Goal: Task Accomplishment & Management: Use online tool/utility

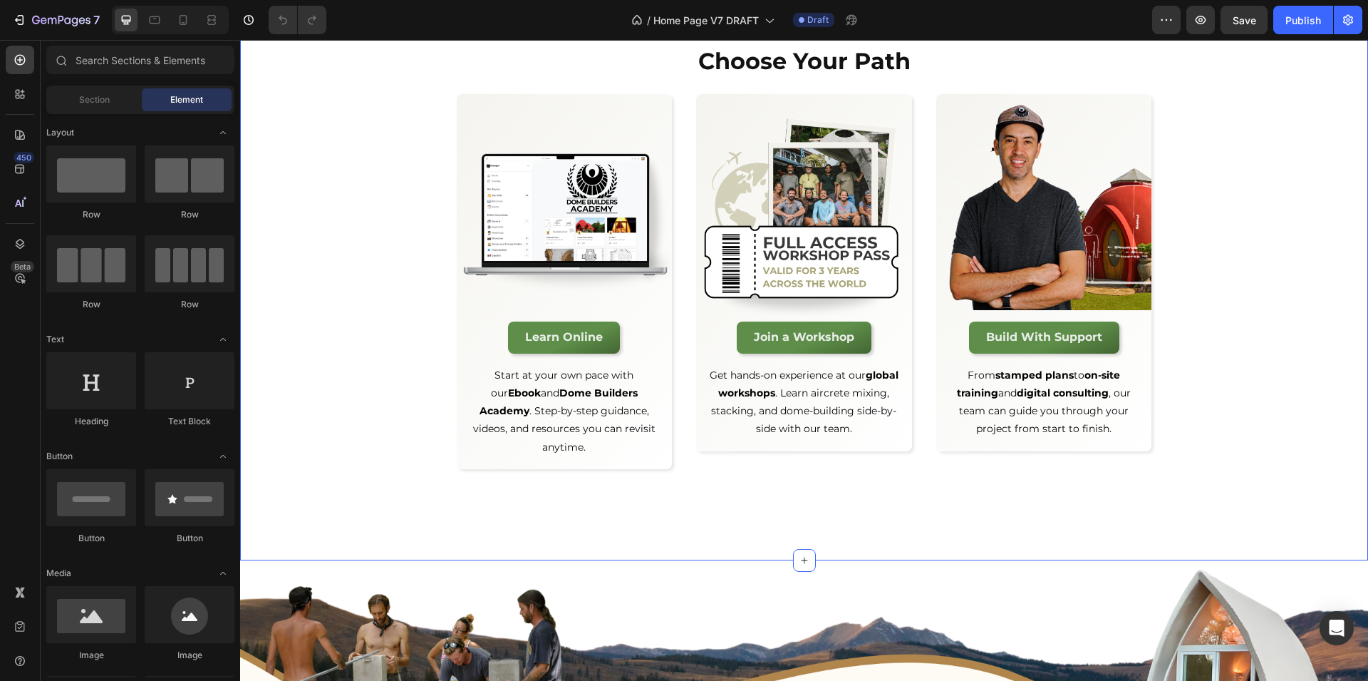
scroll to position [3032, 0]
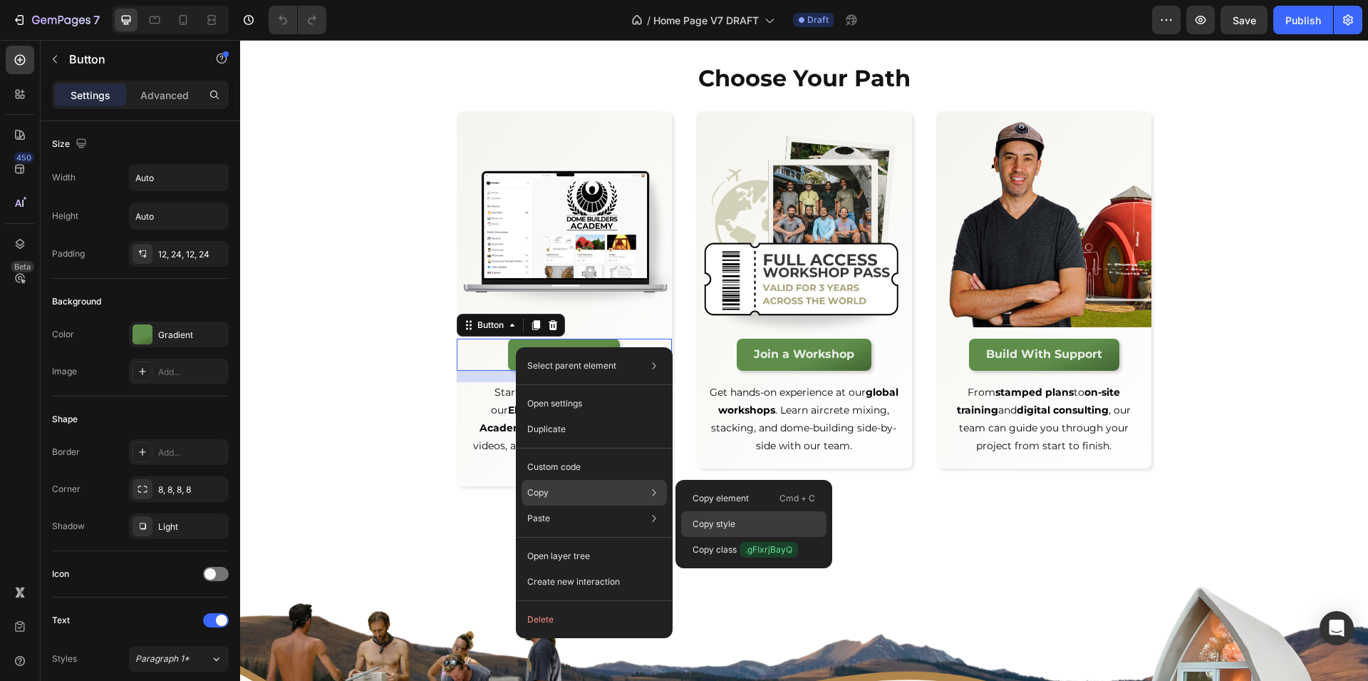
click at [719, 518] on p "Copy style" at bounding box center [714, 523] width 43 height 13
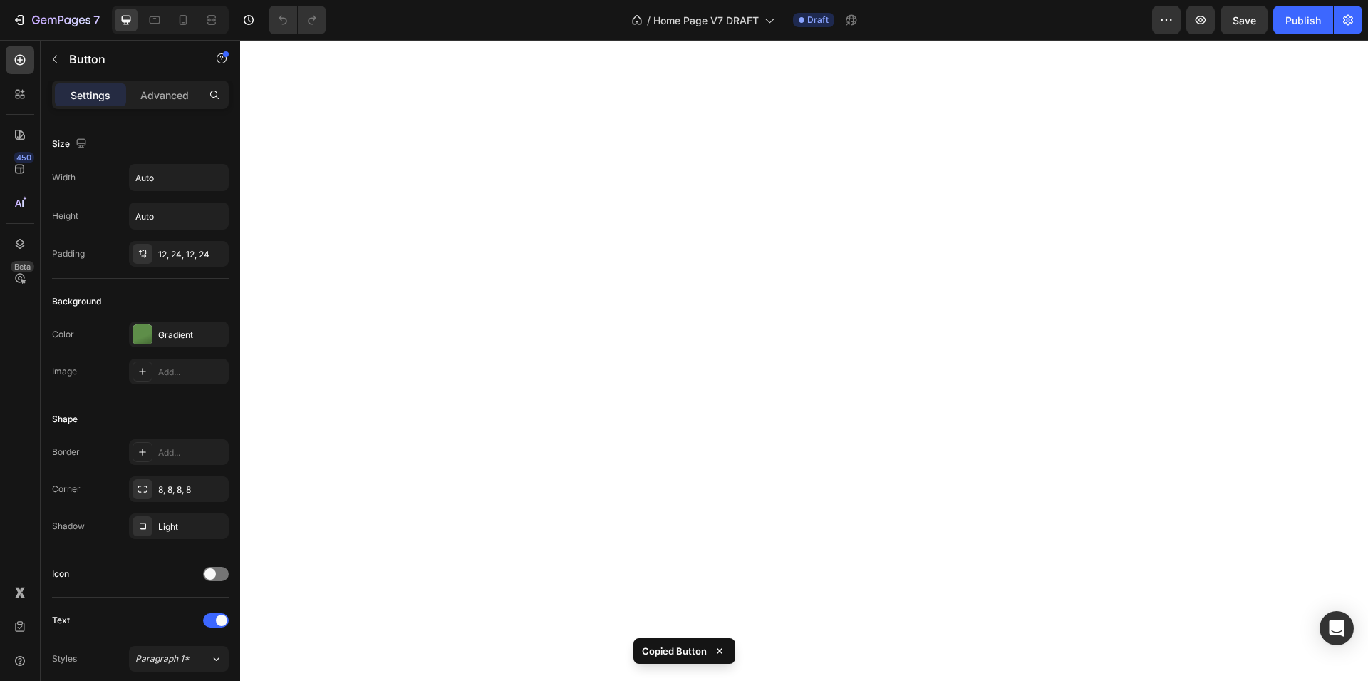
scroll to position [3783, 0]
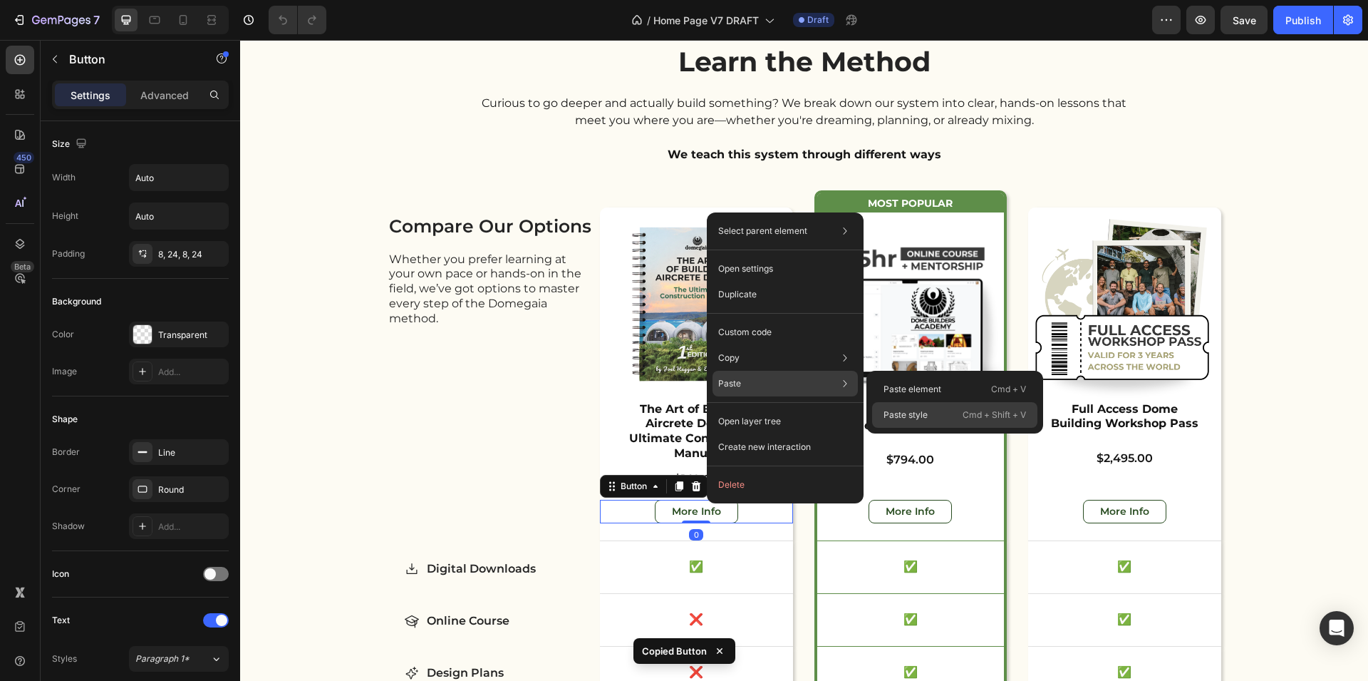
click at [922, 410] on p "Paste style" at bounding box center [906, 414] width 44 height 13
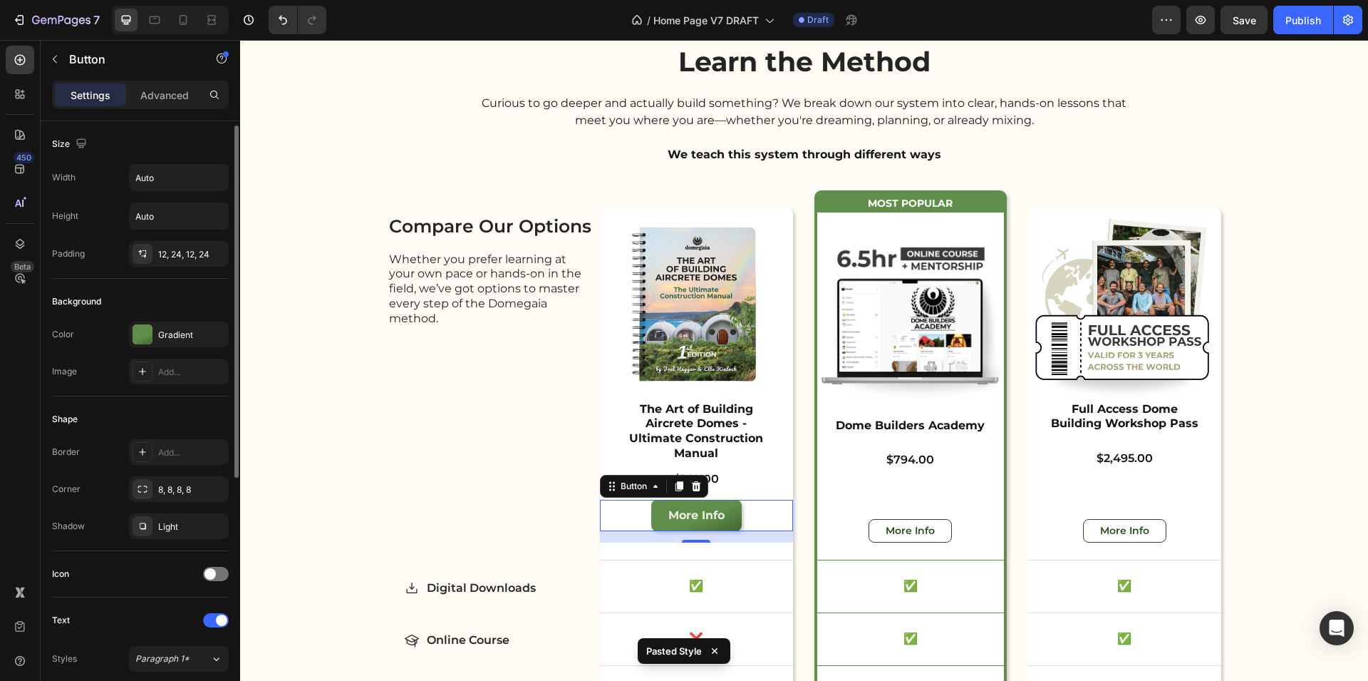
scroll to position [172, 0]
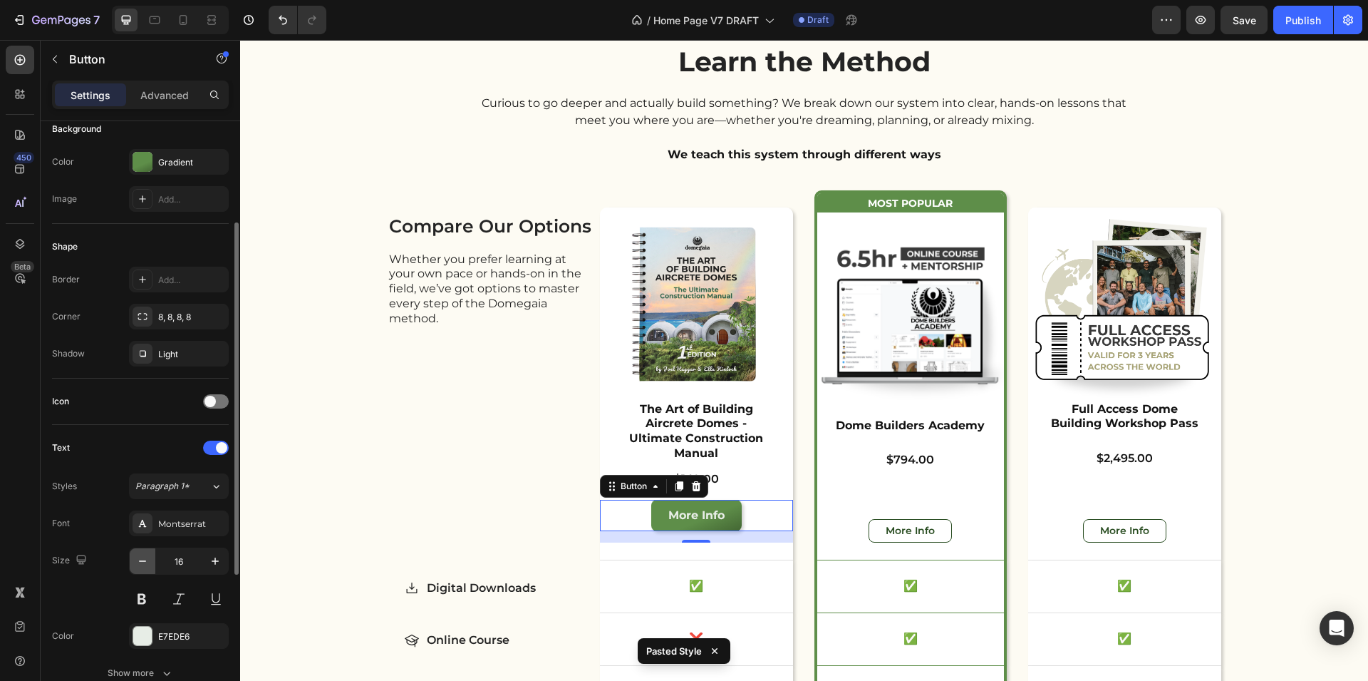
click at [143, 557] on icon "button" at bounding box center [142, 561] width 14 height 14
type input "14"
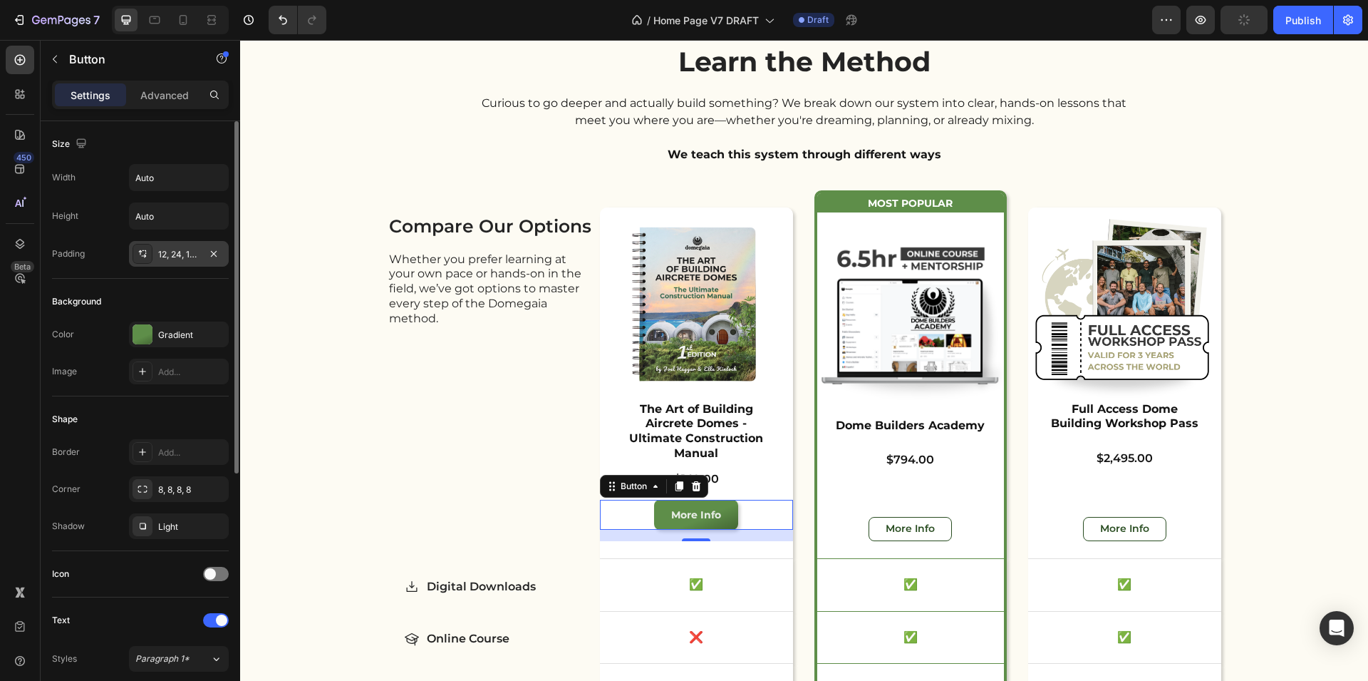
click at [180, 252] on div "12, 24, 12, 24" at bounding box center [178, 254] width 41 height 13
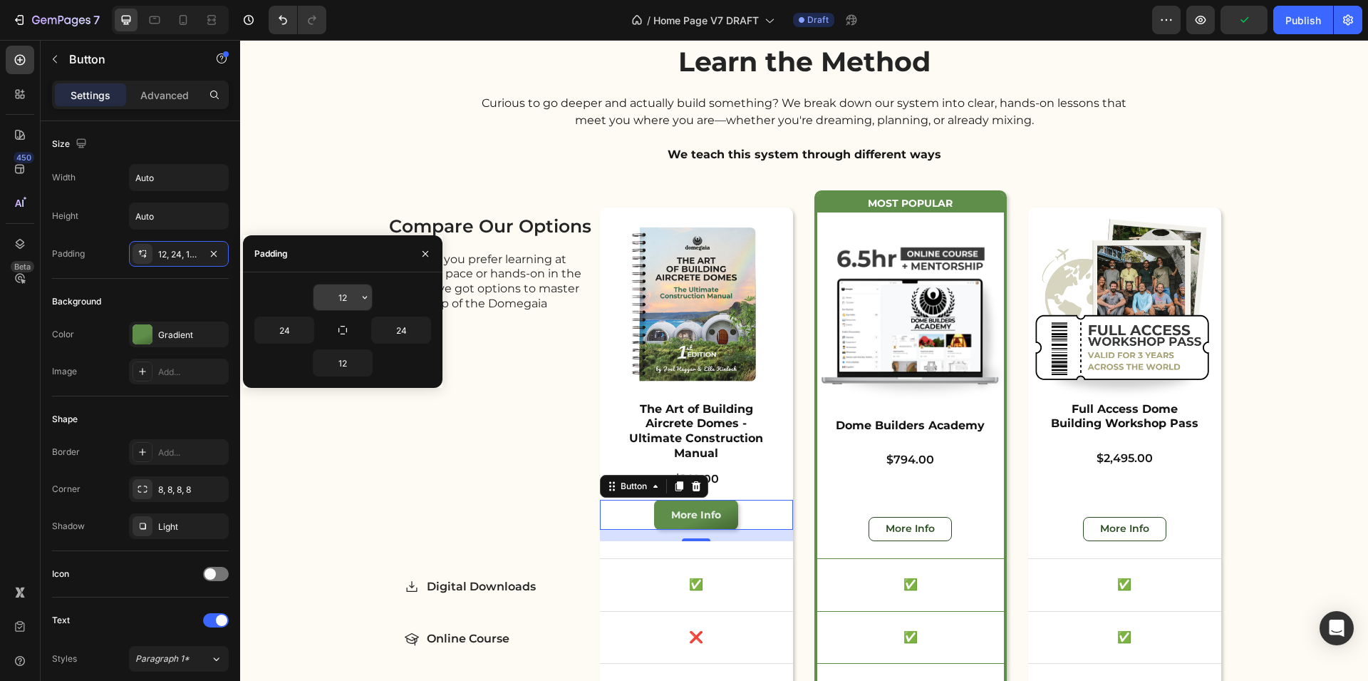
click at [337, 287] on input "12" at bounding box center [343, 297] width 58 height 26
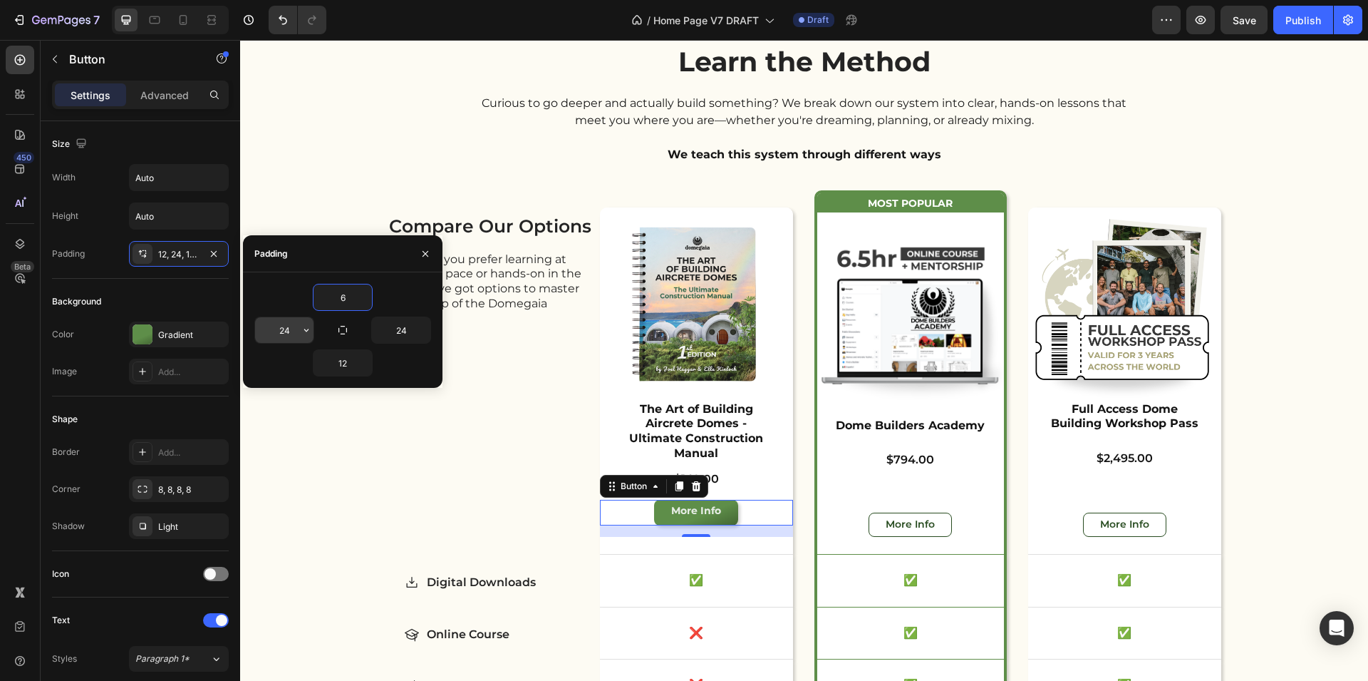
type input "6"
click at [284, 332] on input "24" at bounding box center [284, 330] width 58 height 26
click at [287, 332] on input "24" at bounding box center [284, 330] width 58 height 26
type input "12"
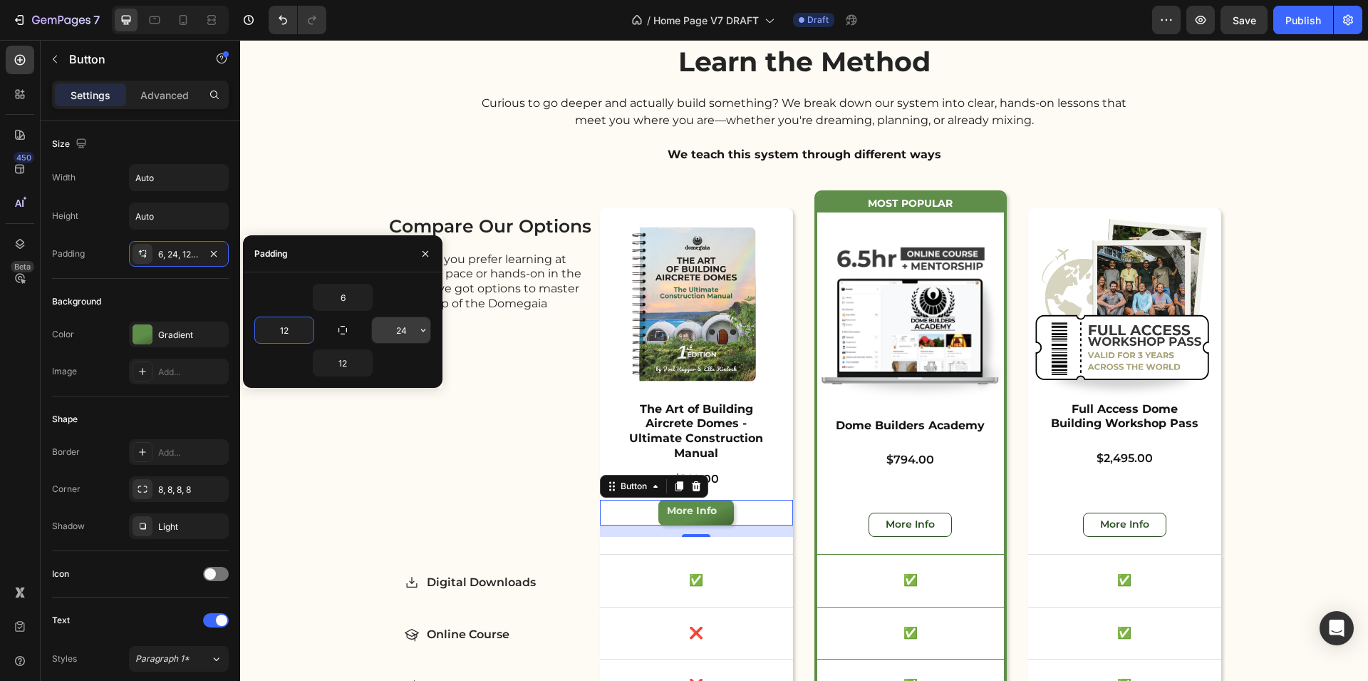
click at [406, 333] on input "24" at bounding box center [401, 330] width 58 height 26
type input "12"
click at [341, 366] on input "12" at bounding box center [343, 363] width 58 height 26
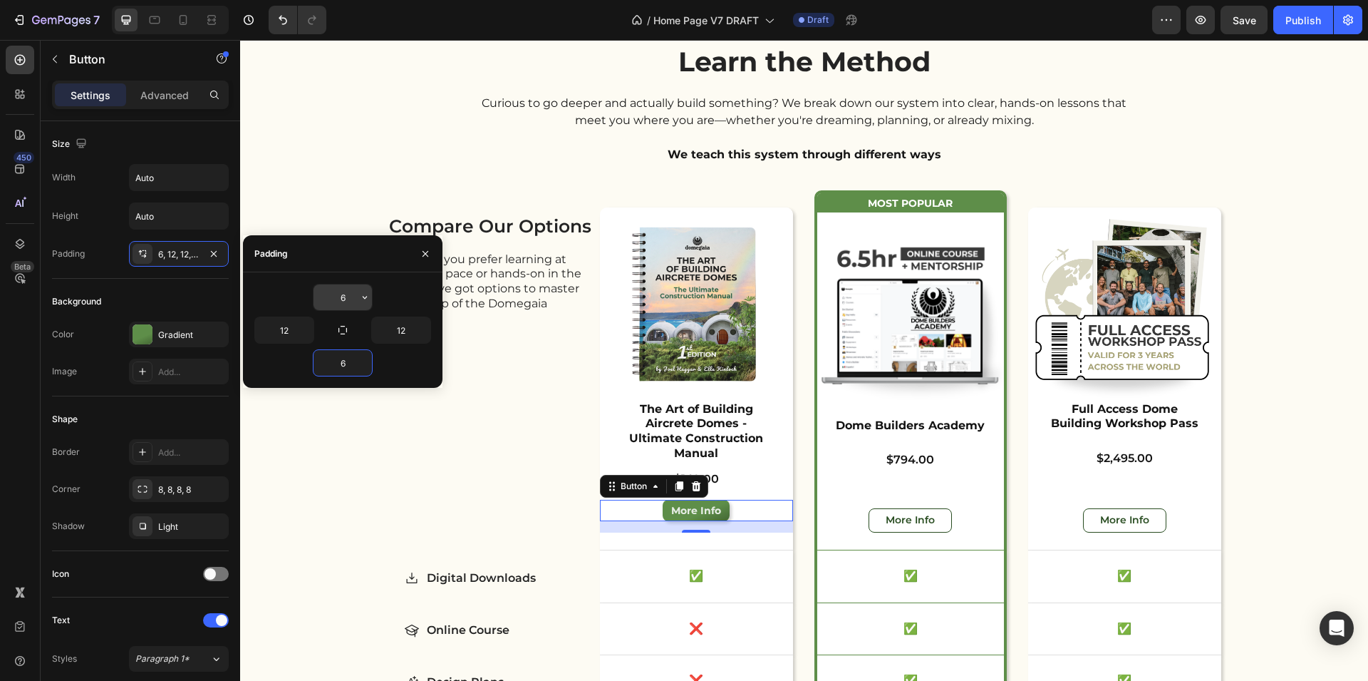
type input "6"
click at [355, 301] on input "6" at bounding box center [343, 297] width 58 height 26
click at [362, 299] on icon "button" at bounding box center [364, 297] width 11 height 11
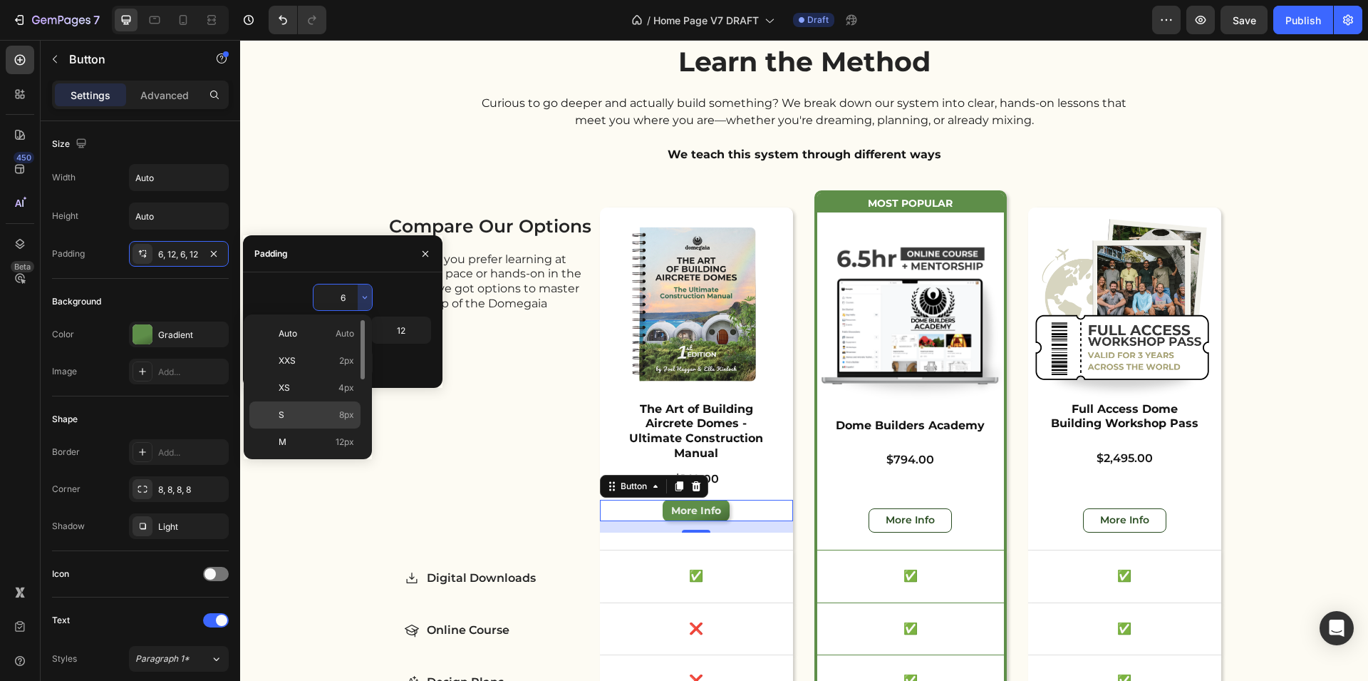
click at [331, 419] on p "S 8px" at bounding box center [317, 414] width 76 height 13
type input "8"
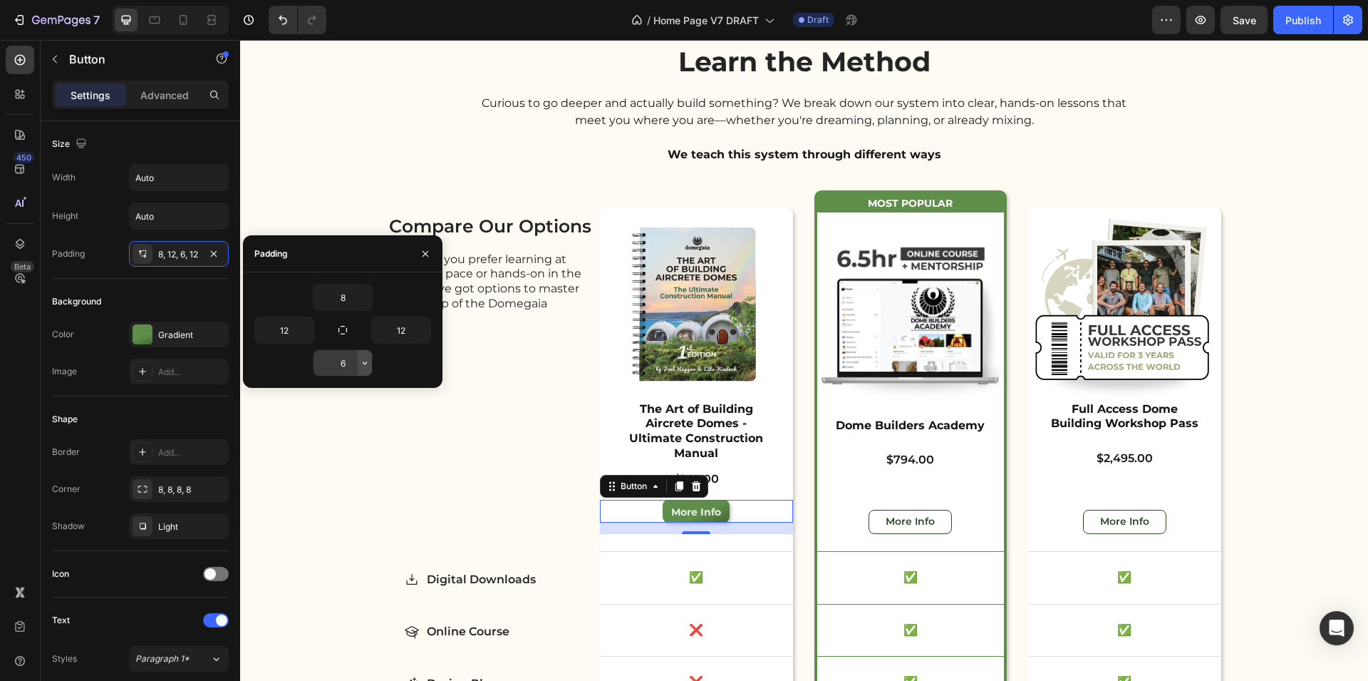
click at [361, 358] on icon "button" at bounding box center [364, 362] width 11 height 11
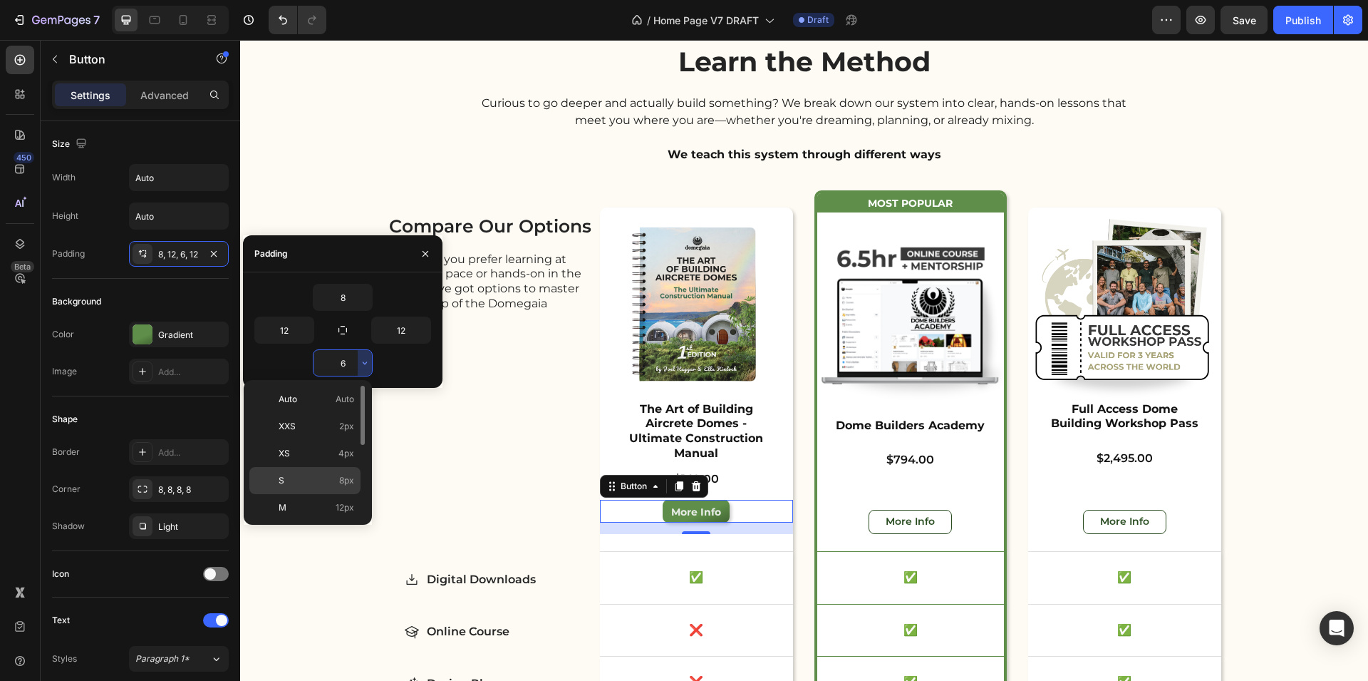
click at [349, 482] on span "8px" at bounding box center [346, 480] width 15 height 13
type input "8"
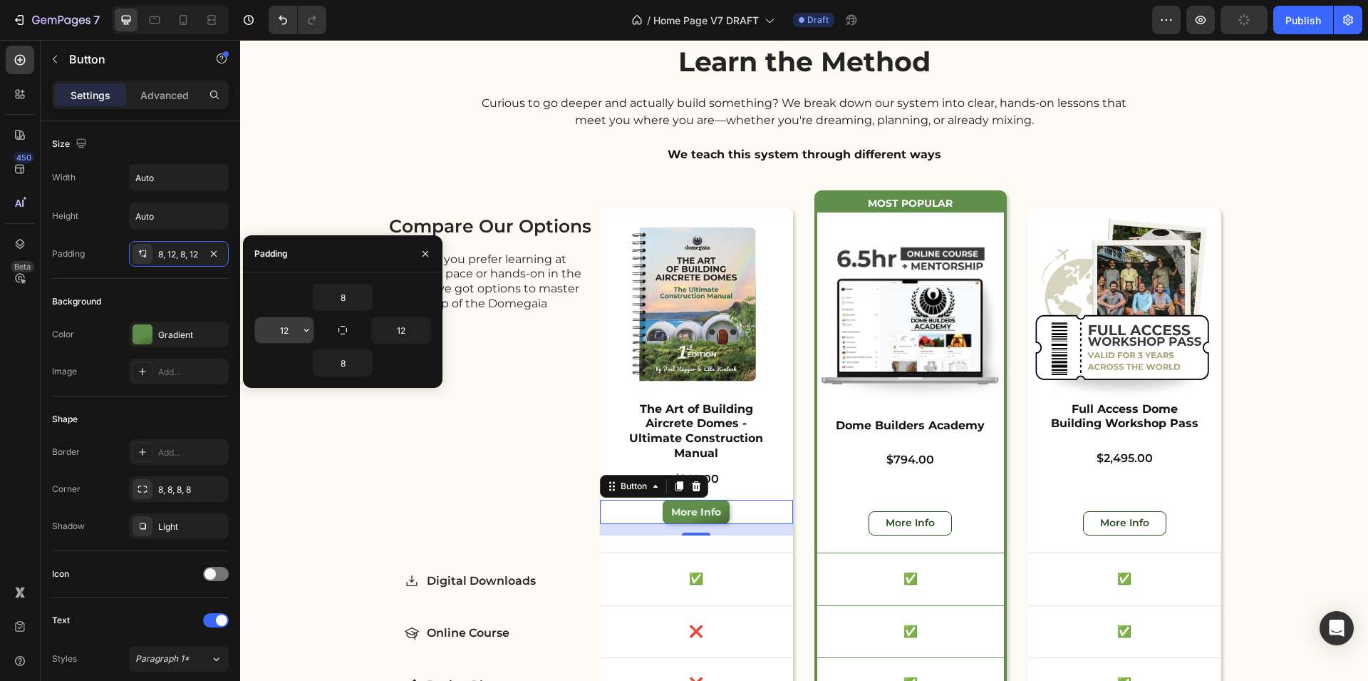
click at [305, 326] on icon "button" at bounding box center [306, 329] width 11 height 11
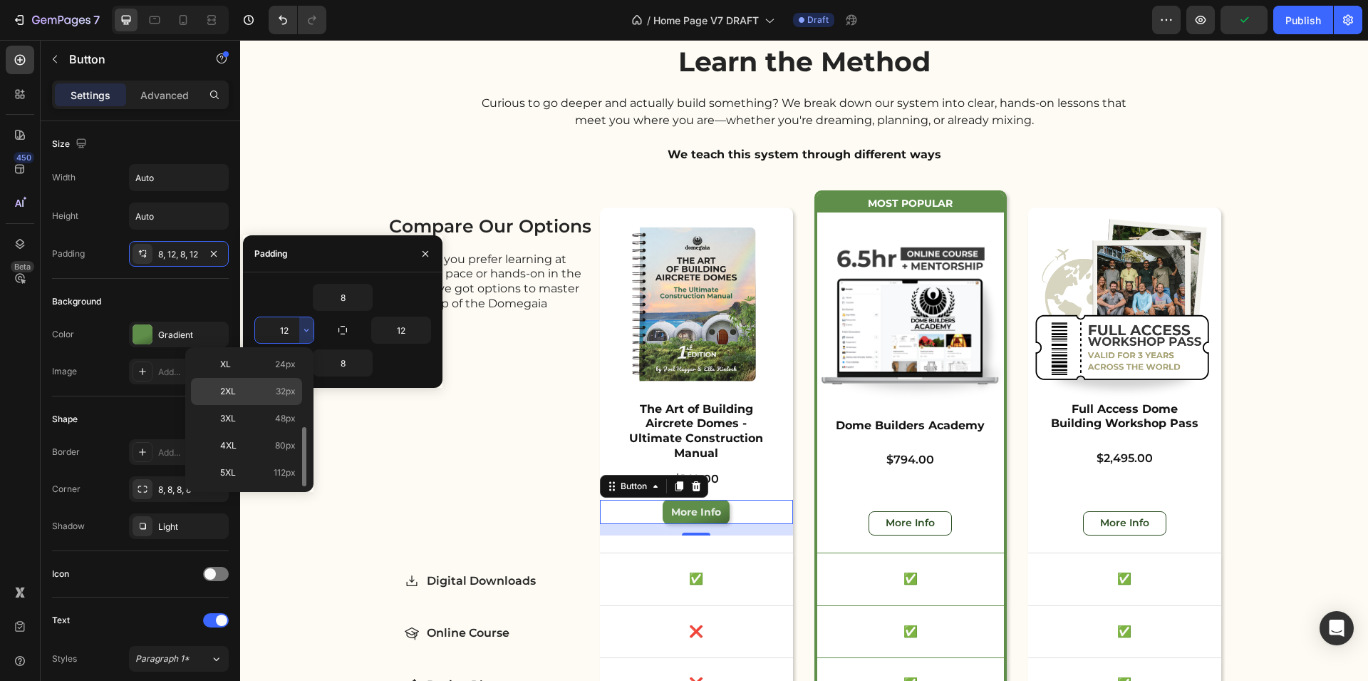
scroll to position [31, 0]
click at [269, 485] on div "L 16px" at bounding box center [246, 498] width 111 height 27
type input "16"
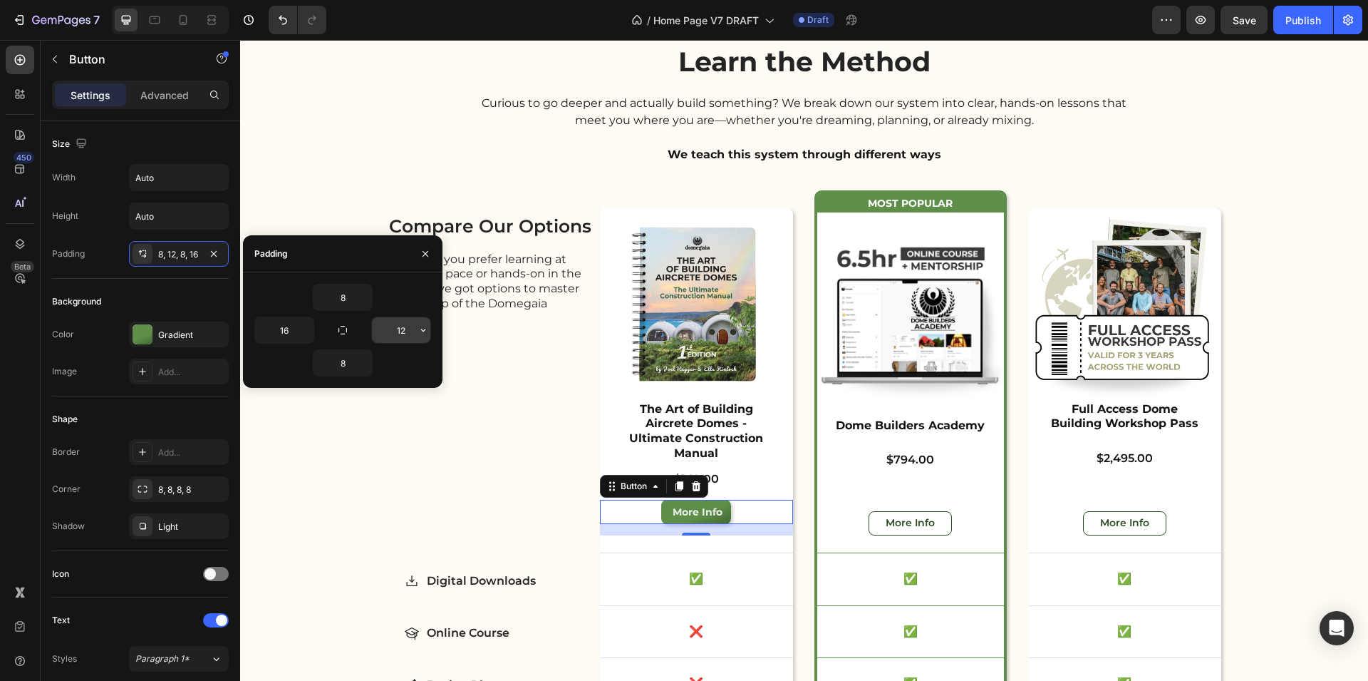
click at [421, 331] on icon "button" at bounding box center [423, 329] width 11 height 11
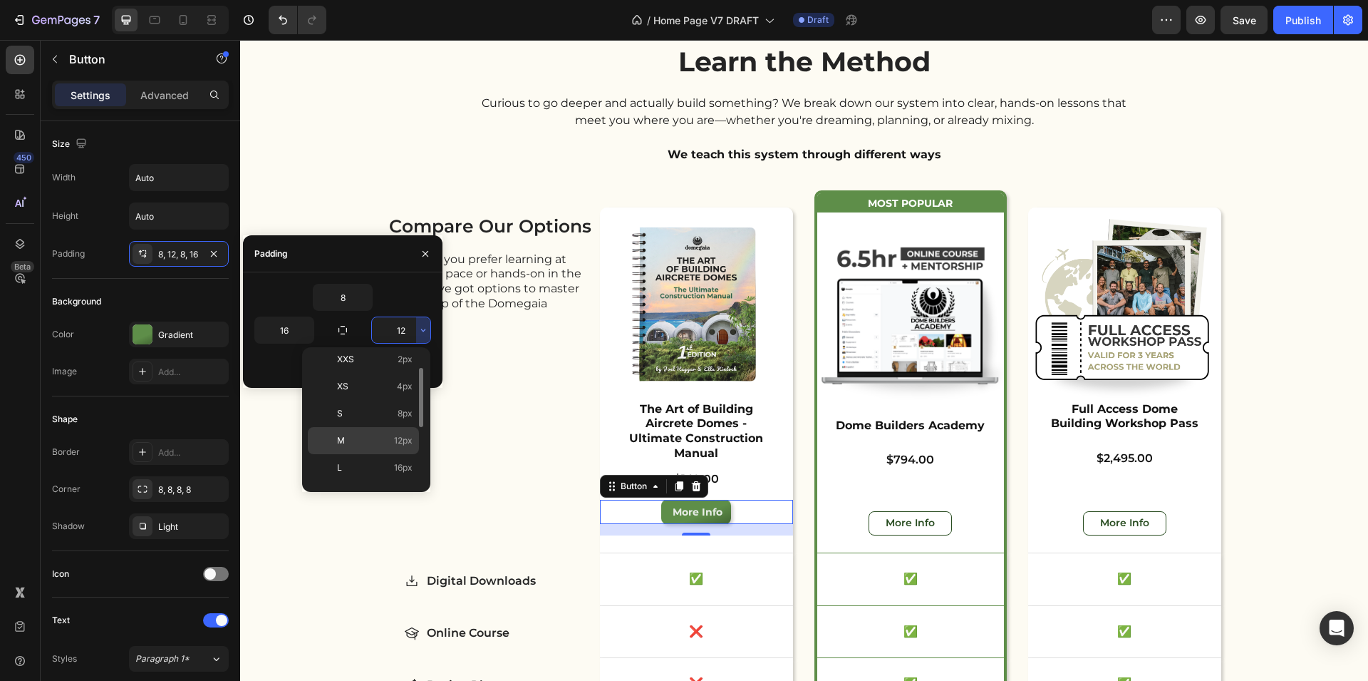
scroll to position [55, 0]
click at [401, 449] on span "16px" at bounding box center [403, 446] width 19 height 13
type input "16"
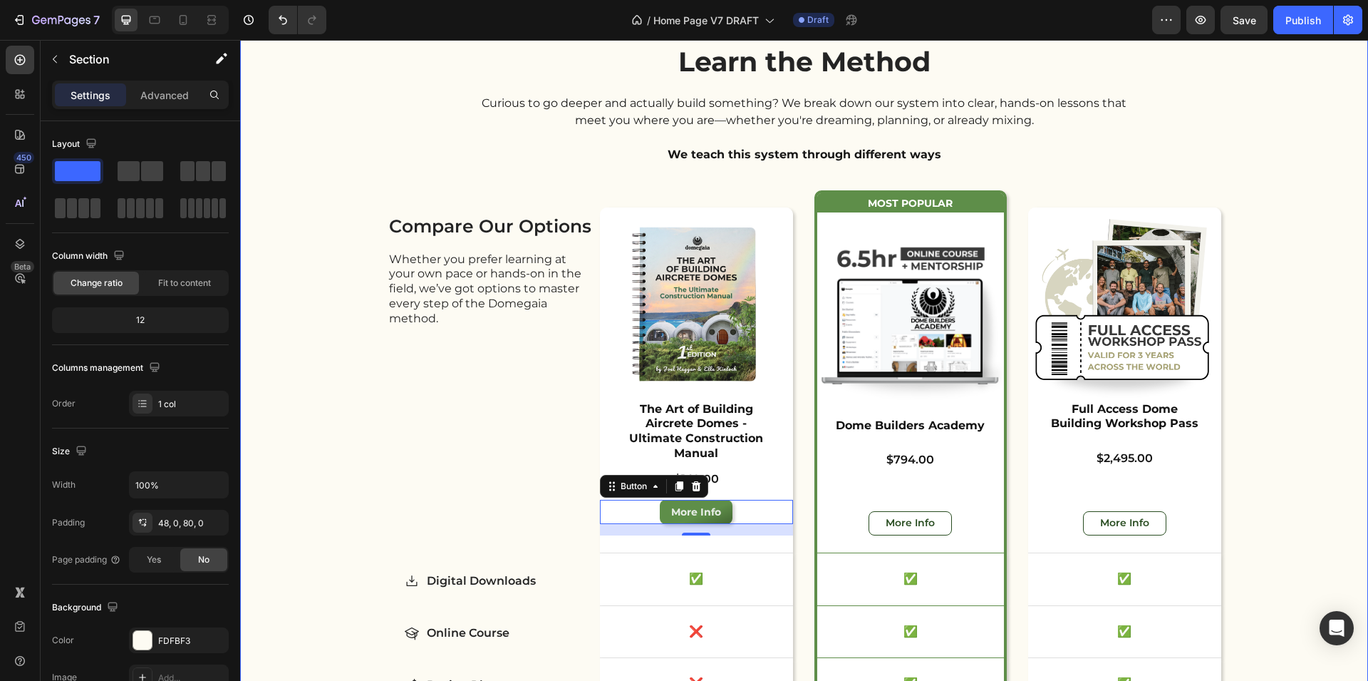
click at [312, 492] on div "Learn the Method Heading Curious to go deeper and actually build something? We …" at bounding box center [804, 493] width 1128 height 900
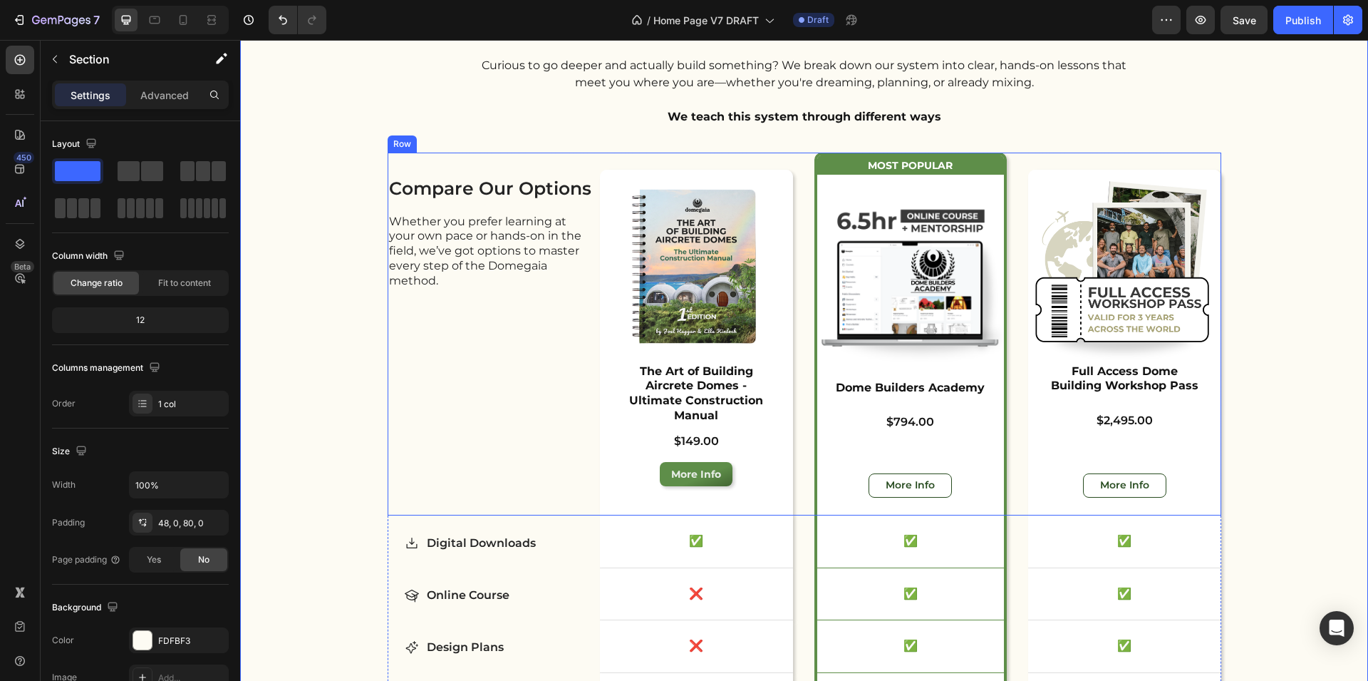
scroll to position [3864, 0]
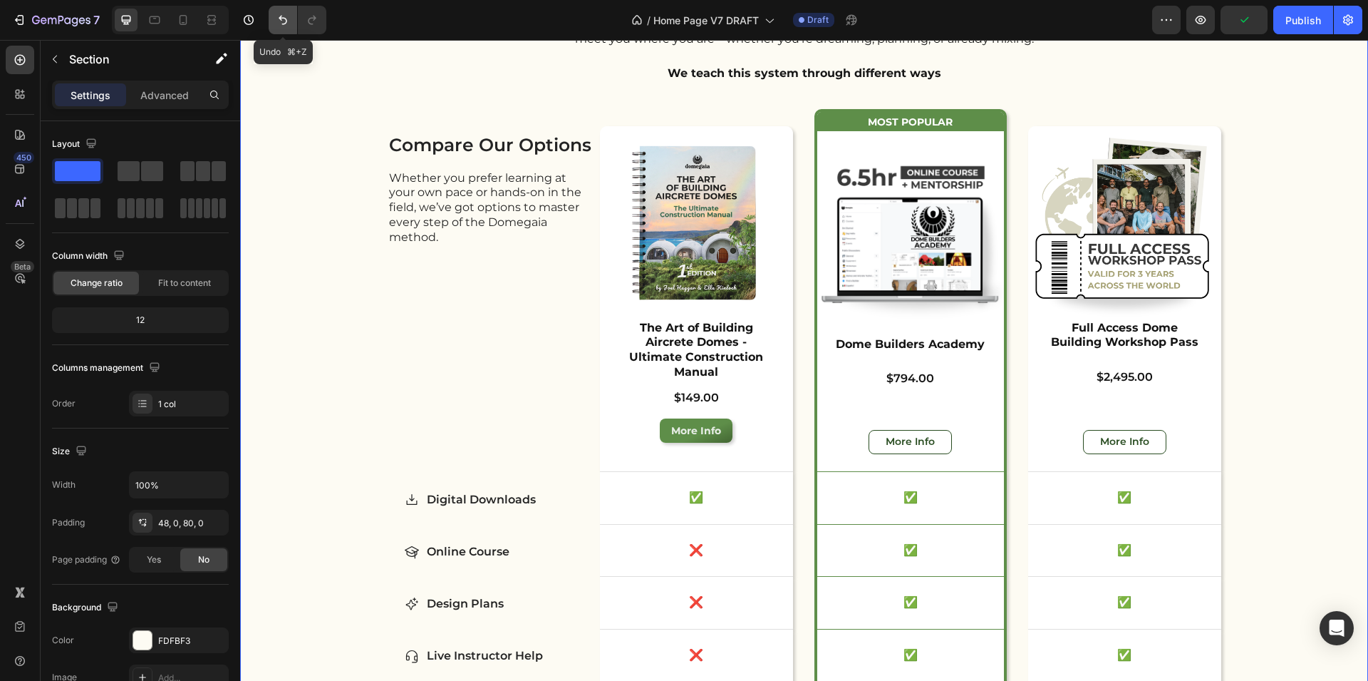
click at [282, 26] on icon "Undo/Redo" at bounding box center [283, 20] width 14 height 14
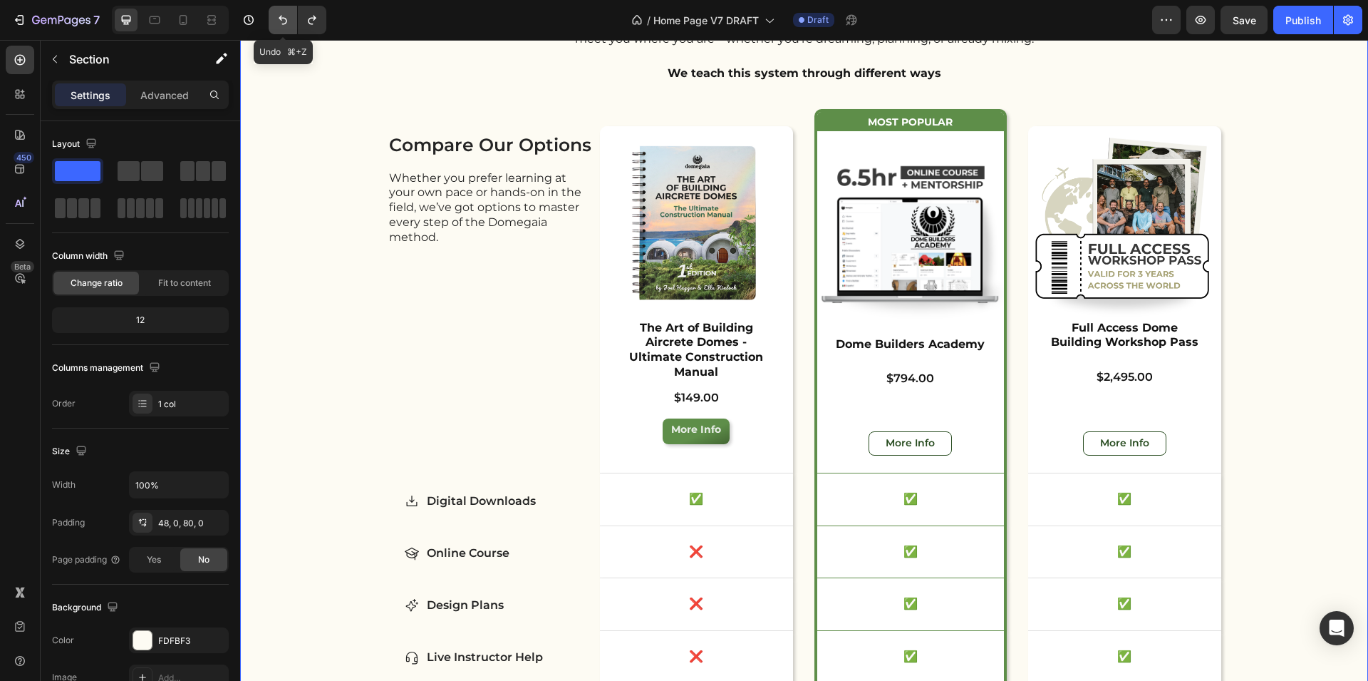
click at [282, 26] on icon "Undo/Redo" at bounding box center [283, 20] width 14 height 14
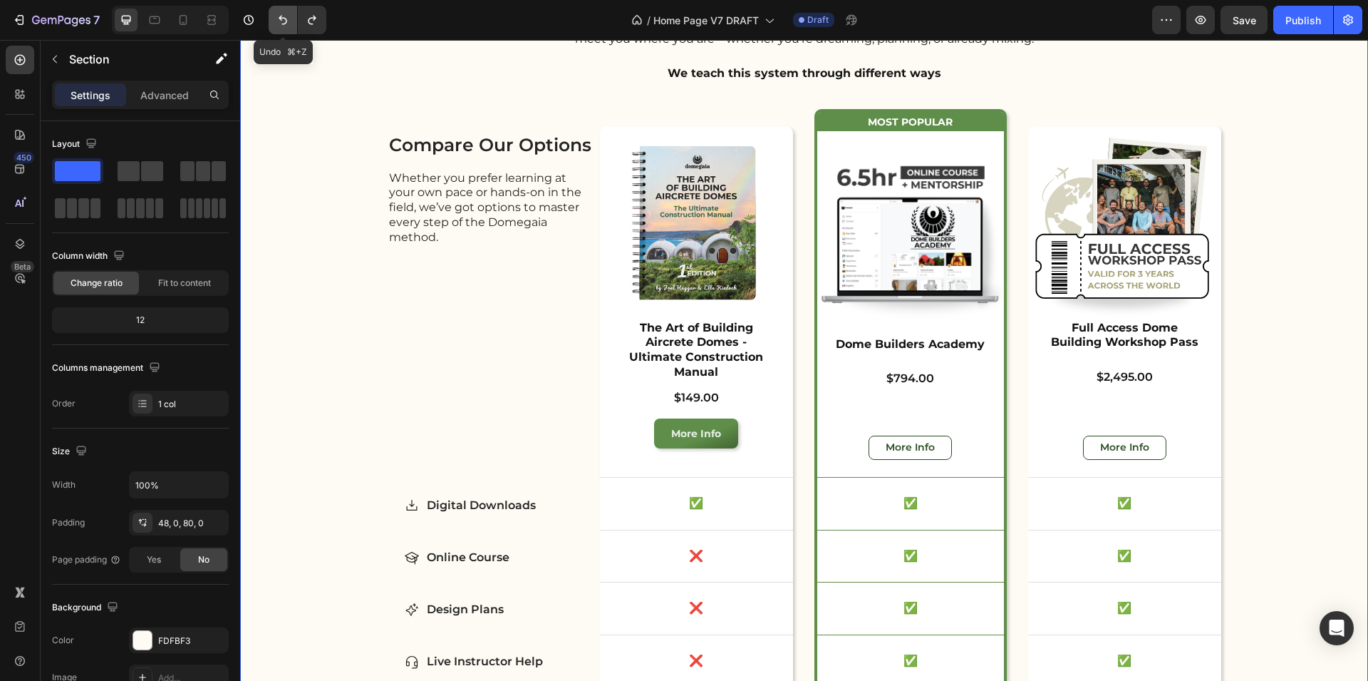
click at [282, 26] on icon "Undo/Redo" at bounding box center [283, 20] width 14 height 14
click at [289, 25] on icon "Undo/Redo" at bounding box center [283, 20] width 14 height 14
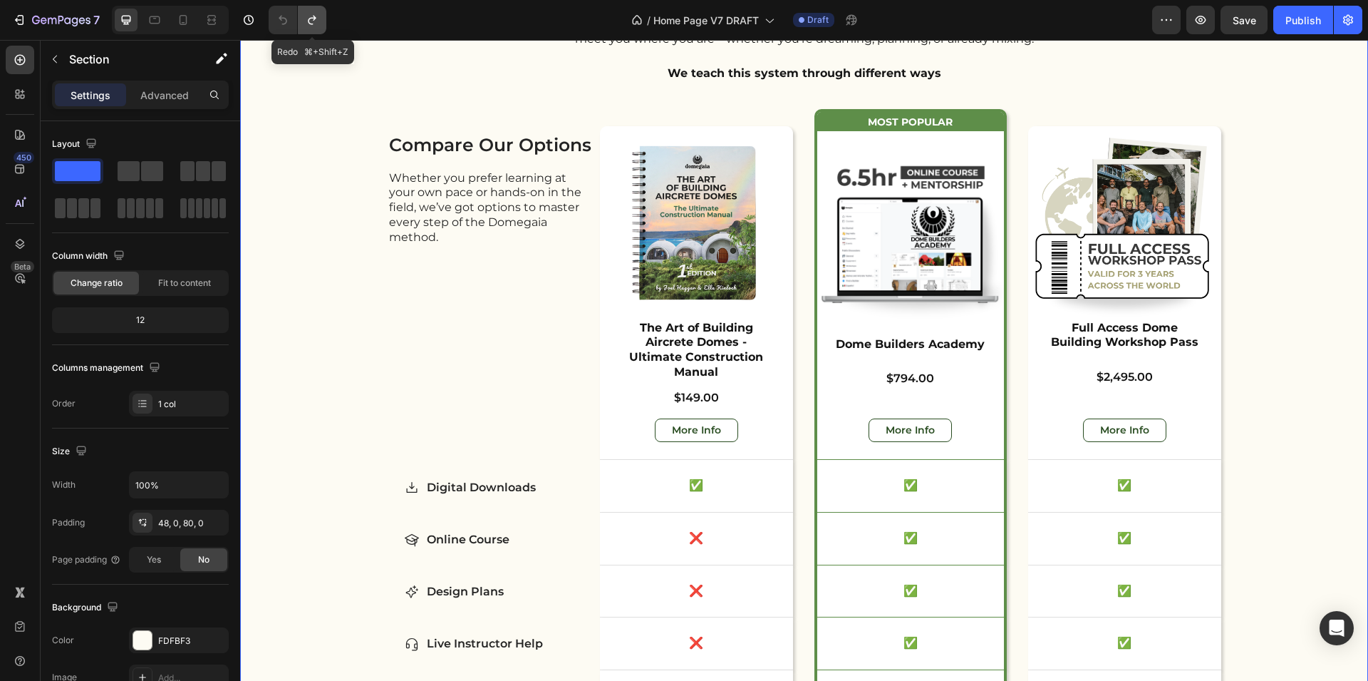
click at [308, 26] on icon "Undo/Redo" at bounding box center [312, 20] width 14 height 14
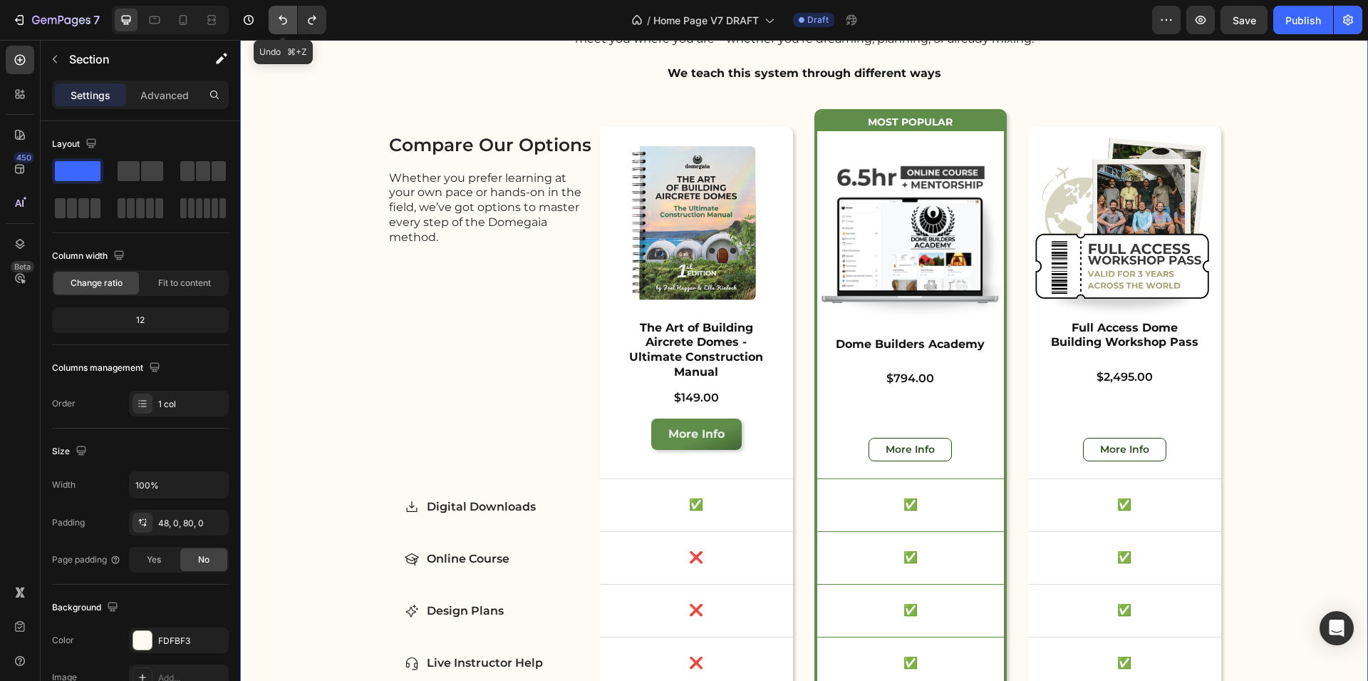
click at [278, 25] on icon "Undo/Redo" at bounding box center [283, 20] width 14 height 14
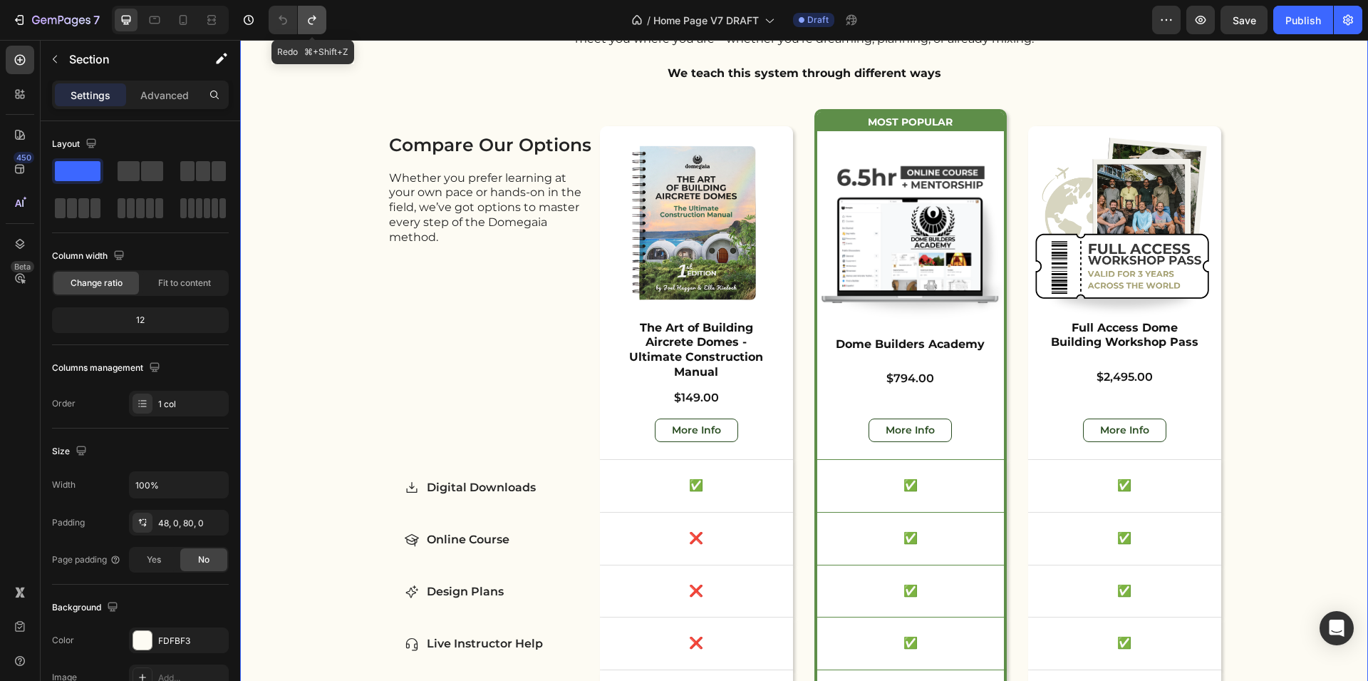
click at [310, 24] on icon "Undo/Redo" at bounding box center [312, 20] width 14 height 14
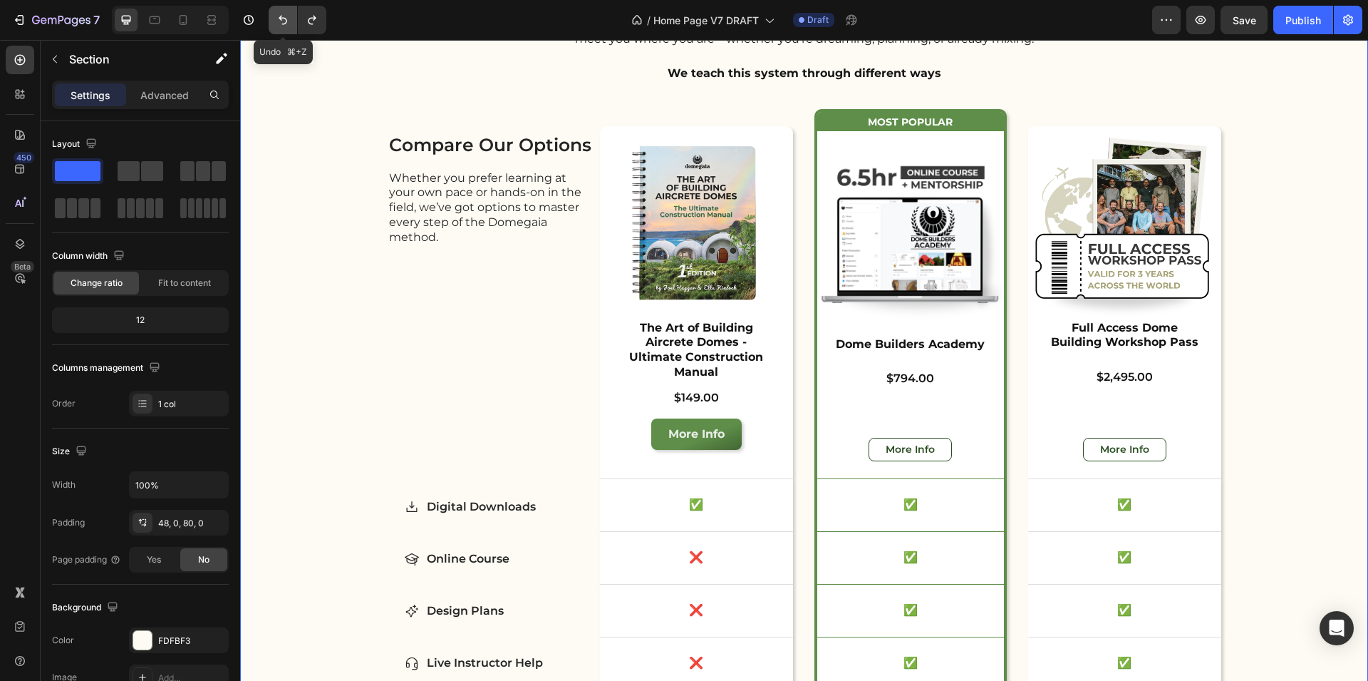
click at [283, 24] on icon "Undo/Redo" at bounding box center [283, 20] width 14 height 14
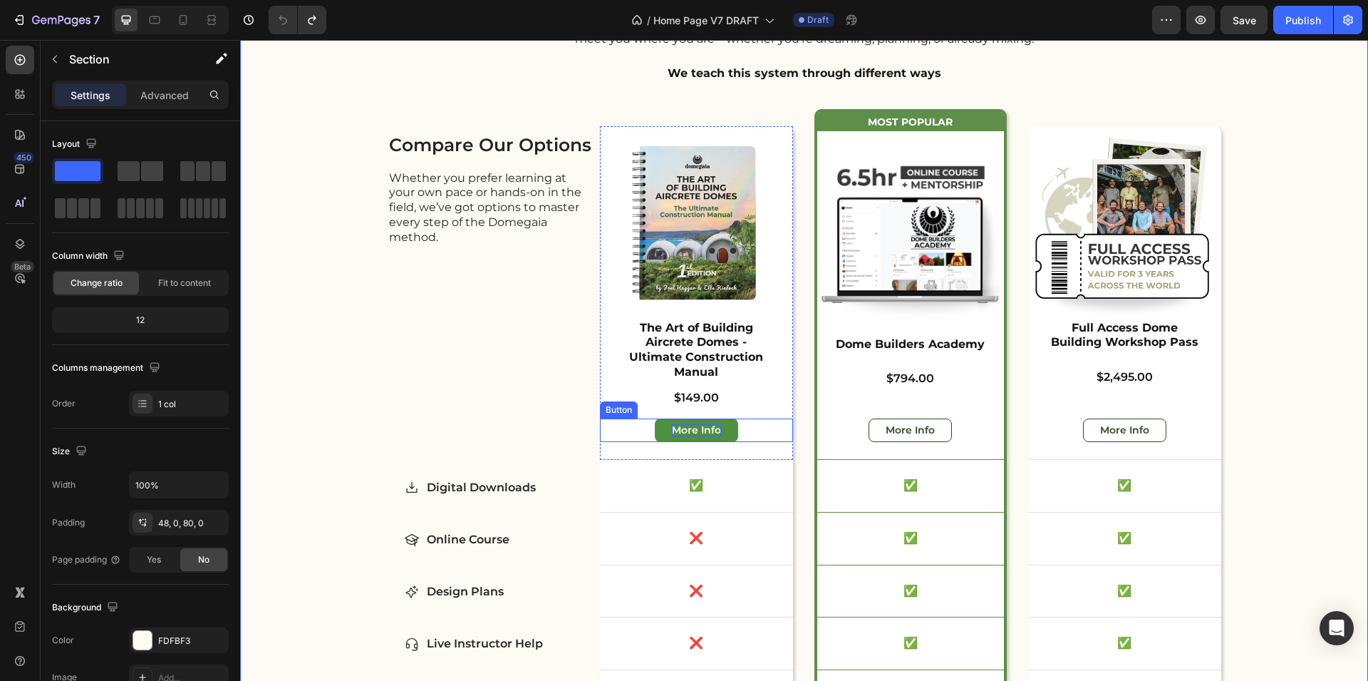
click at [684, 424] on div "More Info" at bounding box center [696, 430] width 49 height 13
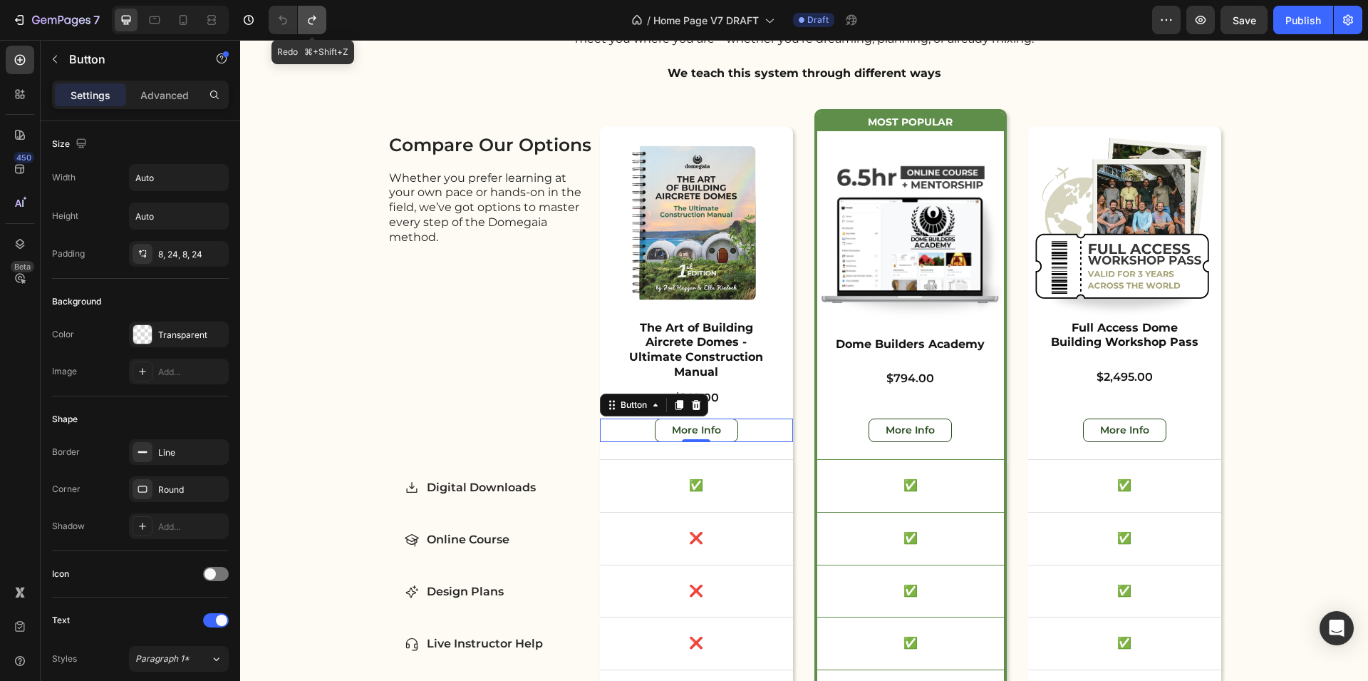
click at [309, 14] on icon "Undo/Redo" at bounding box center [312, 20] width 14 height 14
type input "16"
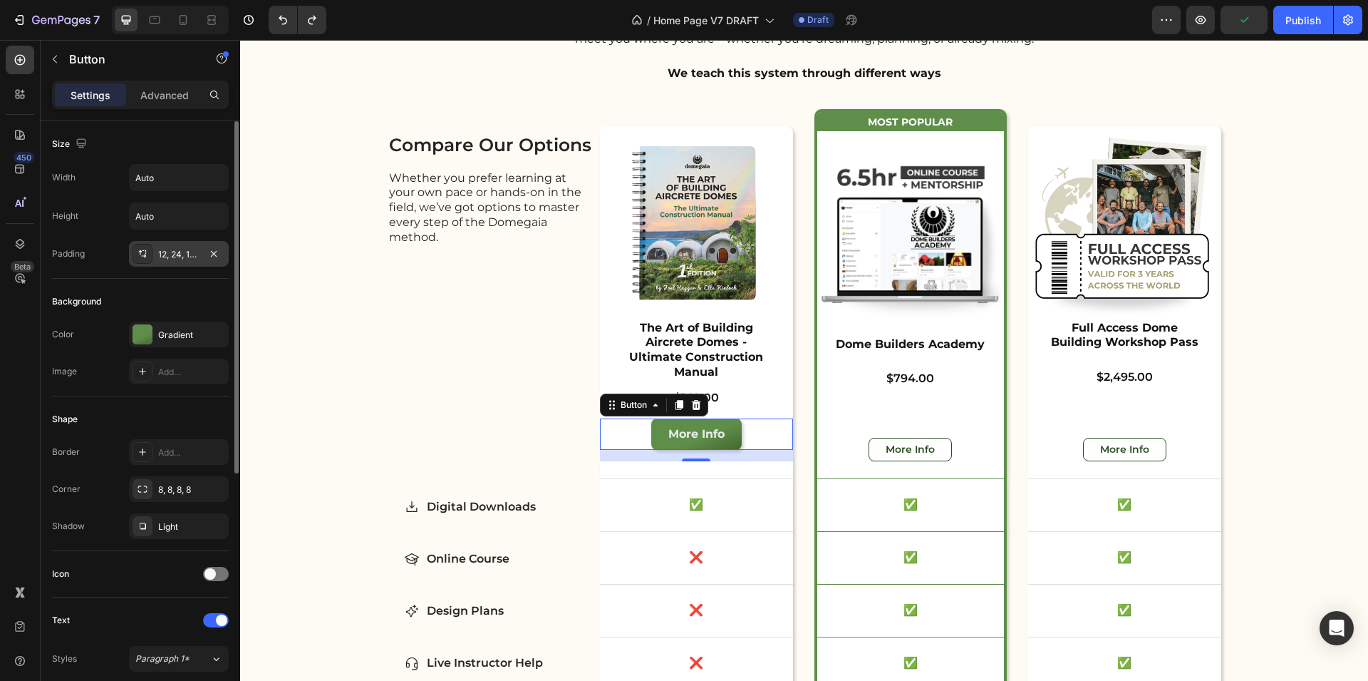
click at [187, 252] on div "12, 24, 12, 24" at bounding box center [178, 254] width 41 height 13
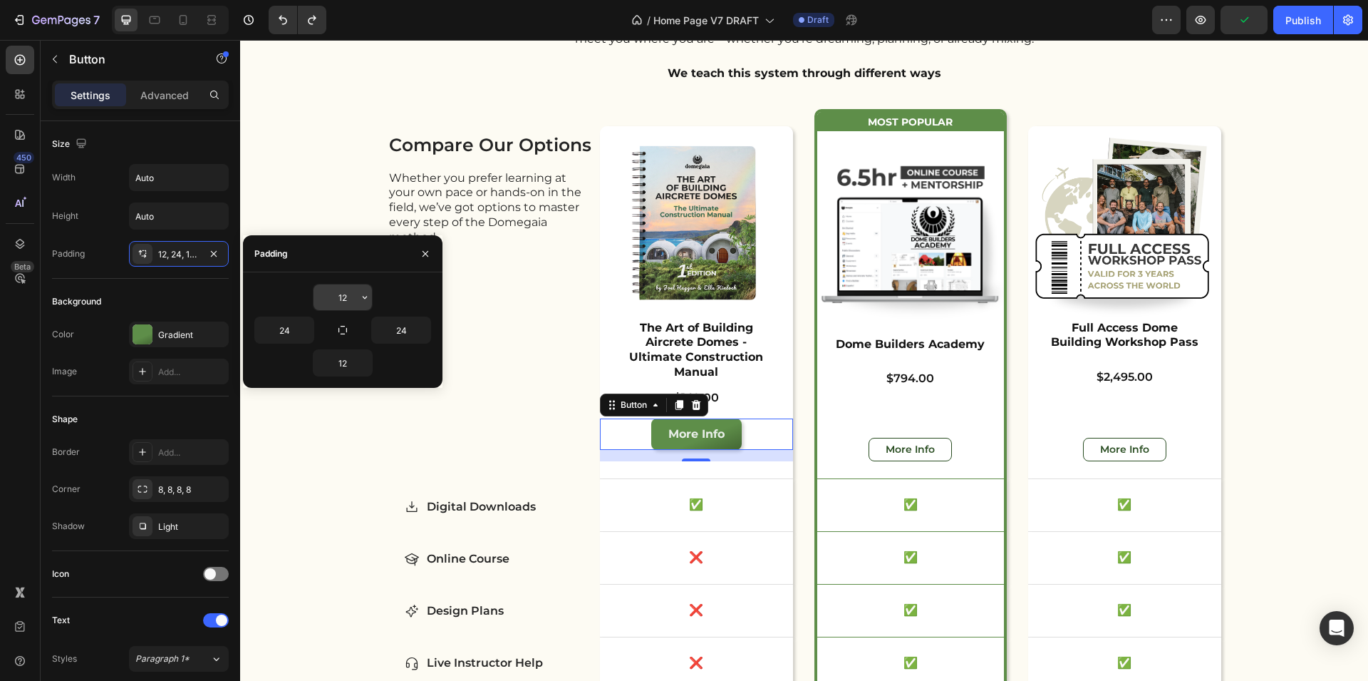
click at [346, 293] on input "12" at bounding box center [343, 297] width 58 height 26
type input "8"
click at [349, 363] on input "12" at bounding box center [343, 363] width 58 height 26
type input "8"
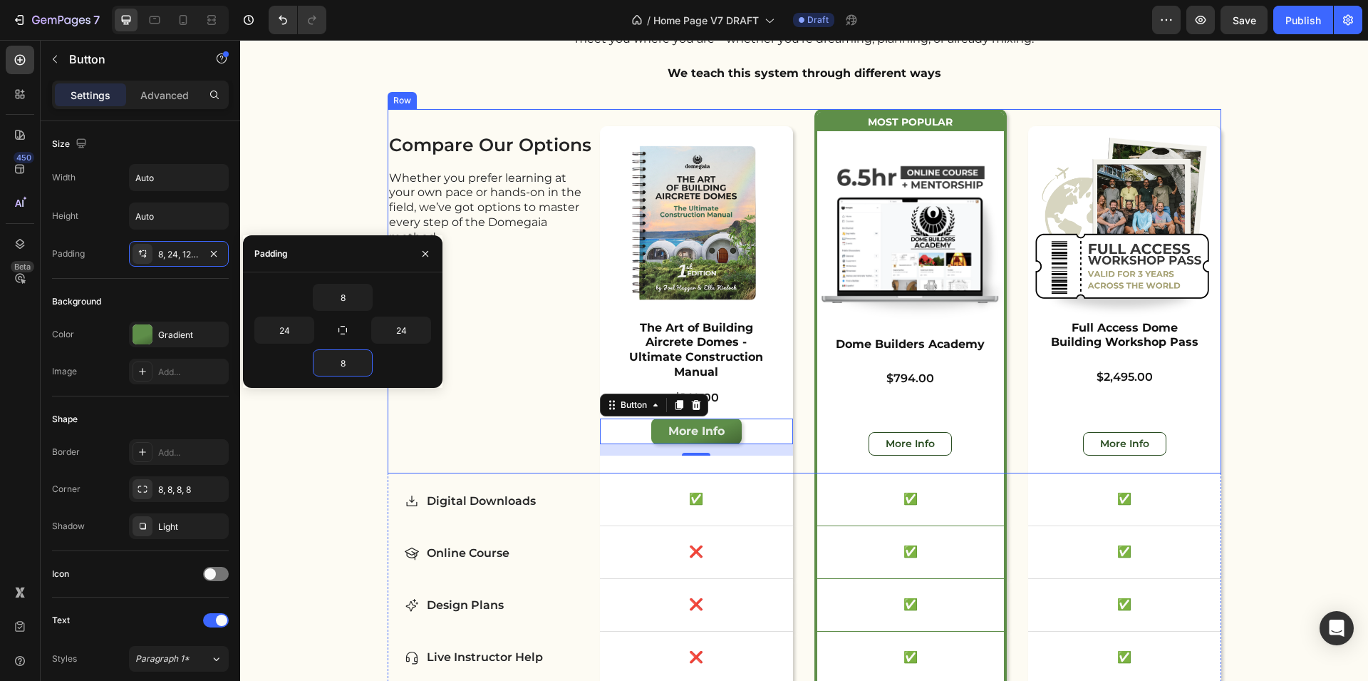
click at [388, 450] on div "compare our options Heading Whether you prefer learning at your own pace or han…" at bounding box center [491, 291] width 207 height 364
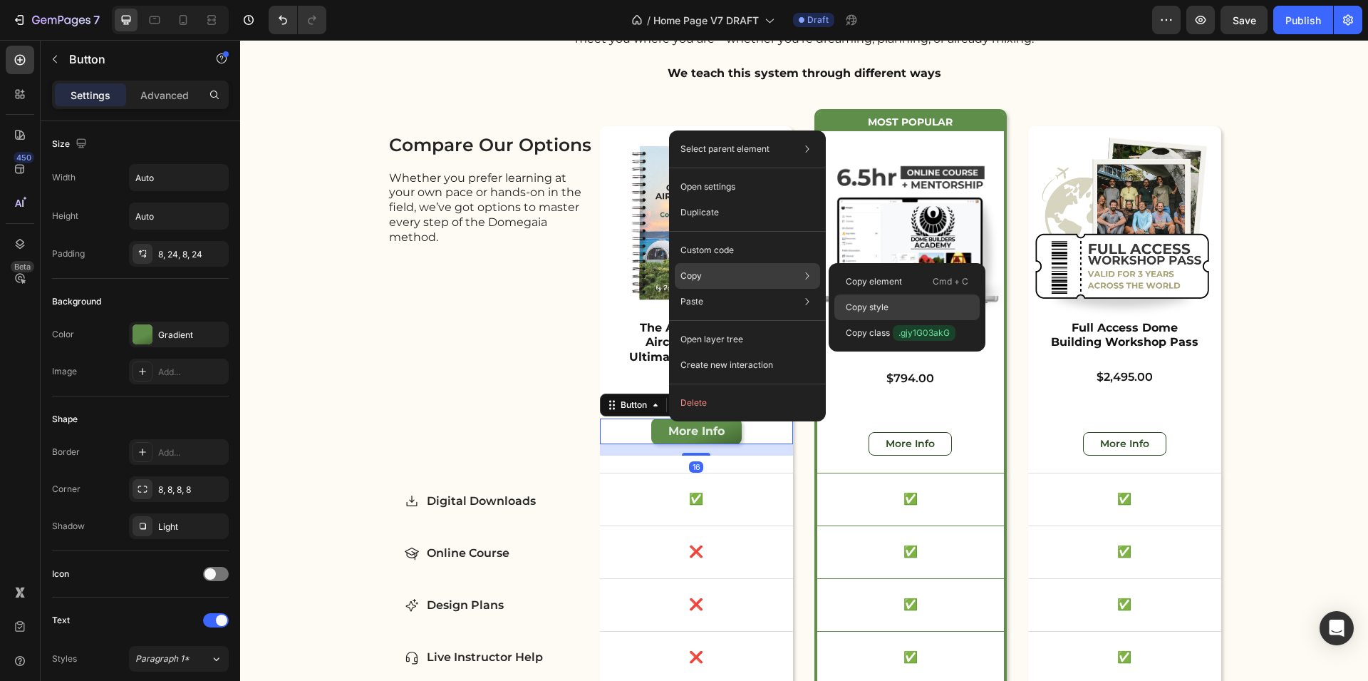
click at [901, 320] on div "Copy style" at bounding box center [907, 333] width 145 height 26
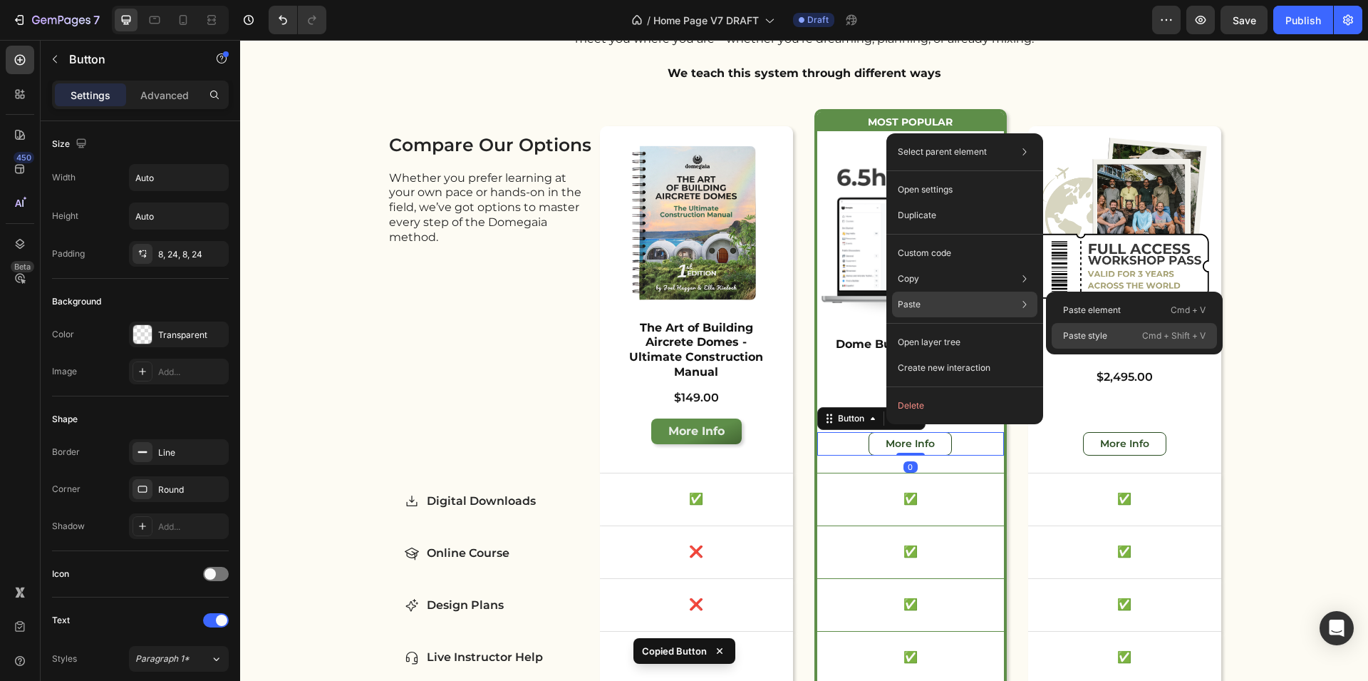
click at [1099, 336] on p "Paste style" at bounding box center [1085, 335] width 44 height 13
type input "16"
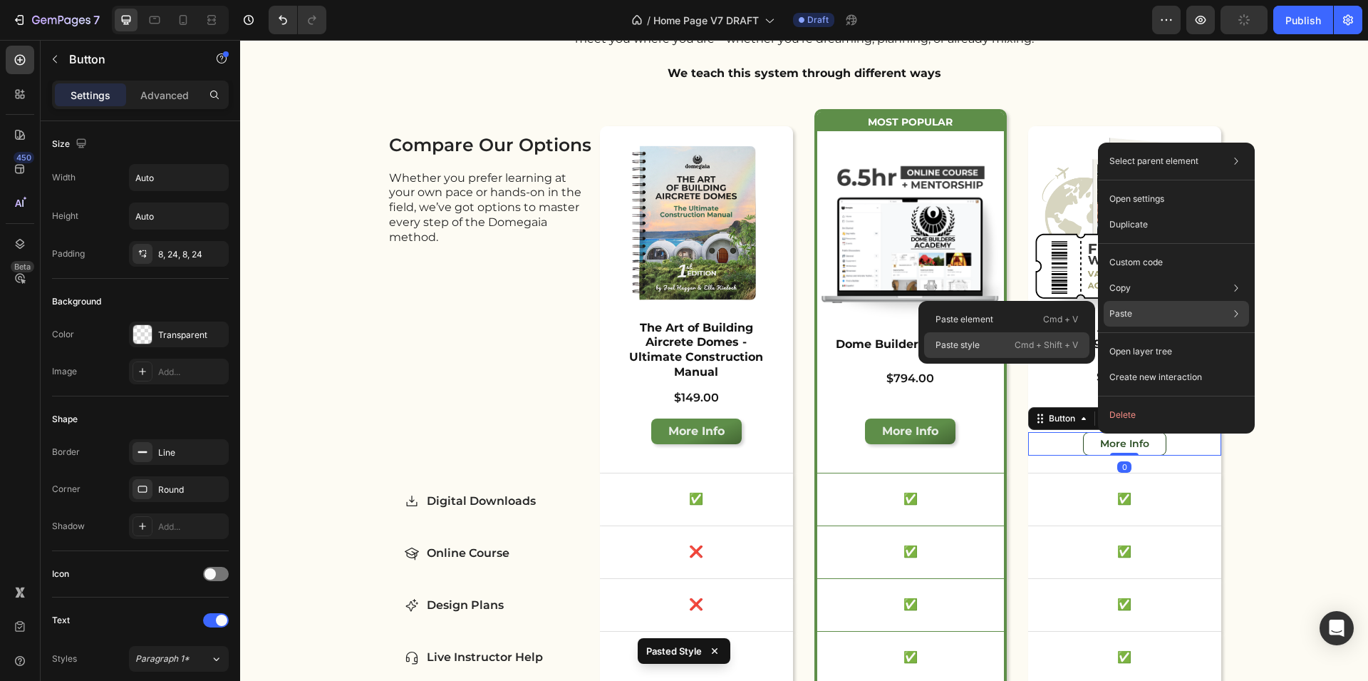
drag, startPoint x: 1029, startPoint y: 339, endPoint x: 788, endPoint y: 301, distance: 244.4
click at [1029, 339] on p "Cmd + Shift + V" at bounding box center [1046, 345] width 63 height 14
type input "16"
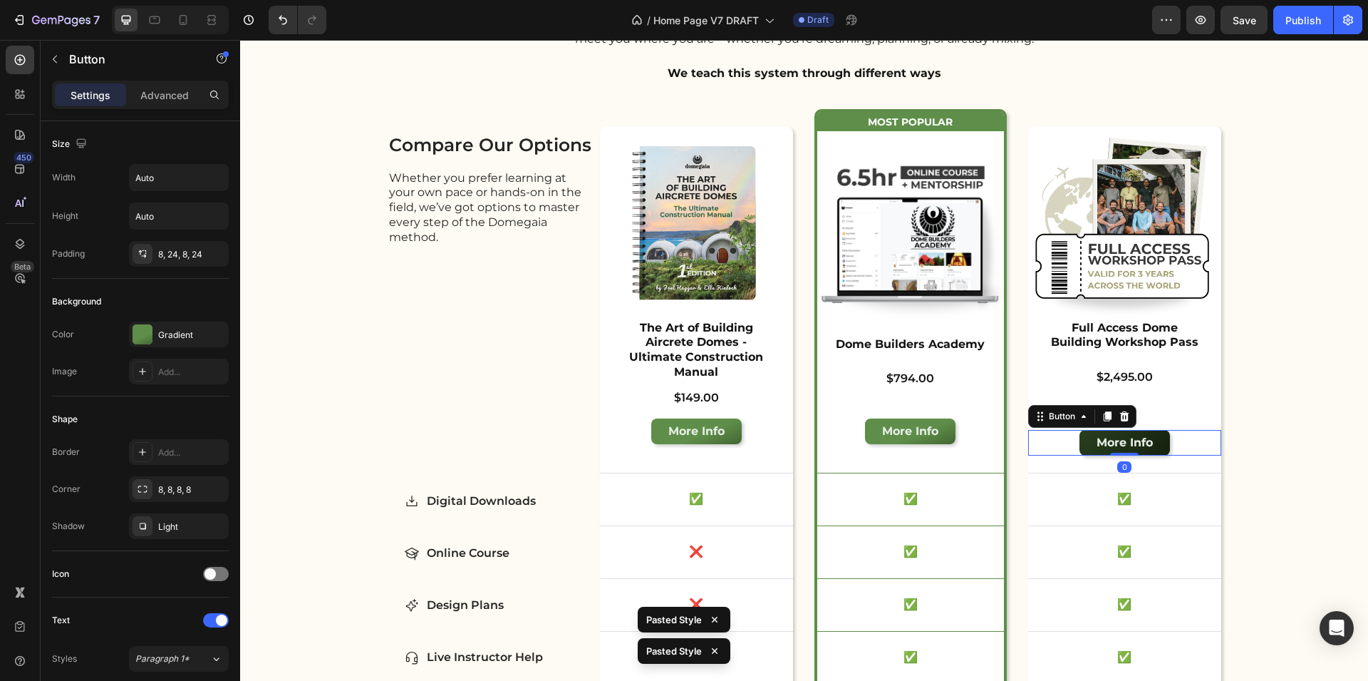
drag, startPoint x: 1114, startPoint y: 440, endPoint x: 1123, endPoint y: 417, distance: 24.6
click at [1123, 430] on div "More Info Button 0" at bounding box center [1124, 443] width 193 height 26
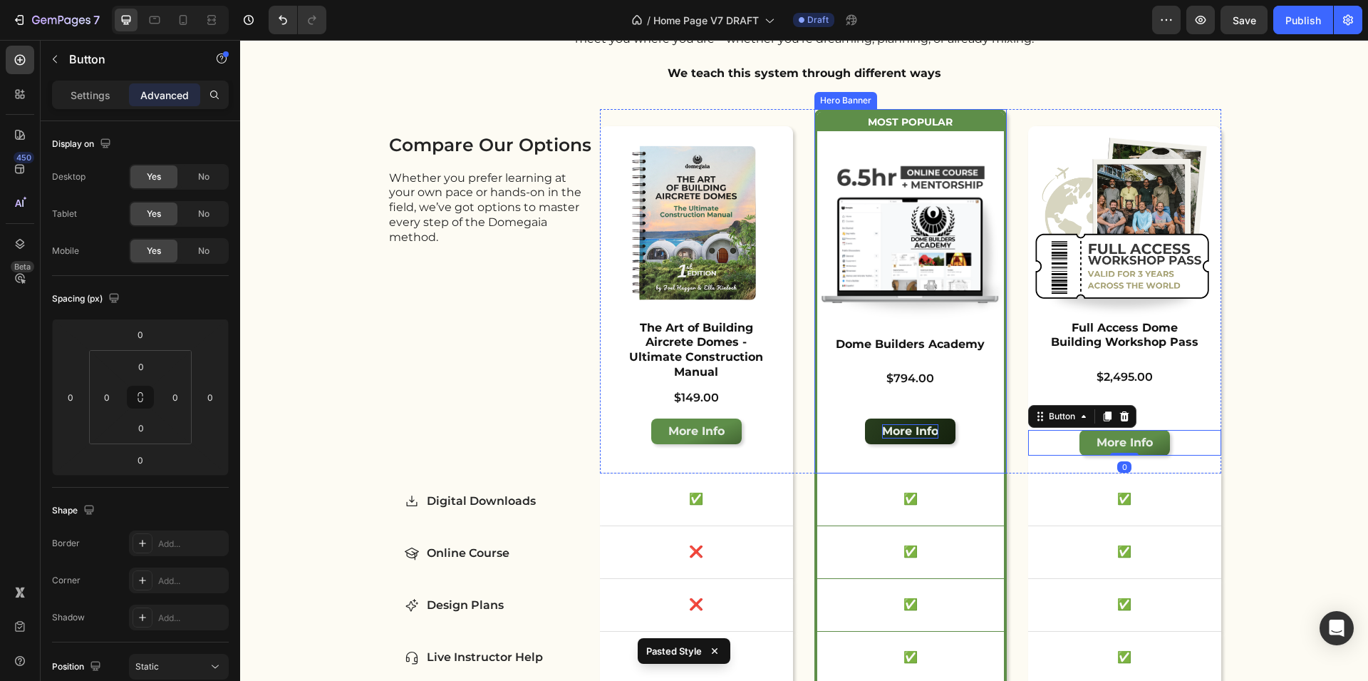
click at [910, 424] on div "More Info" at bounding box center [910, 431] width 56 height 15
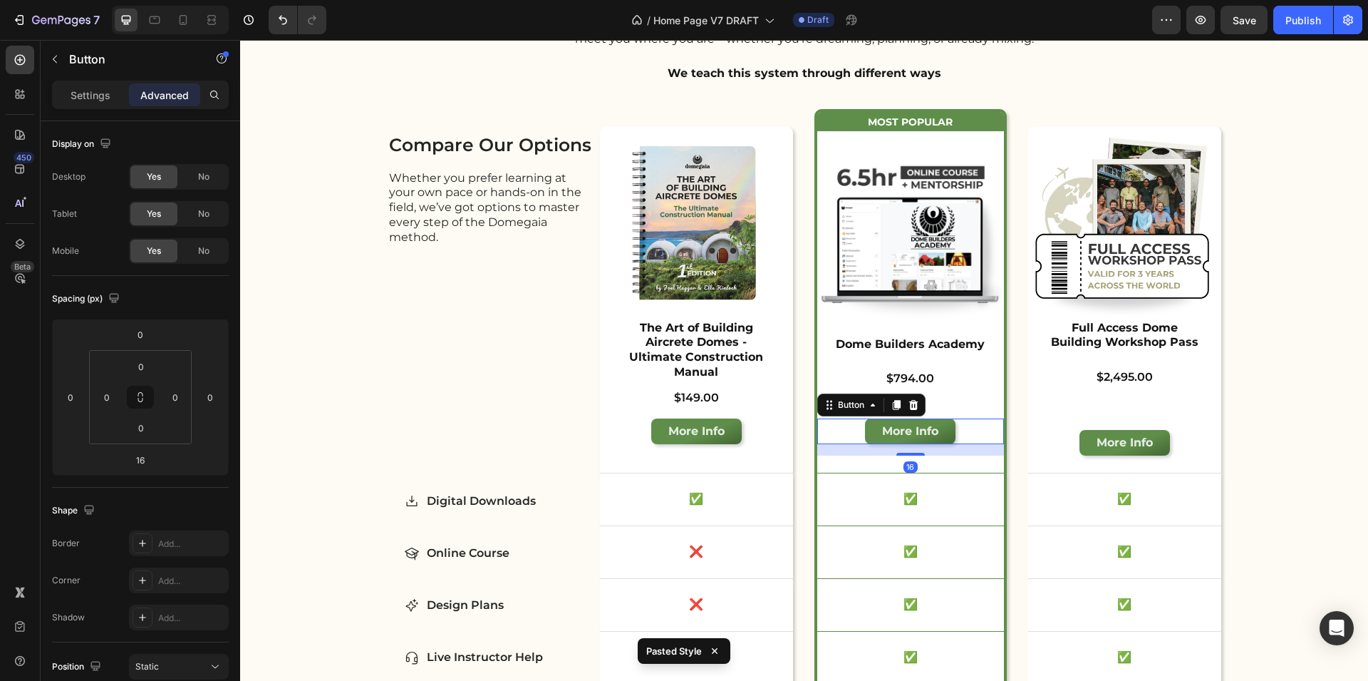
drag, startPoint x: 903, startPoint y: 438, endPoint x: 917, endPoint y: 384, distance: 56.0
click at [924, 384] on div "Most Popular Text Block Row Product Images Dome Builders Academy Product Title …" at bounding box center [911, 284] width 187 height 344
type input "0"
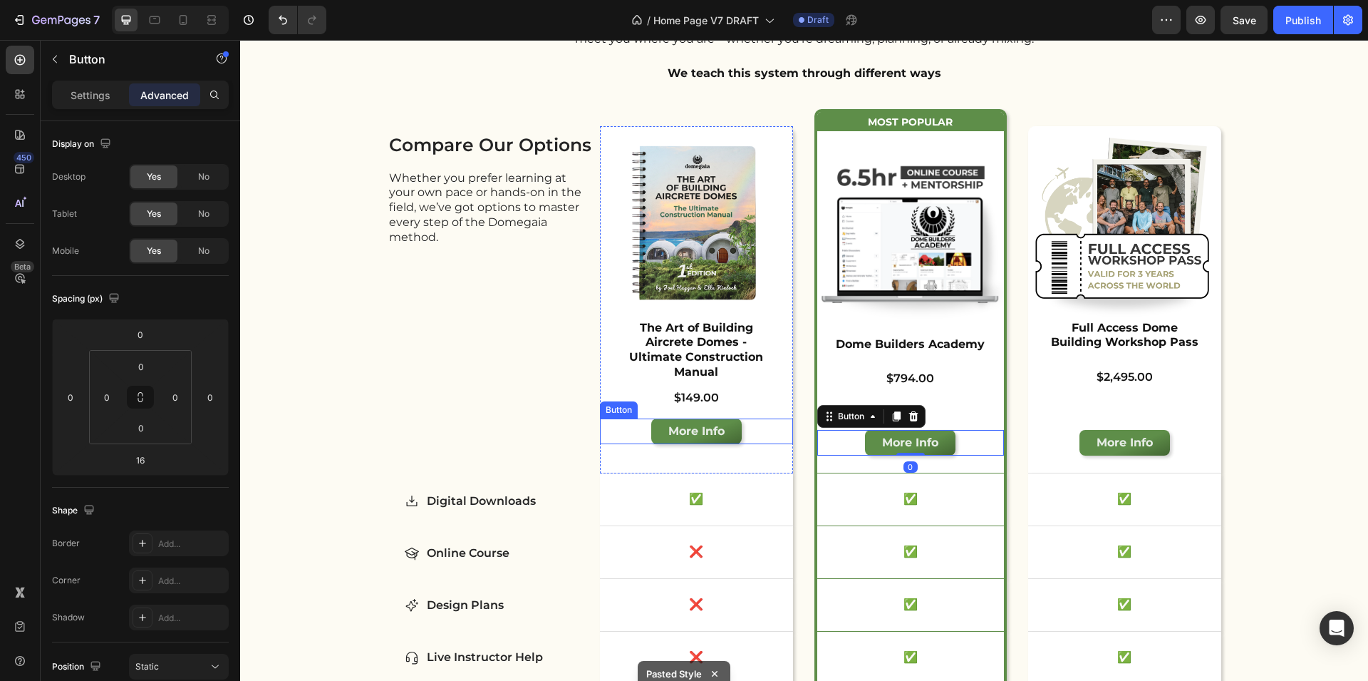
click at [639, 418] on div "More Info Button" at bounding box center [696, 431] width 193 height 26
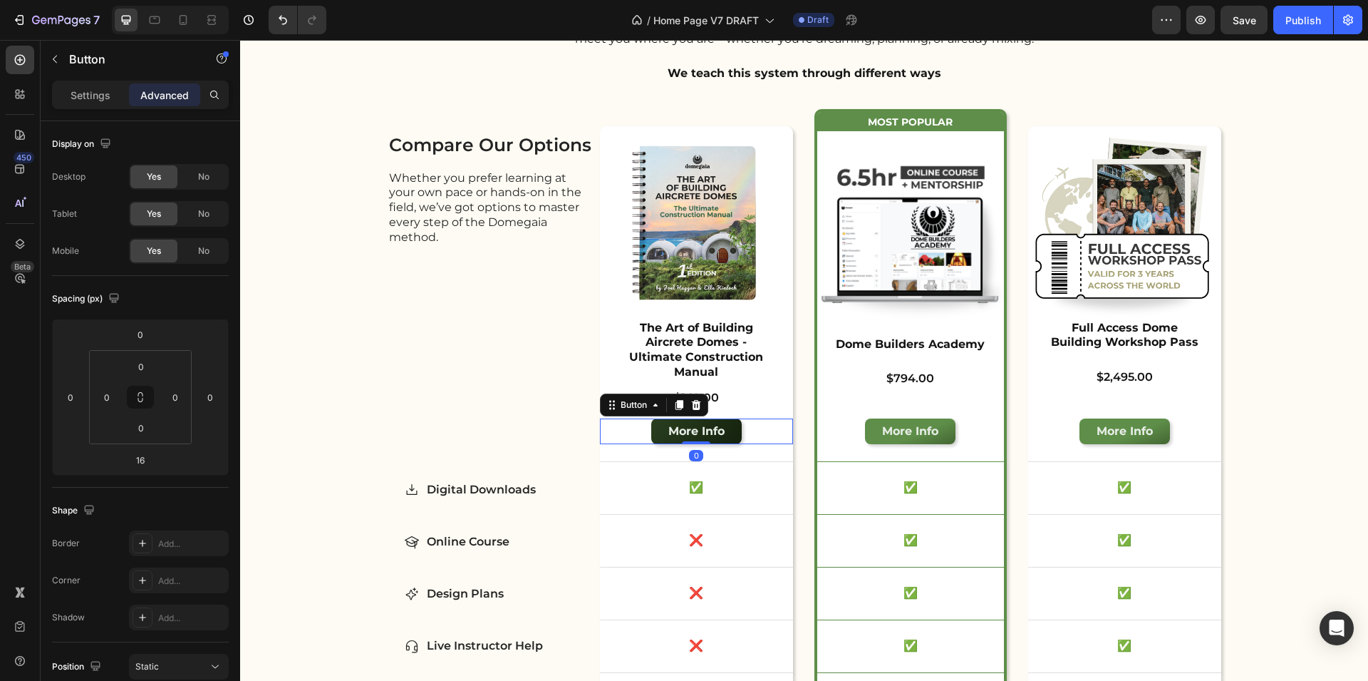
drag, startPoint x: 684, startPoint y: 440, endPoint x: 688, endPoint y: 405, distance: 35.8
click at [691, 418] on div "More Info Button 0" at bounding box center [696, 431] width 193 height 26
type input "0"
click at [484, 431] on div "compare our options Heading Whether you prefer learning at your own pace or han…" at bounding box center [491, 285] width 207 height 353
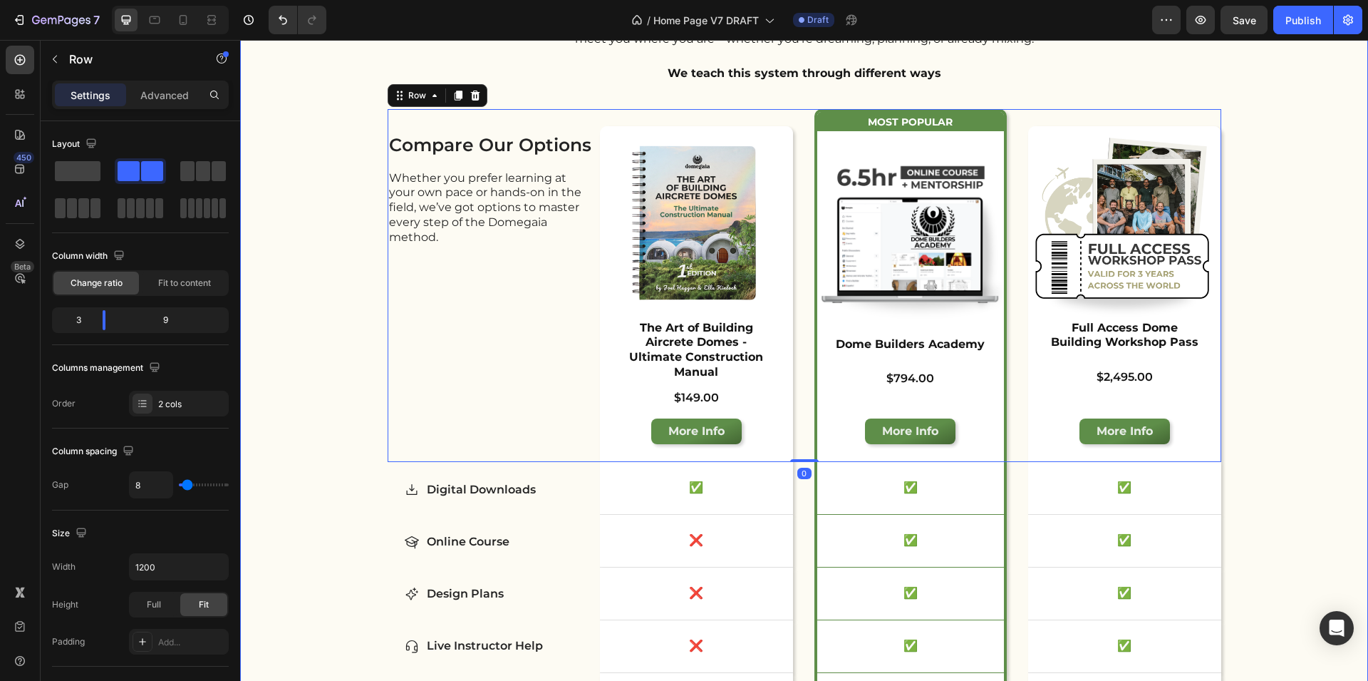
click at [291, 481] on div "Learn the Method Heading Curious to go deeper and actually build something? We …" at bounding box center [804, 407] width 1128 height 890
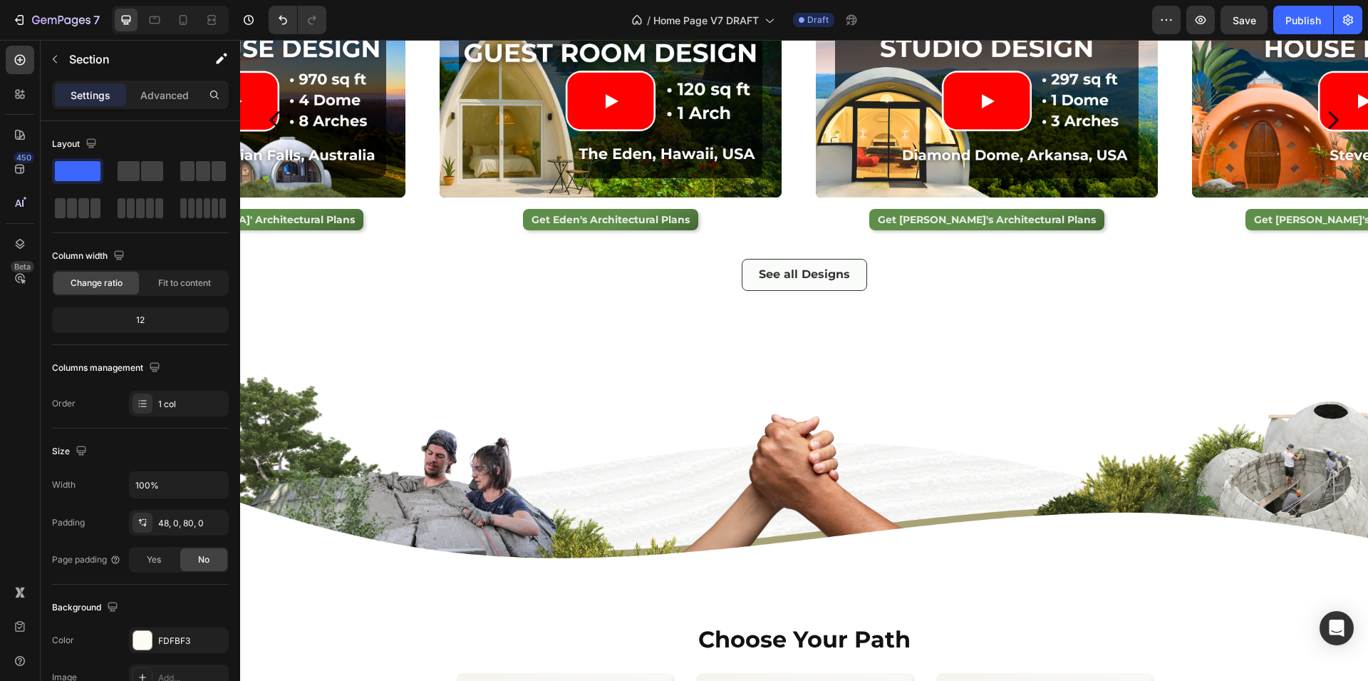
scroll to position [2413, 0]
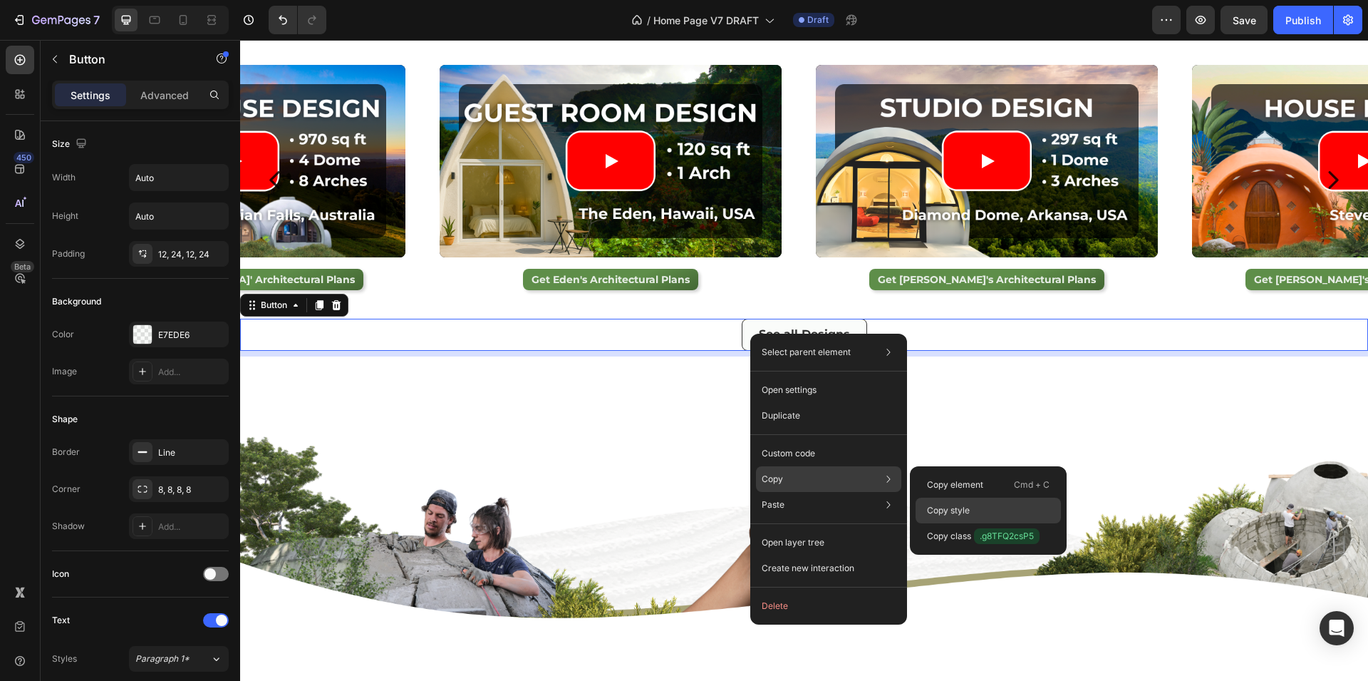
click at [974, 523] on div "Copy style" at bounding box center [988, 536] width 145 height 26
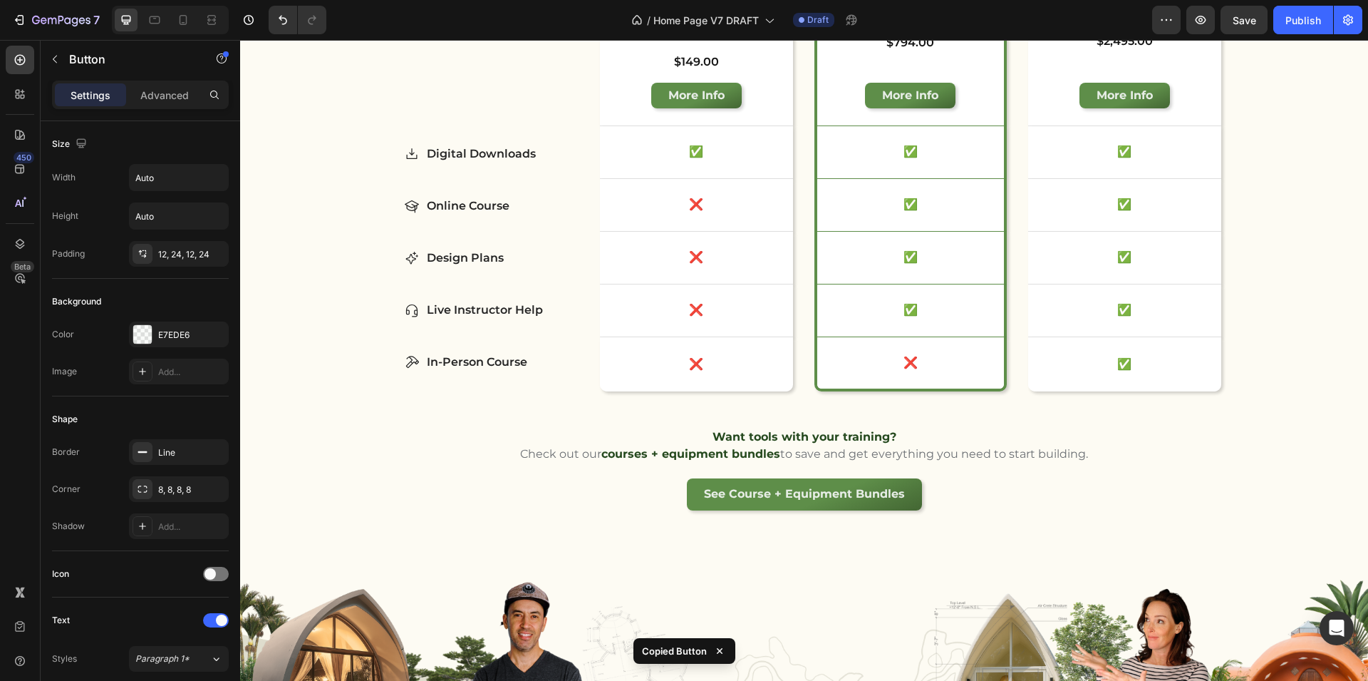
scroll to position [4365, 0]
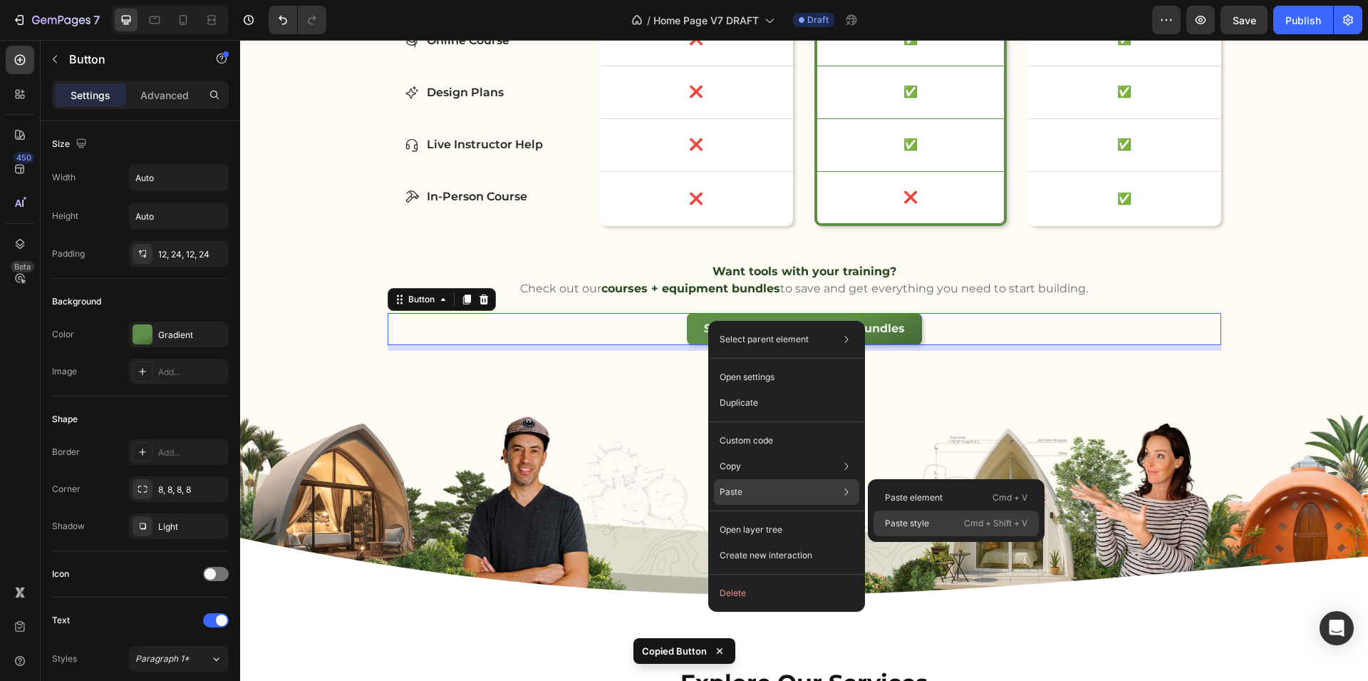
click at [914, 522] on p "Paste style" at bounding box center [907, 523] width 44 height 13
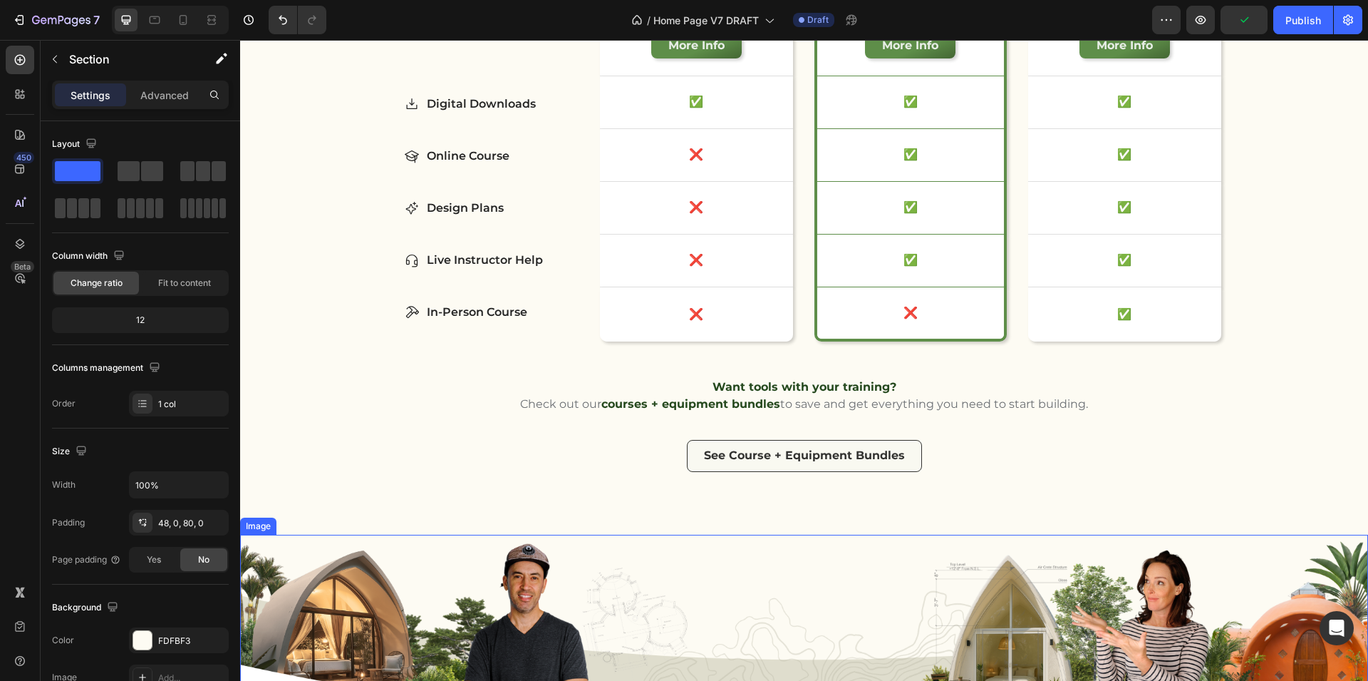
scroll to position [4158, 0]
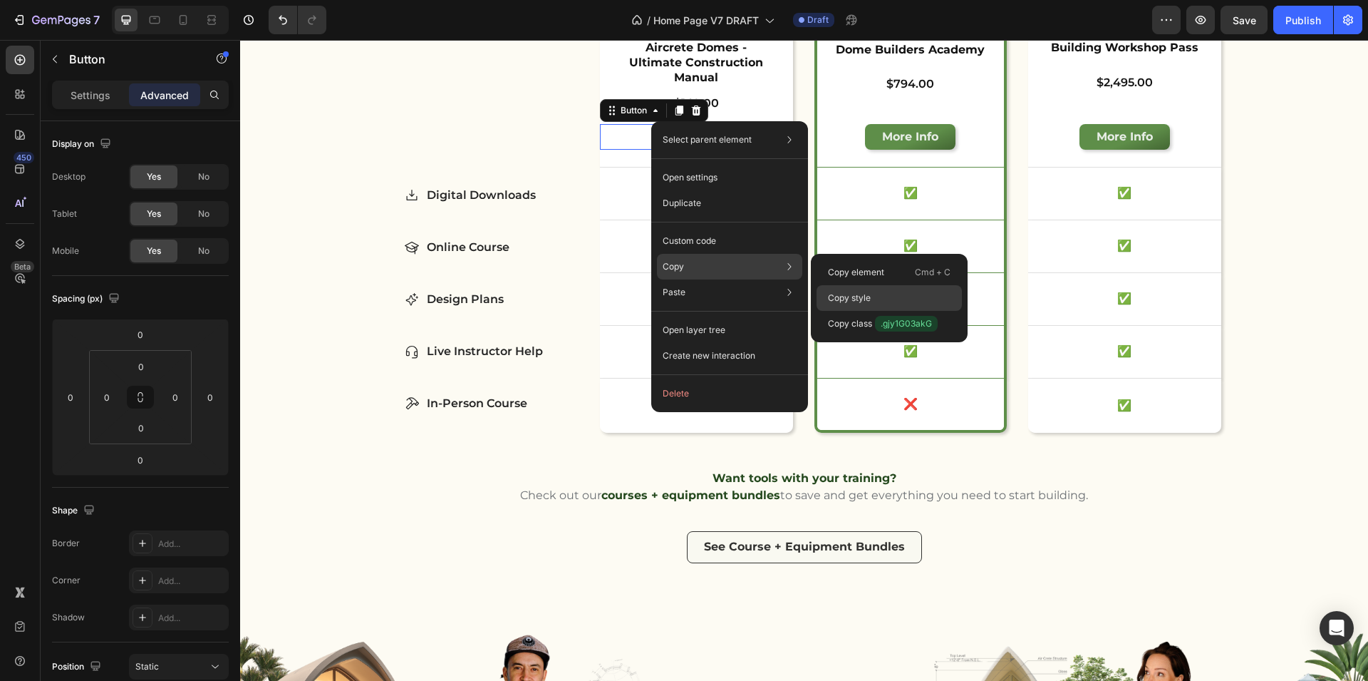
click at [862, 298] on p "Copy style" at bounding box center [849, 298] width 43 height 13
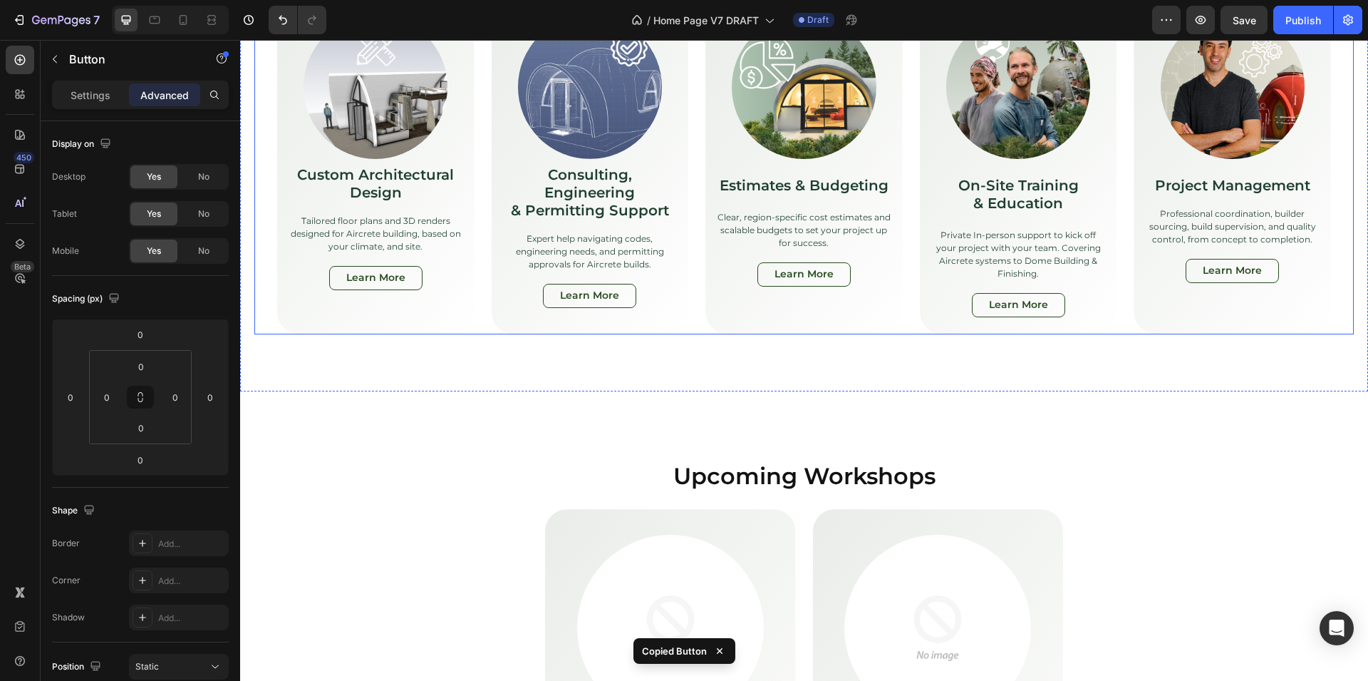
scroll to position [5180, 0]
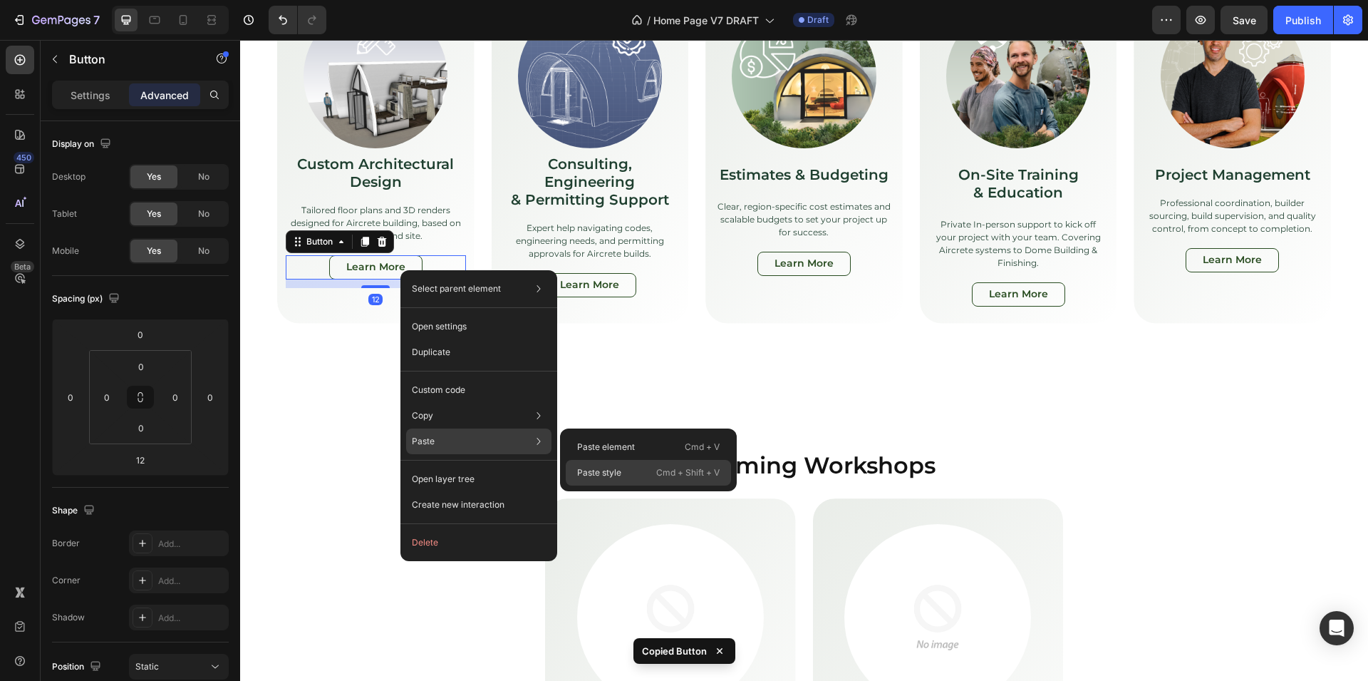
drag, startPoint x: 611, startPoint y: 475, endPoint x: 371, endPoint y: 435, distance: 243.5
click at [611, 475] on p "Paste style" at bounding box center [599, 472] width 44 height 13
type input "0"
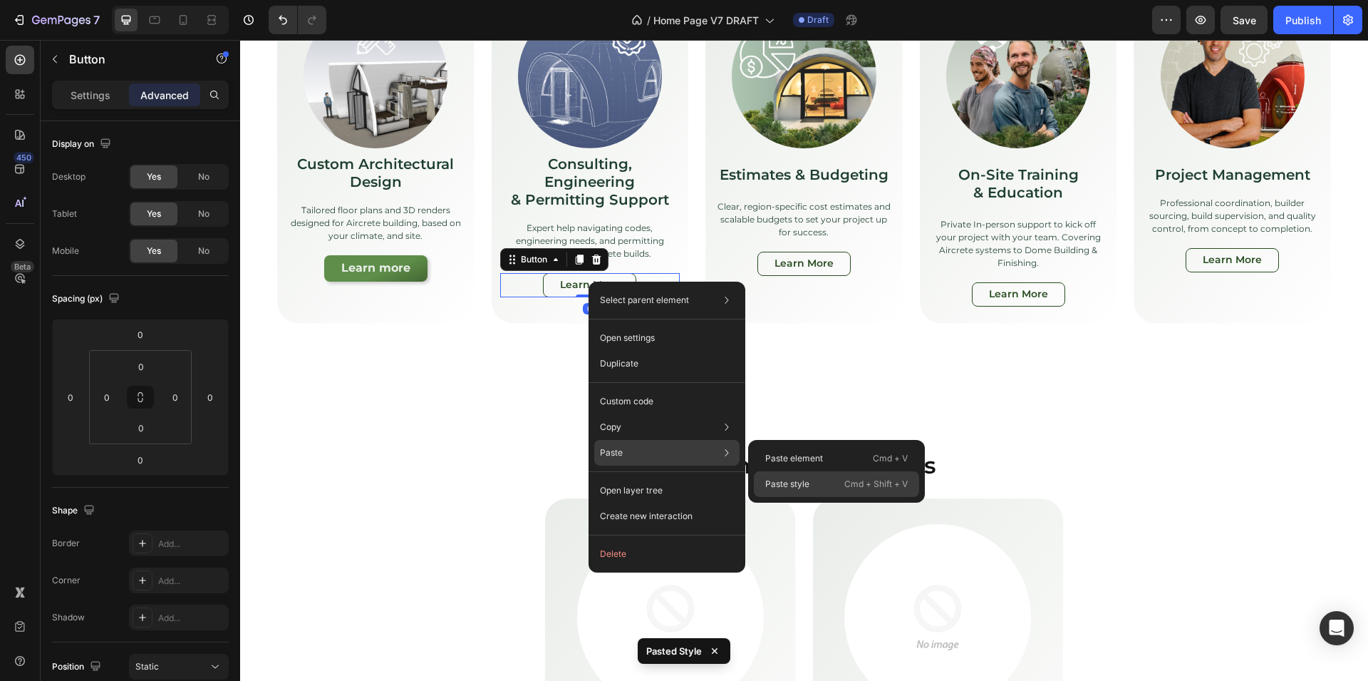
click at [768, 478] on p "Paste style" at bounding box center [787, 484] width 44 height 13
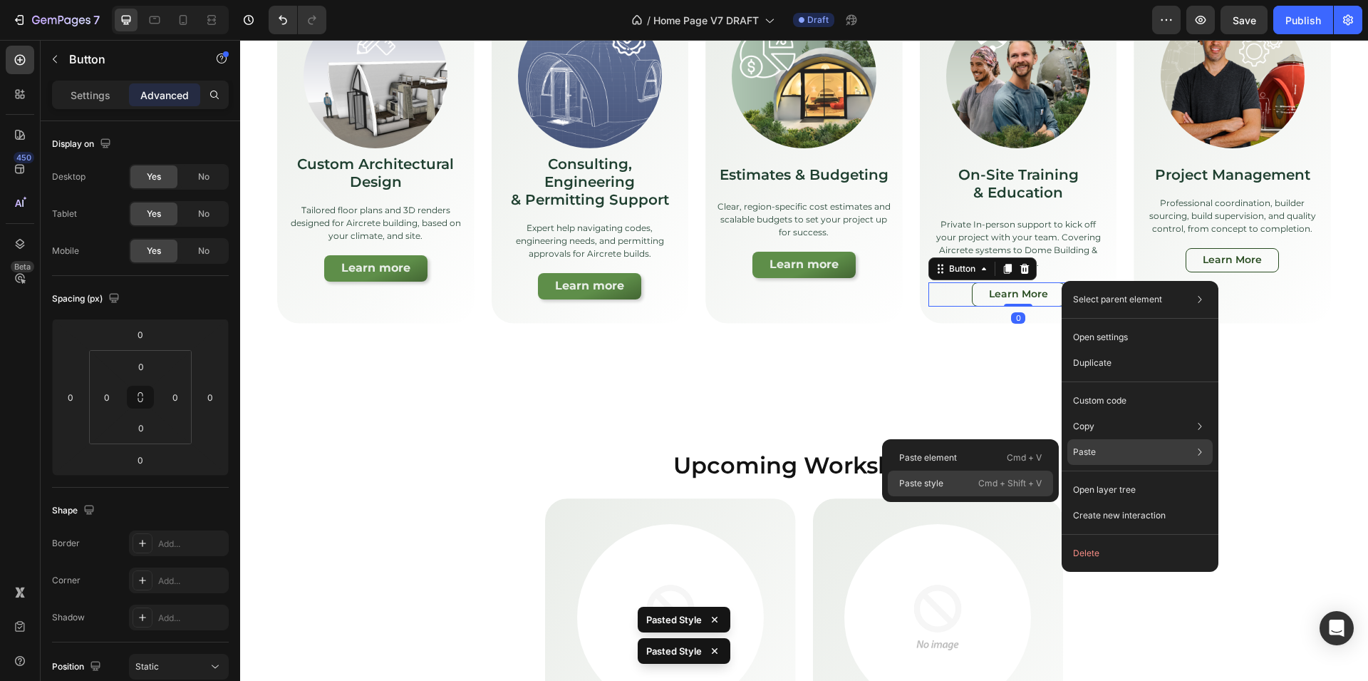
click at [997, 483] on p "Cmd + Shift + V" at bounding box center [1010, 483] width 63 height 14
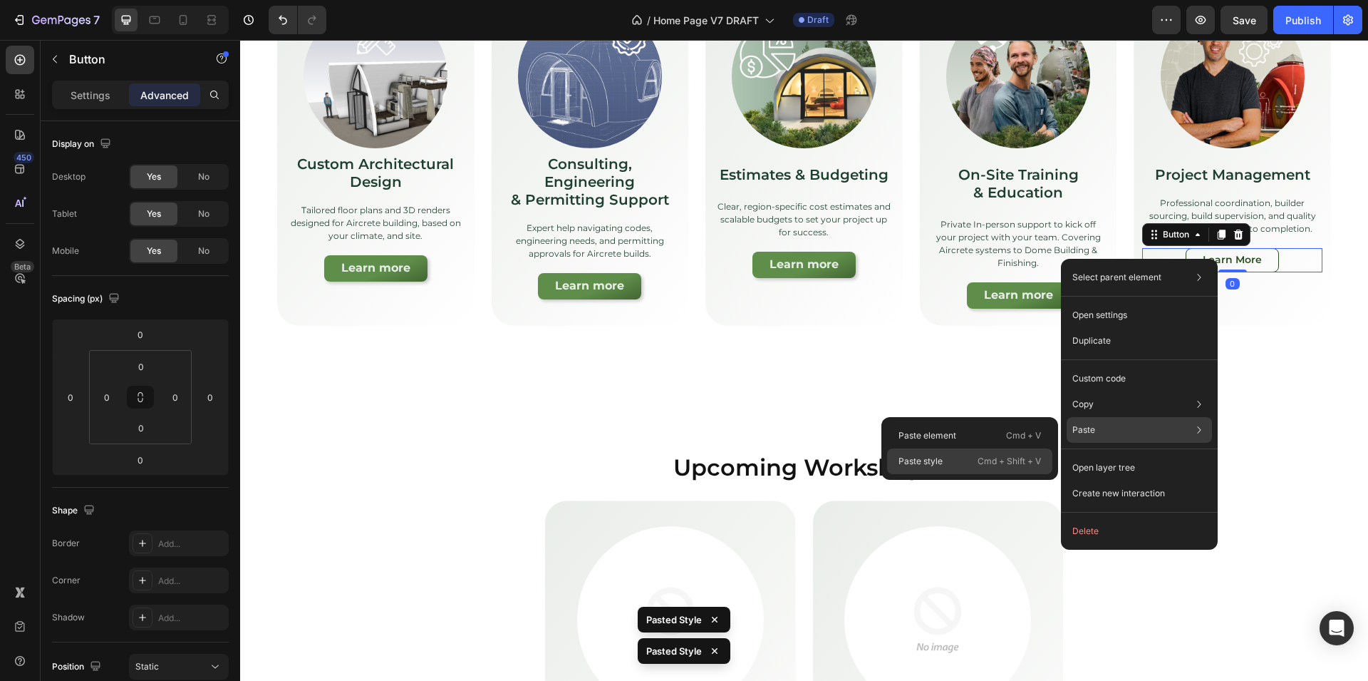
click at [965, 458] on div "Paste style Cmd + Shift + V" at bounding box center [969, 461] width 165 height 26
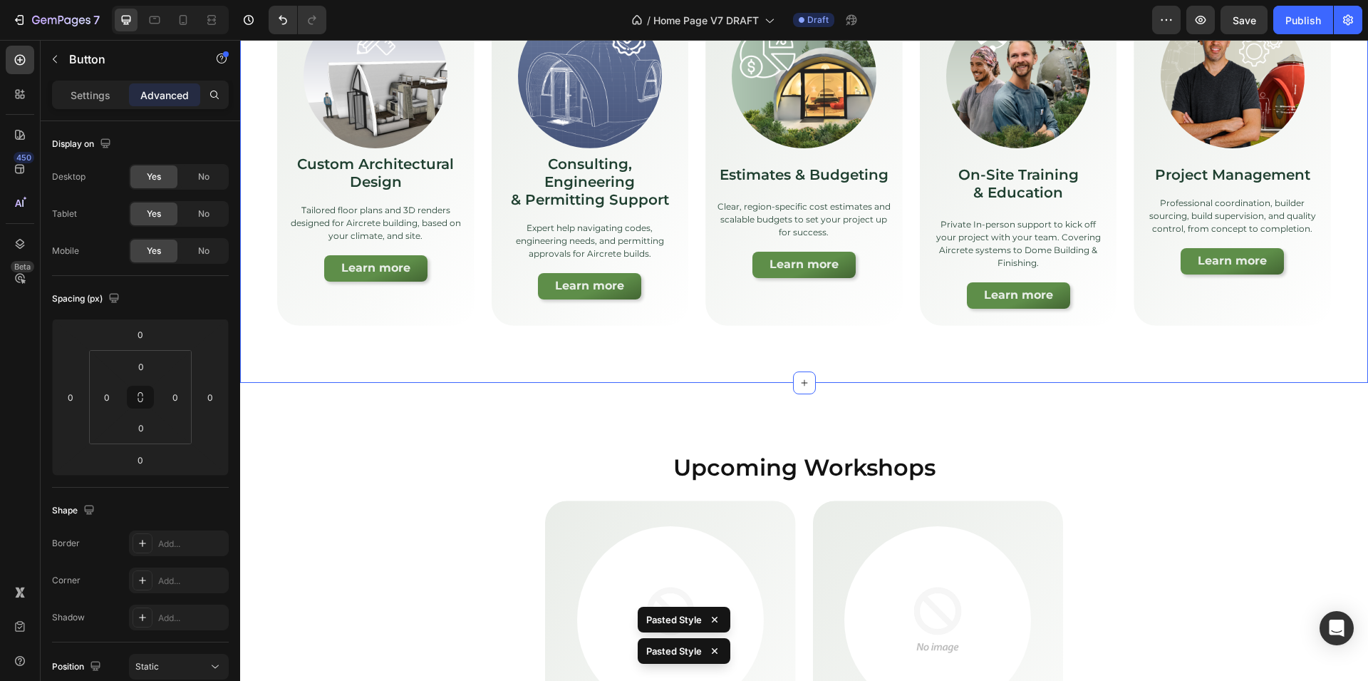
click at [385, 365] on div "Explore Our Services Heading [PERSON_NAME]’s services are bundled and tailored …" at bounding box center [804, 85] width 1128 height 593
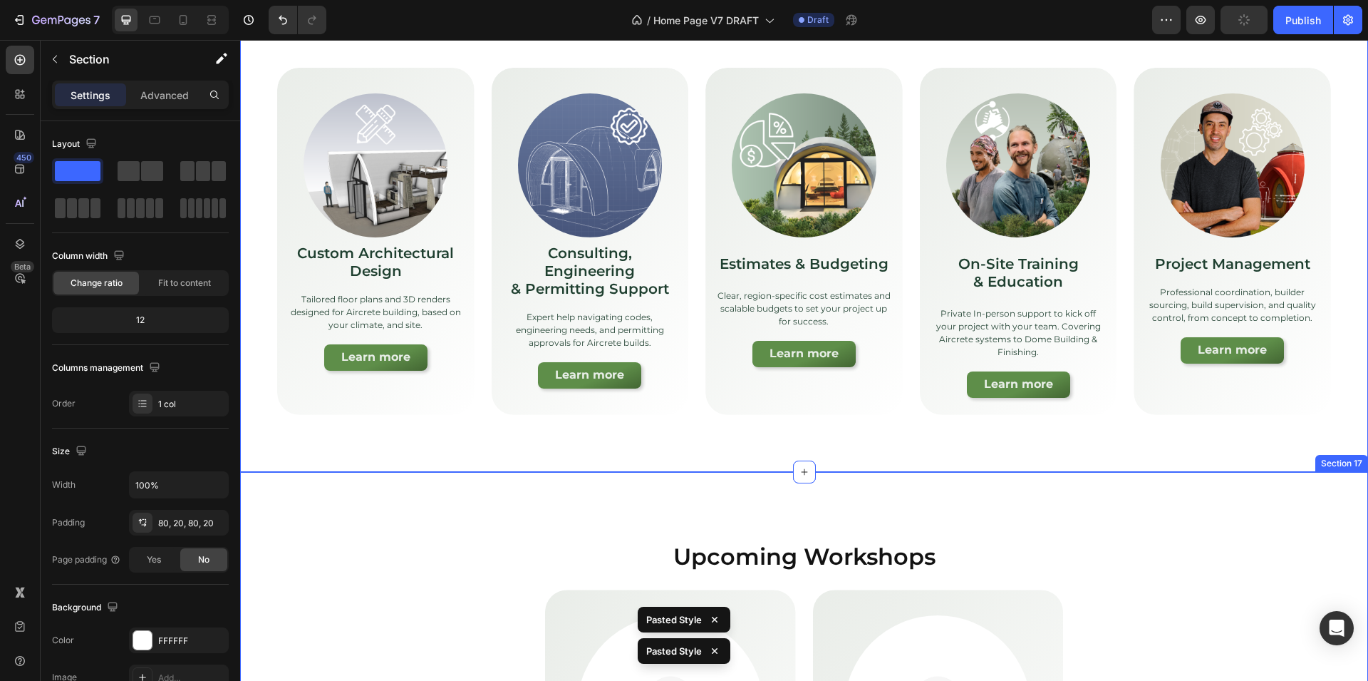
scroll to position [5003, 0]
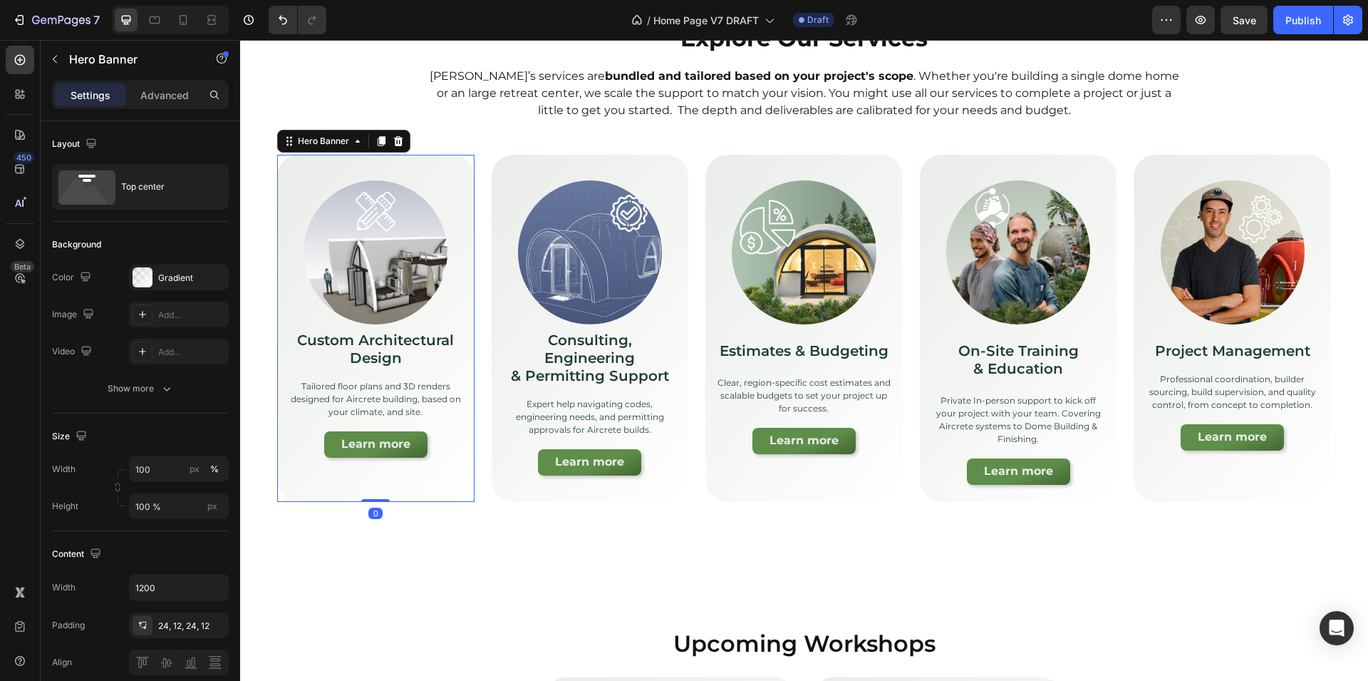
click at [448, 465] on div "Image Custom Architectural Design Text Block Tailored floor plans and 3D render…" at bounding box center [375, 315] width 197 height 320
click at [206, 663] on div at bounding box center [179, 662] width 100 height 26
click at [212, 664] on div at bounding box center [179, 662] width 100 height 26
click at [170, 656] on div at bounding box center [179, 662] width 100 height 26
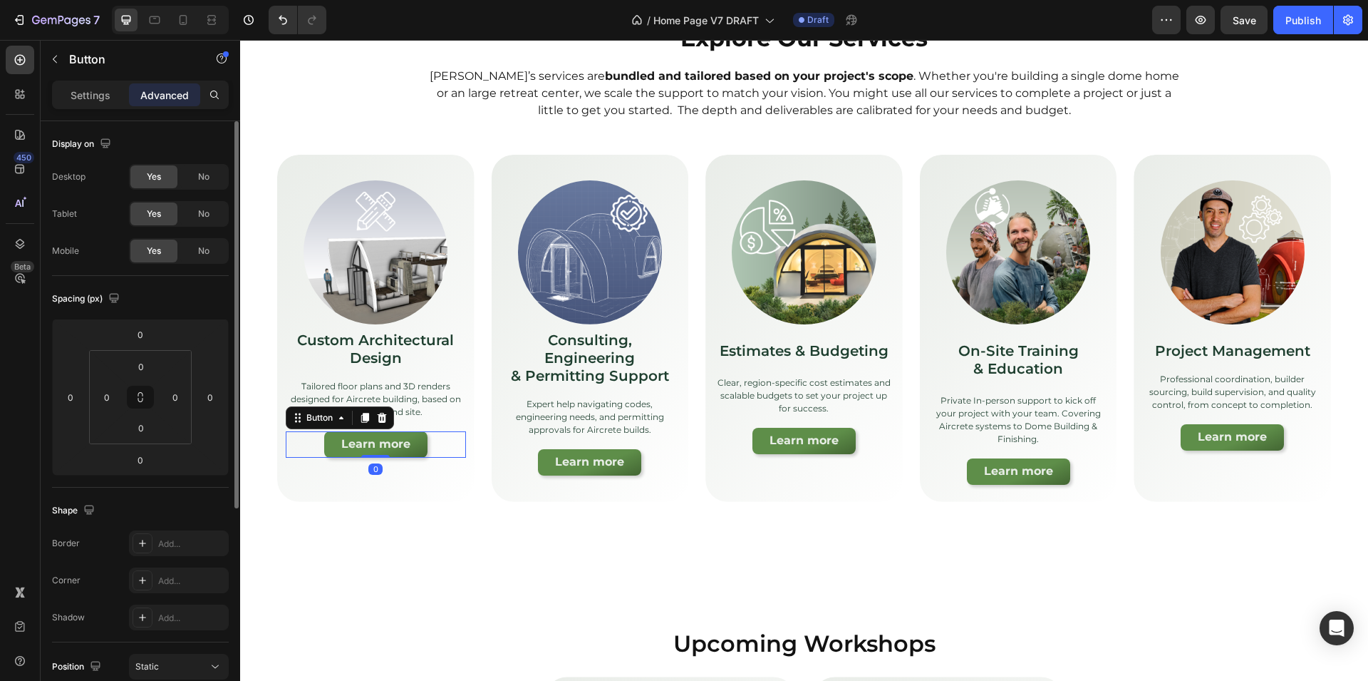
click at [296, 451] on div "Learn more Button 0" at bounding box center [376, 444] width 180 height 26
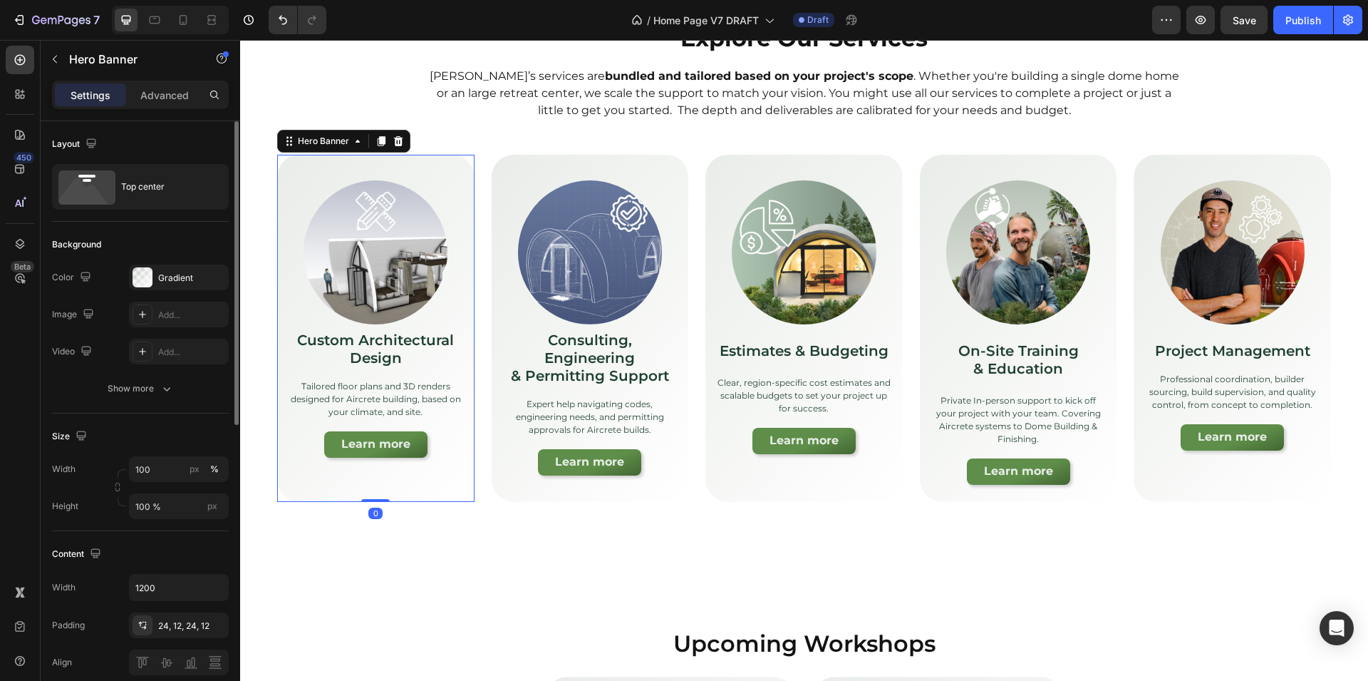
click at [308, 475] on div "Background Image" at bounding box center [375, 328] width 197 height 347
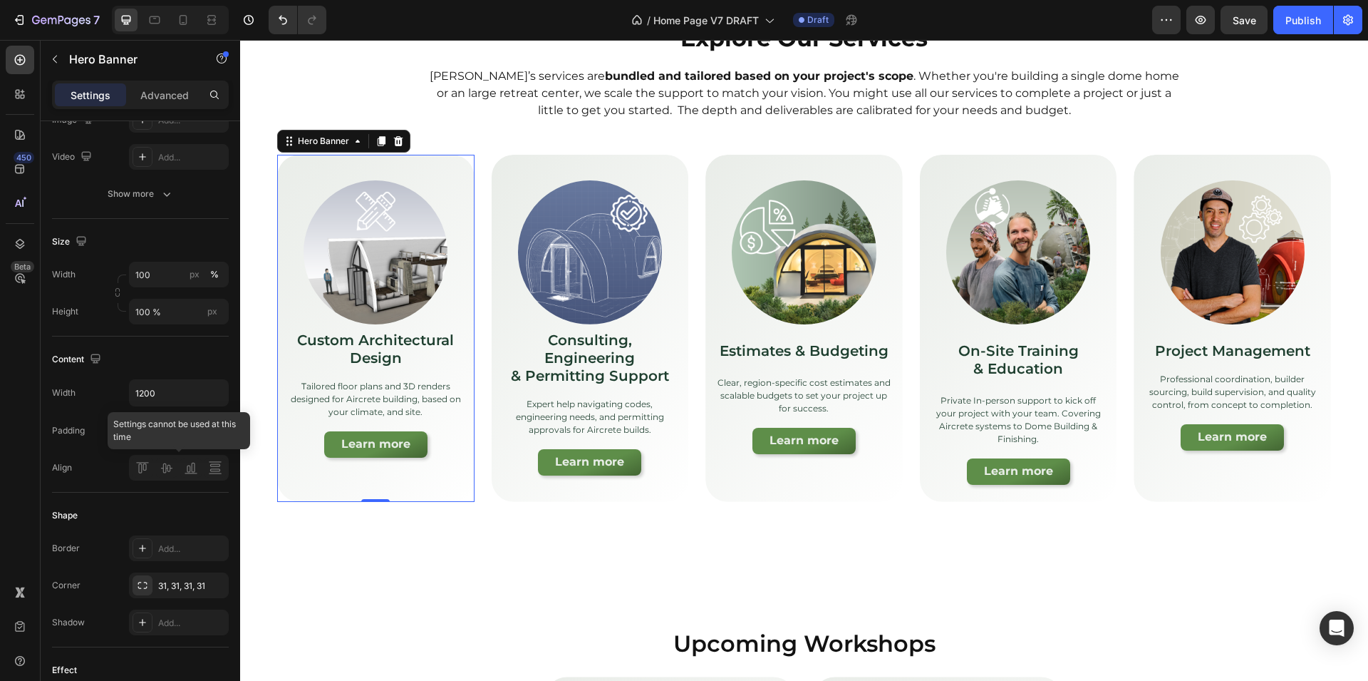
click at [140, 469] on div at bounding box center [179, 468] width 100 height 26
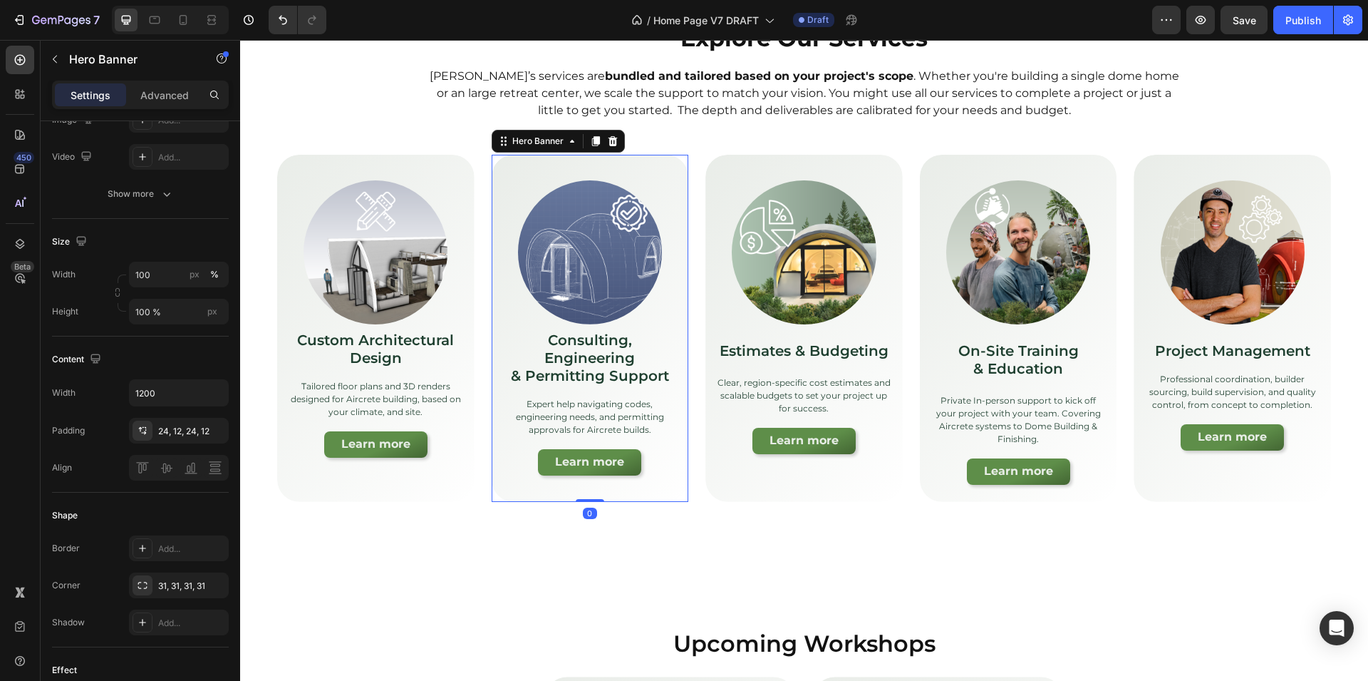
click at [585, 498] on div "Image Consulting, Engineering & Permitting Support Text Block Expert help navig…" at bounding box center [590, 328] width 197 height 347
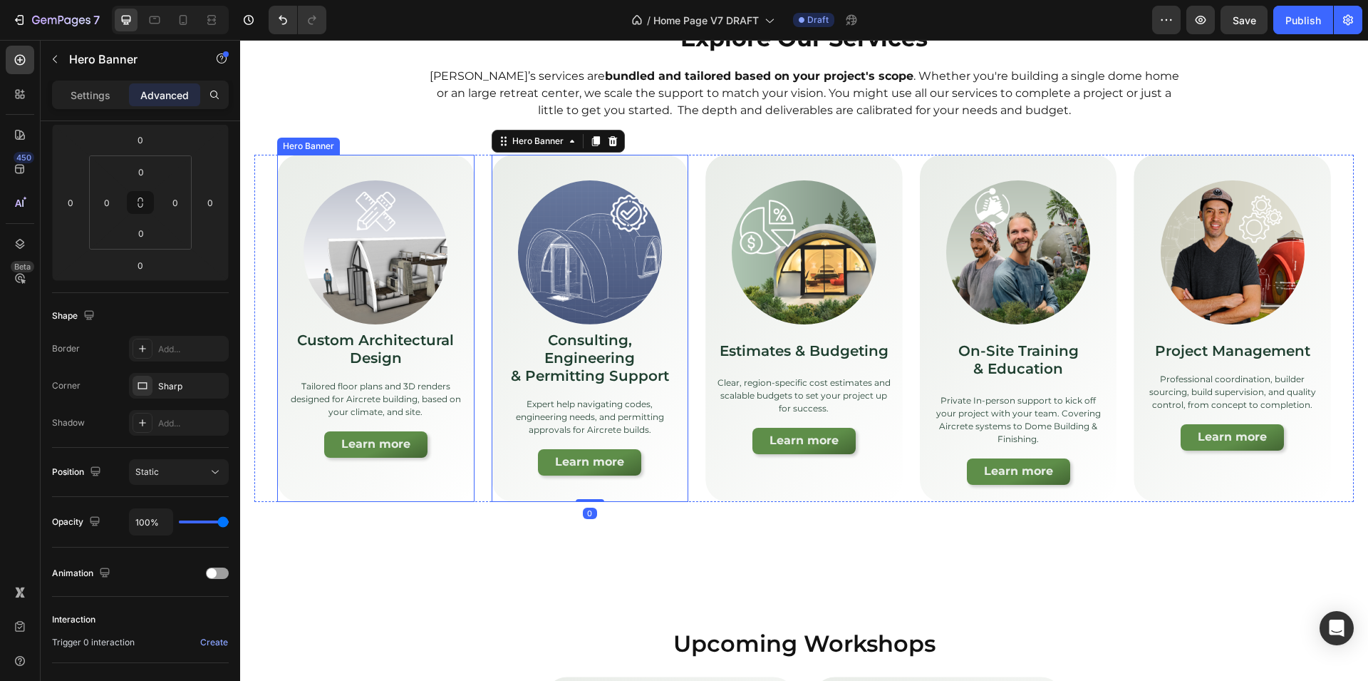
click at [316, 470] on div "Image Custom Architectural Design Text Block Tailored floor plans and 3D render…" at bounding box center [375, 315] width 197 height 320
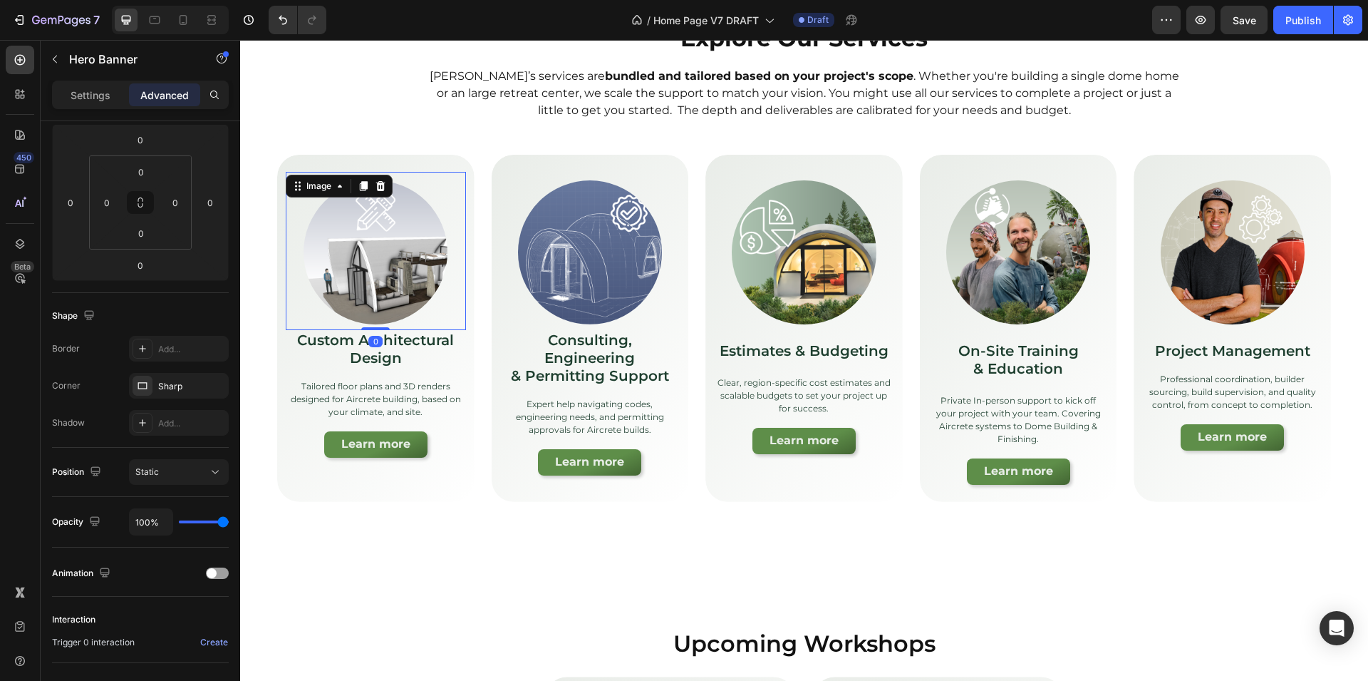
click at [381, 285] on img at bounding box center [376, 252] width 144 height 144
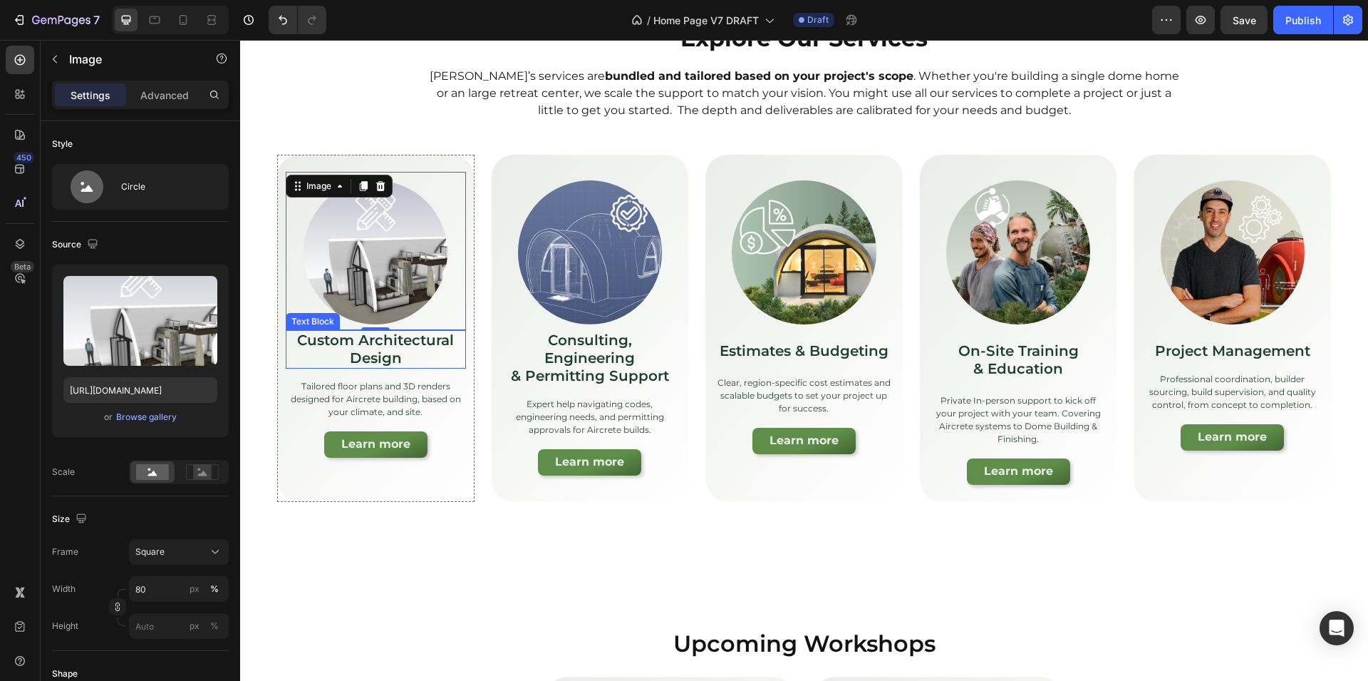
click at [386, 350] on p "Custom Architectural Design" at bounding box center [375, 349] width 177 height 36
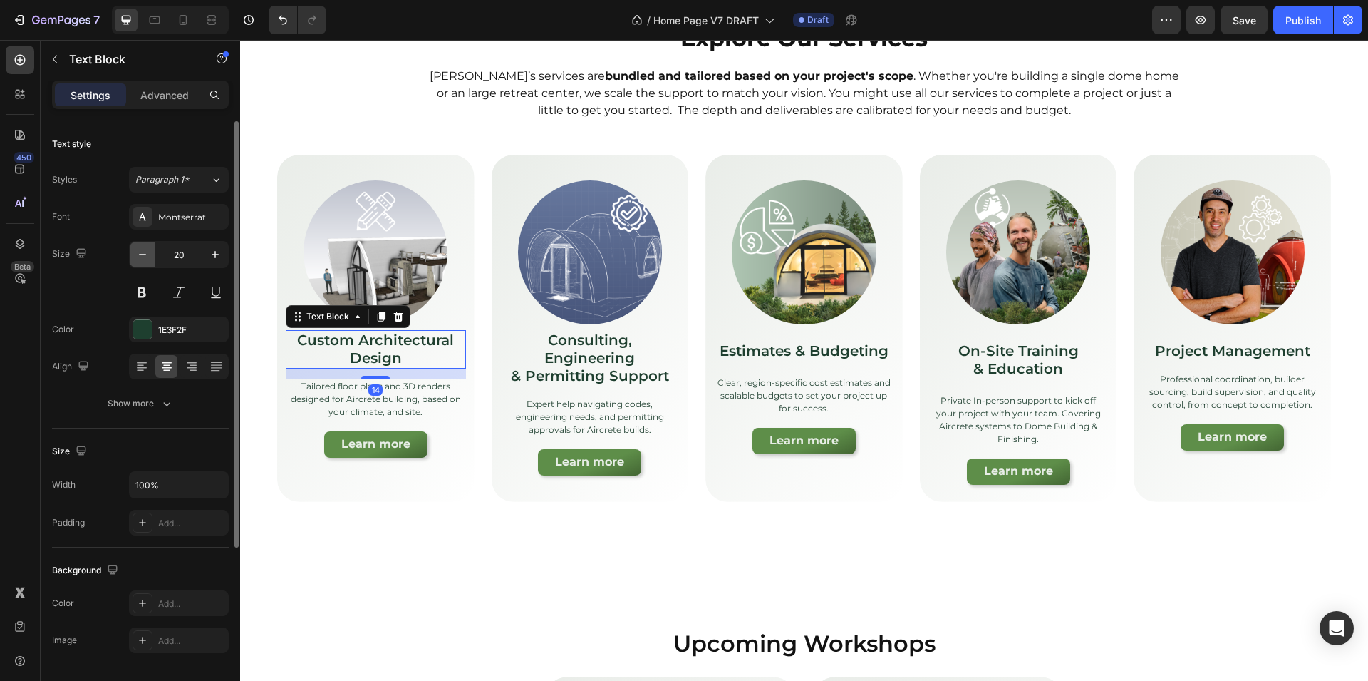
click at [140, 252] on icon "button" at bounding box center [142, 254] width 14 height 14
type input "18"
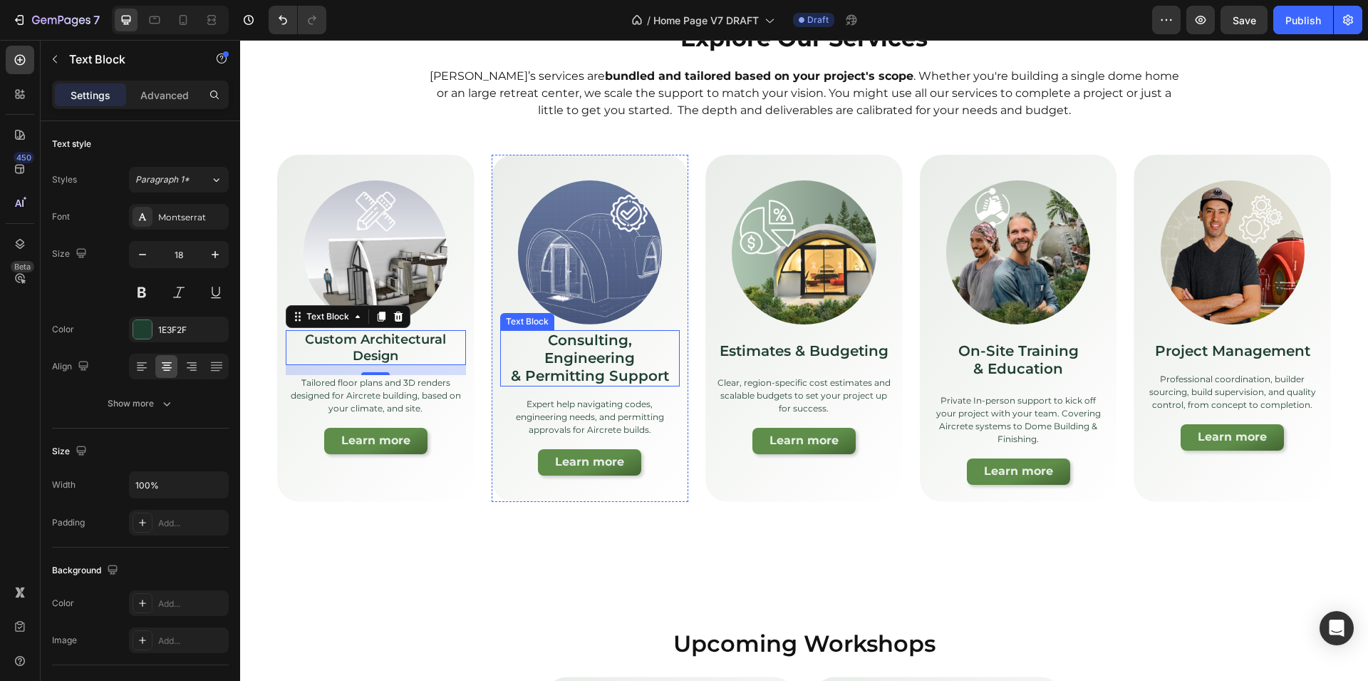
click at [596, 368] on p "Consulting, Engineering & Permitting Support" at bounding box center [590, 357] width 177 height 53
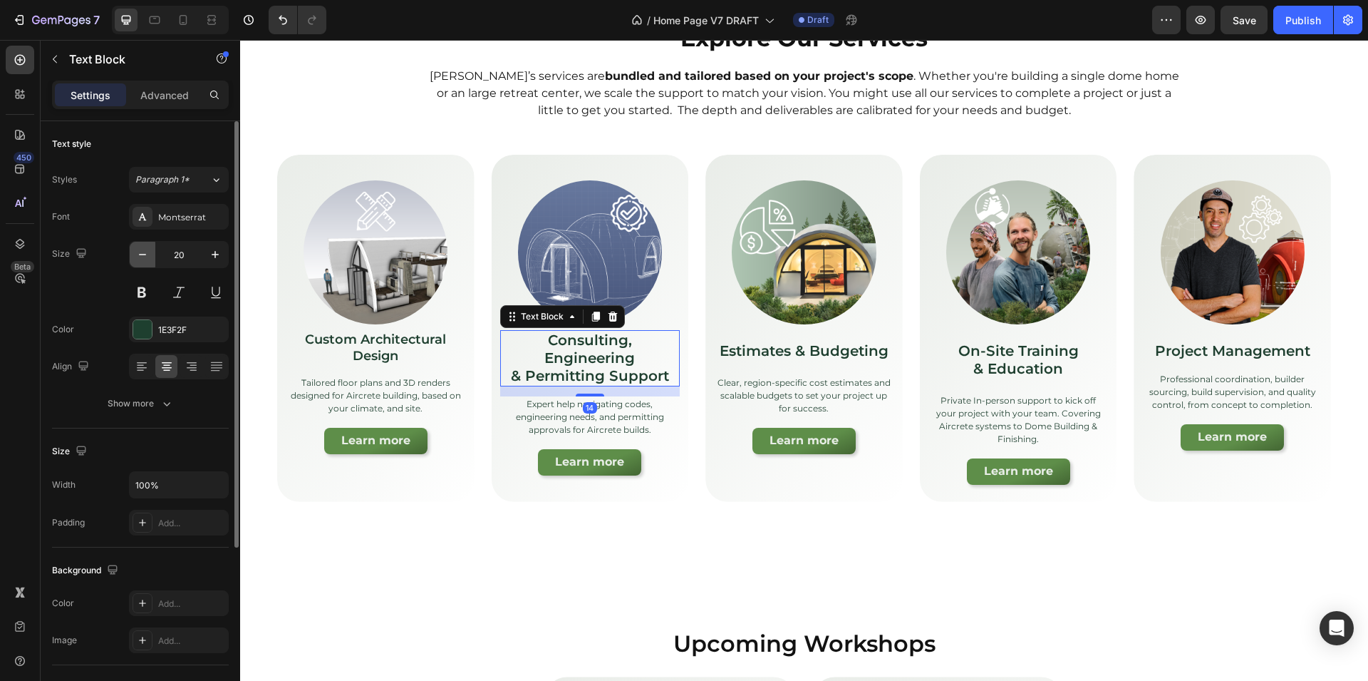
click at [145, 257] on icon "button" at bounding box center [142, 254] width 14 height 14
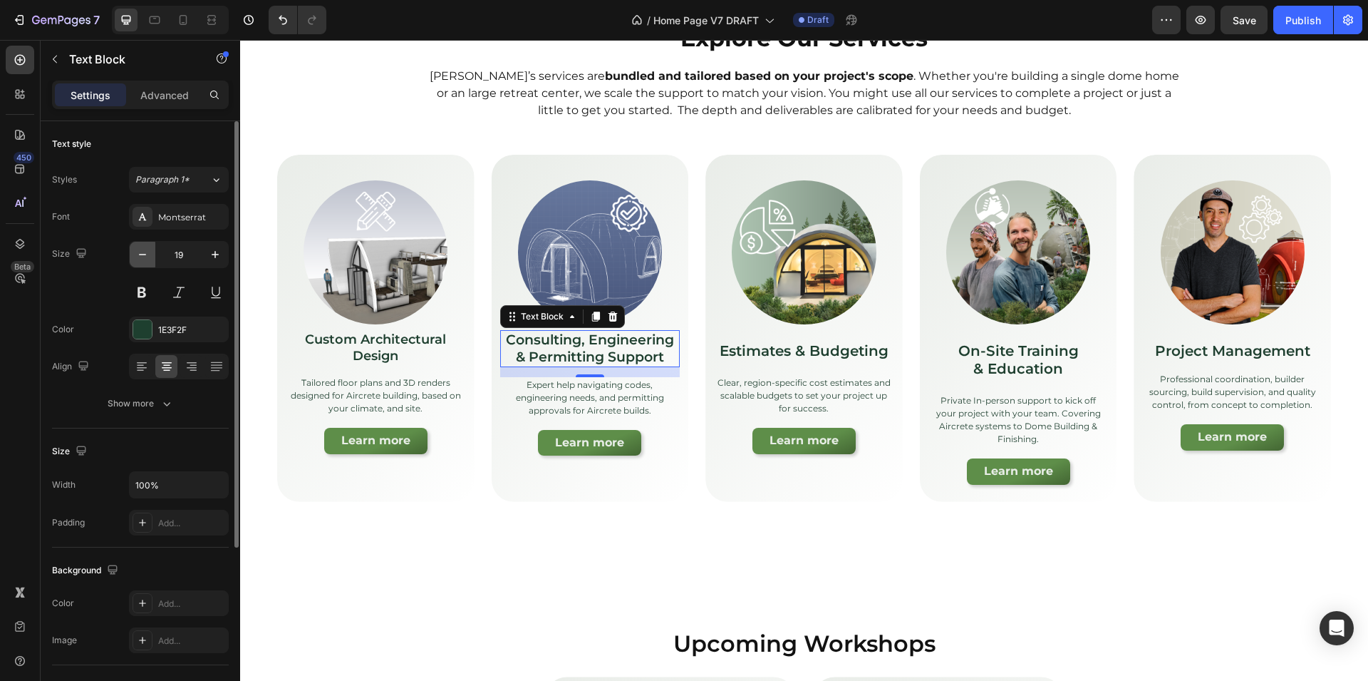
click at [145, 257] on icon "button" at bounding box center [142, 254] width 14 height 14
type input "18"
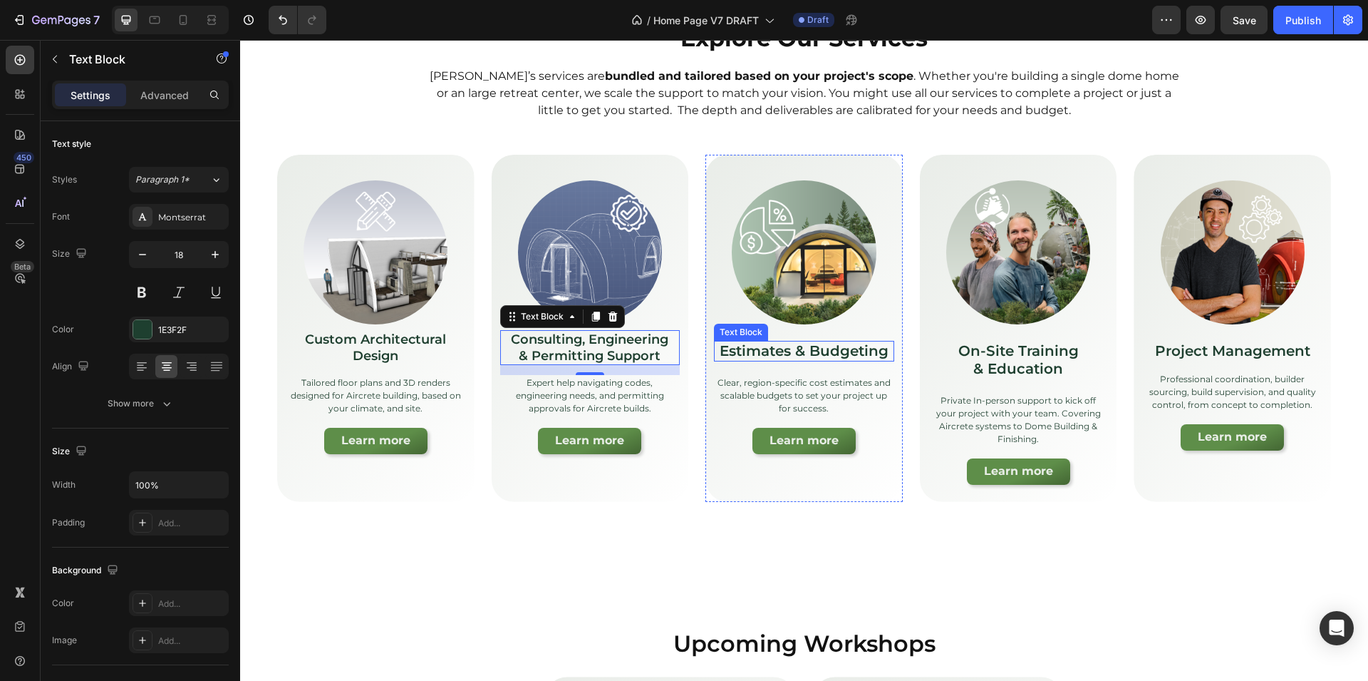
click at [773, 354] on p "Estimates & Budgeting" at bounding box center [804, 351] width 177 height 18
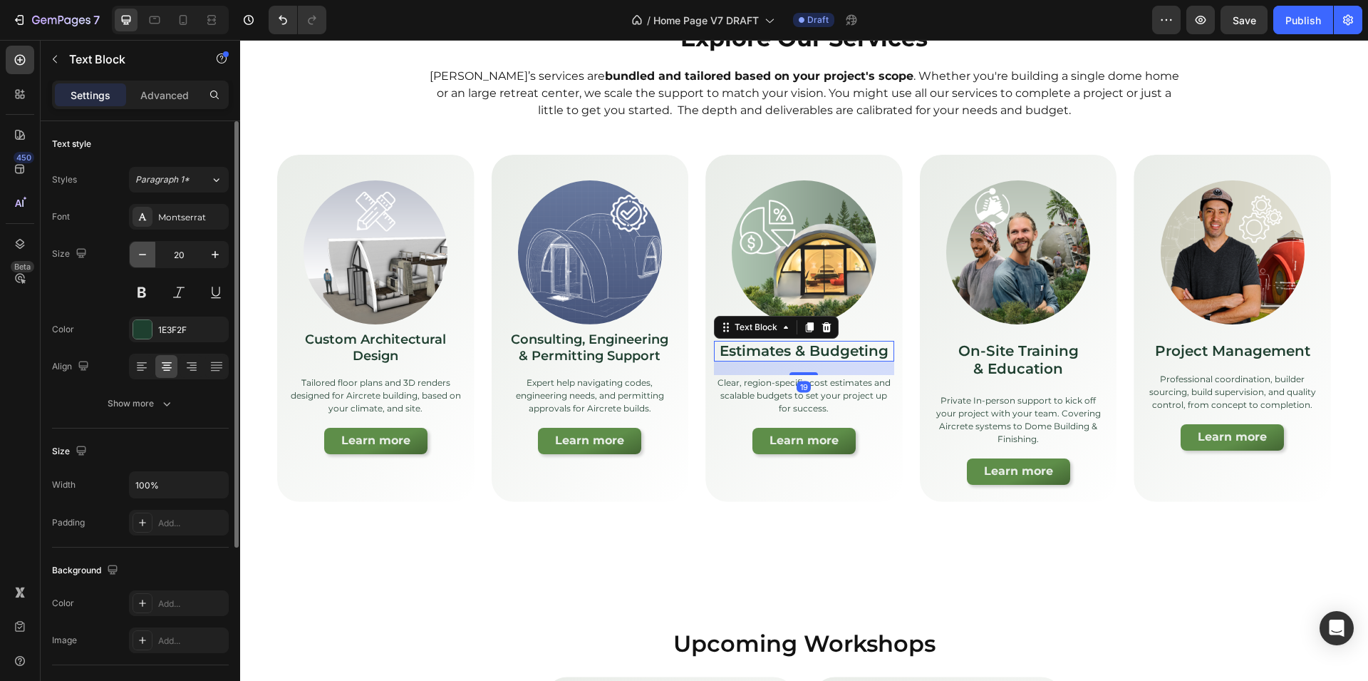
click at [146, 252] on icon "button" at bounding box center [142, 254] width 14 height 14
type input "18"
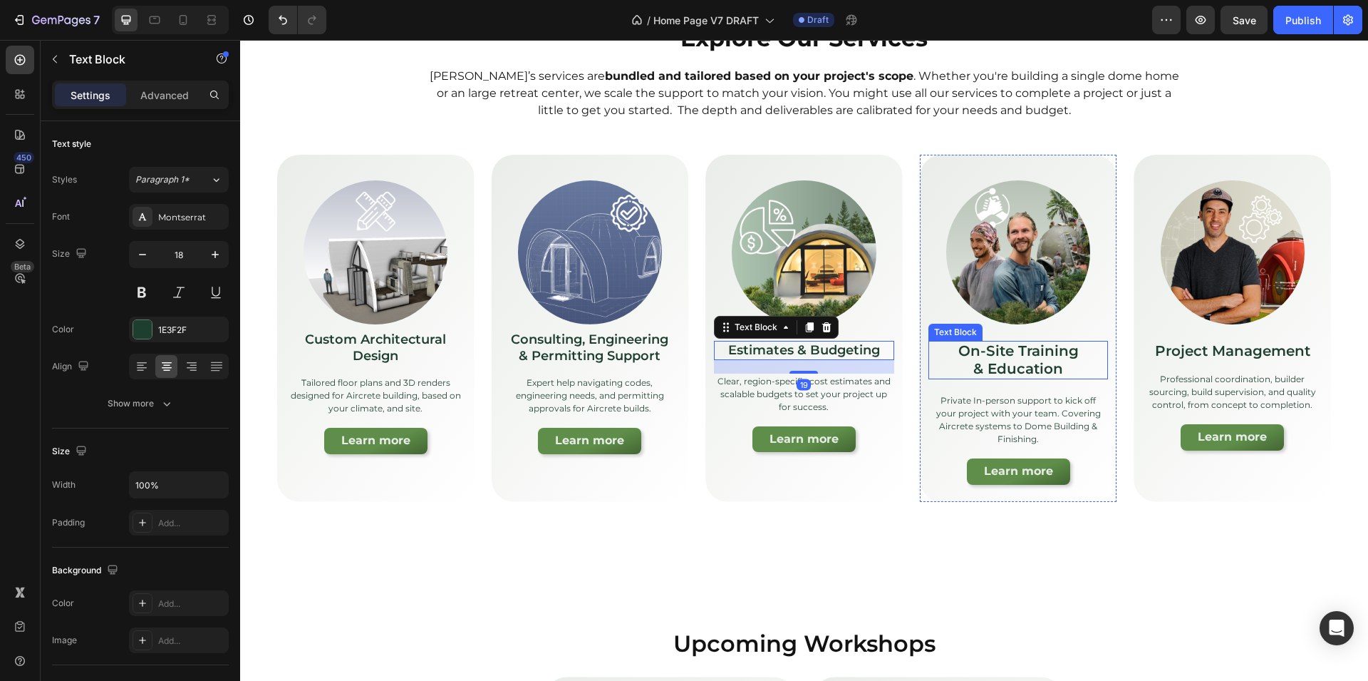
click at [1000, 346] on p "On-Site Training" at bounding box center [1018, 351] width 177 height 18
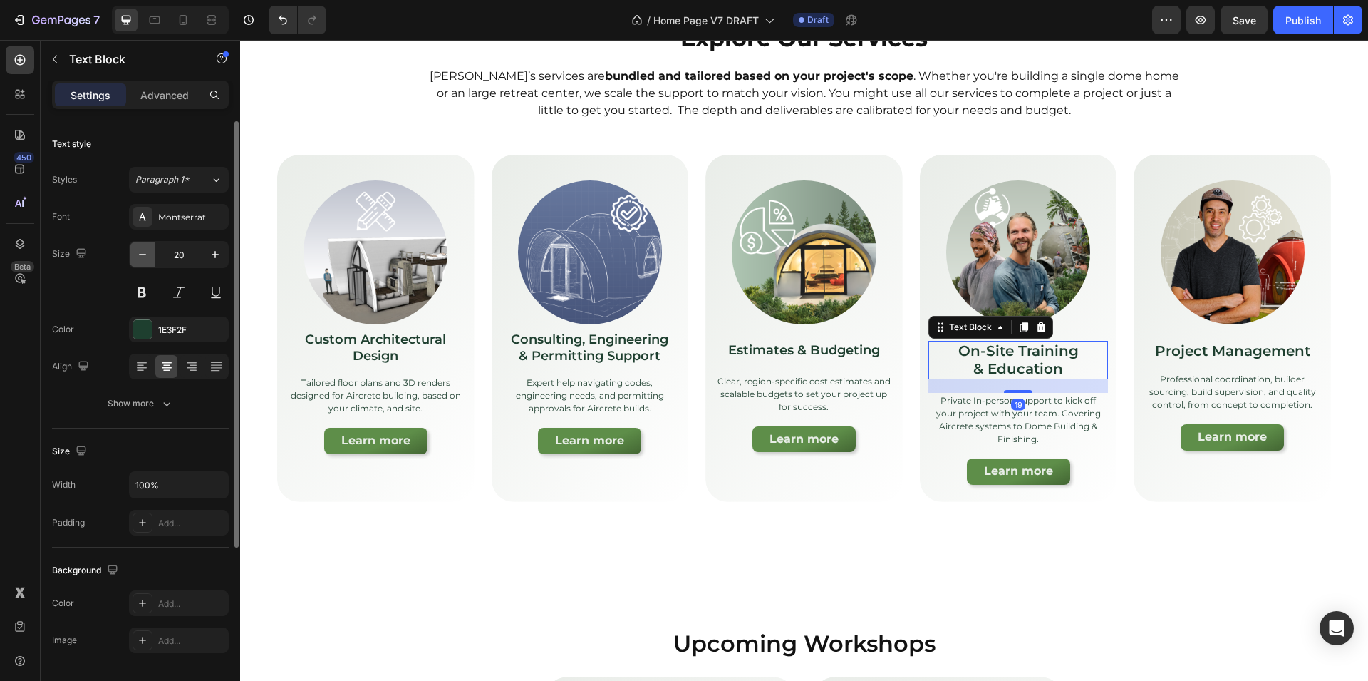
click at [141, 261] on icon "button" at bounding box center [142, 254] width 14 height 14
type input "18"
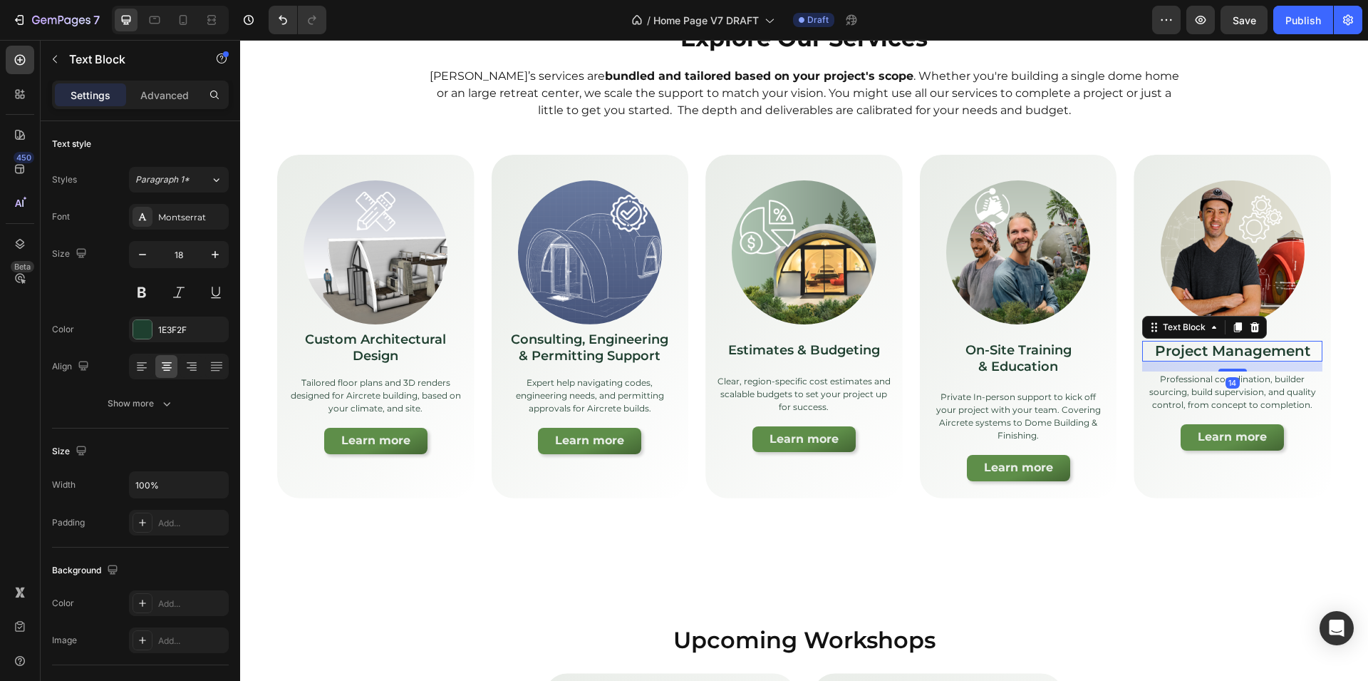
click at [1177, 352] on p "Project Management" at bounding box center [1232, 351] width 177 height 18
click at [135, 256] on icon "button" at bounding box center [142, 254] width 14 height 14
type input "18"
click at [805, 345] on p "Estimates & Budgeting" at bounding box center [804, 350] width 177 height 16
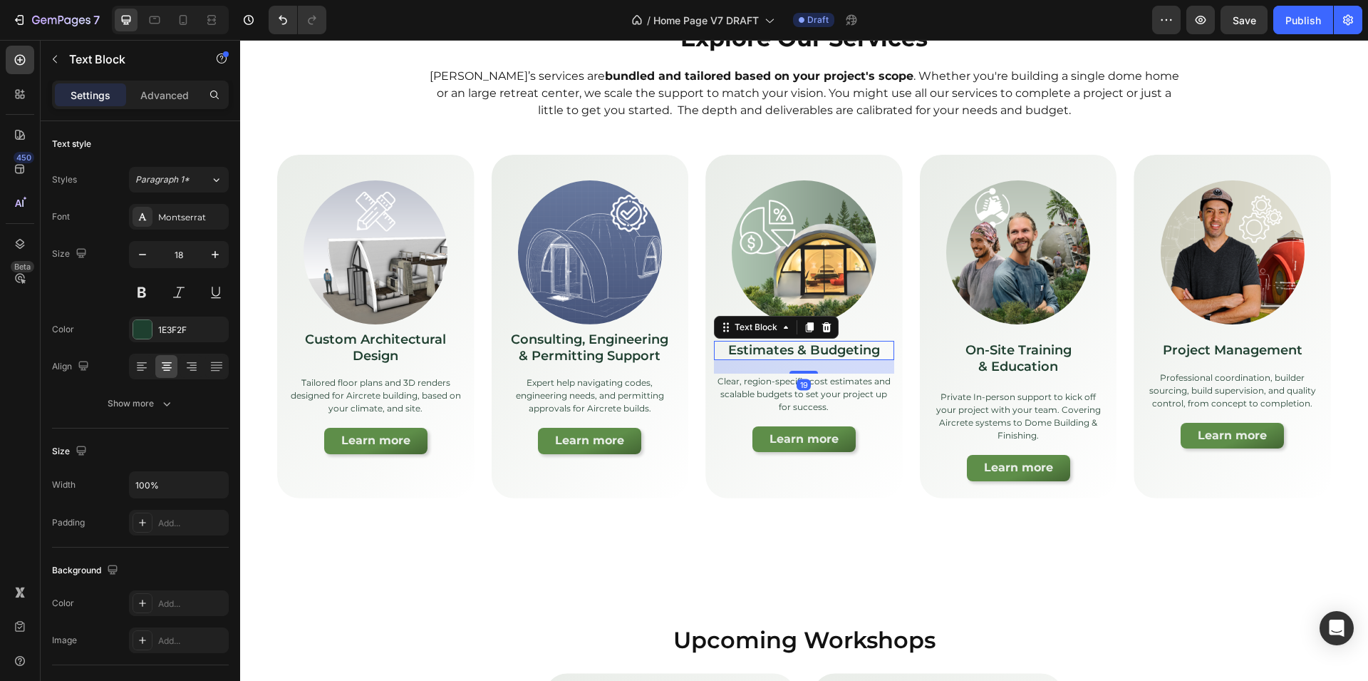
click at [814, 349] on p "Estimates & Budgeting" at bounding box center [804, 350] width 177 height 16
click at [805, 348] on p "Estimates & Budgeting" at bounding box center [804, 350] width 177 height 16
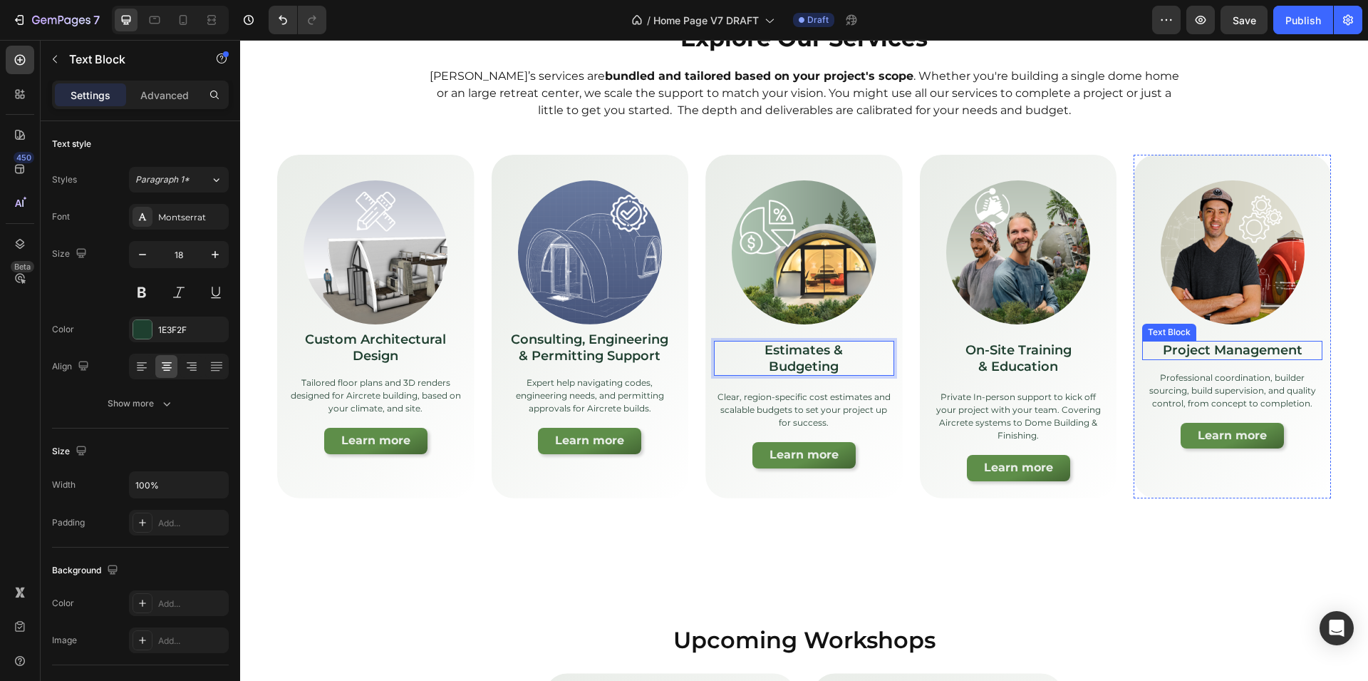
click at [1227, 360] on div "Image Project Management Text Block Professional coordination, builder sourcing…" at bounding box center [1233, 310] width 180 height 277
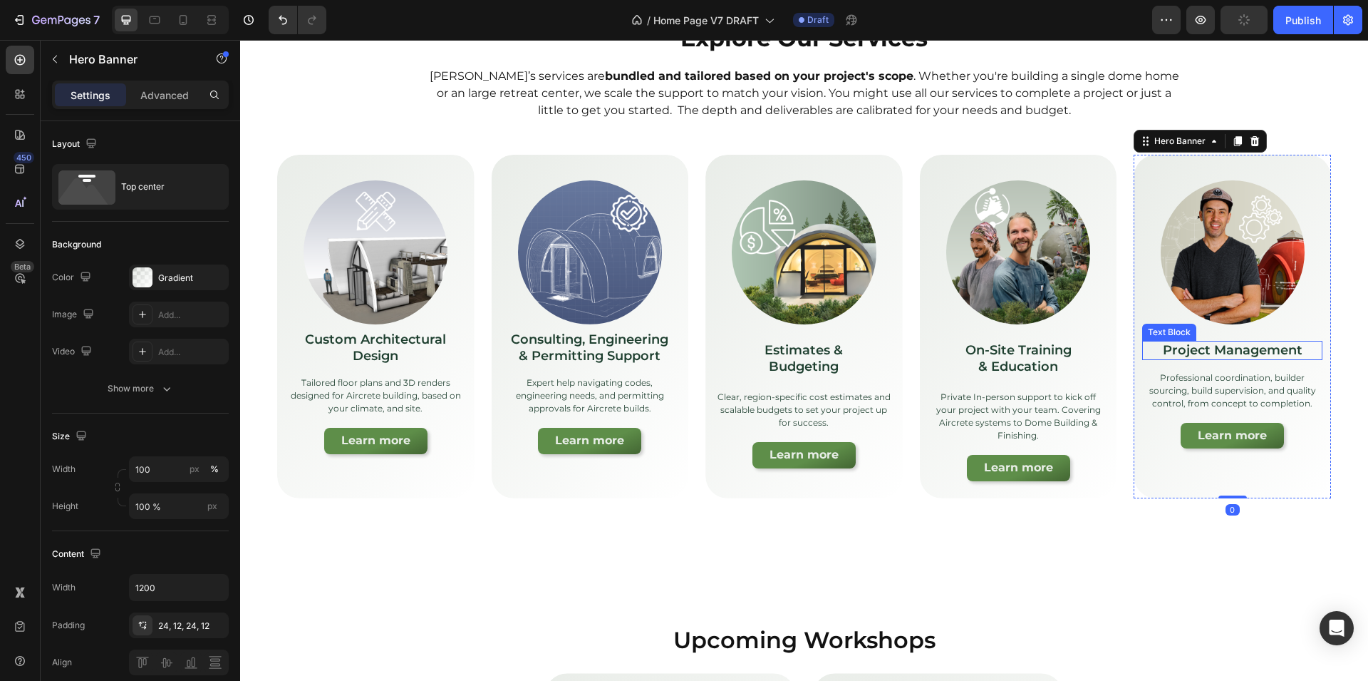
click at [1213, 349] on p "Project Management" at bounding box center [1232, 350] width 177 height 16
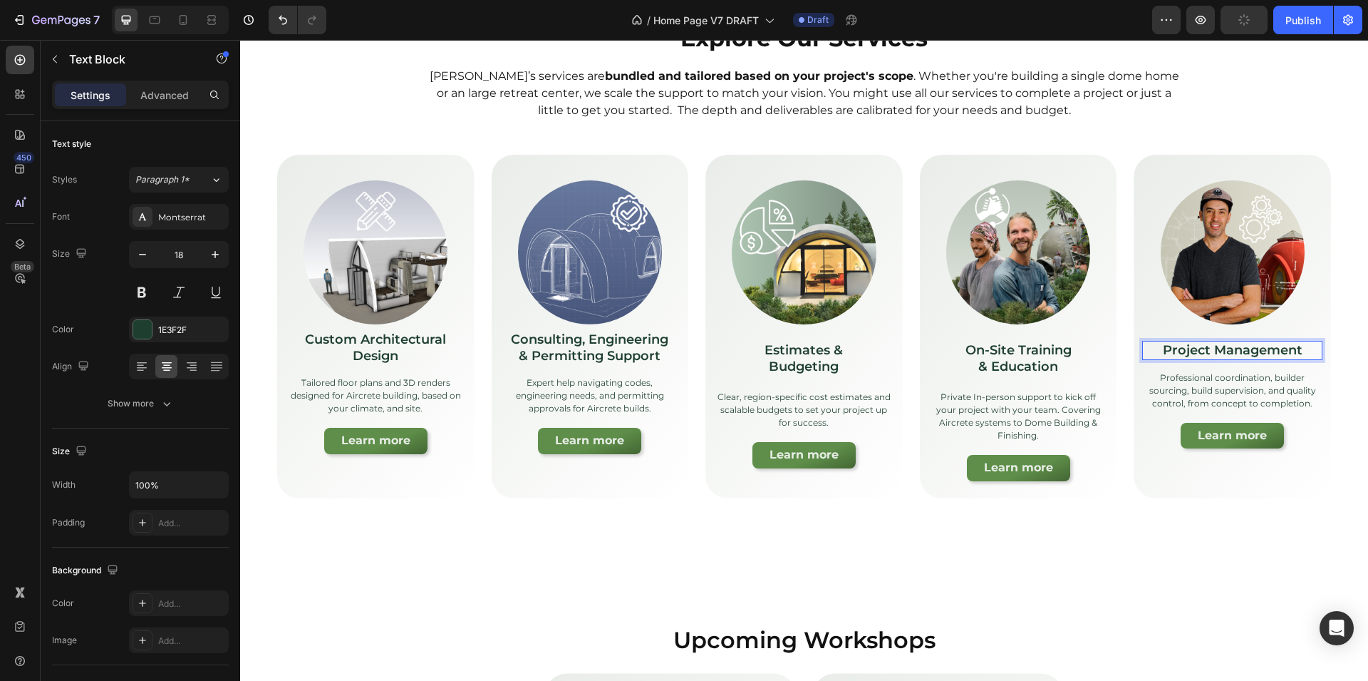
click at [1209, 347] on p "Project Management" at bounding box center [1232, 350] width 177 height 16
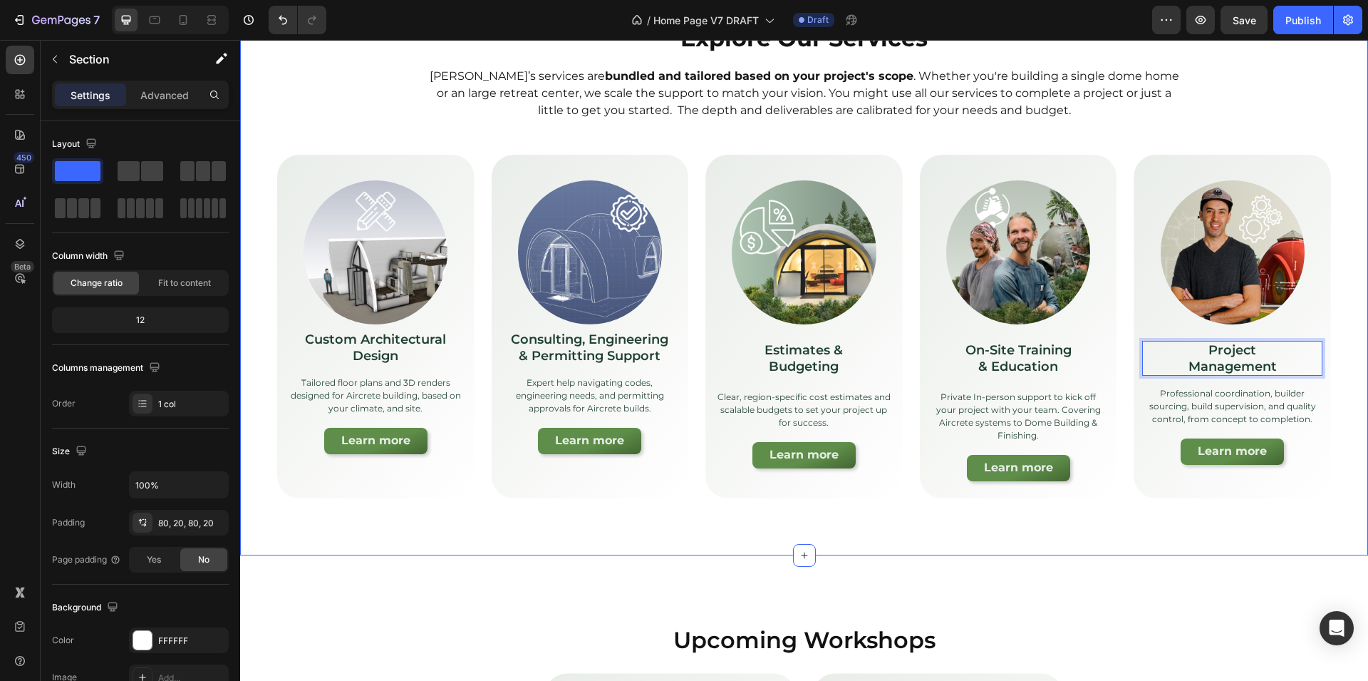
click at [913, 519] on div "Explore Our Services Heading [PERSON_NAME]’s services are bundled and tailored …" at bounding box center [804, 259] width 1128 height 589
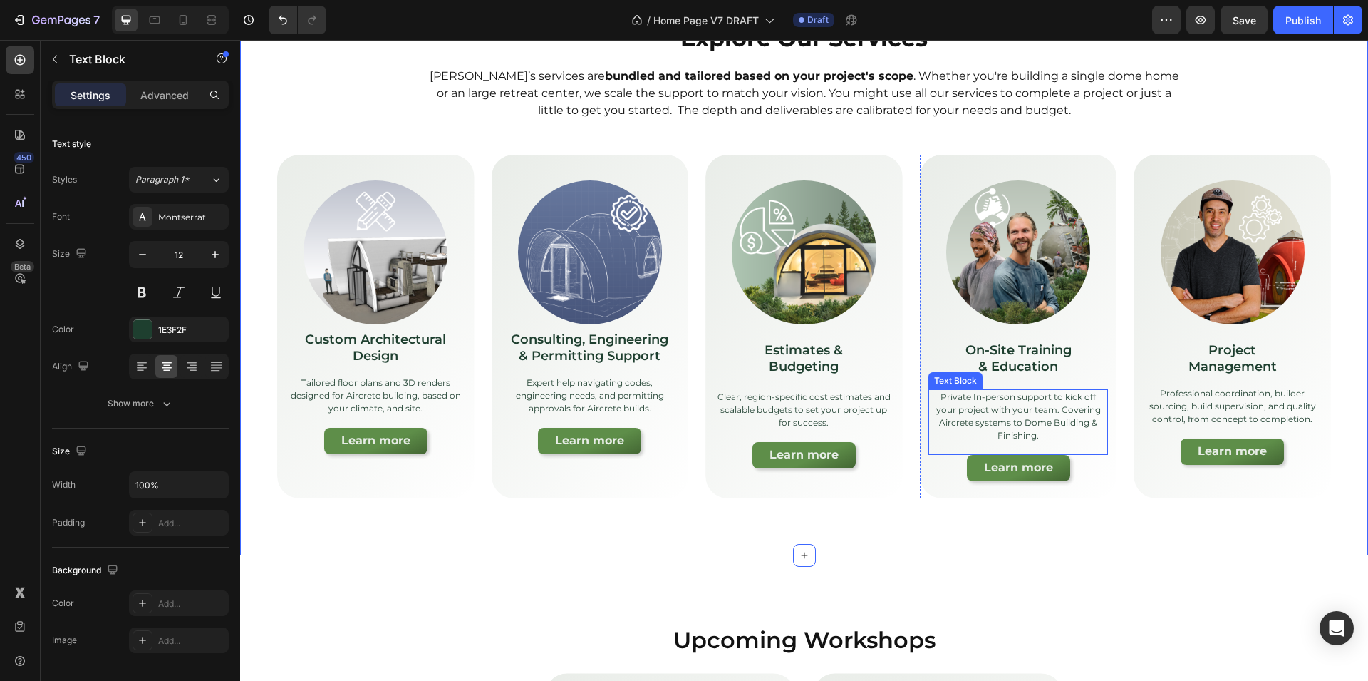
click at [989, 426] on p "Private In-person support to kick off your project with your team. Covering Air…" at bounding box center [1018, 416] width 177 height 51
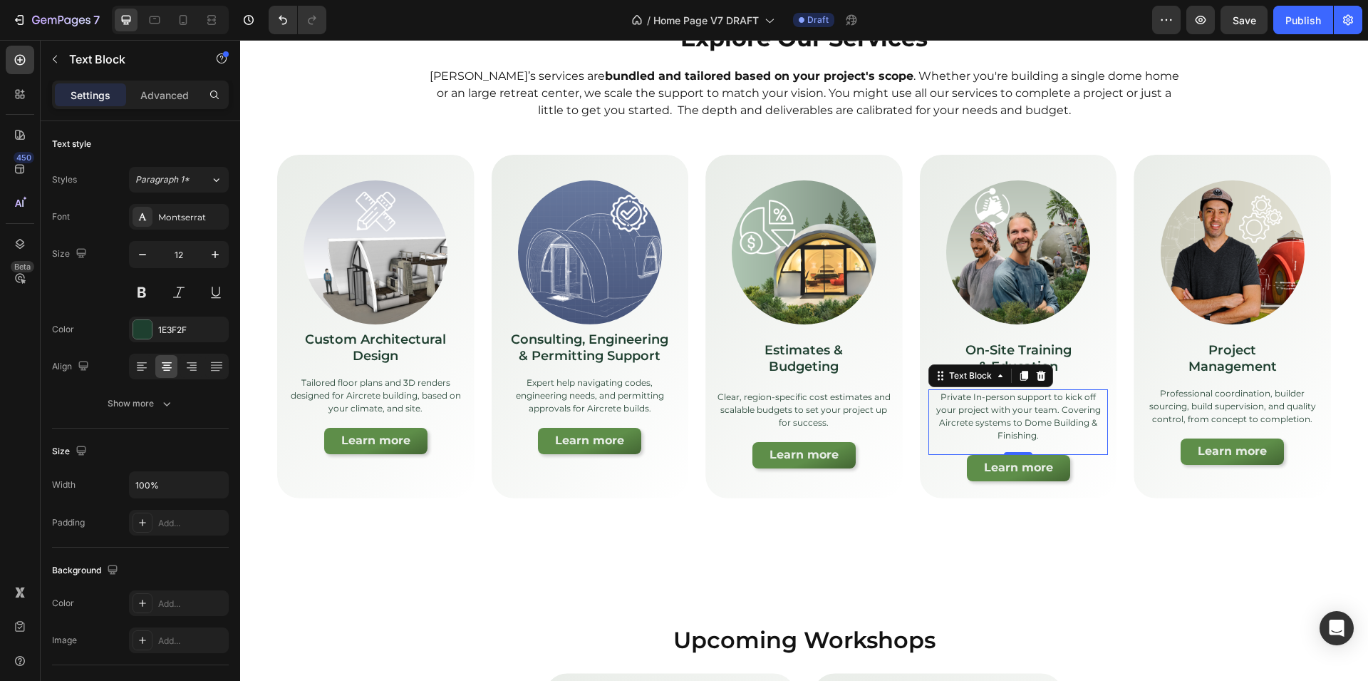
click at [976, 397] on p "Private In-person support to kick off your project with your team. Covering Air…" at bounding box center [1018, 416] width 177 height 51
click at [965, 398] on p "Private In-person support to kick off your project with your team. Covering Air…" at bounding box center [1018, 416] width 177 height 51
click at [957, 398] on p "Private In-person support to kick off your project with your team. Covering Air…" at bounding box center [1018, 416] width 177 height 51
click at [955, 398] on p "Private In-person support to kick off your project with your team. Covering Air…" at bounding box center [1018, 416] width 177 height 51
click at [997, 397] on p "Private In-person support to kick off your project with your team. Covering Air…" at bounding box center [1018, 416] width 177 height 51
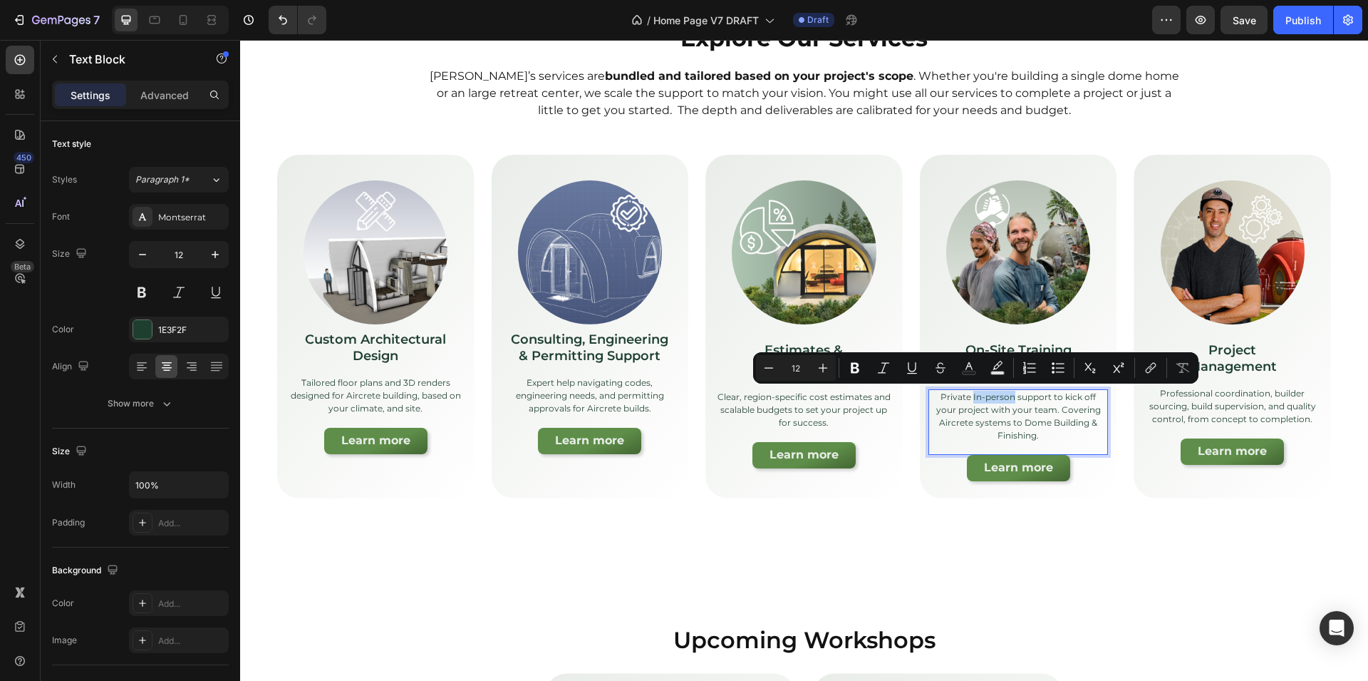
drag, startPoint x: 997, startPoint y: 397, endPoint x: 957, endPoint y: 398, distance: 40.7
click at [957, 398] on p "Private In-person support to kick off your project with your team. Covering Air…" at bounding box center [1018, 416] width 177 height 51
click at [981, 398] on p "Private In-person support to kick off your project with your team. Covering Air…" at bounding box center [1018, 416] width 177 height 51
click at [989, 392] on p "Private In-person support to kick off your project with your team. Covering Air…" at bounding box center [1018, 416] width 177 height 51
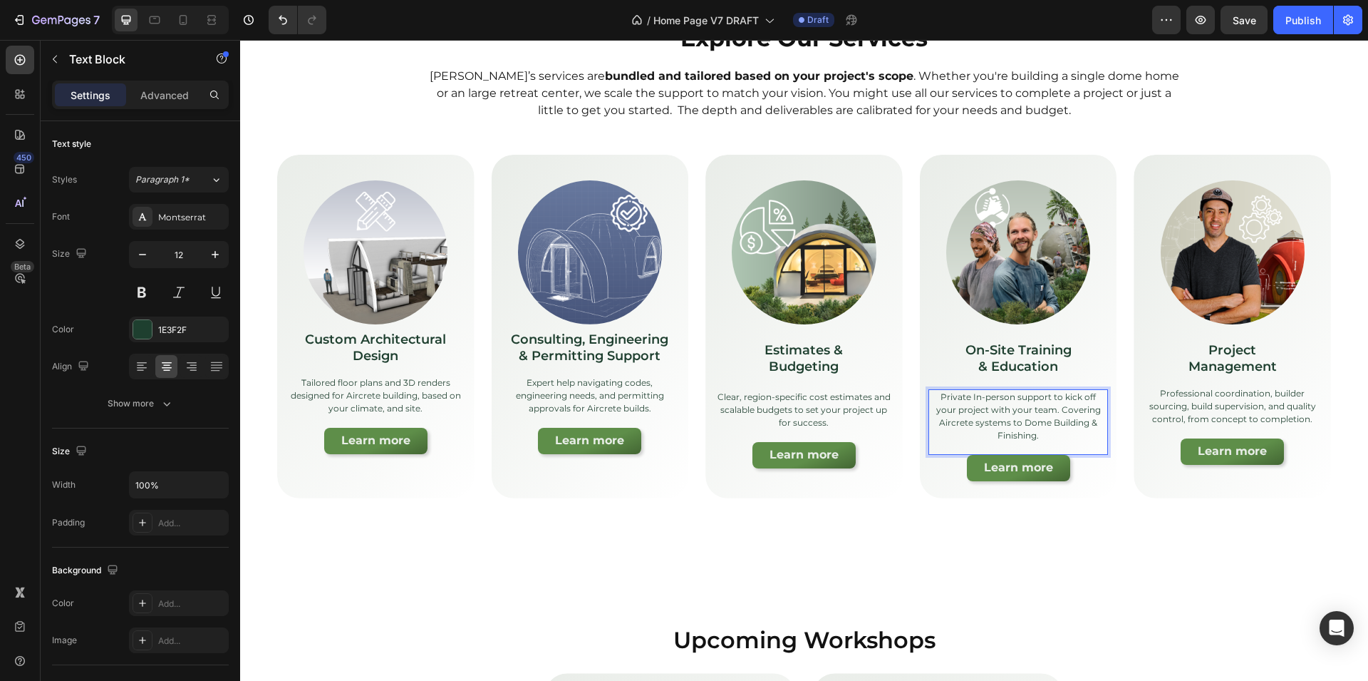
click at [995, 397] on p "Private In-person support to kick off your project with your team. Covering Air…" at bounding box center [1018, 416] width 177 height 51
click at [1030, 413] on p "Private In-person support to kick off your project with your team. Covering Air…" at bounding box center [1018, 416] width 177 height 51
click at [1037, 412] on p "Private In-person support to kick off your project with your team. Covering Air…" at bounding box center [1018, 416] width 177 height 51
click at [960, 422] on p "Private In-person support to kick off your project with your team. Covering Air…" at bounding box center [1018, 416] width 177 height 51
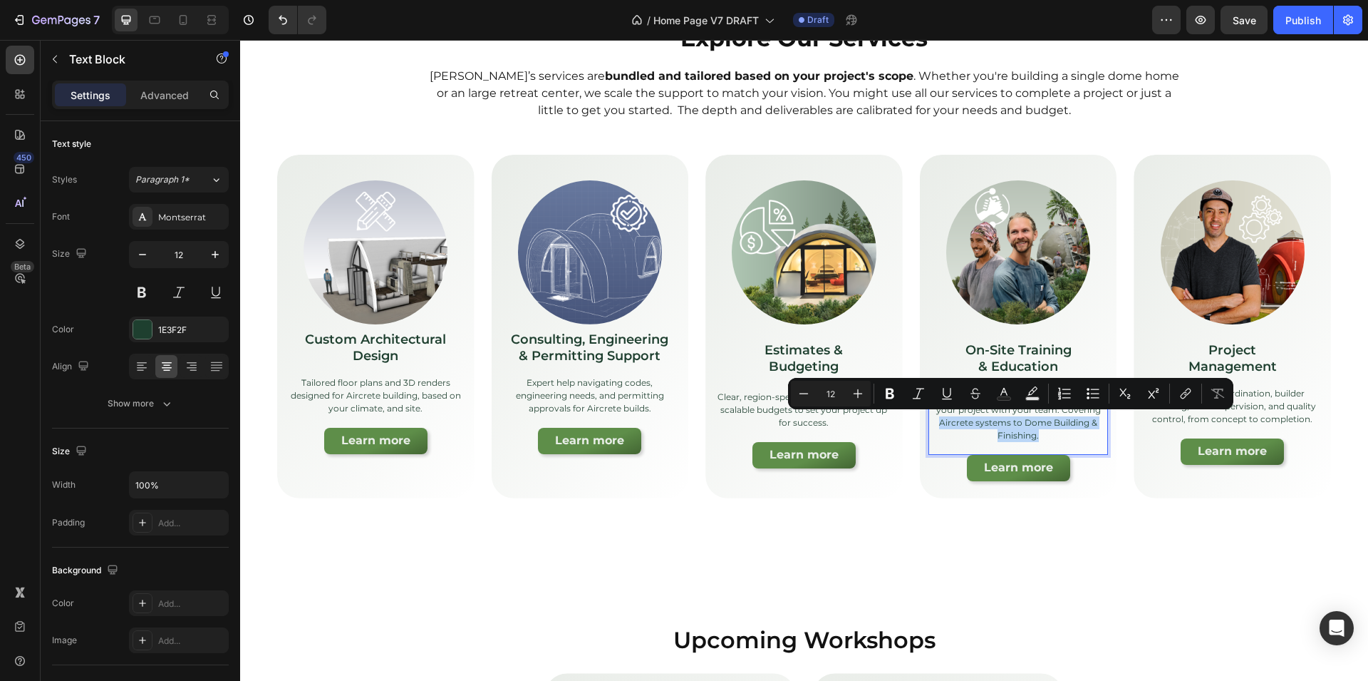
drag, startPoint x: 932, startPoint y: 419, endPoint x: 1076, endPoint y: 431, distance: 144.5
click at [1076, 431] on p "Private In-person support to kick off your project with your team. Covering Air…" at bounding box center [1018, 416] width 177 height 51
click at [1060, 443] on div "Private In-person support to kick off your project with your team. Covering Air…" at bounding box center [1019, 422] width 180 height 66
click at [1061, 431] on p "Private In-person support to kick off your project with your team. Covering Air…" at bounding box center [1018, 416] width 177 height 51
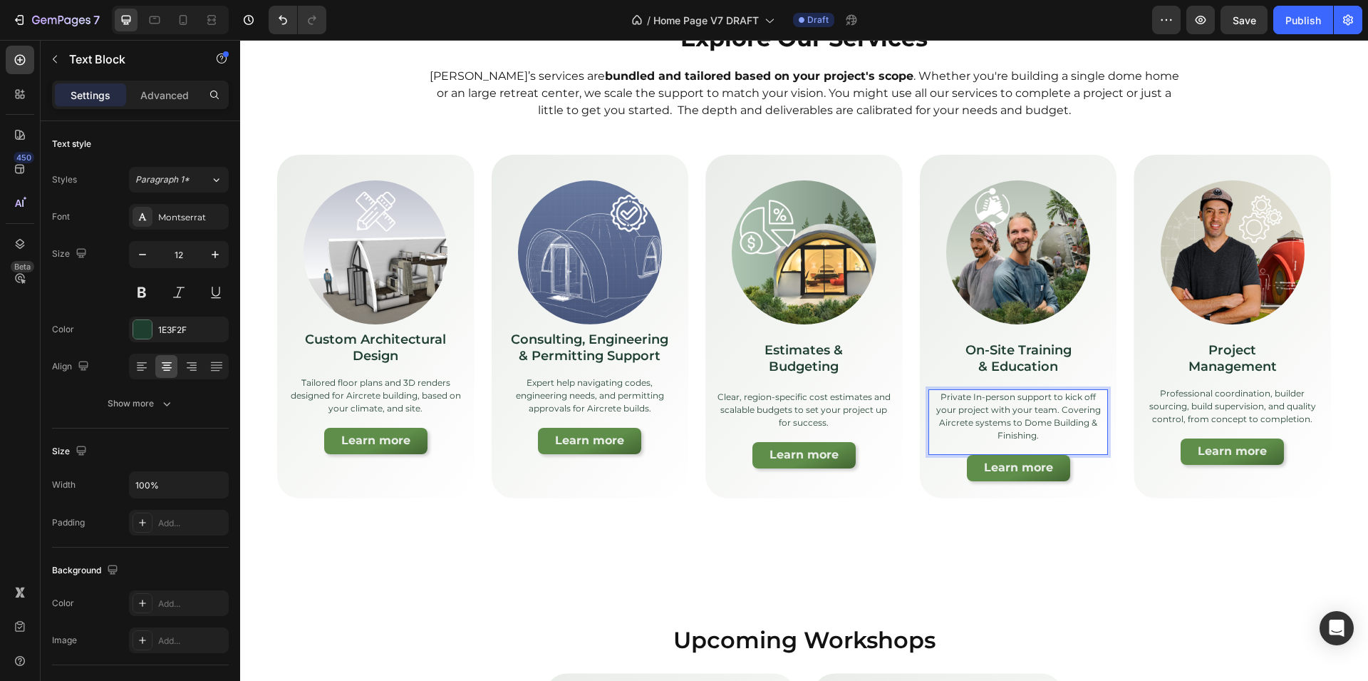
click at [980, 421] on p "Private In-person support to kick off your project with your team. Covering Air…" at bounding box center [1018, 416] width 177 height 51
click at [986, 421] on p "Private In-person support to kick off your project with your team. Covering Air…" at bounding box center [1018, 416] width 177 height 51
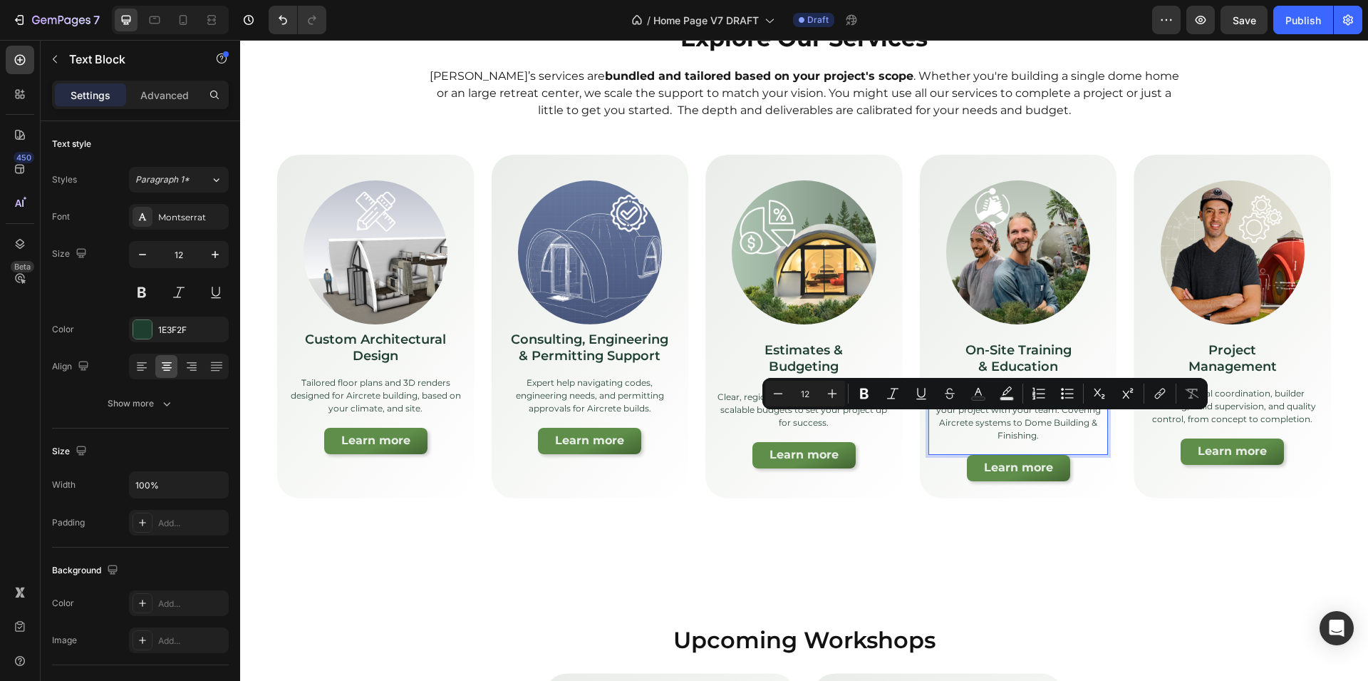
click at [1053, 426] on p "Private In-person support to kick off your project with your team. Covering Air…" at bounding box center [1018, 416] width 177 height 51
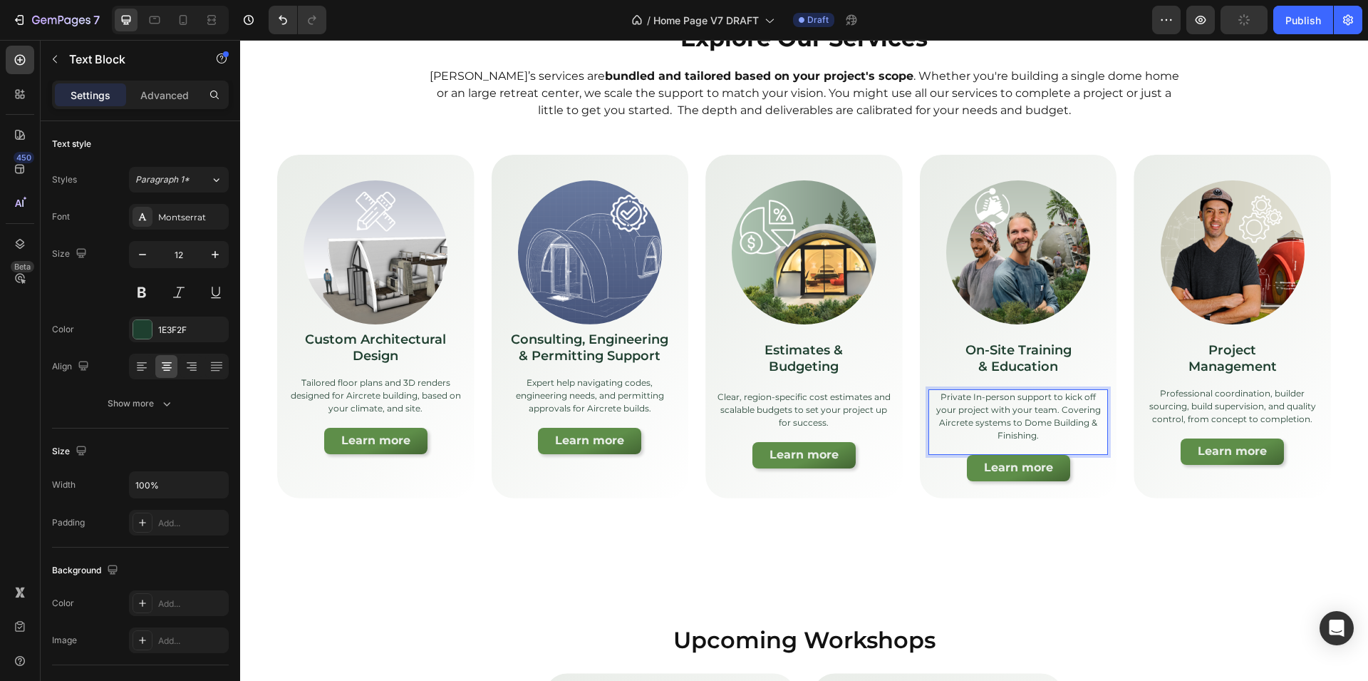
click at [1016, 422] on p "Private In-person support to kick off your project with your team. Covering Air…" at bounding box center [1018, 416] width 177 height 51
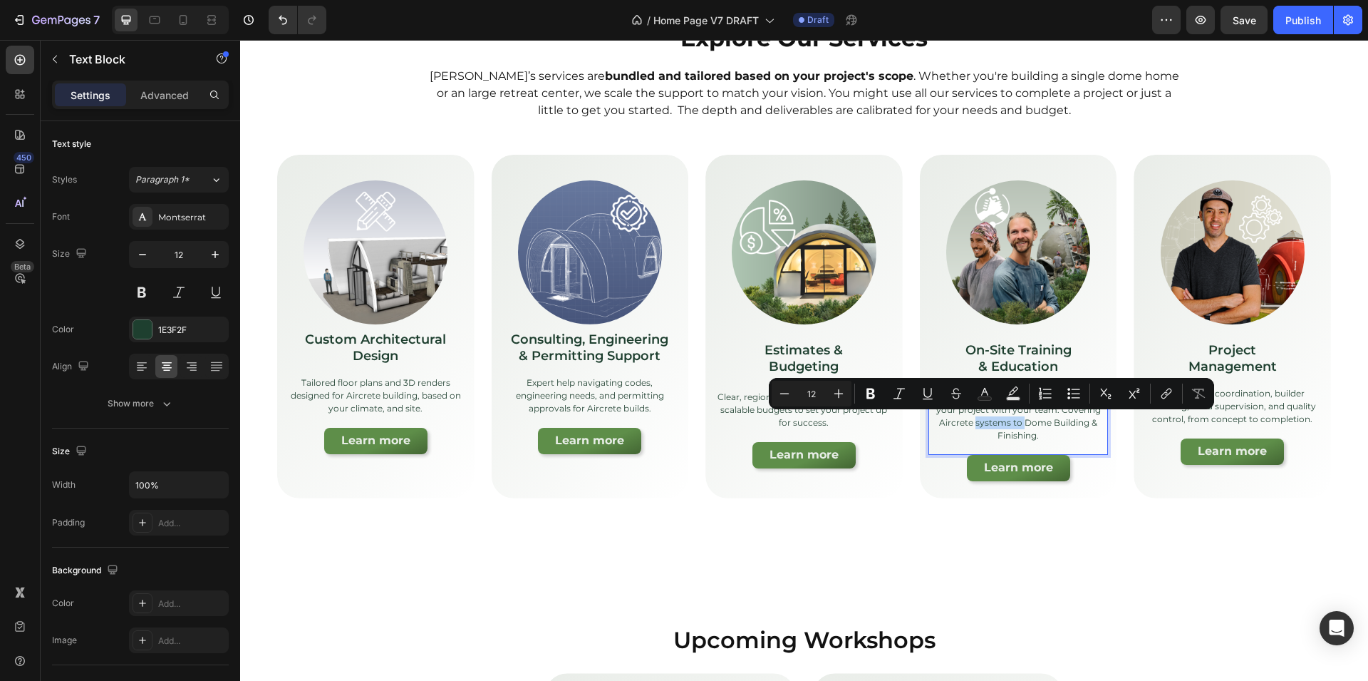
drag, startPoint x: 1016, startPoint y: 421, endPoint x: 968, endPoint y: 422, distance: 47.8
click at [968, 422] on p "Private In-person support to kick off your project with your team. Covering Air…" at bounding box center [1018, 416] width 177 height 51
click at [977, 423] on p "Private In-person support to kick off your project with your team. Covering Air…" at bounding box center [1018, 416] width 177 height 51
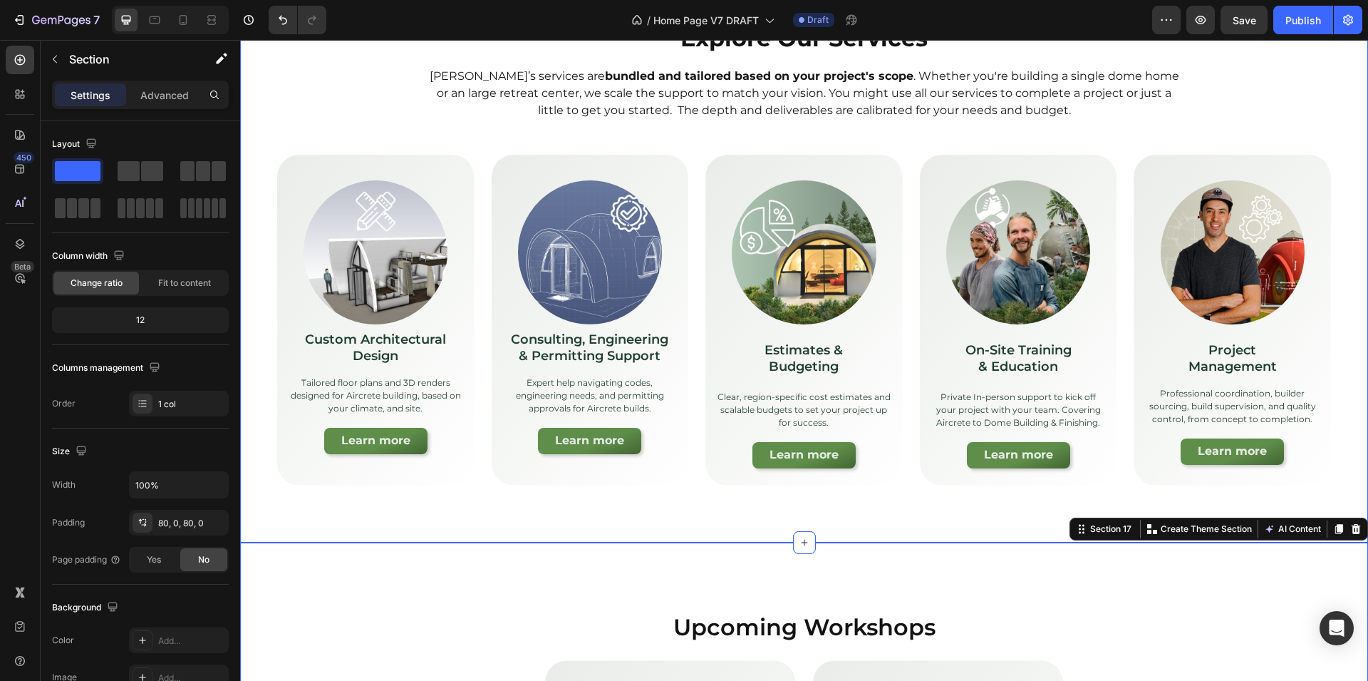
click at [928, 485] on div "Explore Our Services Heading [PERSON_NAME]’s services are bundled and tailored …" at bounding box center [804, 253] width 1128 height 577
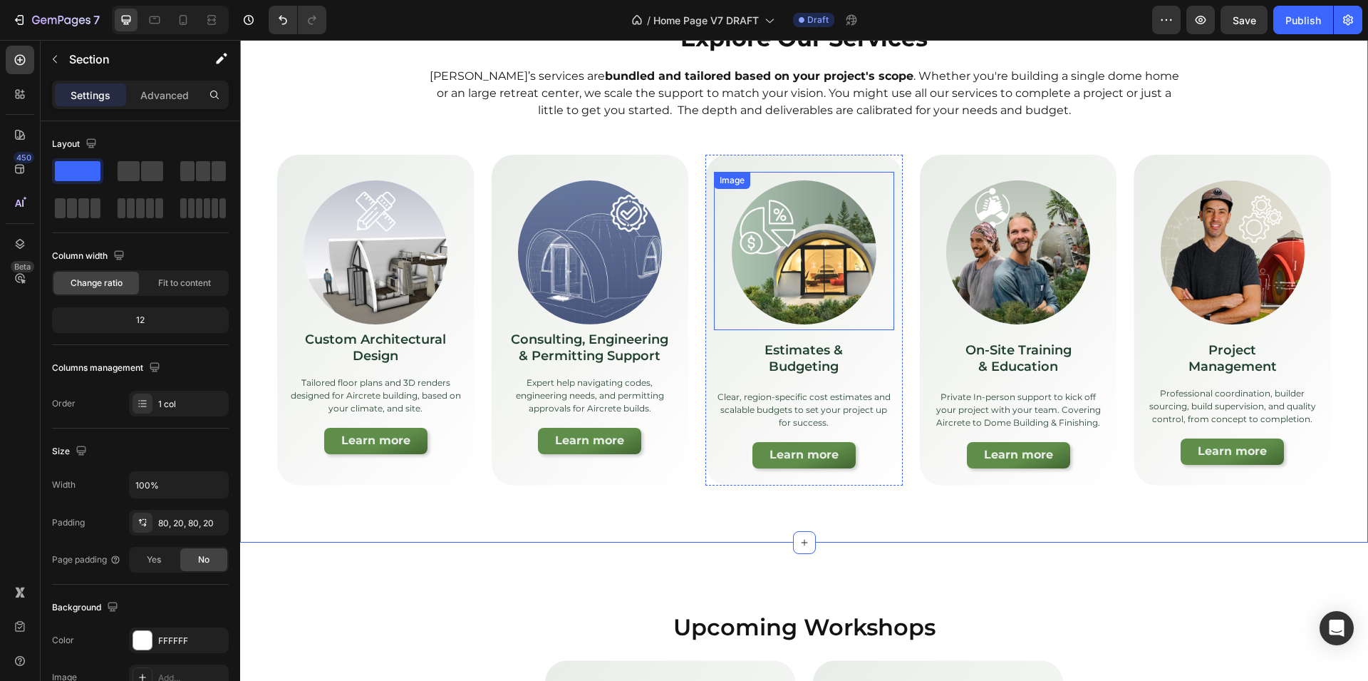
click at [790, 290] on img at bounding box center [804, 252] width 144 height 144
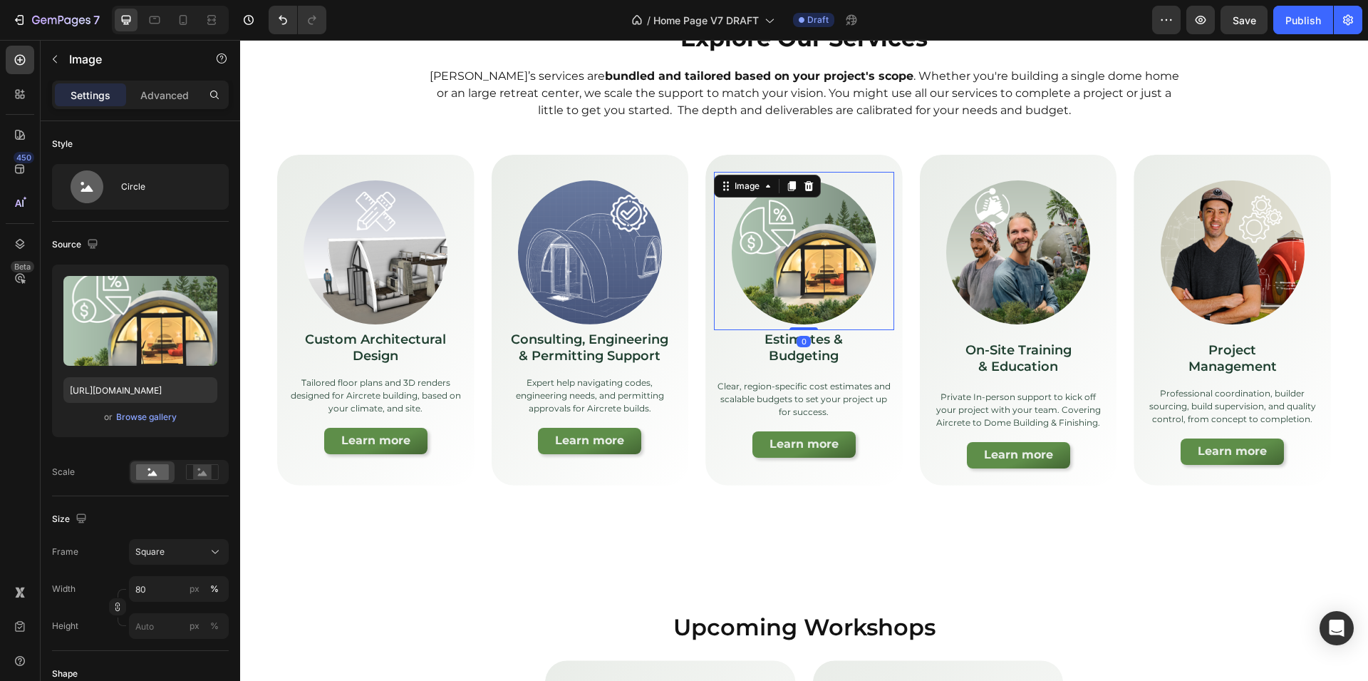
drag, startPoint x: 804, startPoint y: 338, endPoint x: 813, endPoint y: 324, distance: 16.4
click at [813, 324] on div "Image 0" at bounding box center [804, 251] width 180 height 158
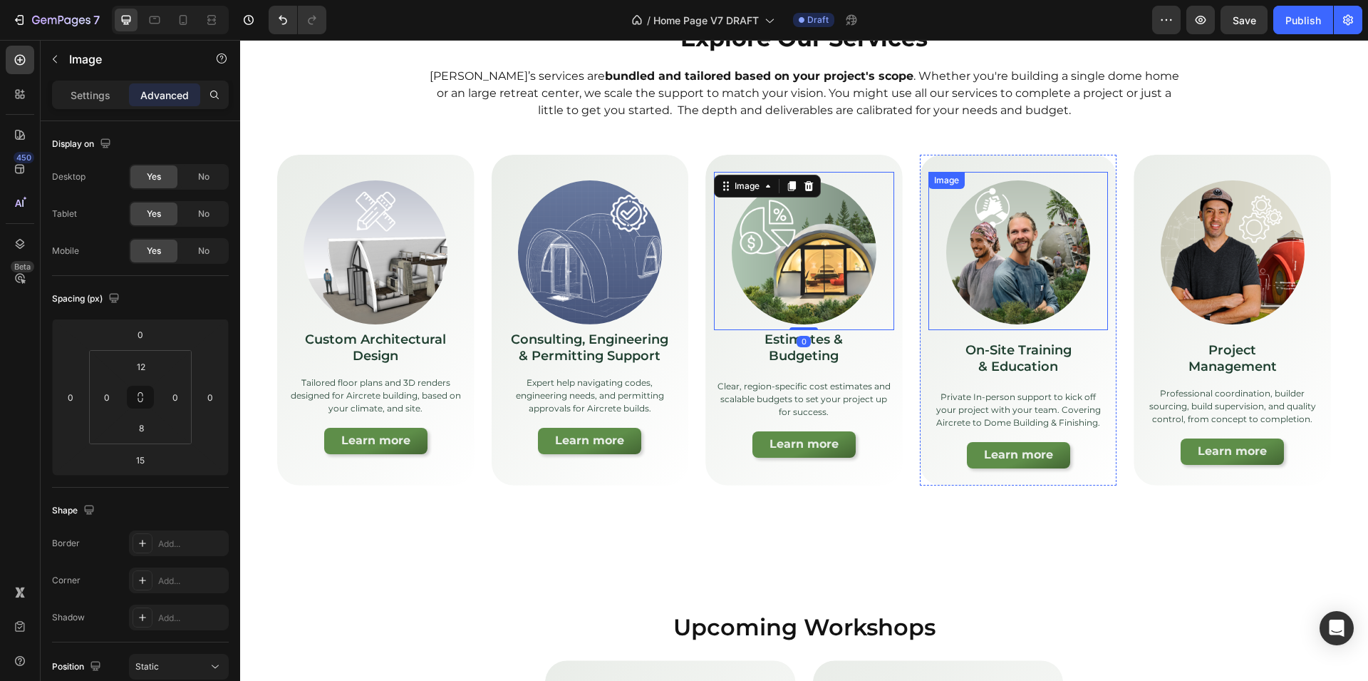
click at [1001, 309] on img at bounding box center [1019, 252] width 144 height 144
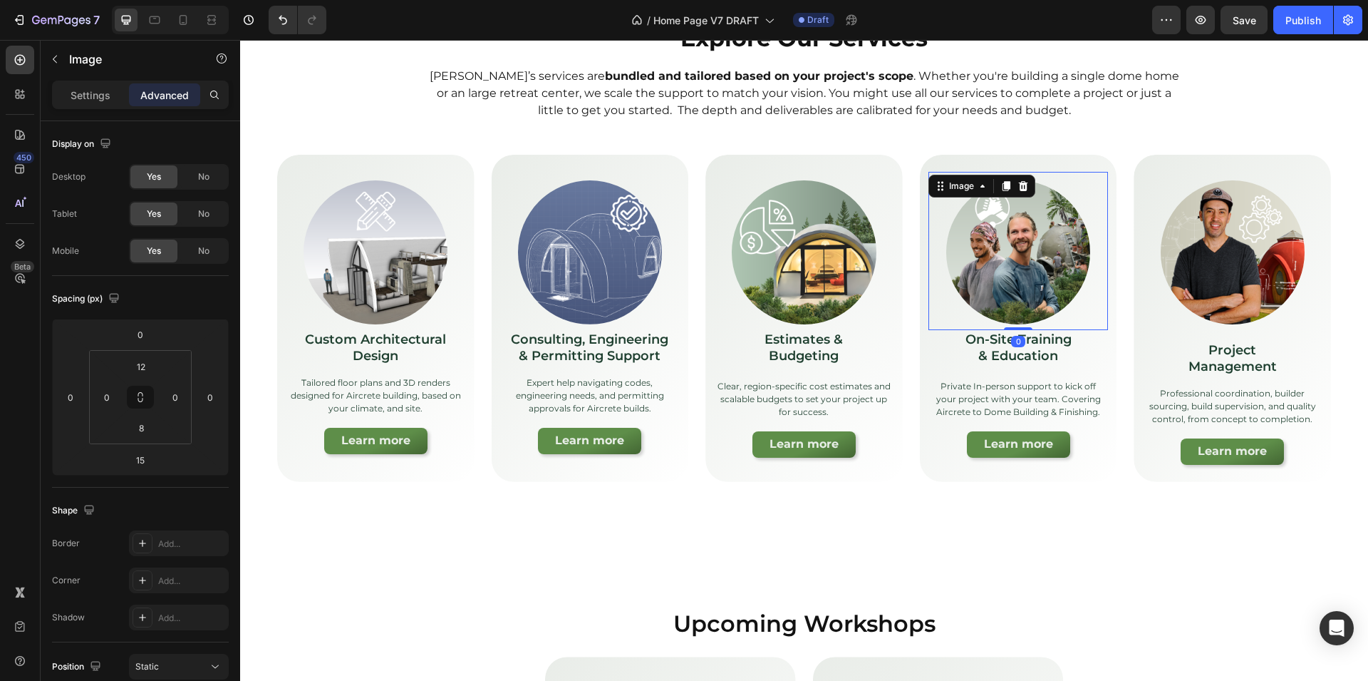
drag, startPoint x: 1017, startPoint y: 338, endPoint x: 1058, endPoint y: 289, distance: 63.7
click at [1036, 299] on div "Image 0" at bounding box center [1019, 251] width 180 height 158
type input "0"
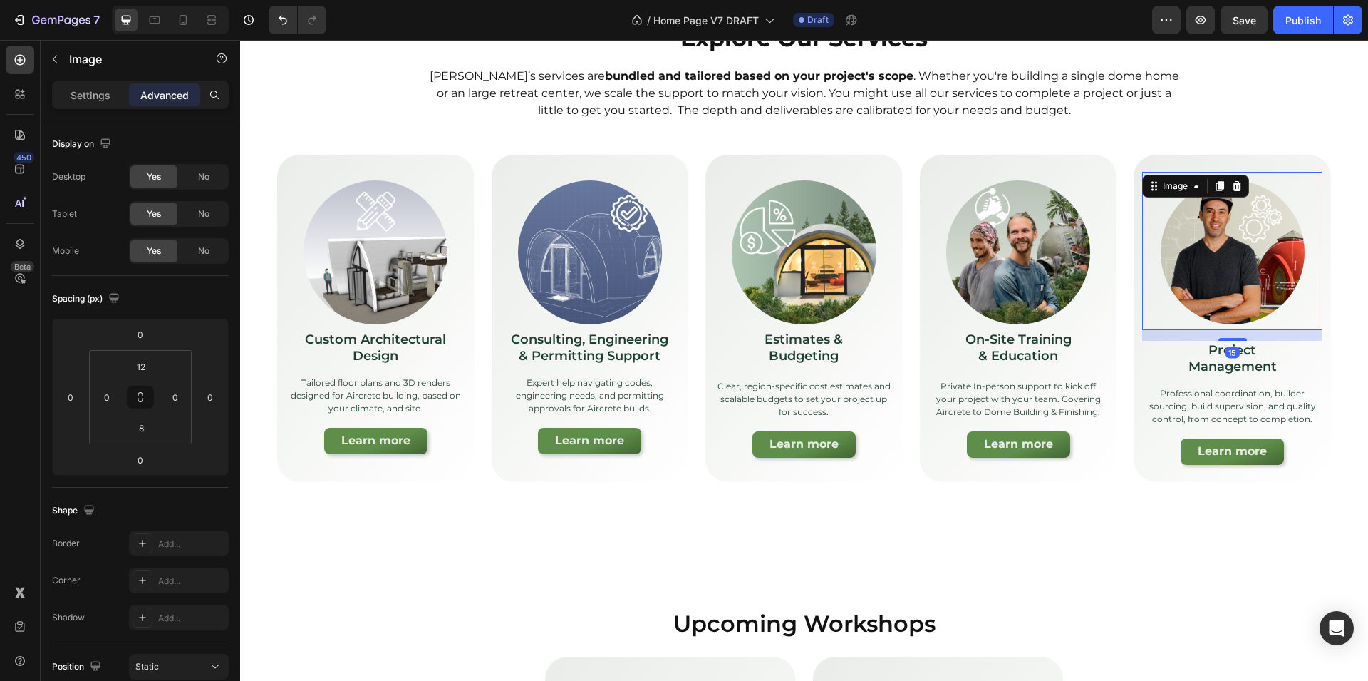
click at [1246, 299] on img at bounding box center [1233, 252] width 144 height 144
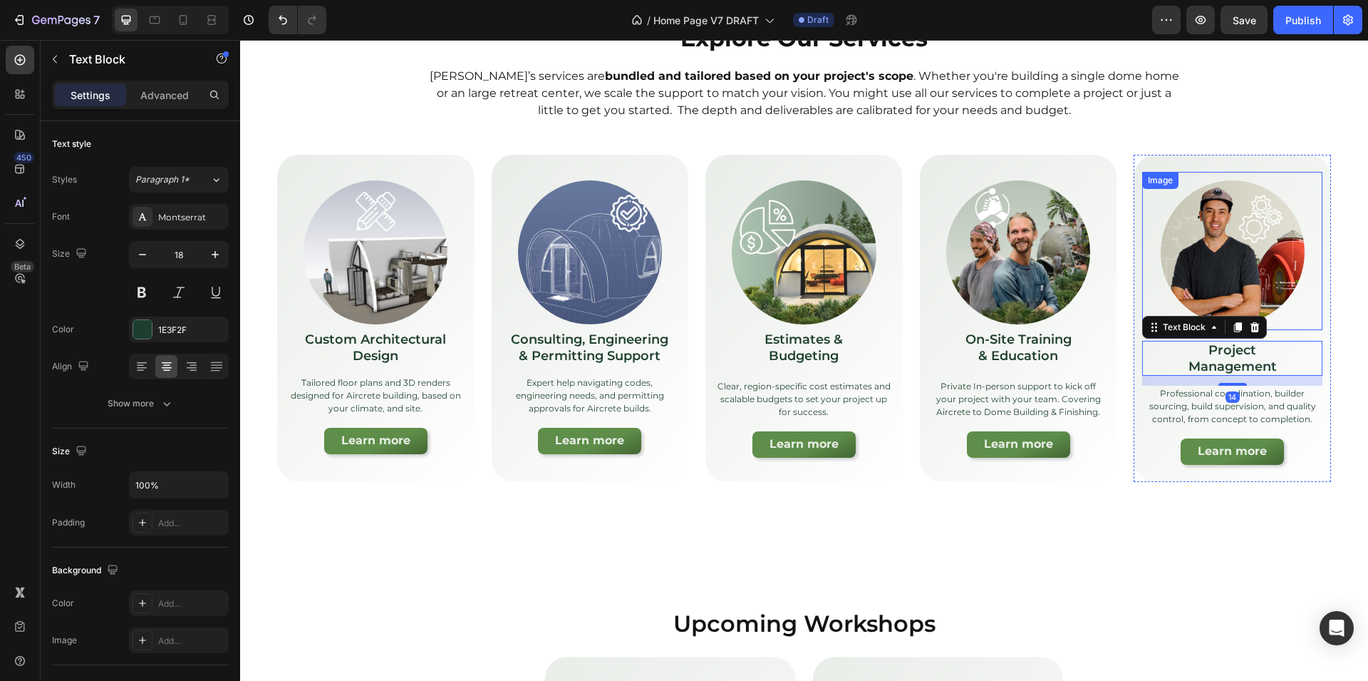
click at [1257, 294] on img at bounding box center [1233, 252] width 144 height 144
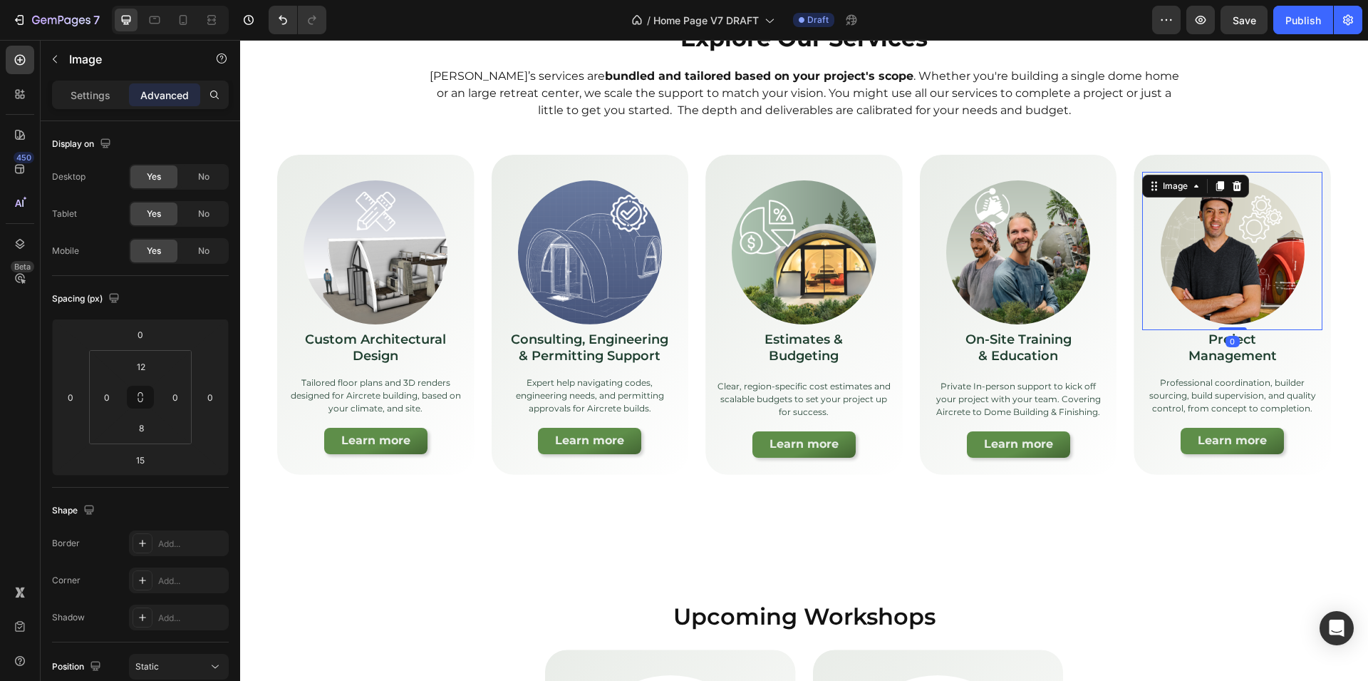
drag, startPoint x: 1228, startPoint y: 338, endPoint x: 1250, endPoint y: 308, distance: 37.2
click at [1249, 309] on div "Image 0" at bounding box center [1233, 251] width 180 height 158
type input "0"
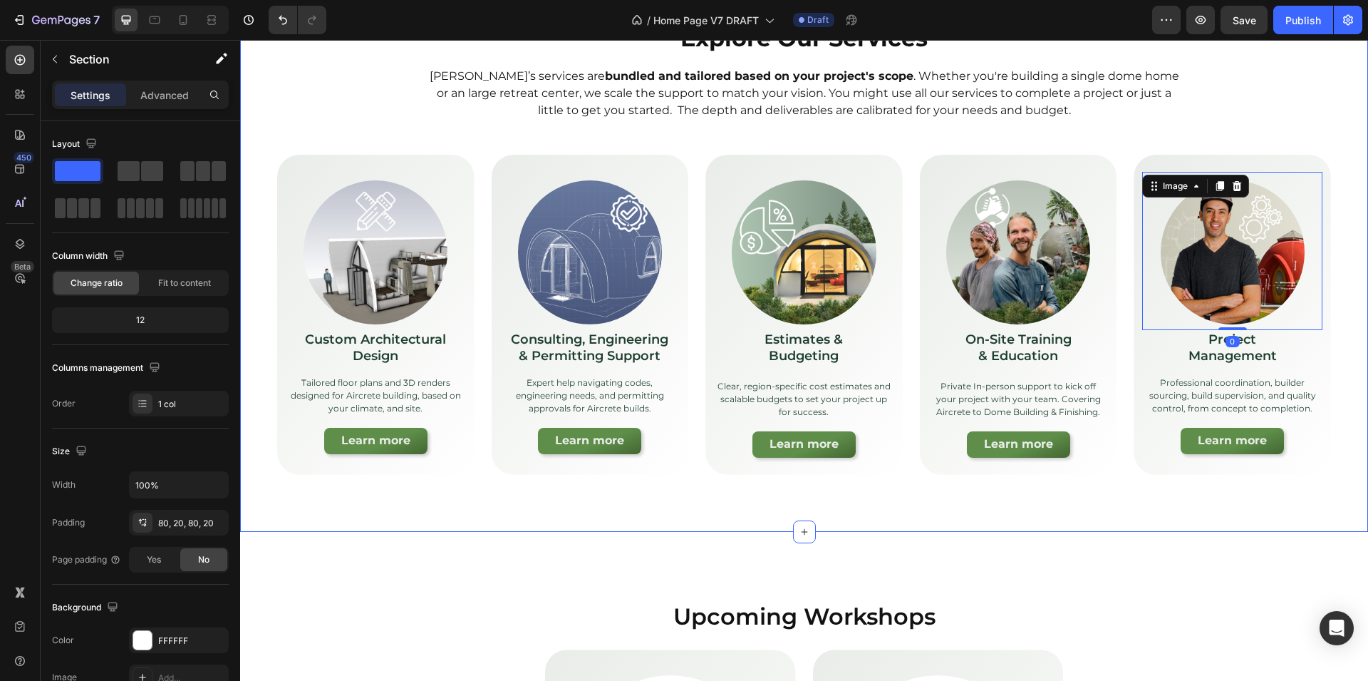
click at [1095, 520] on div "Explore Our Services Heading [PERSON_NAME]’s services are bundled and tailored …" at bounding box center [804, 248] width 1128 height 566
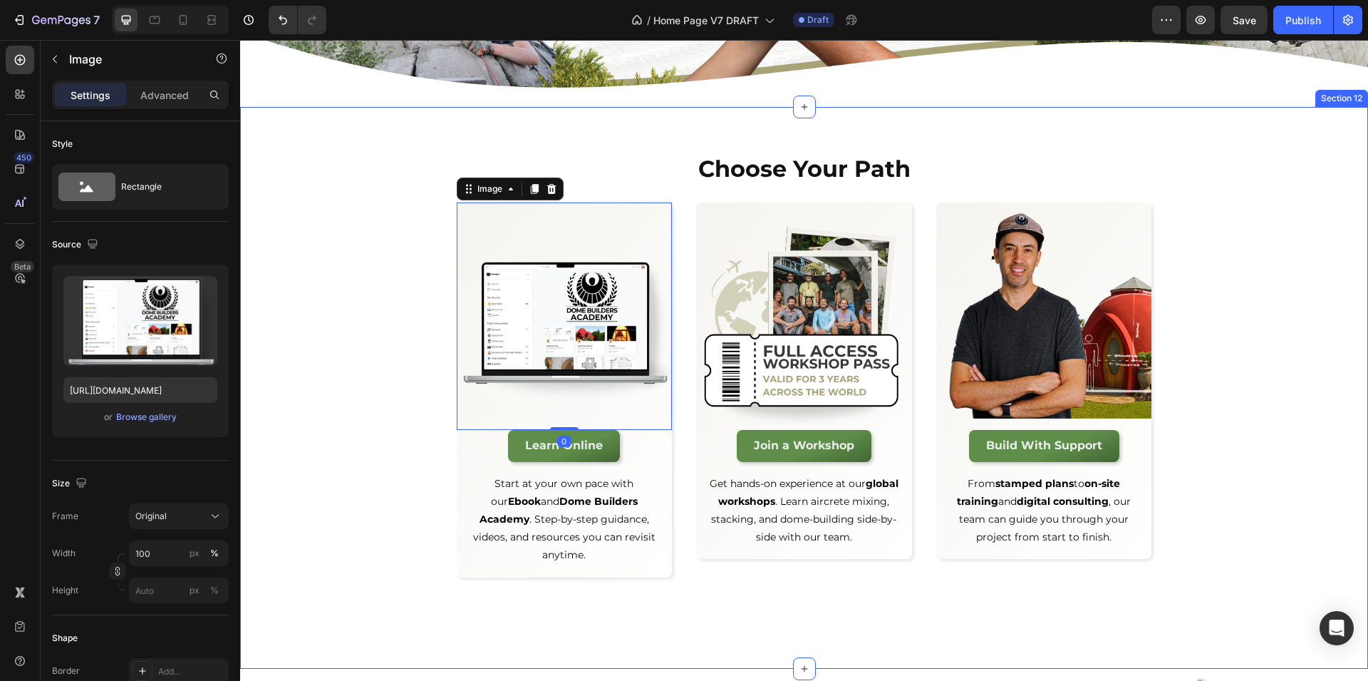
scroll to position [2994, 0]
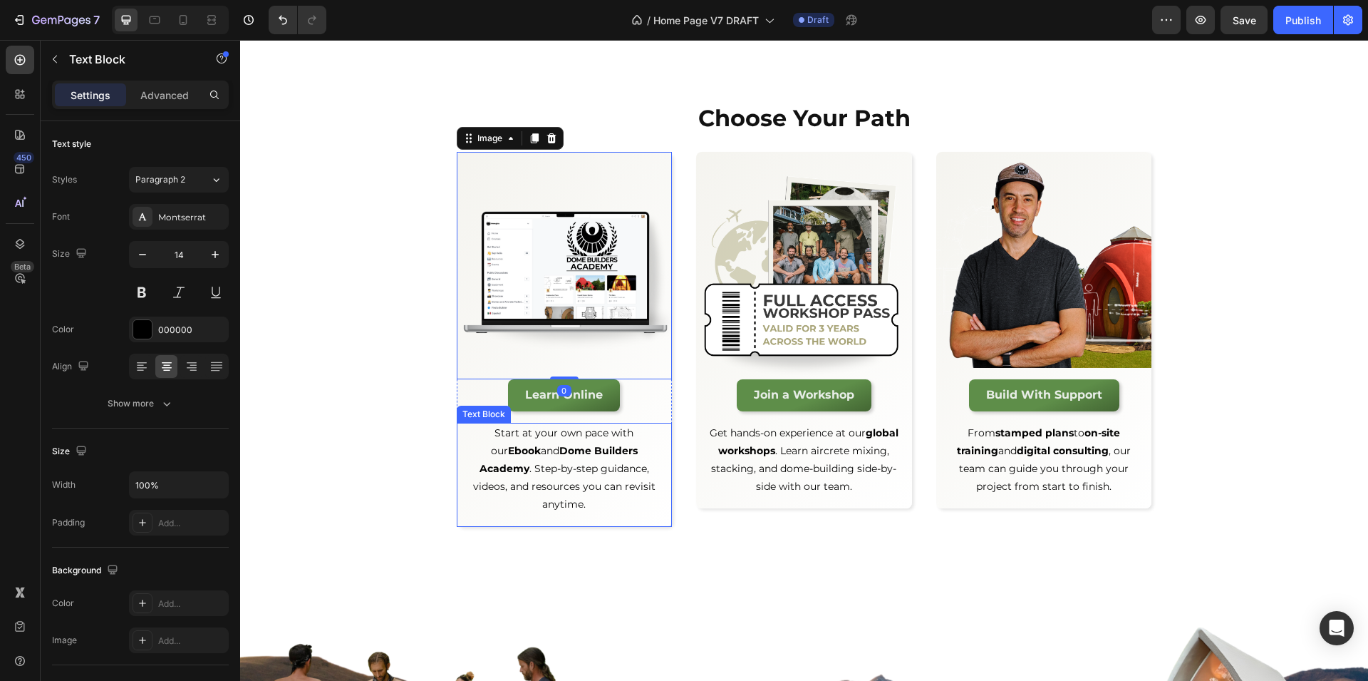
click at [468, 497] on div "Start at your own pace with our Ebook and Dome Builders Academy . Step-by-step …" at bounding box center [565, 475] width 216 height 104
click at [462, 416] on div "Text Block" at bounding box center [519, 409] width 125 height 23
click at [463, 412] on icon at bounding box center [468, 408] width 11 height 11
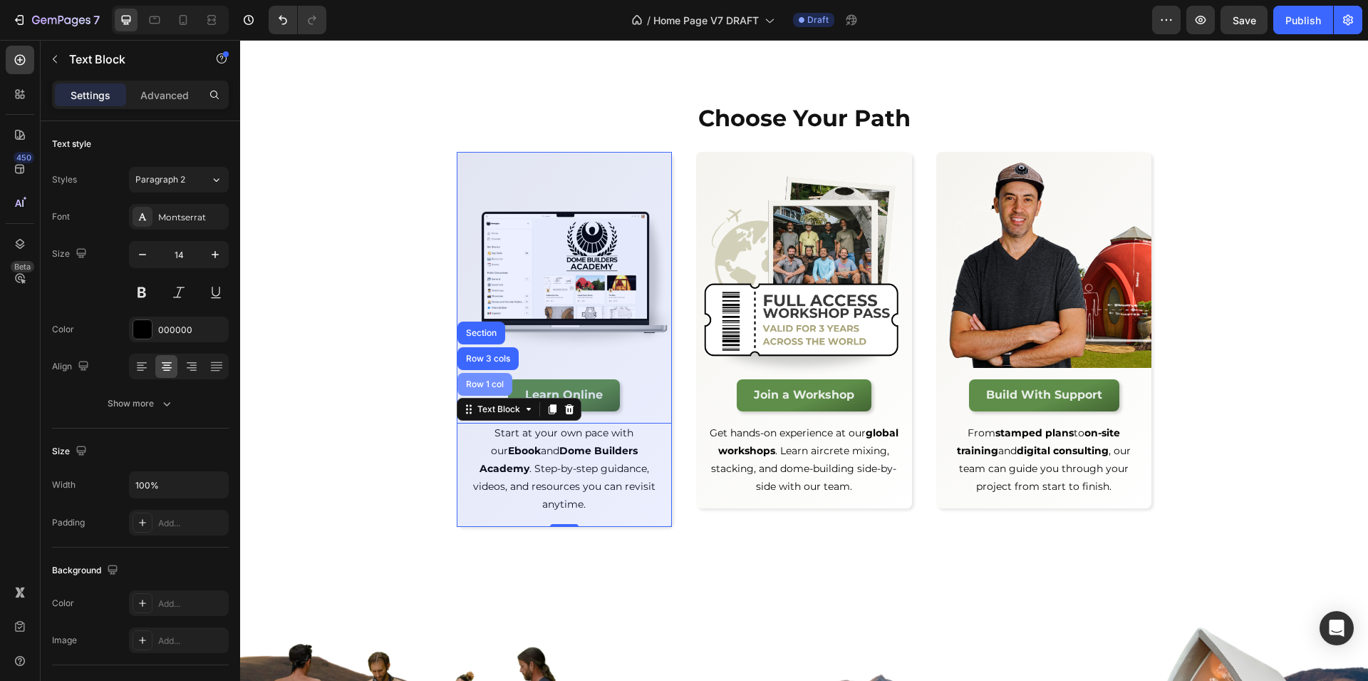
click at [465, 387] on div "Row 1 col" at bounding box center [485, 384] width 55 height 23
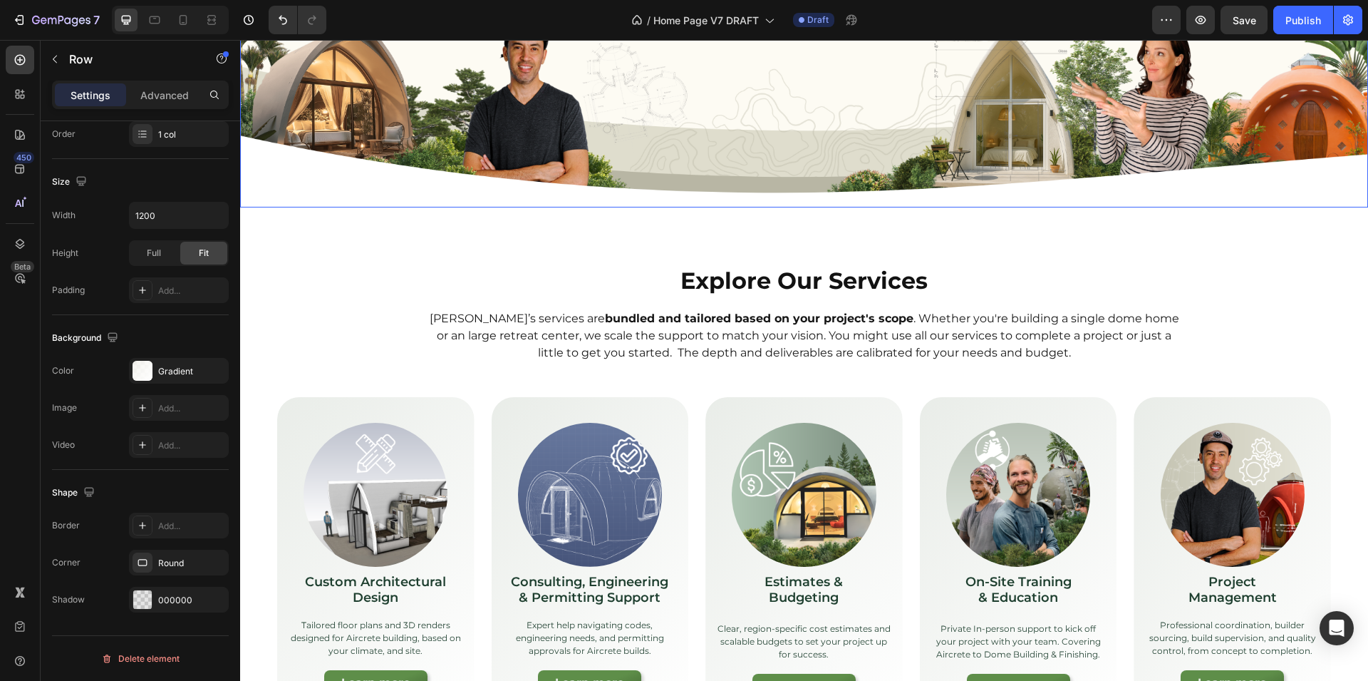
scroll to position [4965, 0]
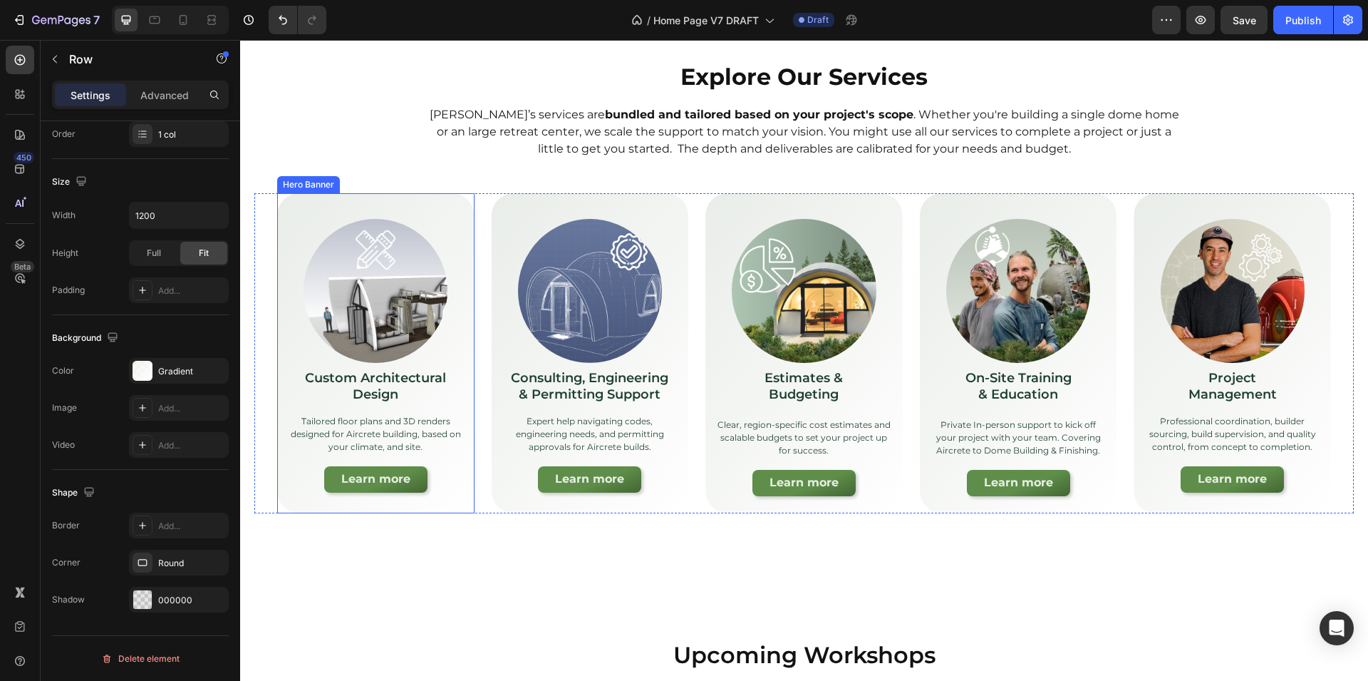
click at [329, 502] on div "Image Custom Architectural Design Text Block Tailored floor plans and 3D render…" at bounding box center [375, 351] width 197 height 316
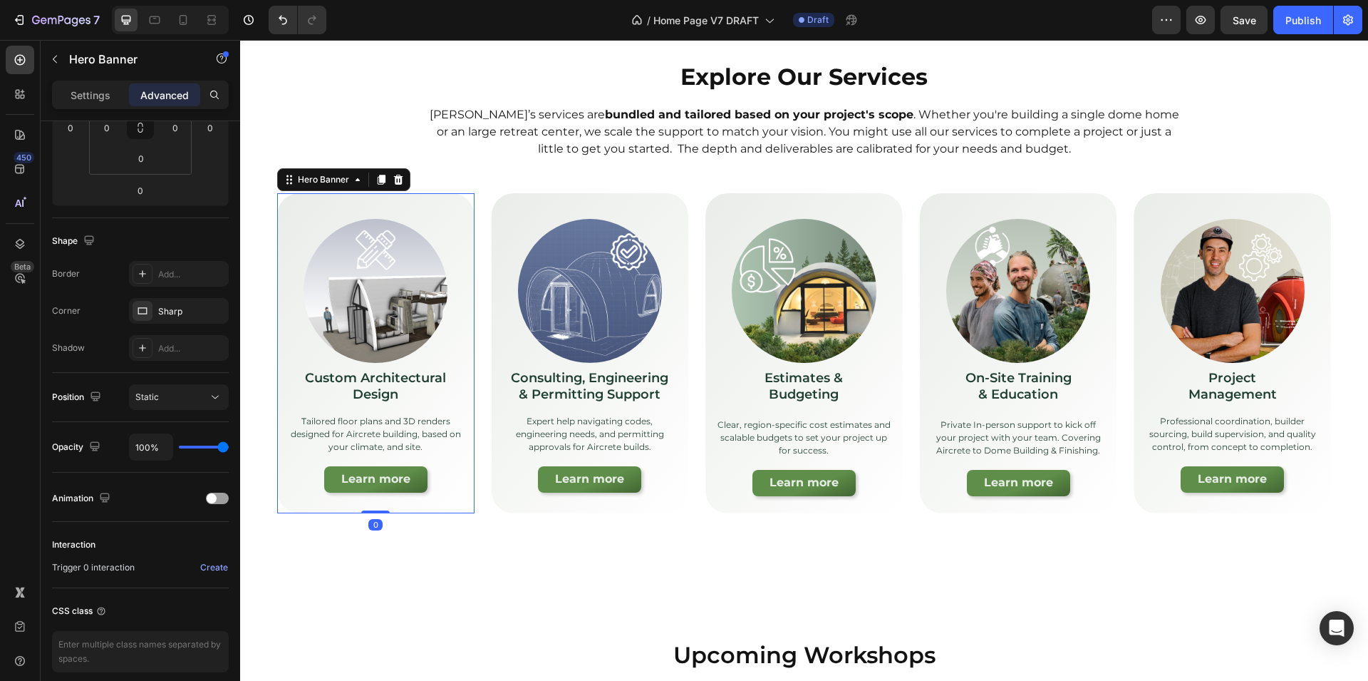
scroll to position [0, 0]
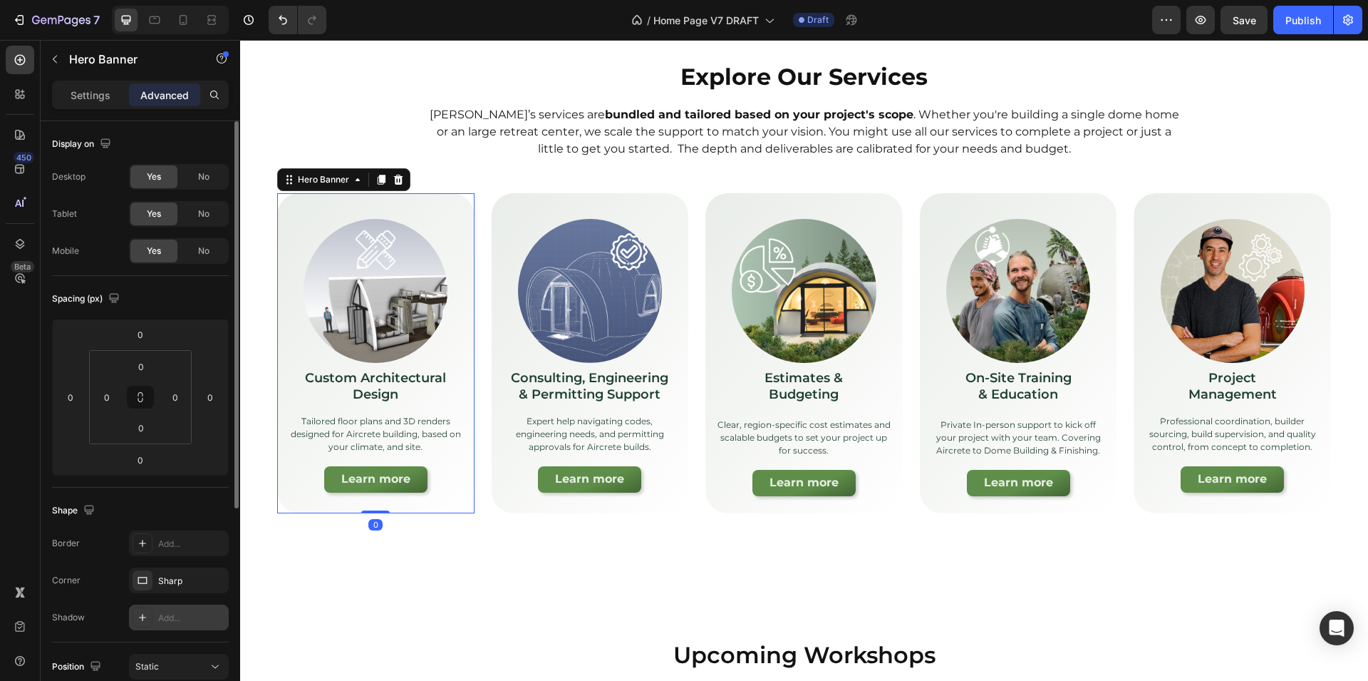
click at [149, 622] on div at bounding box center [143, 617] width 20 height 20
click at [529, 504] on div "Image Consulting, Engineering & Permitting Support Text Block Expert help navig…" at bounding box center [590, 351] width 197 height 316
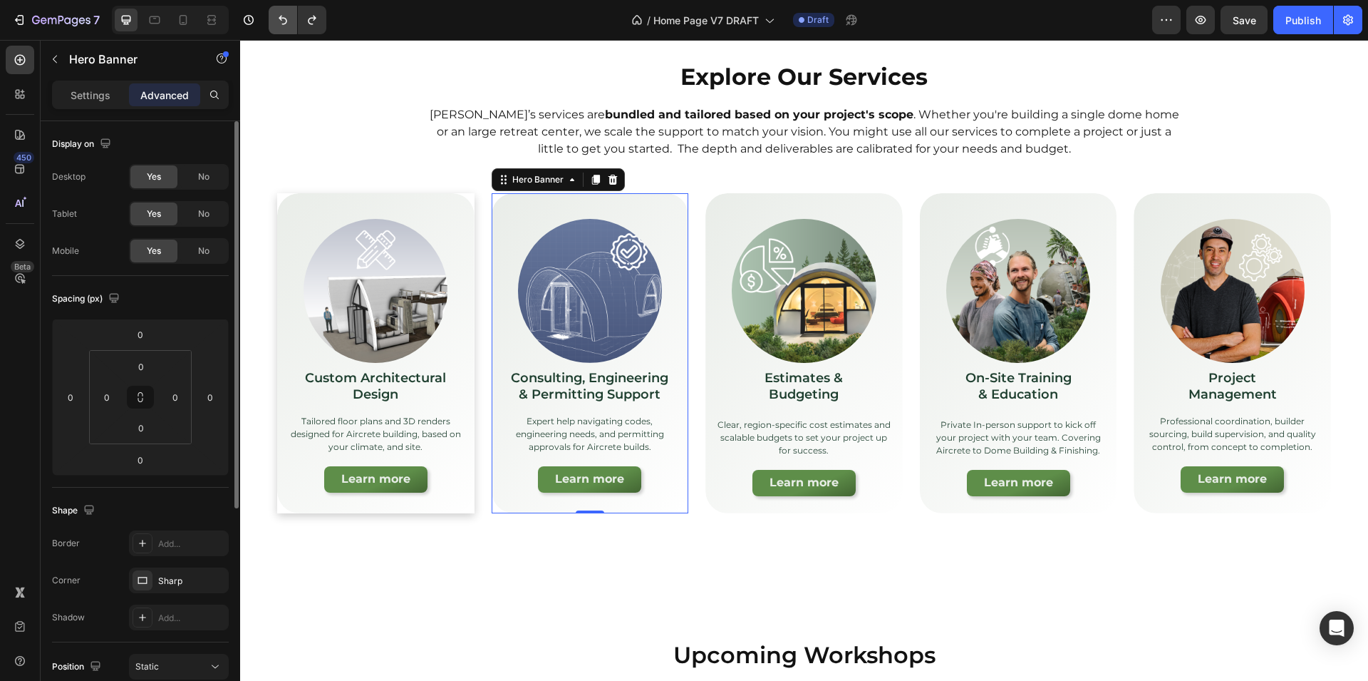
drag, startPoint x: 276, startPoint y: 6, endPoint x: 280, endPoint y: 15, distance: 10.2
click at [278, 10] on button "Undo/Redo" at bounding box center [283, 20] width 29 height 29
click at [281, 16] on icon "Undo/Redo" at bounding box center [283, 20] width 9 height 9
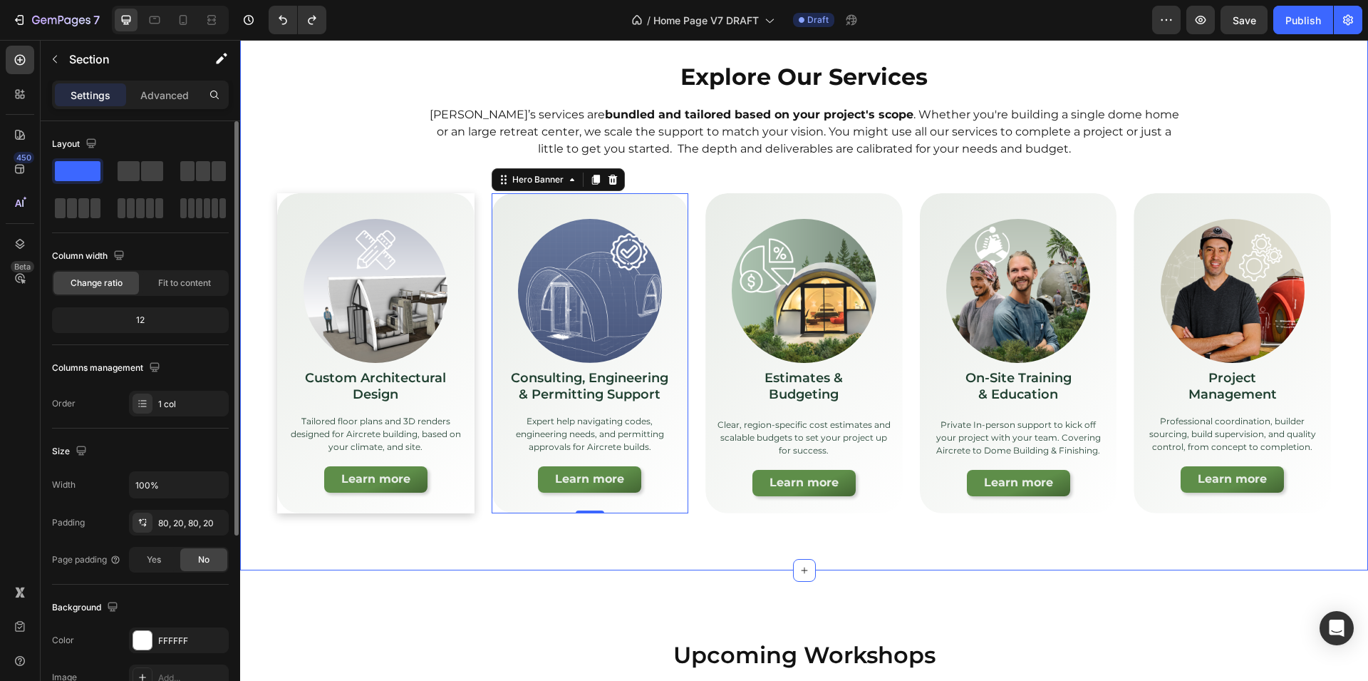
click at [304, 177] on div "Explore Our Services Heading [PERSON_NAME]’s services are bundled and tailored …" at bounding box center [804, 287] width 1100 height 452
click at [278, 24] on icon "Undo/Redo" at bounding box center [283, 20] width 14 height 14
click at [291, 16] on button "Undo/Redo" at bounding box center [283, 20] width 29 height 29
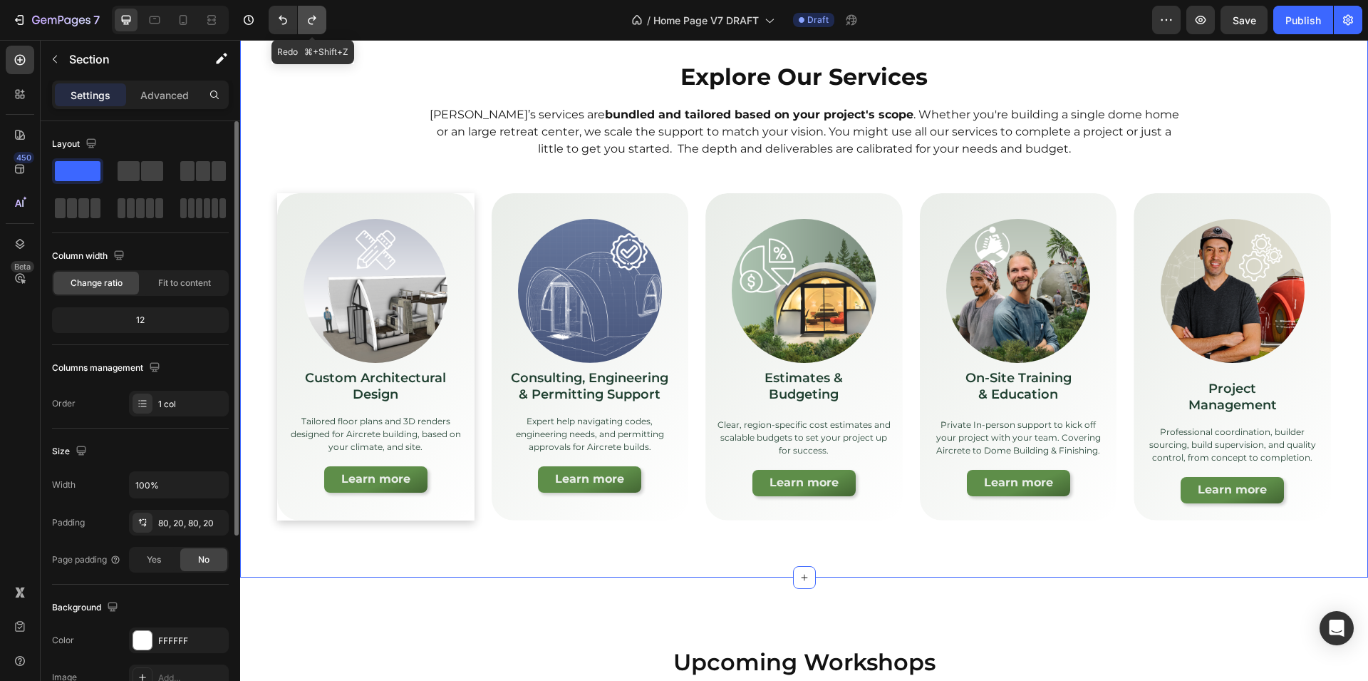
click at [311, 21] on icon "Undo/Redo" at bounding box center [312, 20] width 14 height 14
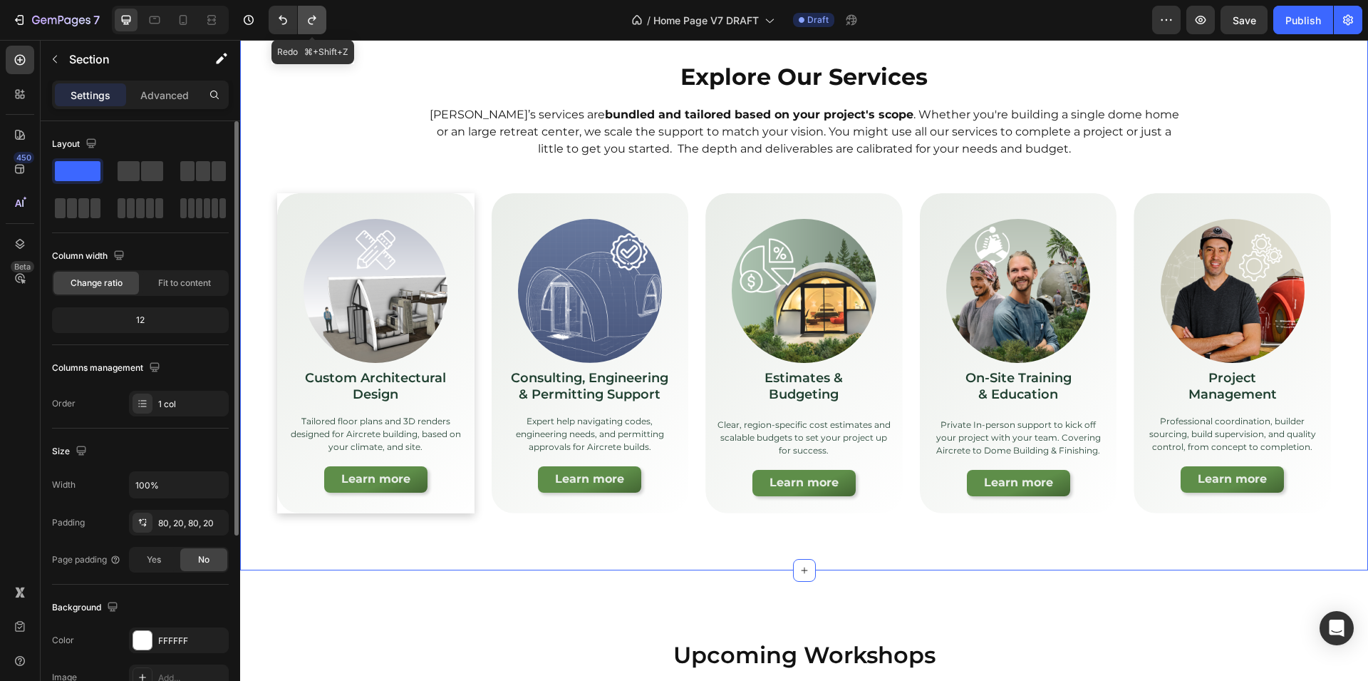
click at [311, 21] on icon "Undo/Redo" at bounding box center [312, 20] width 14 height 14
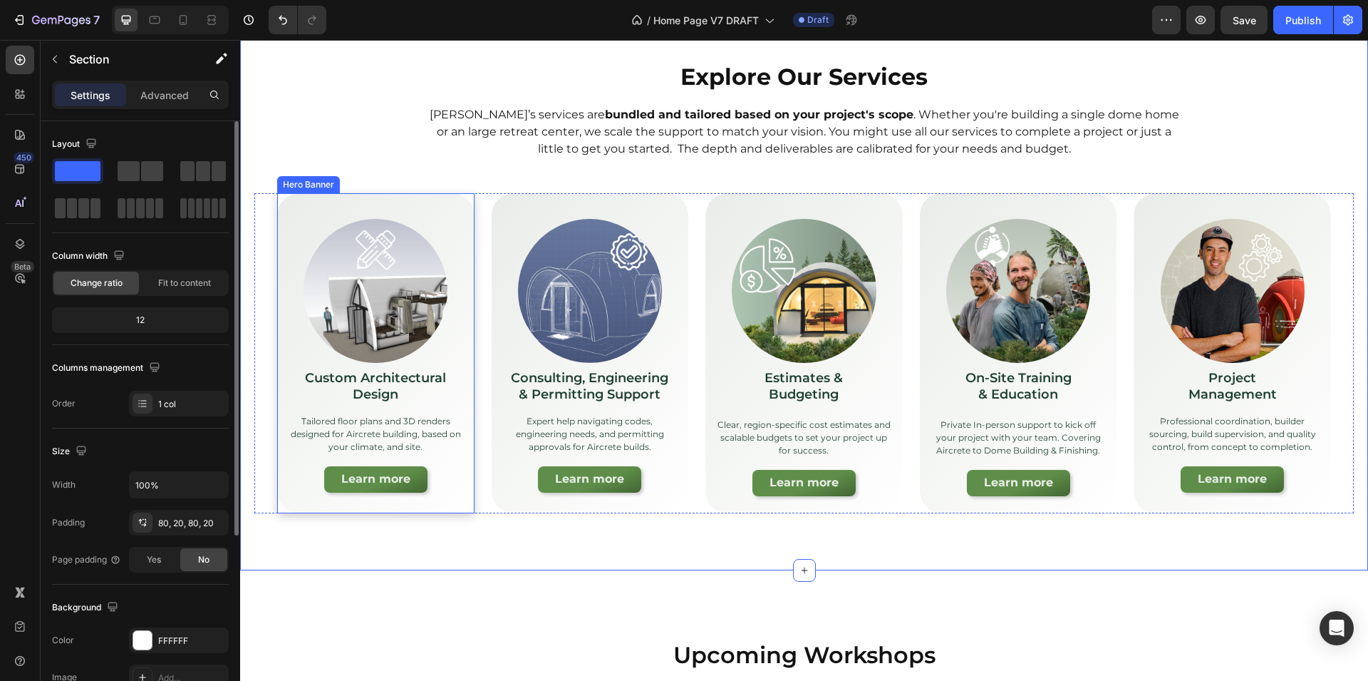
click at [289, 197] on div "Image Custom Architectural Design Text Block Tailored floor plans and 3D render…" at bounding box center [375, 351] width 197 height 316
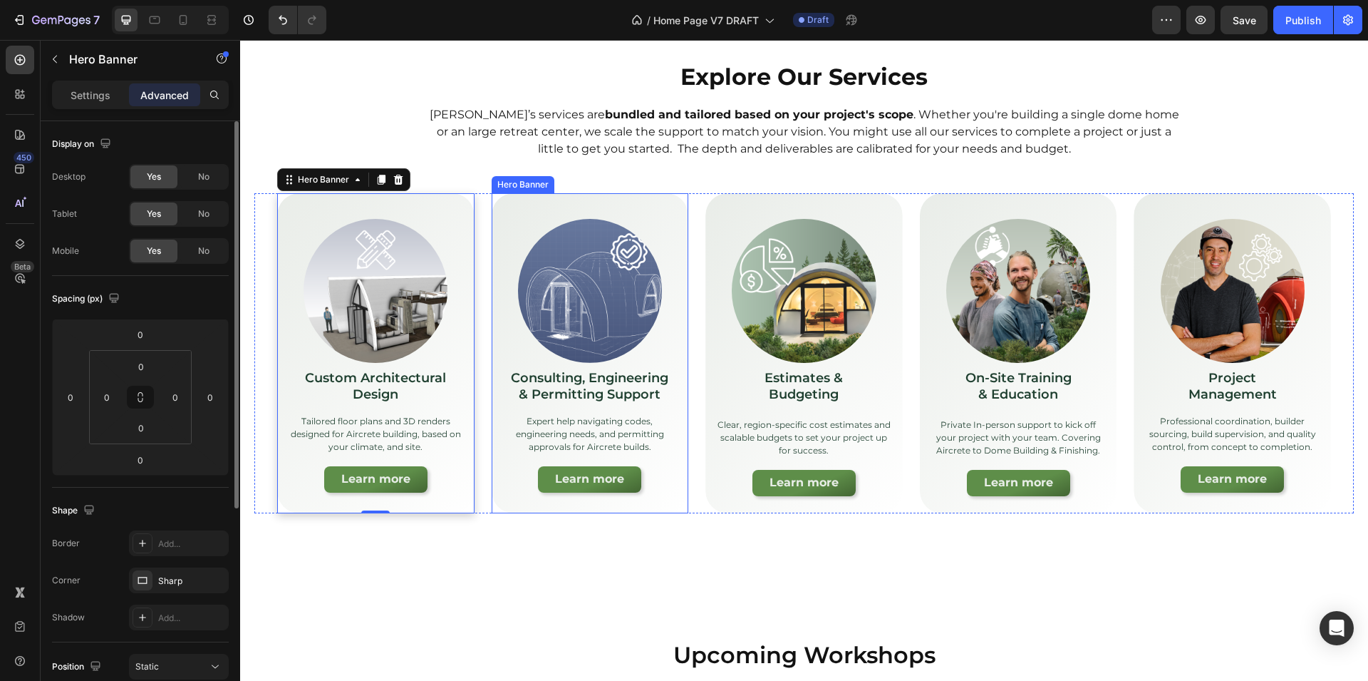
click at [510, 202] on div "Image Consulting, Engineering & Permitting Support Text Block Expert help navig…" at bounding box center [590, 351] width 197 height 316
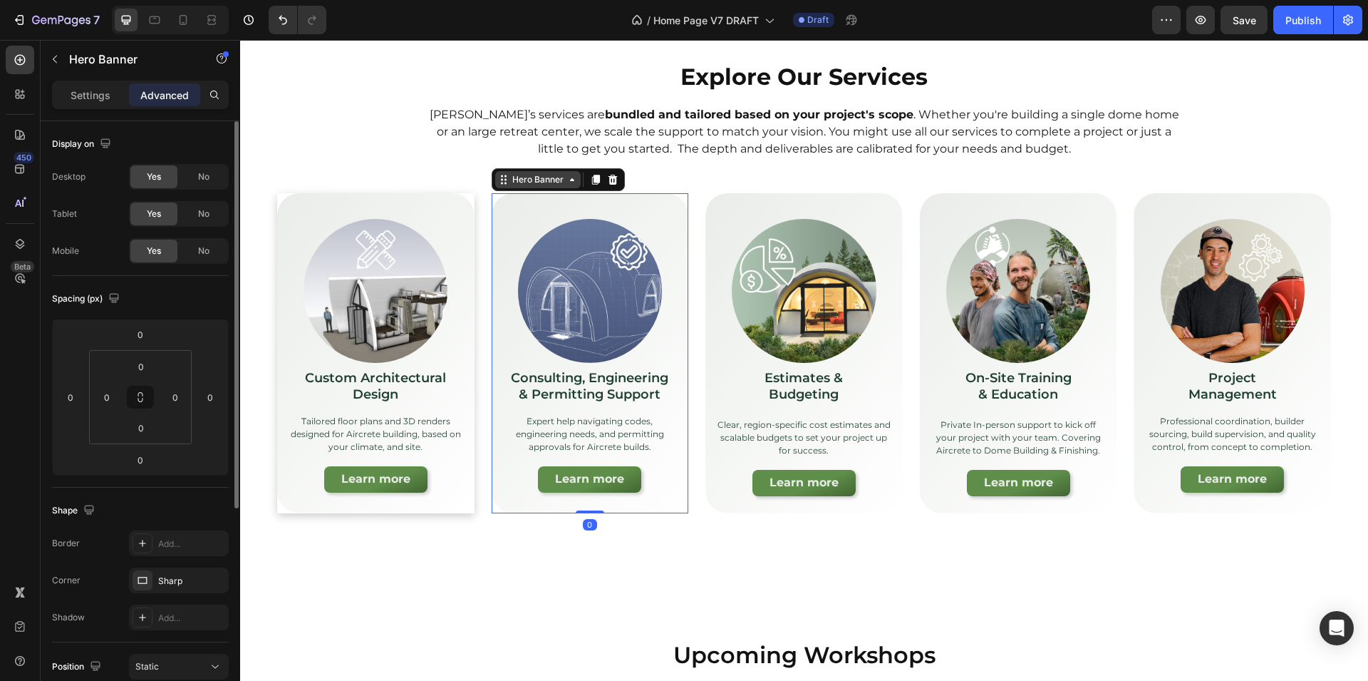
click at [512, 179] on div "Hero Banner" at bounding box center [538, 179] width 57 height 13
click at [219, 580] on icon "button" at bounding box center [213, 579] width 11 height 11
click at [286, 201] on div "Image Custom Architectural Design Text Block Tailored floor plans and 3D render…" at bounding box center [375, 351] width 197 height 316
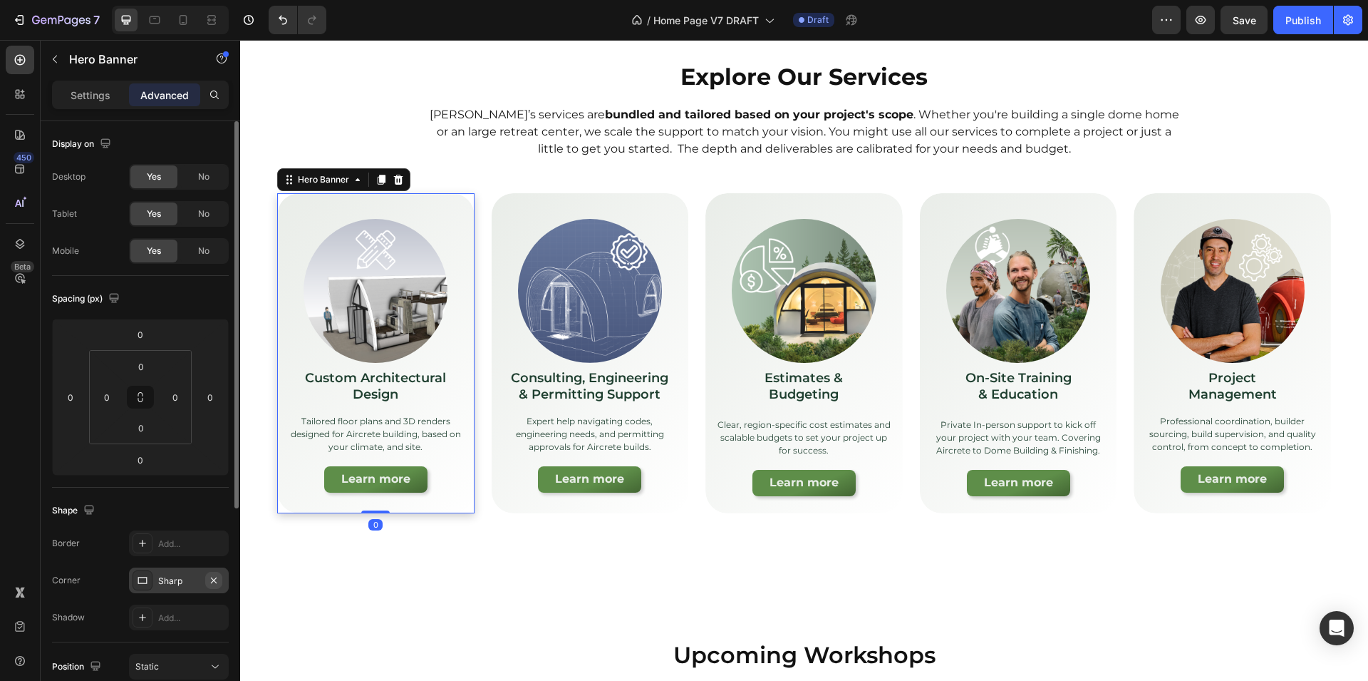
click at [219, 582] on icon "button" at bounding box center [213, 579] width 11 height 11
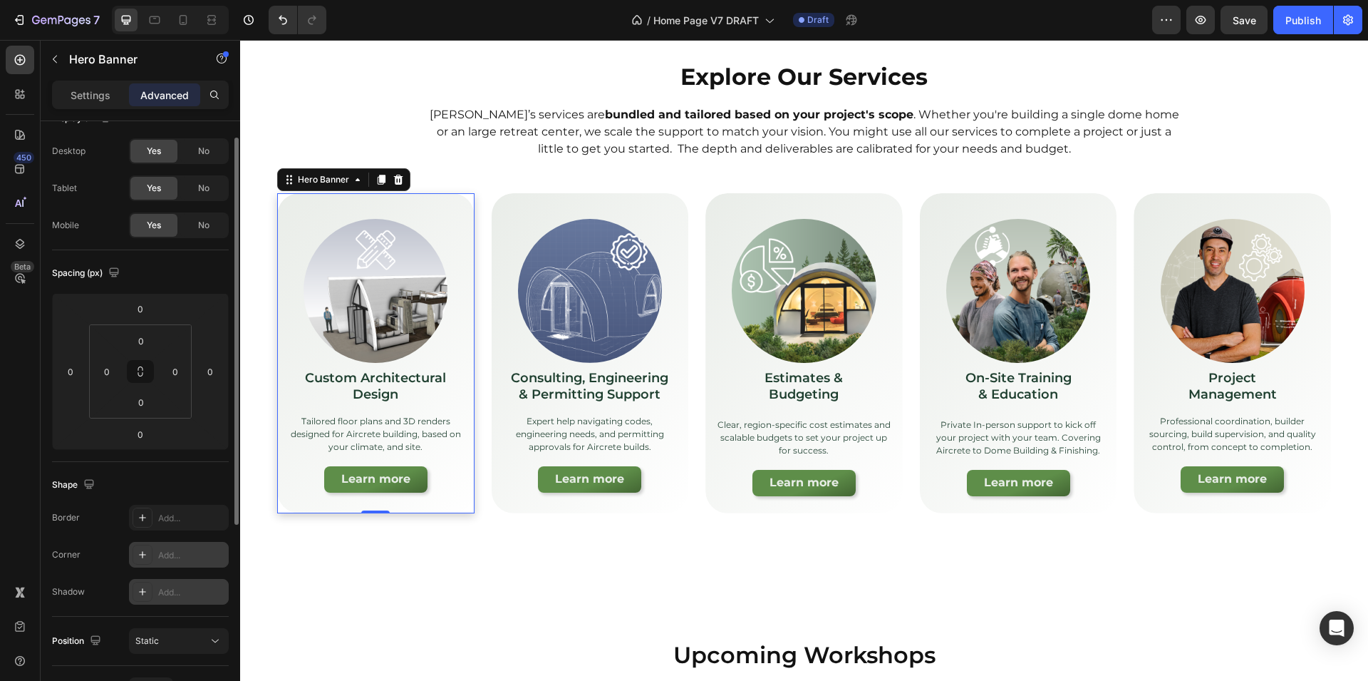
click at [167, 589] on div "Add..." at bounding box center [191, 592] width 67 height 13
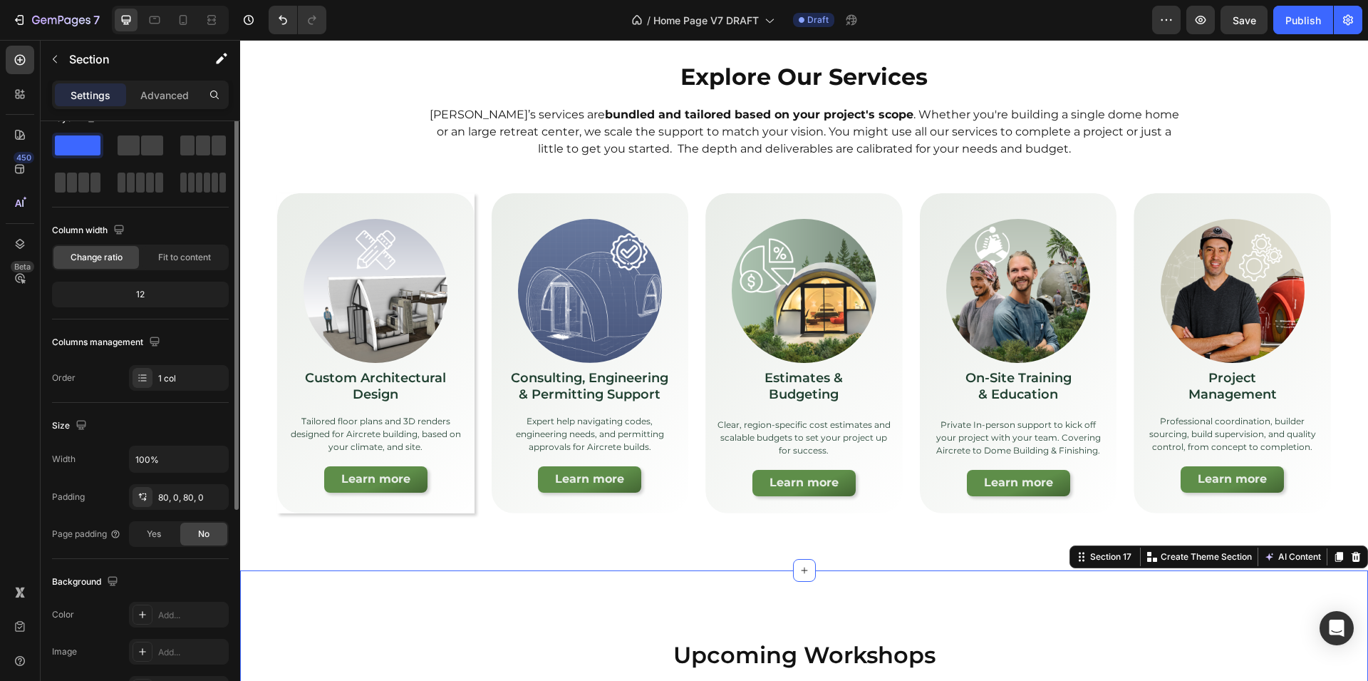
scroll to position [0, 0]
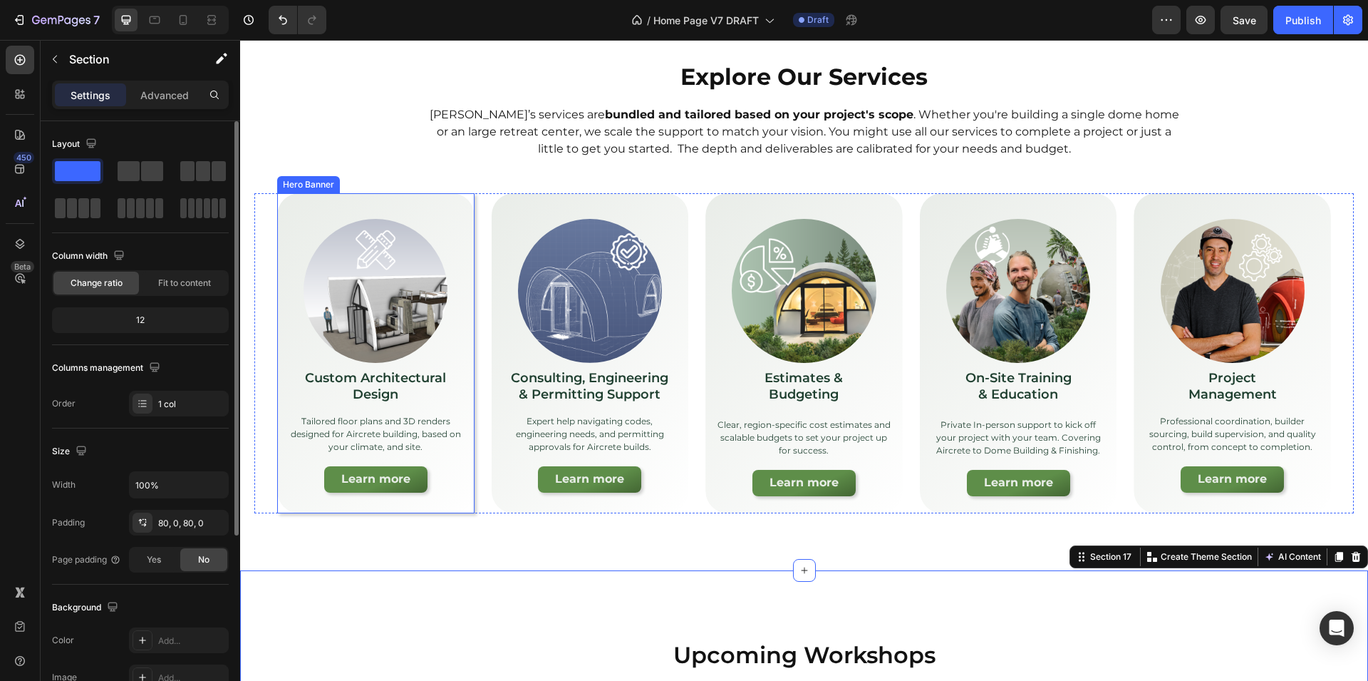
click at [292, 495] on div "Image Custom Architectural Design Text Block Tailored floor plans and 3D render…" at bounding box center [375, 351] width 197 height 316
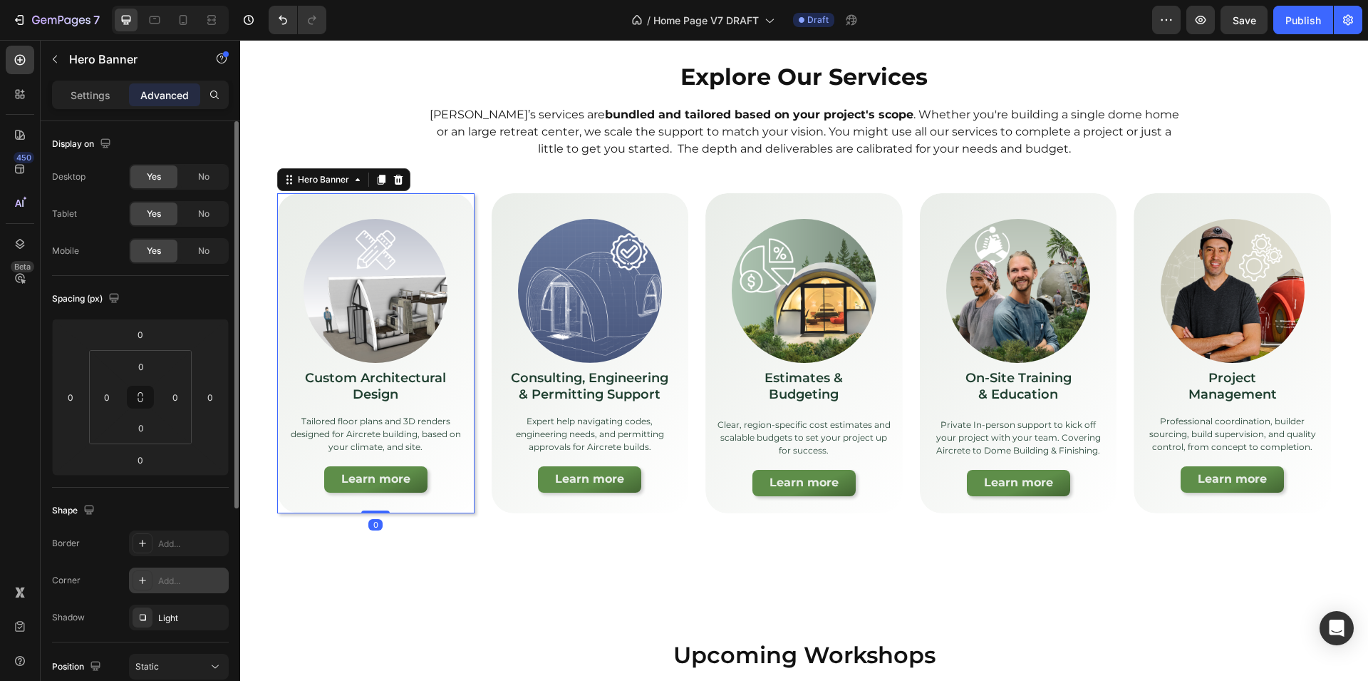
click at [143, 574] on icon at bounding box center [142, 579] width 11 height 11
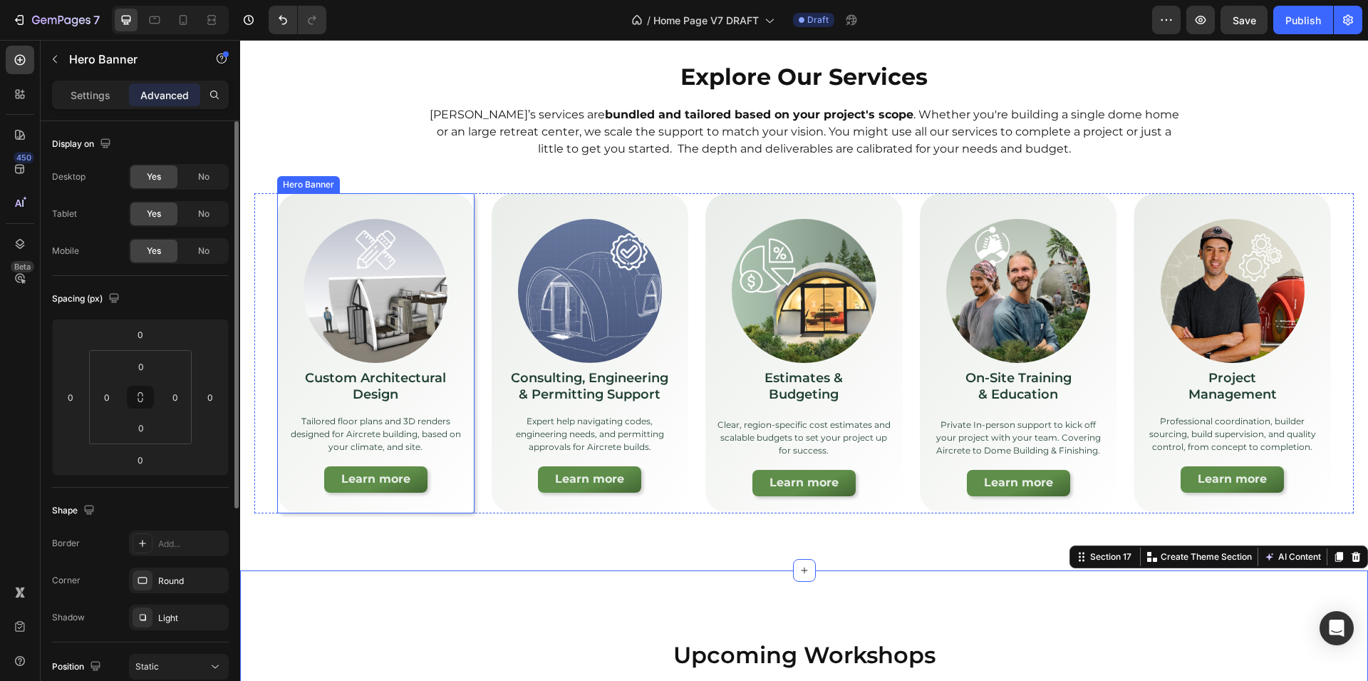
click at [289, 506] on div "Image Custom Architectural Design Text Block Tailored floor plans and 3D render…" at bounding box center [375, 351] width 197 height 316
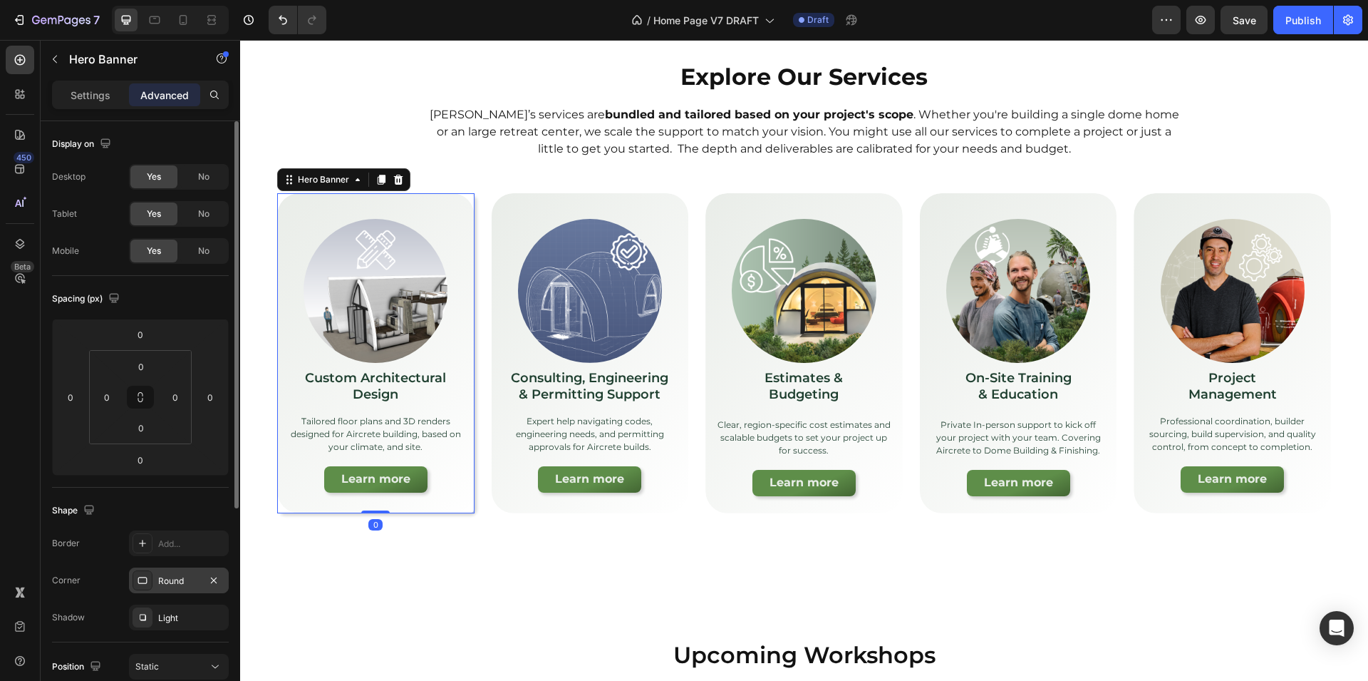
click at [150, 582] on div at bounding box center [143, 580] width 20 height 20
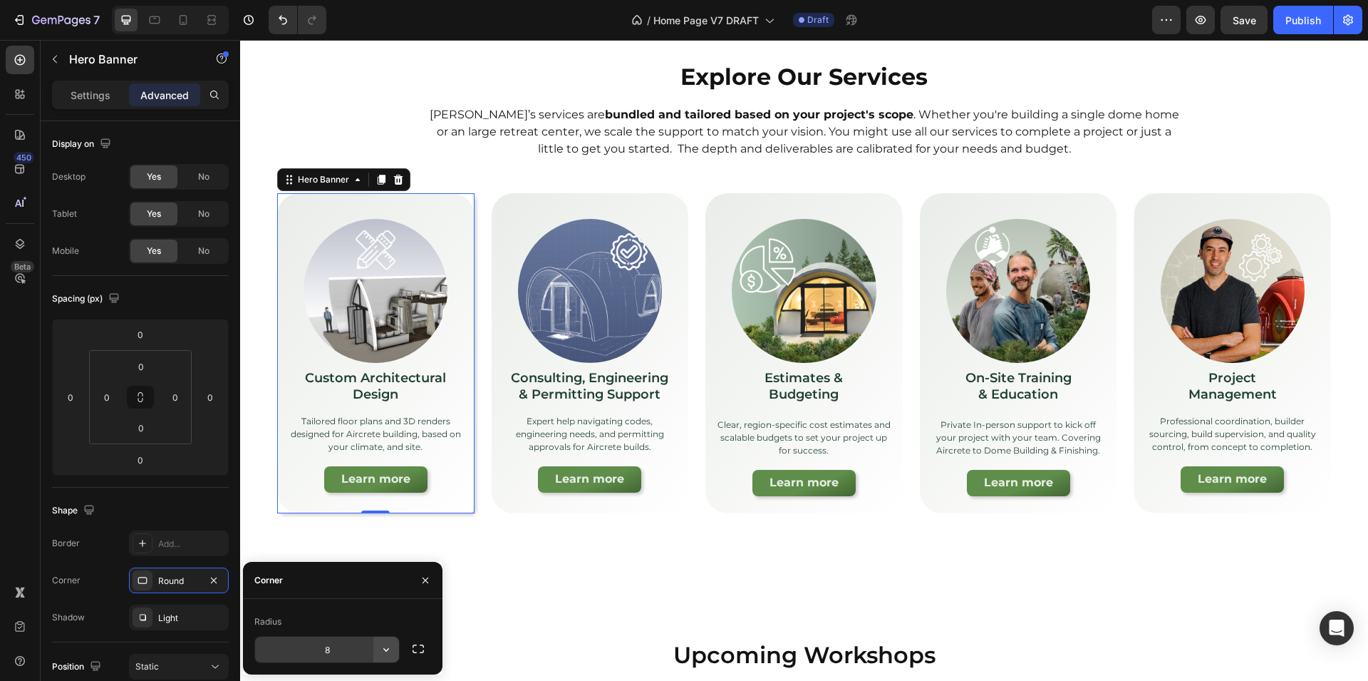
click at [388, 649] on icon "button" at bounding box center [386, 650] width 6 height 4
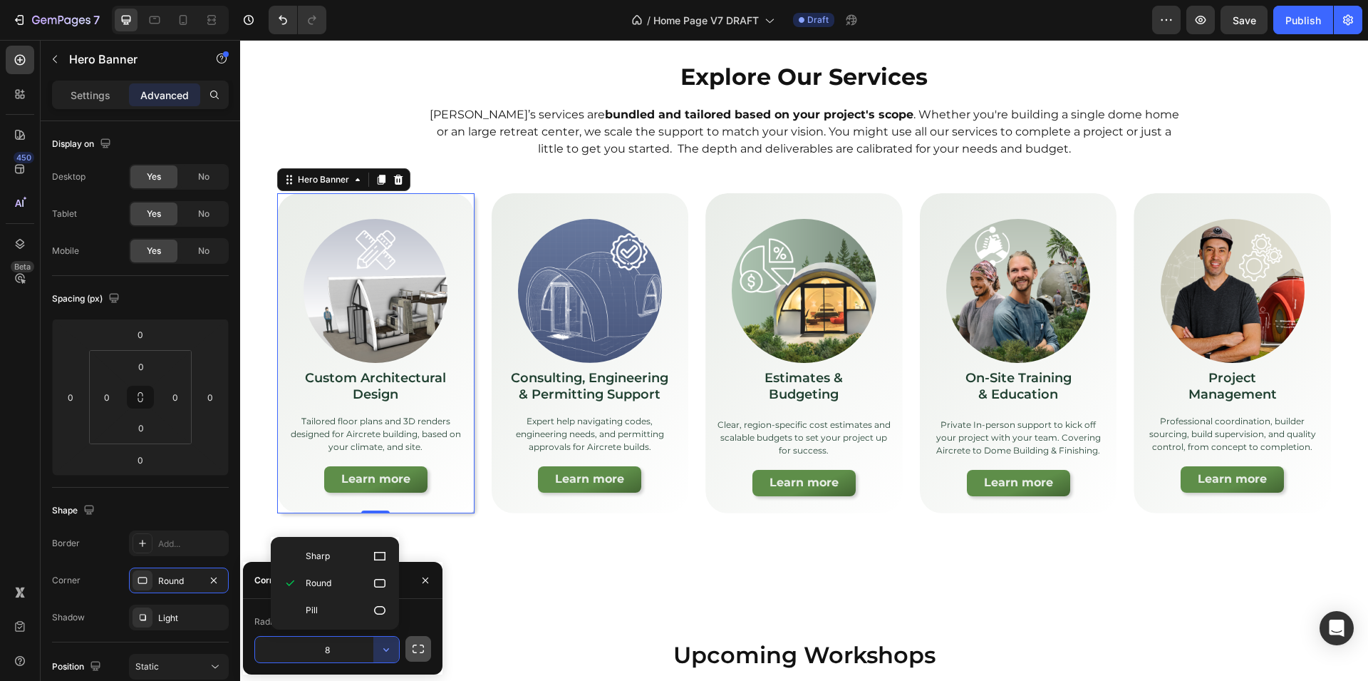
click at [411, 642] on icon "button" at bounding box center [418, 648] width 14 height 14
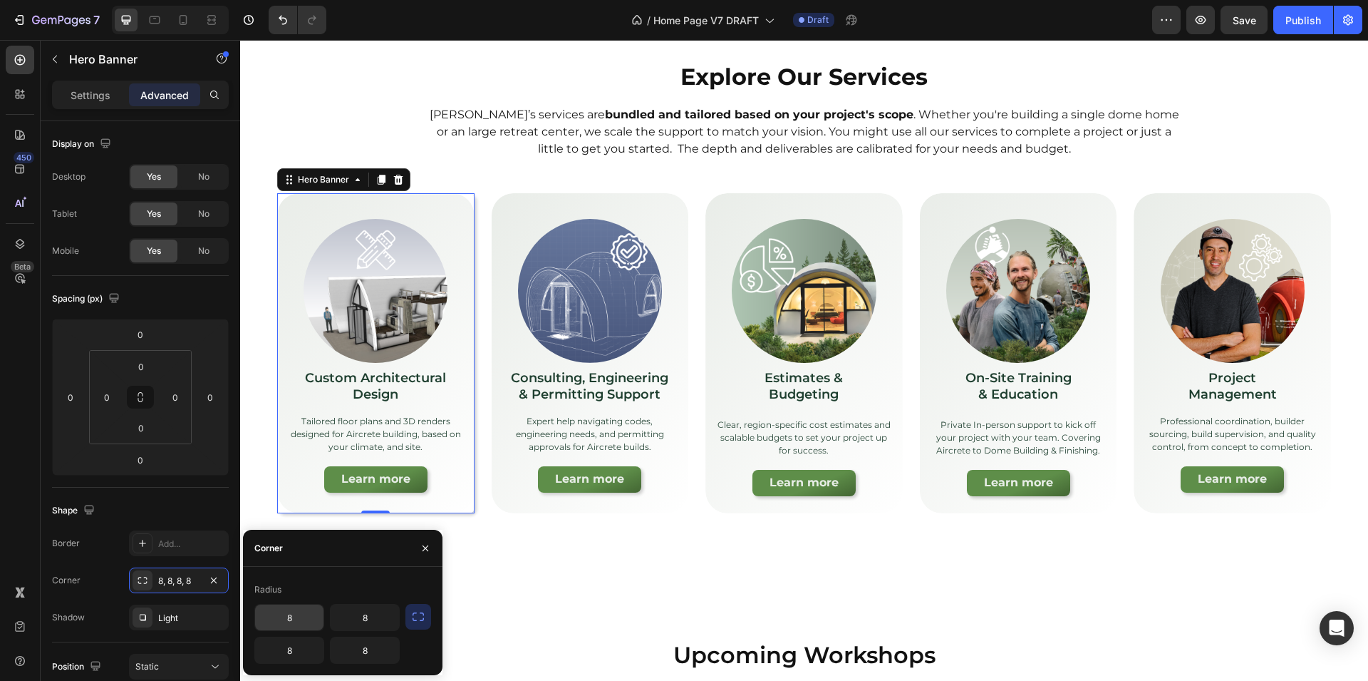
click at [292, 615] on input "8" at bounding box center [289, 617] width 68 height 26
type input "12"
click at [381, 619] on input "8" at bounding box center [365, 617] width 68 height 26
type input "12"
click at [375, 644] on input "8" at bounding box center [365, 650] width 68 height 26
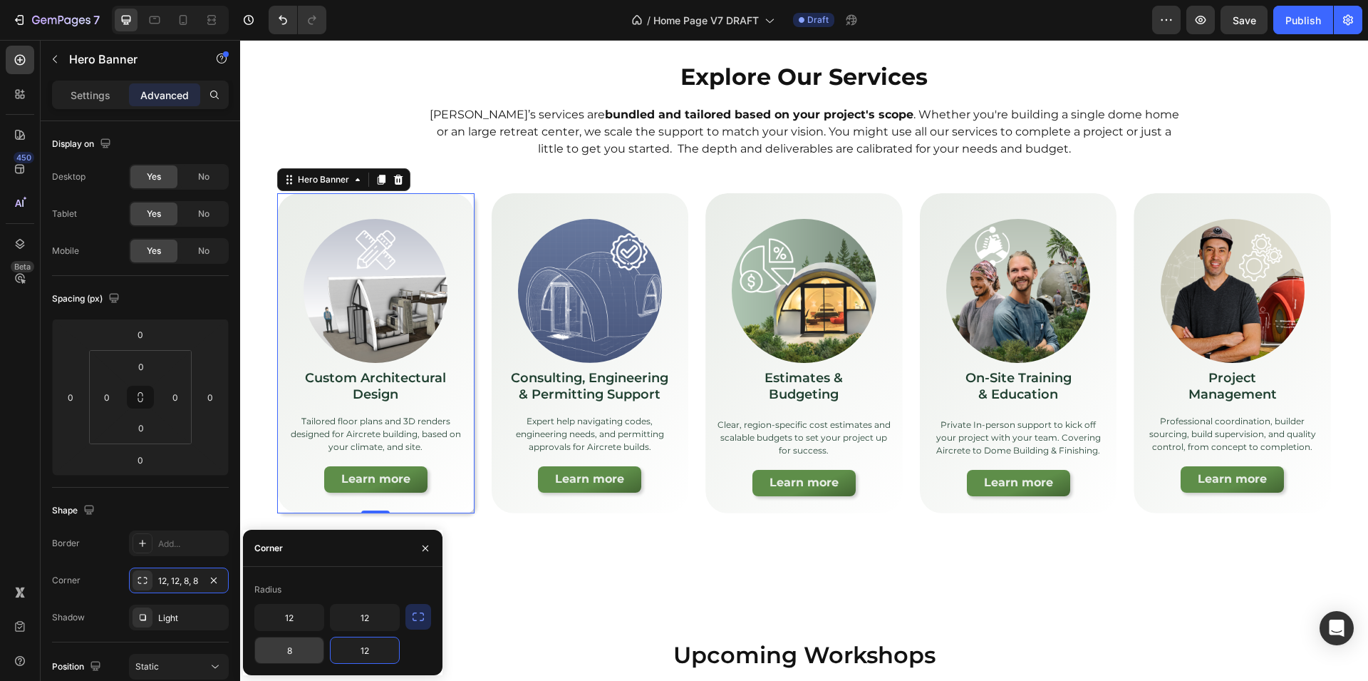
type input "12"
click at [294, 649] on input "8" at bounding box center [289, 650] width 68 height 26
type input "12"
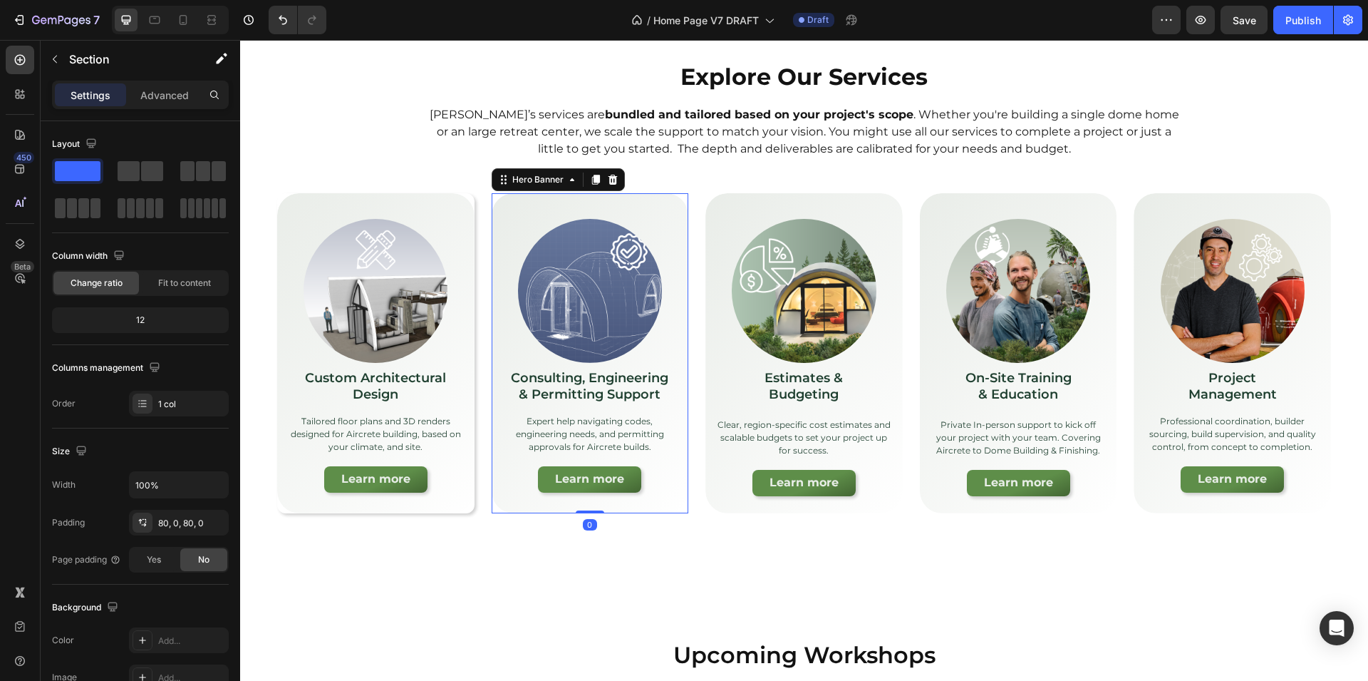
click at [515, 508] on div "Background Image" at bounding box center [590, 353] width 197 height 320
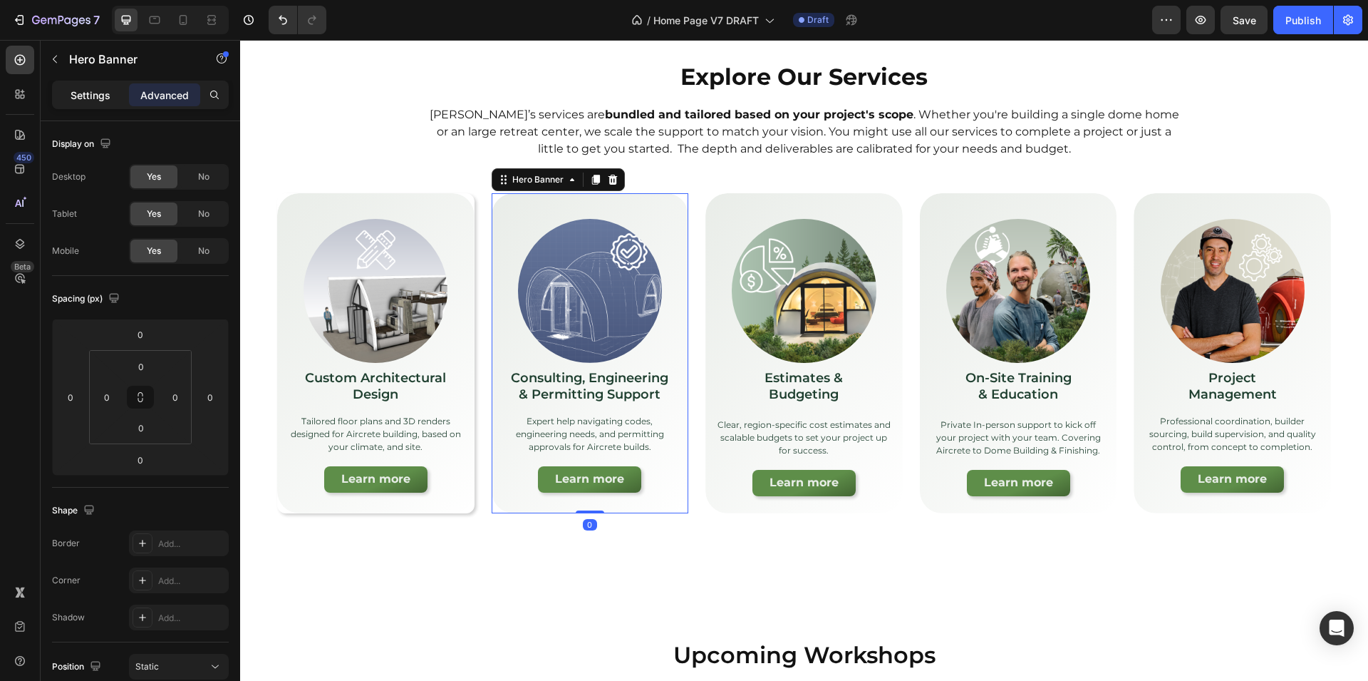
click at [87, 96] on p "Settings" at bounding box center [91, 95] width 40 height 15
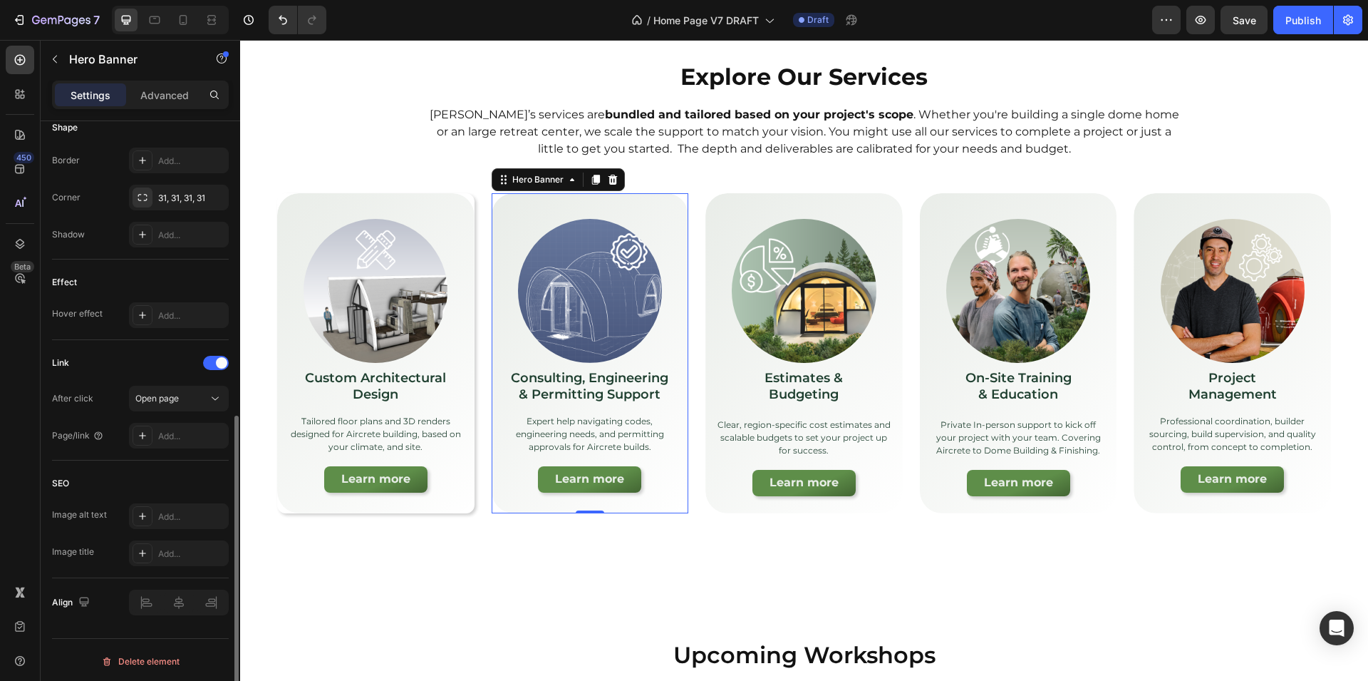
scroll to position [203, 0]
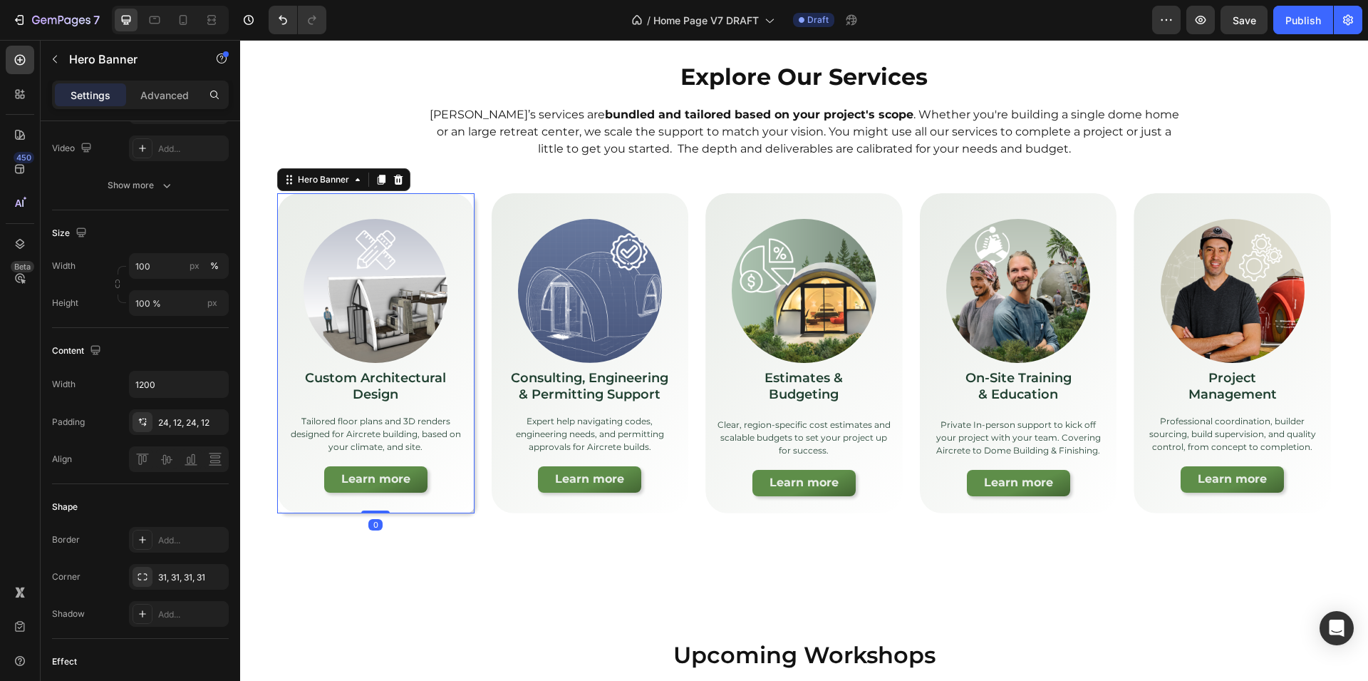
click at [288, 507] on div "Image Custom Architectural Design Text Block Tailored floor plans and 3D render…" at bounding box center [375, 351] width 197 height 316
click at [297, 174] on div "Hero Banner" at bounding box center [323, 179] width 57 height 13
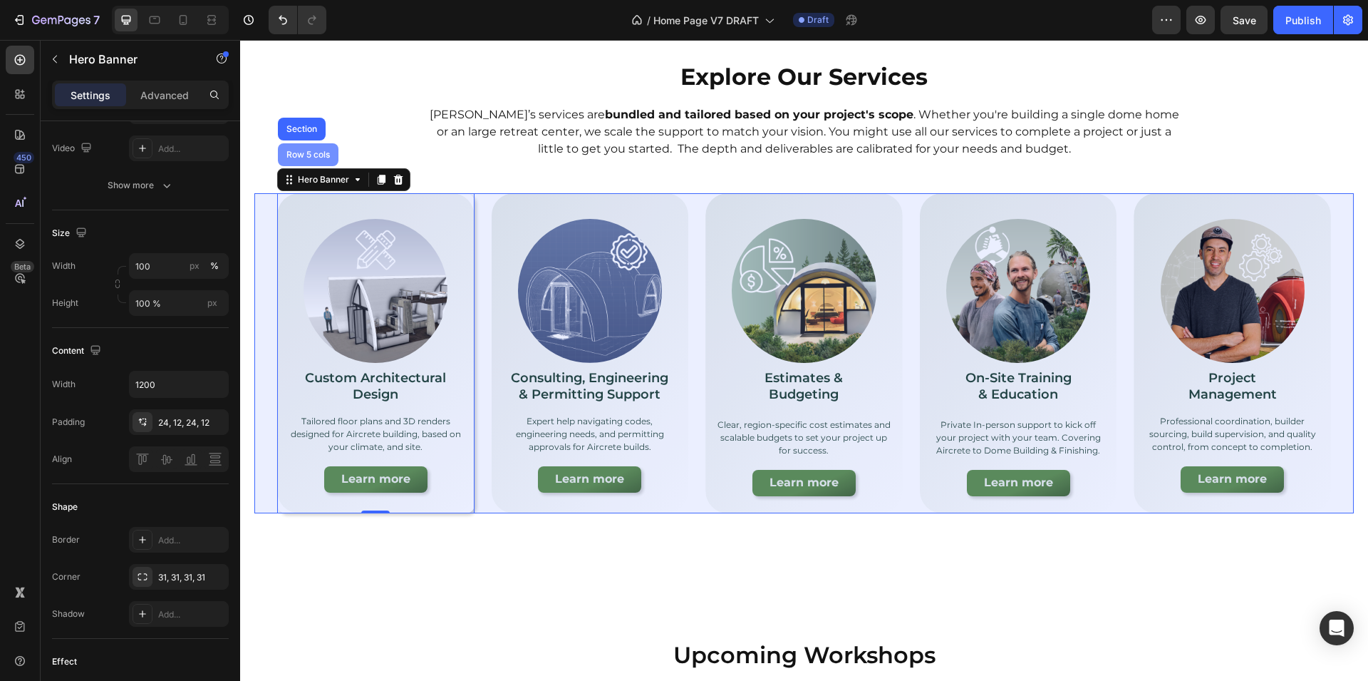
click at [301, 153] on div "Row 5 cols" at bounding box center [308, 154] width 49 height 9
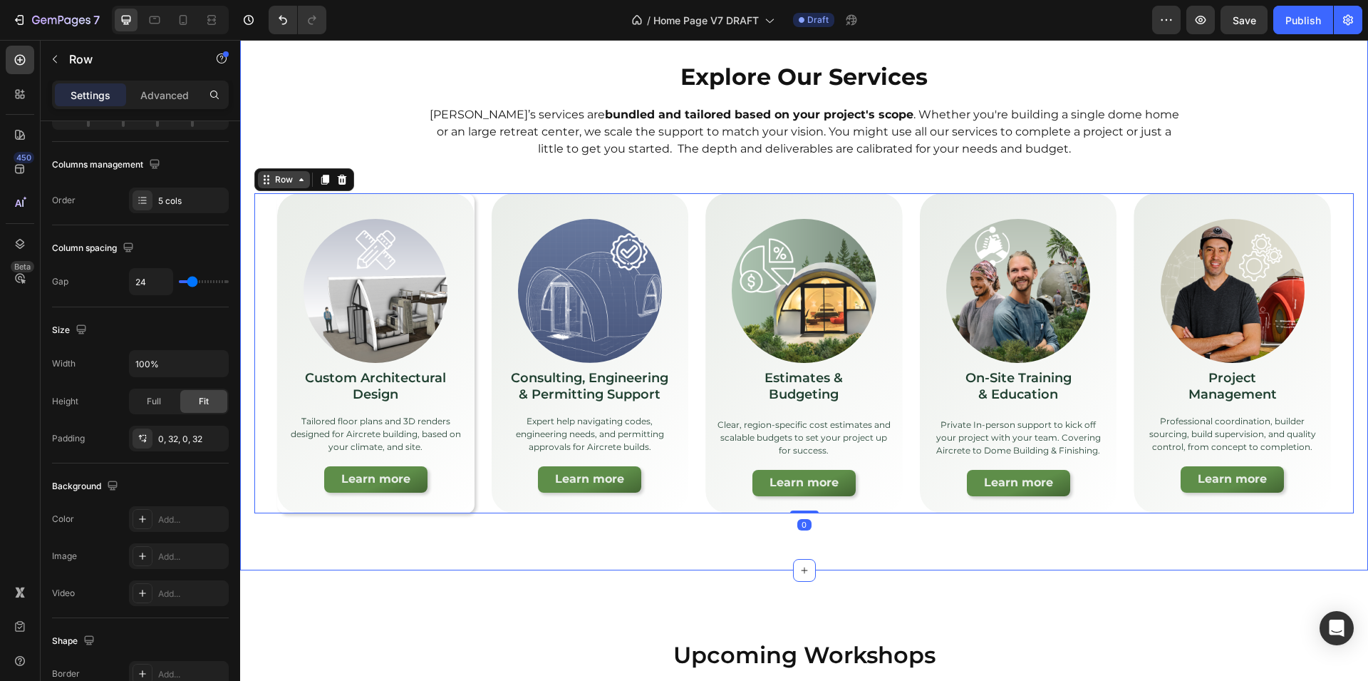
scroll to position [0, 0]
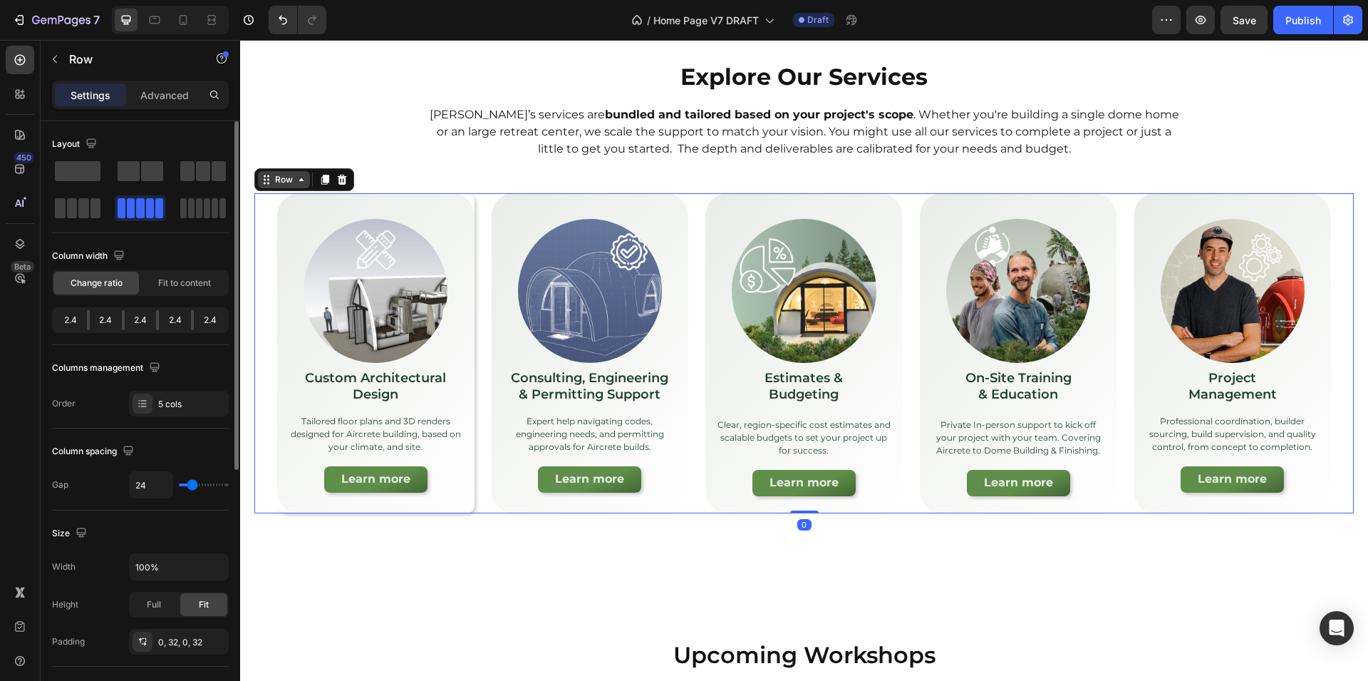
click at [294, 182] on div "Row" at bounding box center [284, 179] width 24 height 13
click at [301, 247] on div at bounding box center [376, 291] width 180 height 144
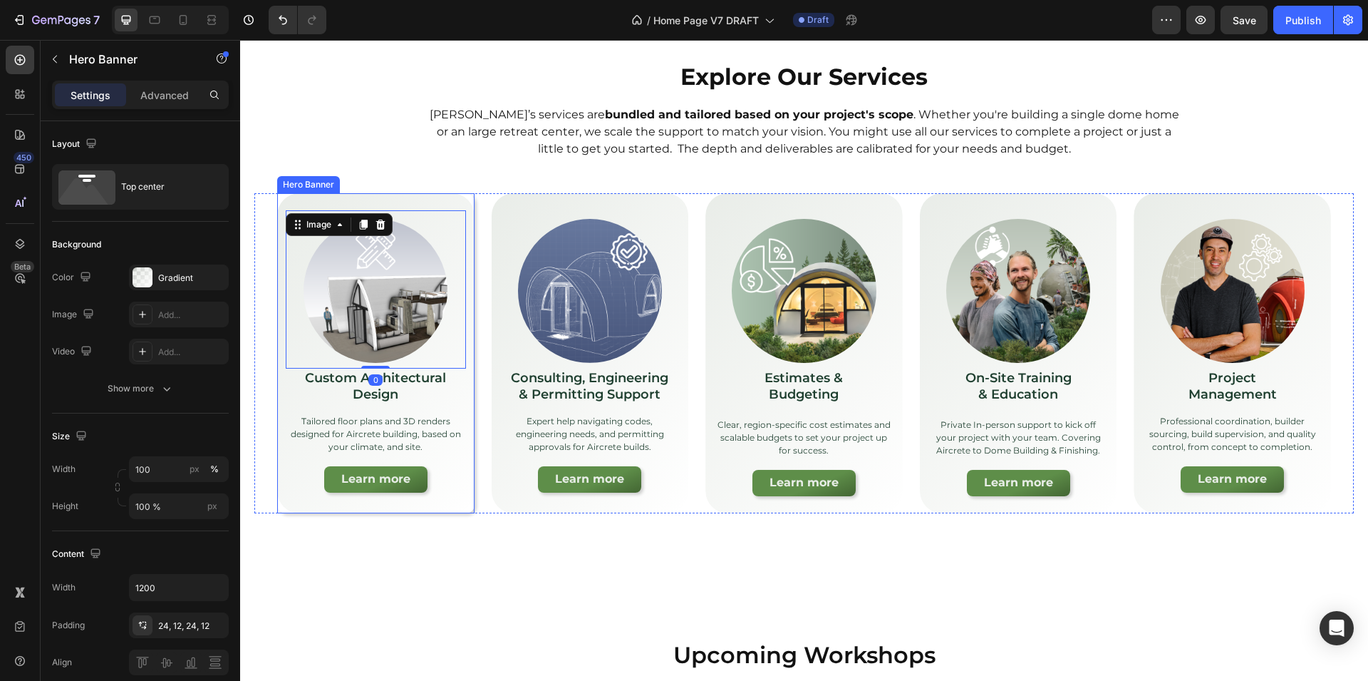
click at [279, 247] on div "Image 0 Custom Architectural Design Text Block Tailored floor plans and 3D rend…" at bounding box center [375, 351] width 197 height 316
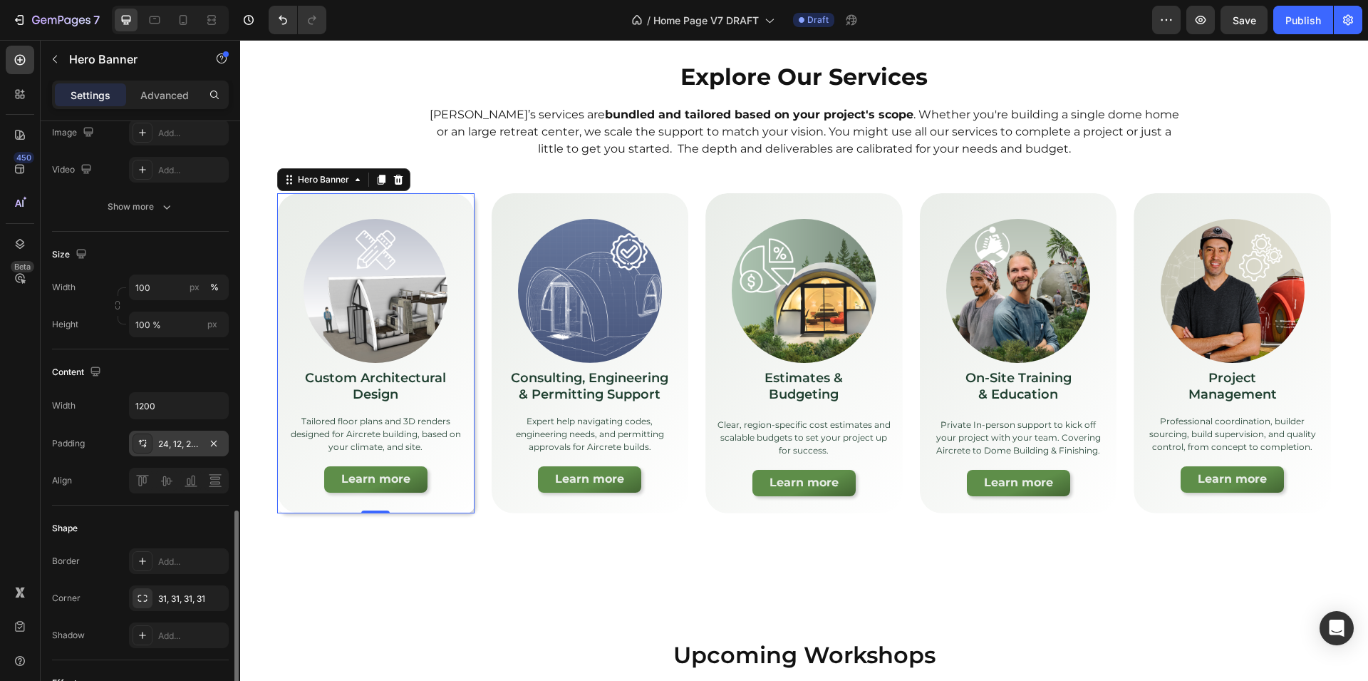
scroll to position [379, 0]
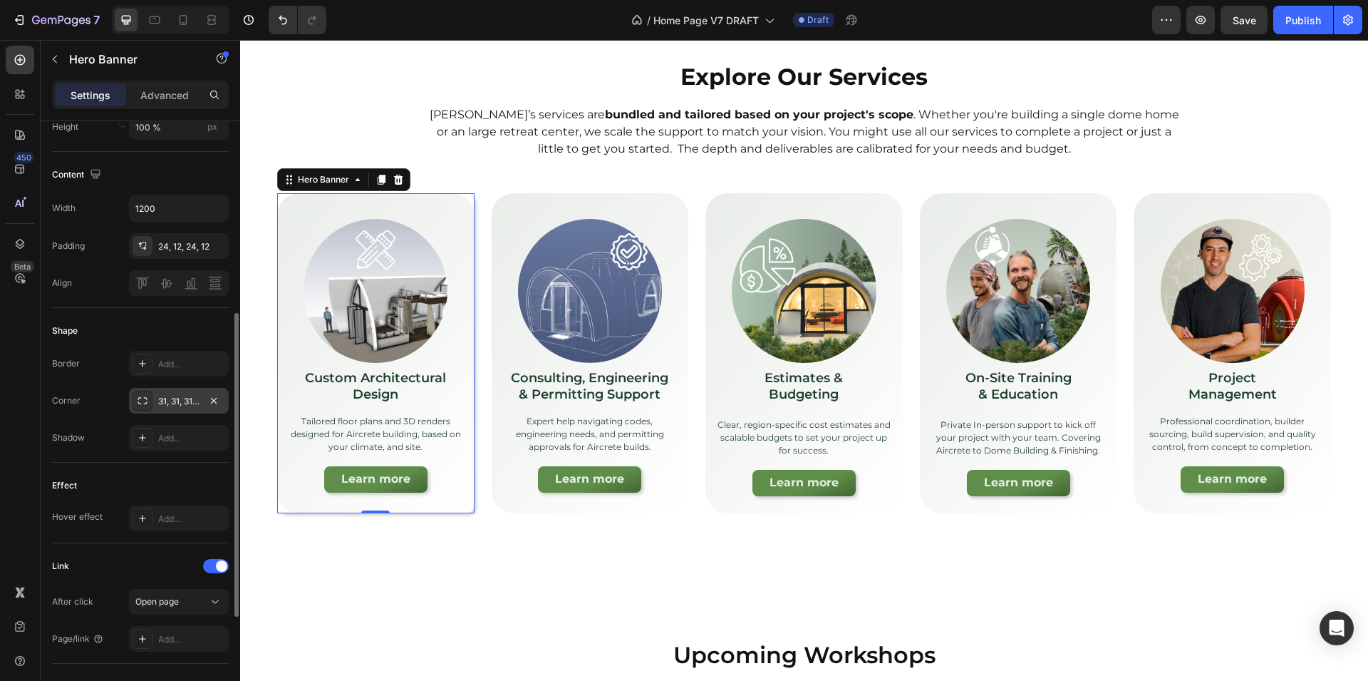
click at [148, 401] on icon at bounding box center [142, 400] width 11 height 11
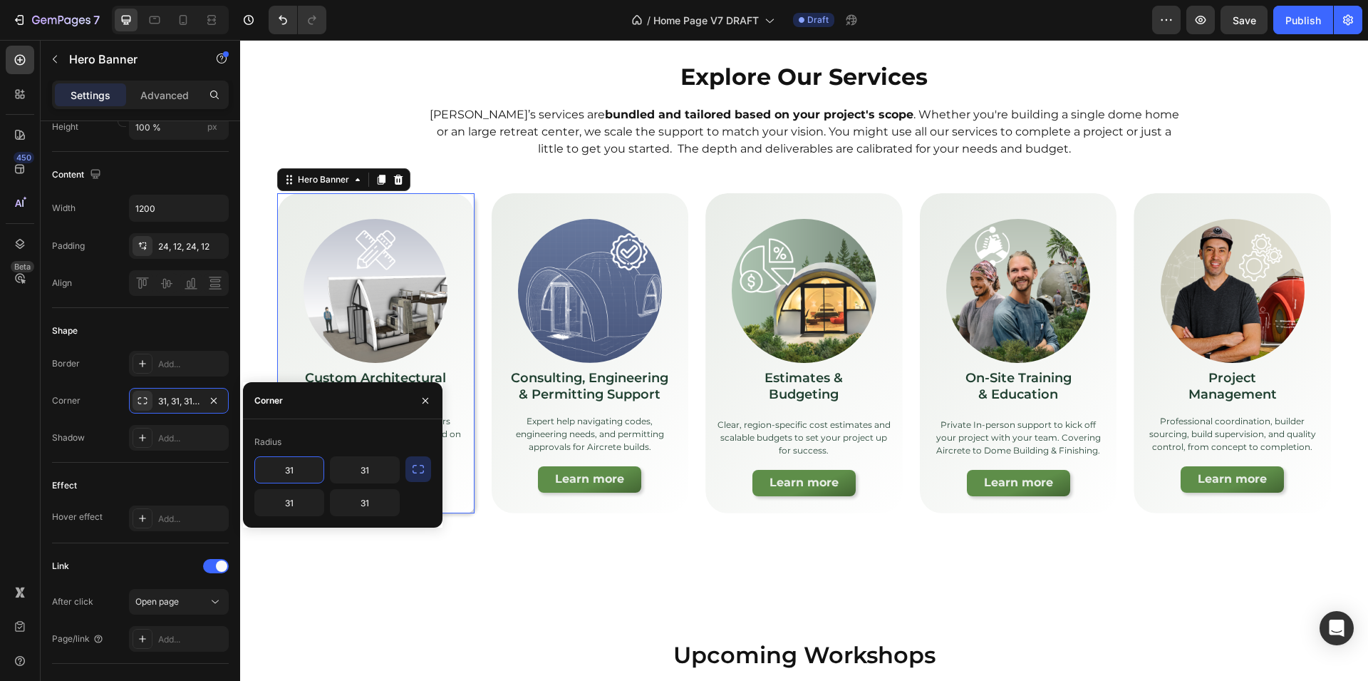
click at [302, 473] on input "31" at bounding box center [289, 470] width 68 height 26
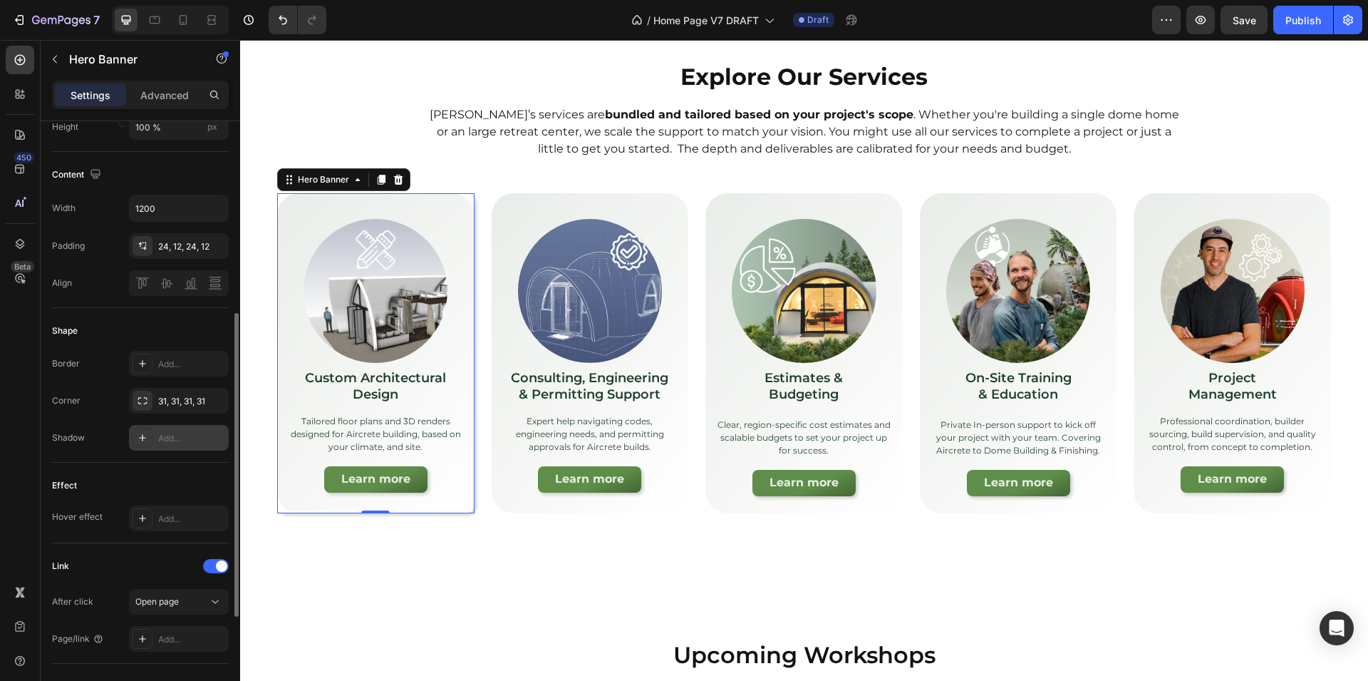
click at [158, 435] on div "Add..." at bounding box center [191, 438] width 67 height 13
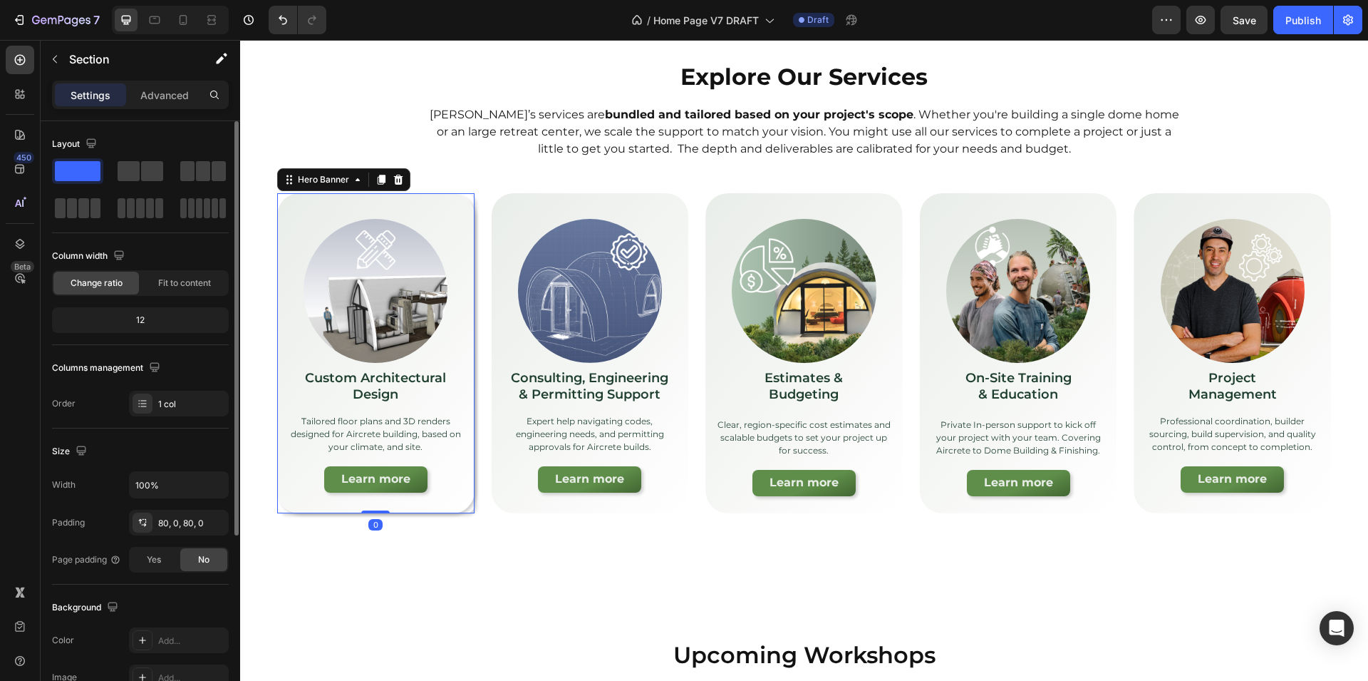
click at [470, 507] on div "Image Custom Architectural Design Text Block Tailored floor plans and 3D render…" at bounding box center [375, 351] width 197 height 316
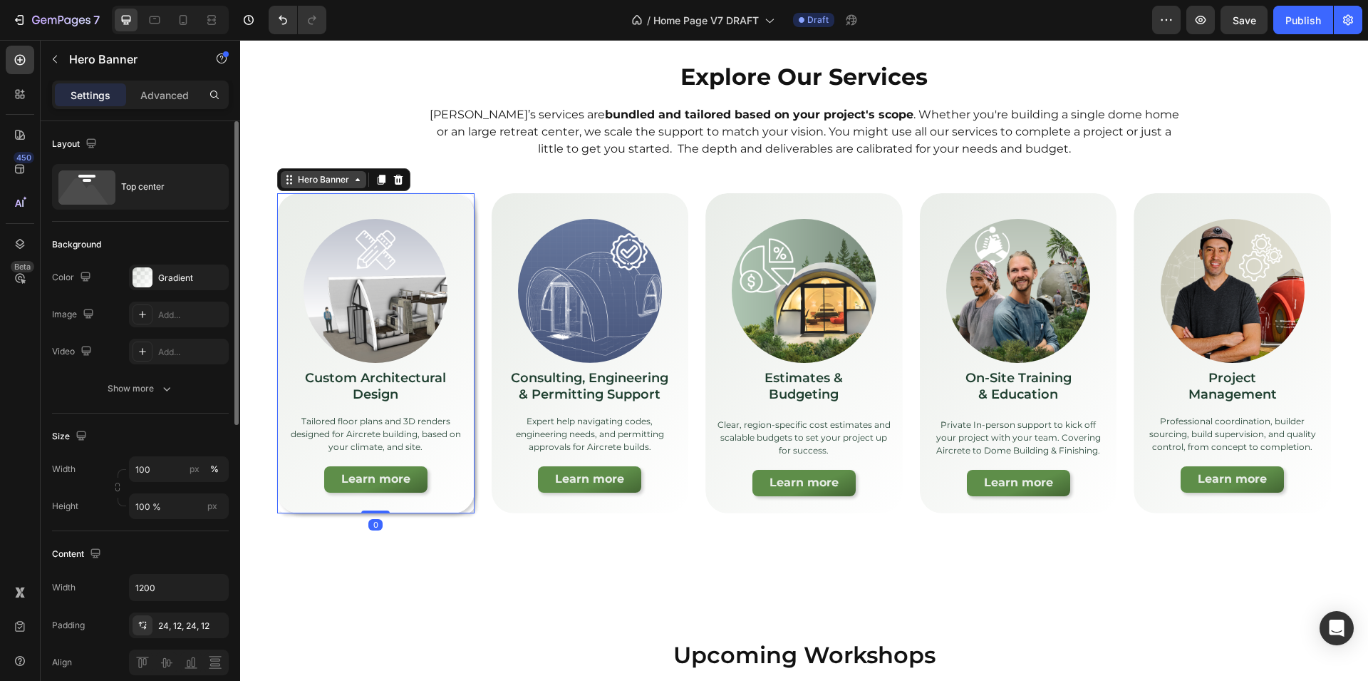
click at [295, 179] on div "Hero Banner" at bounding box center [323, 179] width 57 height 13
click at [262, 361] on div "Image Custom Architectural Design Text Block Tailored floor plans and 3D render…" at bounding box center [804, 353] width 1100 height 320
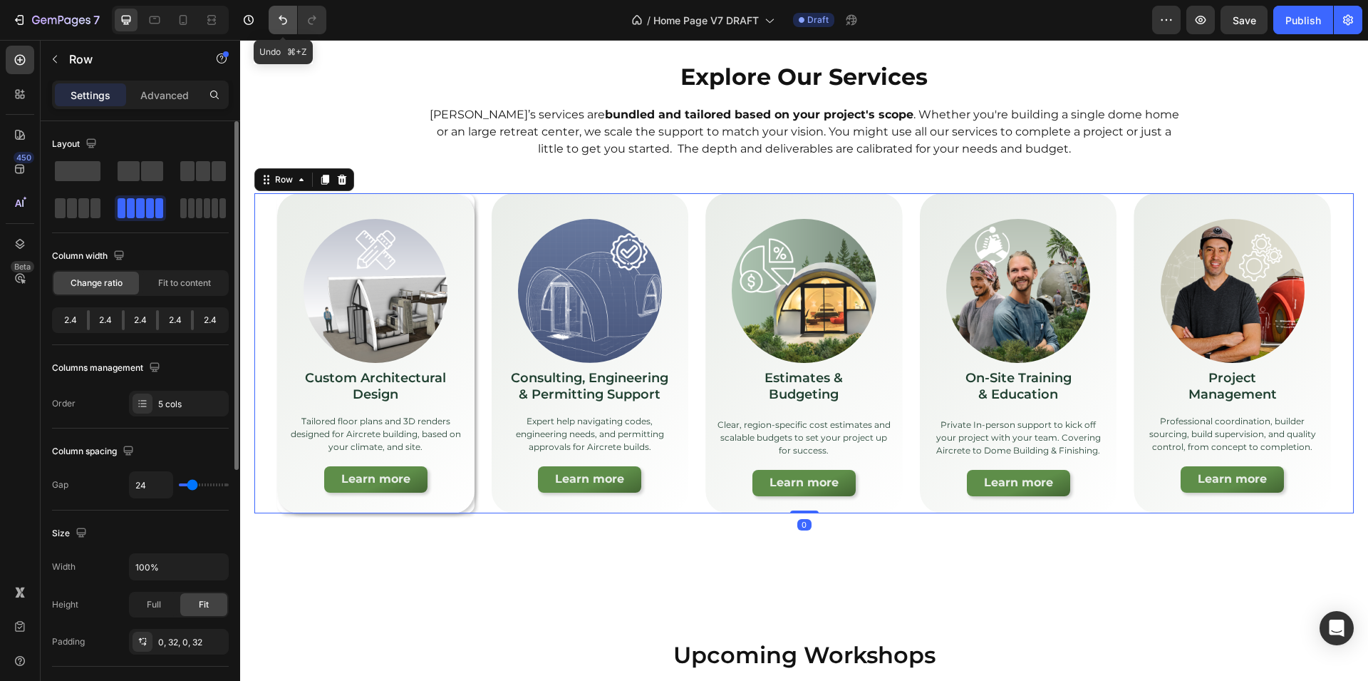
click at [284, 15] on icon "Undo/Redo" at bounding box center [283, 20] width 14 height 14
click at [282, 19] on icon "Undo/Redo" at bounding box center [283, 20] width 14 height 14
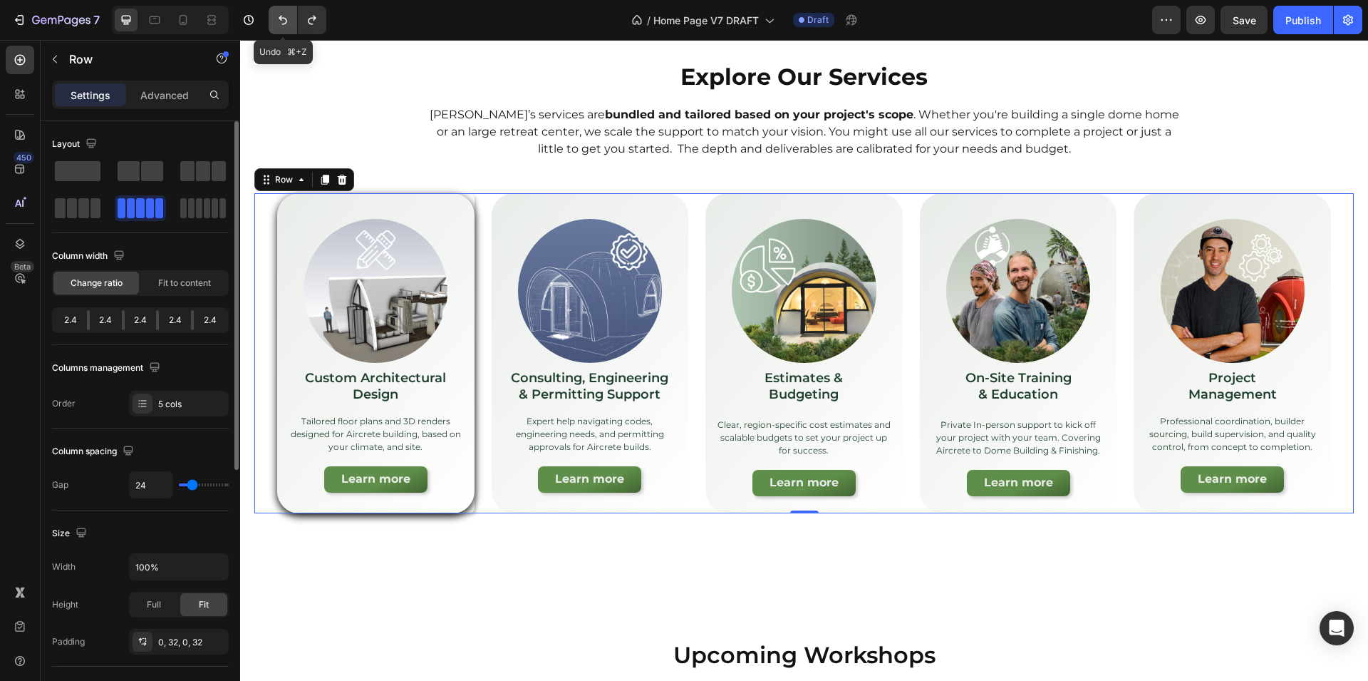
click at [282, 19] on icon "Undo/Redo" at bounding box center [283, 20] width 14 height 14
click at [286, 21] on icon "Undo/Redo" at bounding box center [283, 20] width 9 height 9
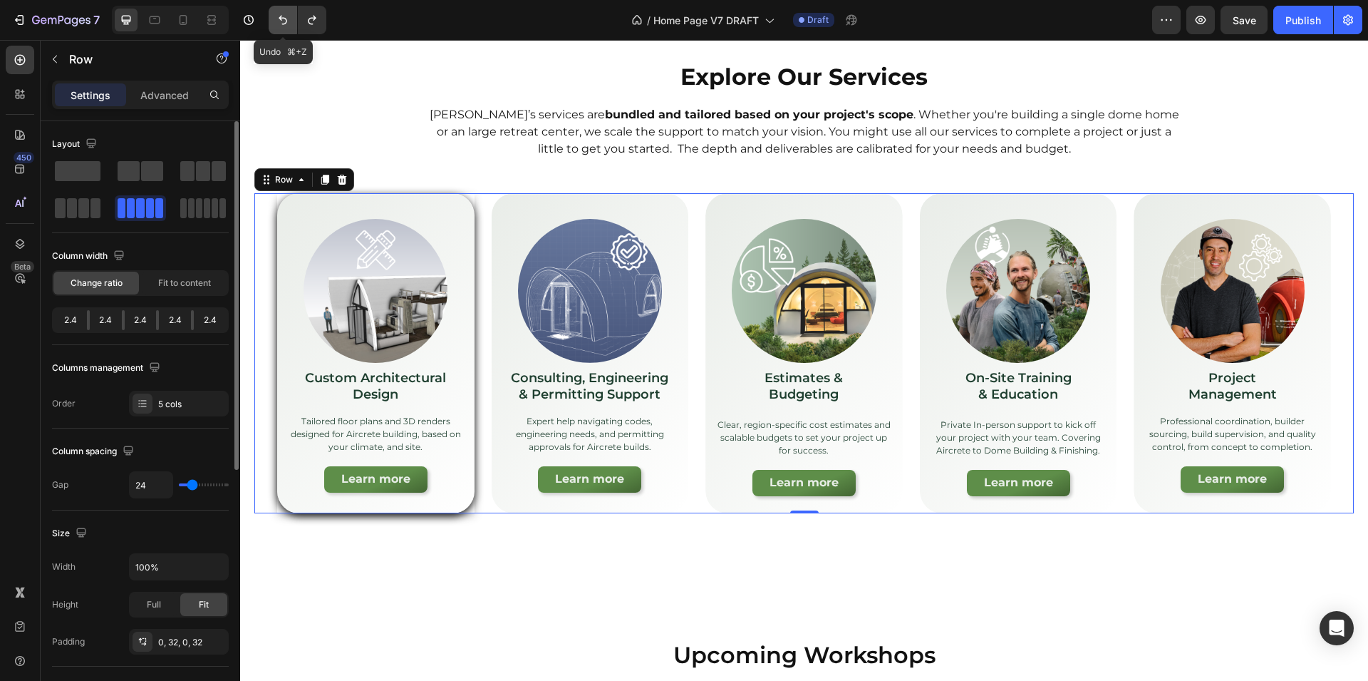
click at [286, 21] on icon "Undo/Redo" at bounding box center [283, 20] width 9 height 9
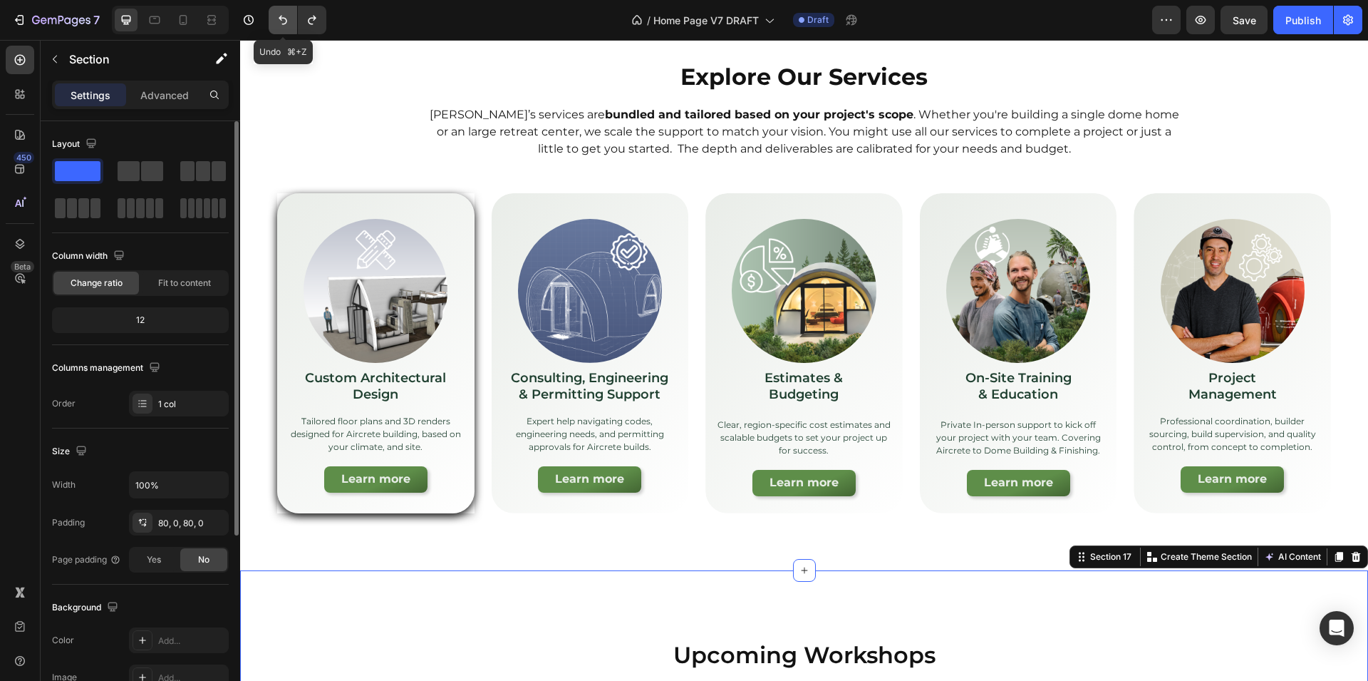
click at [279, 22] on icon "Undo/Redo" at bounding box center [283, 20] width 14 height 14
click at [305, 20] on icon "Undo/Redo" at bounding box center [312, 20] width 14 height 14
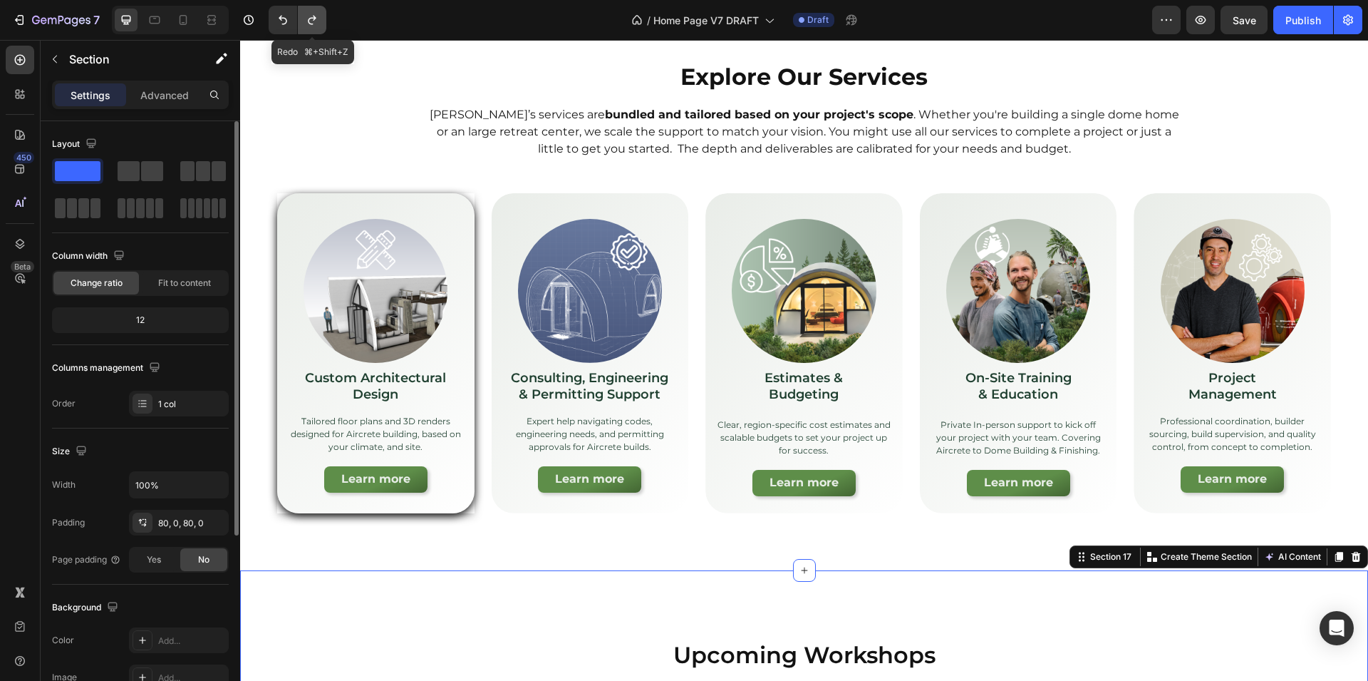
click at [305, 20] on icon "Undo/Redo" at bounding box center [312, 20] width 14 height 14
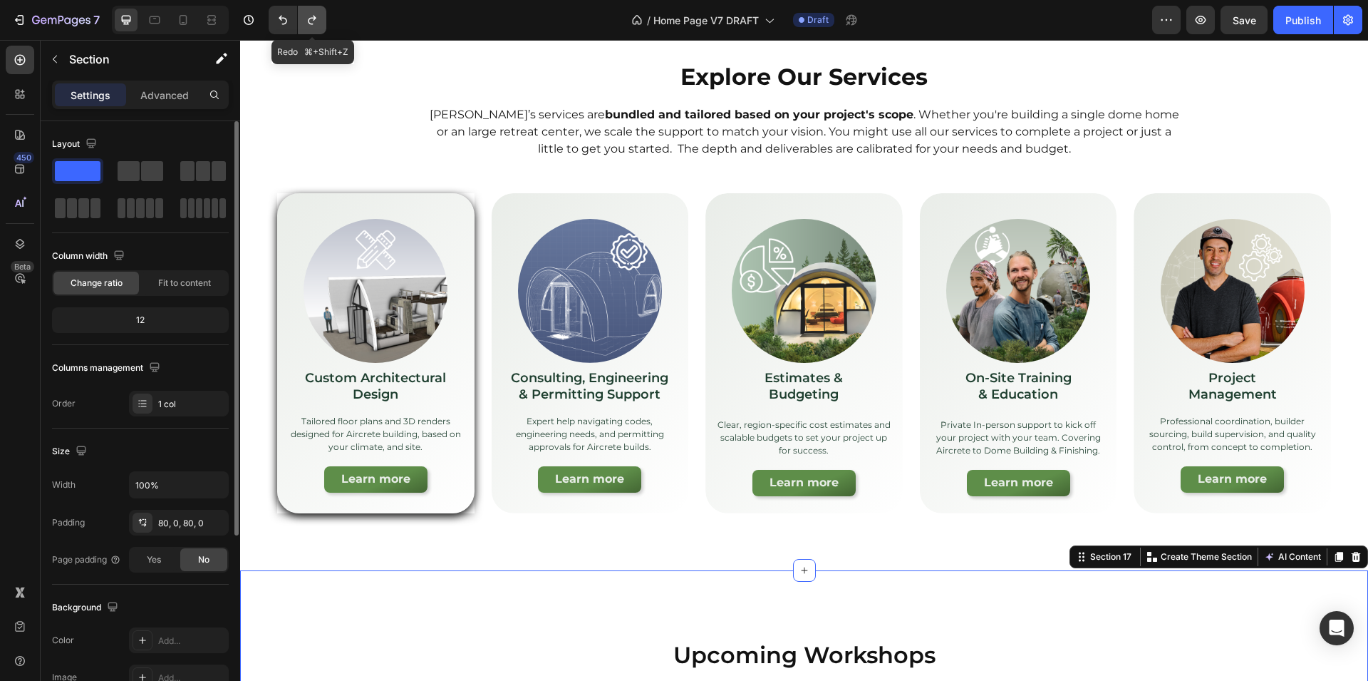
click at [305, 20] on icon "Undo/Redo" at bounding box center [312, 20] width 14 height 14
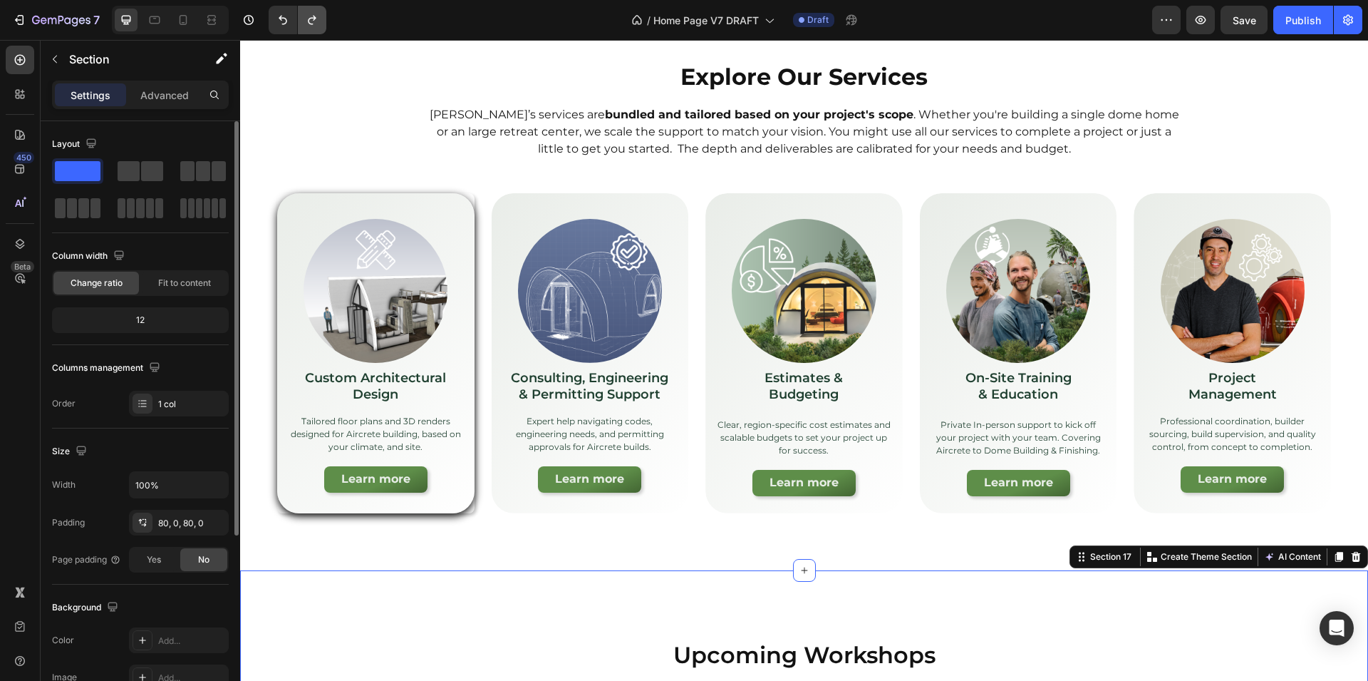
click at [316, 25] on icon "Undo/Redo" at bounding box center [312, 20] width 14 height 14
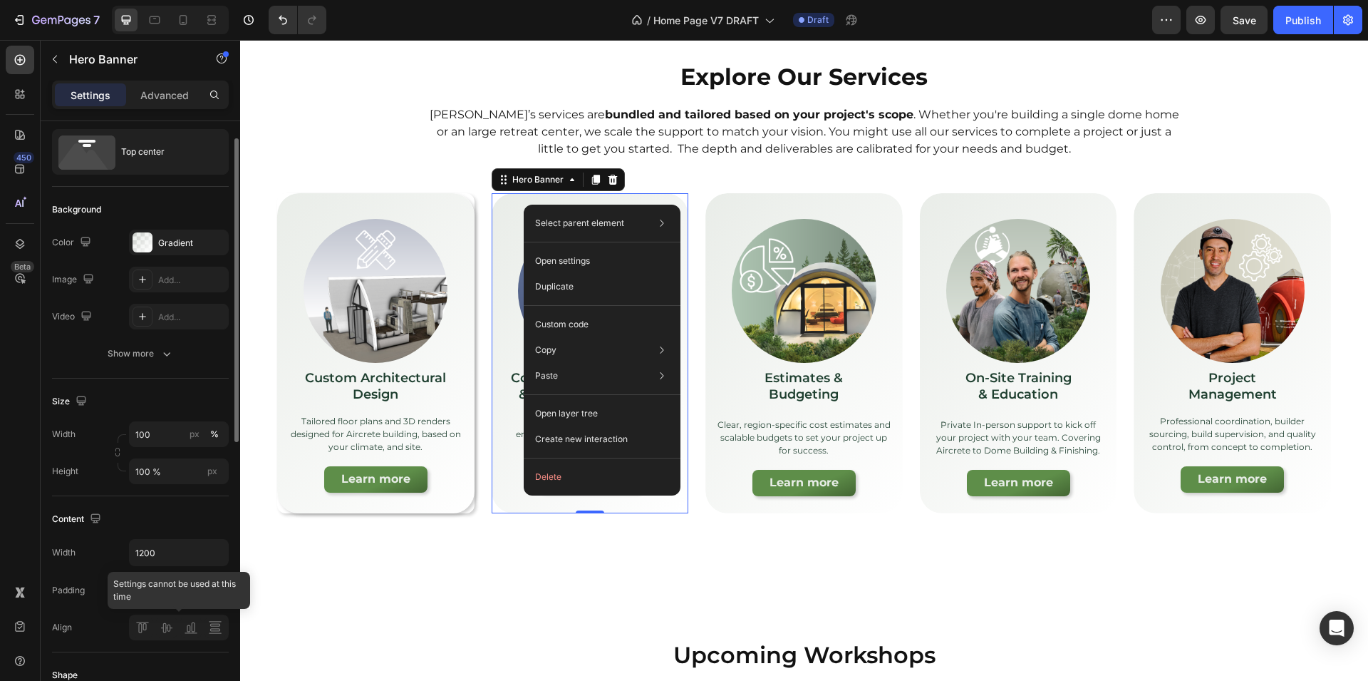
scroll to position [211, 0]
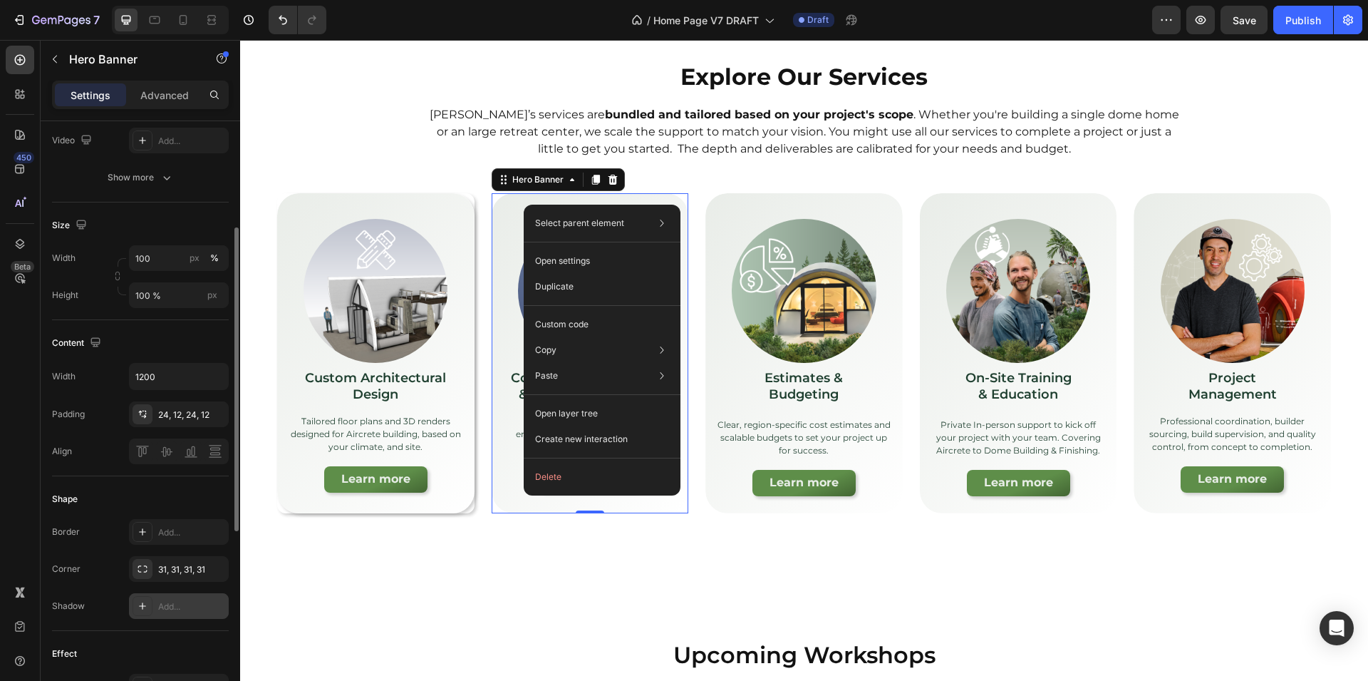
click at [140, 610] on icon at bounding box center [142, 605] width 11 height 11
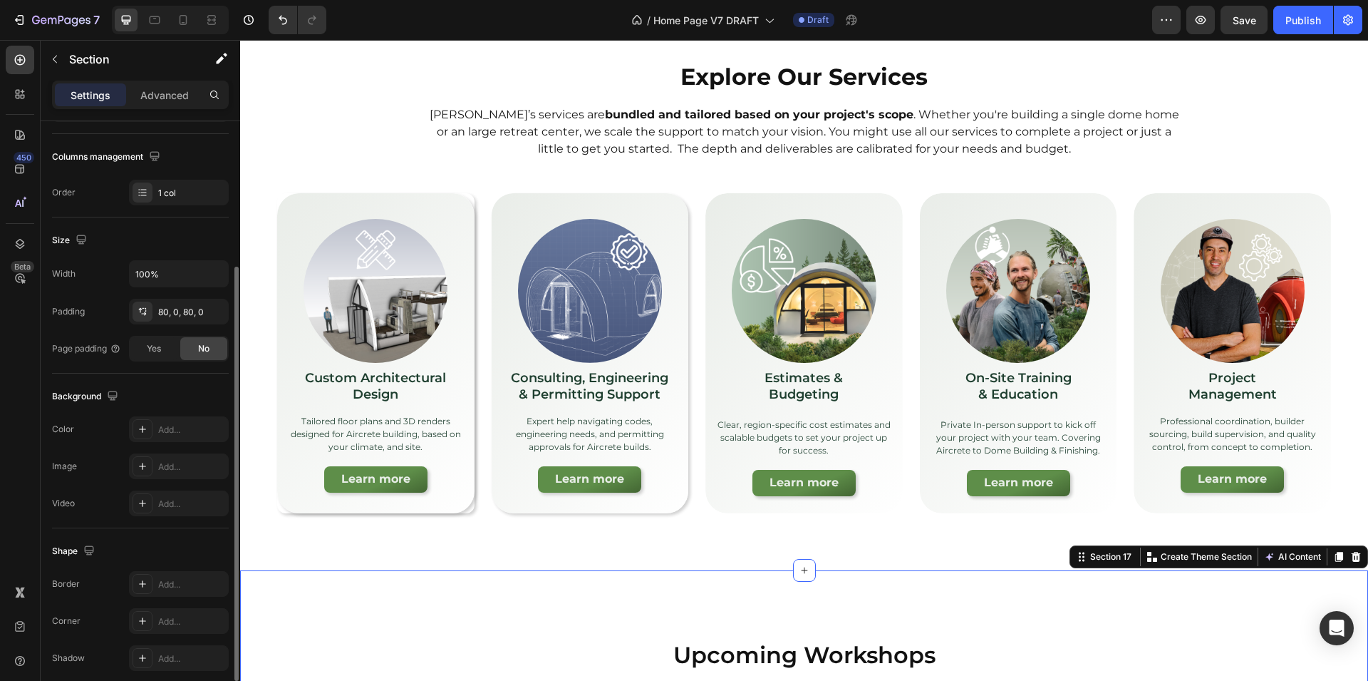
scroll to position [0, 0]
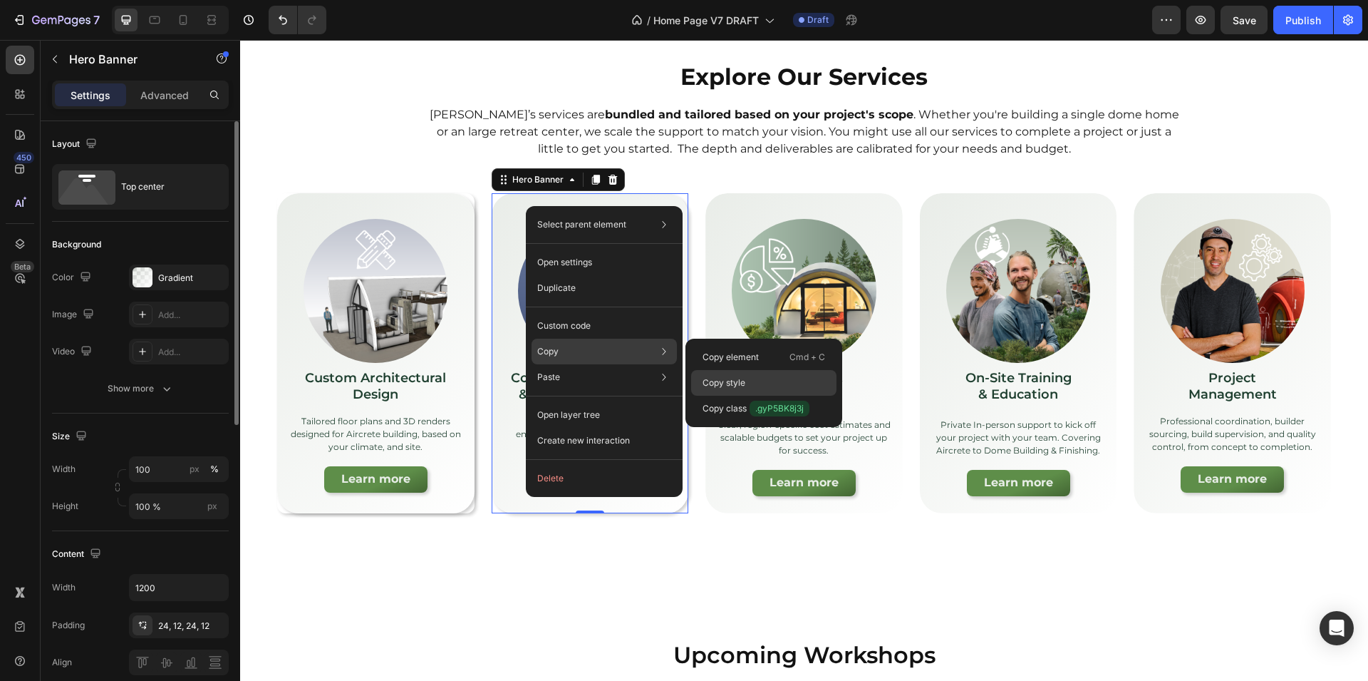
click at [733, 380] on p "Copy style" at bounding box center [724, 382] width 43 height 13
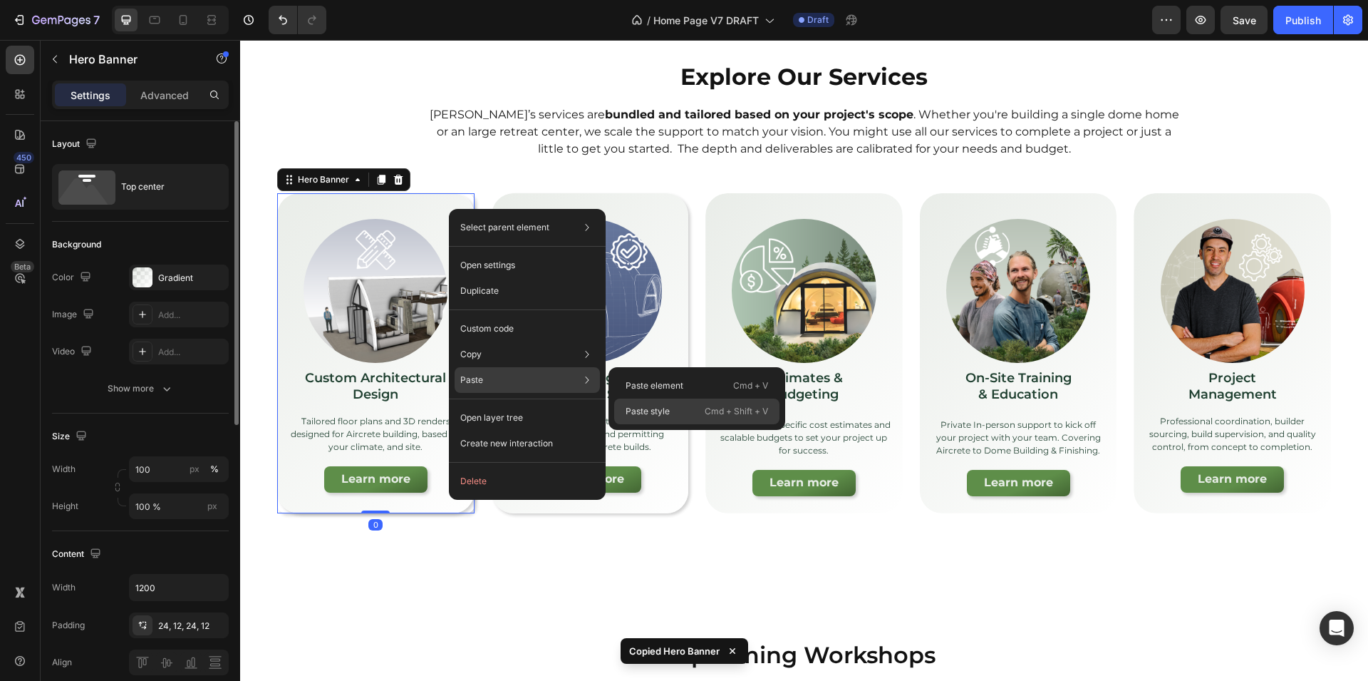
click at [681, 409] on div "Paste style Cmd + Shift + V" at bounding box center [696, 411] width 165 height 26
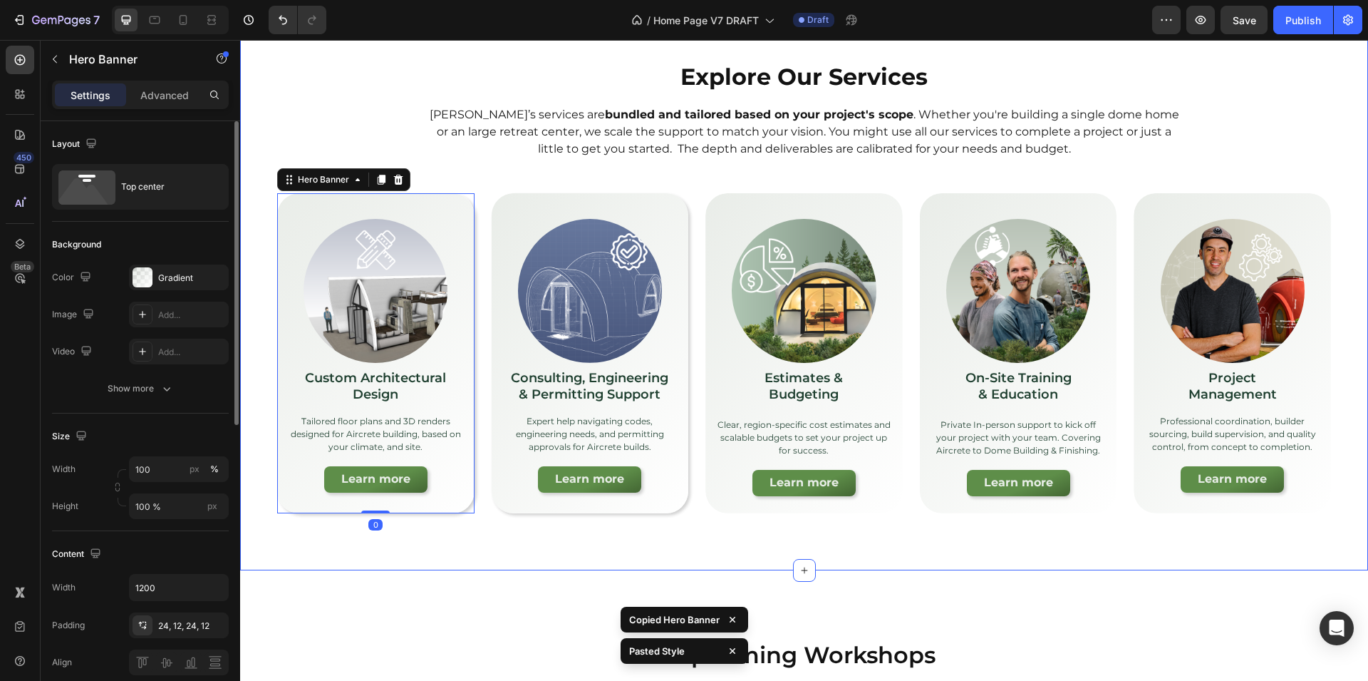
click at [530, 562] on div "Explore Our Services Heading [PERSON_NAME]’s services are bundled and tailored …" at bounding box center [804, 287] width 1128 height 566
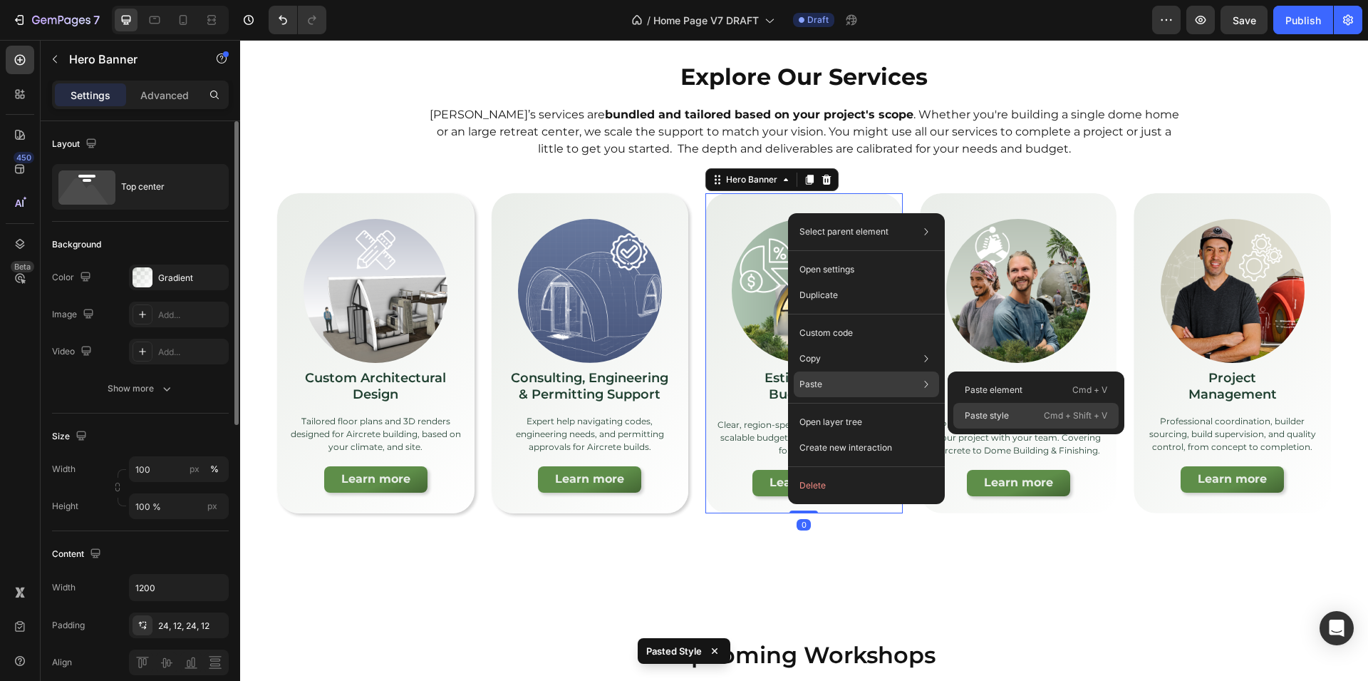
drag, startPoint x: 994, startPoint y: 422, endPoint x: 813, endPoint y: 475, distance: 188.6
click at [994, 422] on div "Paste style Cmd + Shift + V" at bounding box center [1036, 416] width 165 height 26
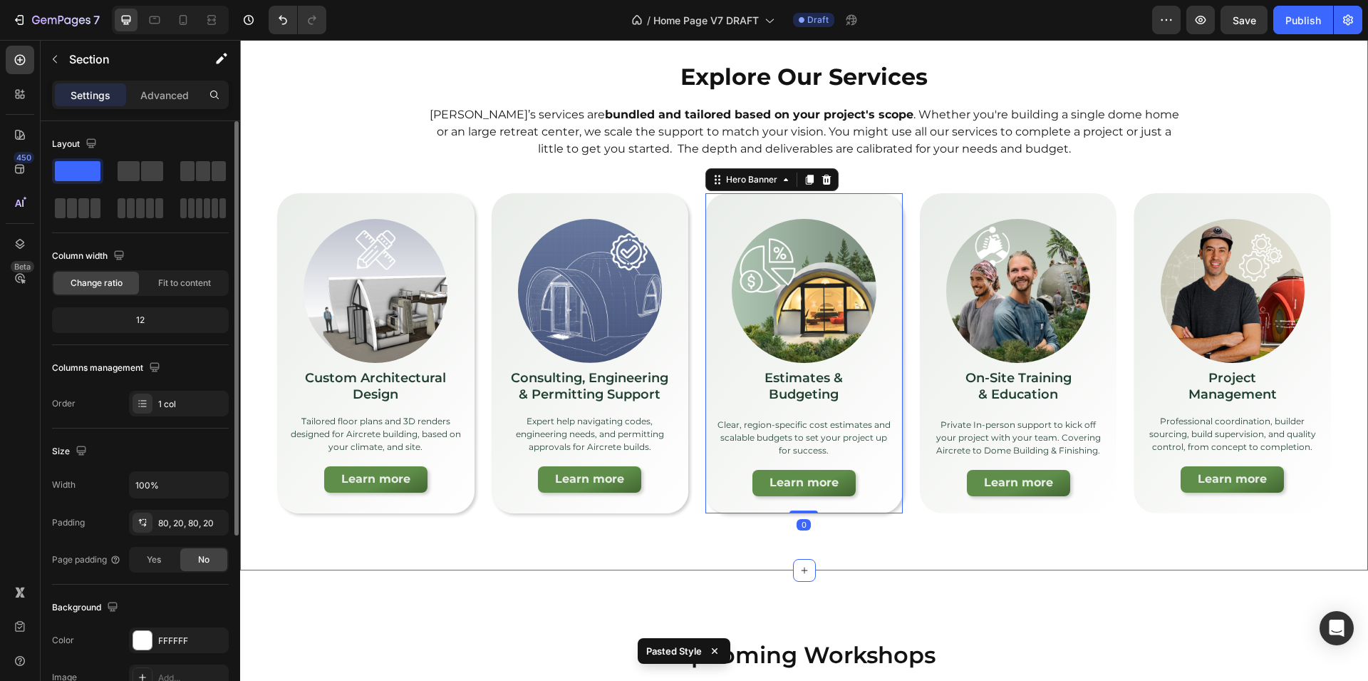
click at [962, 564] on div "Explore Our Services Heading [PERSON_NAME]’s services are bundled and tailored …" at bounding box center [804, 287] width 1128 height 566
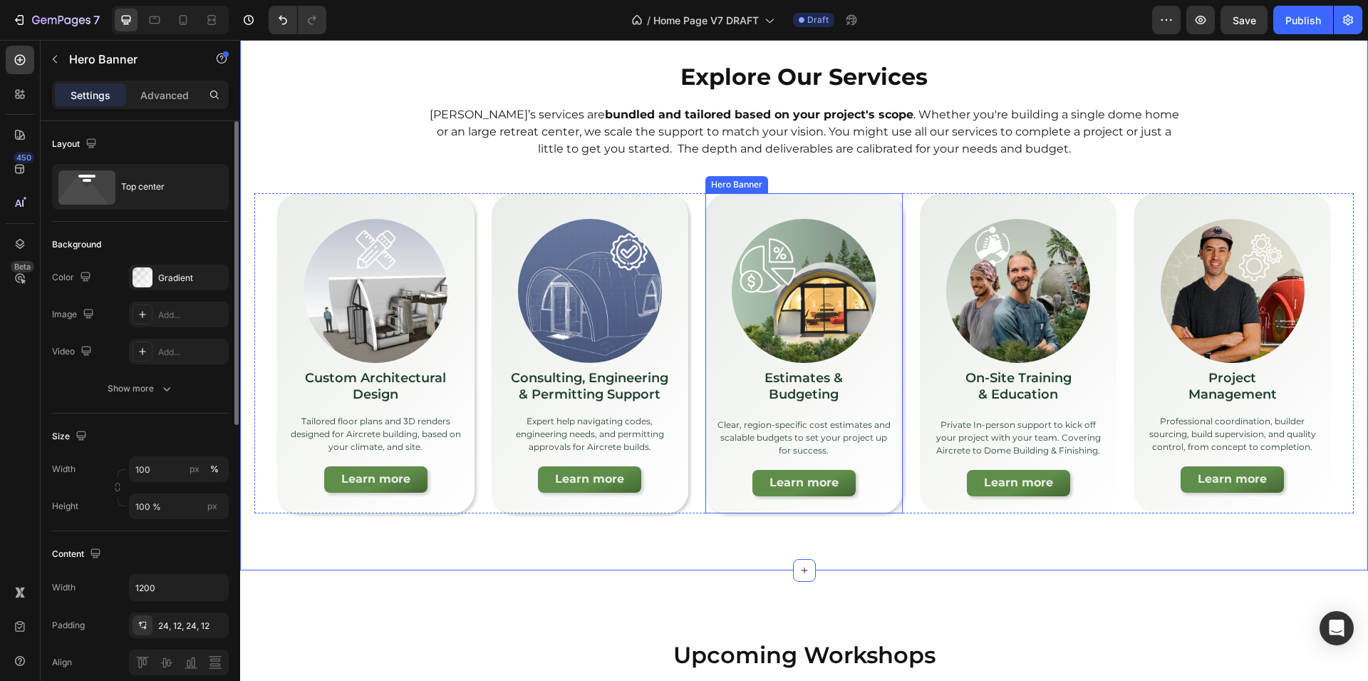
click at [886, 501] on div "Image Estimates & Budgeting Text Block Clear, region-specific cost estimates an…" at bounding box center [804, 353] width 197 height 320
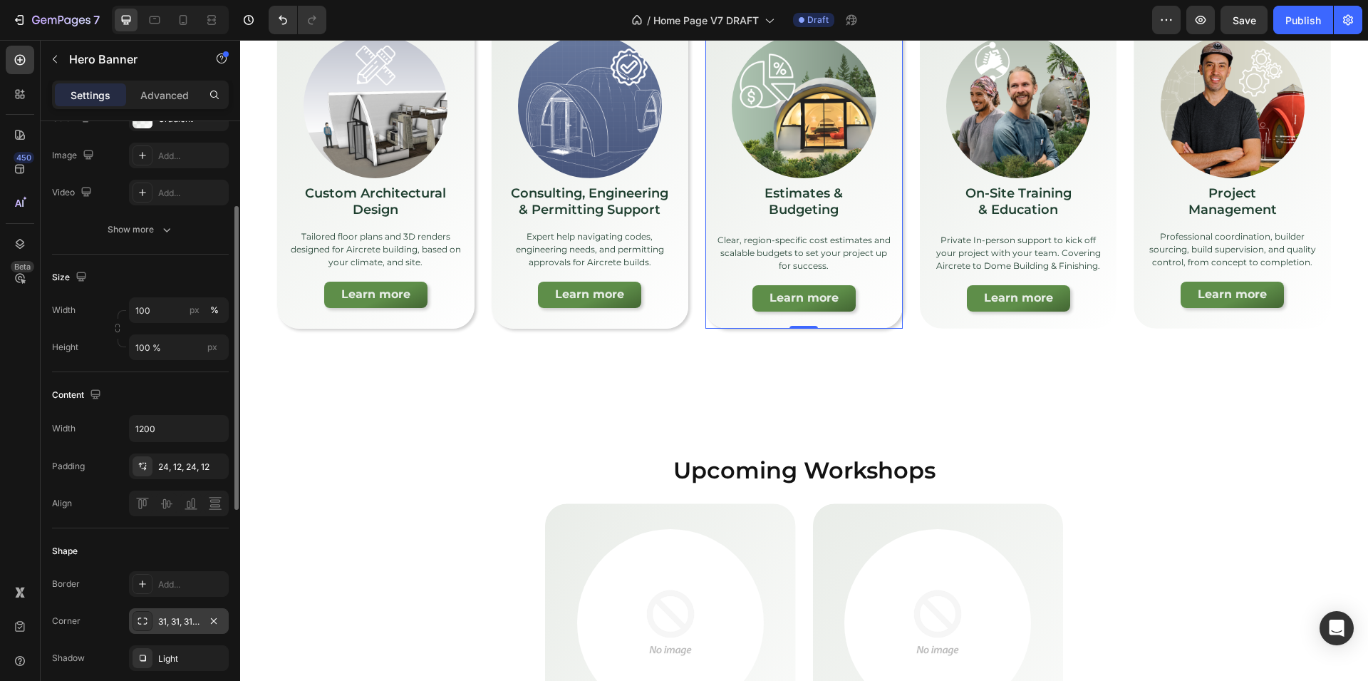
scroll to position [315, 0]
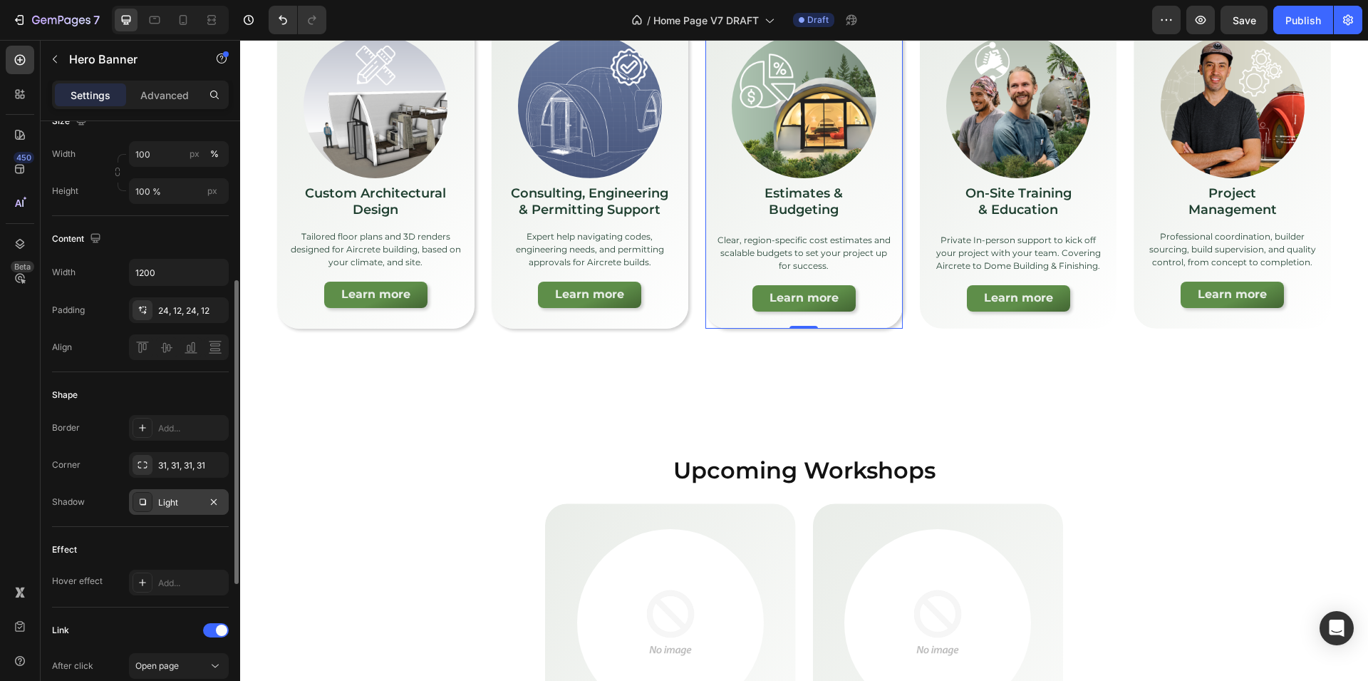
click at [165, 505] on div "Light" at bounding box center [178, 502] width 41 height 13
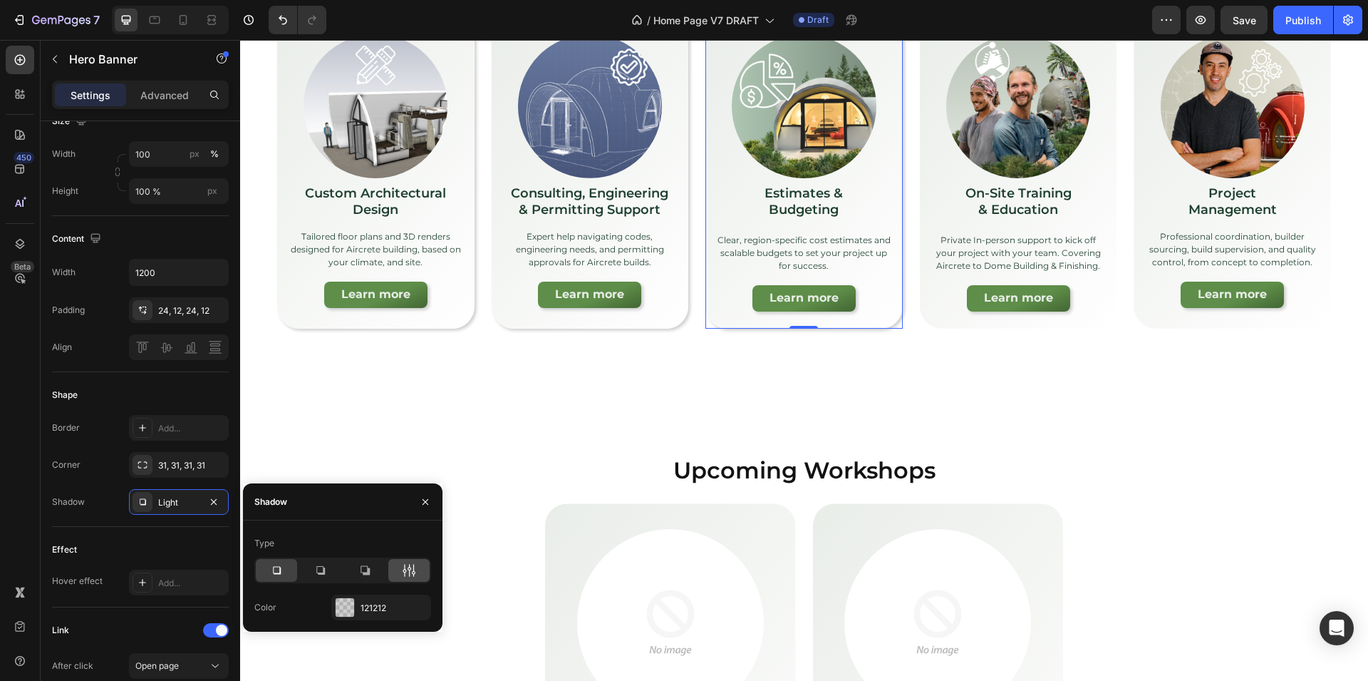
click at [413, 569] on icon at bounding box center [409, 570] width 14 height 14
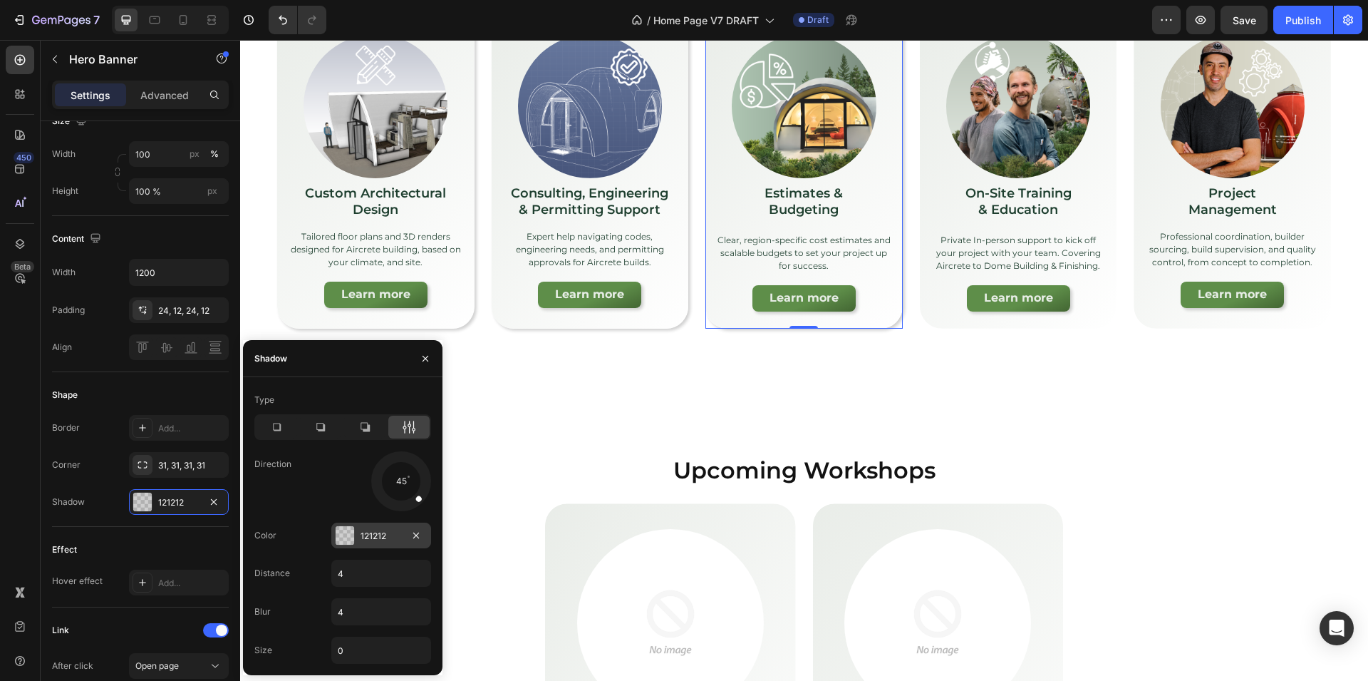
click at [348, 535] on div at bounding box center [345, 535] width 19 height 19
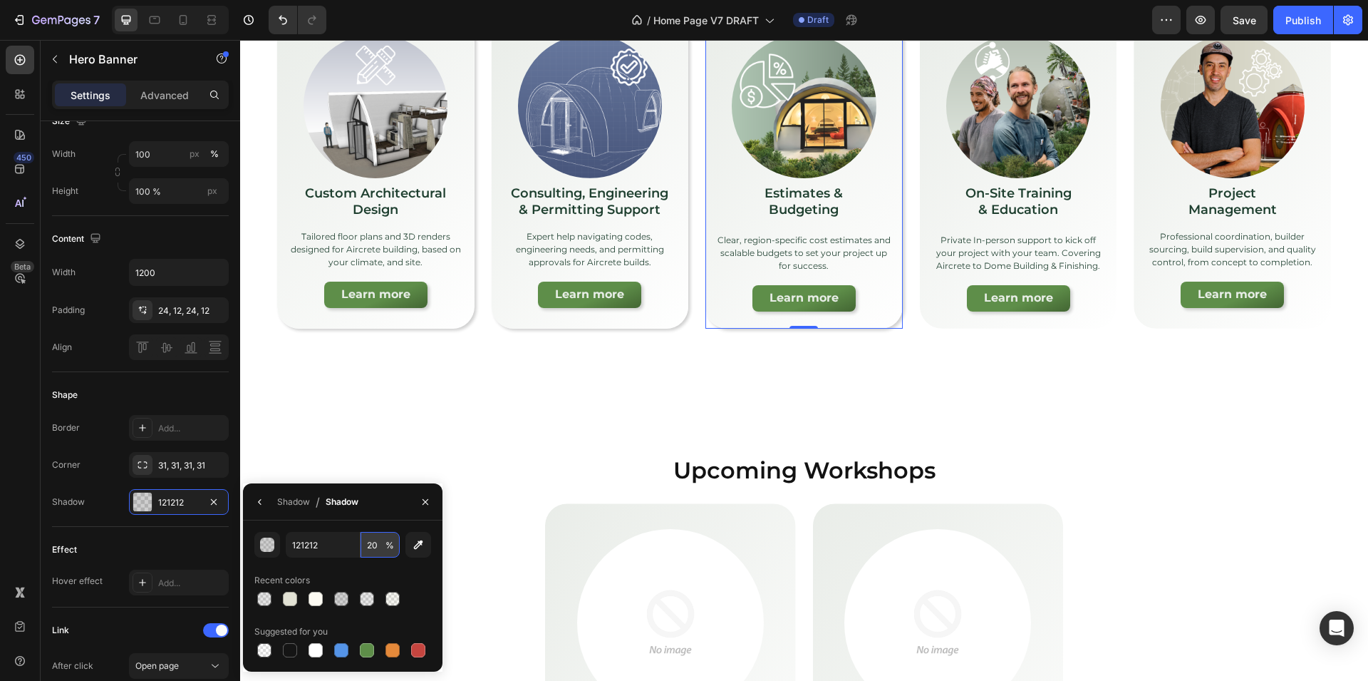
click at [367, 547] on input "20" at bounding box center [380, 545] width 39 height 26
type input "10"
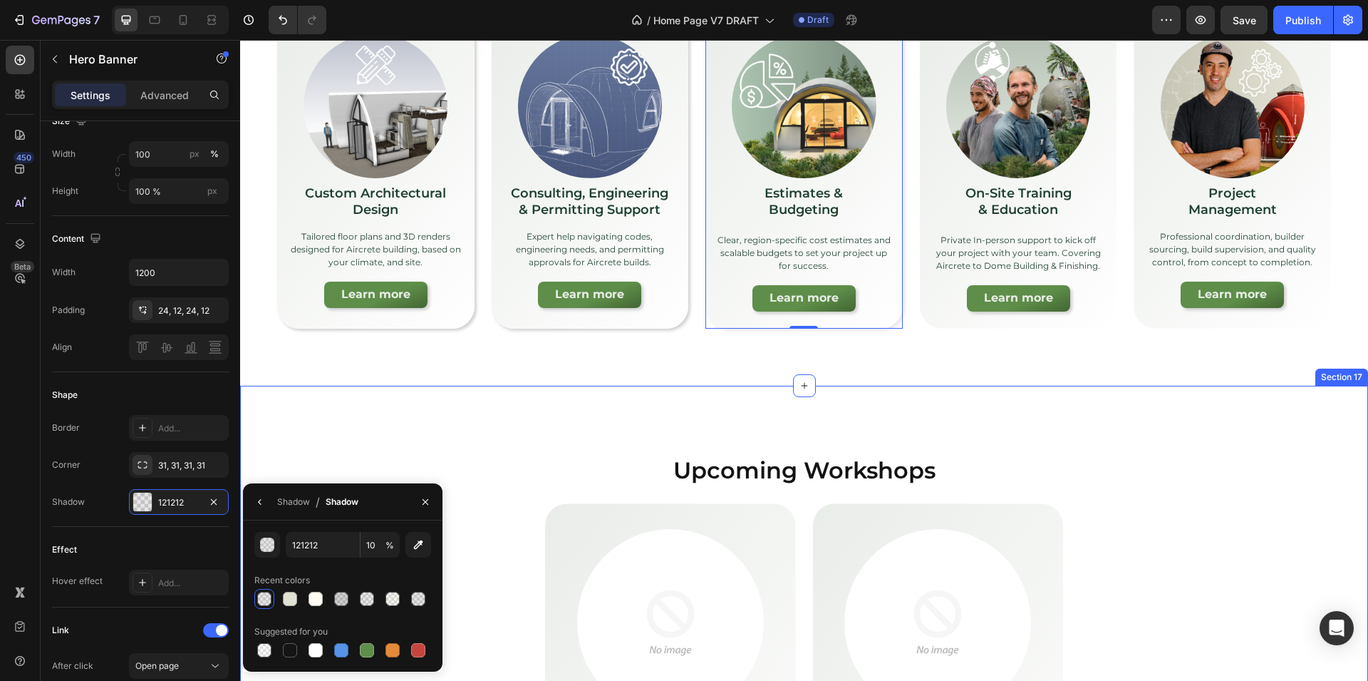
click at [838, 398] on div "Upcoming Workshops Heading Row Image La Fortuna, [GEOGRAPHIC_DATA] [DATE]-[DATE…" at bounding box center [804, 673] width 1128 height 574
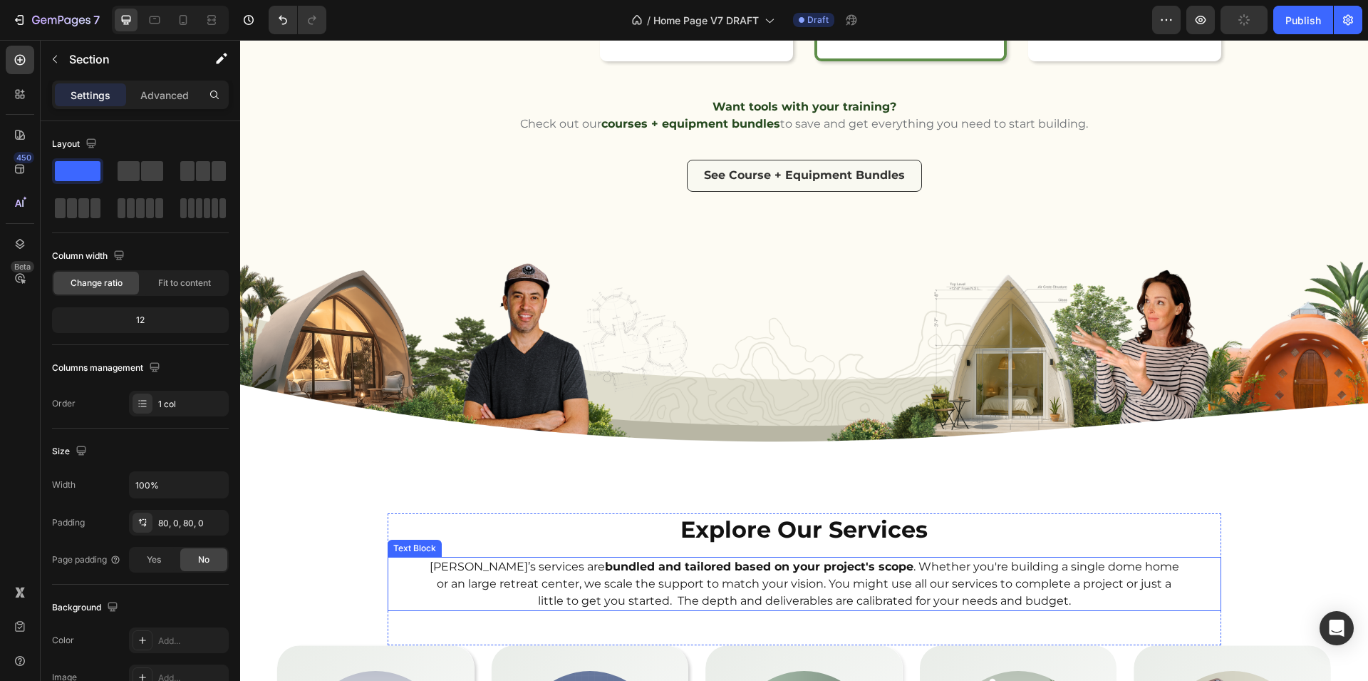
scroll to position [4954, 0]
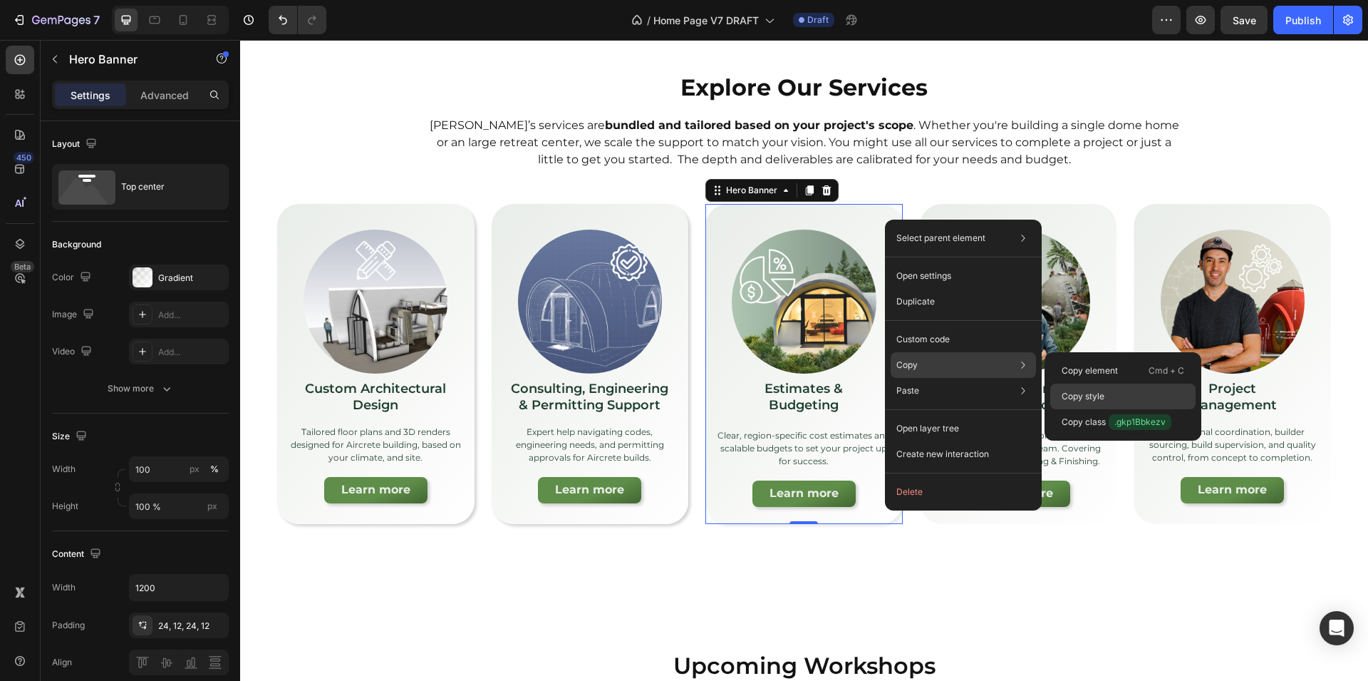
click at [1090, 393] on p "Copy style" at bounding box center [1083, 396] width 43 height 13
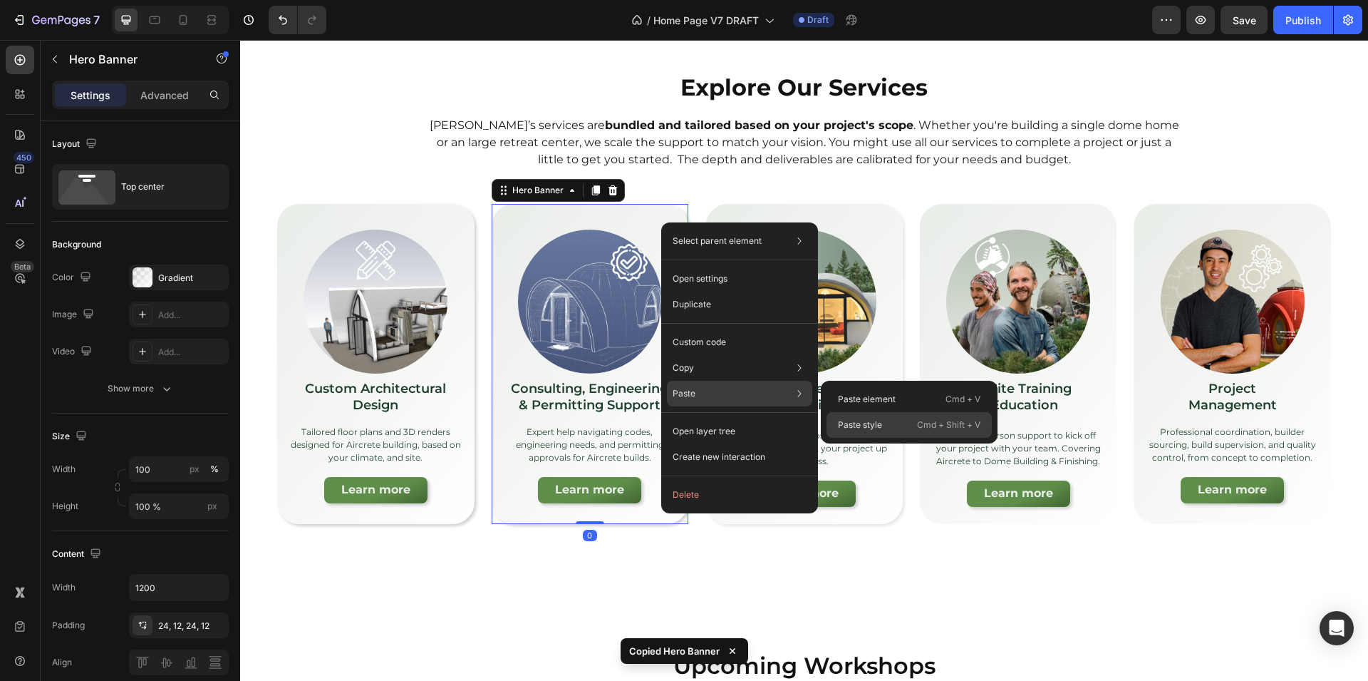
click at [862, 426] on p "Paste style" at bounding box center [860, 424] width 44 height 13
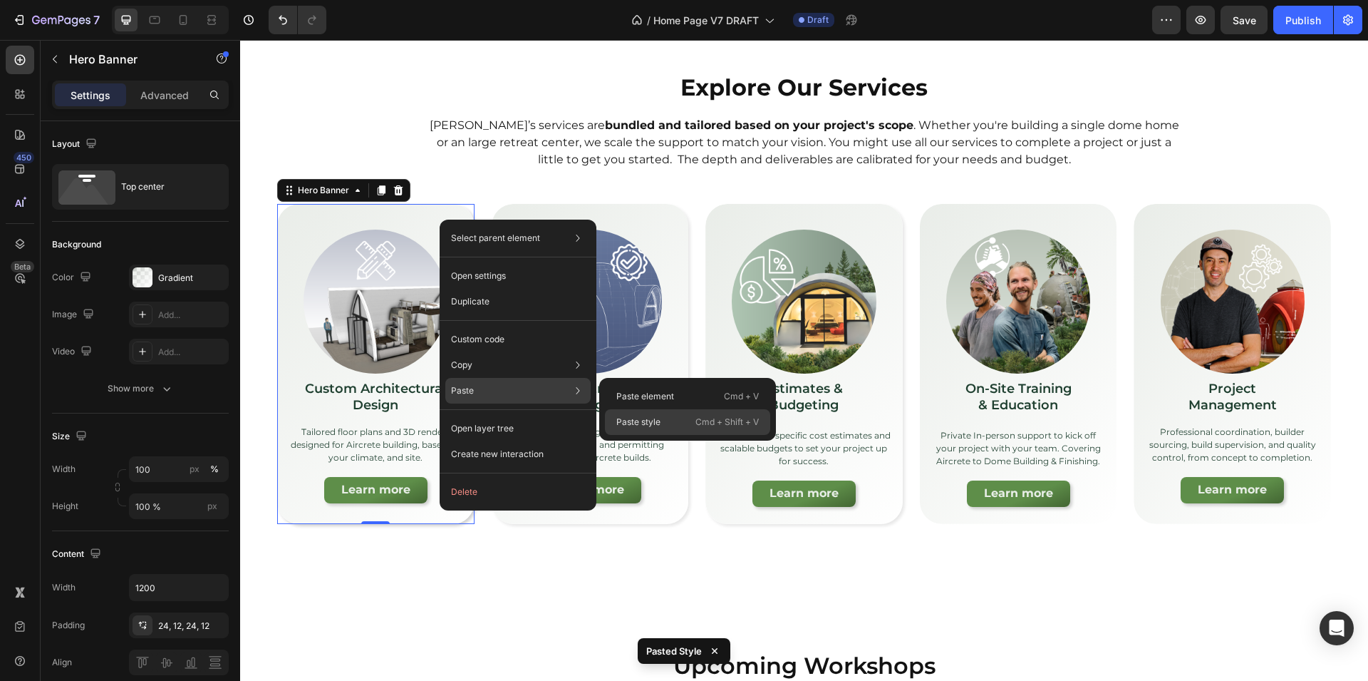
click at [636, 420] on p "Paste style" at bounding box center [639, 422] width 44 height 13
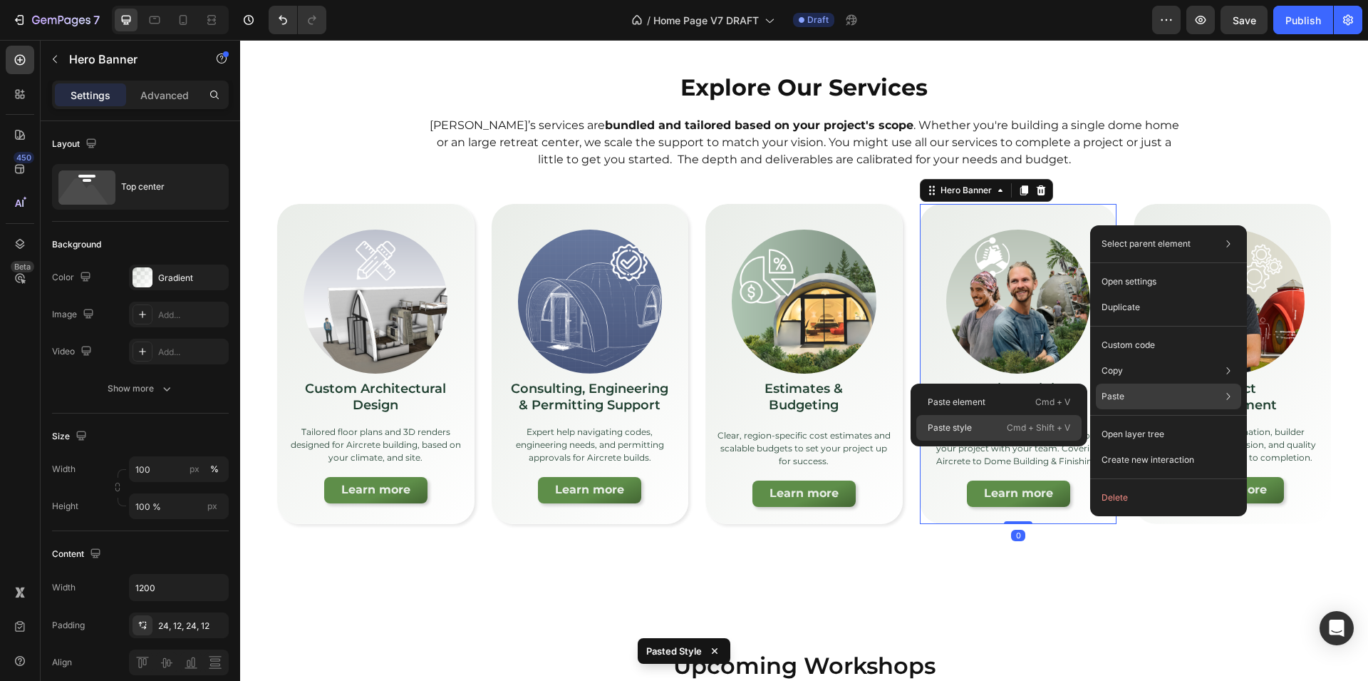
click at [1046, 421] on p "Cmd + Shift + V" at bounding box center [1038, 428] width 63 height 14
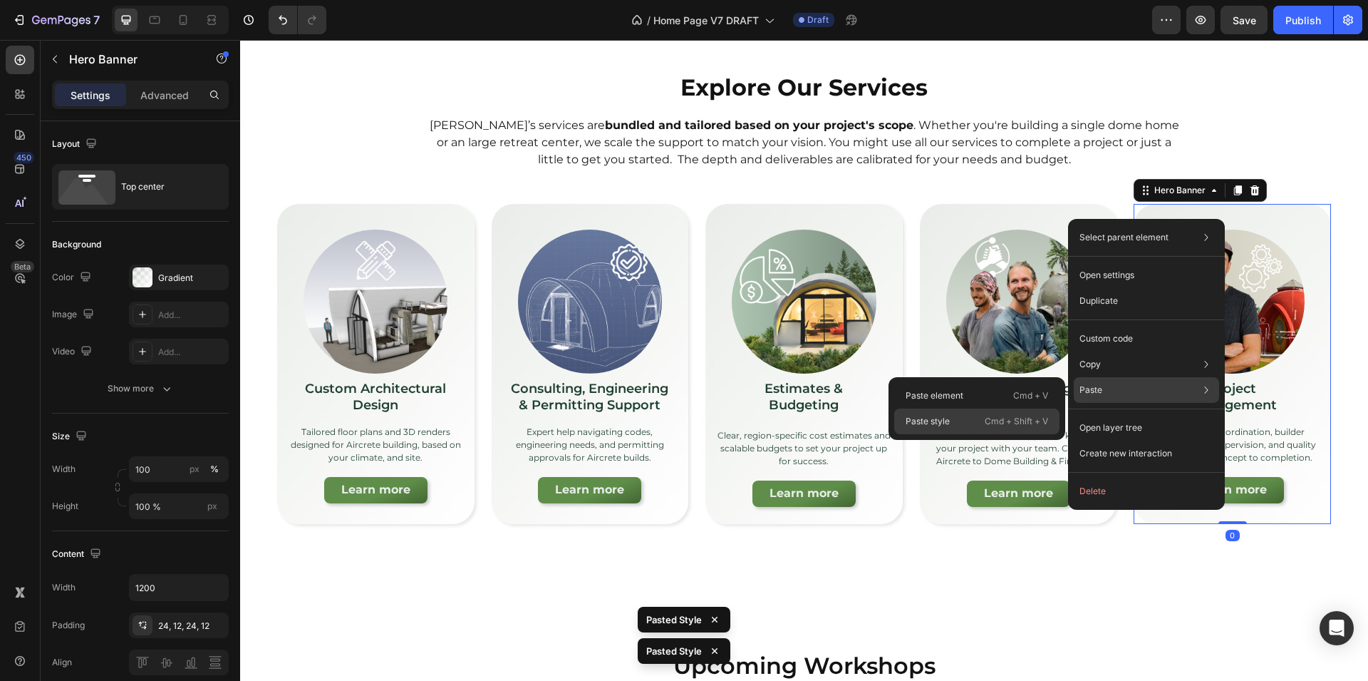
click at [1019, 416] on p "Cmd + Shift + V" at bounding box center [1016, 421] width 63 height 14
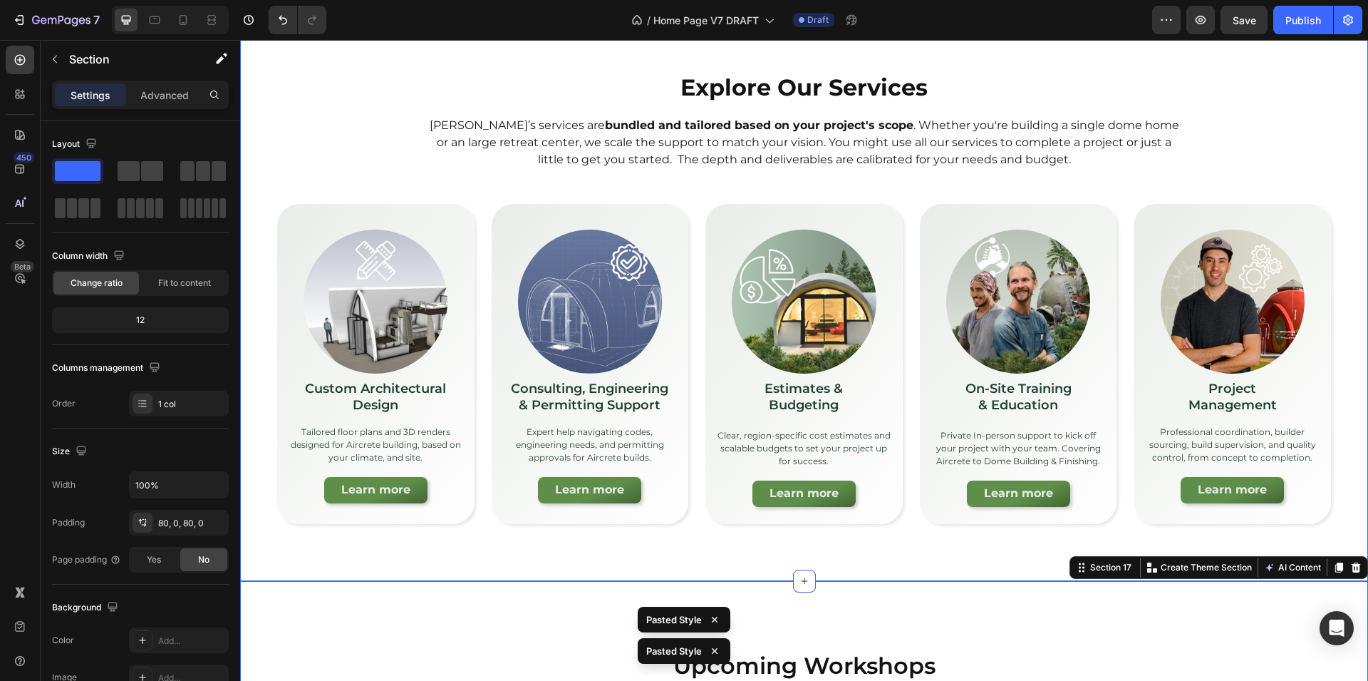
click at [479, 542] on div "Explore Our Services Heading [PERSON_NAME]’s services are bundled and tailored …" at bounding box center [804, 297] width 1128 height 566
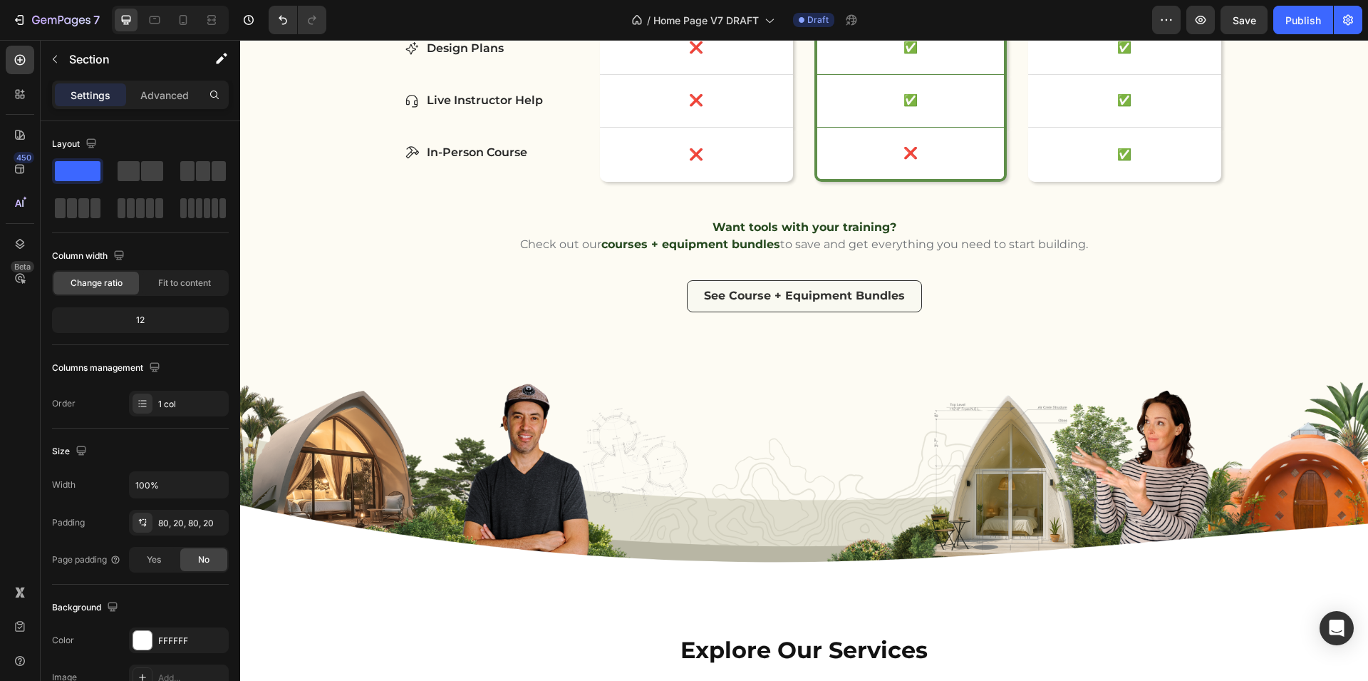
scroll to position [3978, 0]
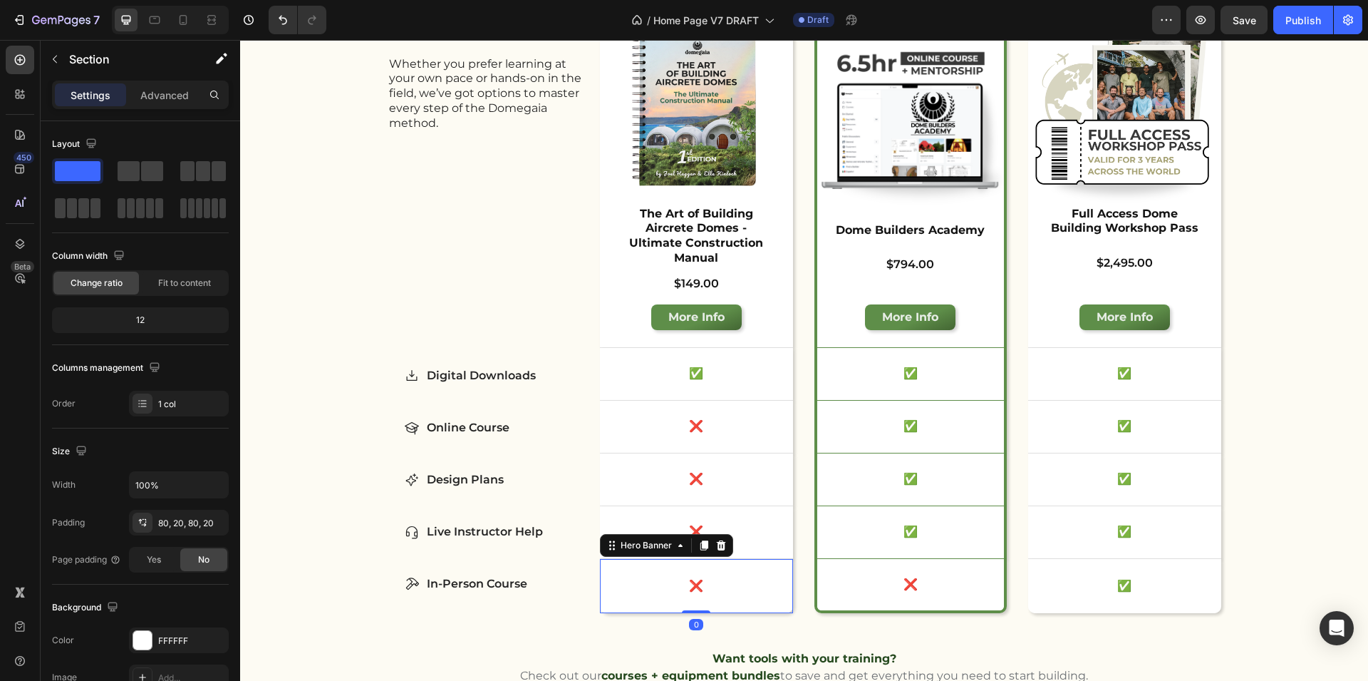
click at [618, 585] on div "❌ Text Block" at bounding box center [696, 586] width 193 height 52
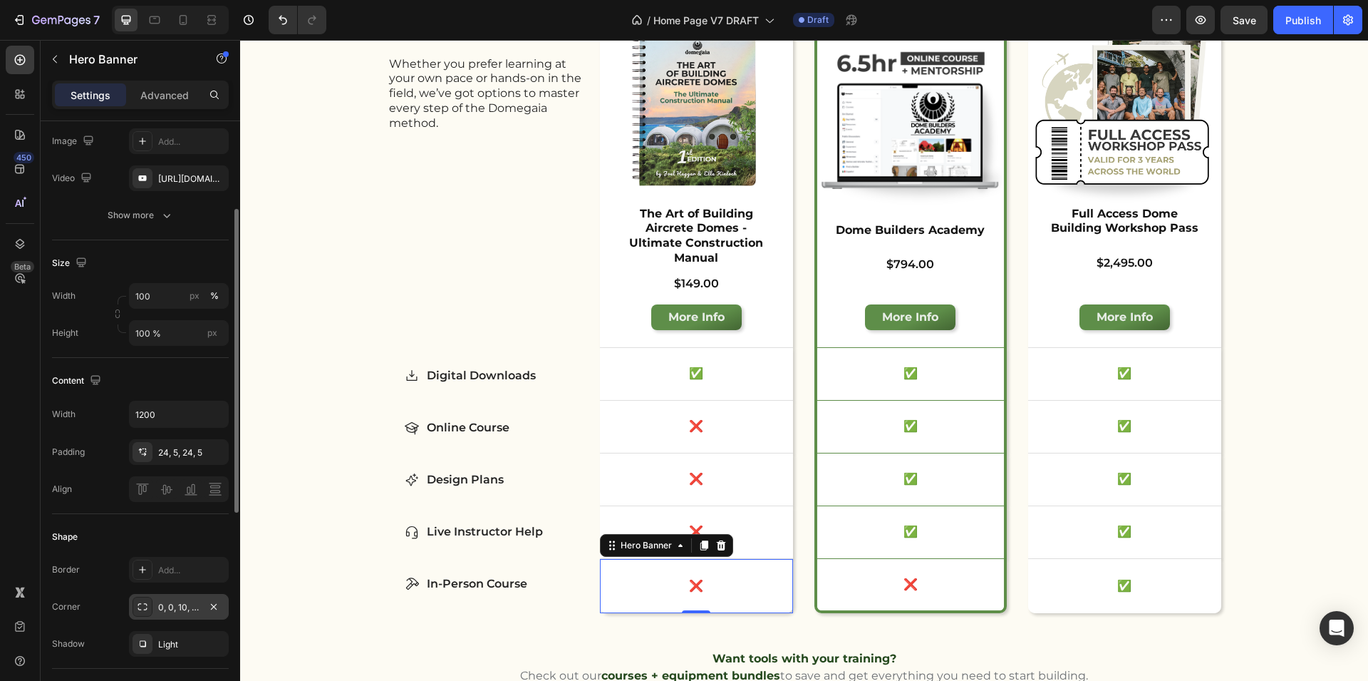
scroll to position [210, 0]
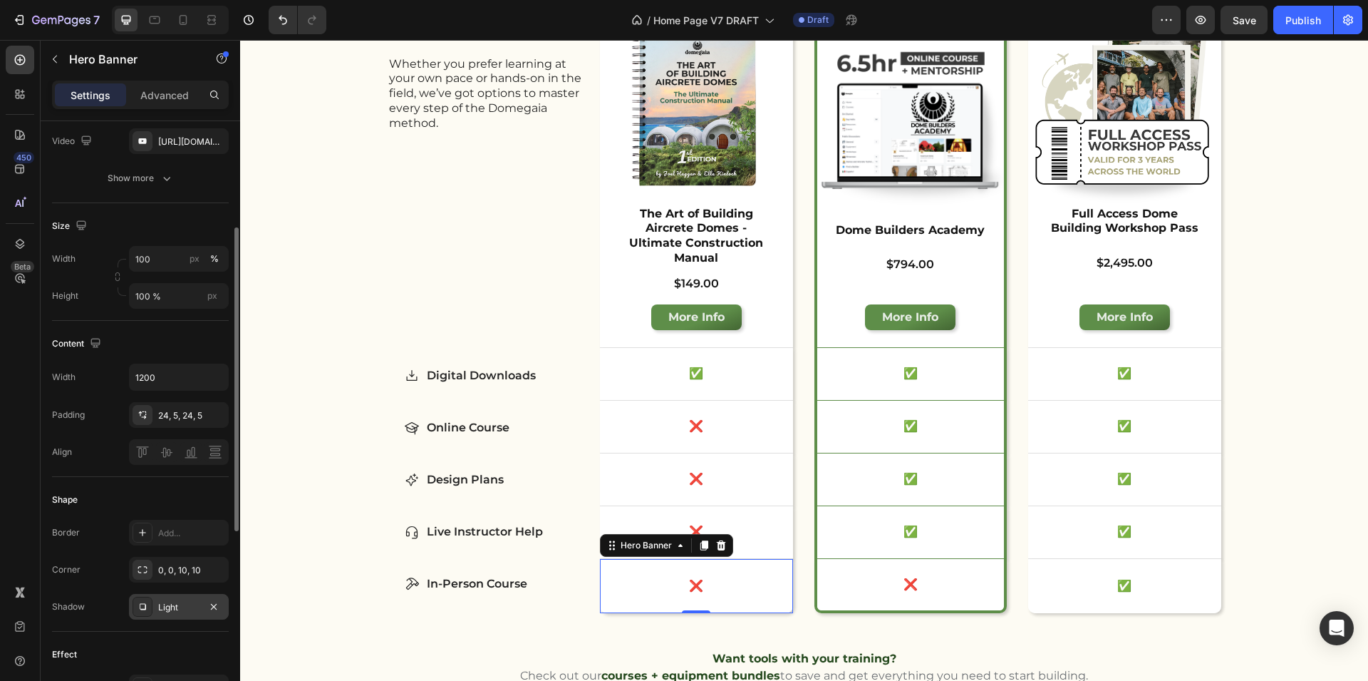
click at [183, 604] on div "Light" at bounding box center [178, 607] width 41 height 13
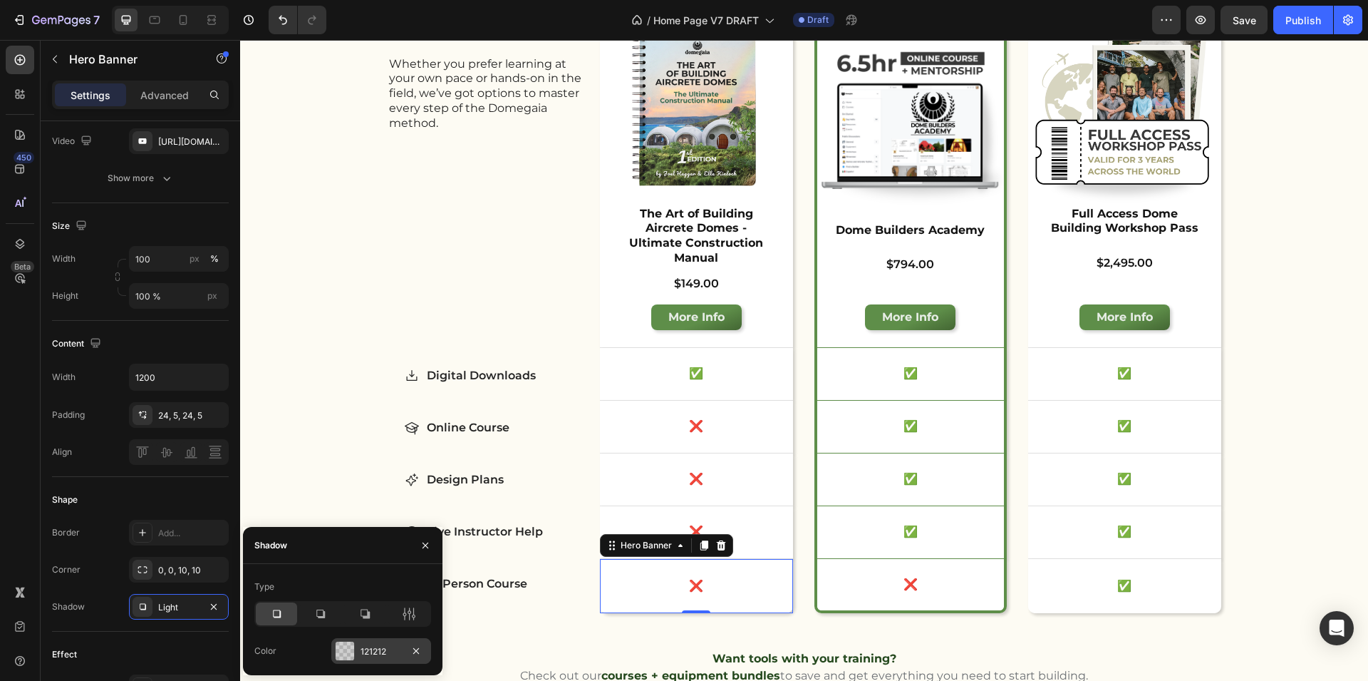
click at [346, 655] on div at bounding box center [345, 650] width 19 height 19
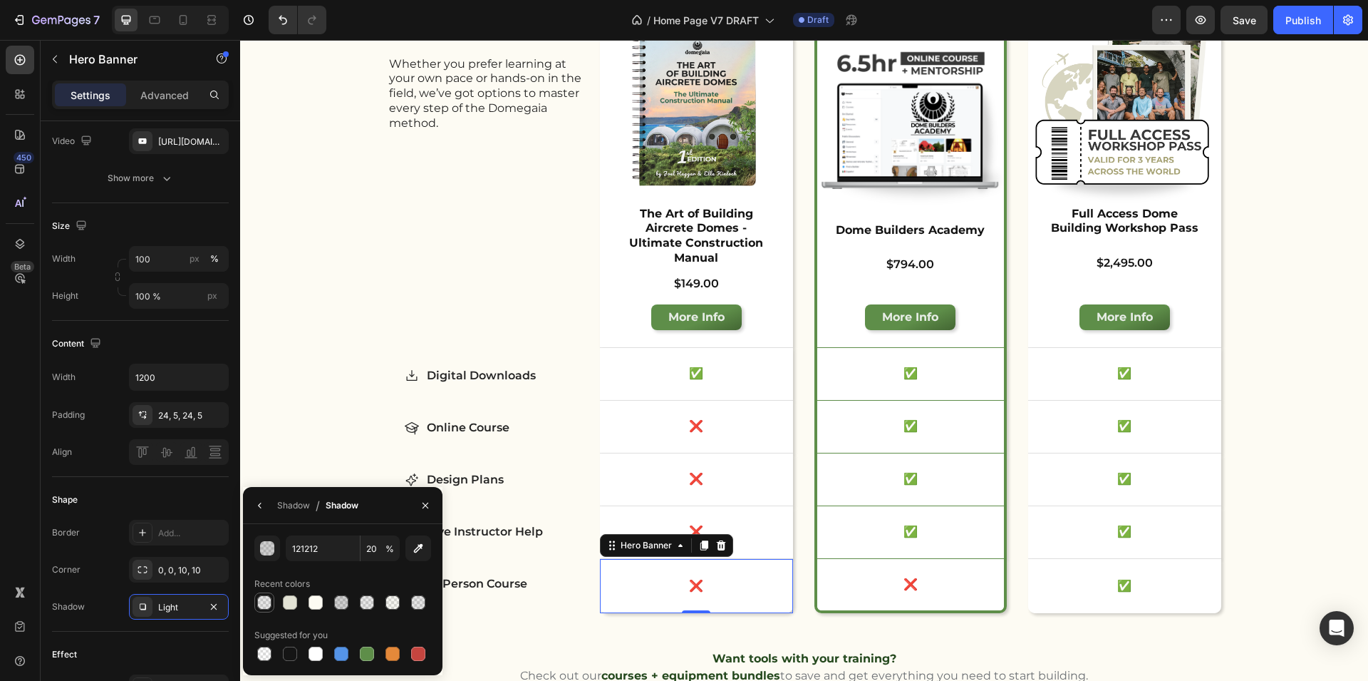
click at [264, 600] on div at bounding box center [264, 602] width 14 height 14
type input "10"
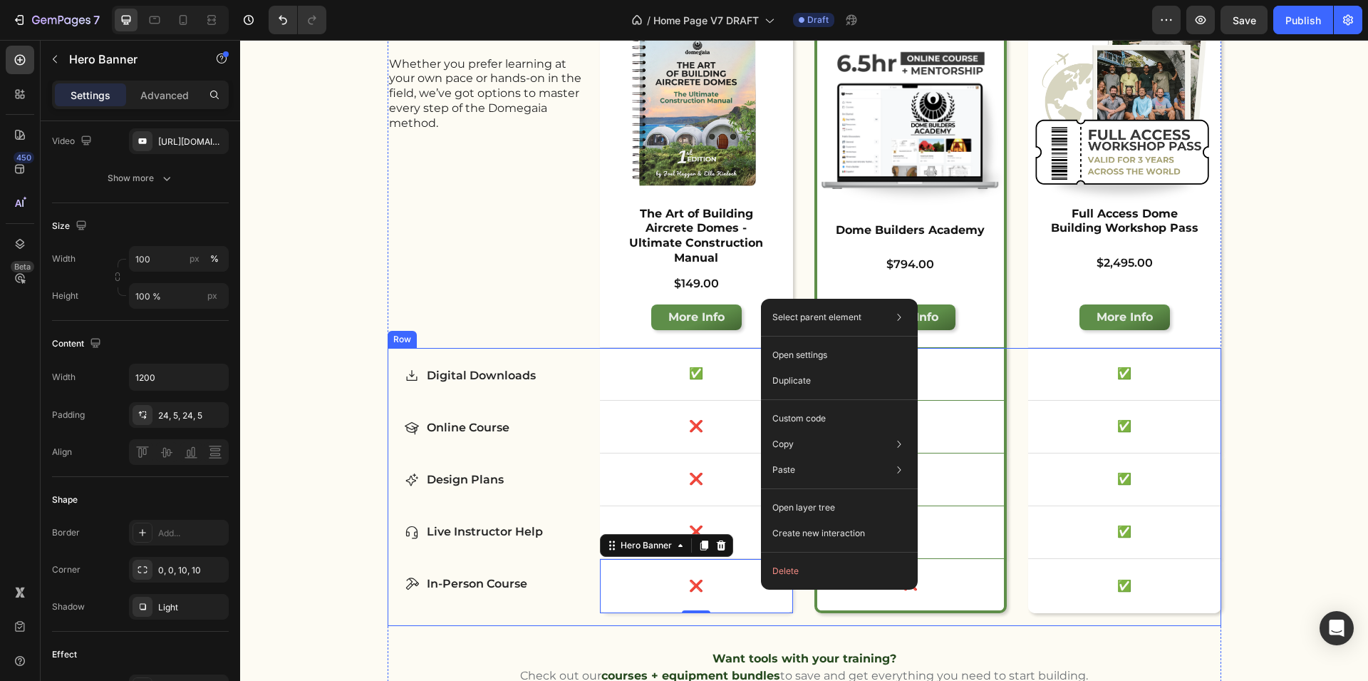
click at [486, 599] on div "Digital Downloads Online Course Design Plans Live Instructor Help In-Person Cou…" at bounding box center [491, 487] width 207 height 278
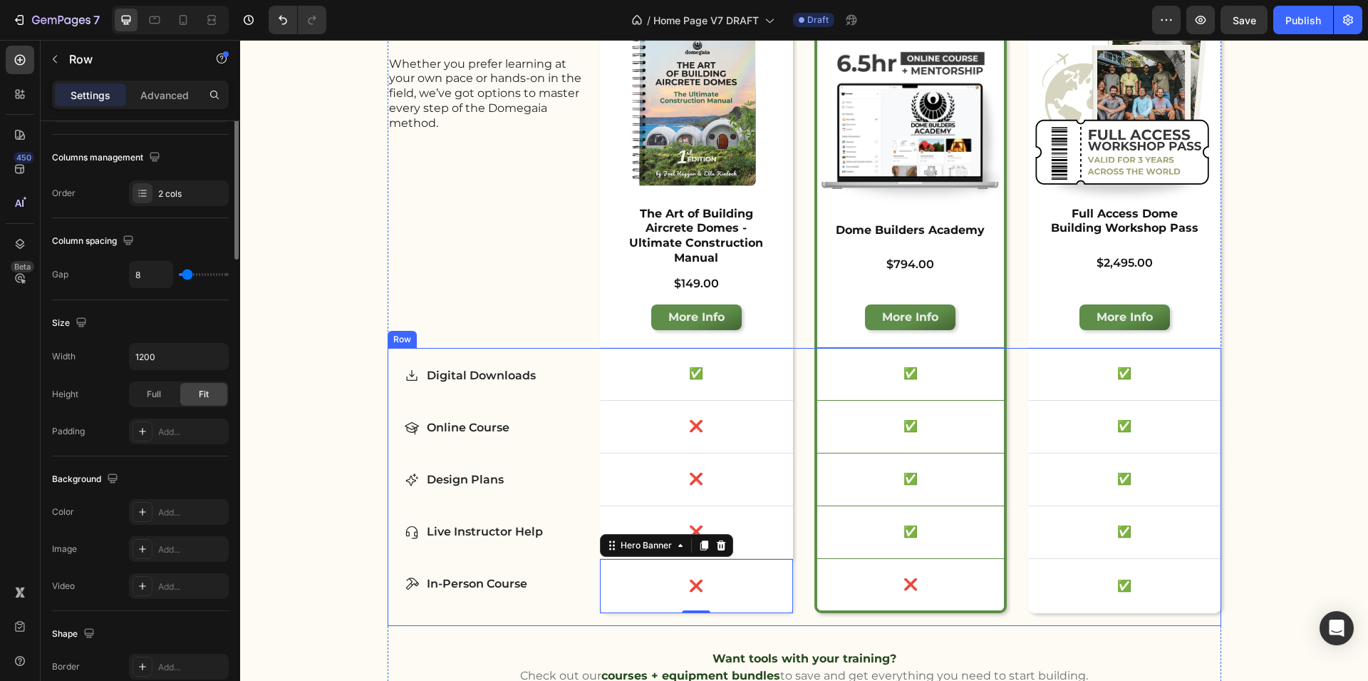
scroll to position [0, 0]
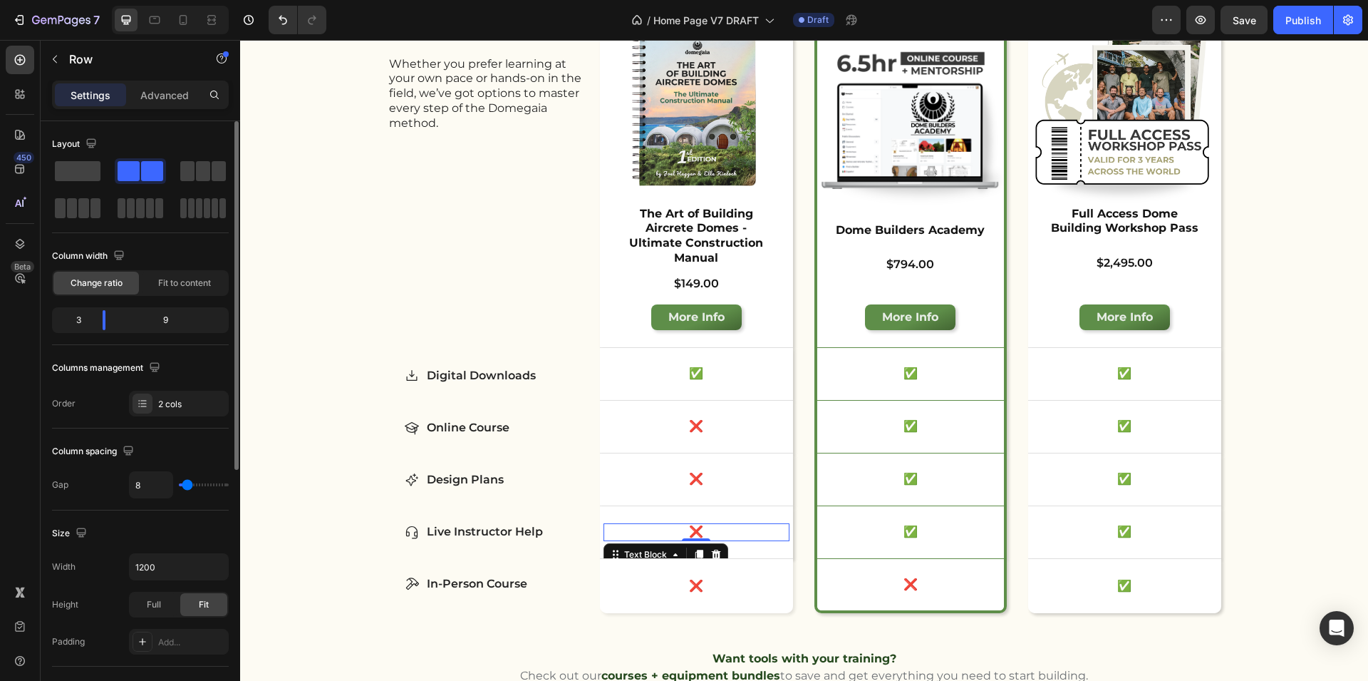
click at [776, 525] on div "❌" at bounding box center [697, 532] width 186 height 18
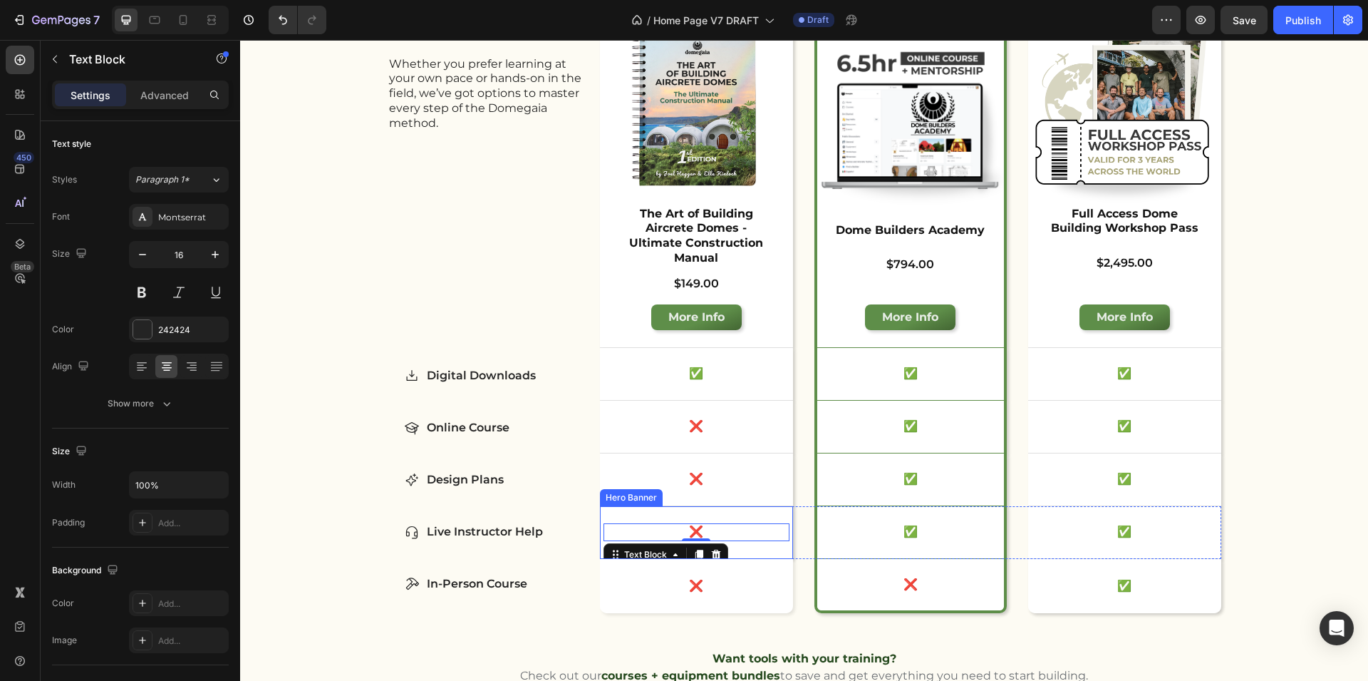
click at [774, 538] on div "❌ Text Block 0" at bounding box center [696, 532] width 193 height 52
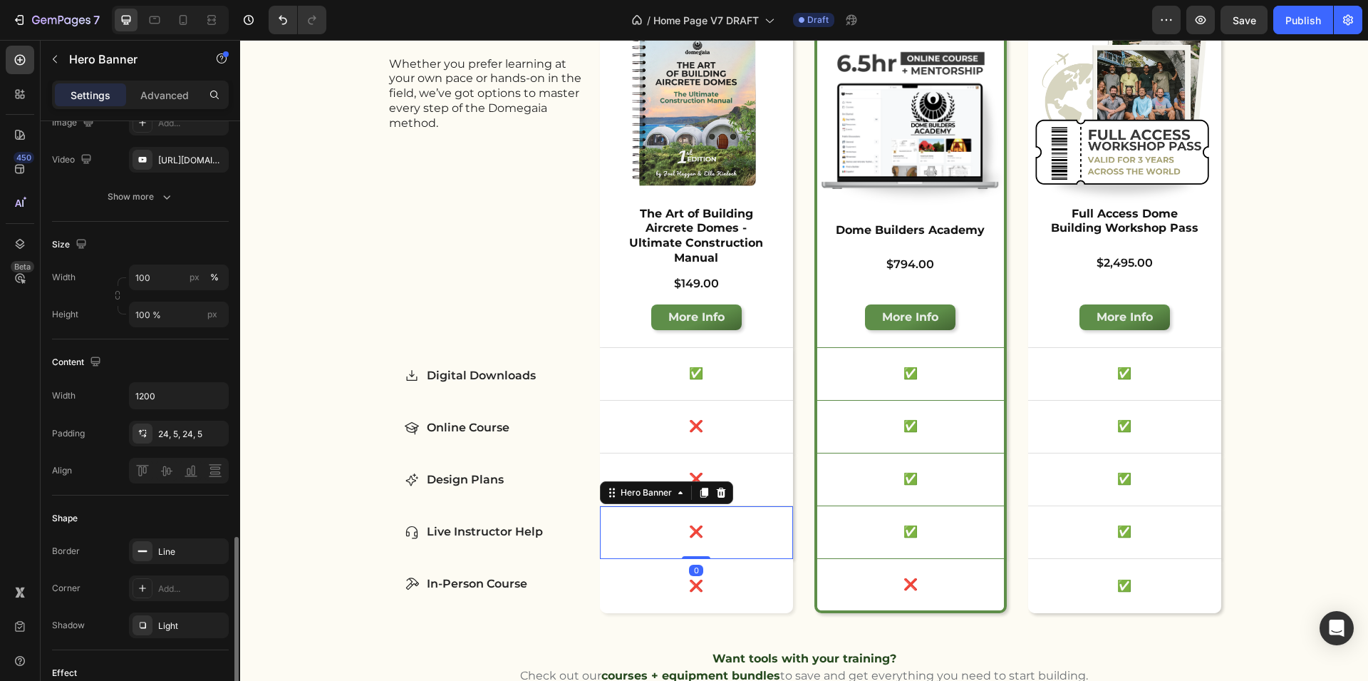
scroll to position [403, 0]
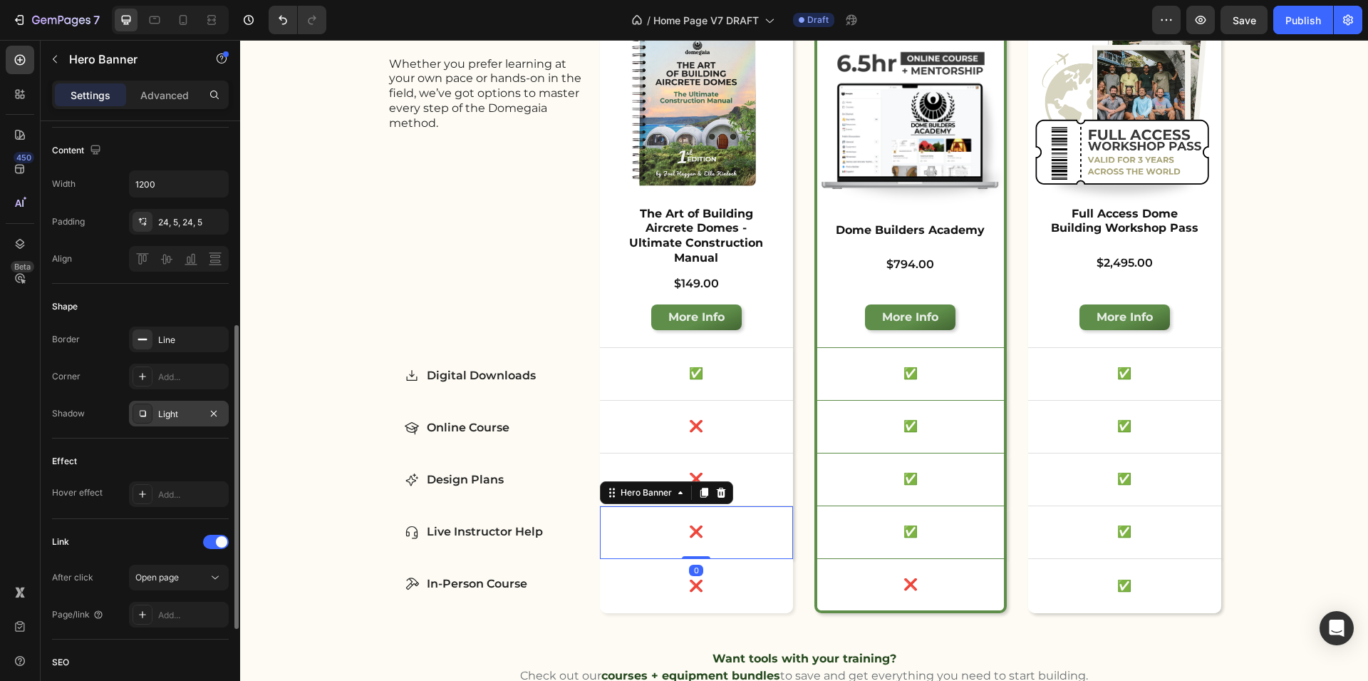
click at [146, 412] on icon at bounding box center [142, 413] width 11 height 11
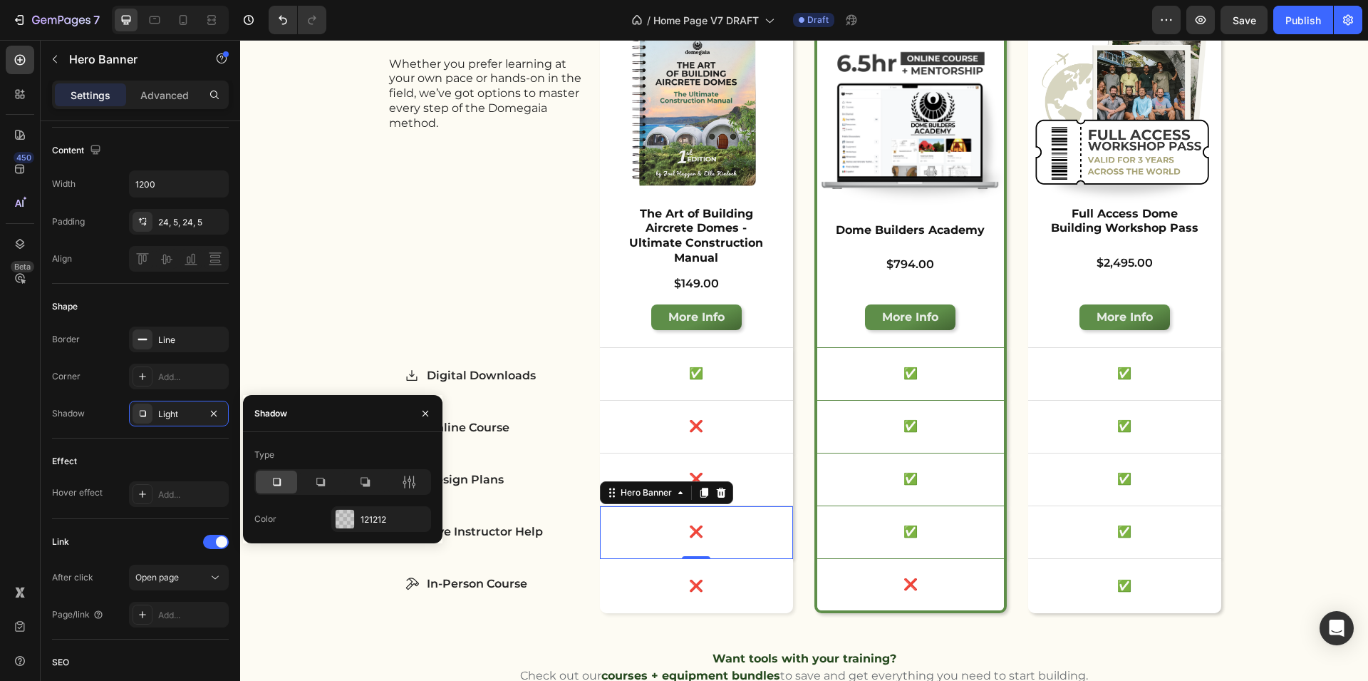
click at [326, 515] on div "Color 121212" at bounding box center [342, 519] width 177 height 26
click at [339, 518] on div at bounding box center [345, 519] width 19 height 19
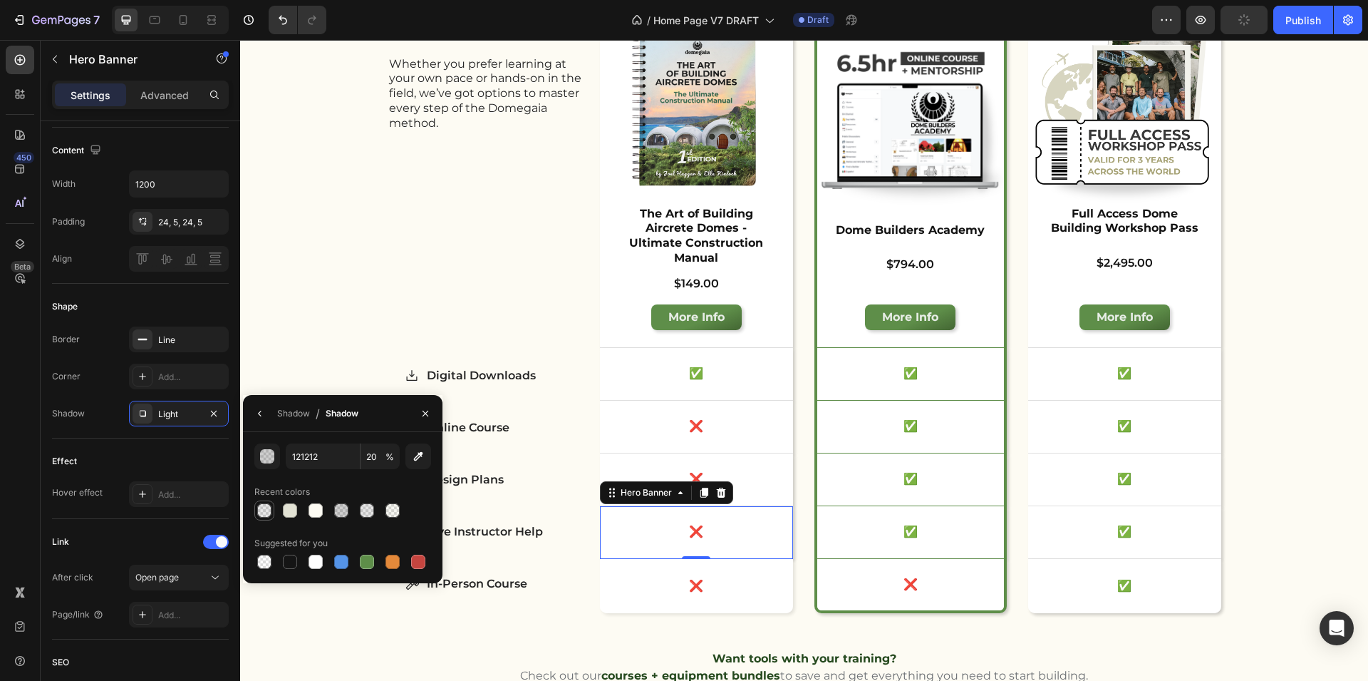
click at [262, 507] on div at bounding box center [264, 510] width 14 height 14
type input "10"
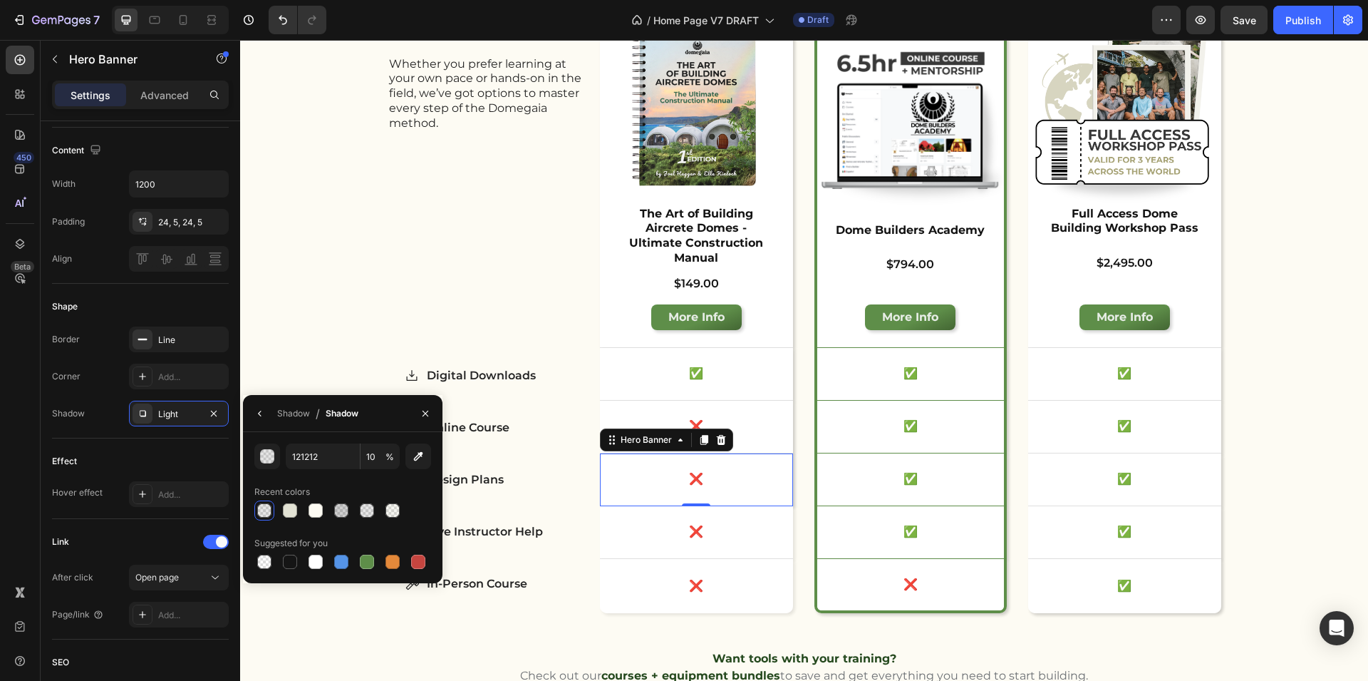
click at [781, 483] on div "❌ Text Block" at bounding box center [696, 479] width 193 height 52
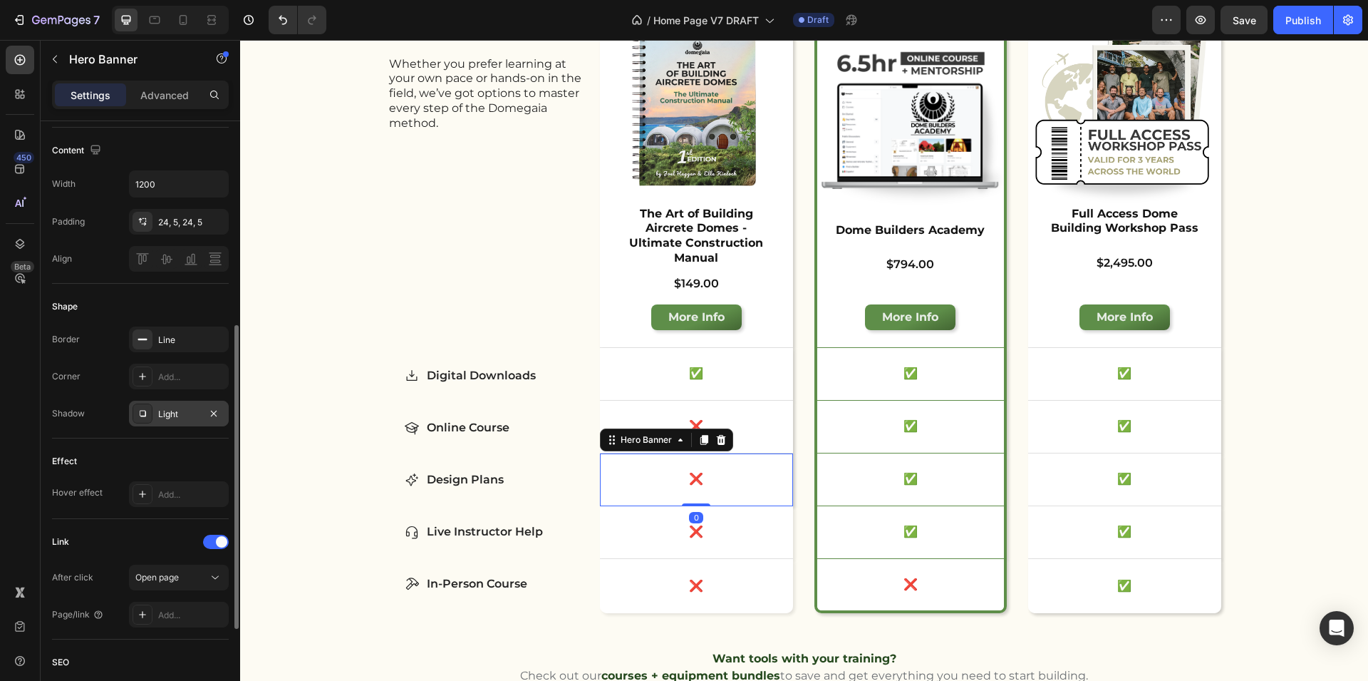
click at [174, 412] on div "Light" at bounding box center [178, 414] width 41 height 13
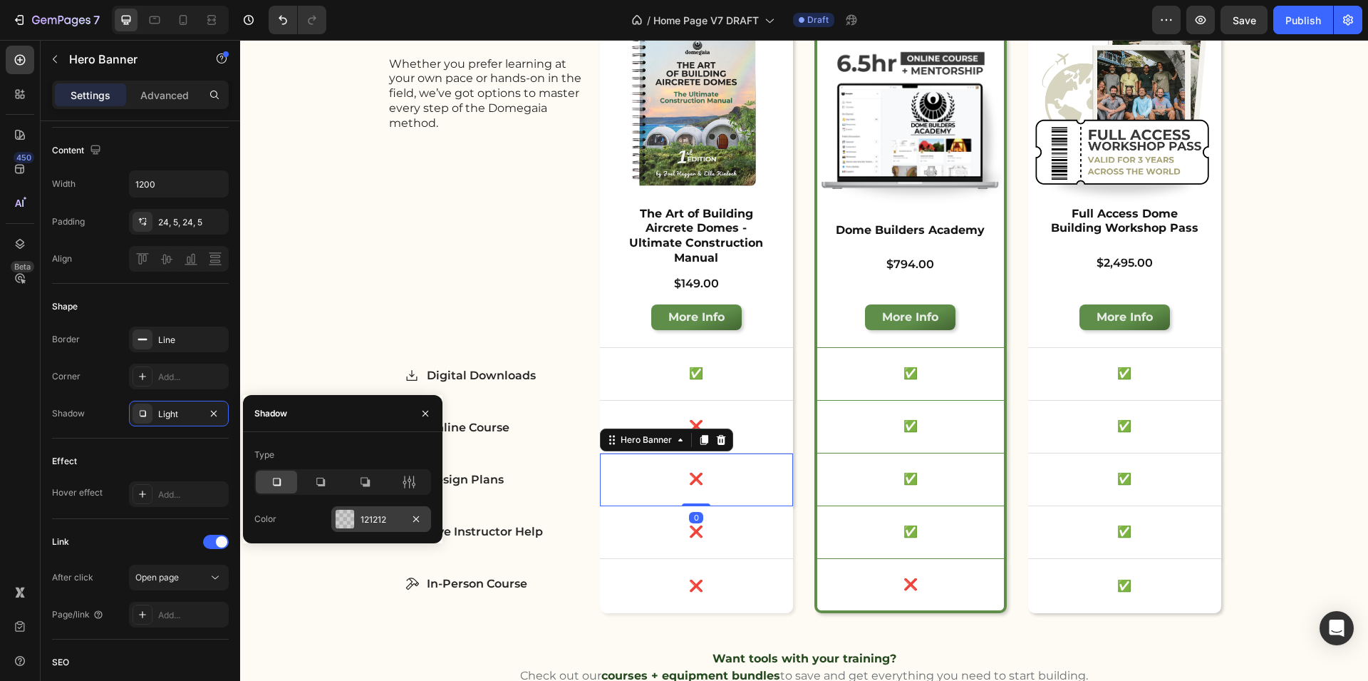
click at [348, 510] on div at bounding box center [345, 519] width 19 height 19
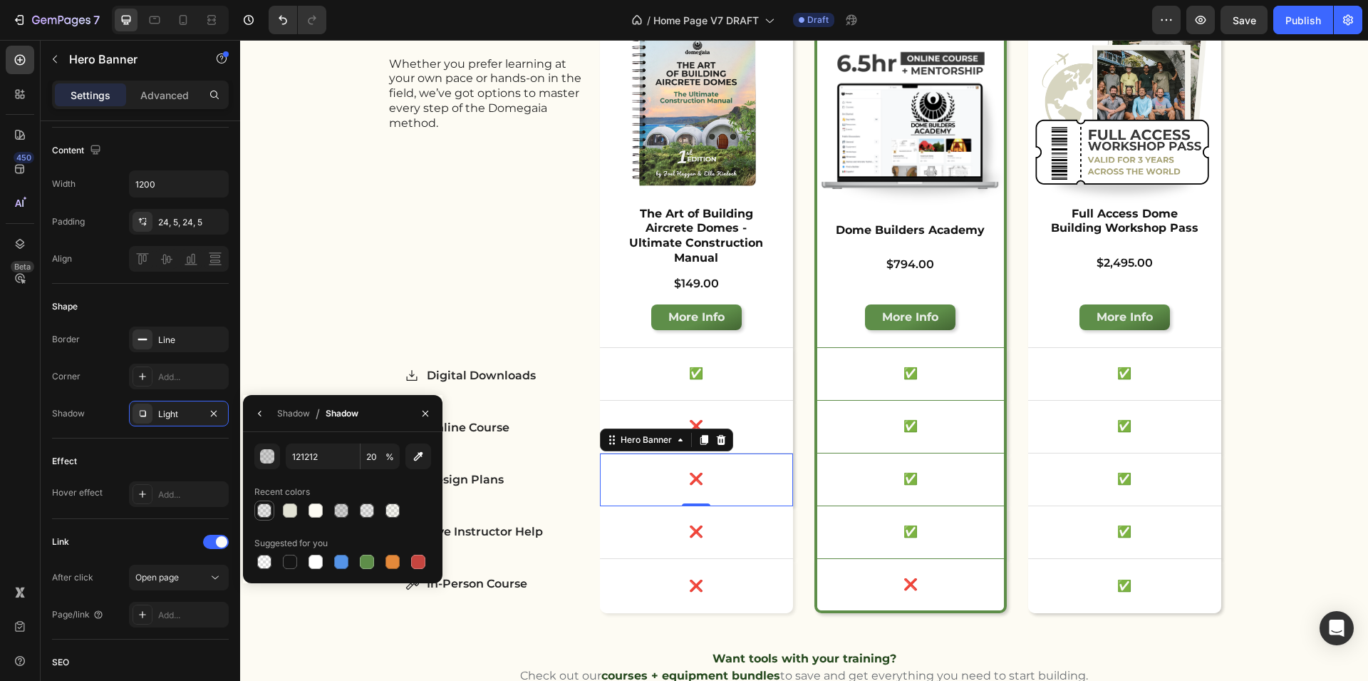
click at [268, 508] on div at bounding box center [264, 510] width 14 height 14
type input "10"
click at [776, 426] on div "❌ Text Block" at bounding box center [696, 427] width 193 height 52
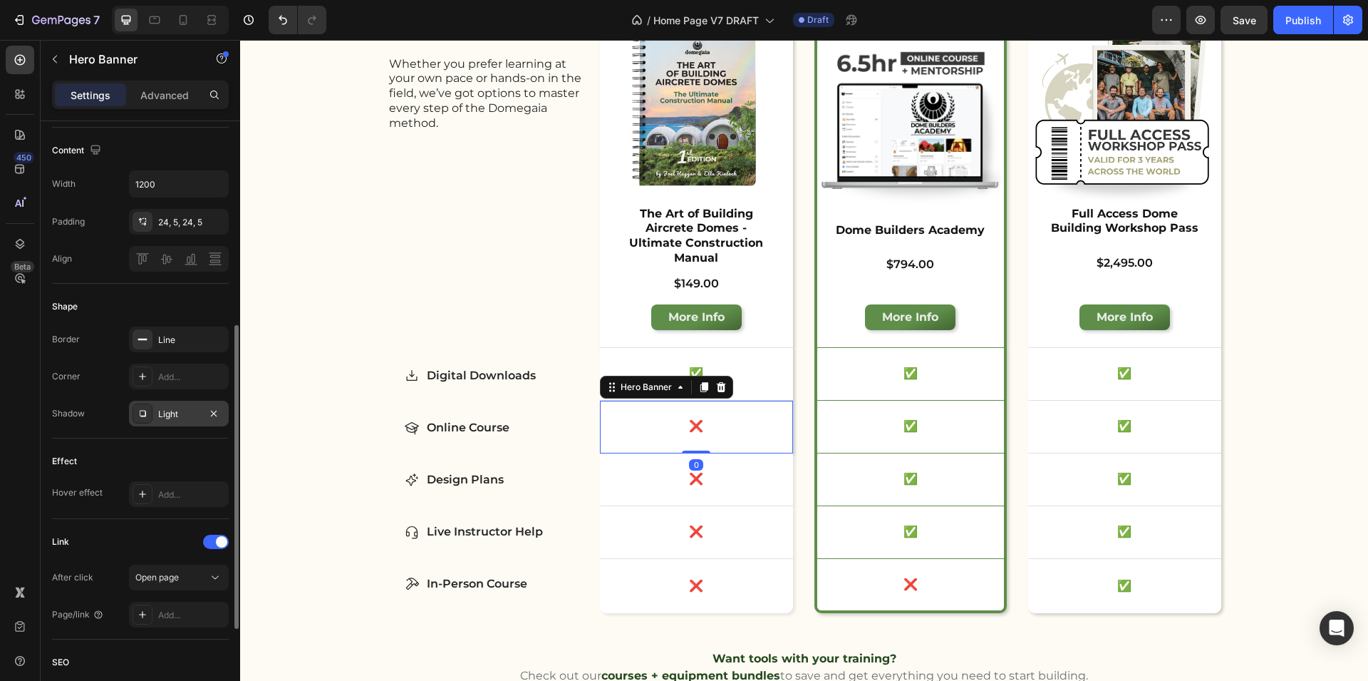
click at [146, 414] on icon at bounding box center [142, 413] width 11 height 11
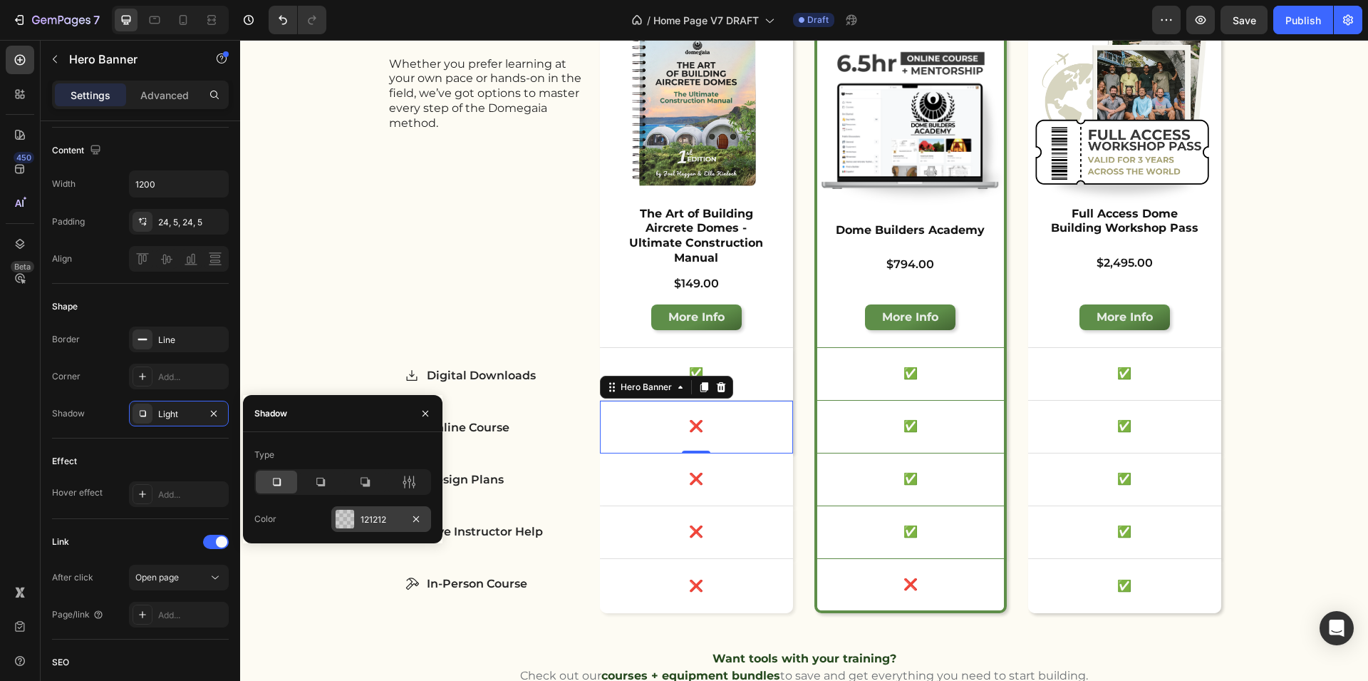
click at [343, 517] on div at bounding box center [345, 519] width 19 height 19
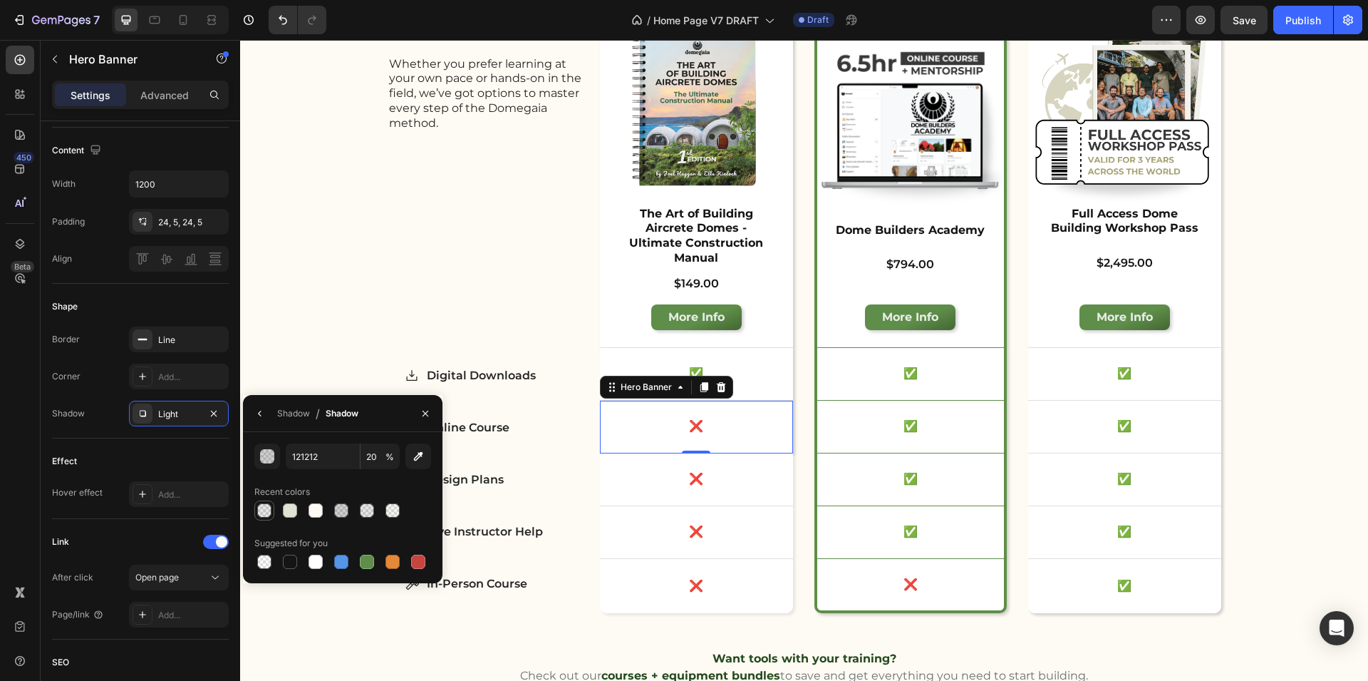
click at [267, 506] on div at bounding box center [264, 510] width 14 height 14
type input "10"
click at [758, 366] on p "✅" at bounding box center [696, 373] width 183 height 15
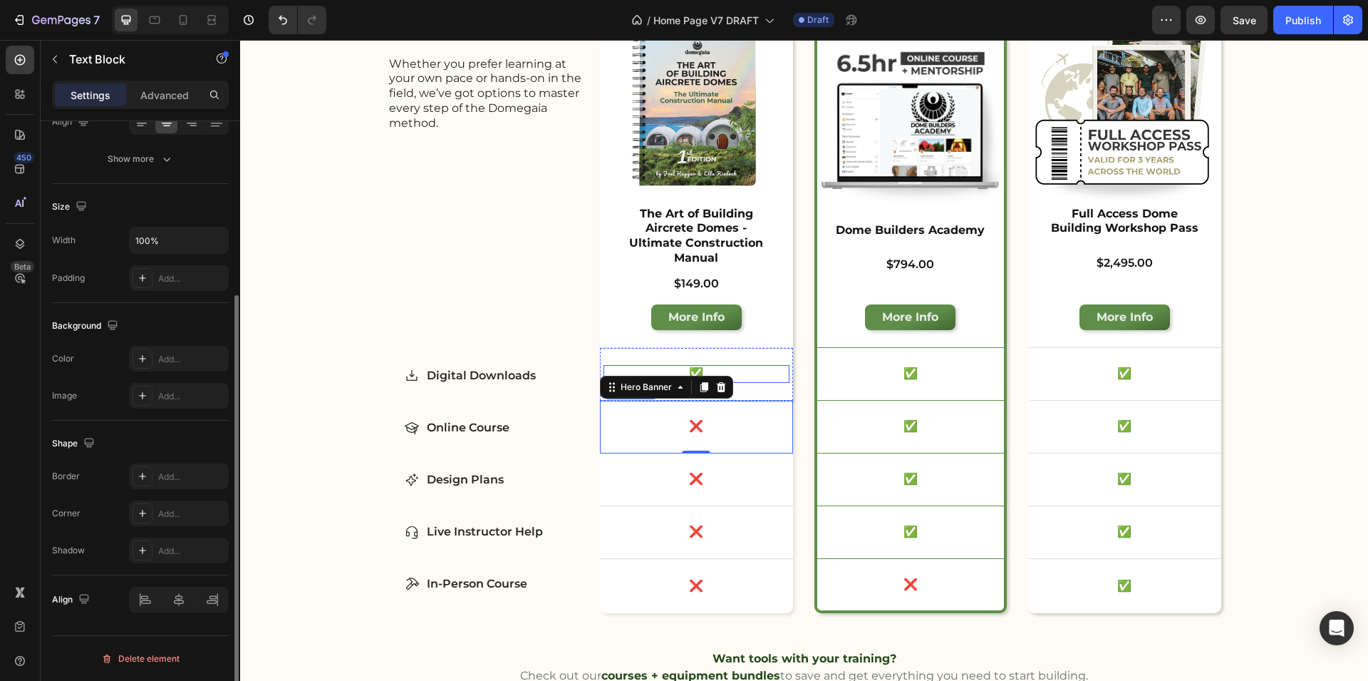
scroll to position [0, 0]
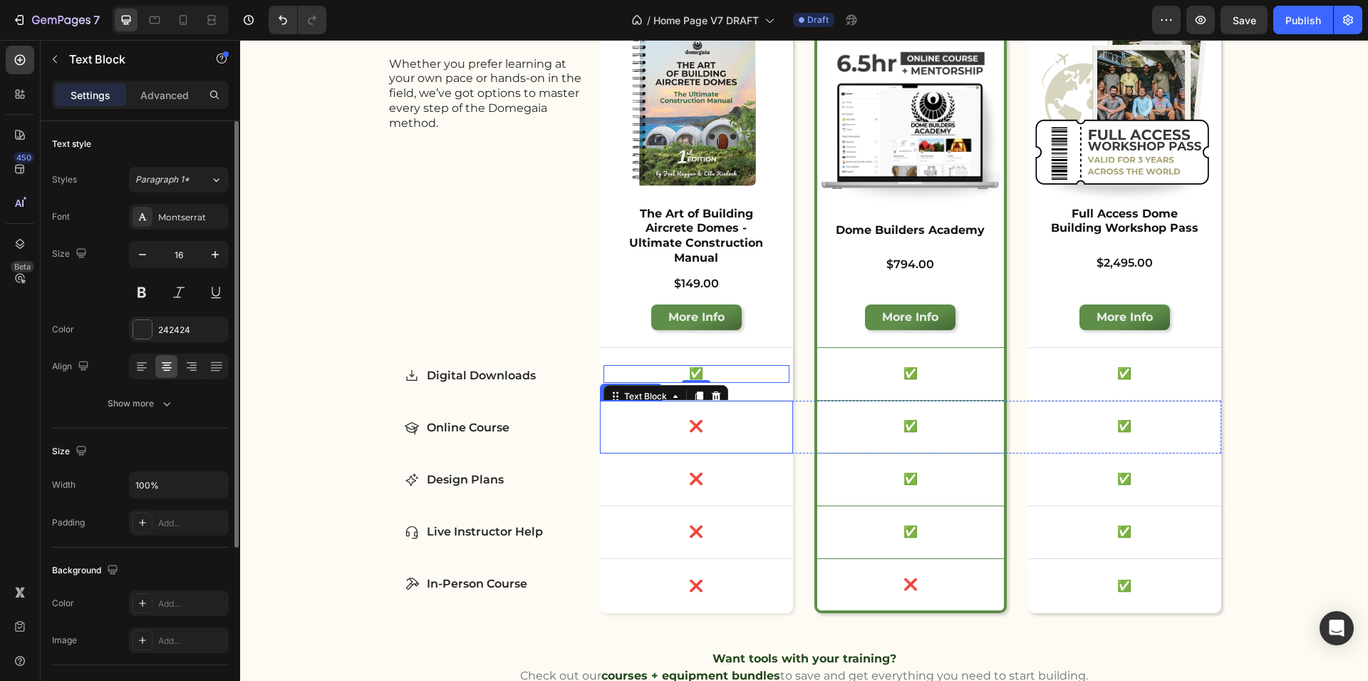
click at [759, 380] on div "✅ Text Block 0" at bounding box center [696, 374] width 193 height 52
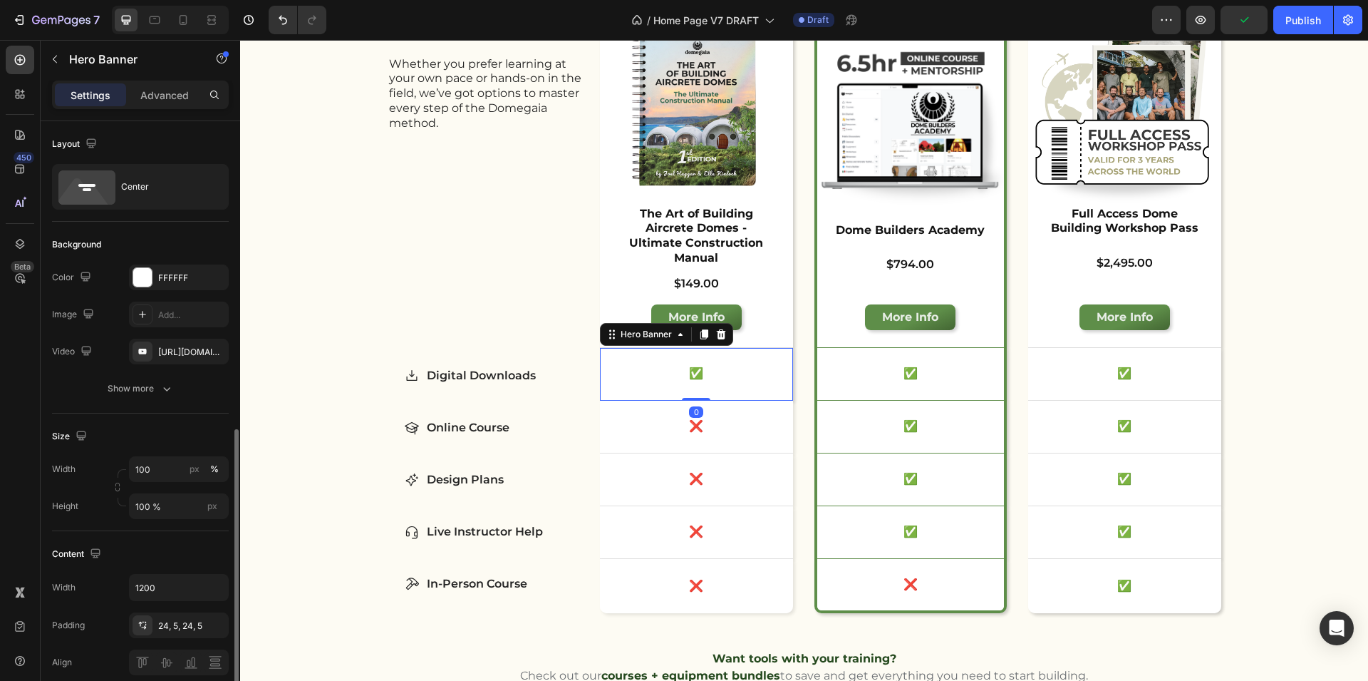
scroll to position [205, 0]
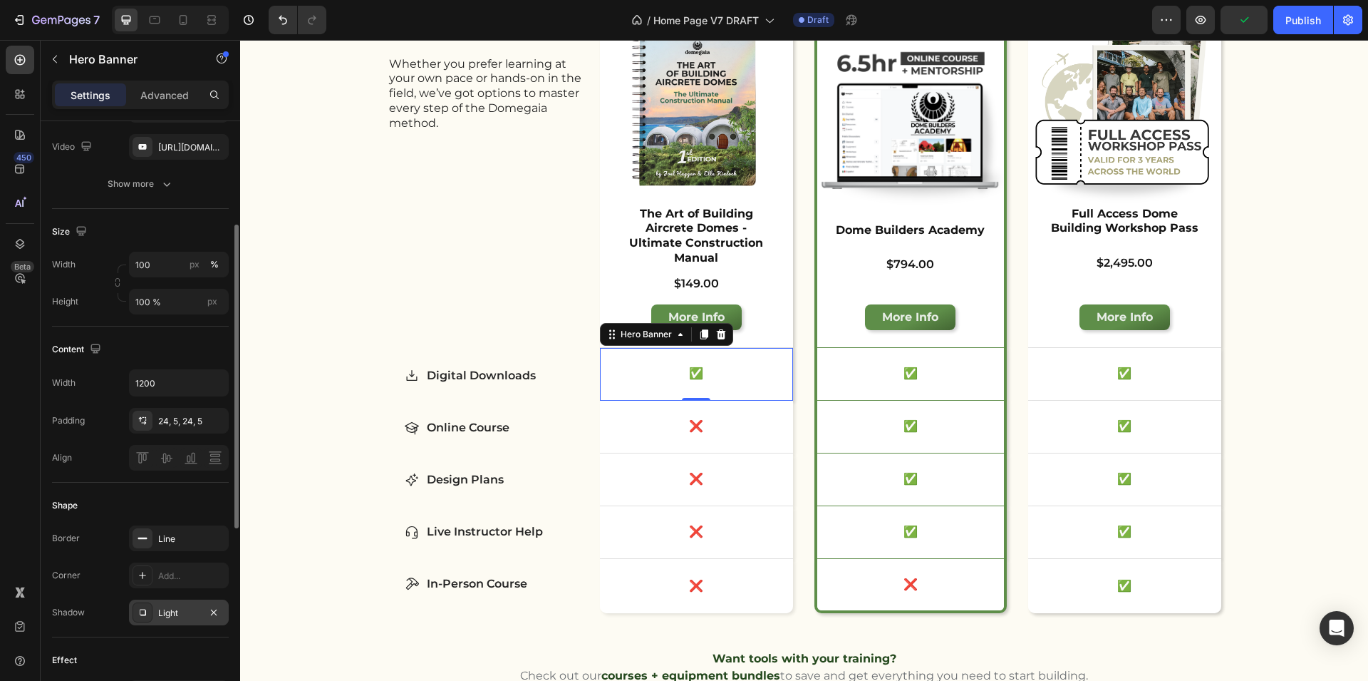
click at [170, 604] on div "Light" at bounding box center [179, 612] width 100 height 26
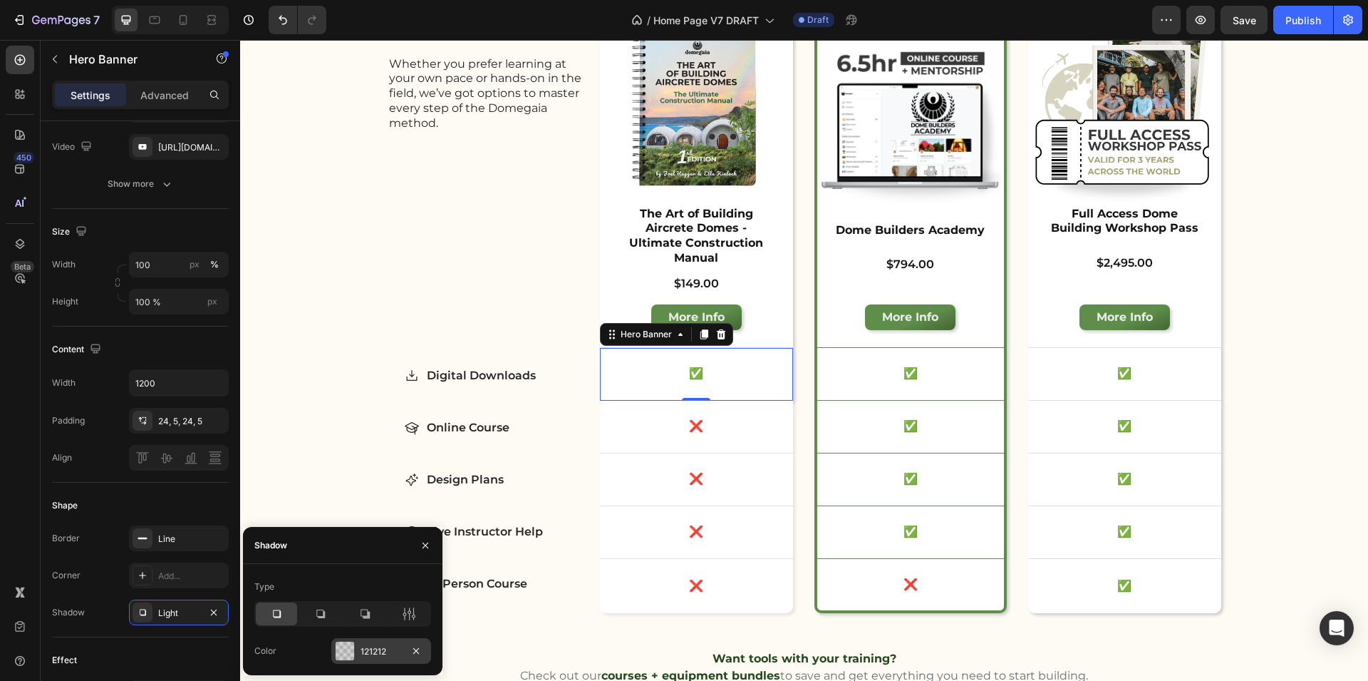
click at [348, 654] on div at bounding box center [345, 650] width 19 height 19
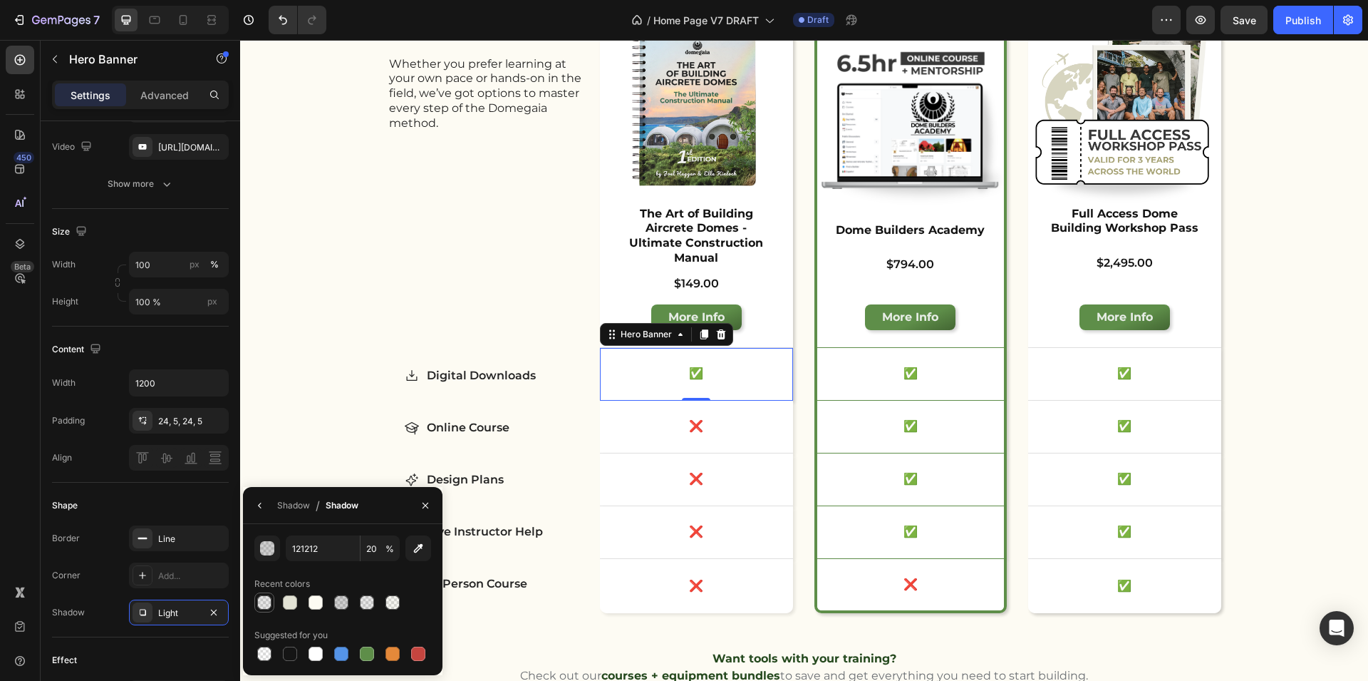
click at [265, 598] on div at bounding box center [264, 602] width 14 height 14
type input "10"
click at [765, 321] on div "Product Images The Art of Building Aircrete Domes - Ultimate Construction Manua…" at bounding box center [696, 179] width 193 height 335
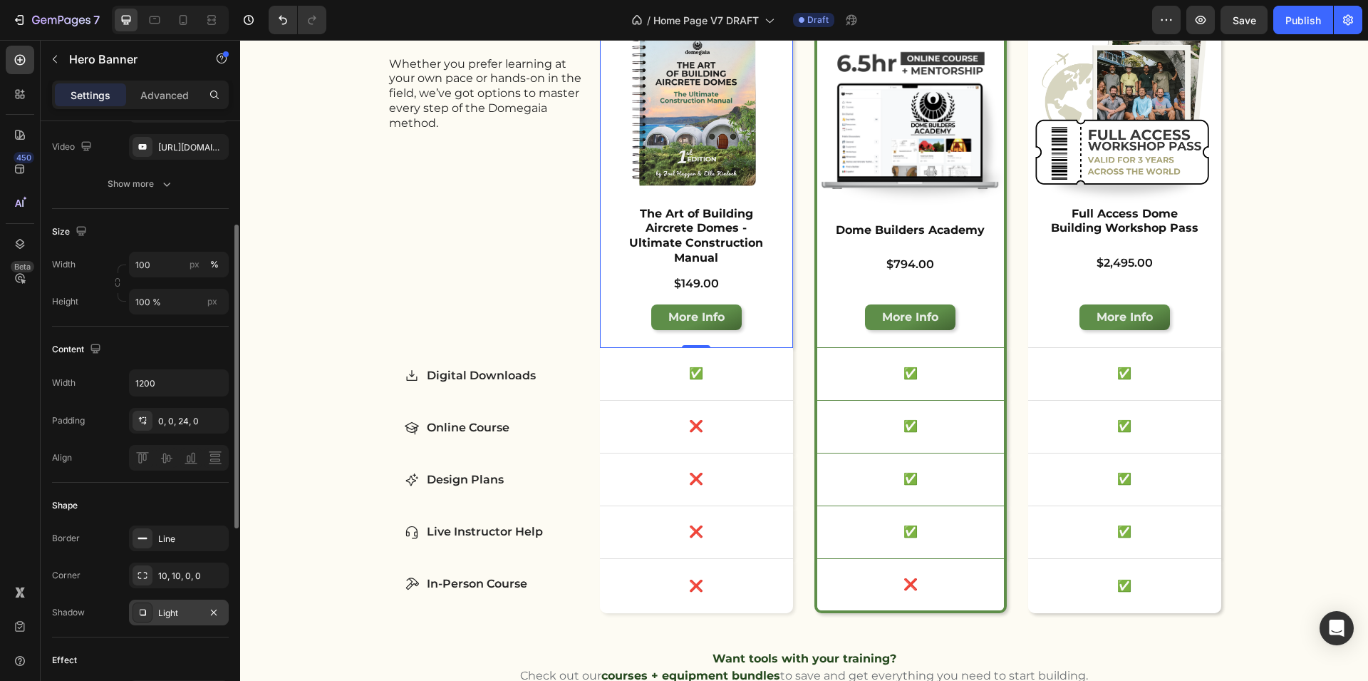
click at [145, 617] on icon at bounding box center [142, 612] width 11 height 11
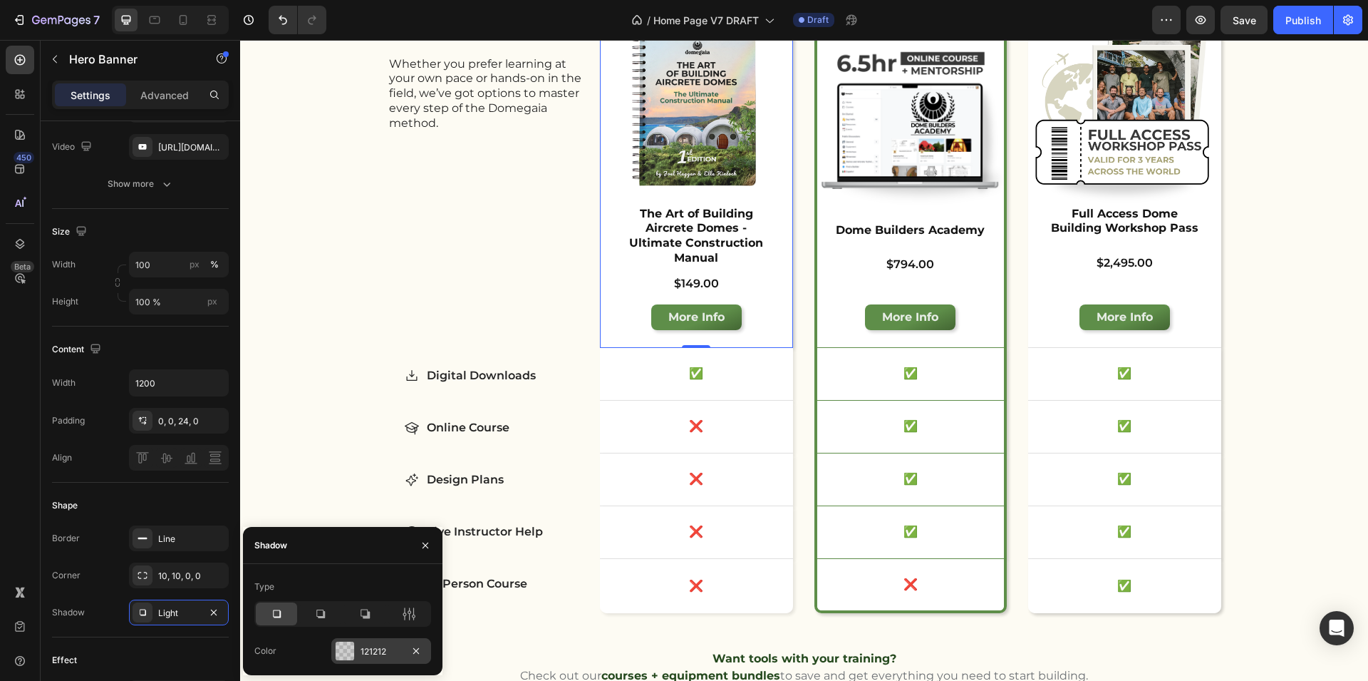
click at [351, 651] on div at bounding box center [345, 650] width 19 height 19
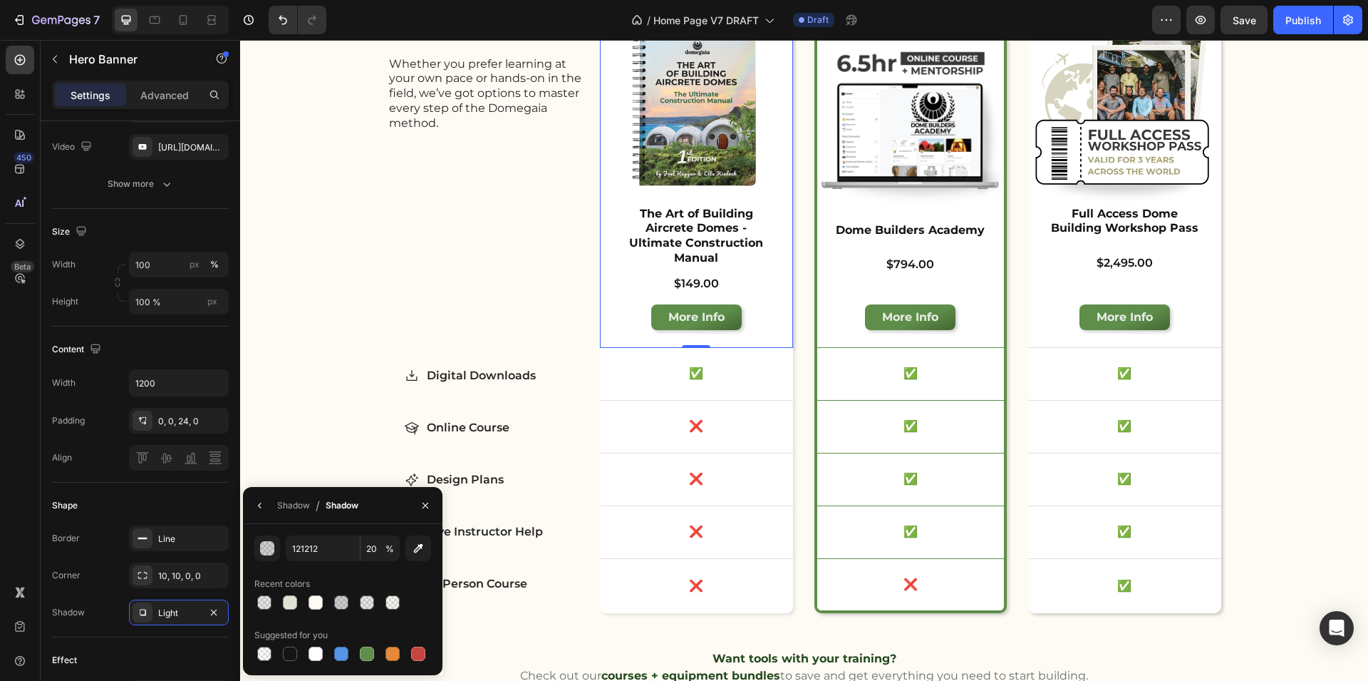
drag, startPoint x: 267, startPoint y: 603, endPoint x: 277, endPoint y: 599, distance: 10.6
click at [267, 603] on div at bounding box center [264, 602] width 14 height 14
type input "10"
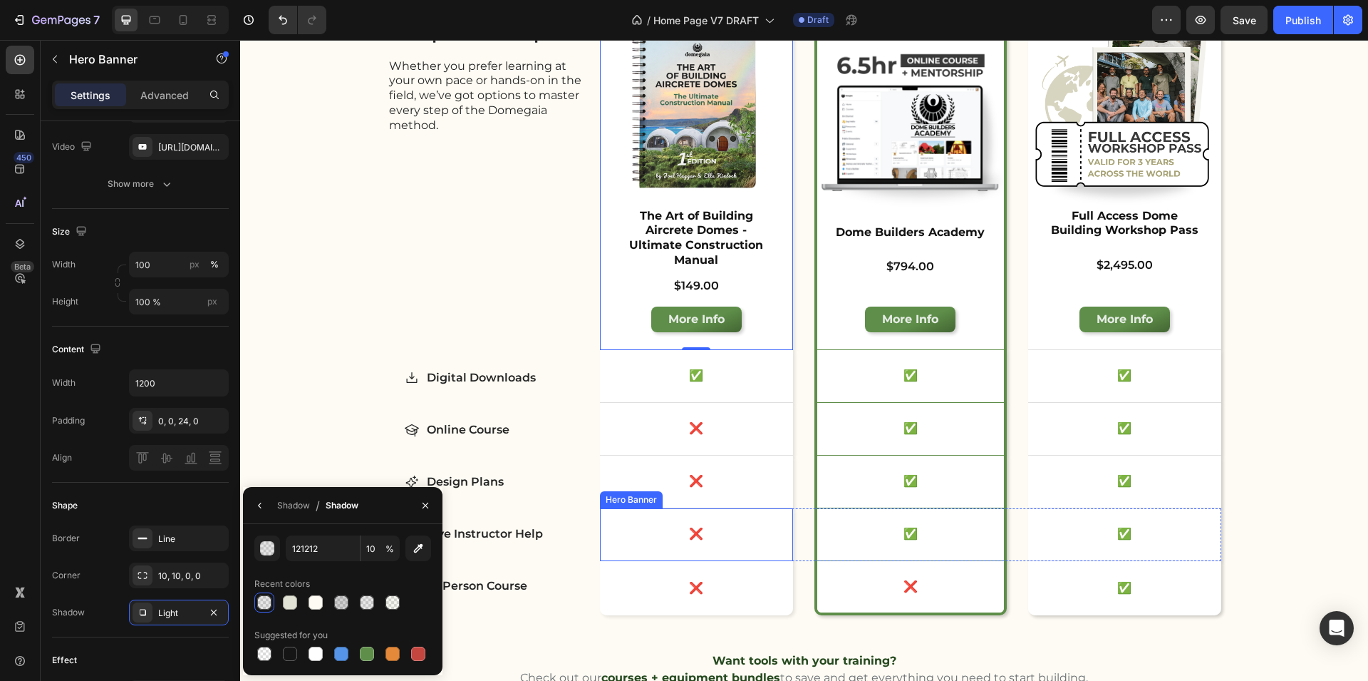
scroll to position [3975, 0]
click at [1195, 596] on div "✅ Text Block" at bounding box center [1124, 589] width 193 height 52
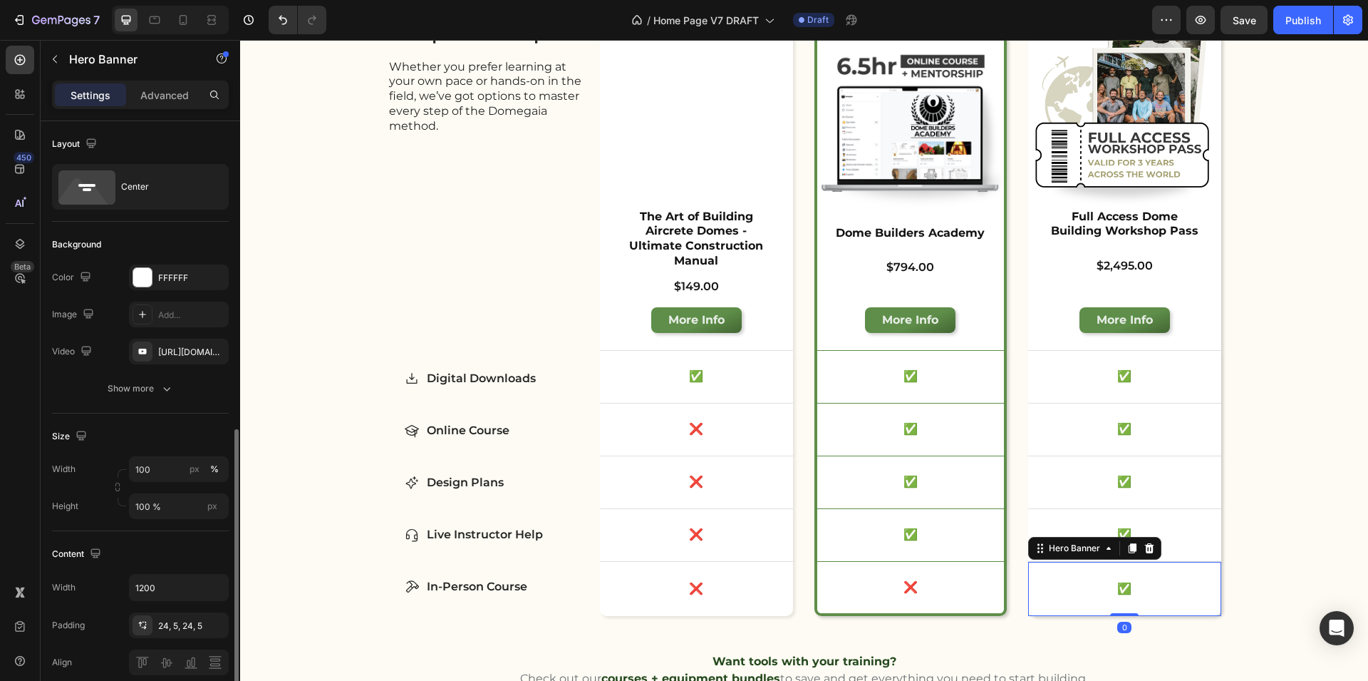
scroll to position [205, 0]
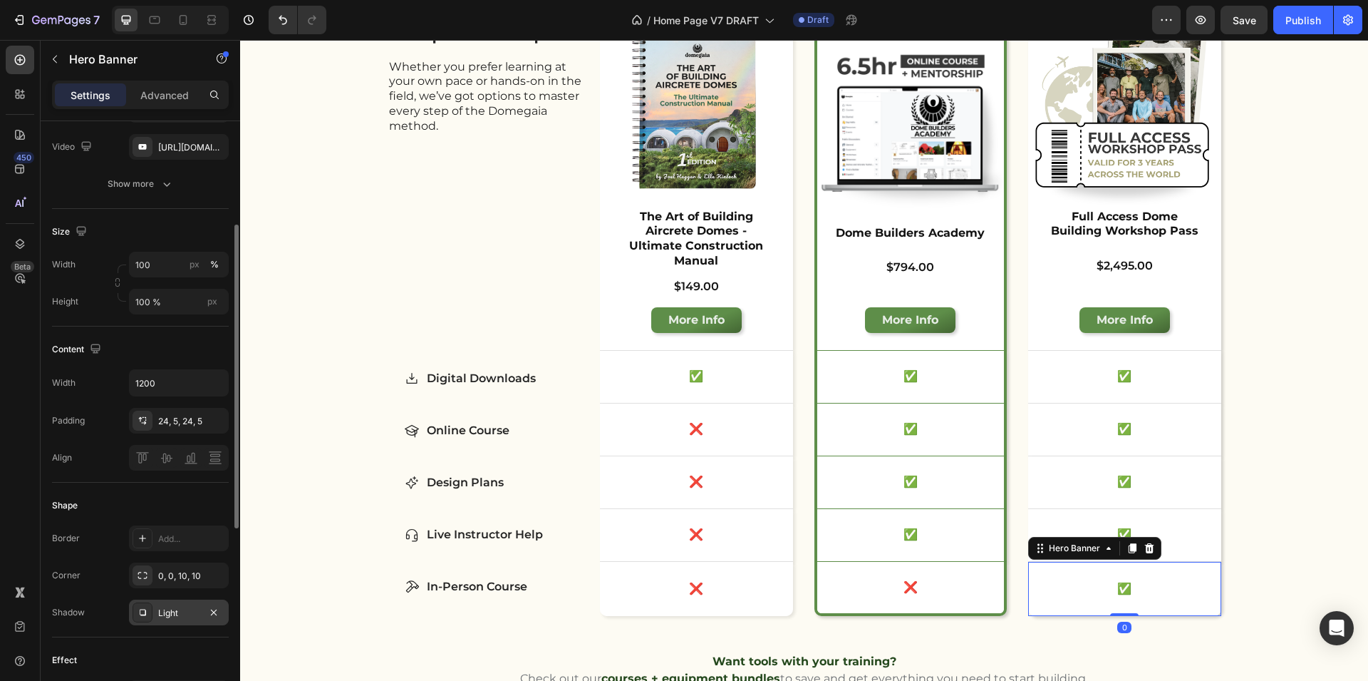
click at [160, 608] on div "Light" at bounding box center [178, 613] width 41 height 13
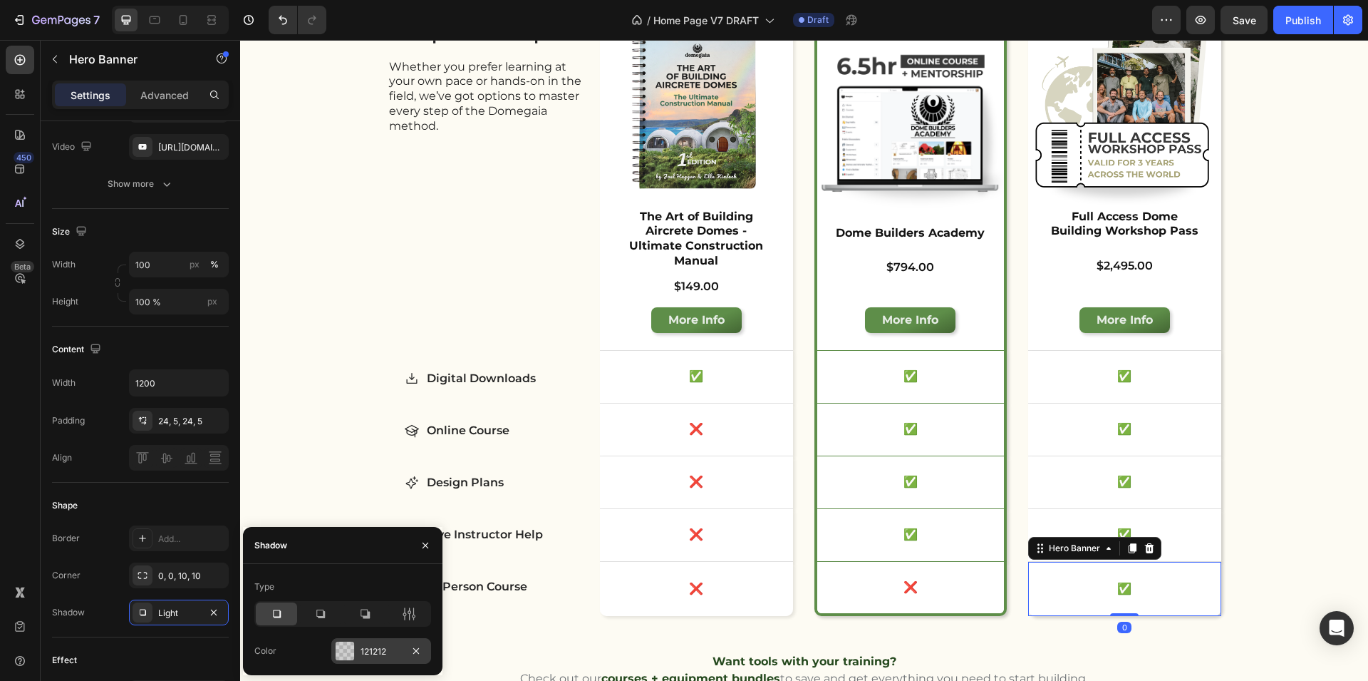
click at [339, 654] on div at bounding box center [345, 650] width 19 height 19
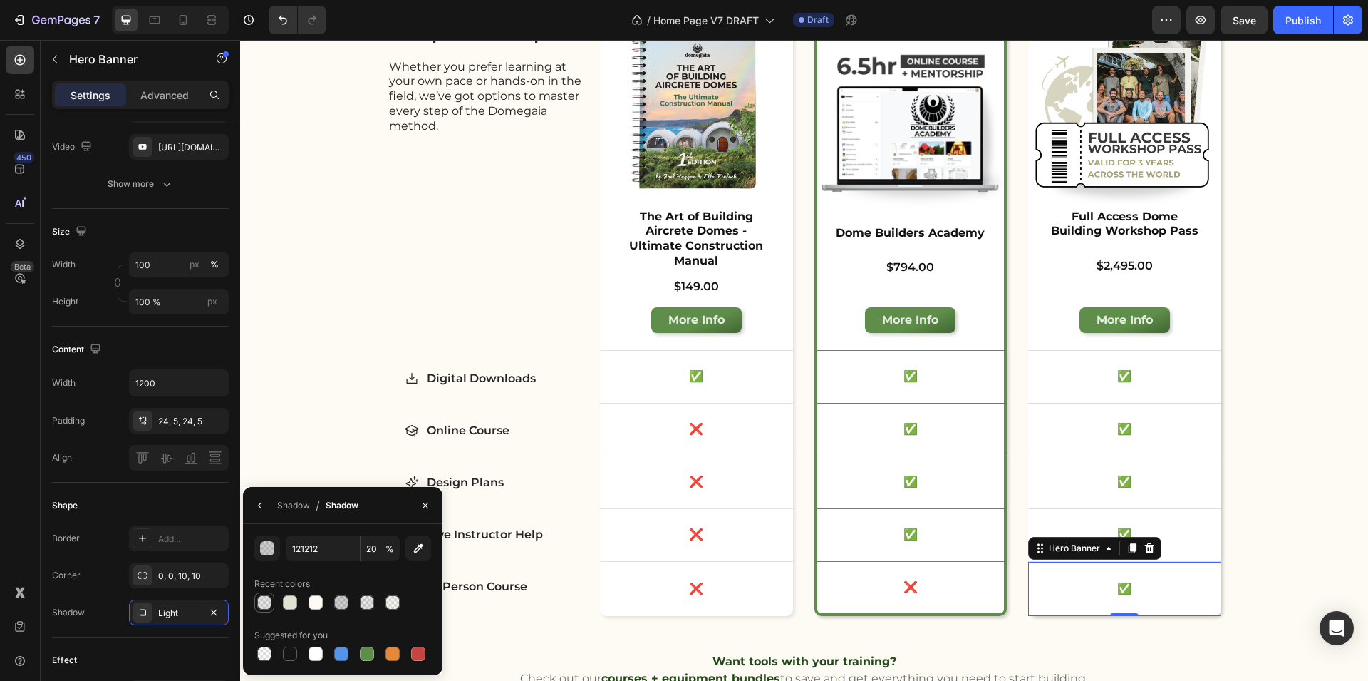
click at [260, 597] on div at bounding box center [264, 602] width 14 height 14
type input "10"
click at [1217, 531] on div "Learn the Method Heading Curious to go deeper and actually build something? We …" at bounding box center [804, 301] width 1128 height 902
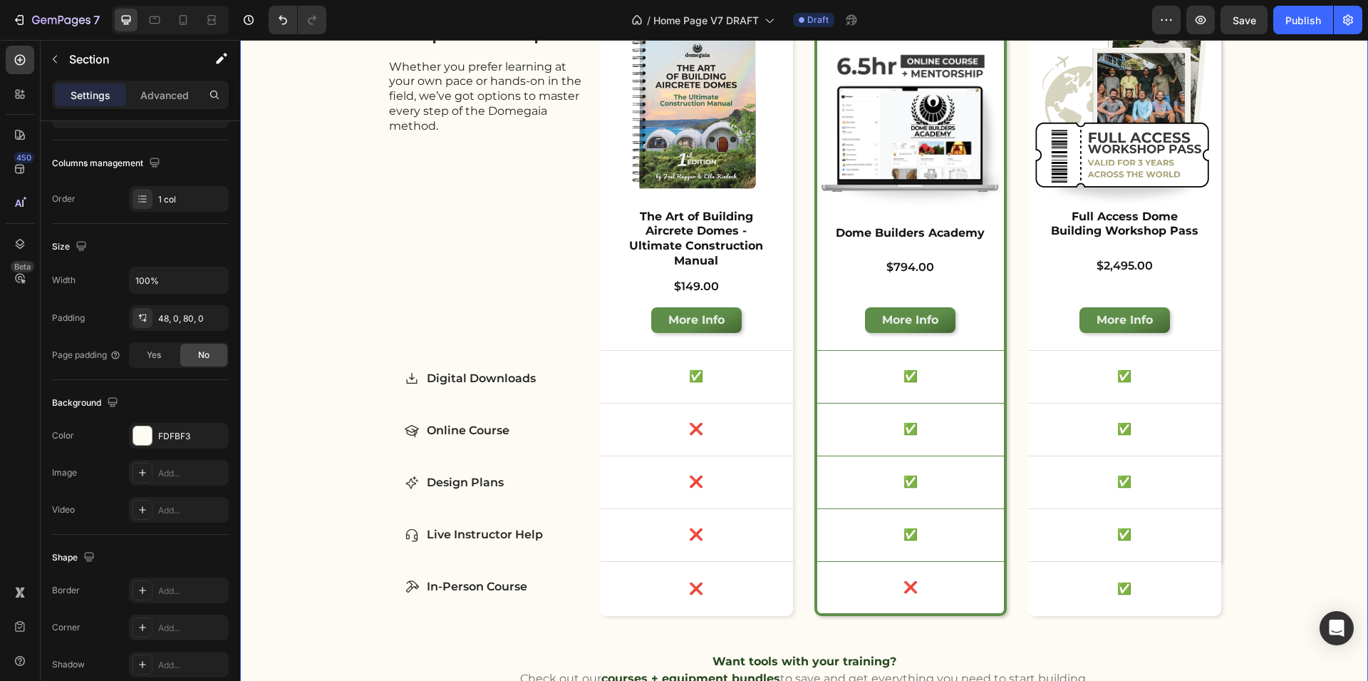
scroll to position [0, 0]
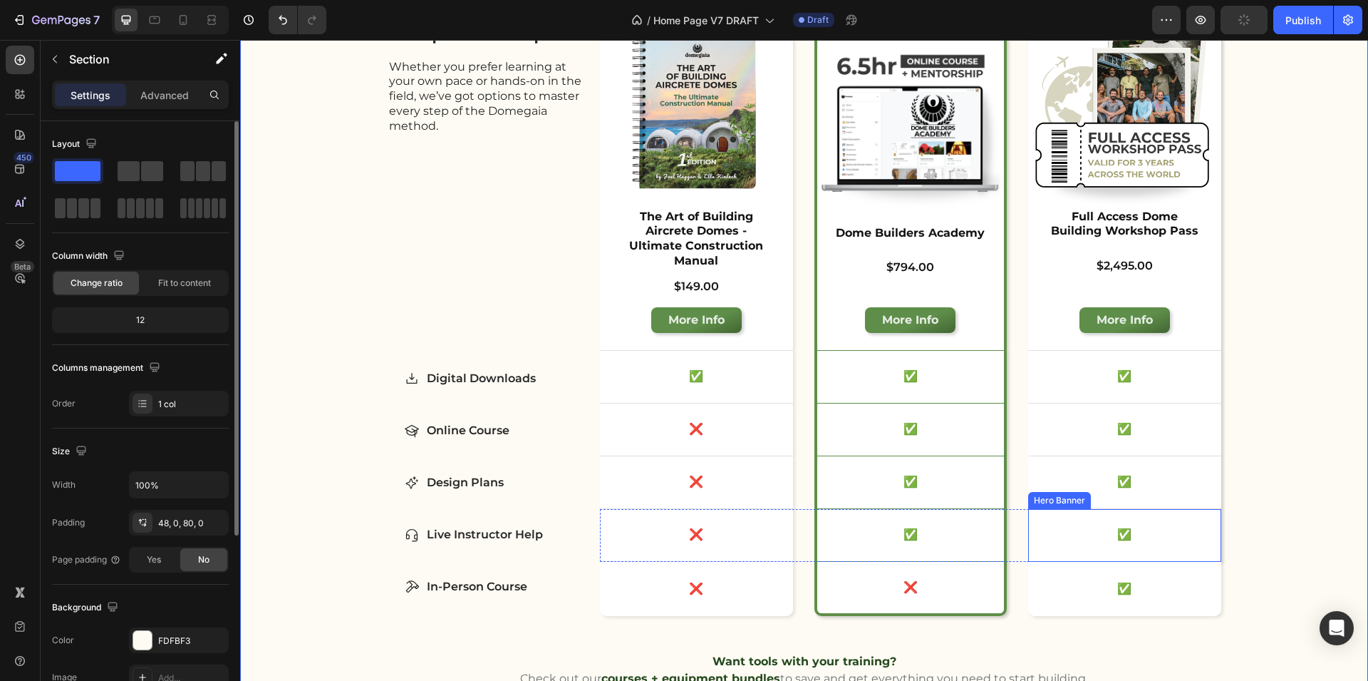
click at [1210, 529] on div "✅ Text Block" at bounding box center [1124, 535] width 193 height 52
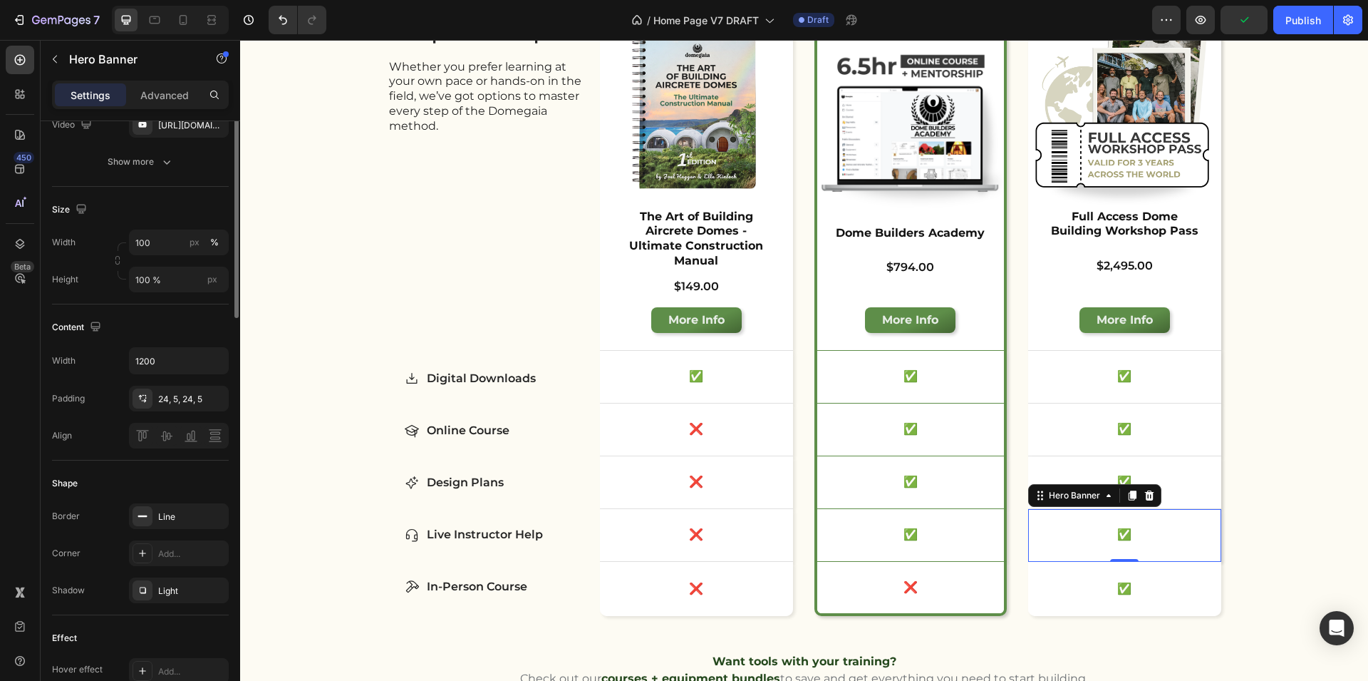
scroll to position [379, 0]
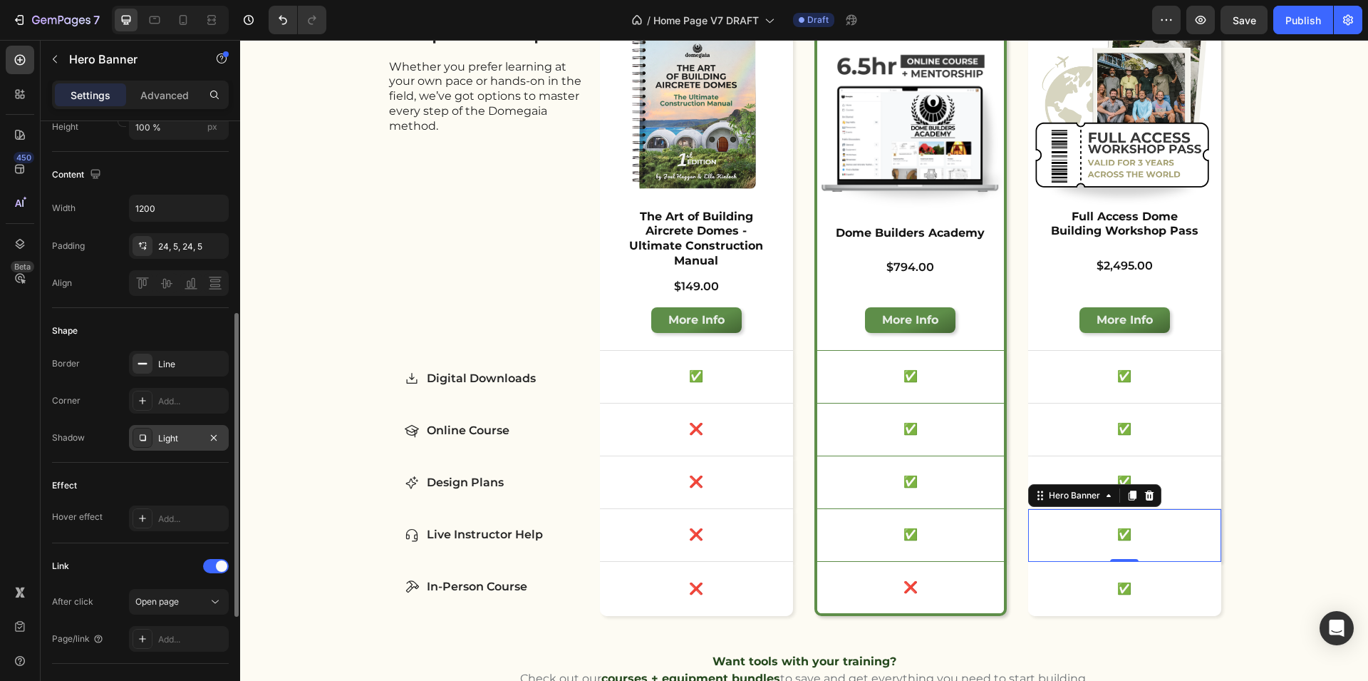
click at [153, 440] on div "Light" at bounding box center [179, 438] width 100 height 26
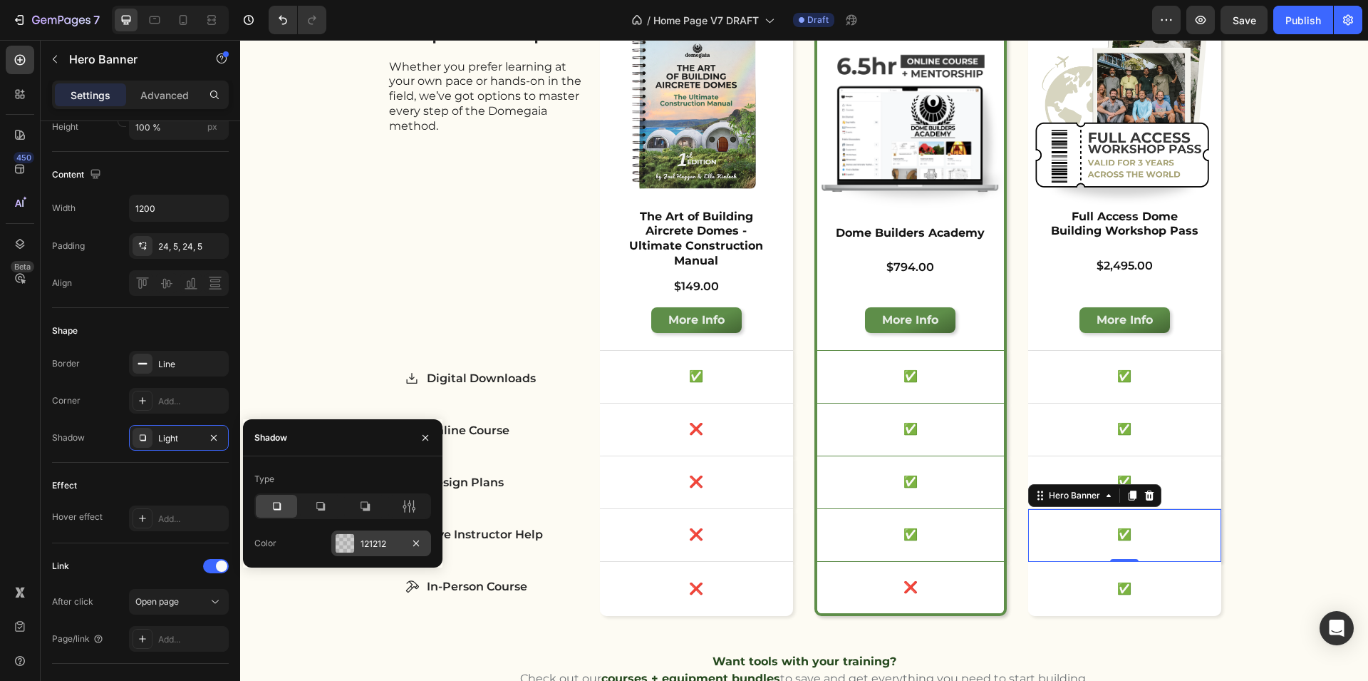
click at [344, 550] on div at bounding box center [345, 543] width 19 height 19
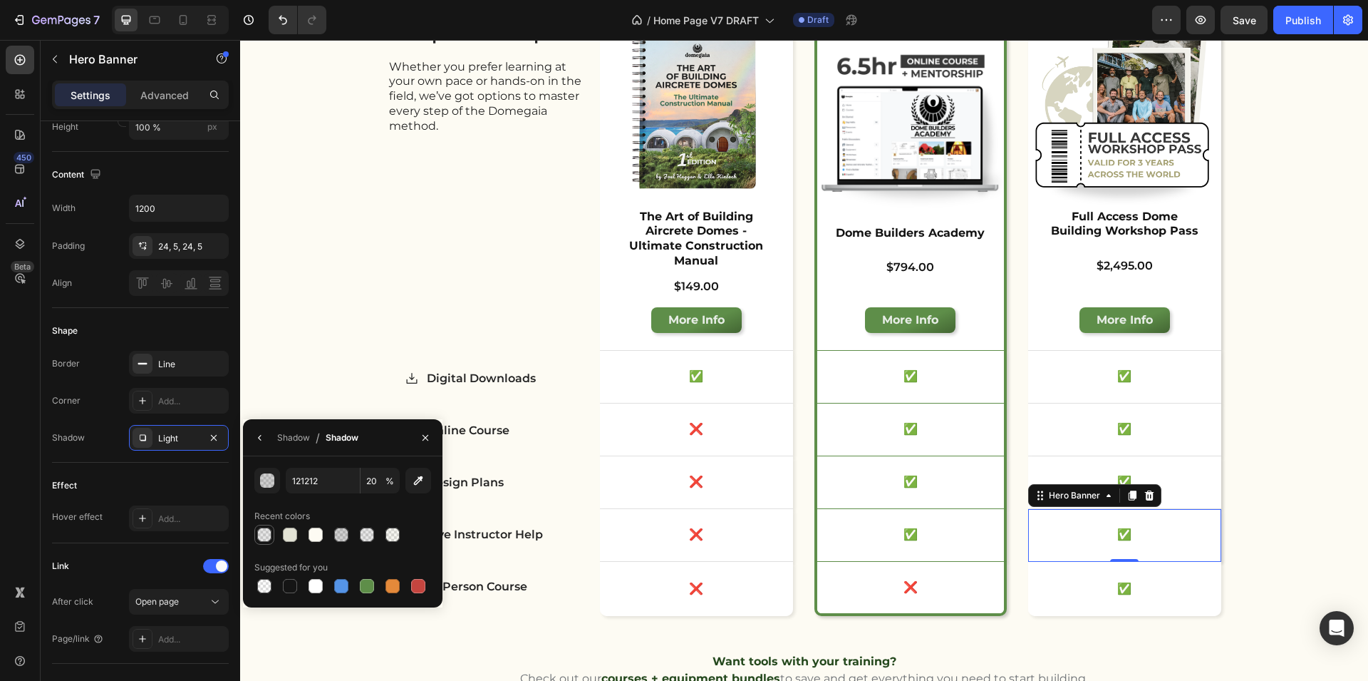
click at [267, 543] on div at bounding box center [264, 535] width 20 height 20
type input "10"
click at [1208, 482] on div "✅ Text Block" at bounding box center [1124, 482] width 193 height 52
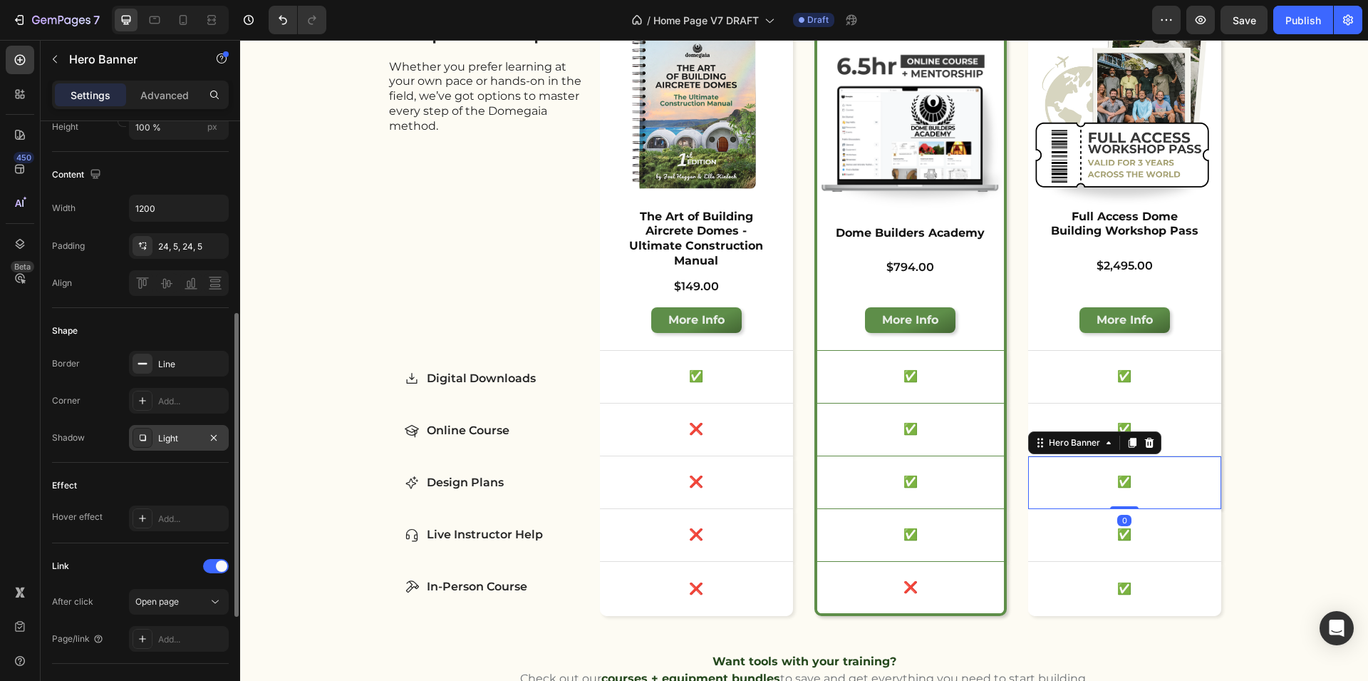
click at [170, 445] on div "Light" at bounding box center [179, 438] width 100 height 26
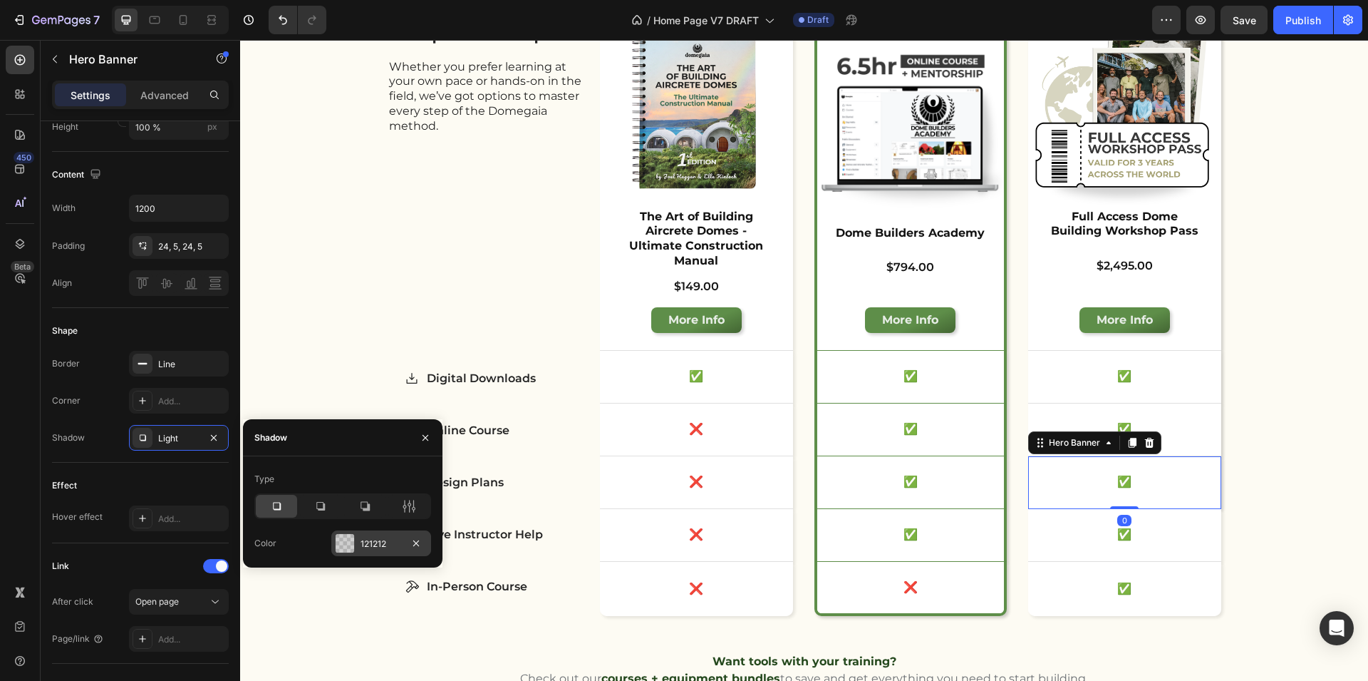
click at [359, 547] on div "121212" at bounding box center [381, 543] width 100 height 26
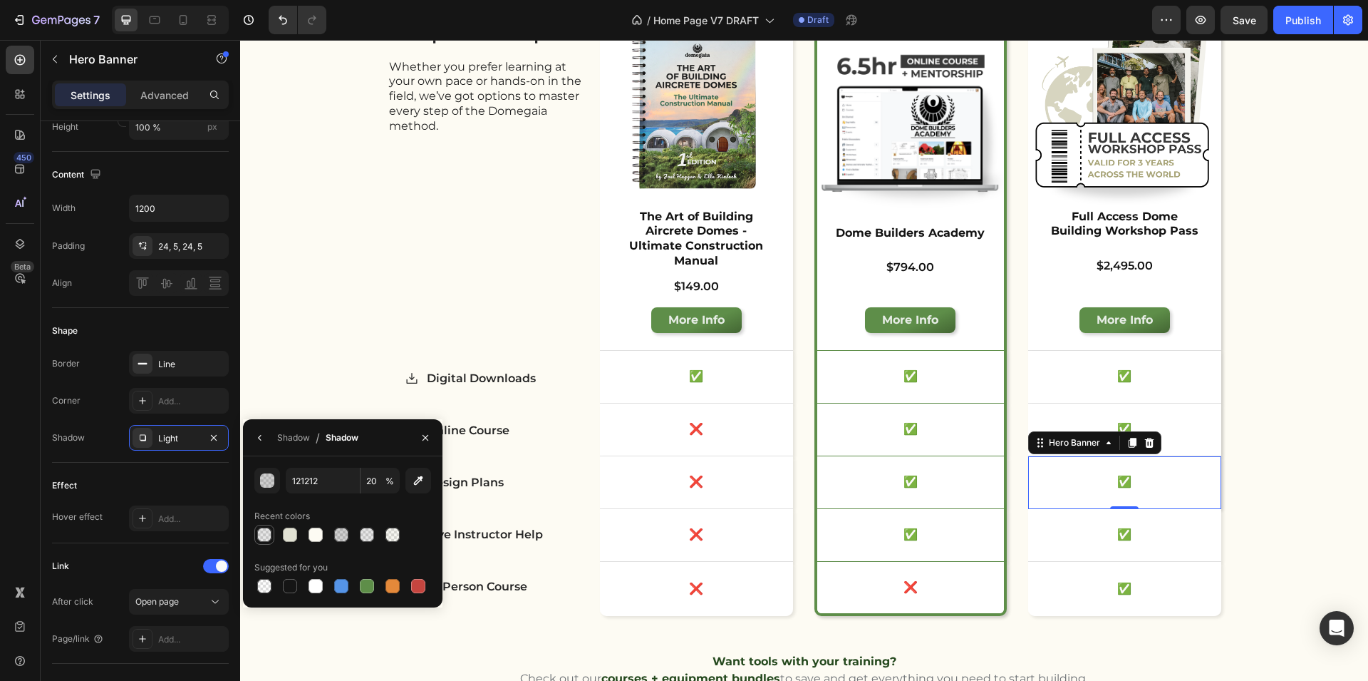
click at [266, 529] on div at bounding box center [264, 534] width 14 height 14
type input "10"
click at [1211, 428] on div "✅ Text Block" at bounding box center [1124, 429] width 193 height 52
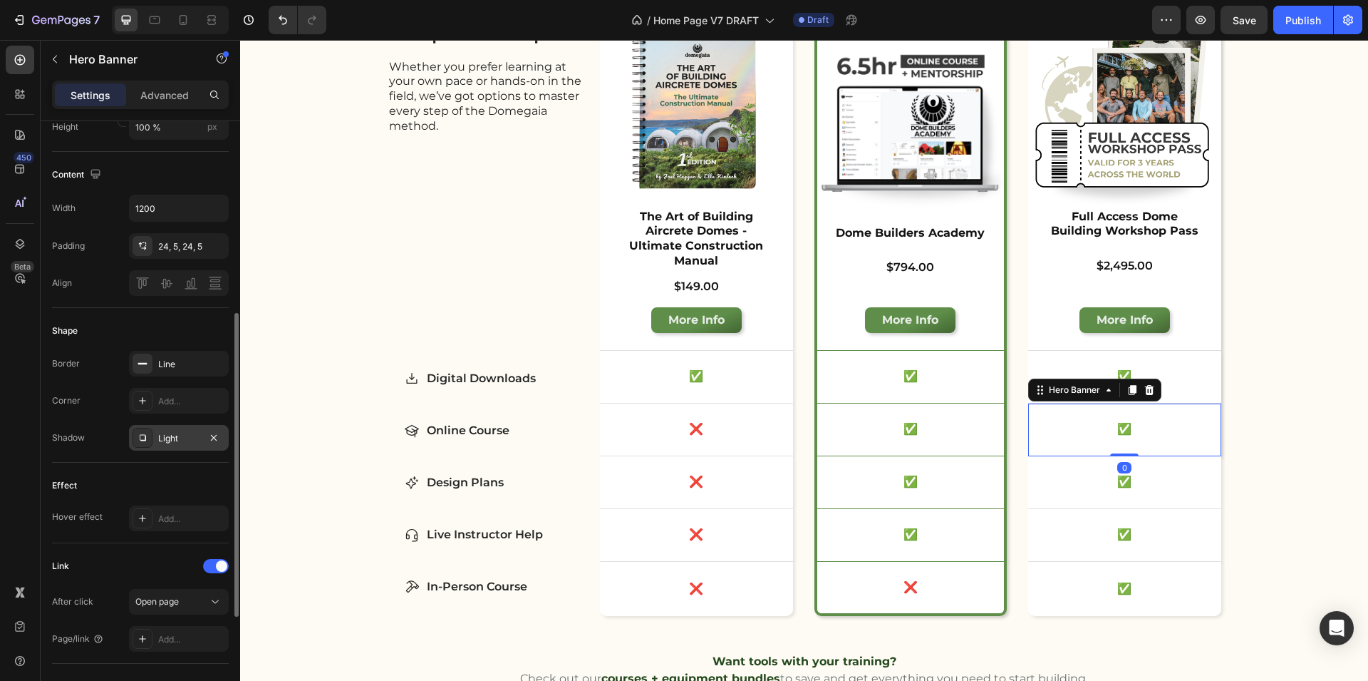
click at [175, 441] on div "Light" at bounding box center [178, 438] width 41 height 13
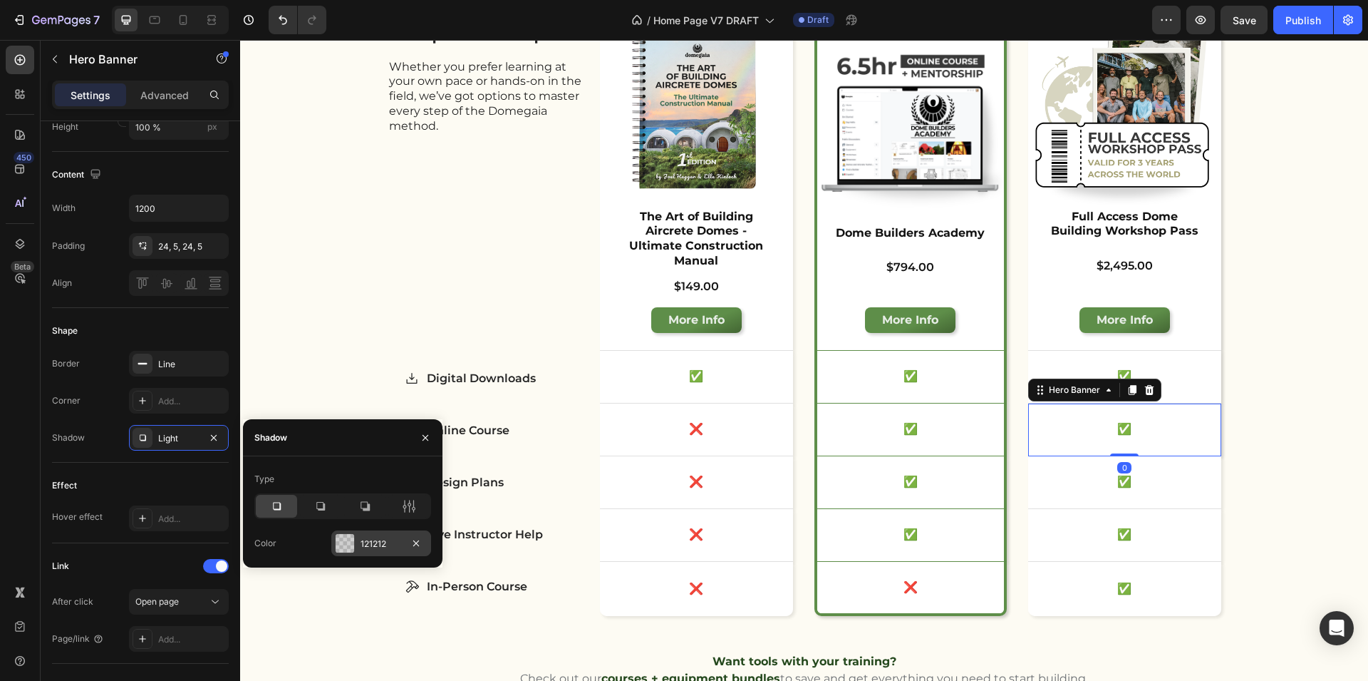
click at [350, 539] on div at bounding box center [345, 543] width 19 height 19
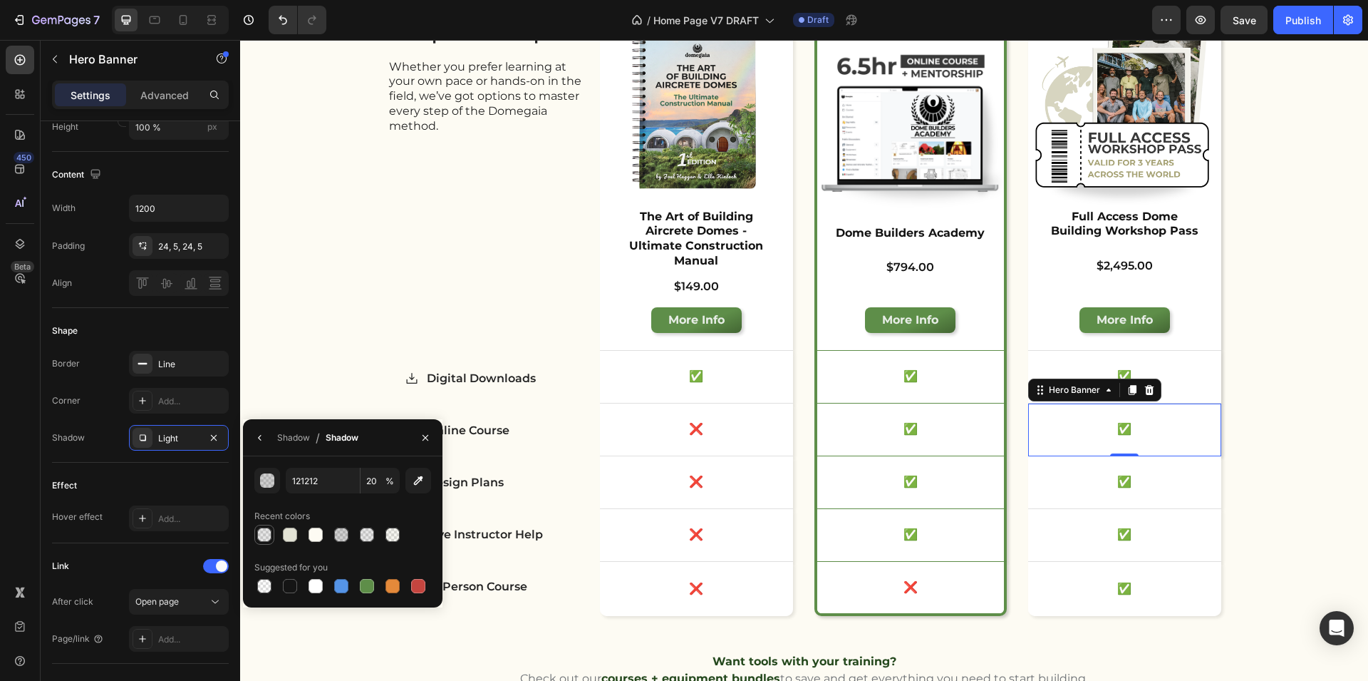
click at [267, 541] on div at bounding box center [264, 534] width 14 height 14
type input "10"
click at [1210, 379] on div "✅ Text Block" at bounding box center [1124, 377] width 193 height 52
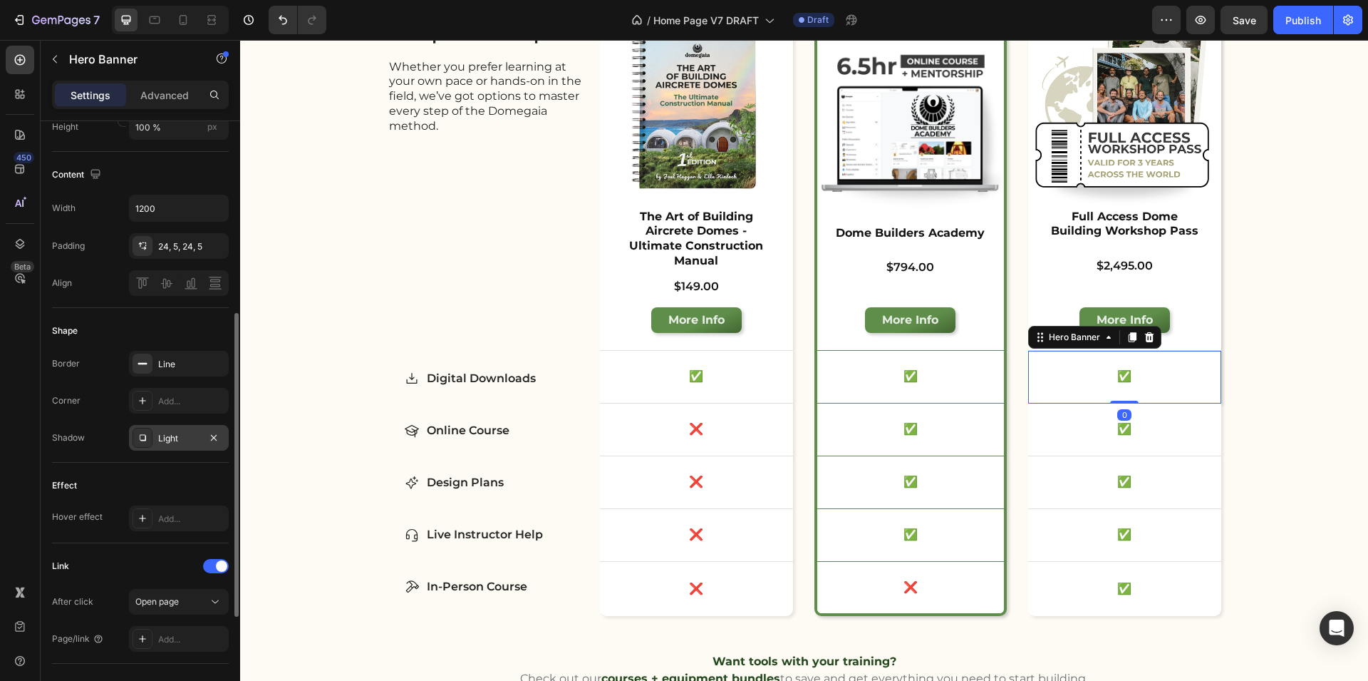
click at [148, 440] on icon at bounding box center [142, 437] width 11 height 11
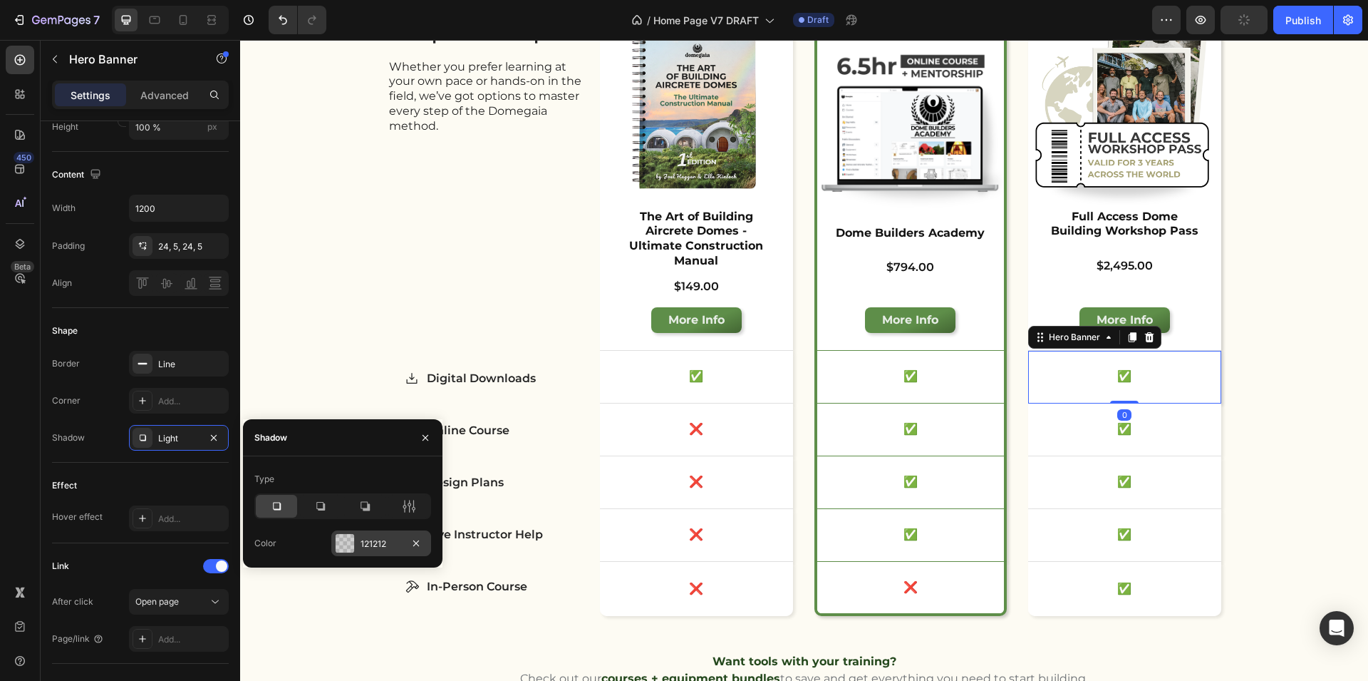
click at [354, 540] on div at bounding box center [345, 543] width 20 height 20
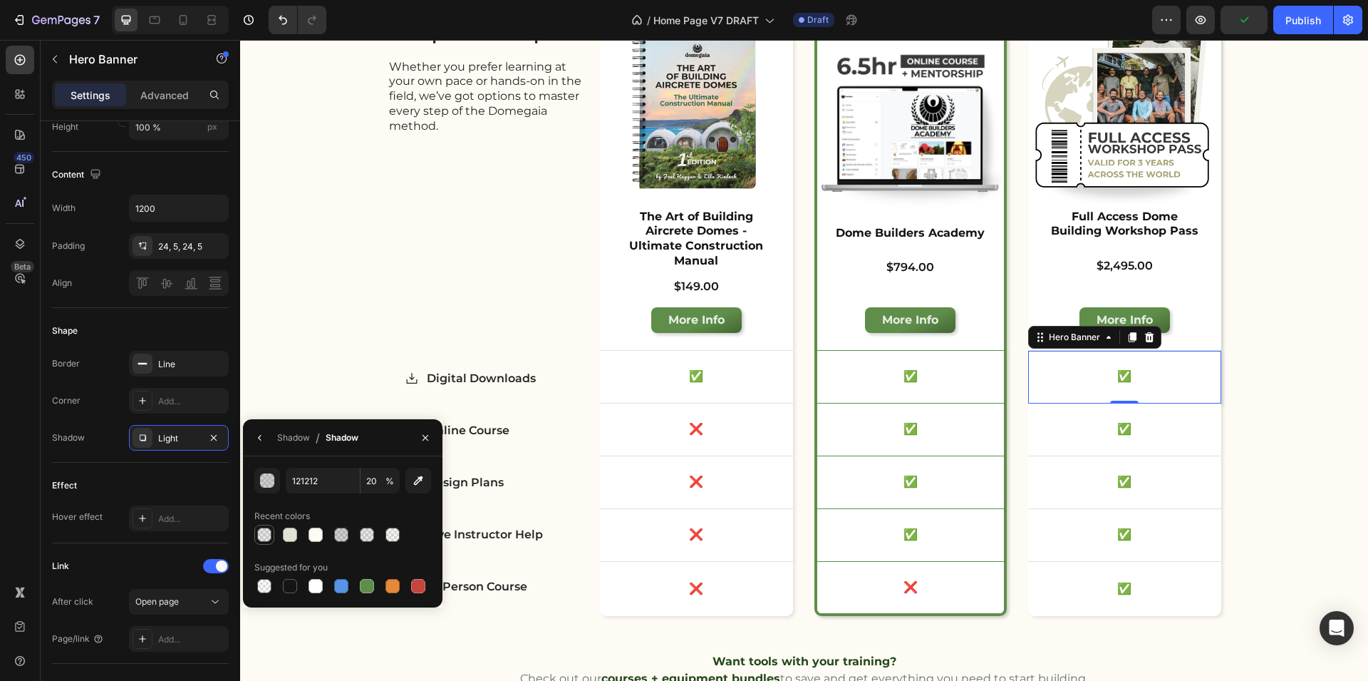
click at [264, 537] on div at bounding box center [264, 534] width 14 height 14
type input "10"
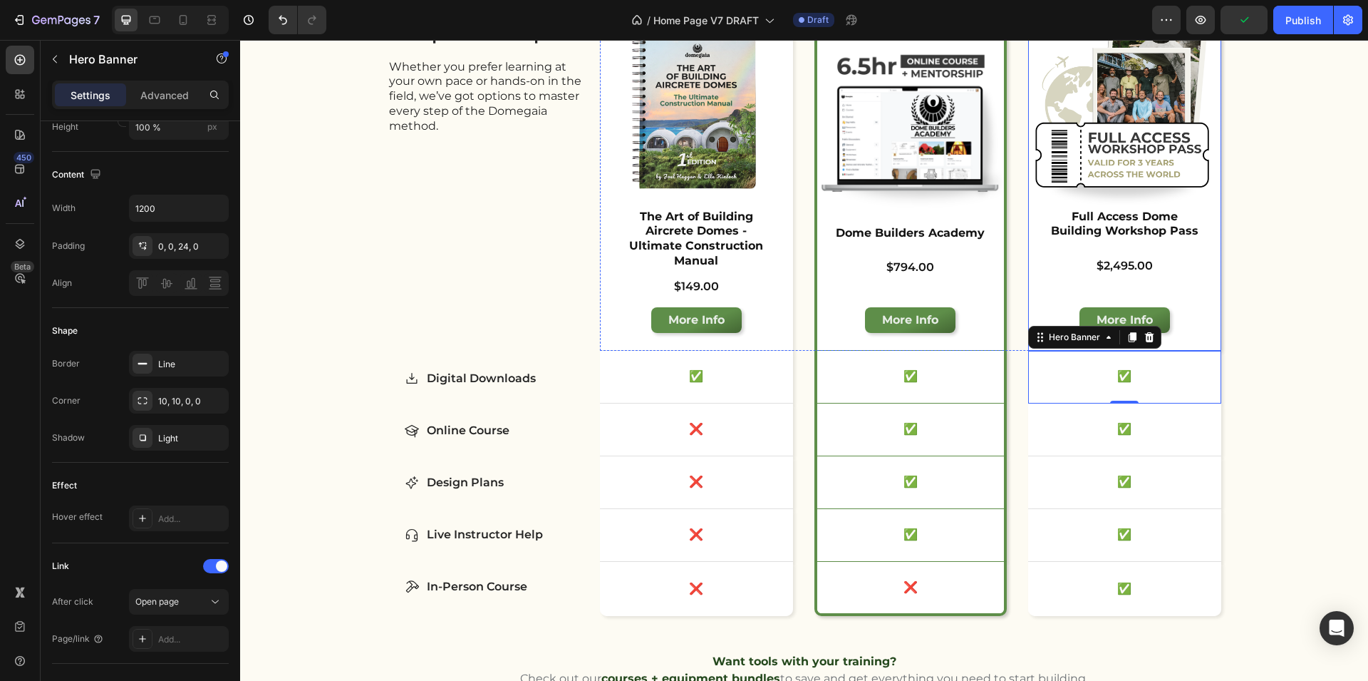
click at [1213, 329] on div "Product Images Full Access Dome Building Workshop Pass Product Title $2,495.00 …" at bounding box center [1124, 182] width 193 height 335
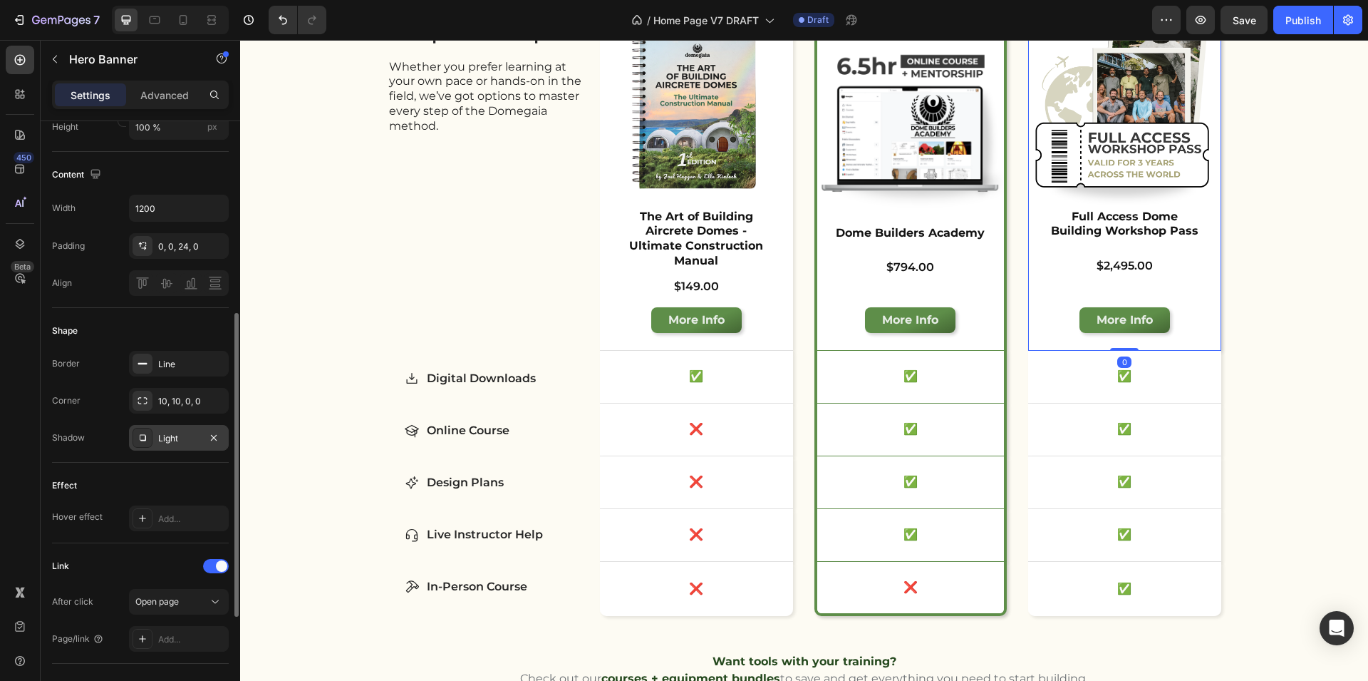
click at [155, 443] on div "Light" at bounding box center [179, 438] width 100 height 26
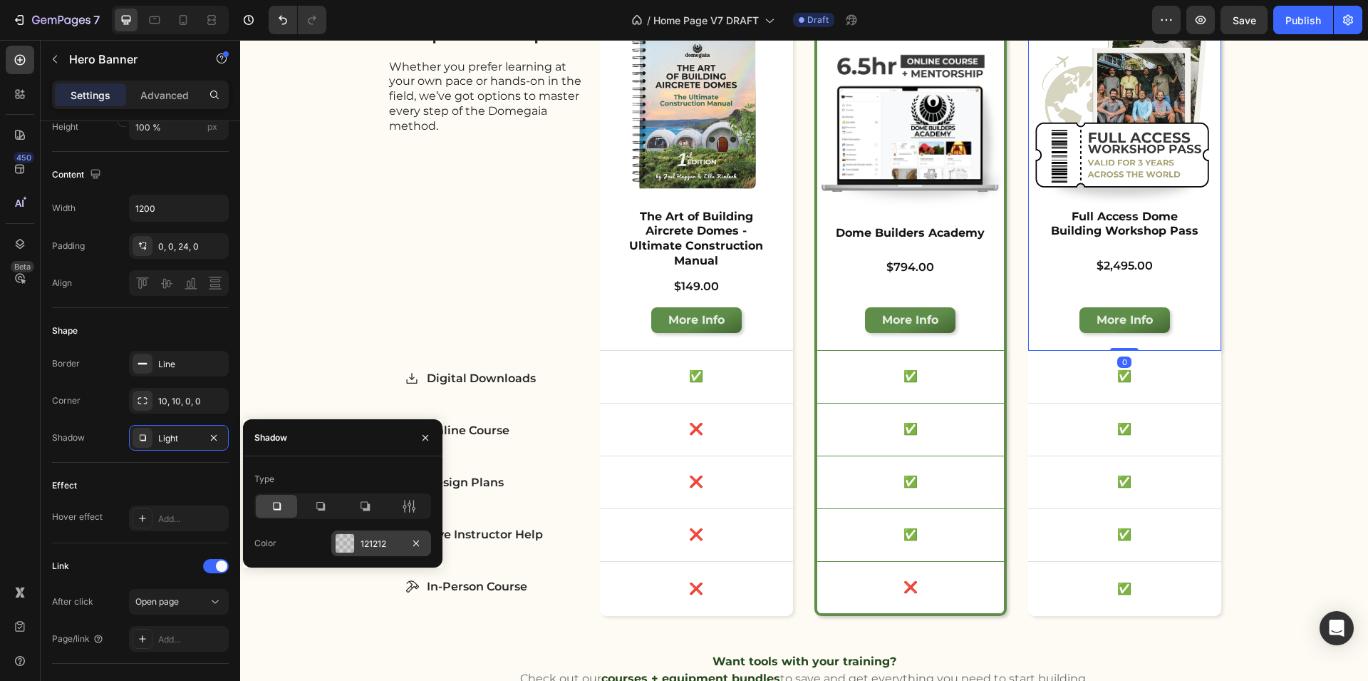
click at [343, 540] on div at bounding box center [345, 543] width 19 height 19
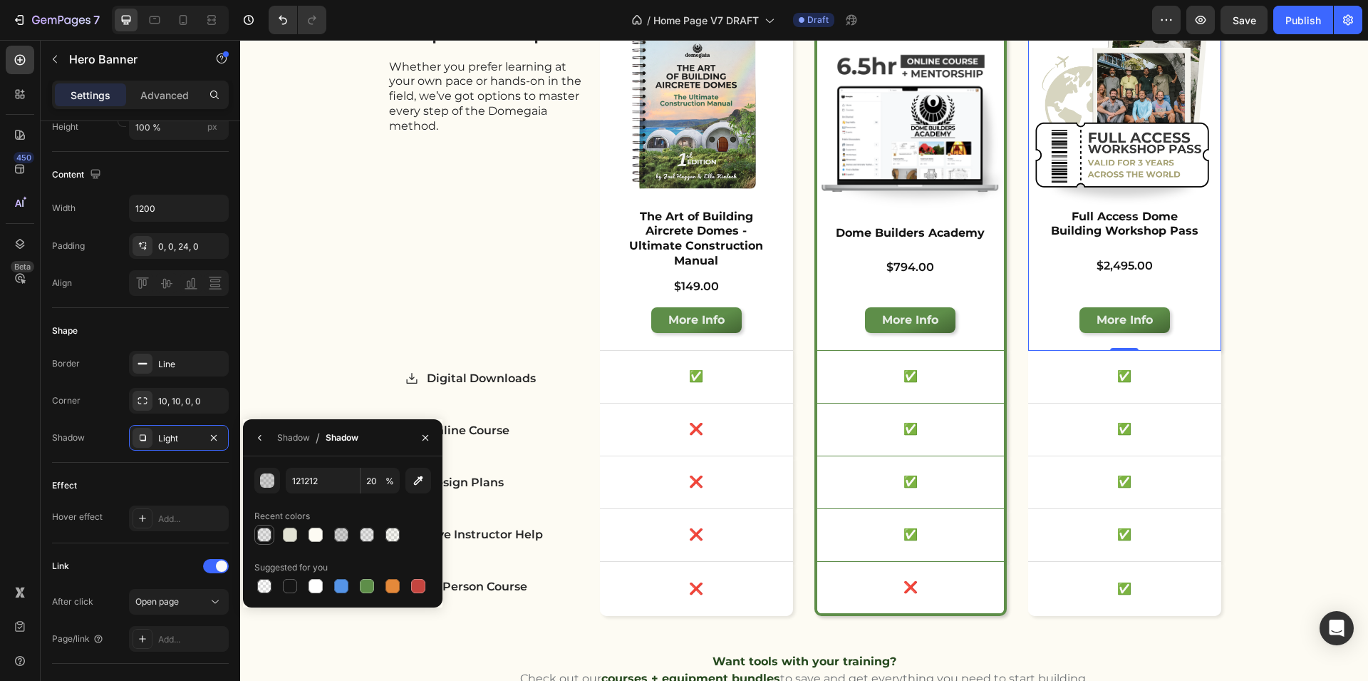
click at [267, 532] on div at bounding box center [264, 534] width 14 height 14
type input "10"
click at [1301, 408] on div "Learn the Method Heading Curious to go deeper and actually build something? We …" at bounding box center [804, 301] width 1128 height 902
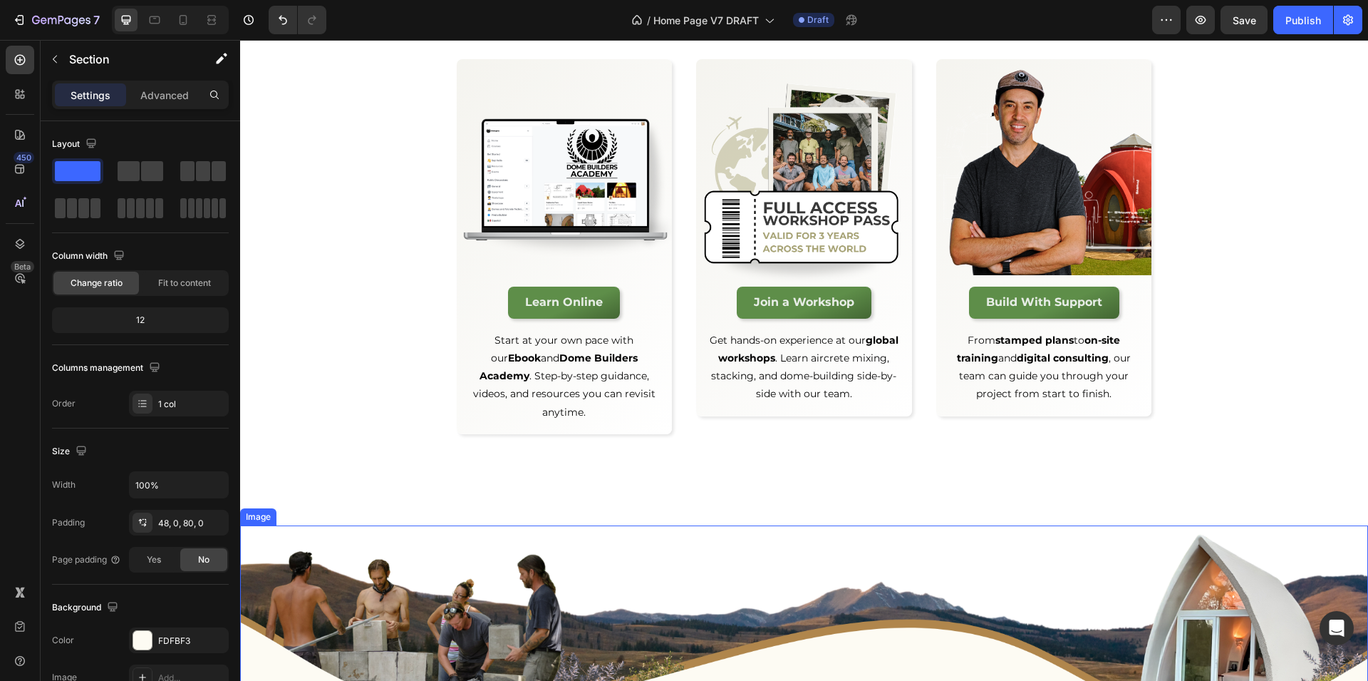
scroll to position [3083, 0]
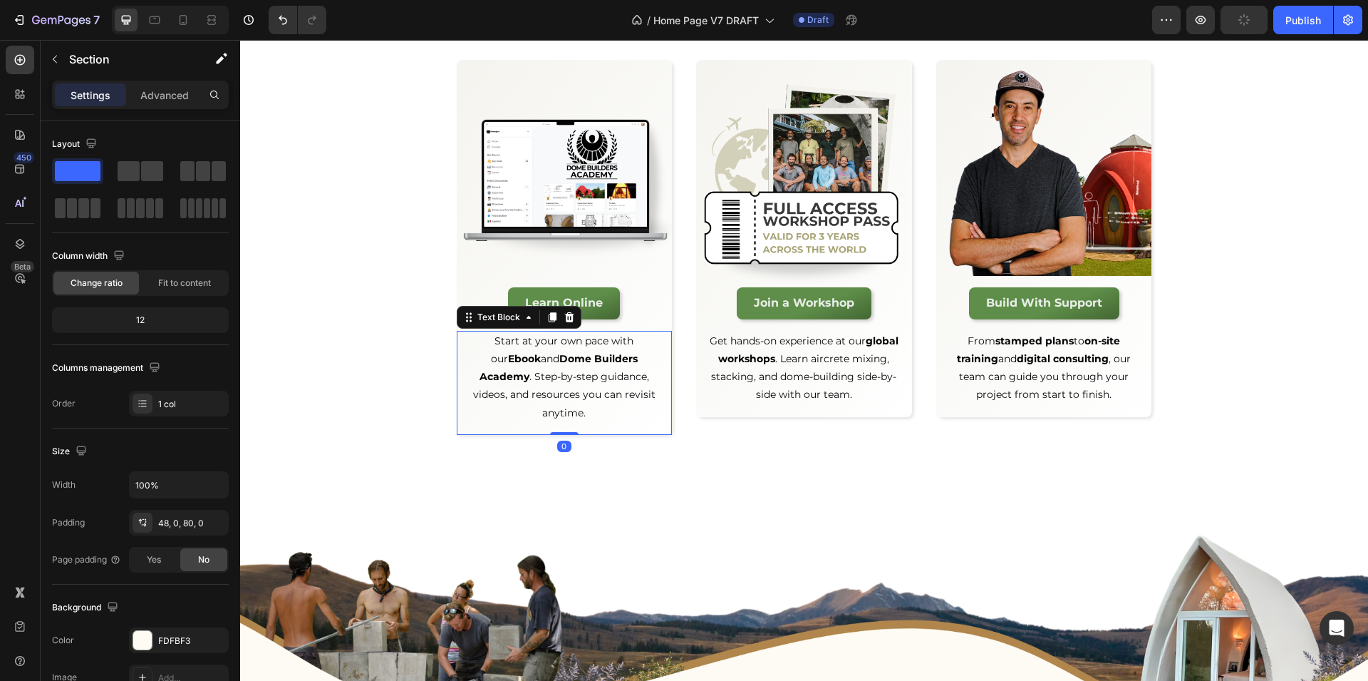
click at [665, 413] on div "Start at your own pace with our Ebook and Dome Builders Academy . Step-by-step …" at bounding box center [565, 383] width 216 height 104
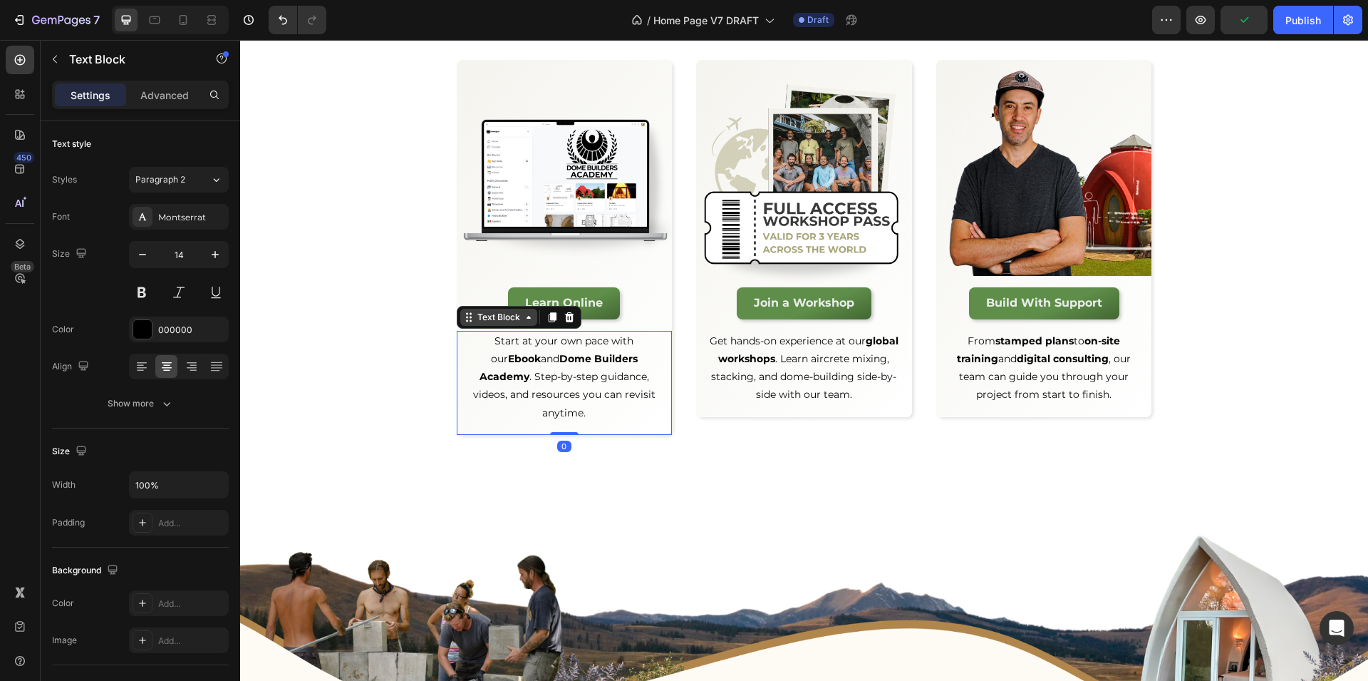
click at [486, 321] on div "Text Block" at bounding box center [499, 317] width 48 height 13
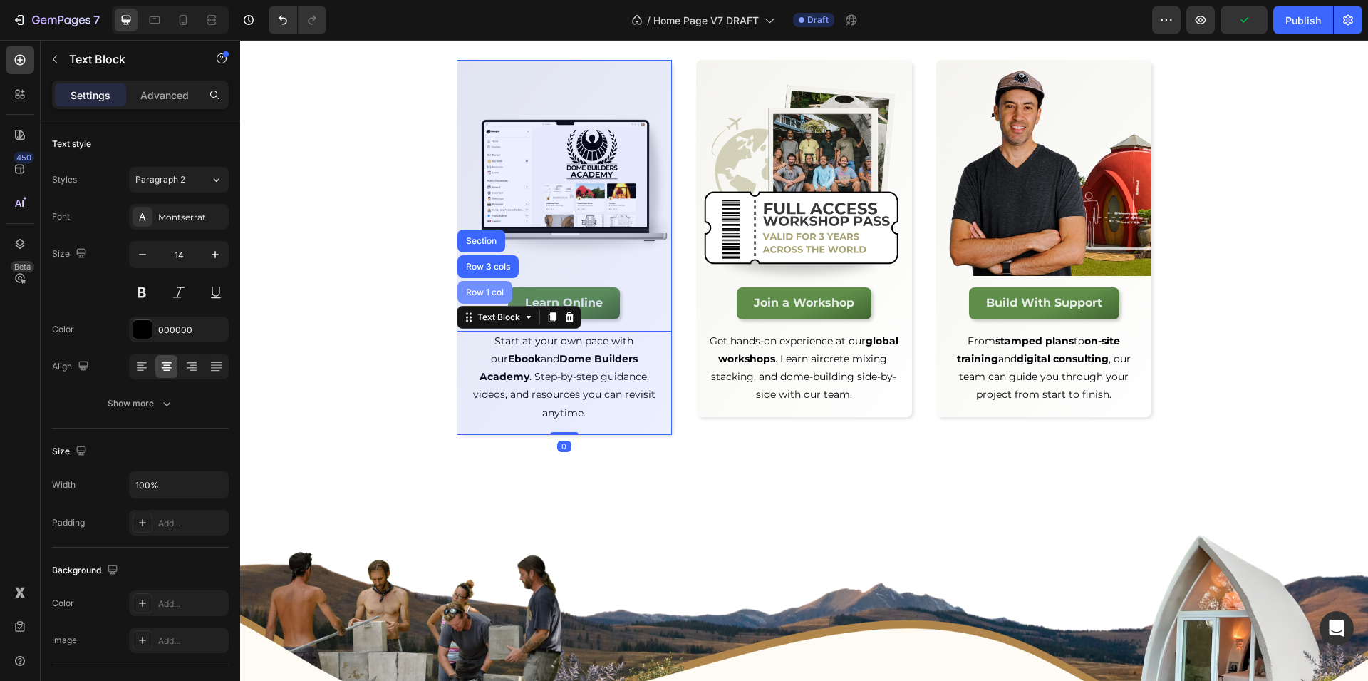
click at [481, 292] on div "Row 1 col" at bounding box center [484, 292] width 43 height 9
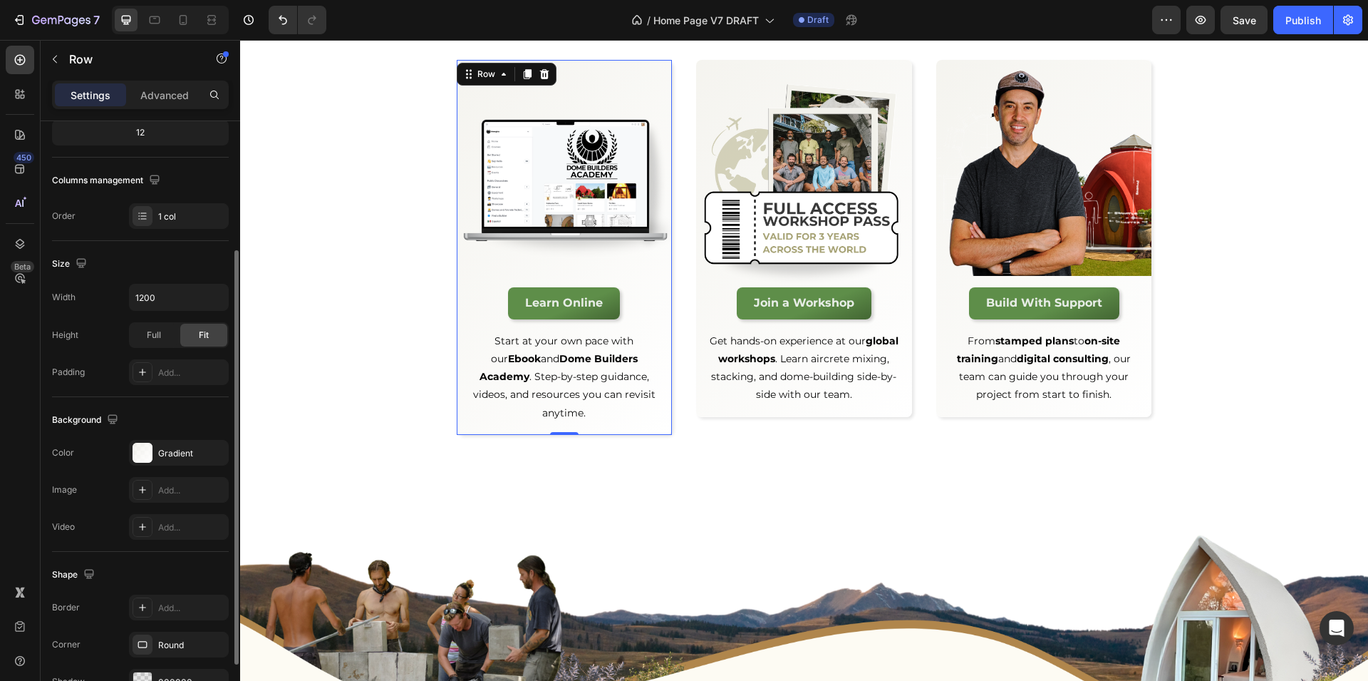
scroll to position [269, 0]
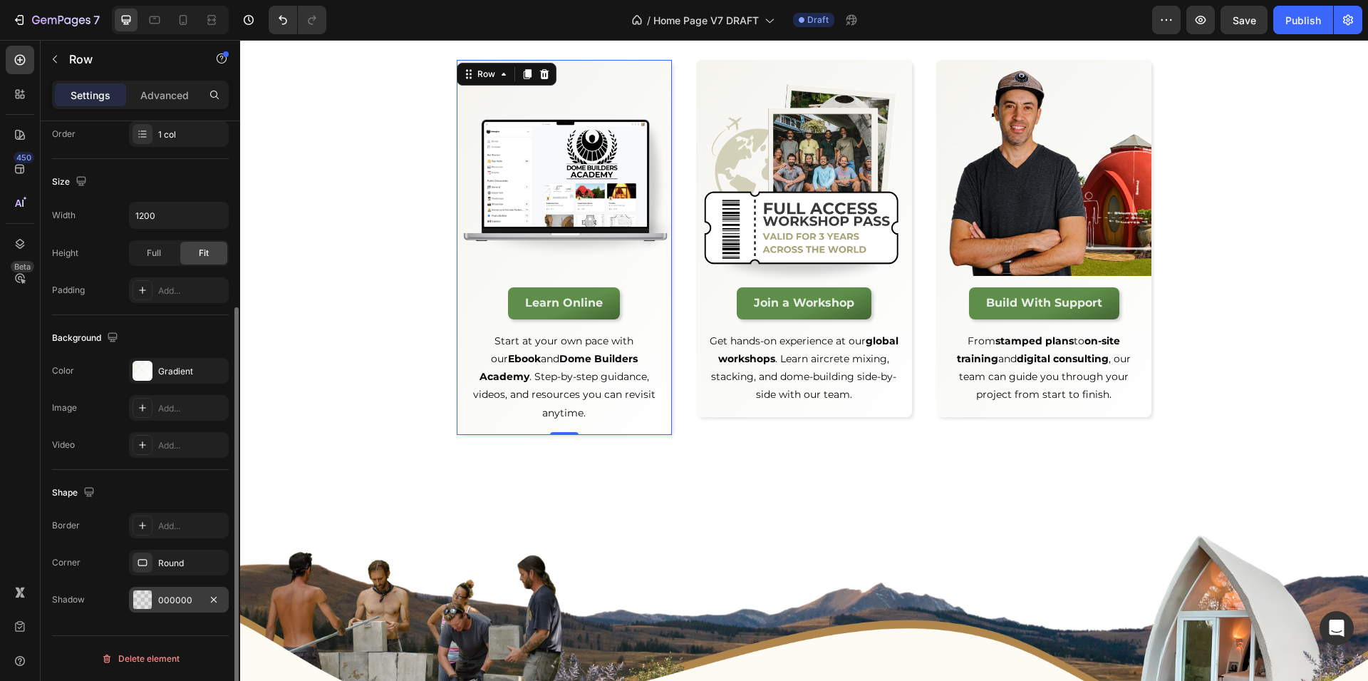
click at [157, 604] on div "000000" at bounding box center [179, 600] width 100 height 26
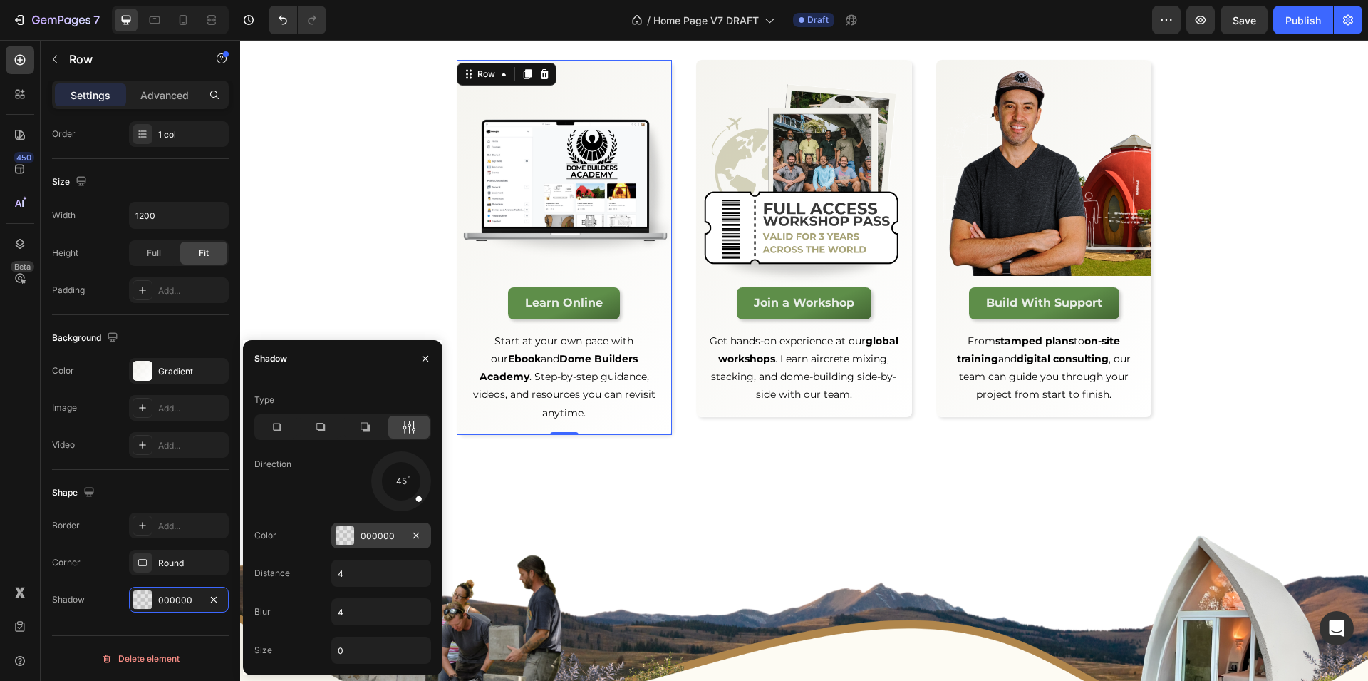
click at [350, 531] on div at bounding box center [345, 535] width 19 height 19
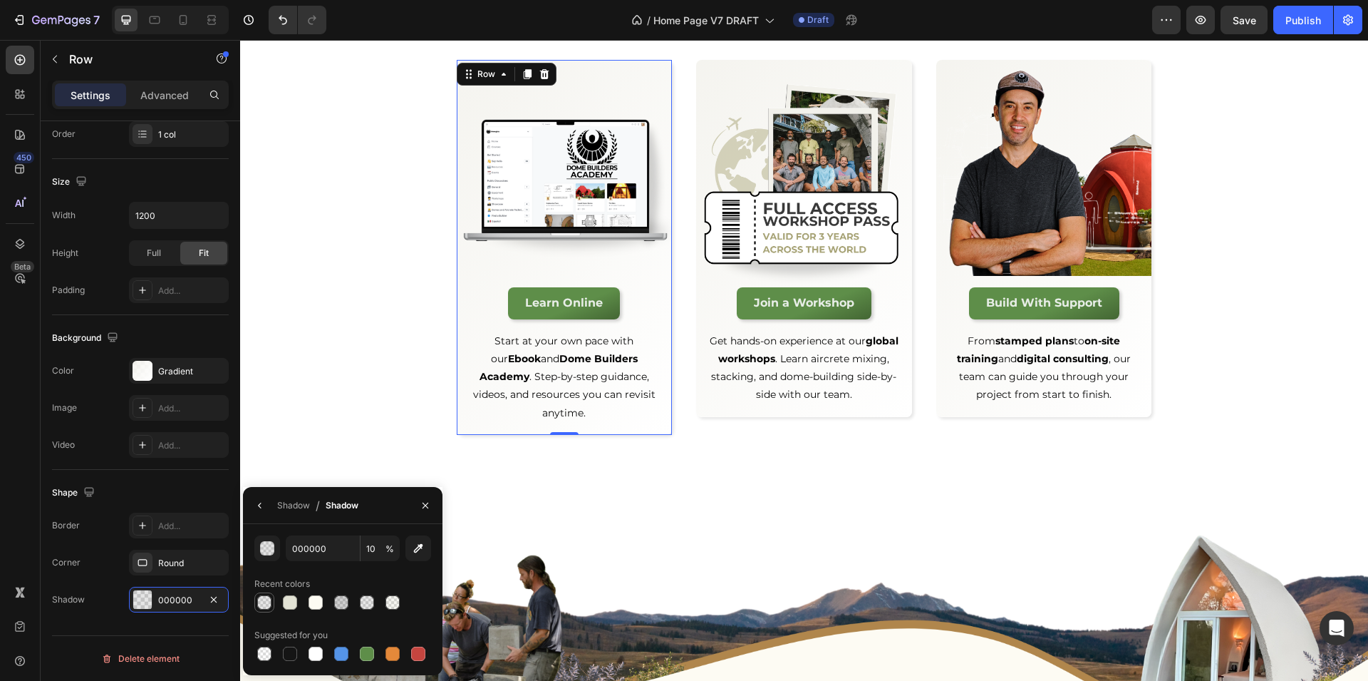
click at [265, 610] on div at bounding box center [264, 602] width 17 height 17
type input "121212"
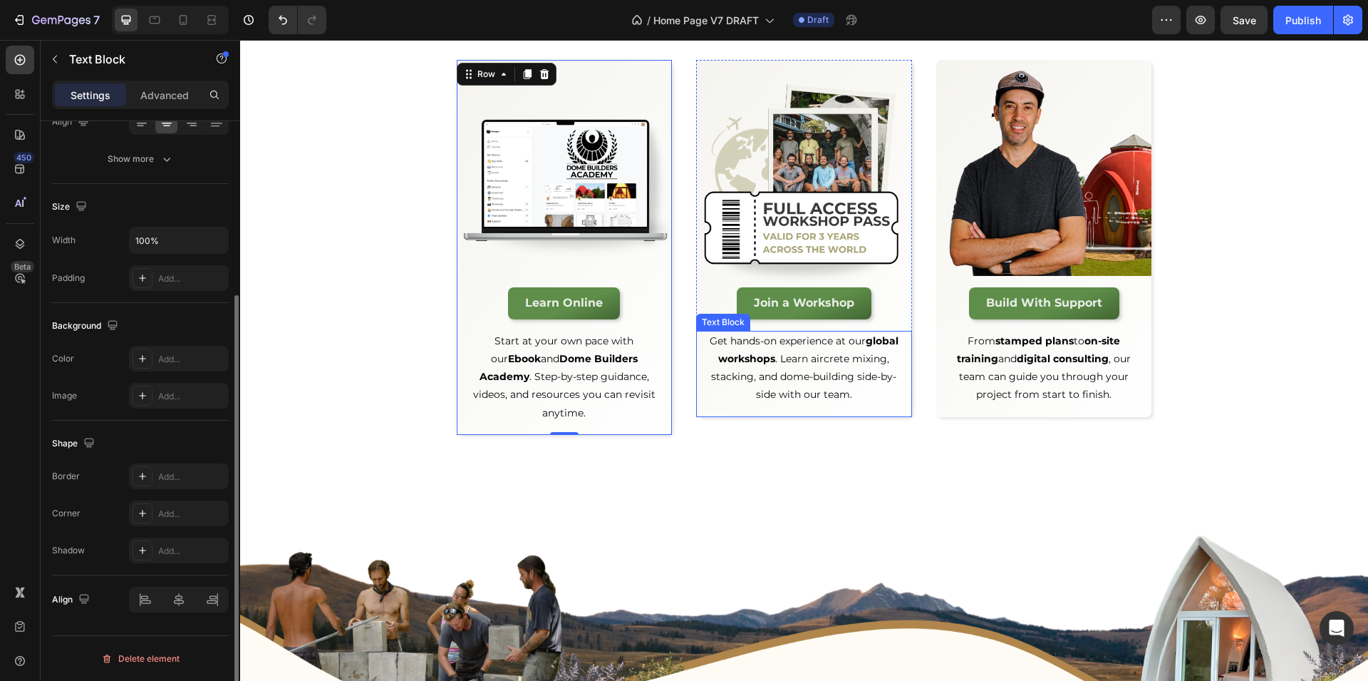
click at [899, 415] on div "Get hands-on experience at our global workshops . Learn aircrete mixing, stacki…" at bounding box center [804, 374] width 216 height 86
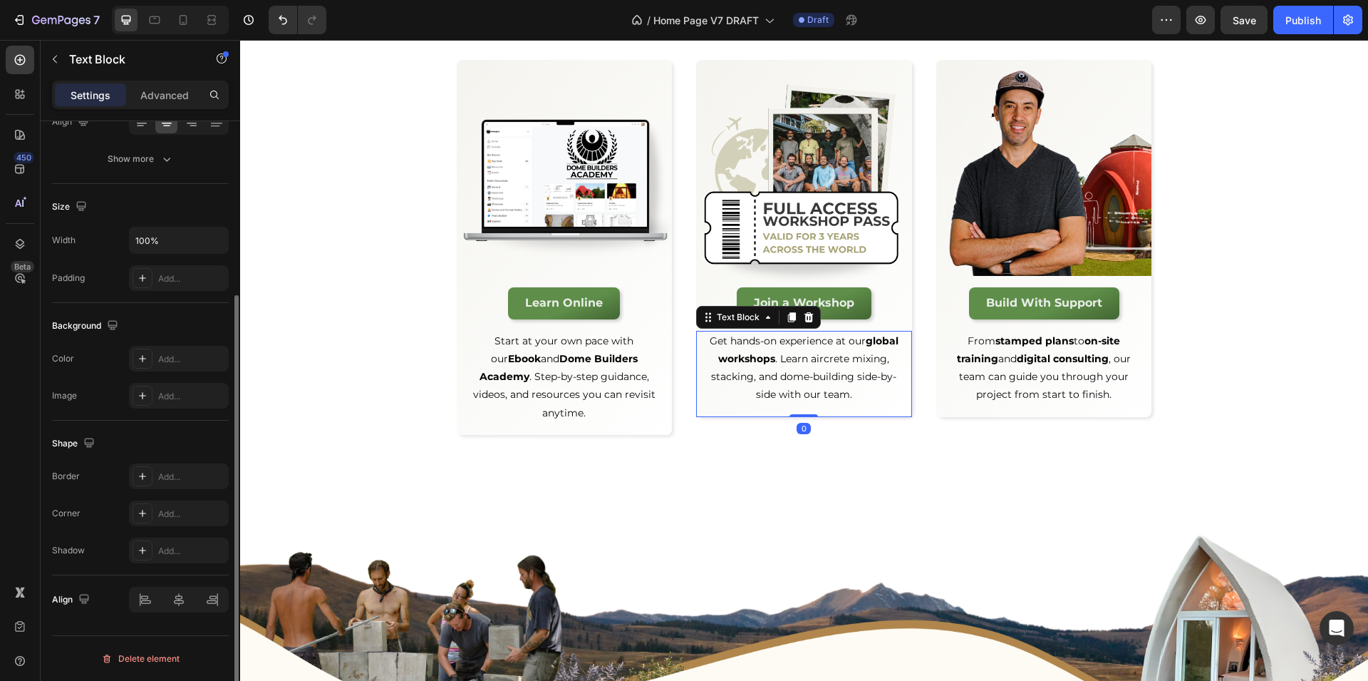
scroll to position [0, 0]
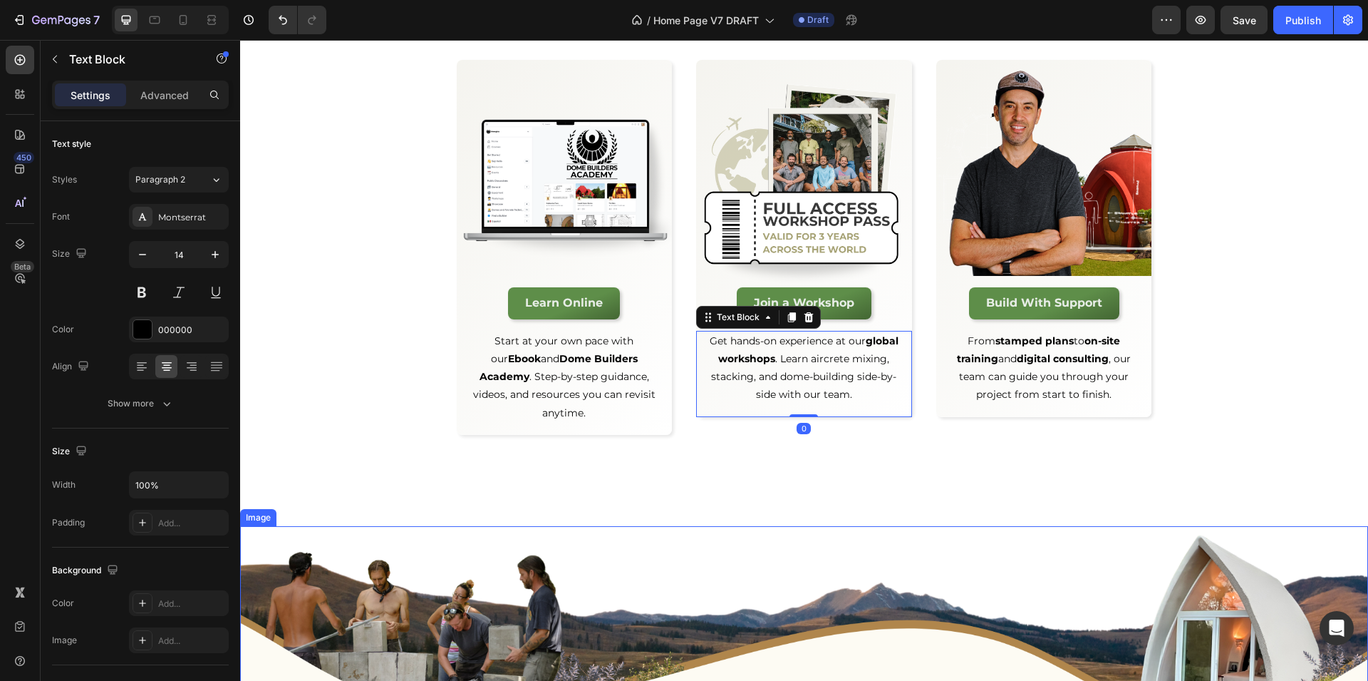
click at [731, 526] on img at bounding box center [804, 627] width 1128 height 202
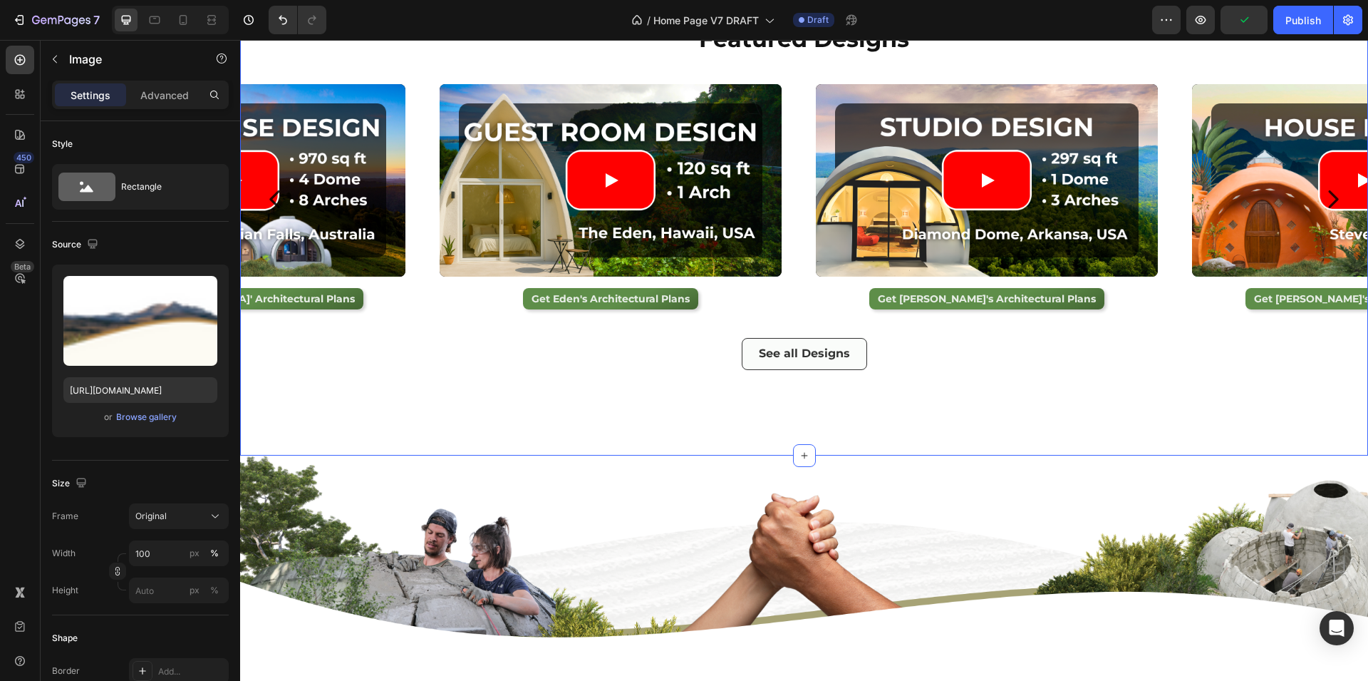
scroll to position [2270, 0]
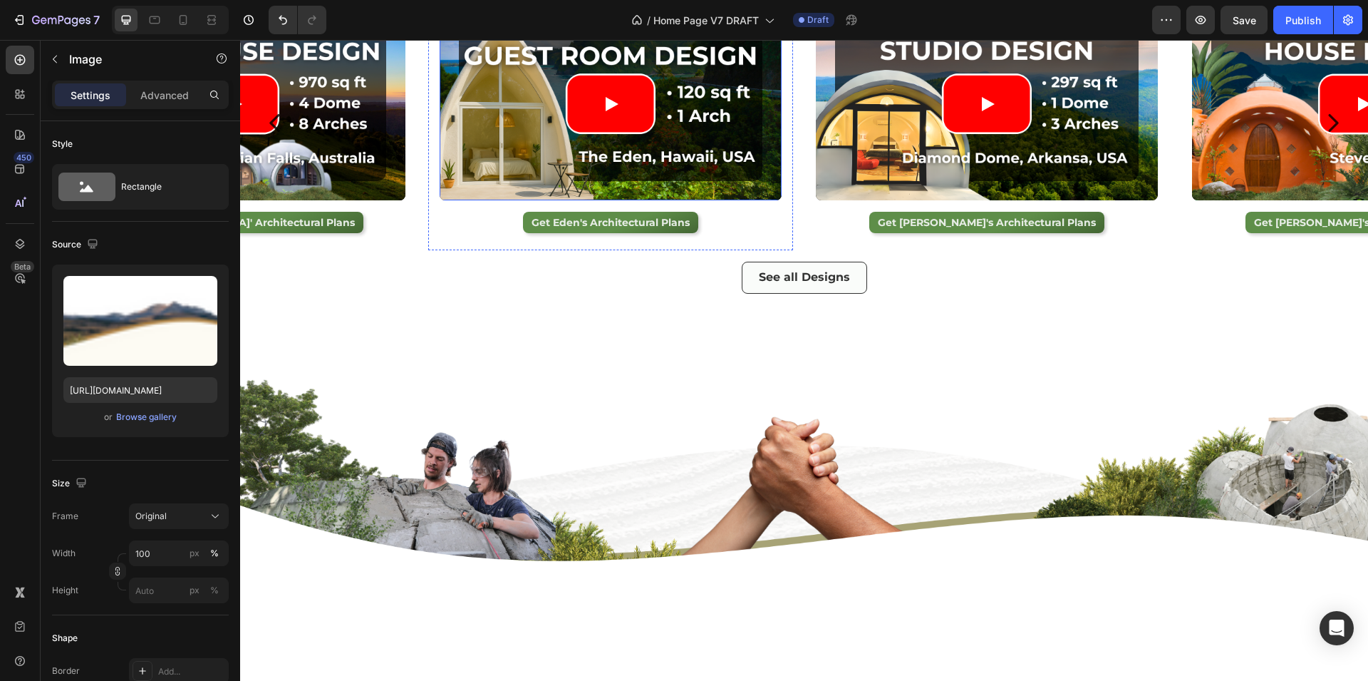
click at [773, 200] on article at bounding box center [611, 104] width 342 height 192
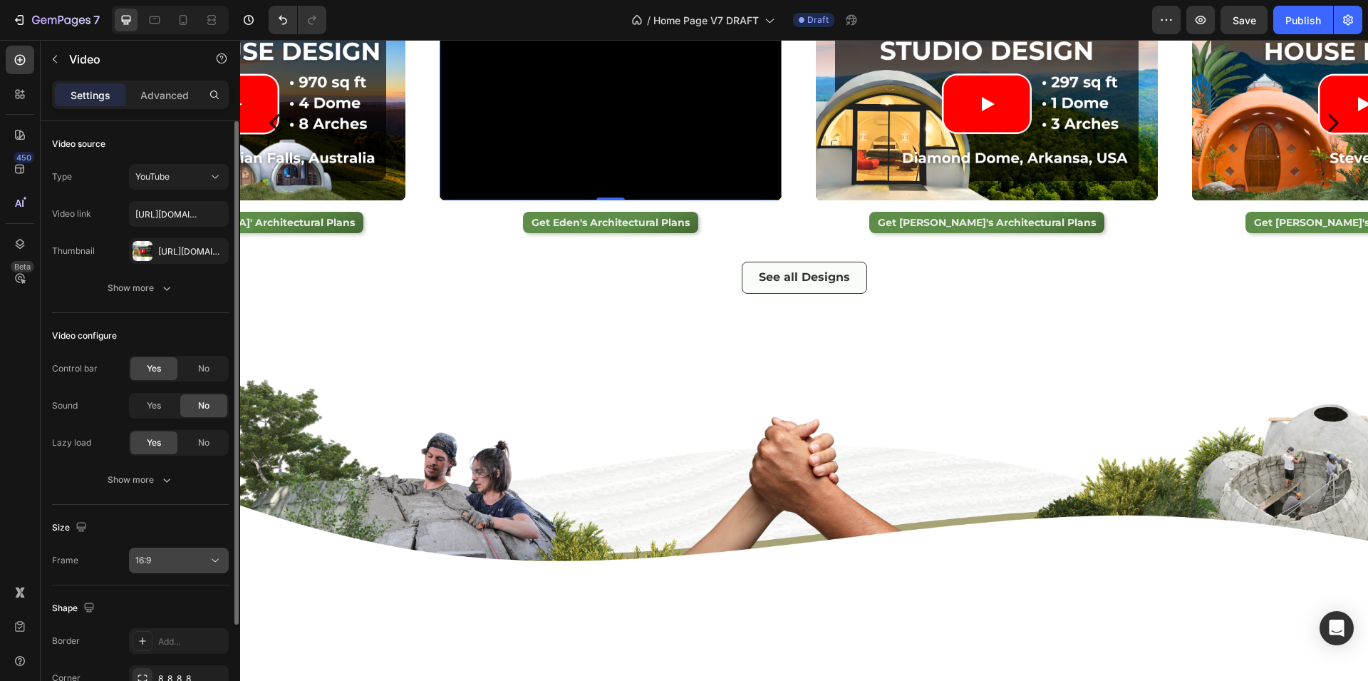
scroll to position [115, 0]
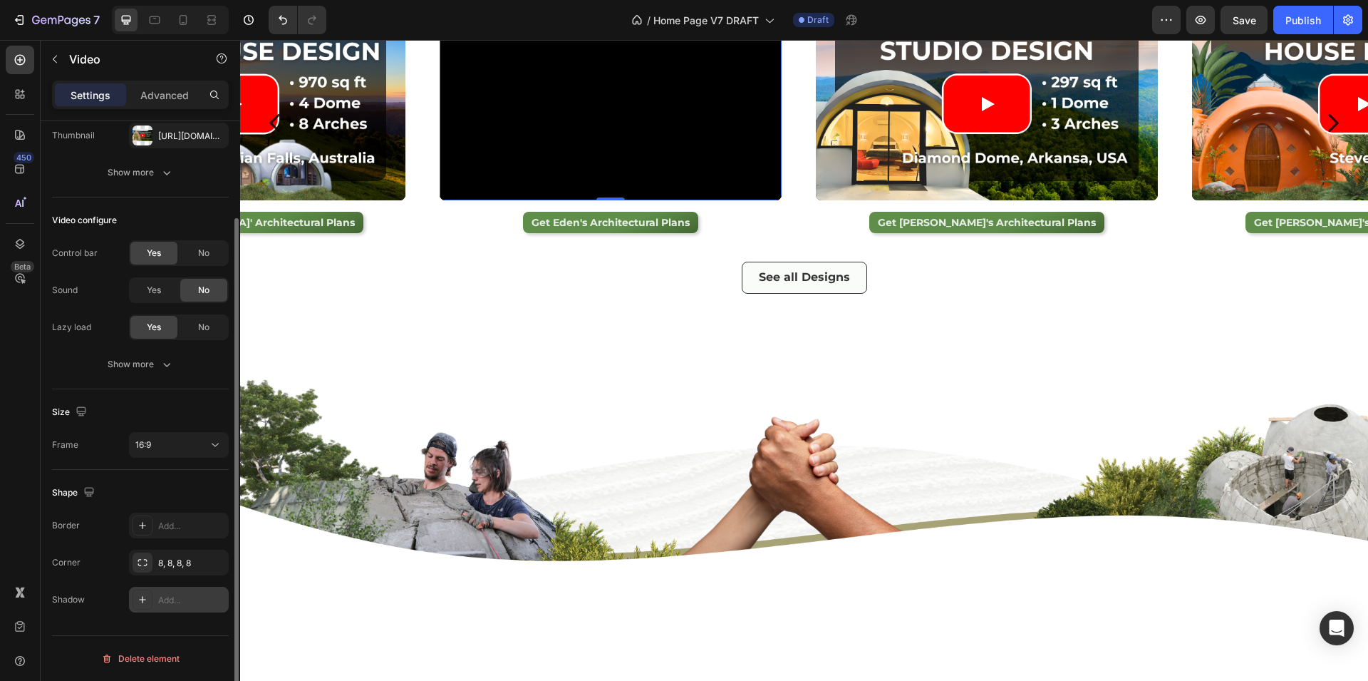
click at [147, 602] on icon at bounding box center [142, 599] width 11 height 11
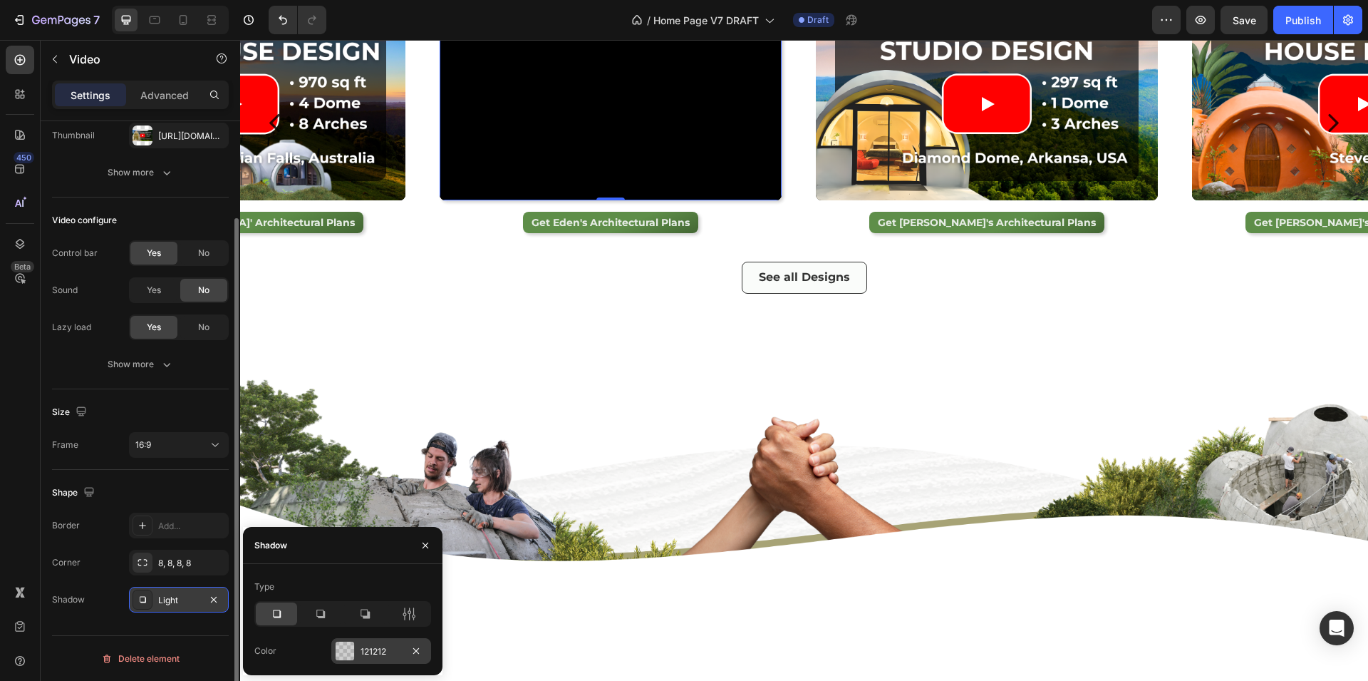
click at [346, 649] on div at bounding box center [345, 650] width 19 height 19
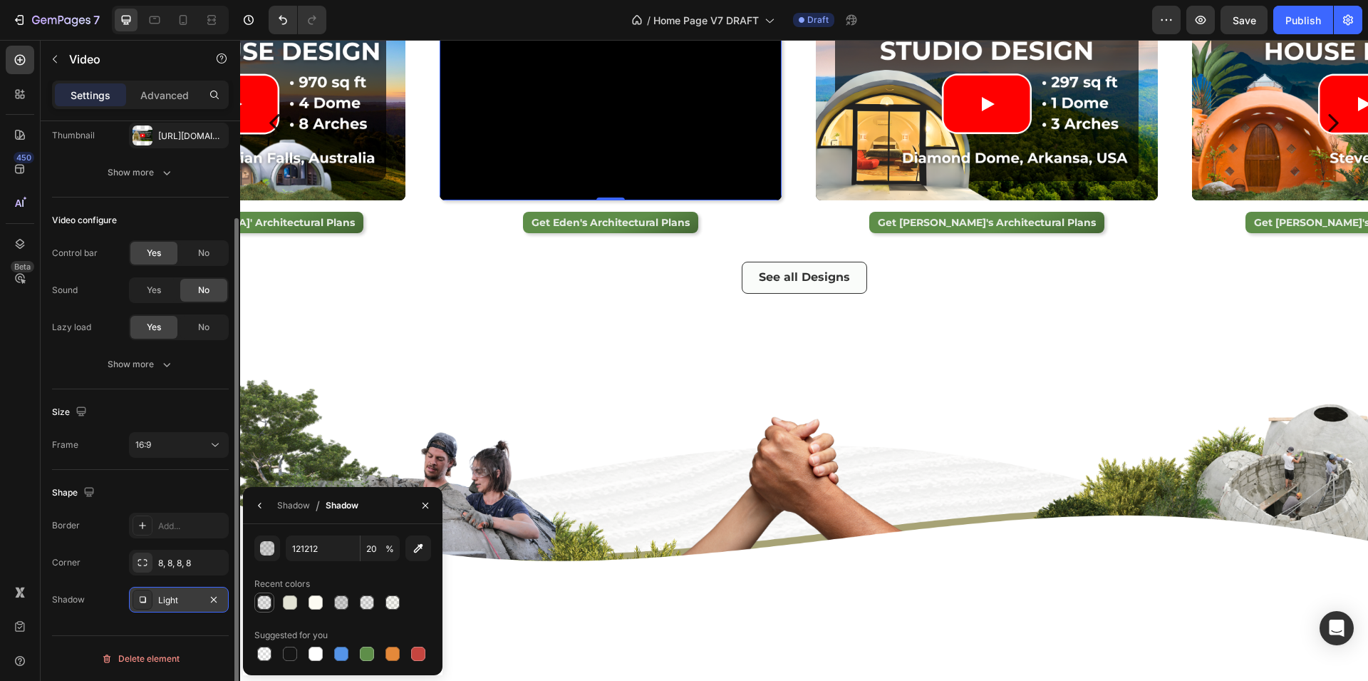
click at [261, 602] on div at bounding box center [264, 602] width 14 height 14
type input "10"
click at [579, 379] on div "Featured Designs Heading Row Video 0 Get Eden's Architectural Plans Button Row …" at bounding box center [804, 140] width 1128 height 478
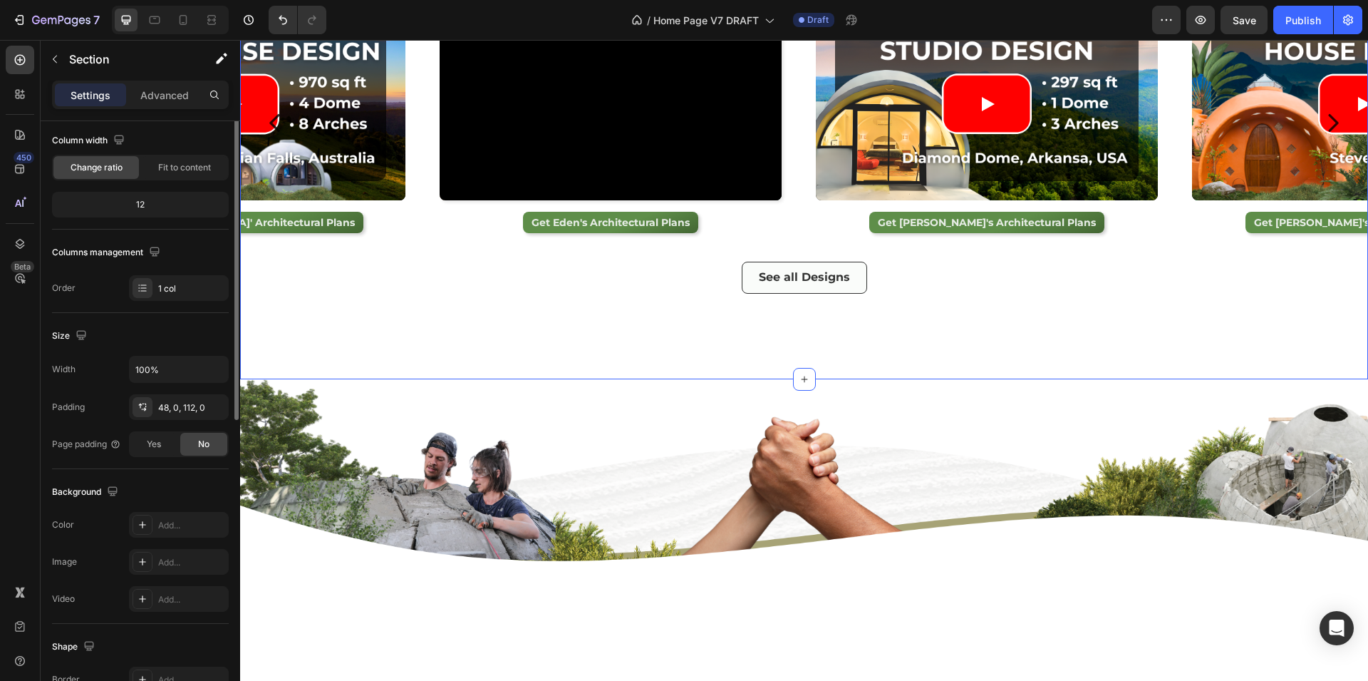
scroll to position [0, 0]
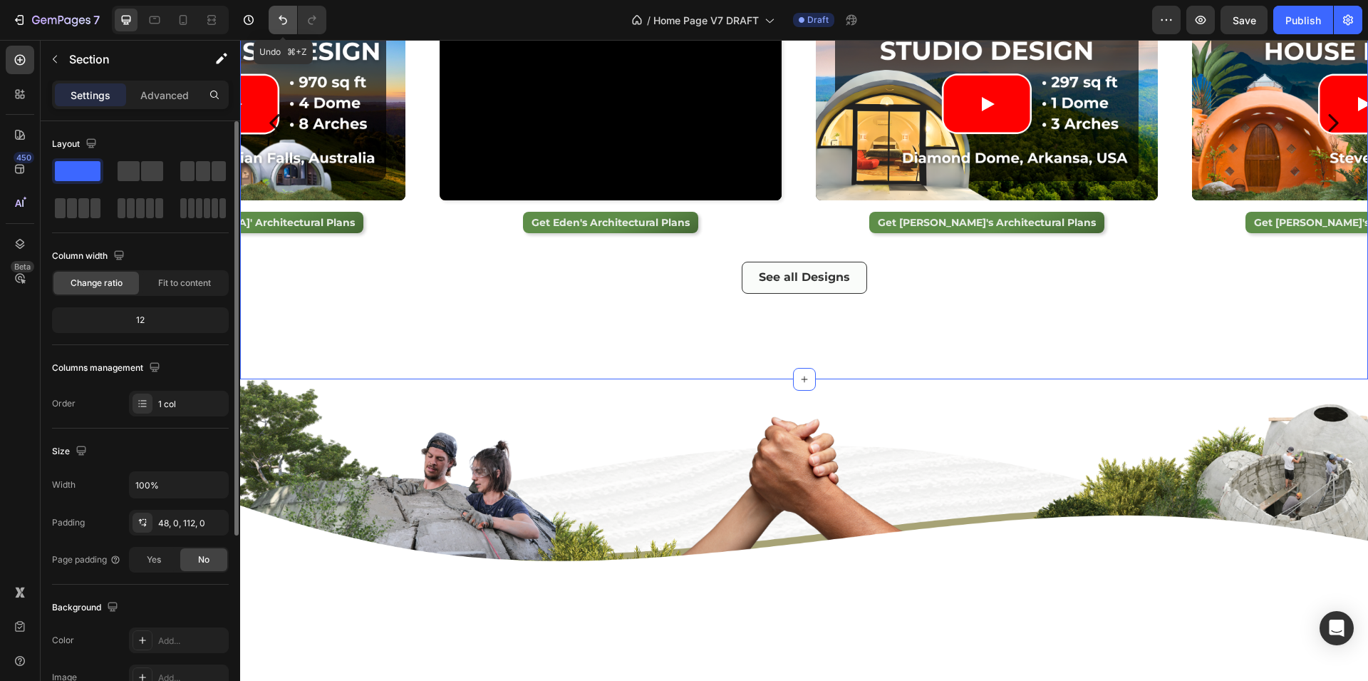
click at [274, 16] on button "Undo/Redo" at bounding box center [283, 20] width 29 height 29
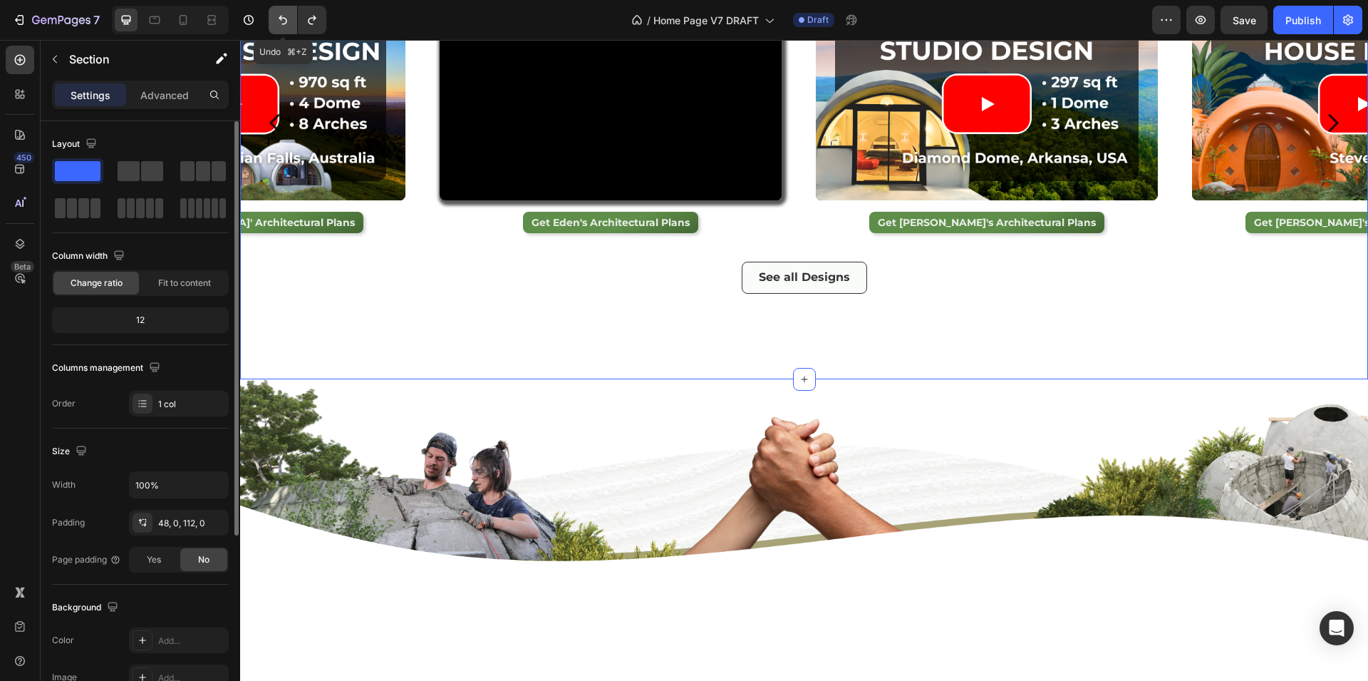
click at [274, 16] on button "Undo/Redo" at bounding box center [283, 20] width 29 height 29
click at [281, 21] on icon "Undo/Redo" at bounding box center [283, 20] width 14 height 14
click at [302, 22] on button "Undo/Redo" at bounding box center [312, 20] width 29 height 29
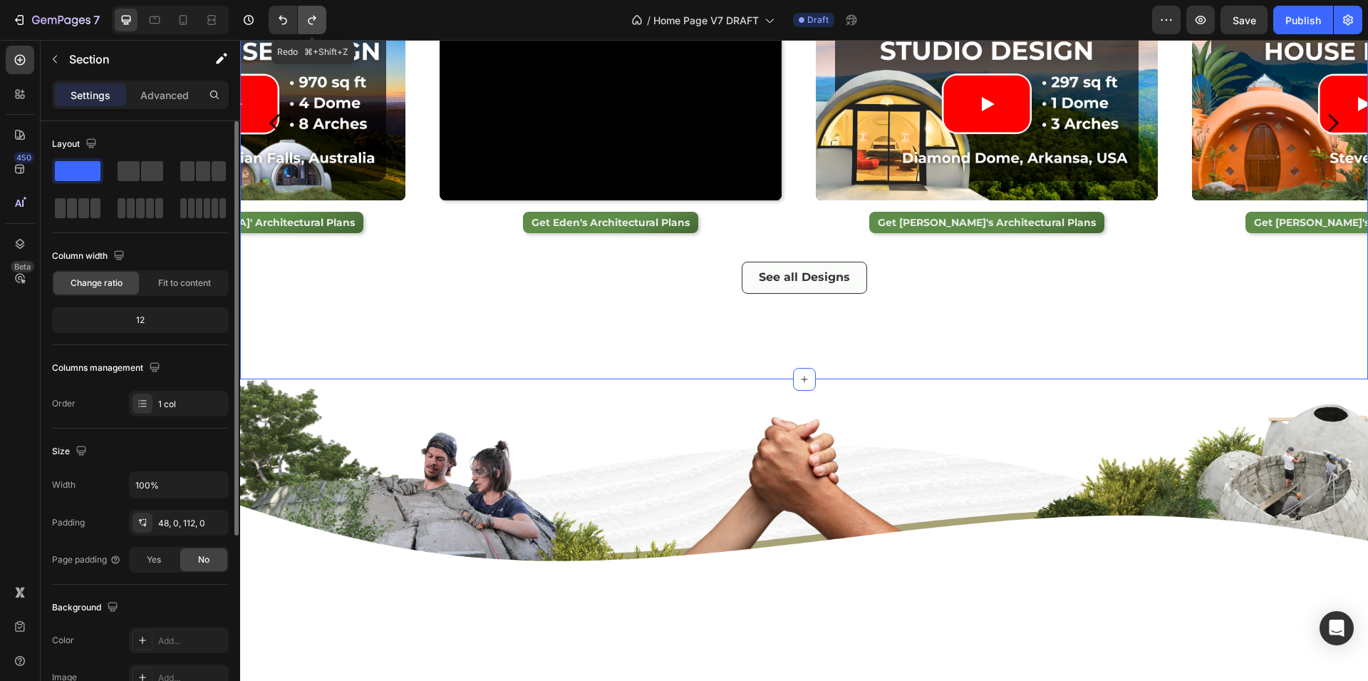
click at [302, 22] on button "Undo/Redo" at bounding box center [312, 20] width 29 height 29
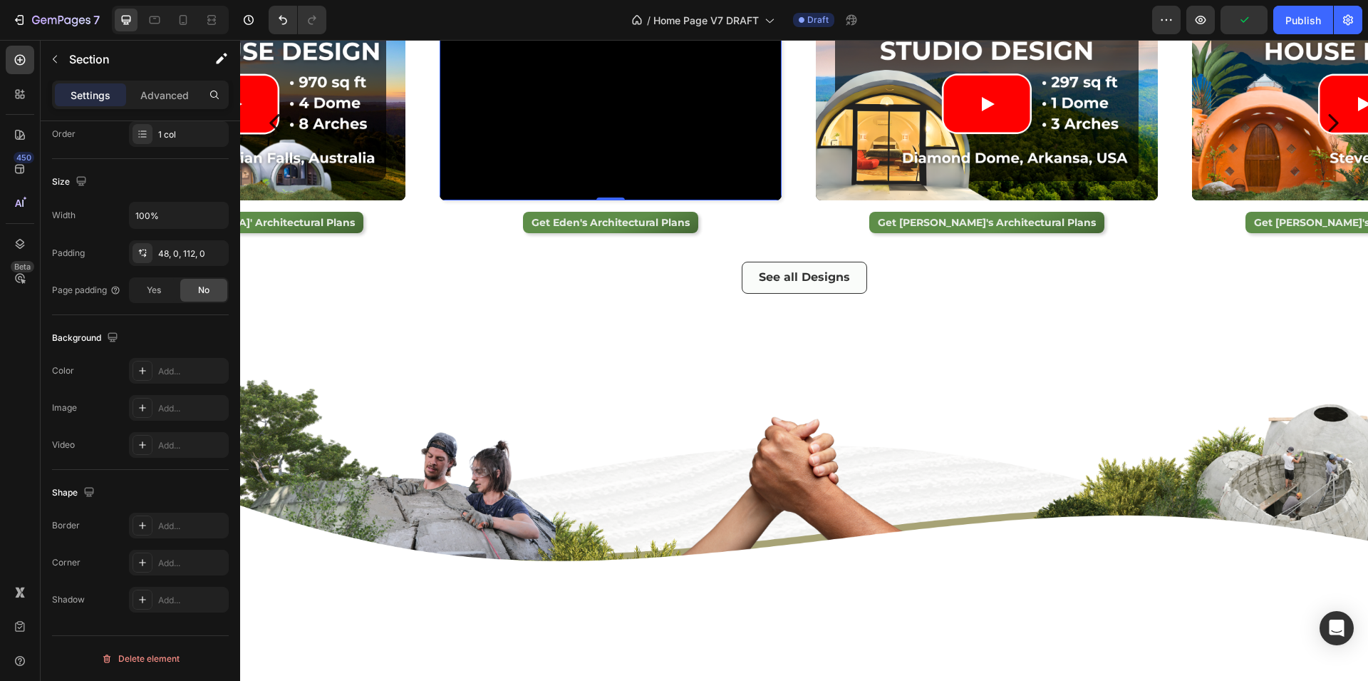
click at [450, 31] on div "Video" at bounding box center [472, 22] width 58 height 17
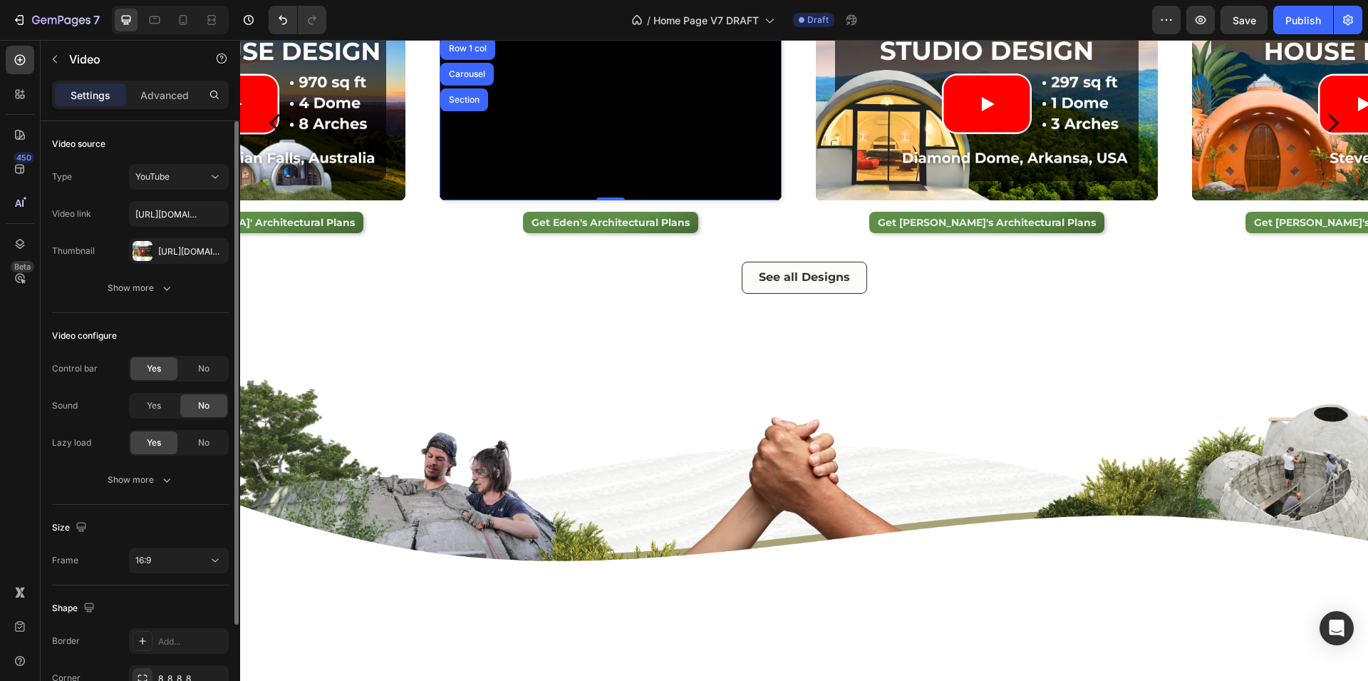
scroll to position [115, 0]
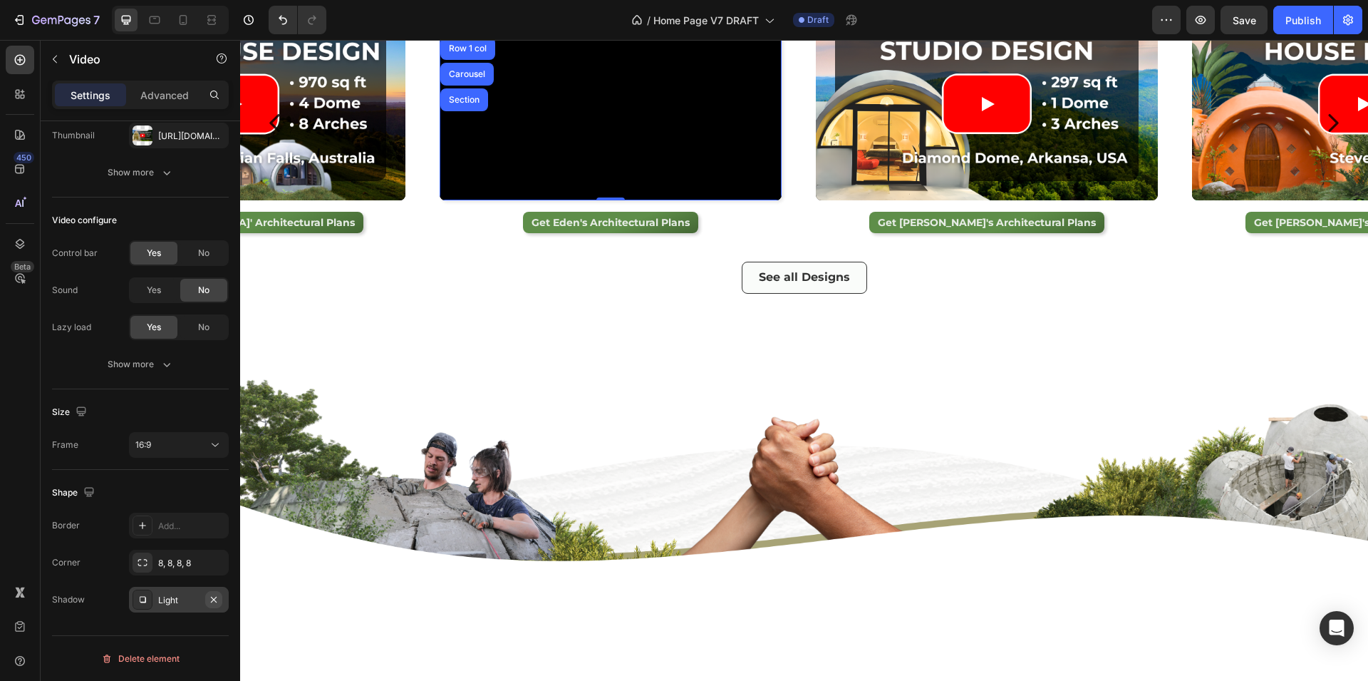
click at [212, 601] on icon "button" at bounding box center [213, 599] width 11 height 11
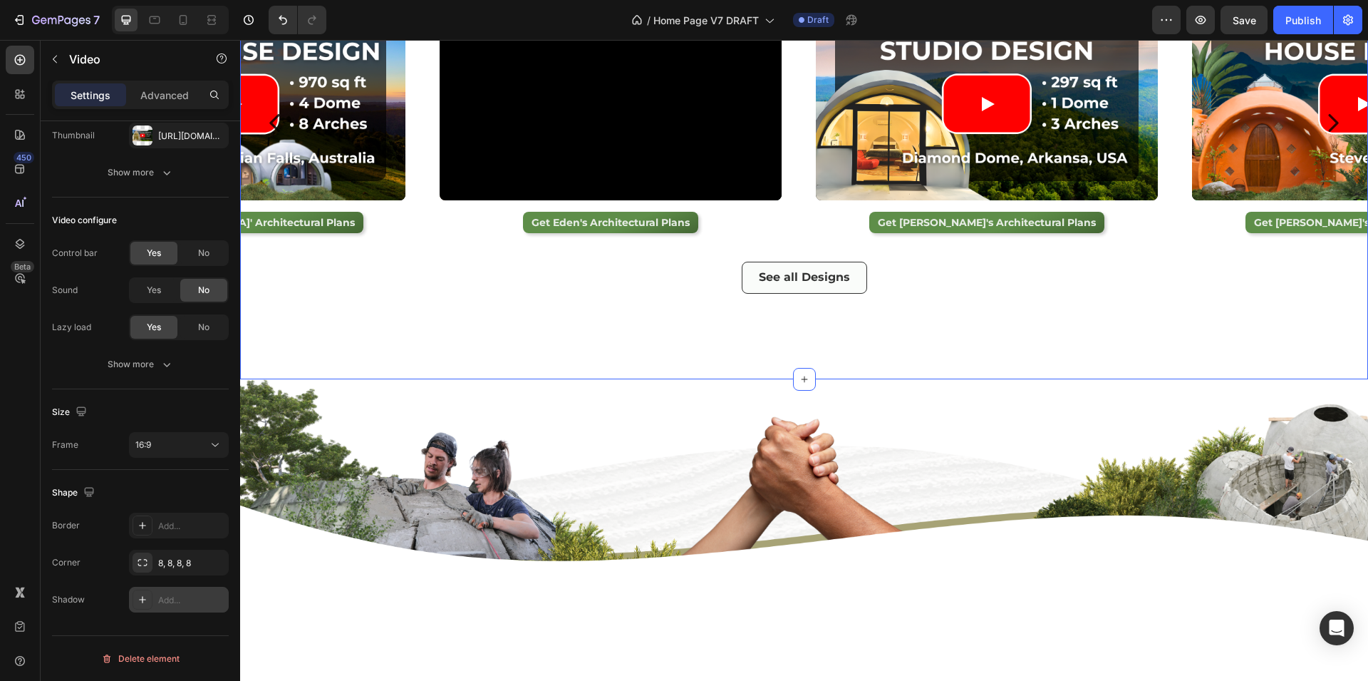
click at [415, 379] on div "Featured Designs Heading Row Video Get Eden's Architectural Plans Button Row Vi…" at bounding box center [804, 140] width 1128 height 478
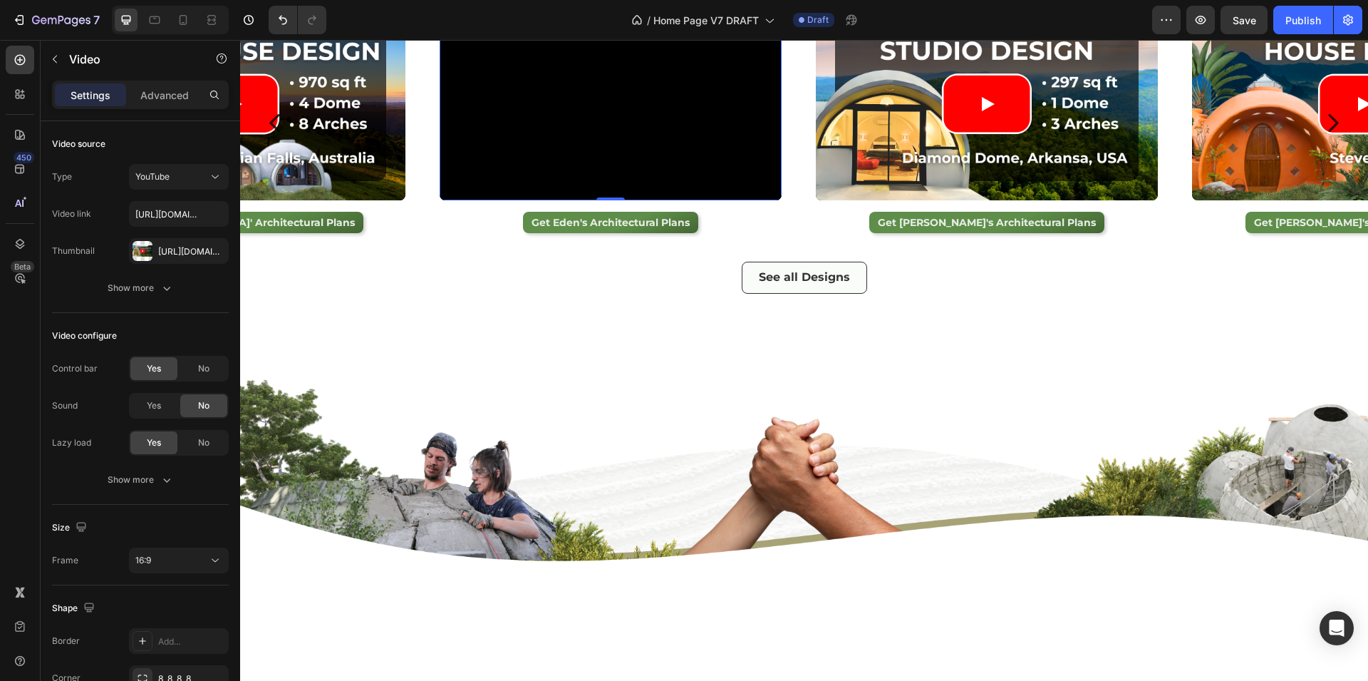
click at [457, 31] on div "Video" at bounding box center [472, 22] width 58 height 17
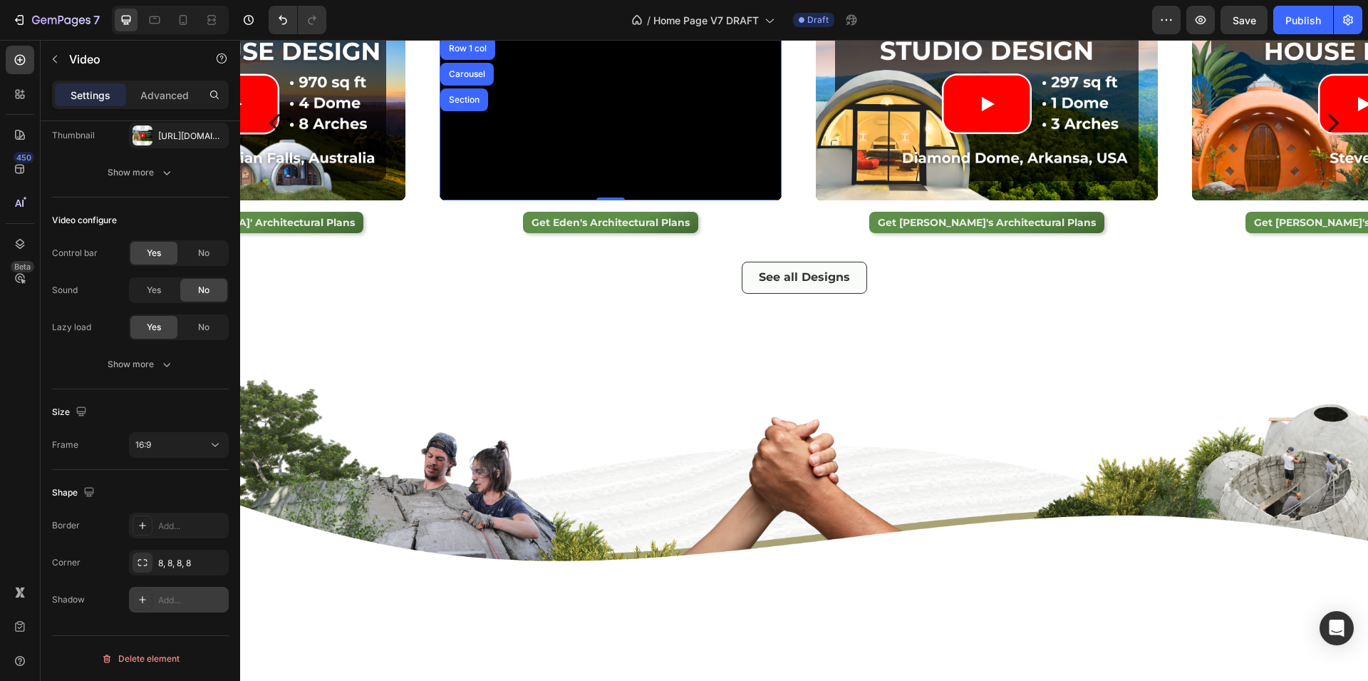
click at [150, 602] on div at bounding box center [143, 599] width 20 height 20
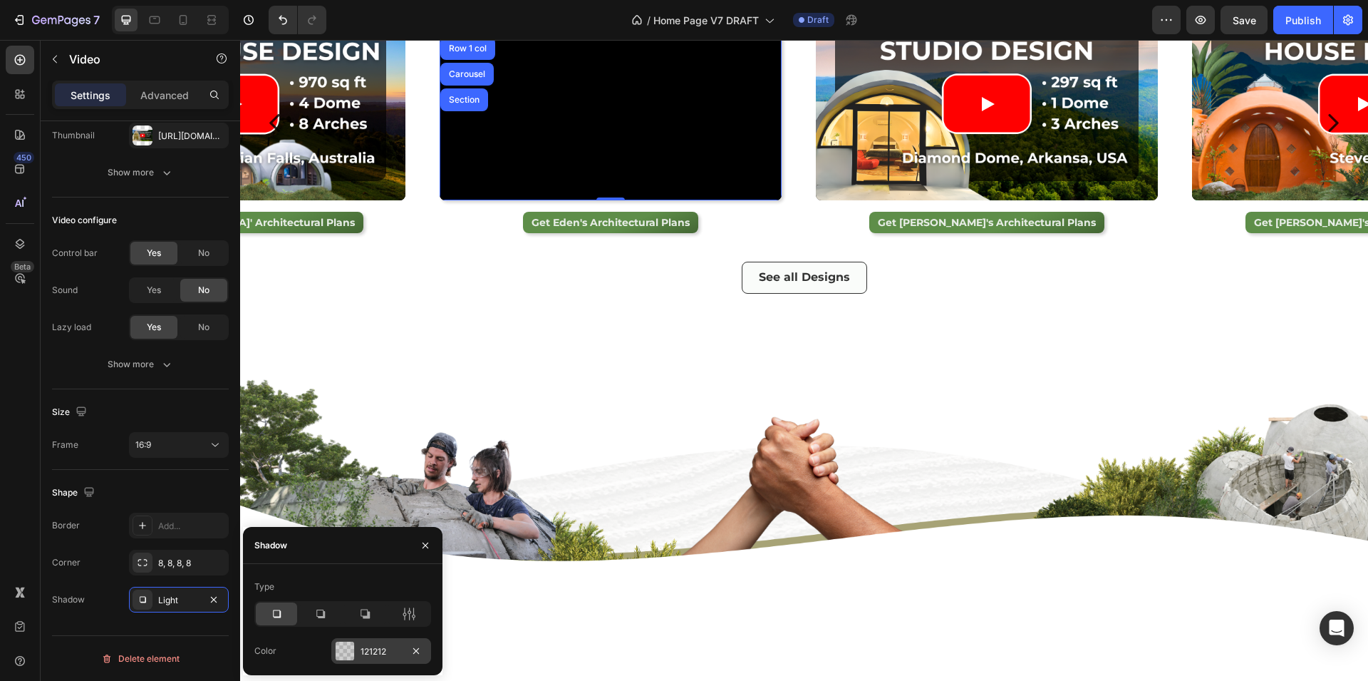
click at [347, 645] on div at bounding box center [345, 650] width 19 height 19
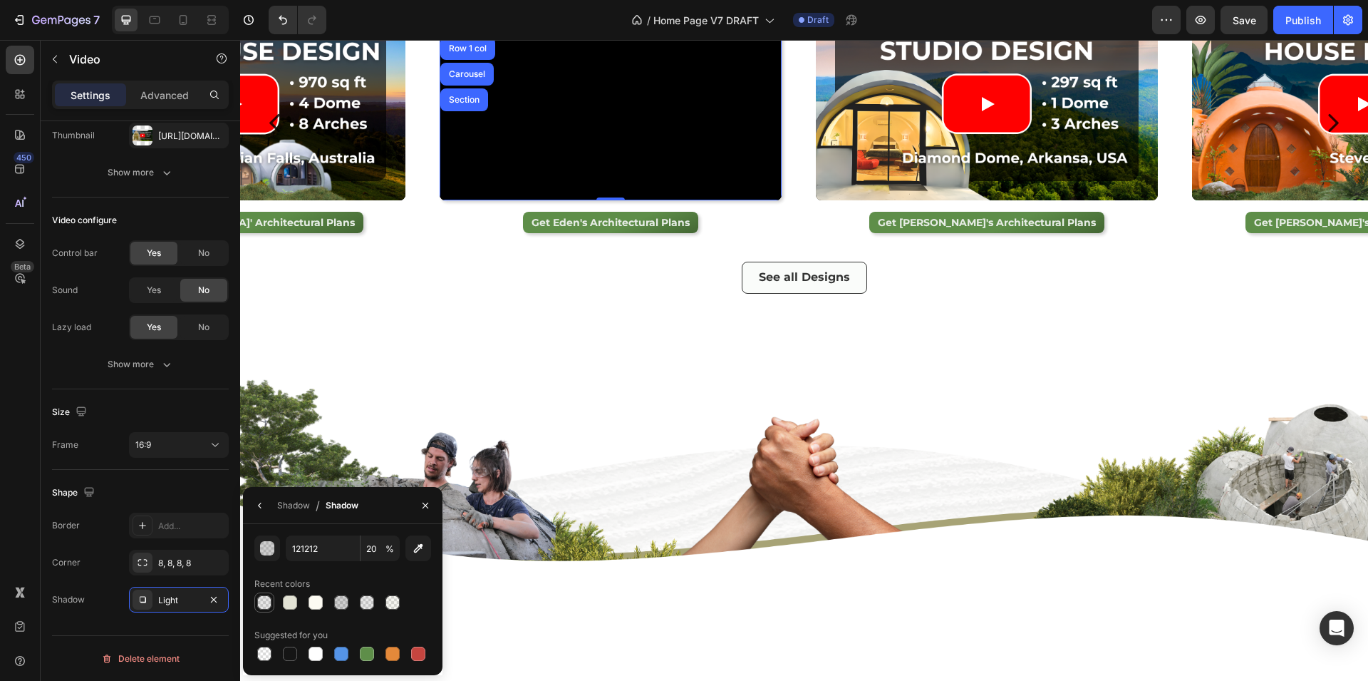
click at [259, 602] on div at bounding box center [264, 602] width 14 height 14
type input "10"
click at [266, 505] on button "button" at bounding box center [260, 505] width 23 height 23
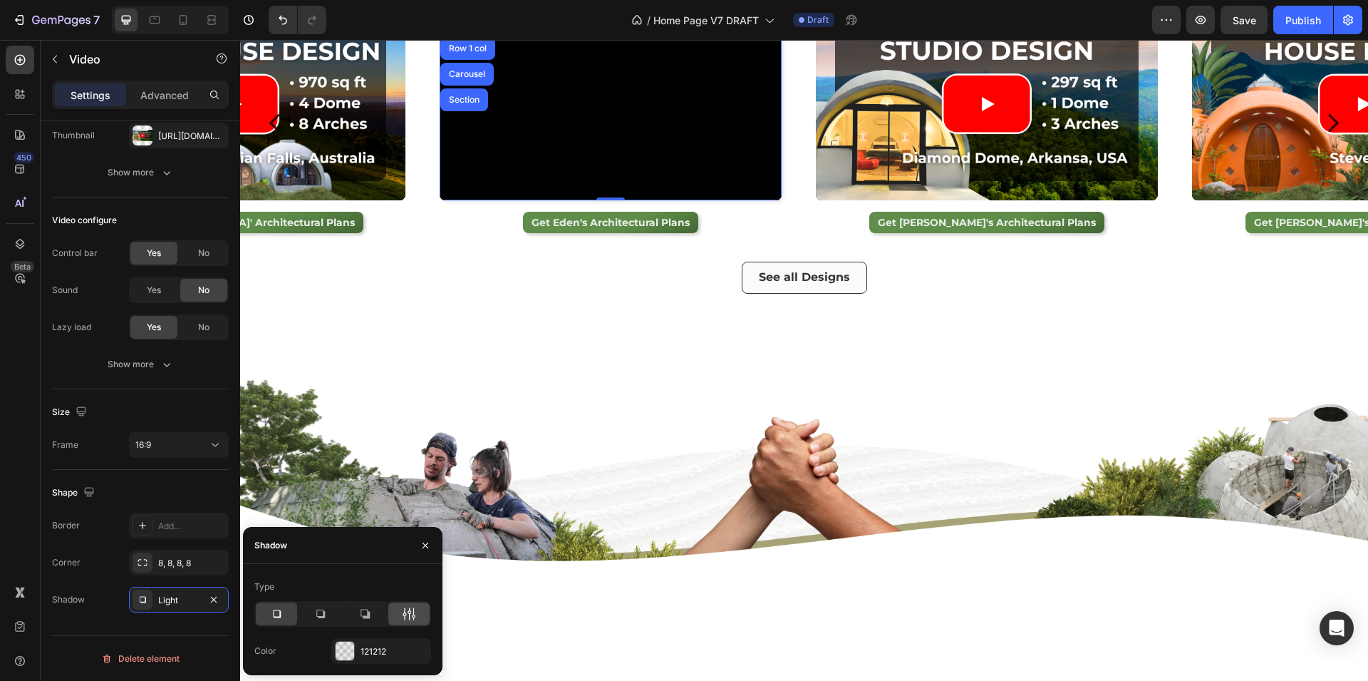
click at [411, 608] on icon at bounding box center [409, 614] width 14 height 14
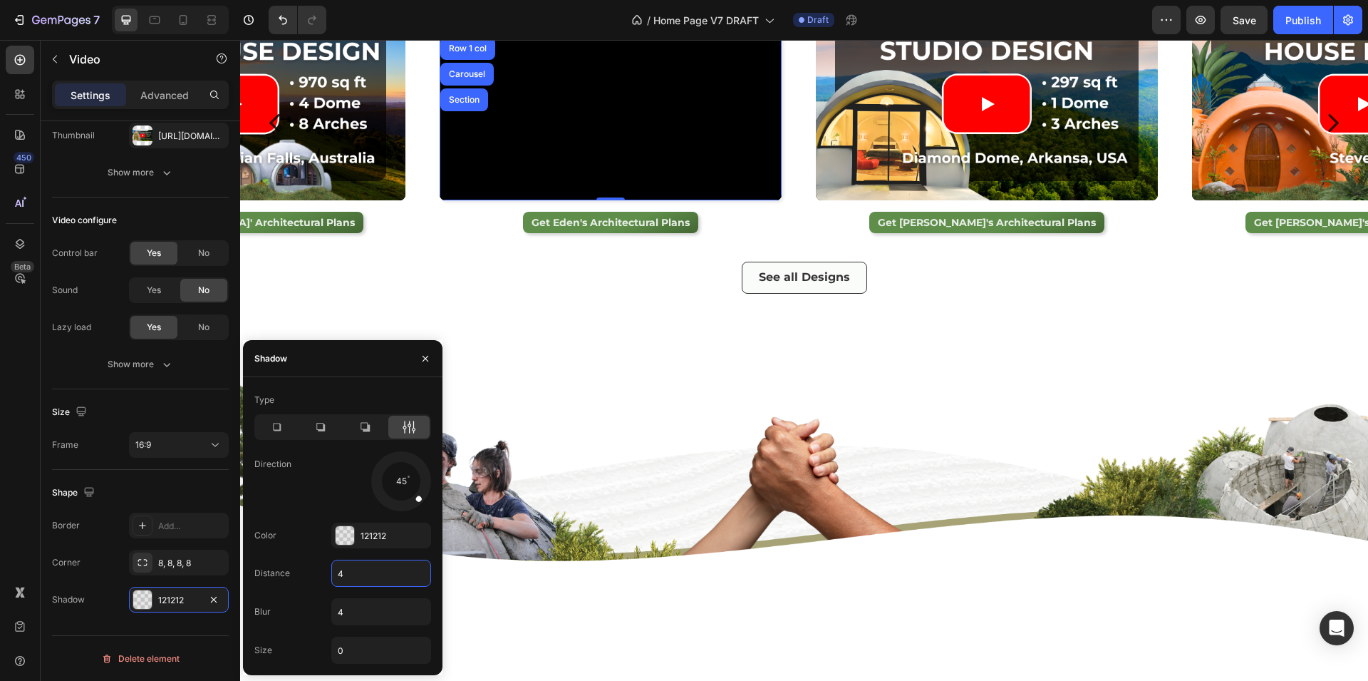
click at [349, 572] on input "4" at bounding box center [381, 573] width 98 height 26
type input "8"
click at [359, 600] on input "4" at bounding box center [381, 612] width 98 height 26
type input "8"
type input "7"
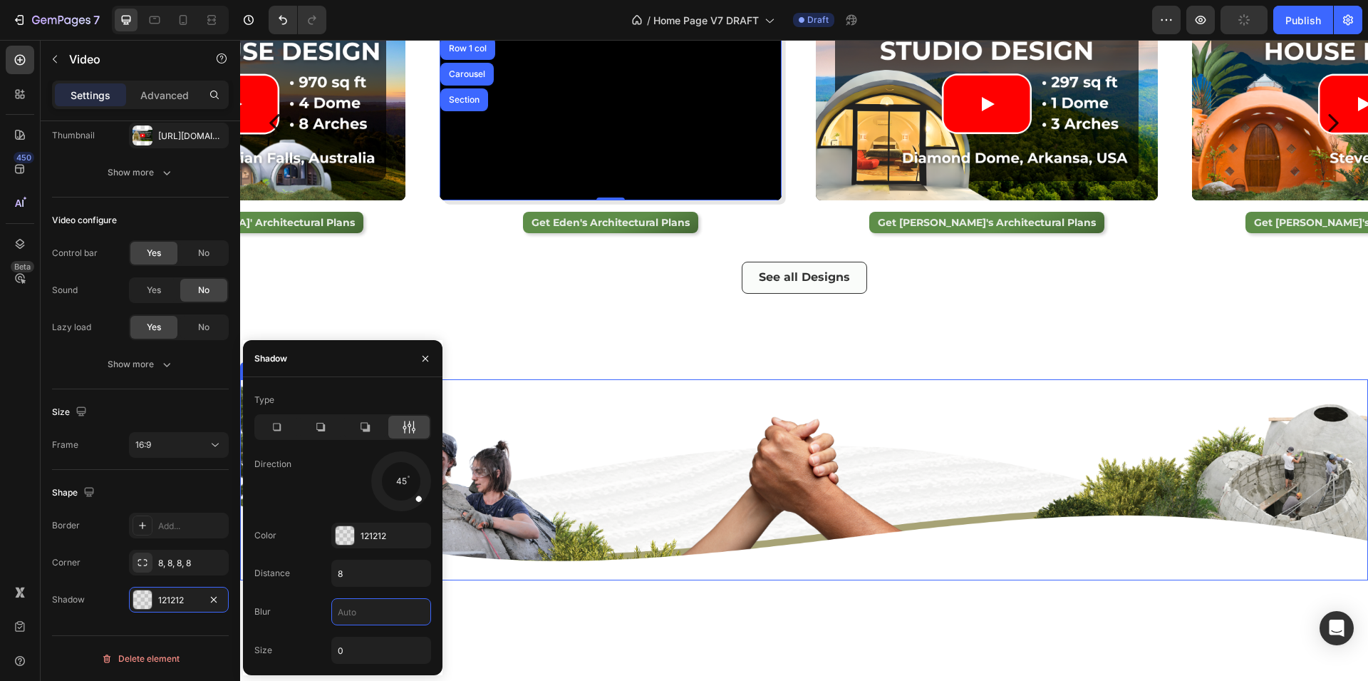
type input "4"
click at [349, 580] on input "8" at bounding box center [381, 573] width 98 height 26
type input "4"
click at [175, 487] on div "Shape" at bounding box center [140, 492] width 177 height 23
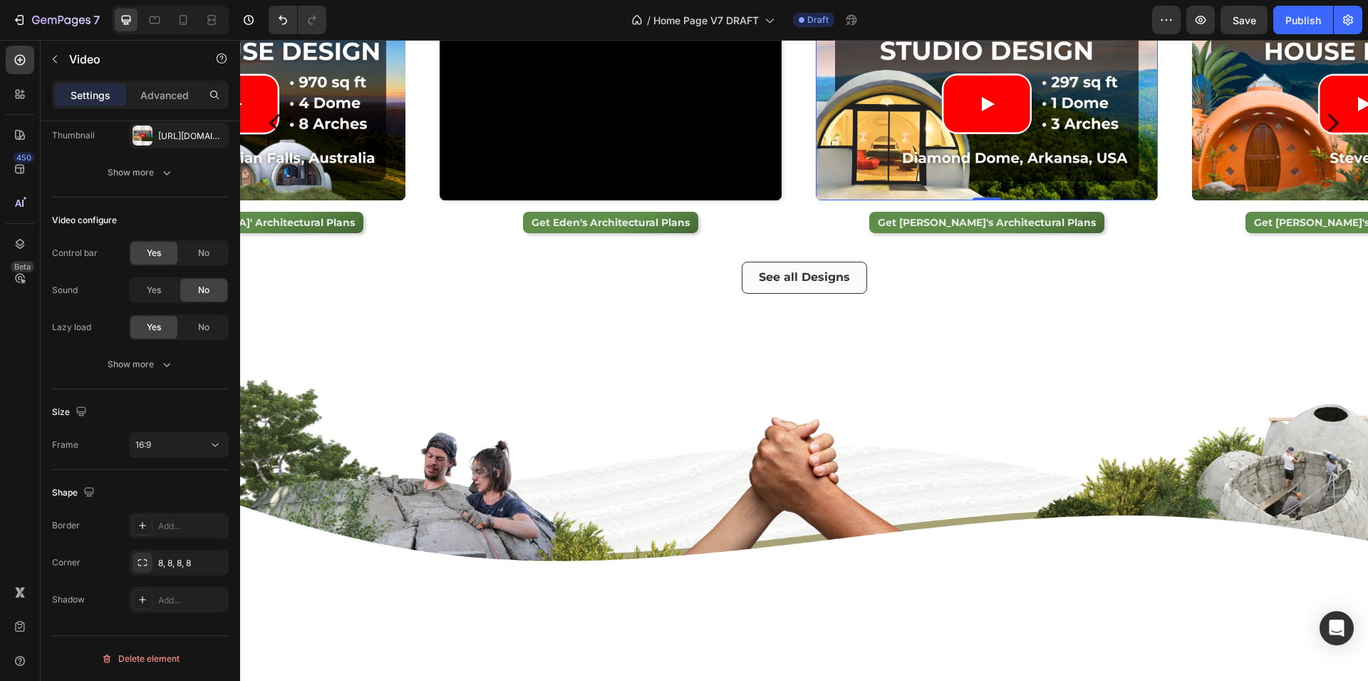
click at [836, 31] on div "Video" at bounding box center [849, 22] width 58 height 17
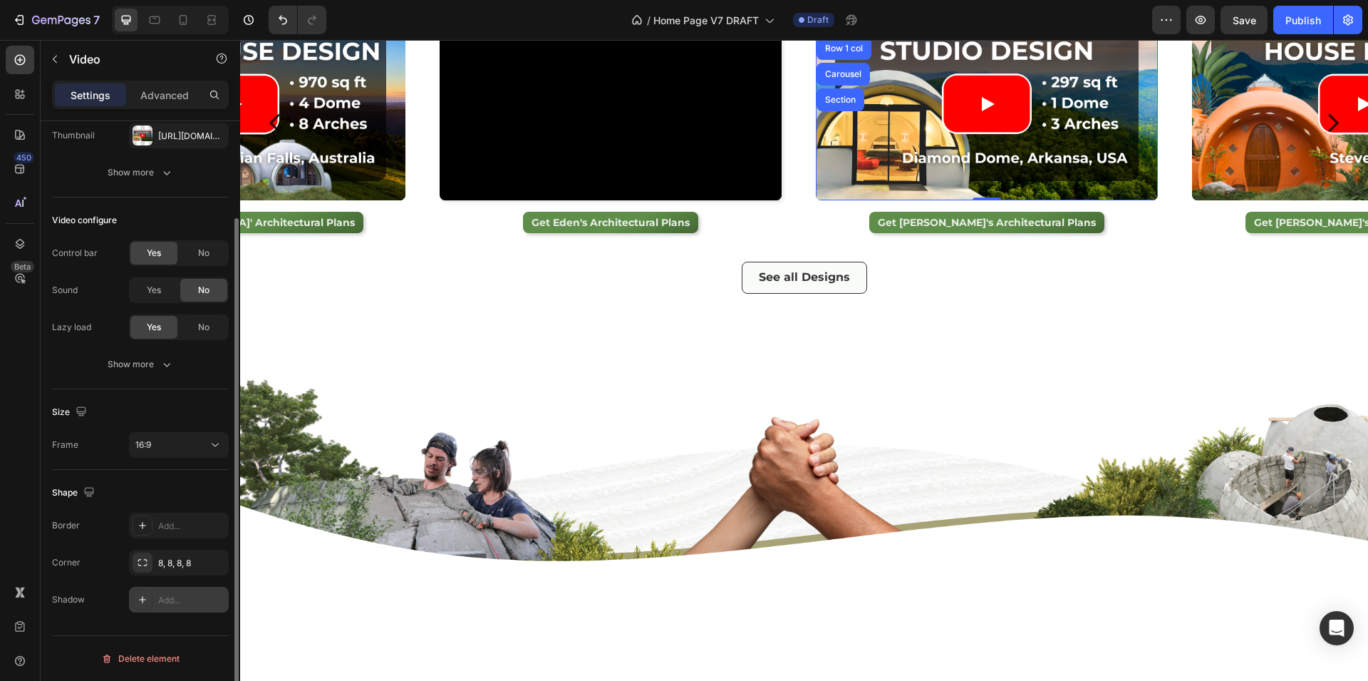
click at [151, 599] on div at bounding box center [143, 599] width 20 height 20
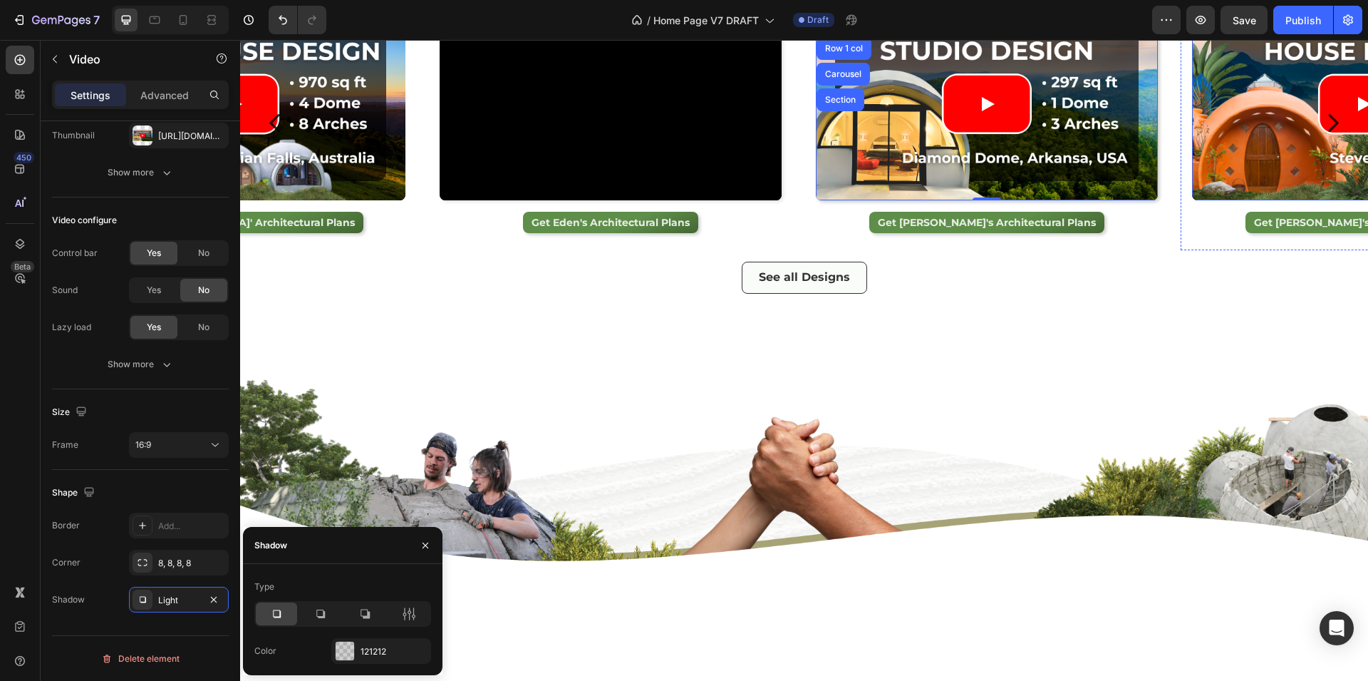
click at [1211, 23] on div "Video" at bounding box center [1209, 16] width 29 height 13
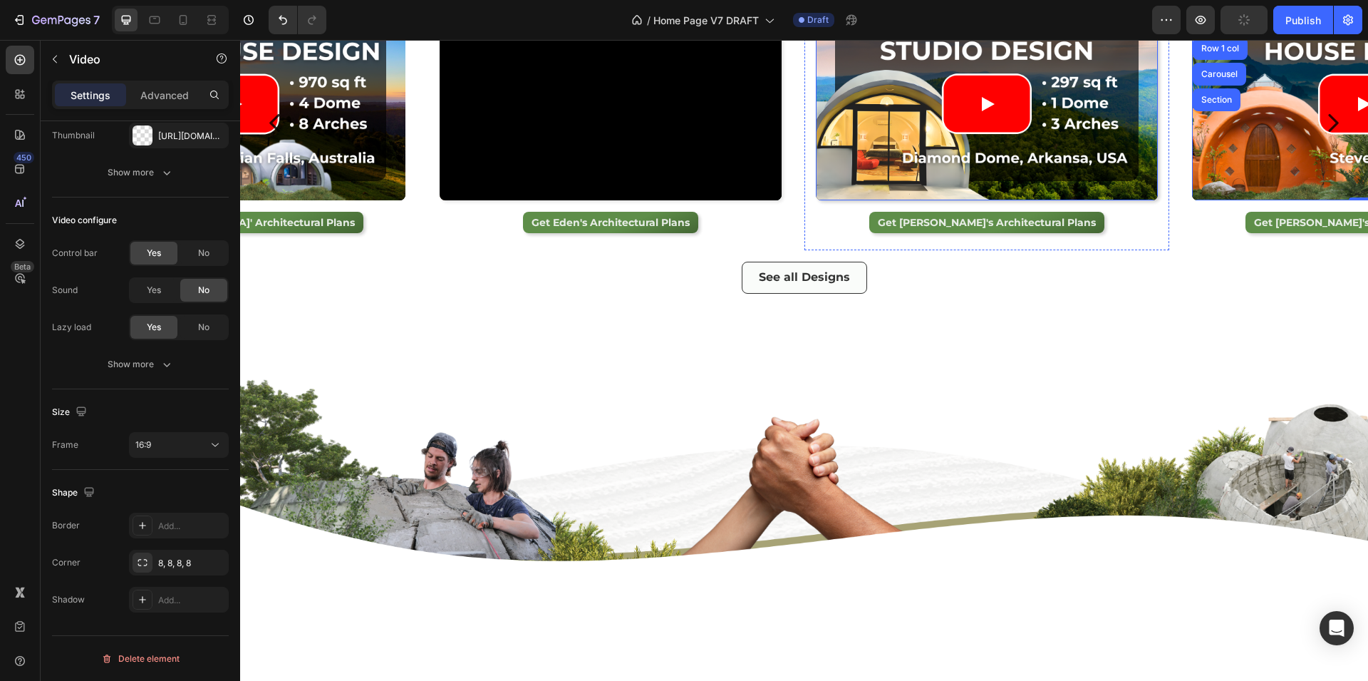
click at [842, 23] on div "Video" at bounding box center [833, 16] width 29 height 13
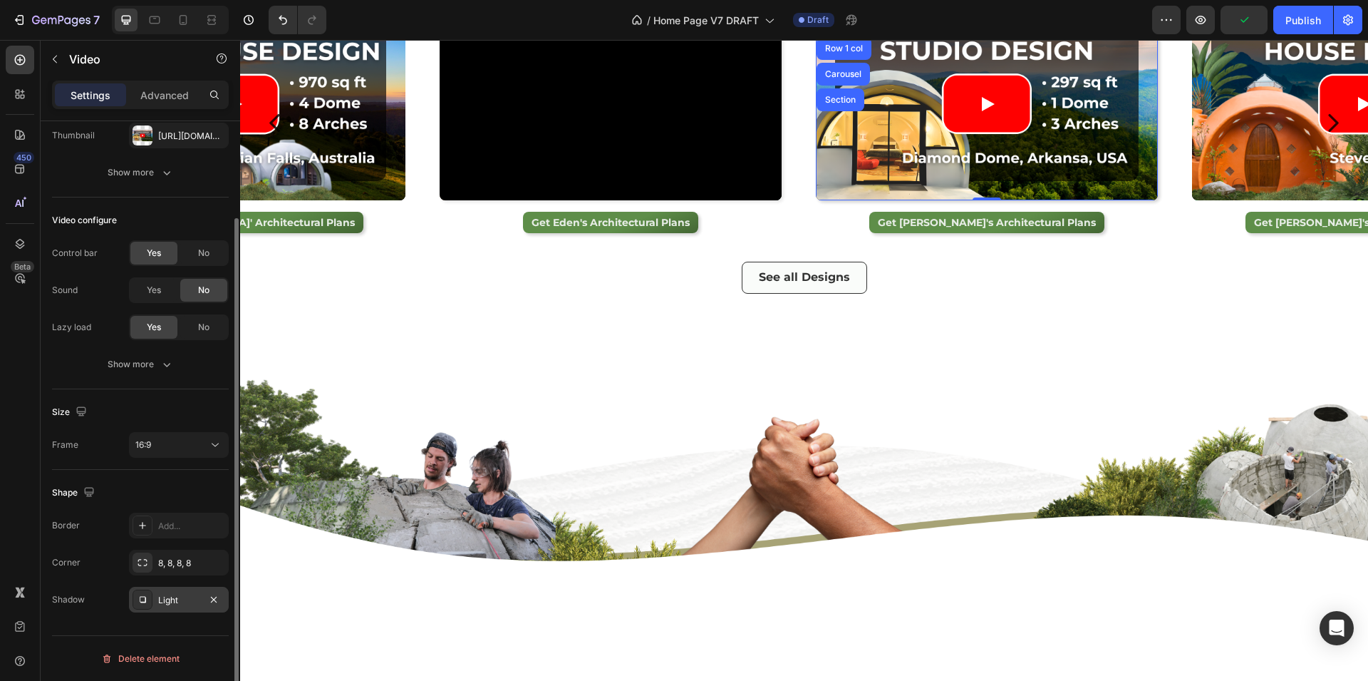
click at [162, 596] on div "Light" at bounding box center [178, 600] width 41 height 13
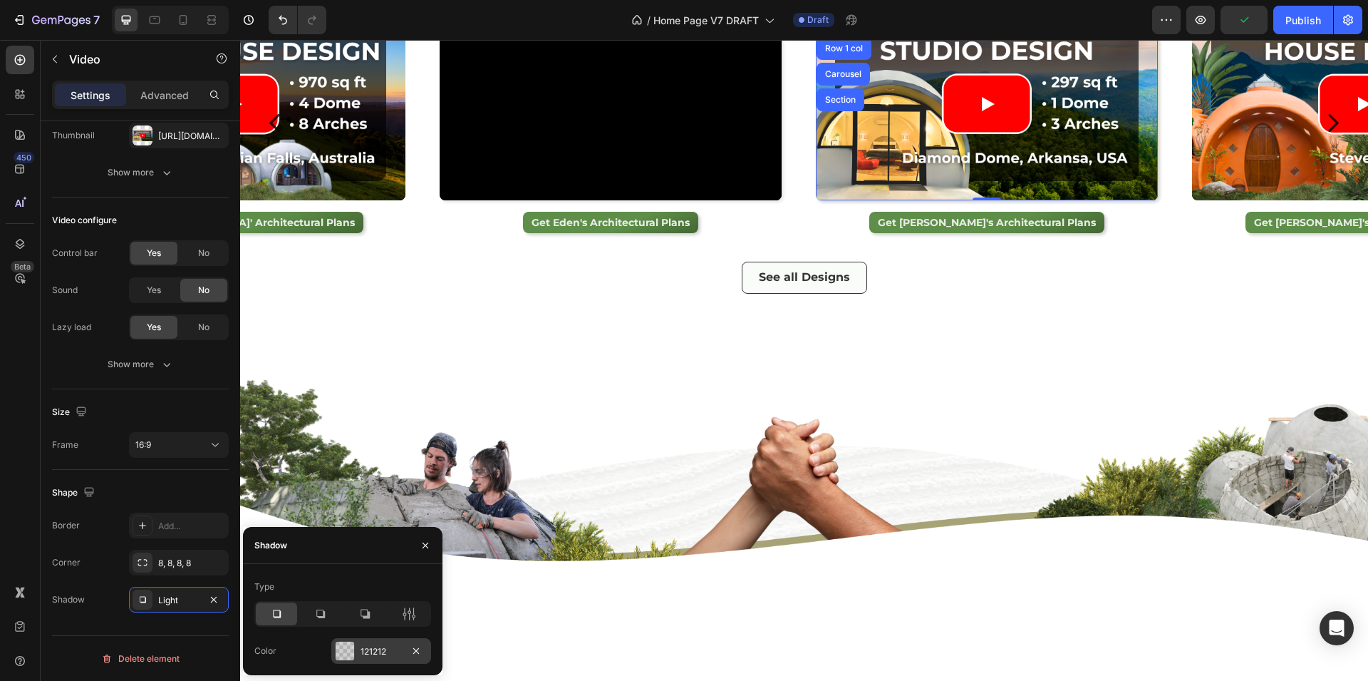
click at [340, 651] on div at bounding box center [345, 650] width 19 height 19
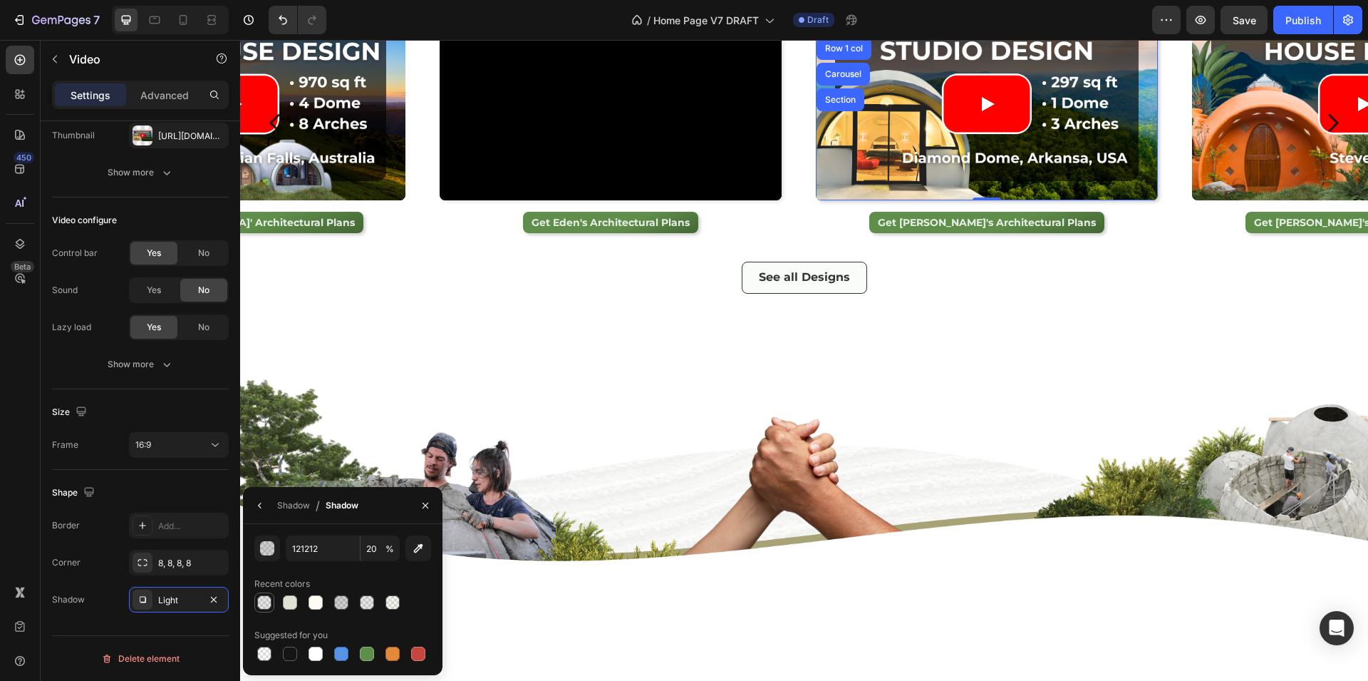
click at [272, 607] on div at bounding box center [264, 602] width 17 height 17
type input "10"
click at [1215, 23] on div "Video" at bounding box center [1209, 16] width 29 height 13
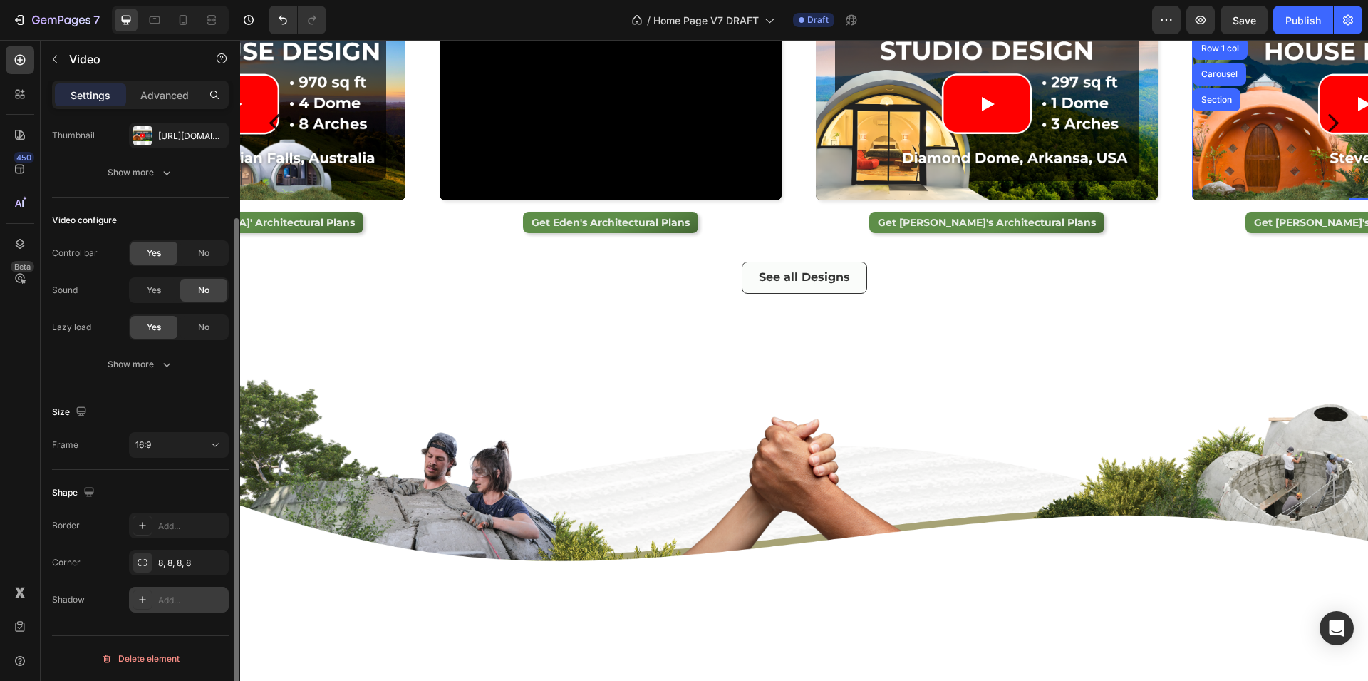
click at [154, 604] on div "Add..." at bounding box center [179, 600] width 100 height 26
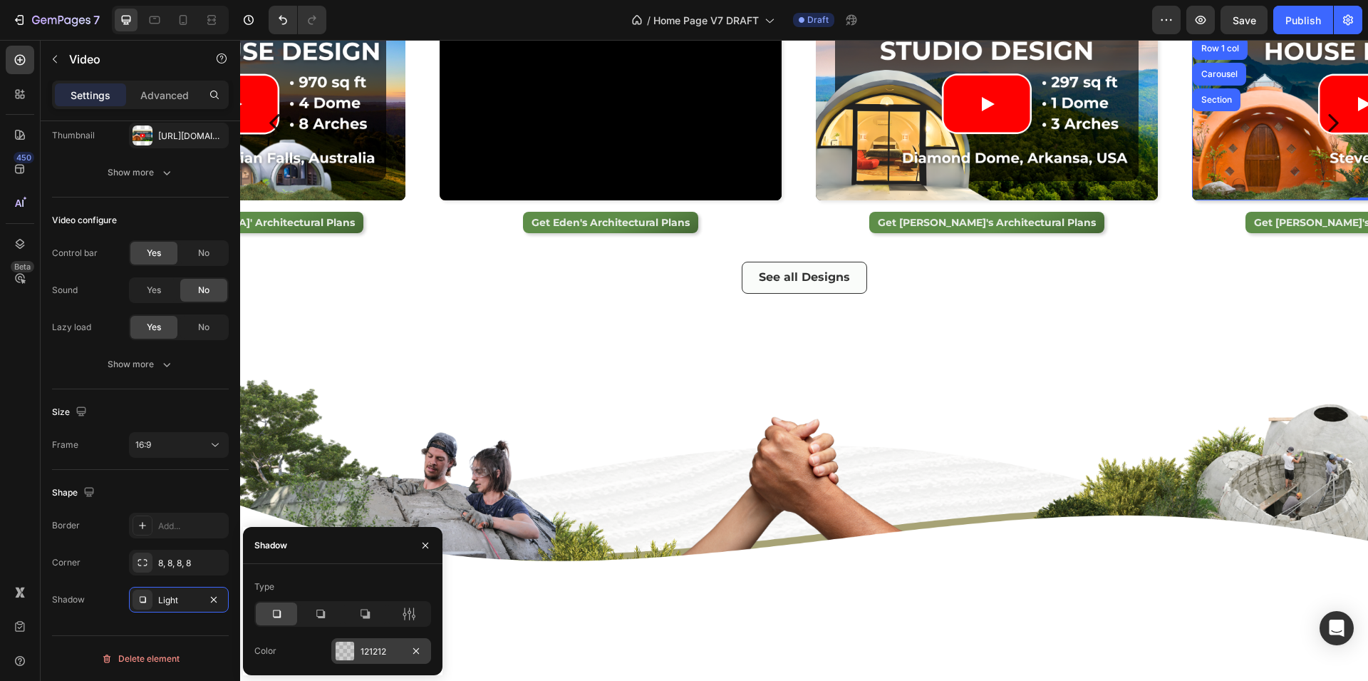
click at [347, 651] on div at bounding box center [345, 650] width 19 height 19
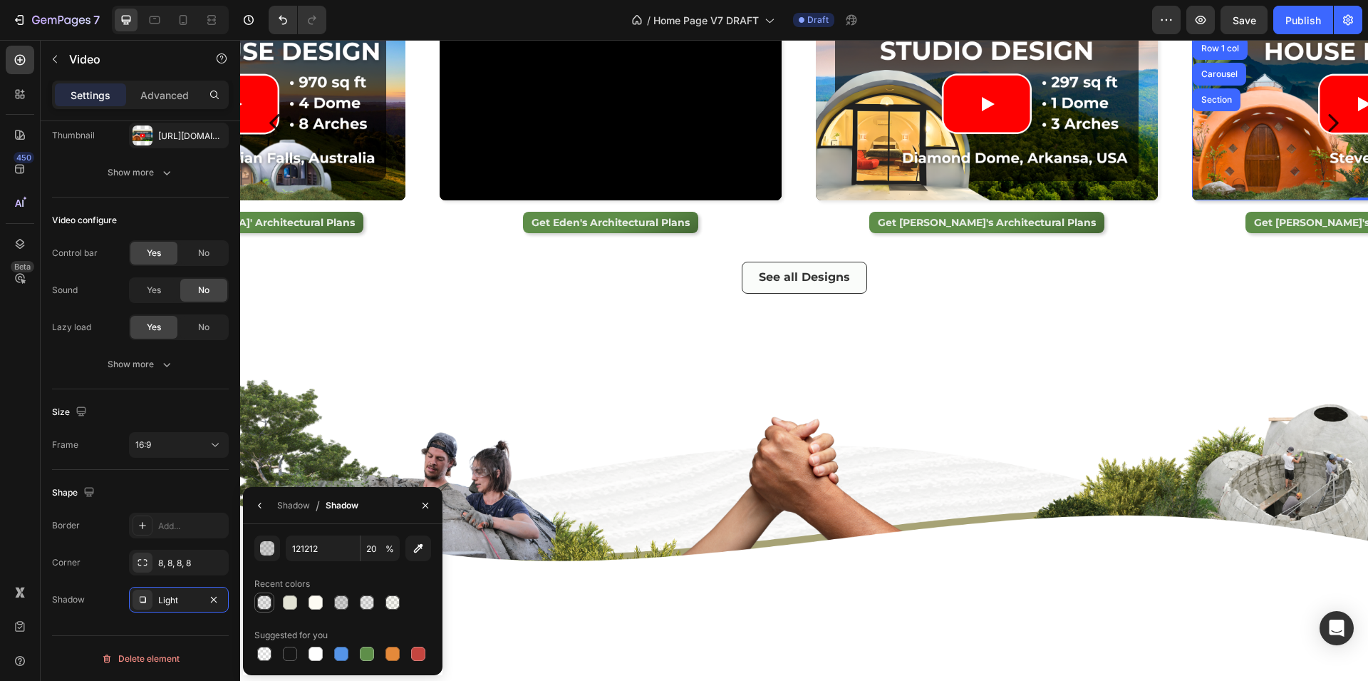
click at [269, 607] on div at bounding box center [264, 602] width 14 height 14
type input "10"
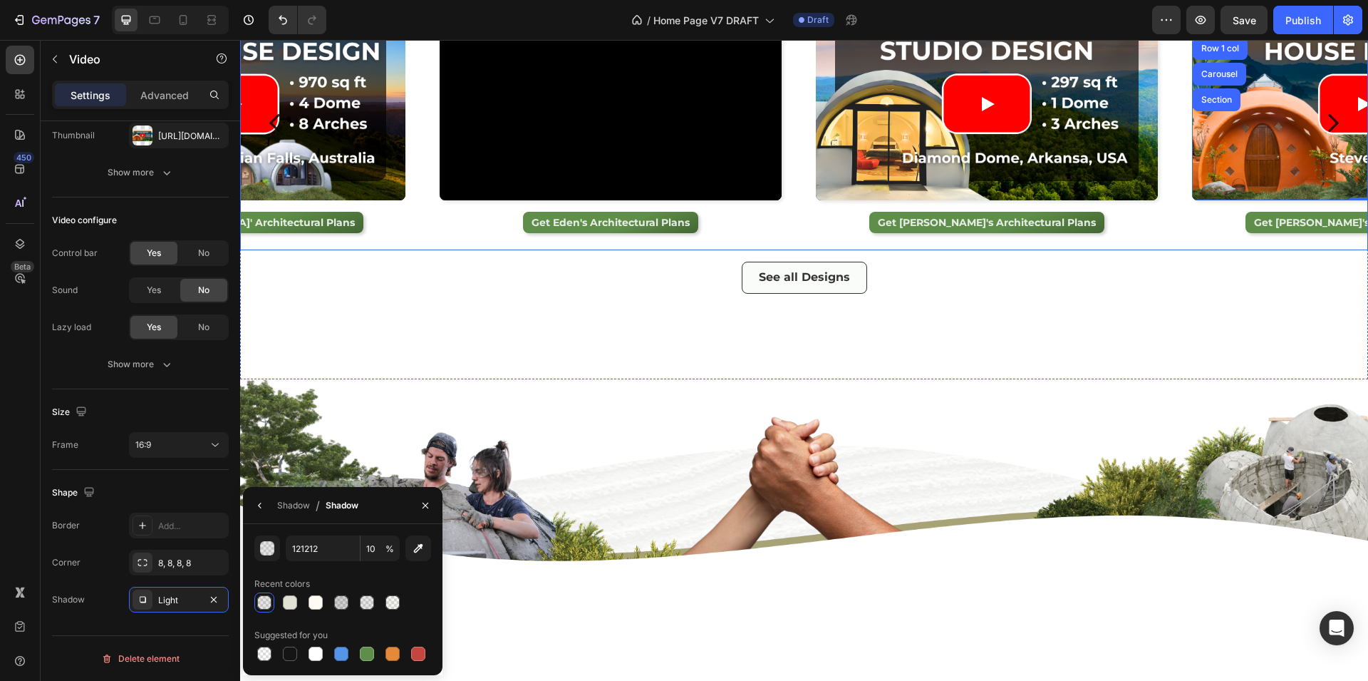
click at [1322, 135] on icon "Carousel Next Arrow" at bounding box center [1333, 122] width 25 height 25
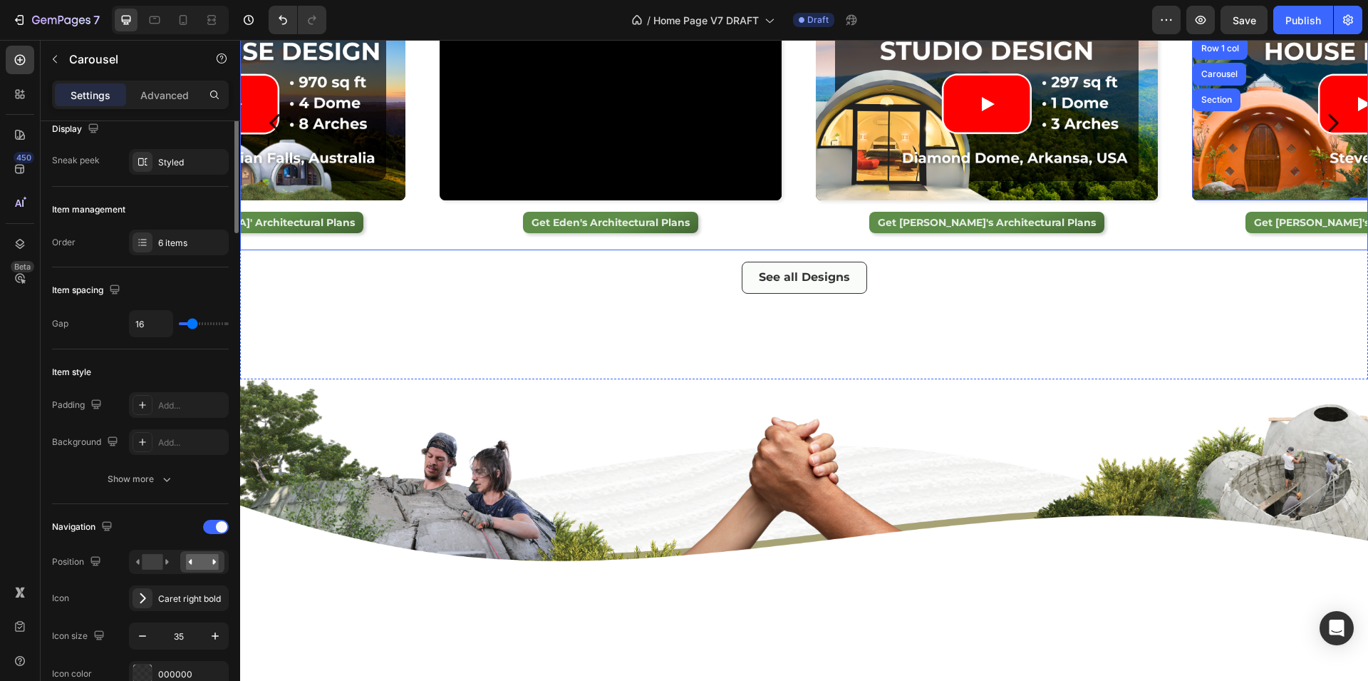
scroll to position [0, 0]
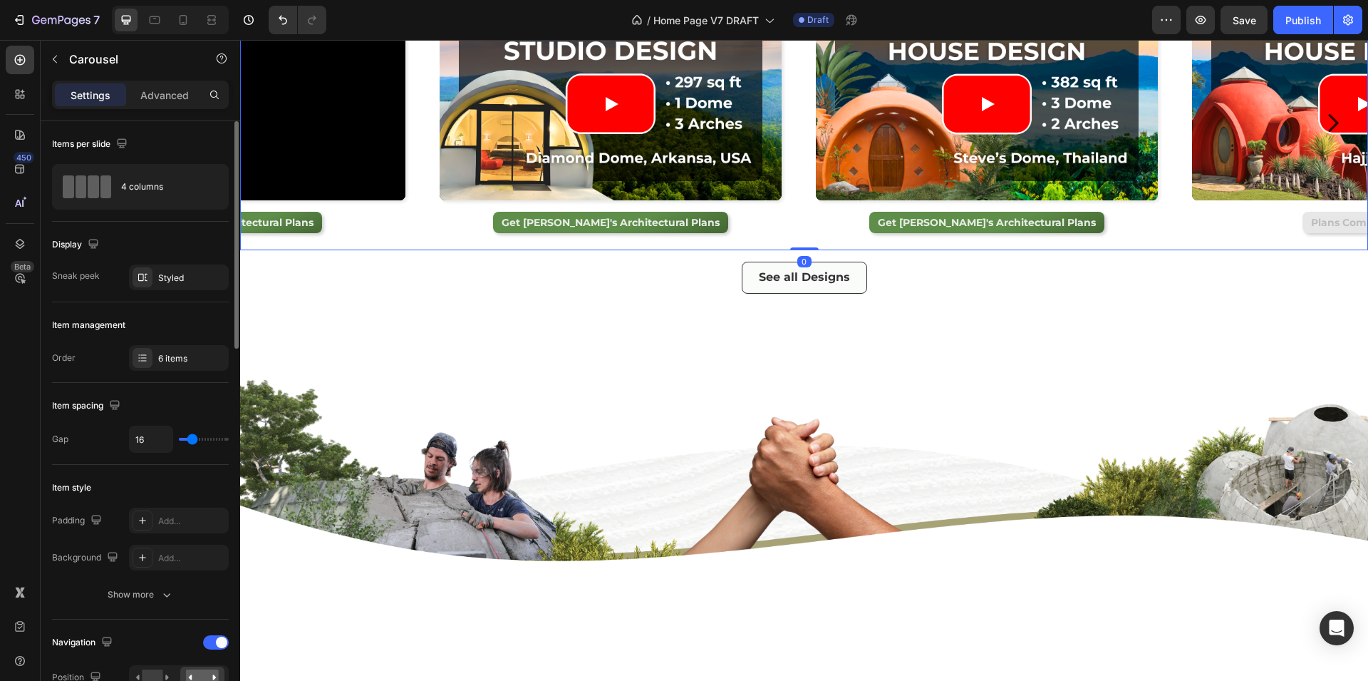
click at [1322, 135] on icon "Carousel Next Arrow" at bounding box center [1333, 122] width 25 height 25
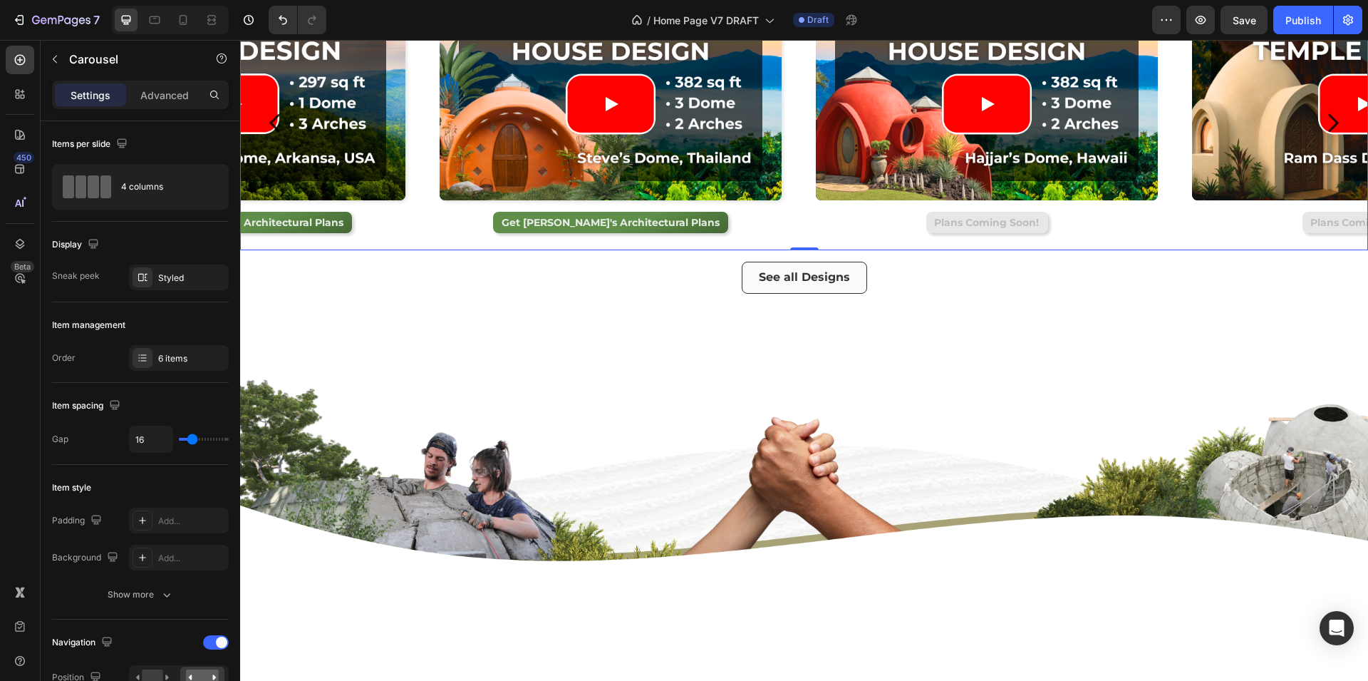
click at [1322, 135] on icon "Carousel Next Arrow" at bounding box center [1333, 122] width 25 height 25
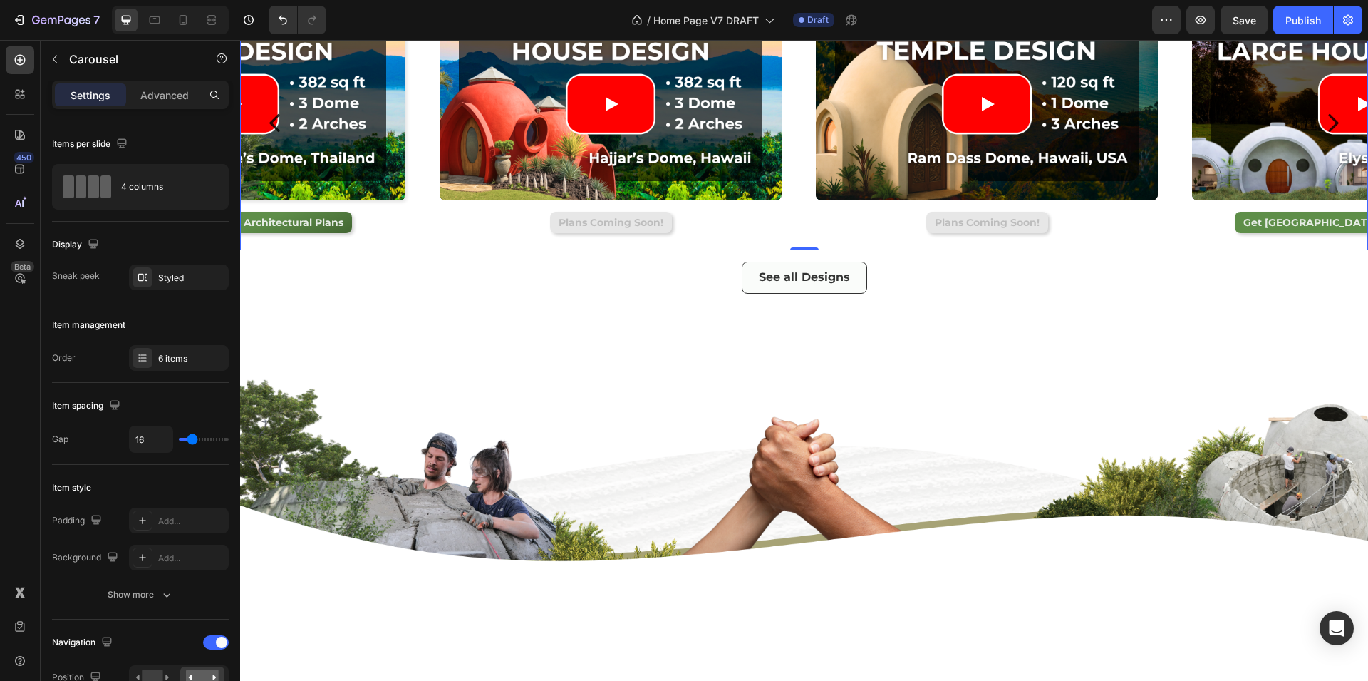
click at [1322, 135] on icon "Carousel Next Arrow" at bounding box center [1333, 122] width 25 height 25
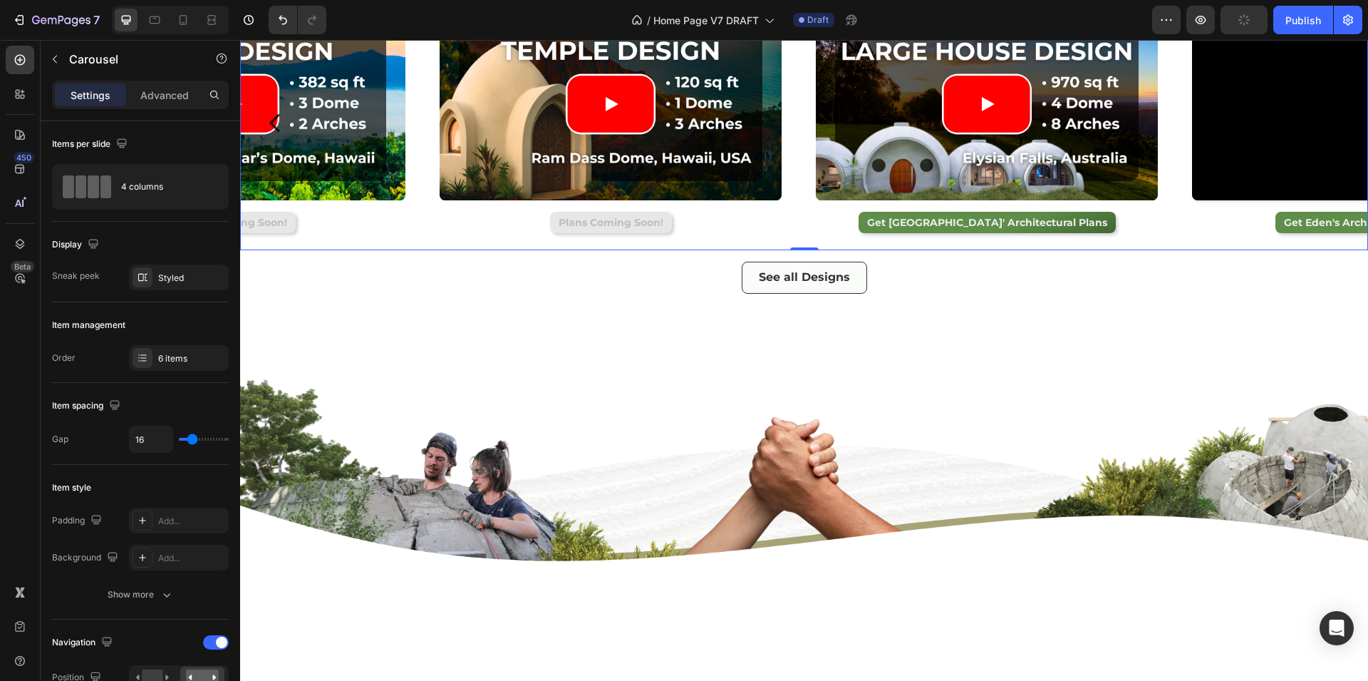
click at [274, 135] on icon "Carousel Back Arrow" at bounding box center [275, 122] width 25 height 25
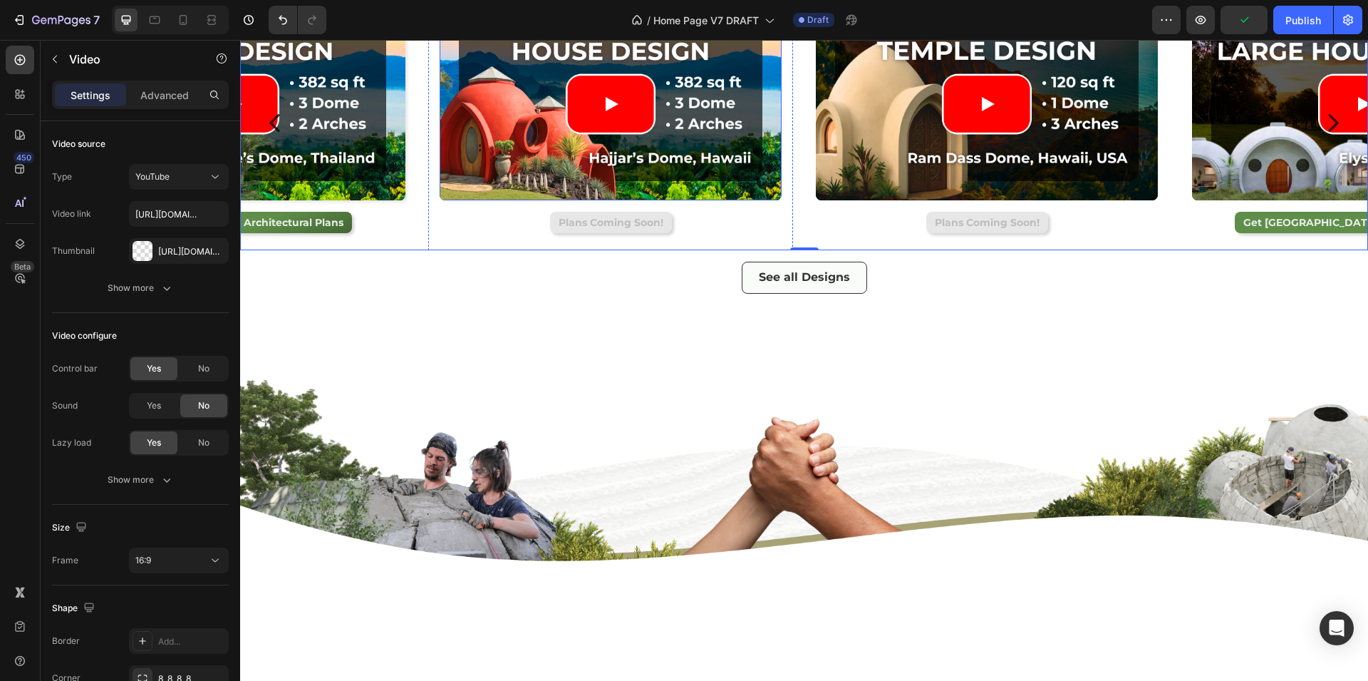
click at [469, 23] on div "Video" at bounding box center [457, 16] width 29 height 13
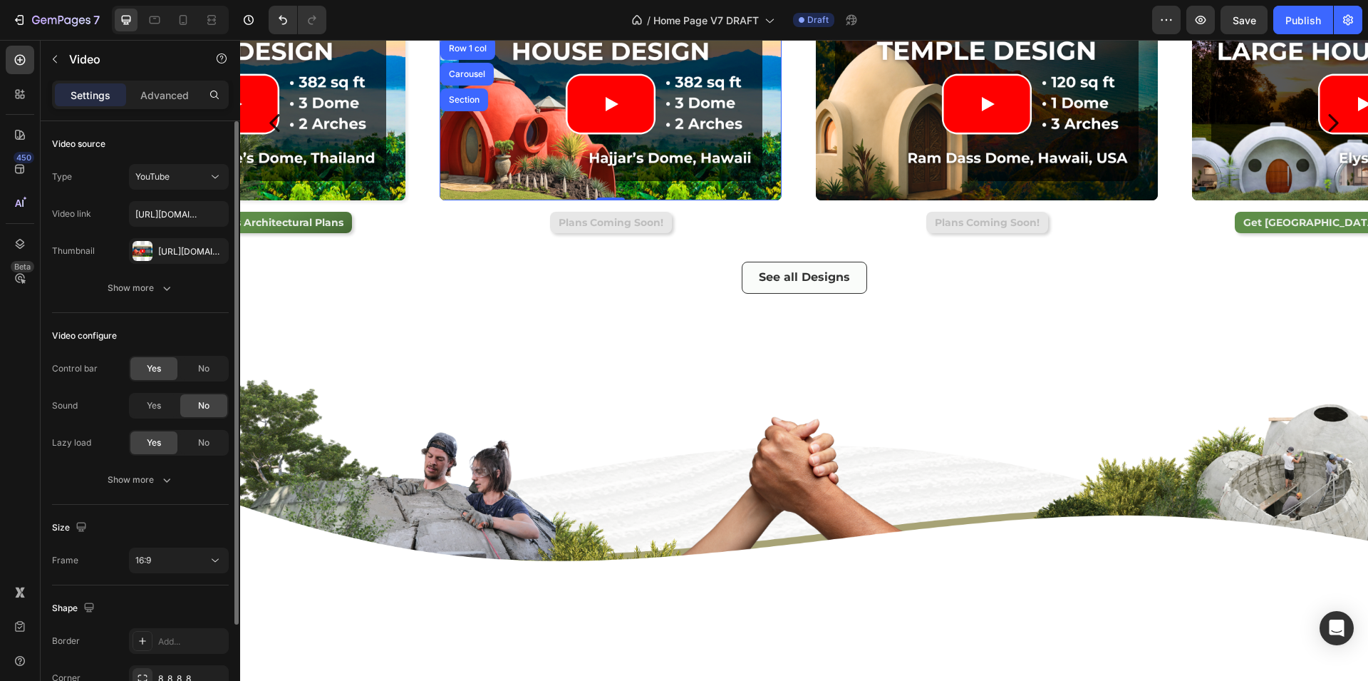
scroll to position [115, 0]
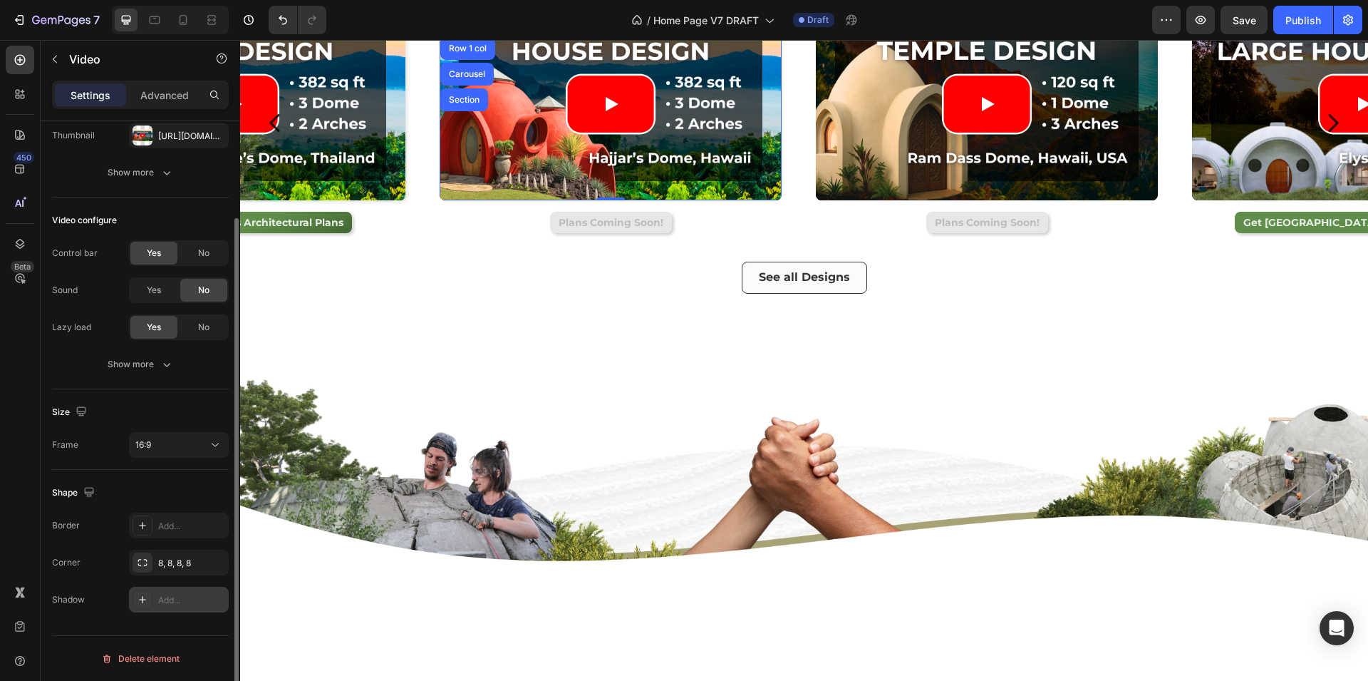
click at [172, 600] on div "Add..." at bounding box center [191, 600] width 67 height 13
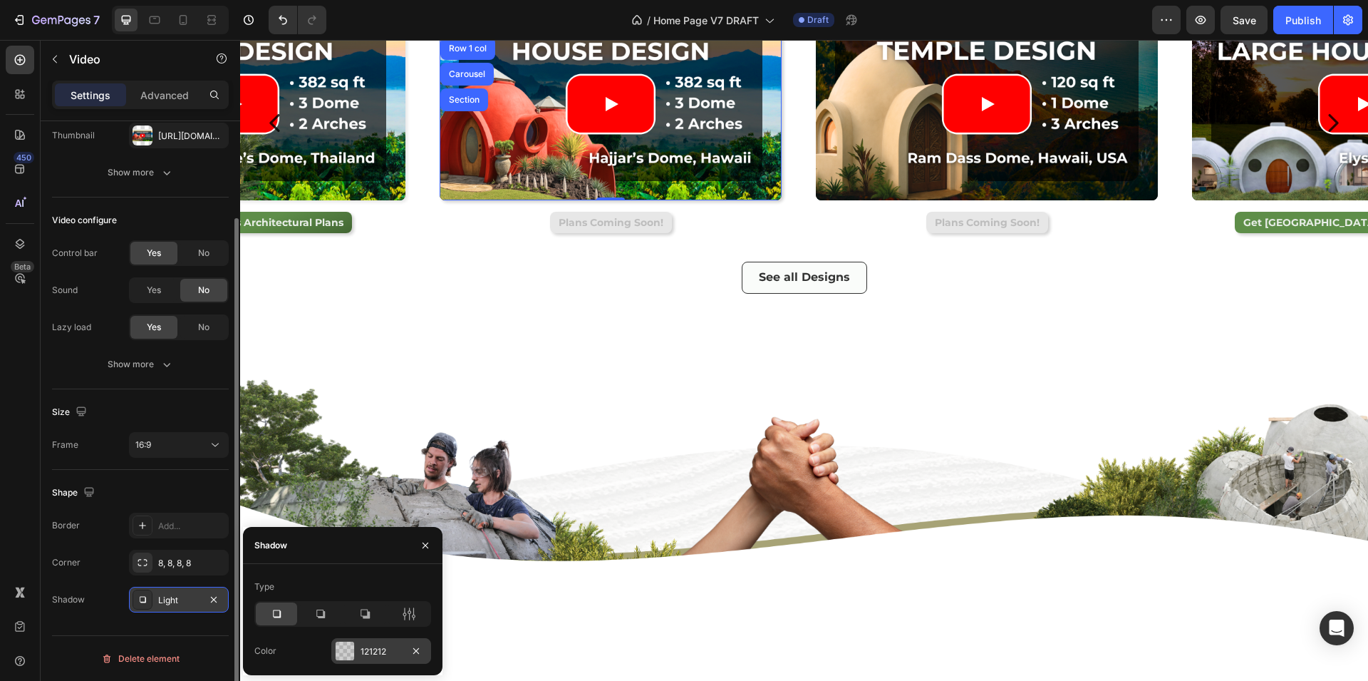
click at [336, 649] on div at bounding box center [345, 650] width 19 height 19
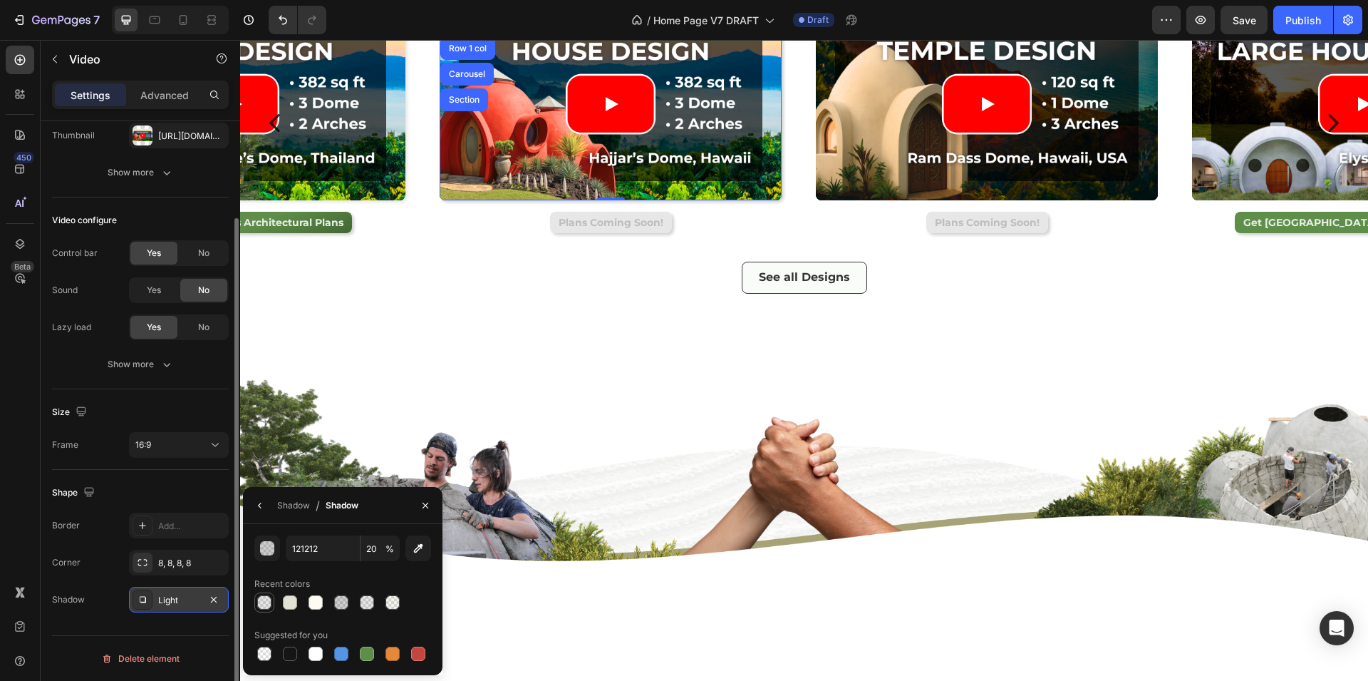
click at [264, 604] on div at bounding box center [264, 602] width 14 height 14
type input "10"
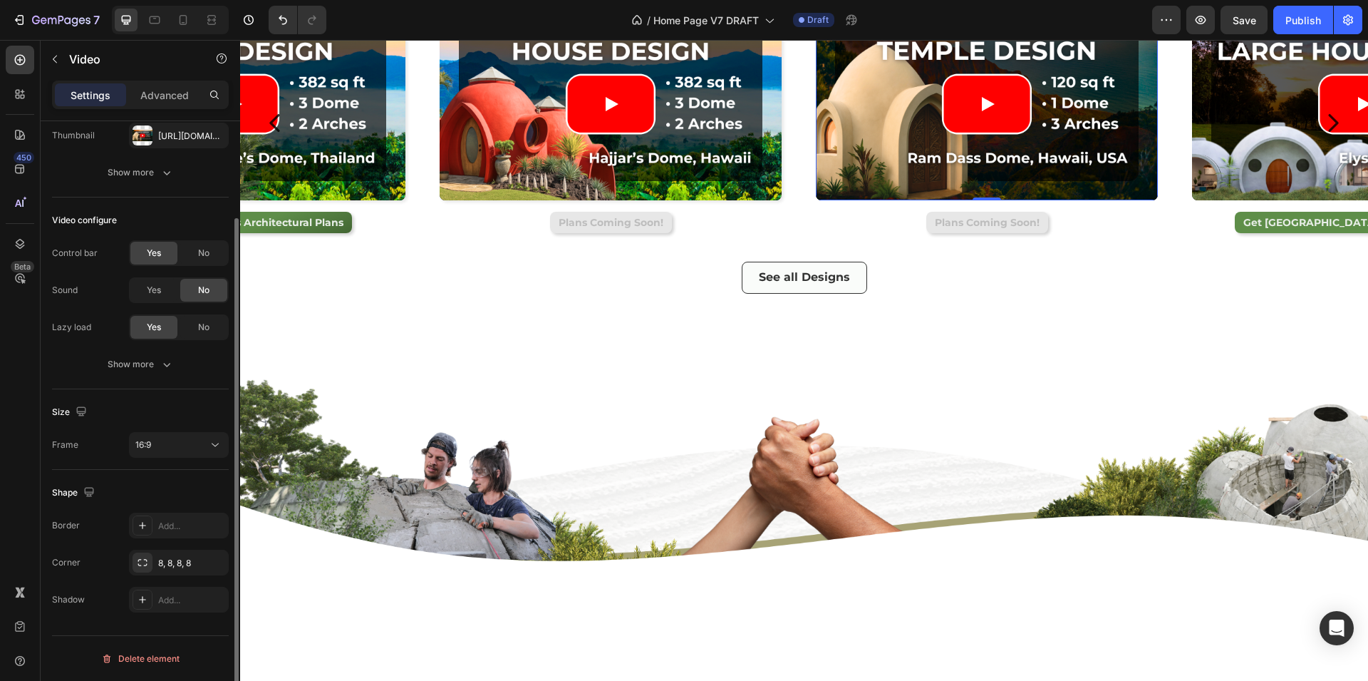
click at [828, 31] on div "Video" at bounding box center [849, 22] width 58 height 17
click at [145, 599] on icon at bounding box center [142, 599] width 11 height 11
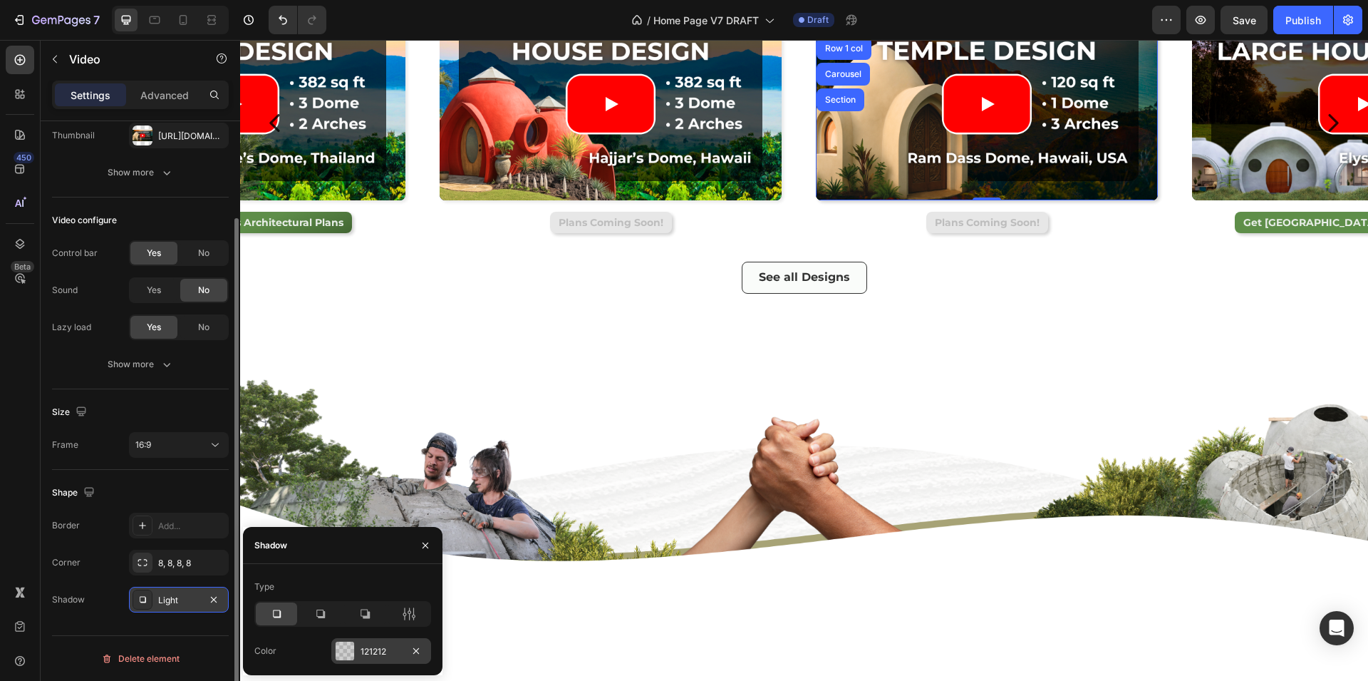
click at [335, 651] on div at bounding box center [345, 651] width 20 height 20
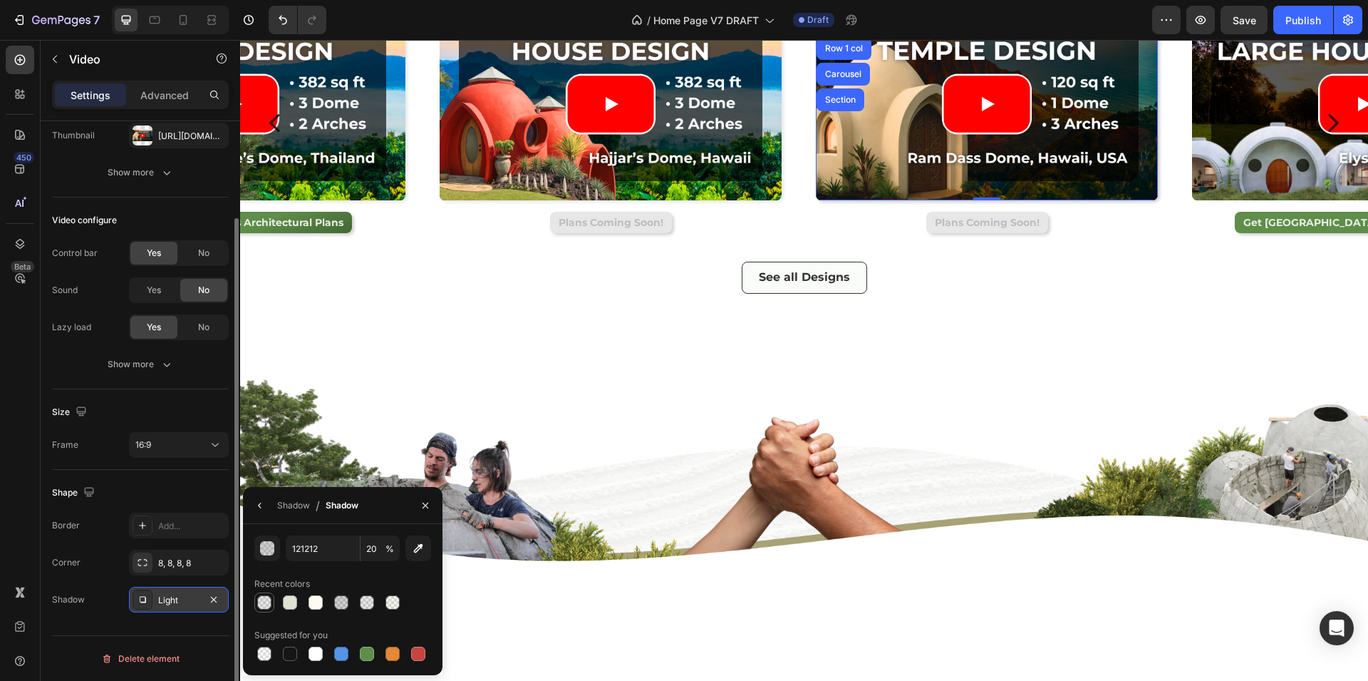
click at [264, 609] on div at bounding box center [264, 602] width 14 height 14
type input "10"
click at [1202, 23] on div "Video" at bounding box center [1209, 16] width 29 height 13
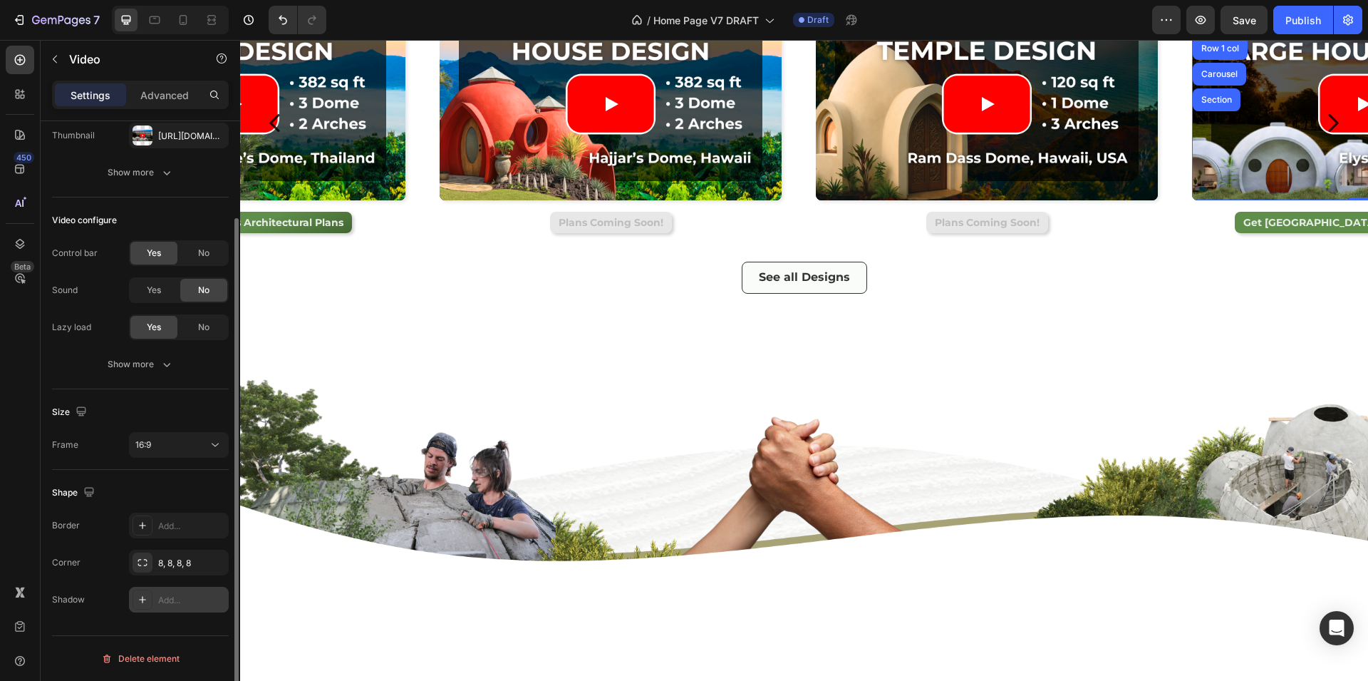
click at [160, 589] on div "Add..." at bounding box center [179, 600] width 100 height 26
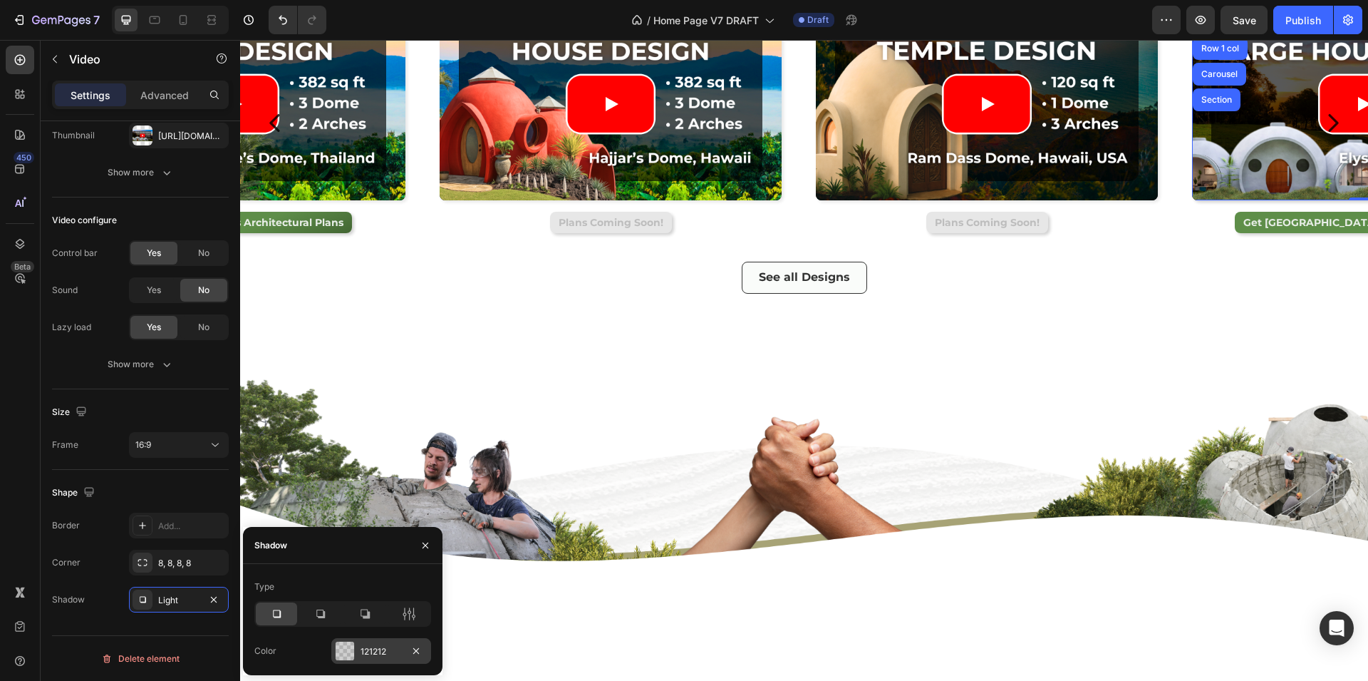
click at [341, 651] on div at bounding box center [345, 650] width 19 height 19
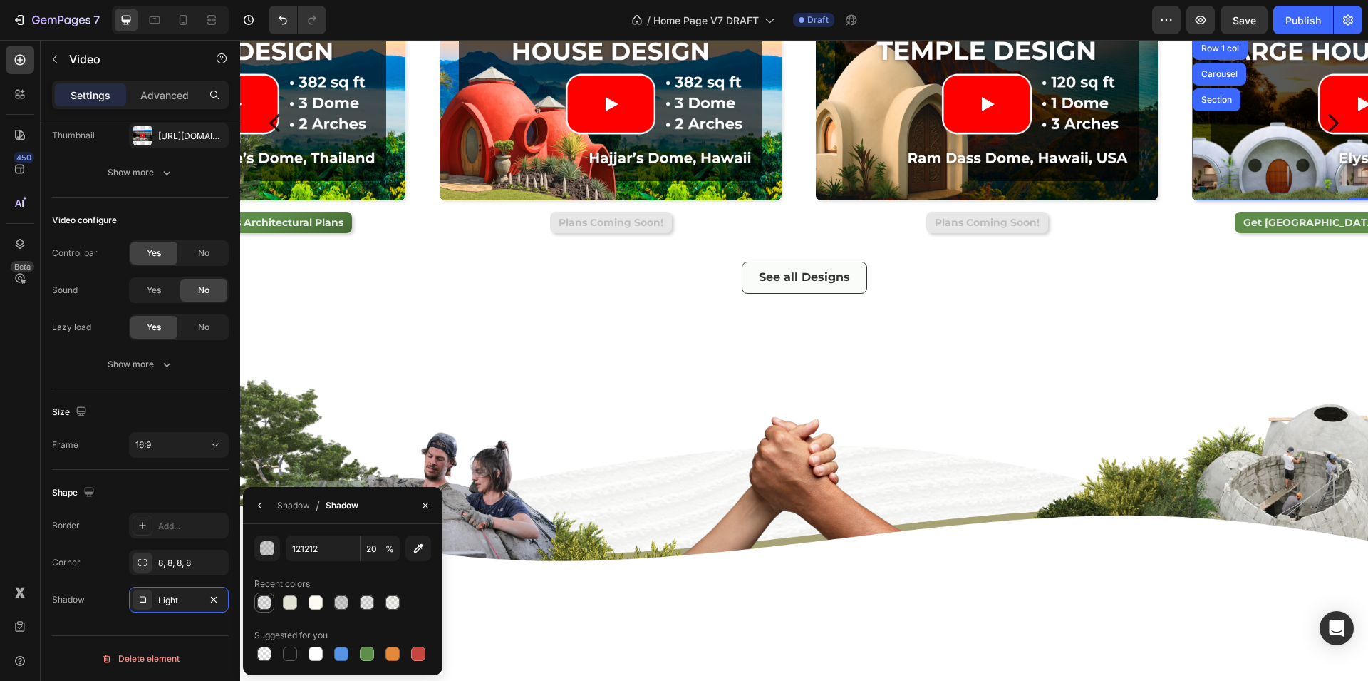
click at [260, 603] on div at bounding box center [264, 602] width 14 height 14
type input "10"
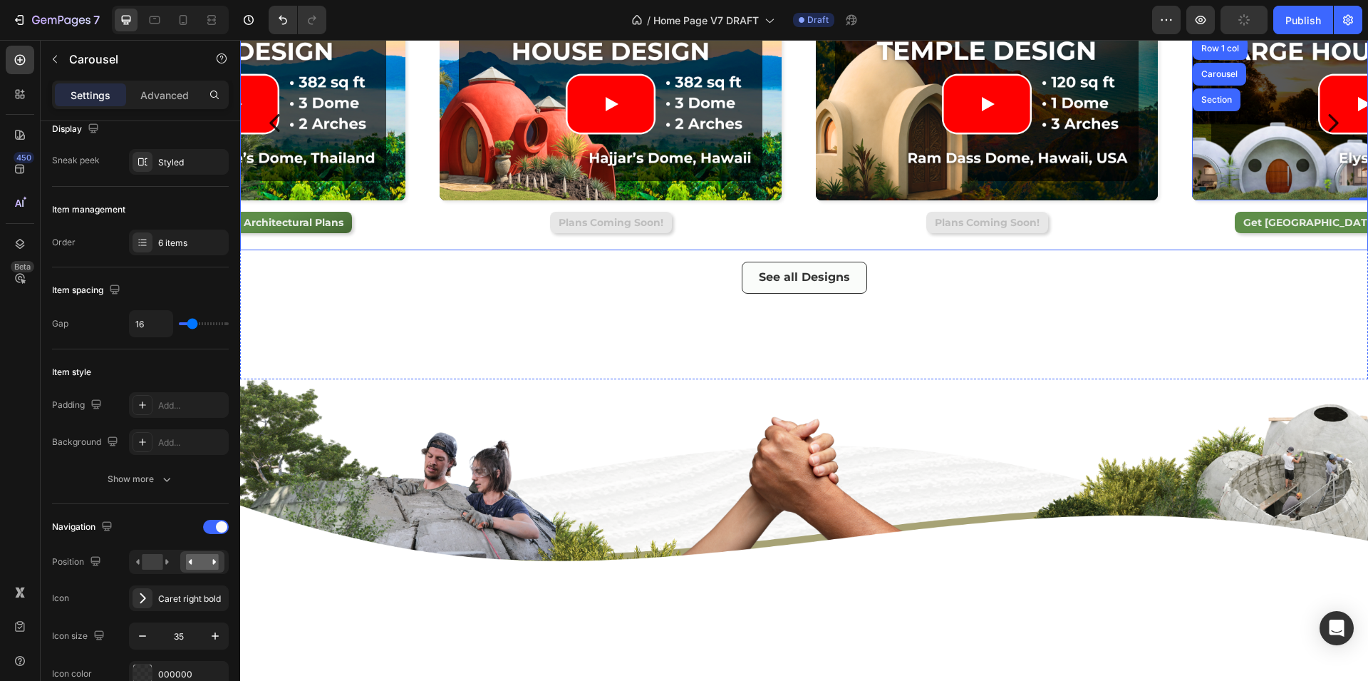
click at [1321, 135] on icon "Carousel Next Arrow" at bounding box center [1333, 122] width 25 height 25
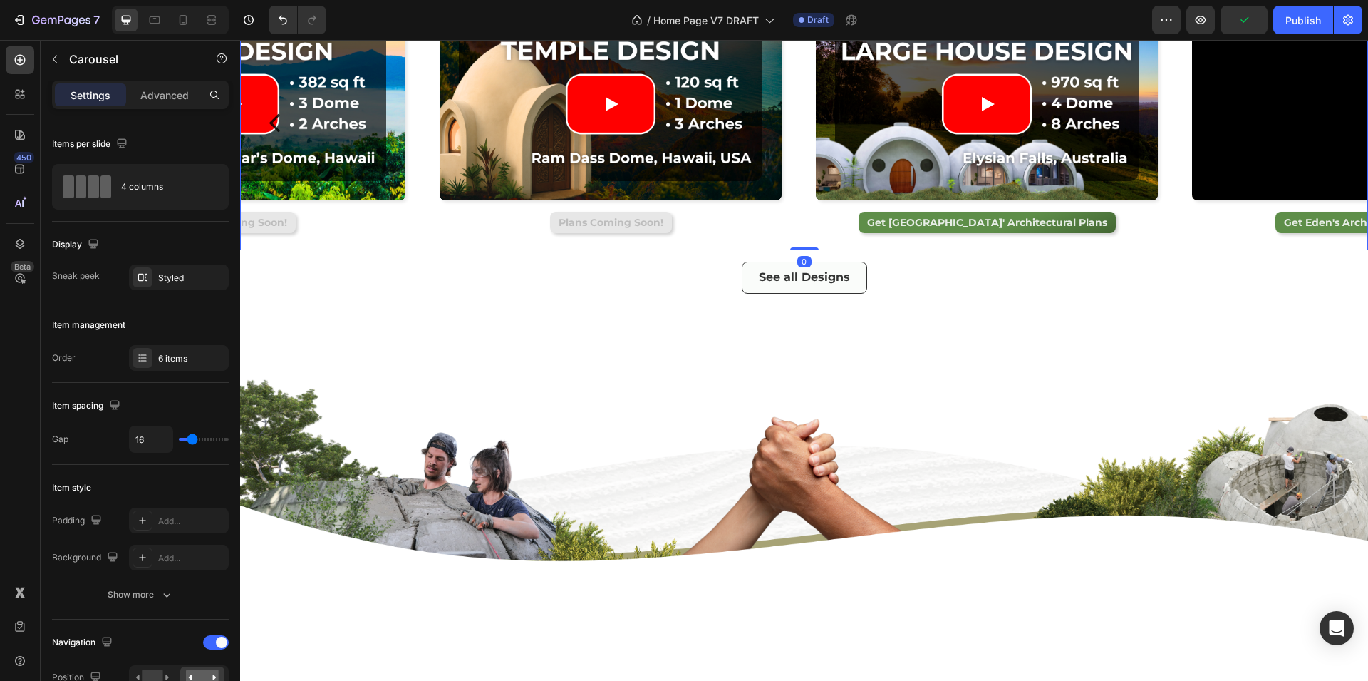
click at [1321, 135] on icon "Carousel Next Arrow" at bounding box center [1333, 122] width 25 height 25
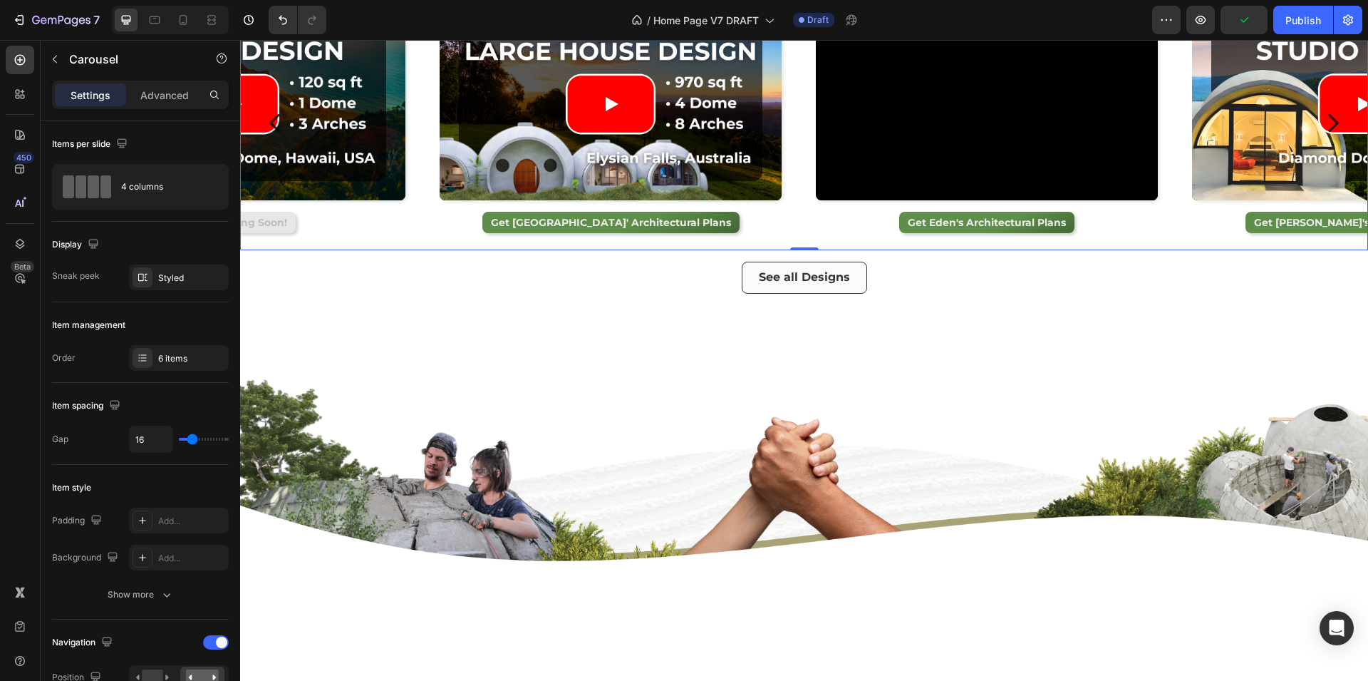
click at [1321, 135] on icon "Carousel Next Arrow" at bounding box center [1333, 122] width 25 height 25
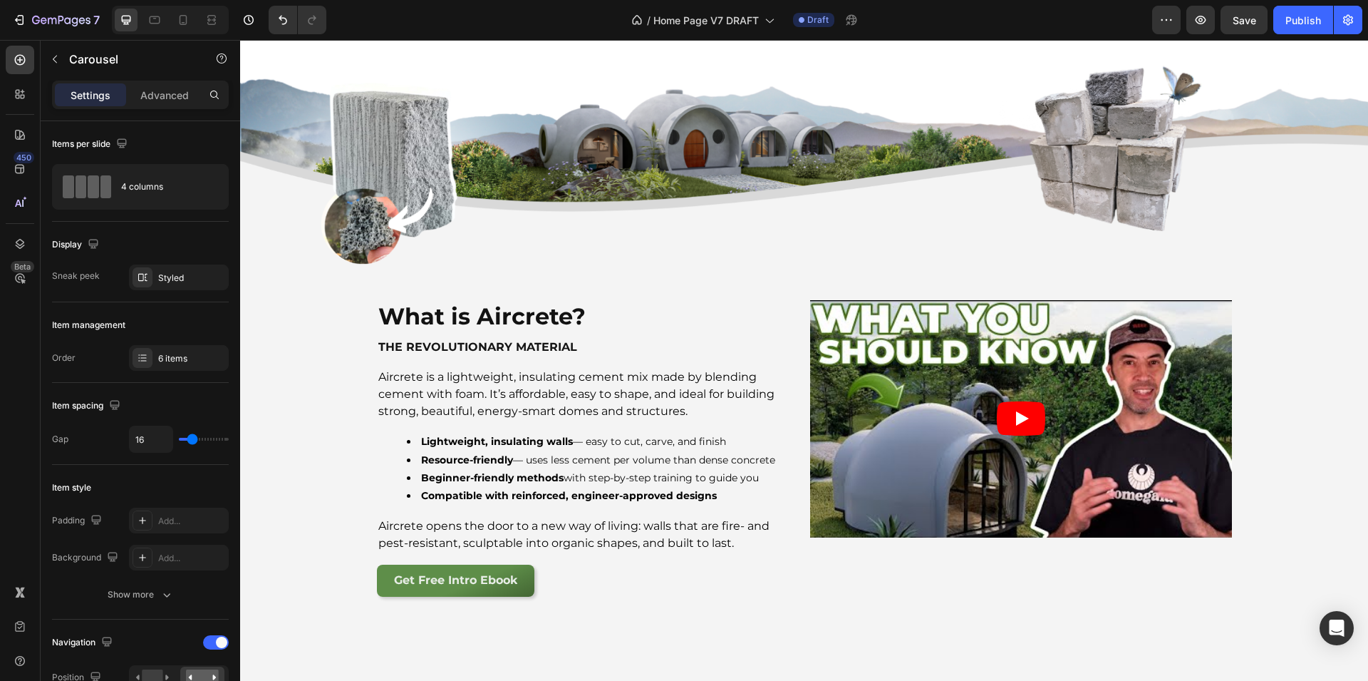
scroll to position [856, 0]
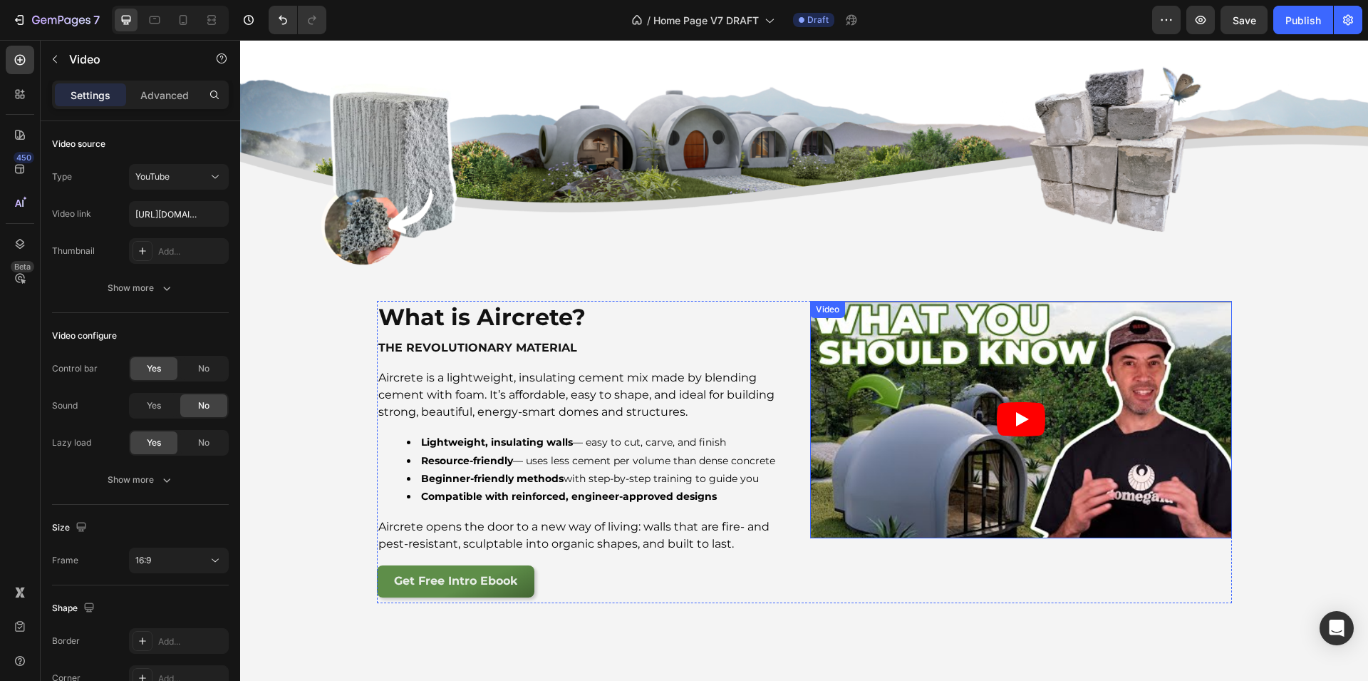
click at [820, 307] on div "Video" at bounding box center [827, 309] width 29 height 13
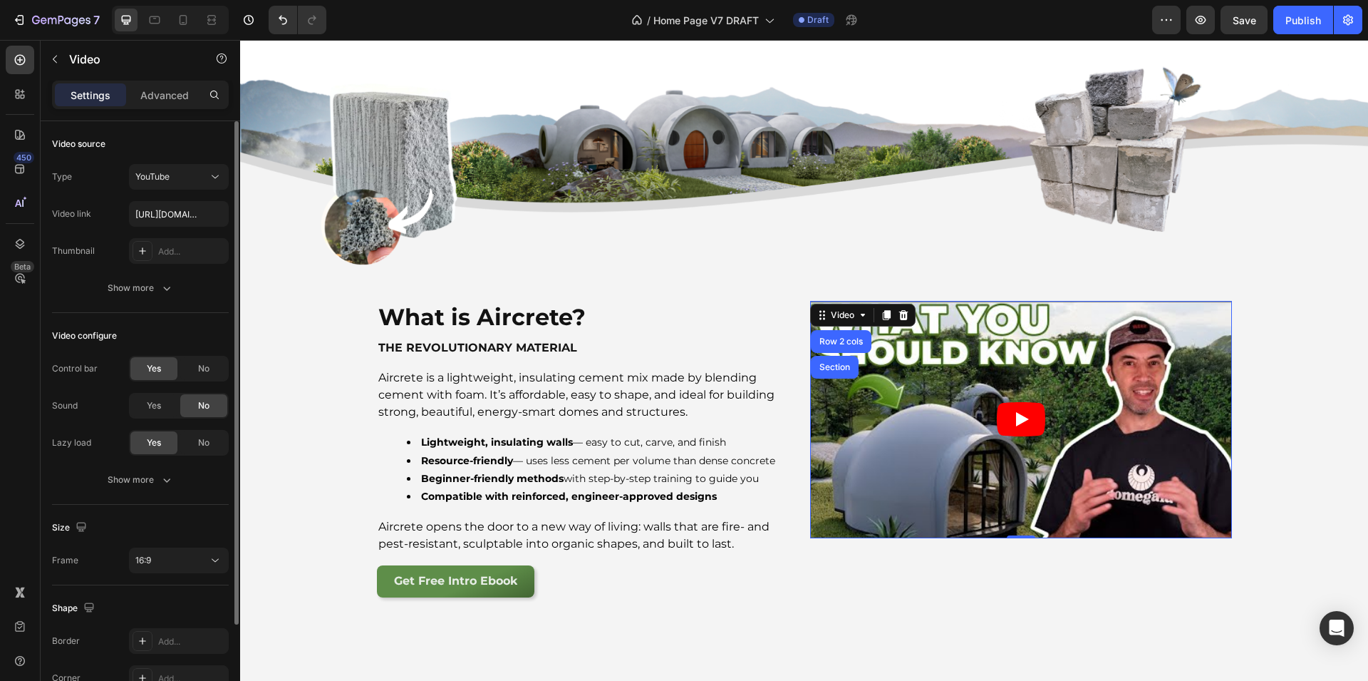
scroll to position [115, 0]
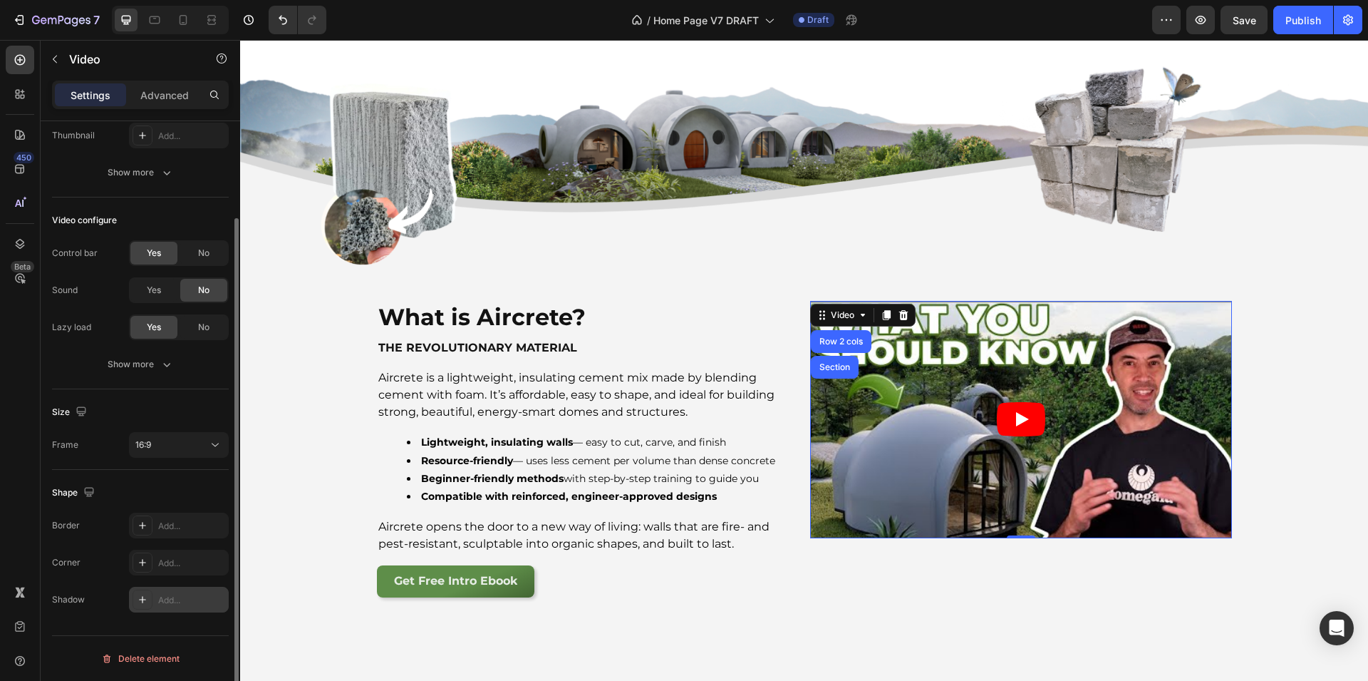
click at [140, 600] on icon at bounding box center [142, 599] width 11 height 11
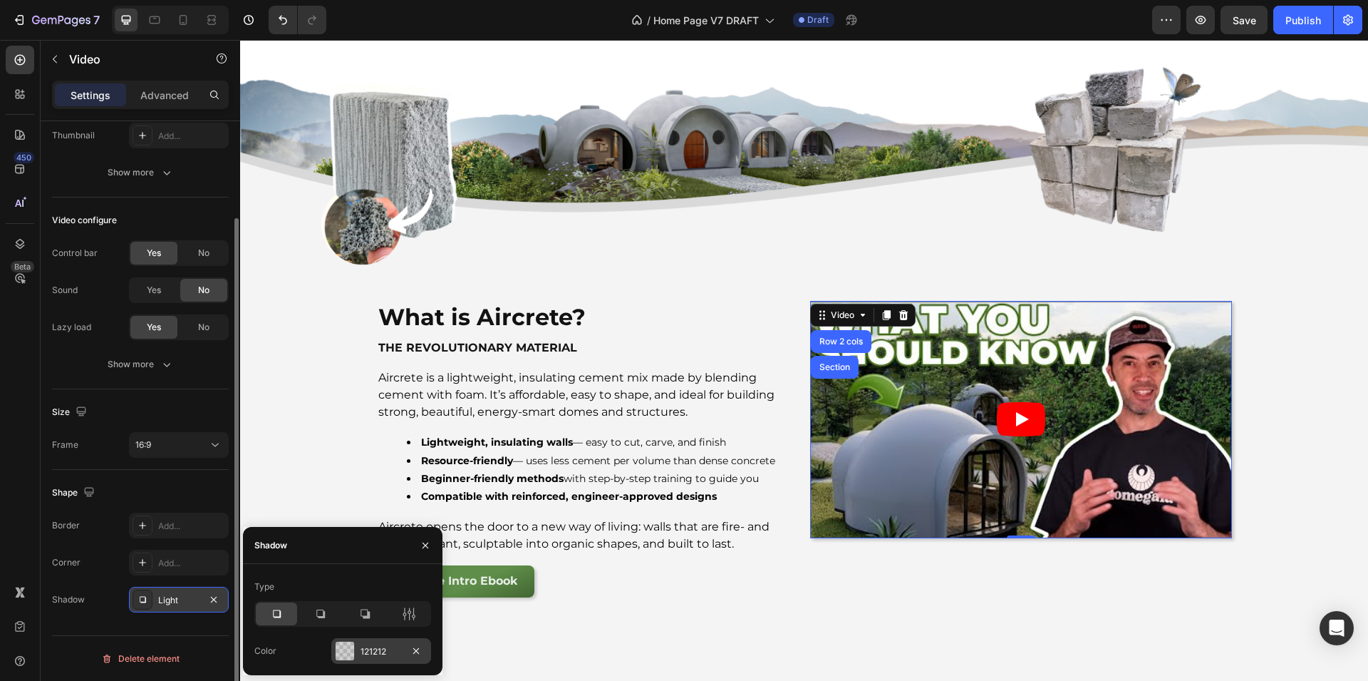
click at [343, 648] on div at bounding box center [345, 650] width 19 height 19
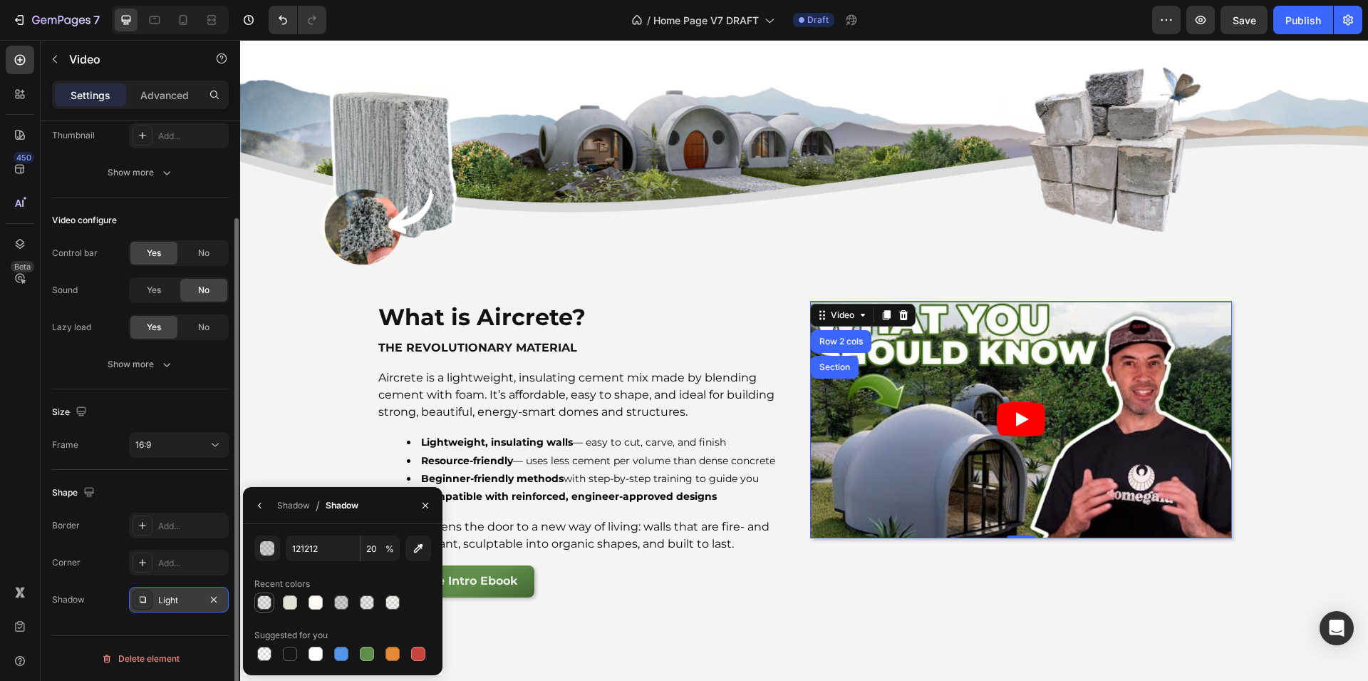
click at [266, 600] on div at bounding box center [264, 602] width 14 height 14
type input "10"
click at [151, 563] on div at bounding box center [143, 562] width 20 height 20
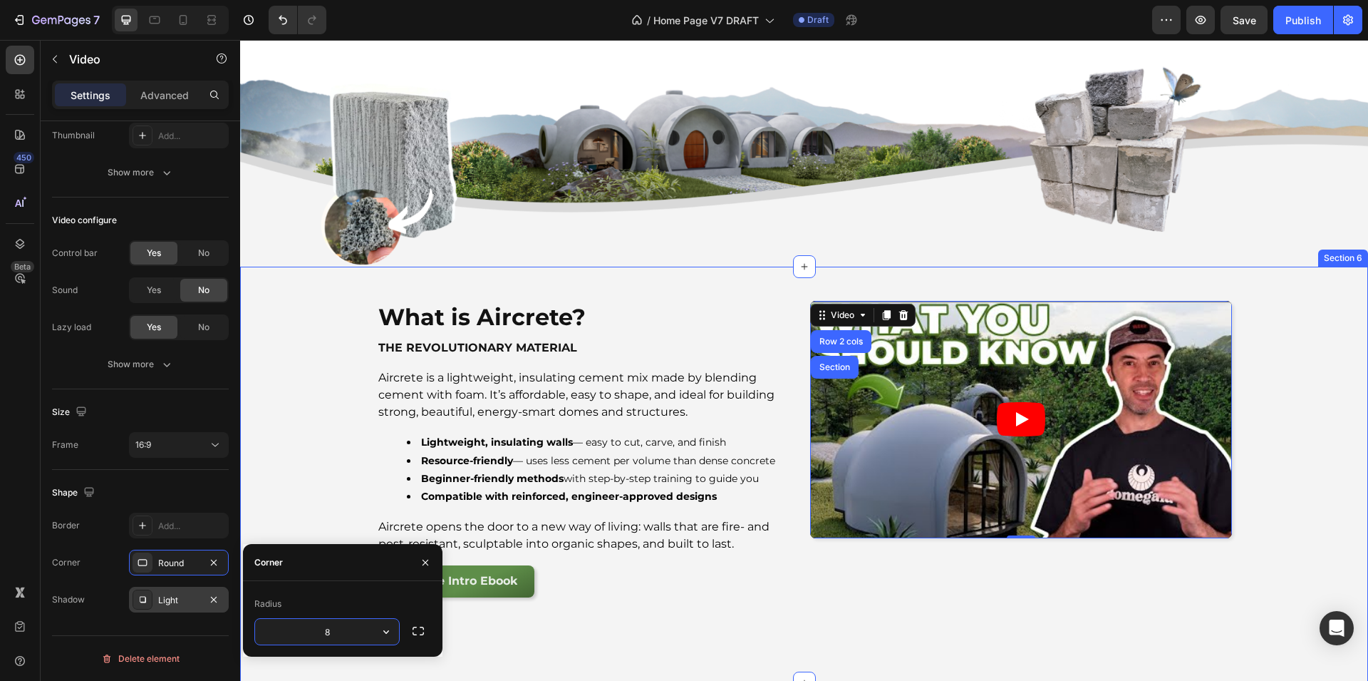
click at [904, 618] on div "What is Aircrete? Heading the revolutionary material Text Block Aircrete is a l…" at bounding box center [804, 475] width 1128 height 416
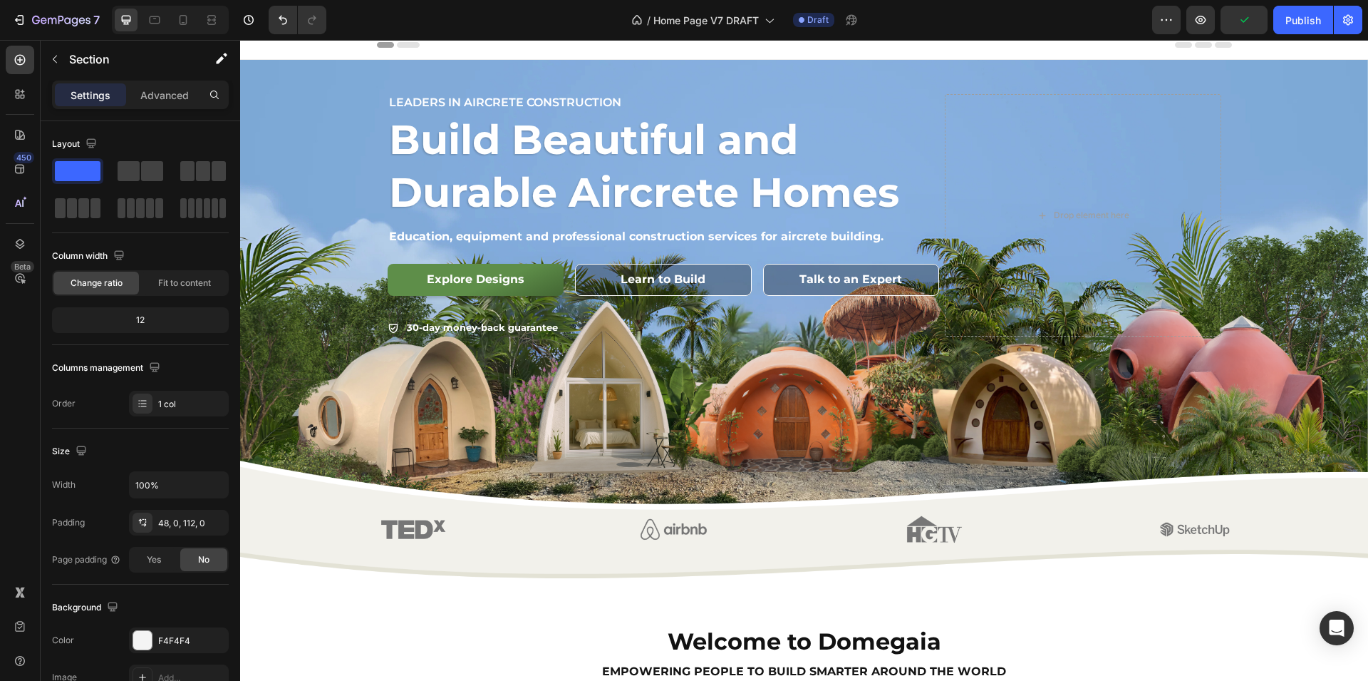
scroll to position [0, 0]
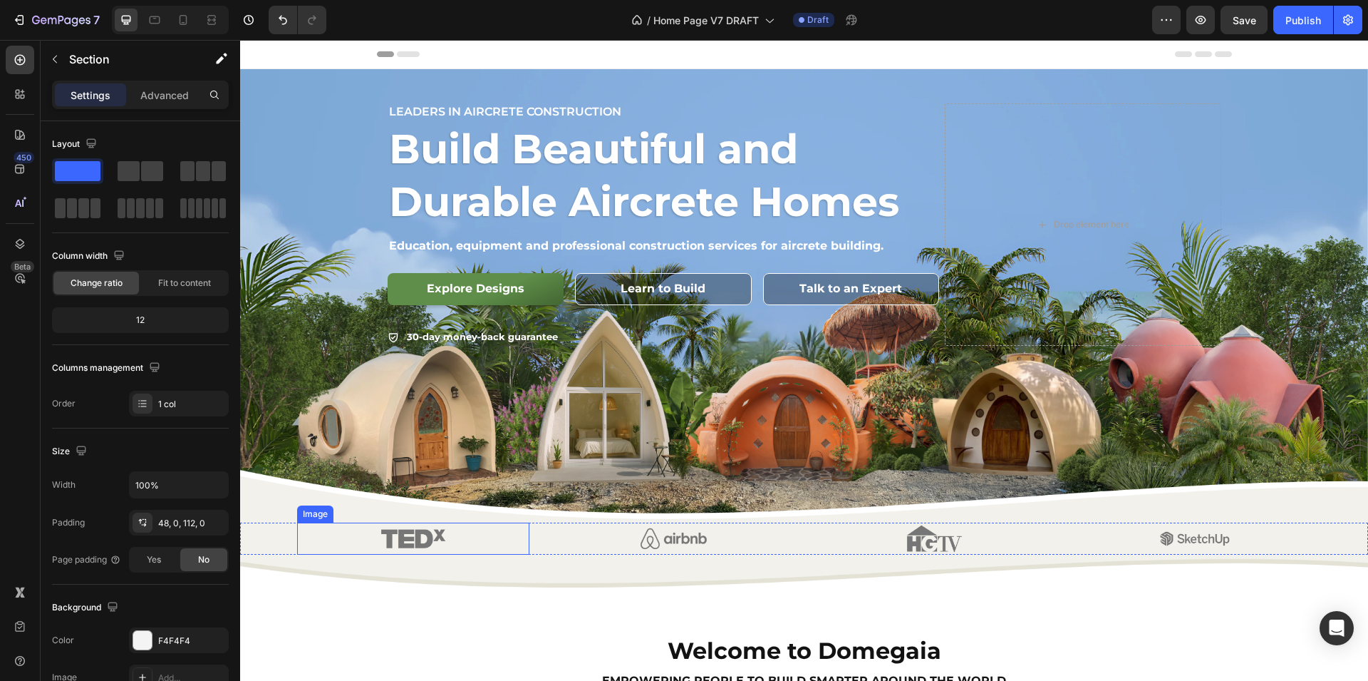
click at [316, 525] on div at bounding box center [413, 538] width 232 height 32
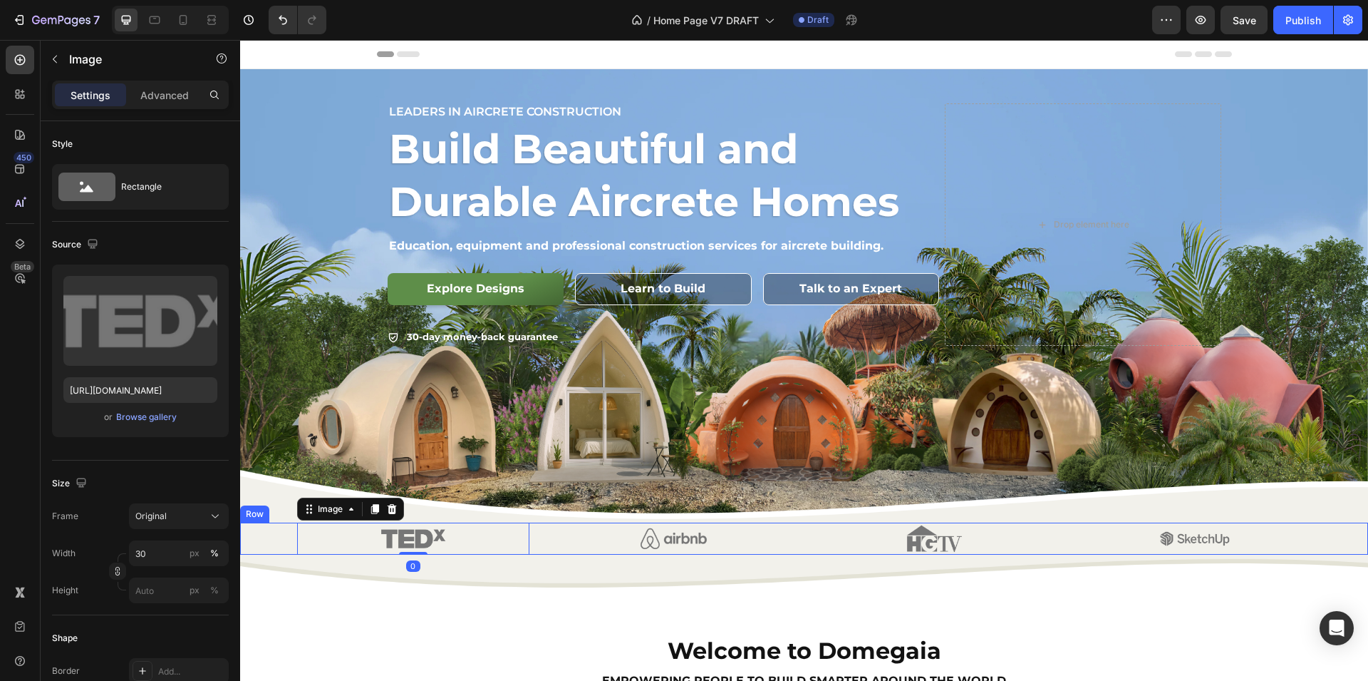
click at [258, 530] on div "Image 0 Image Image Image Row" at bounding box center [804, 538] width 1128 height 32
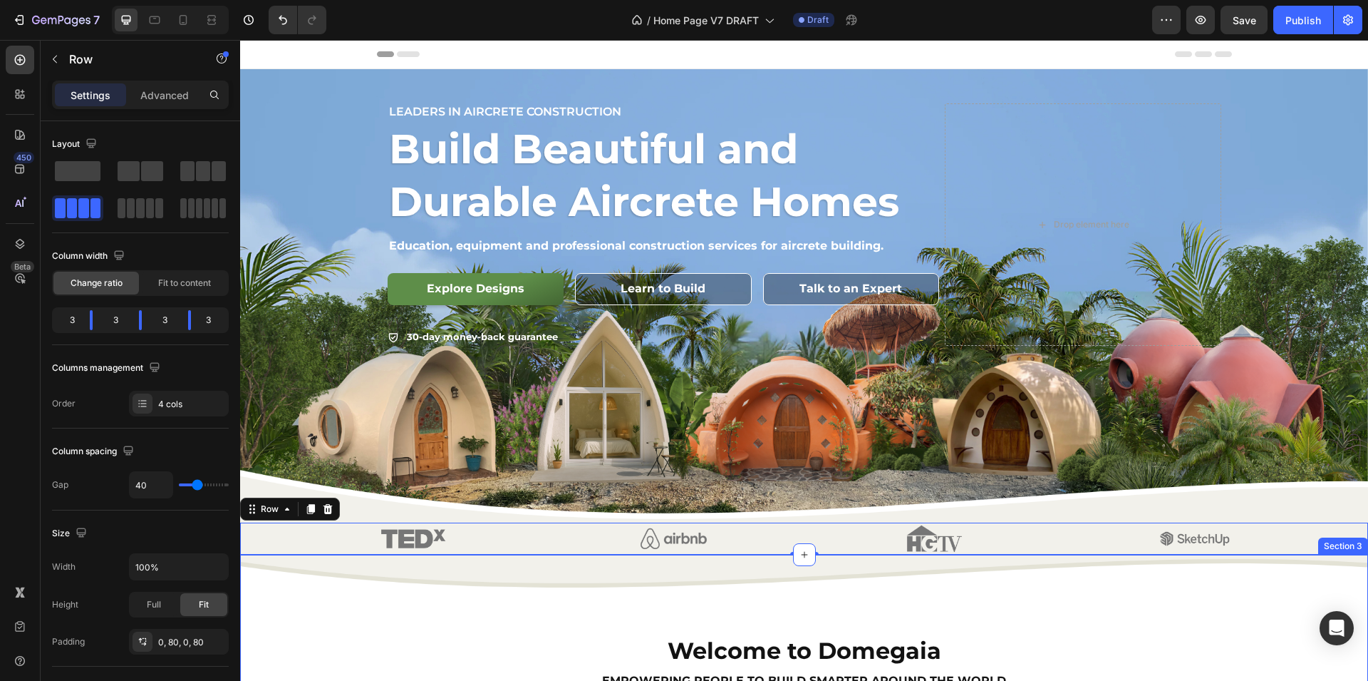
click at [331, 628] on div "Welcome to Domegaia Heading empowering people to build smarter around the world…" at bounding box center [804, 655] width 1128 height 201
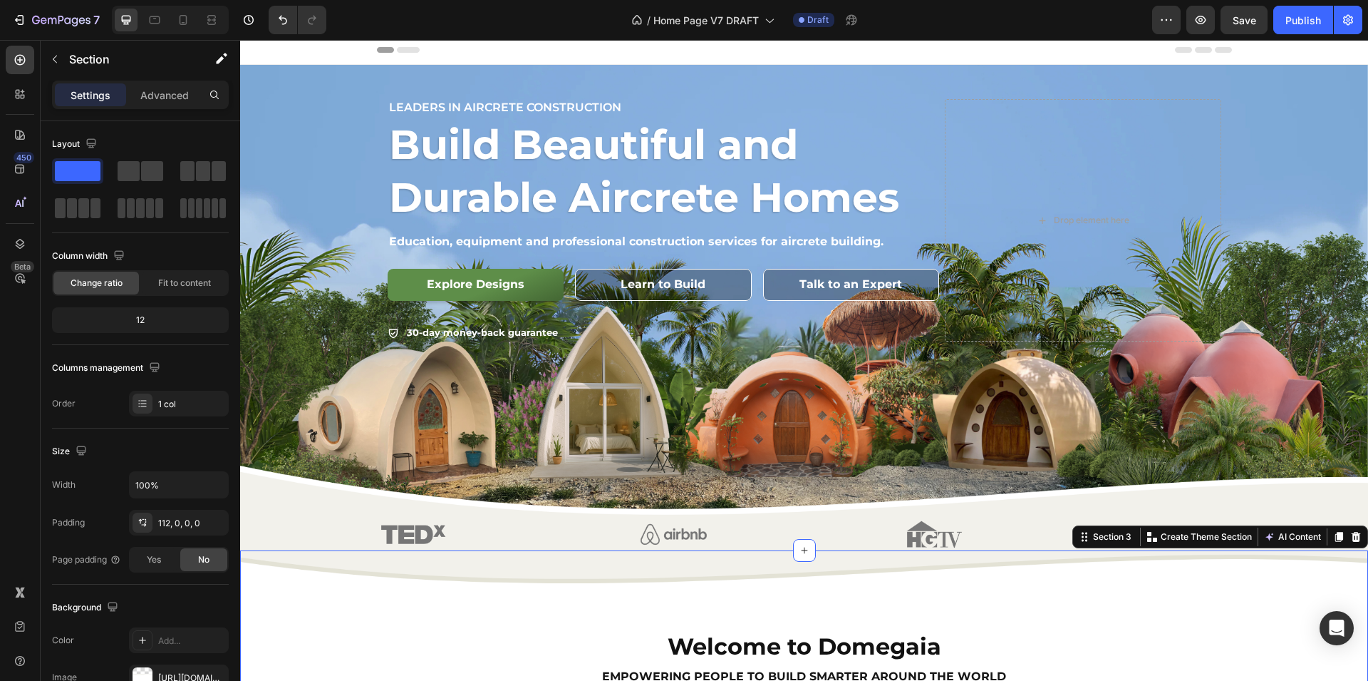
scroll to position [6, 0]
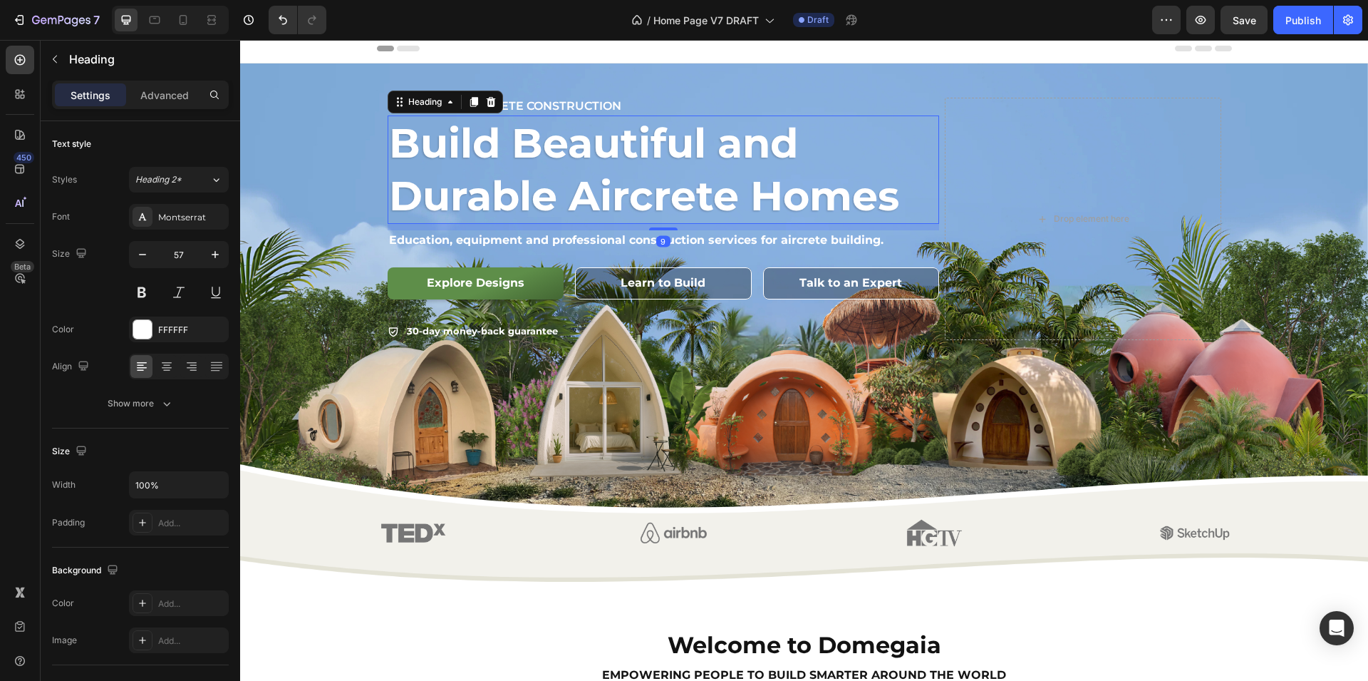
click at [545, 157] on h2 "Build Beautiful and Durable Aircrete Homes" at bounding box center [664, 169] width 552 height 108
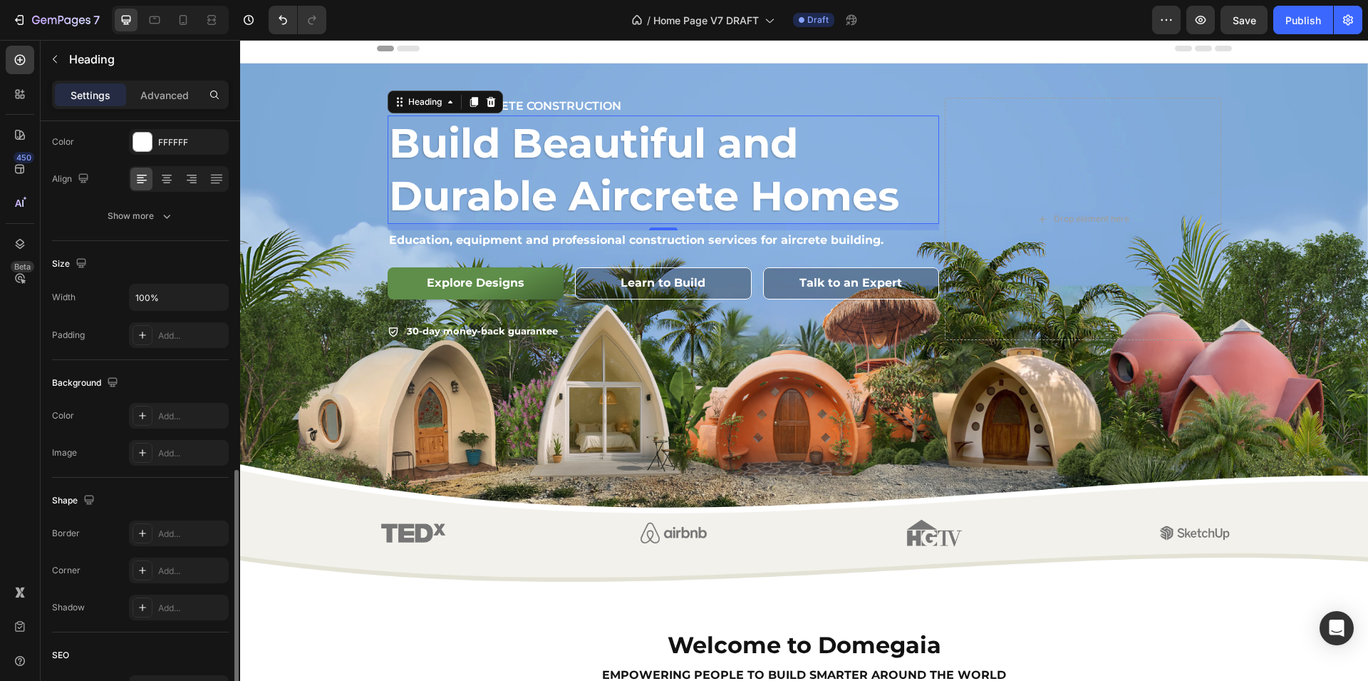
scroll to position [325, 0]
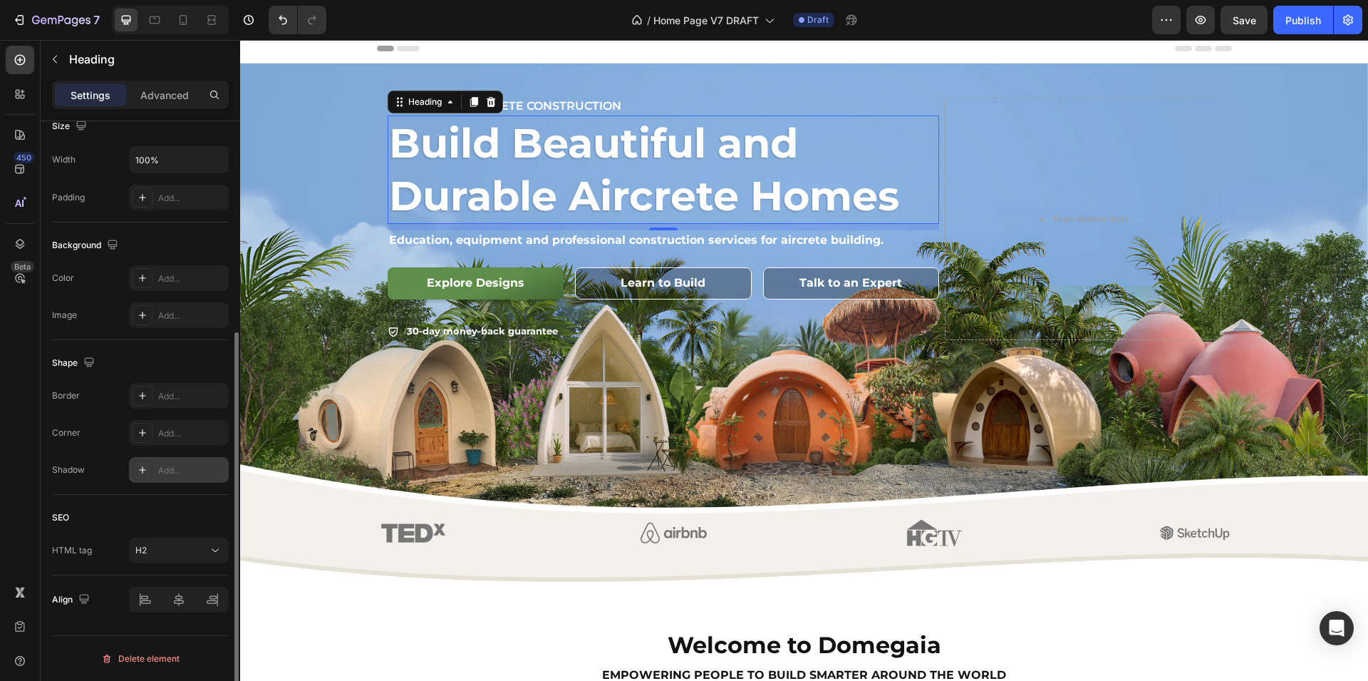
click at [141, 470] on icon at bounding box center [142, 469] width 11 height 11
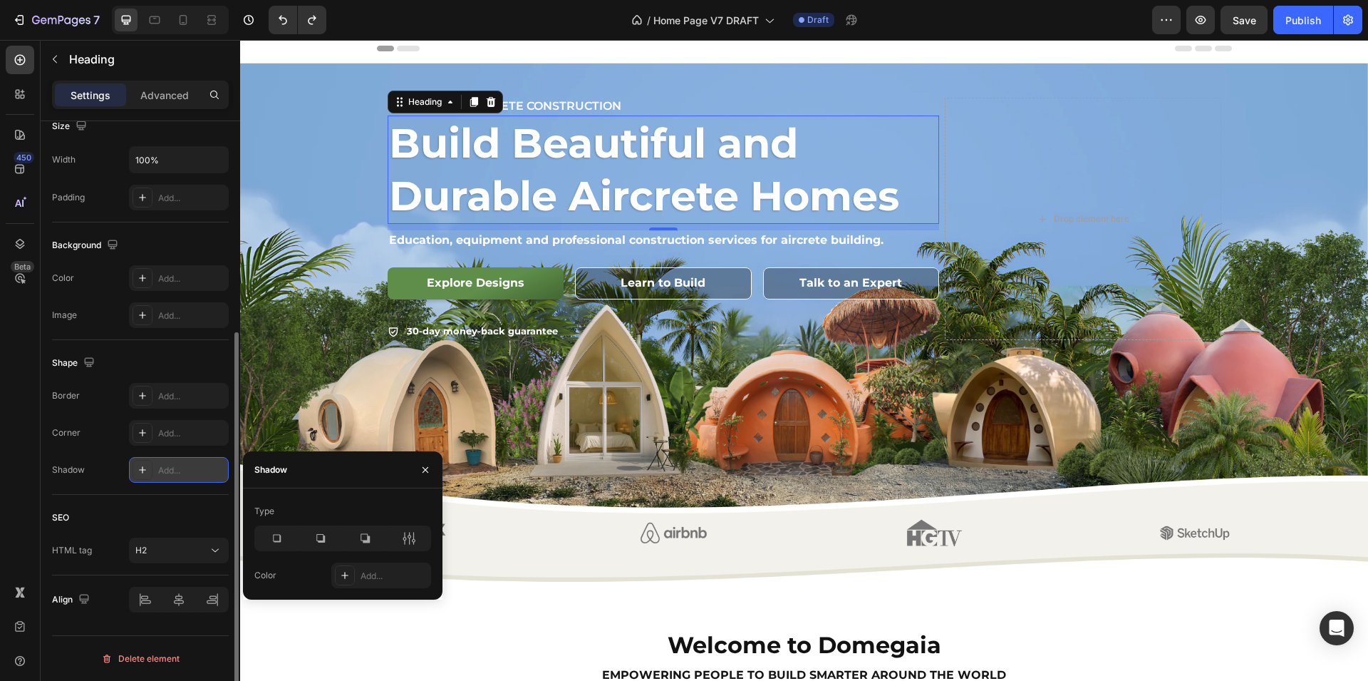
scroll to position [158, 0]
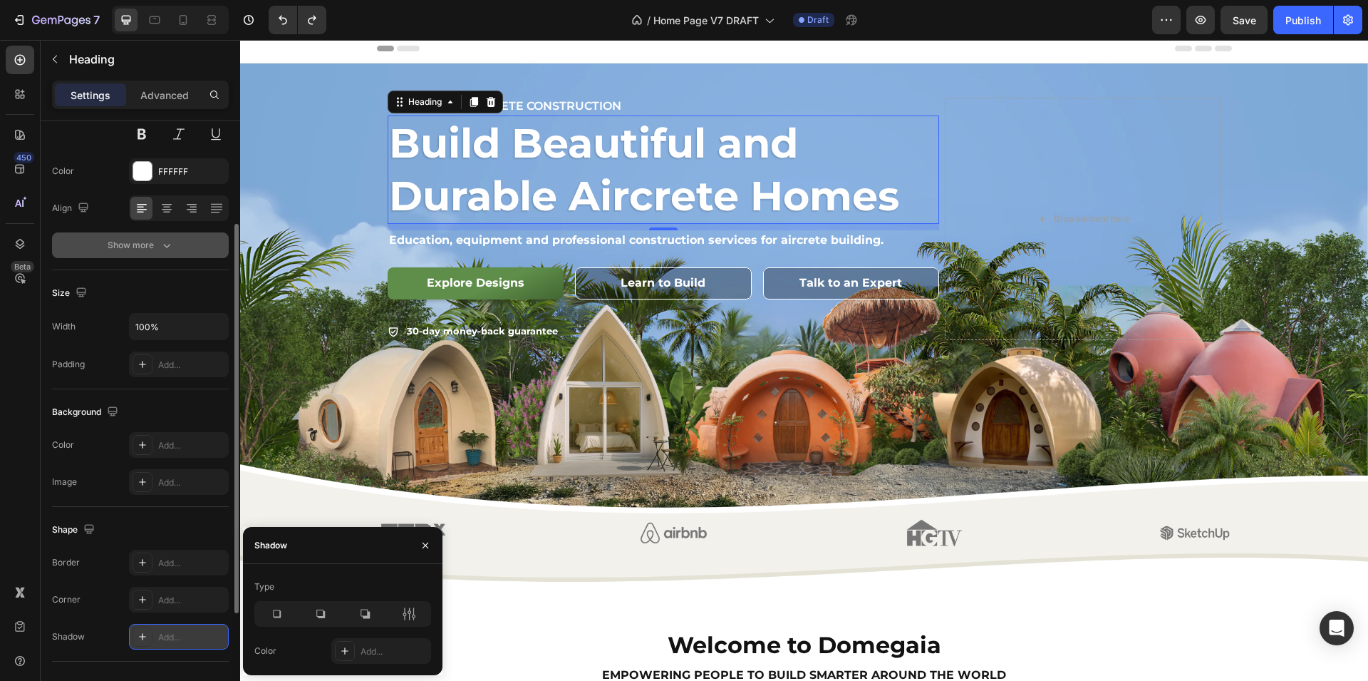
click at [135, 252] on div "Show more" at bounding box center [141, 245] width 66 height 14
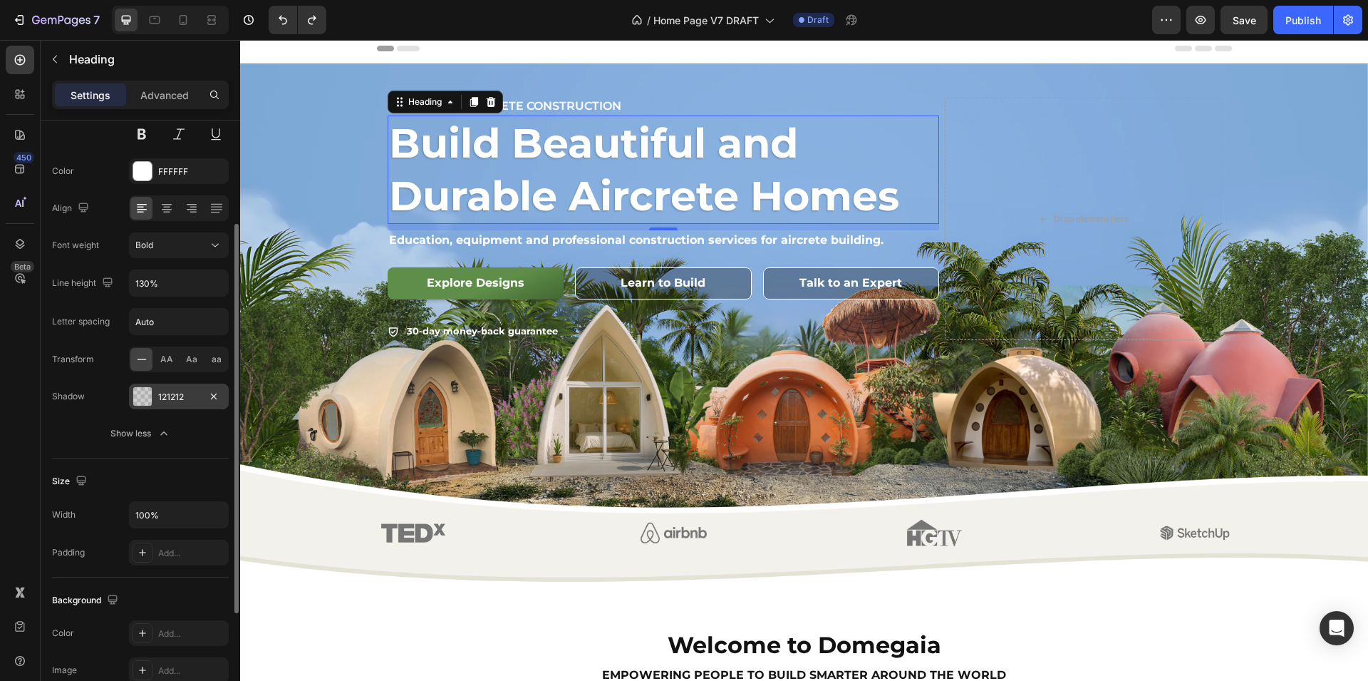
click at [145, 394] on div at bounding box center [142, 396] width 19 height 19
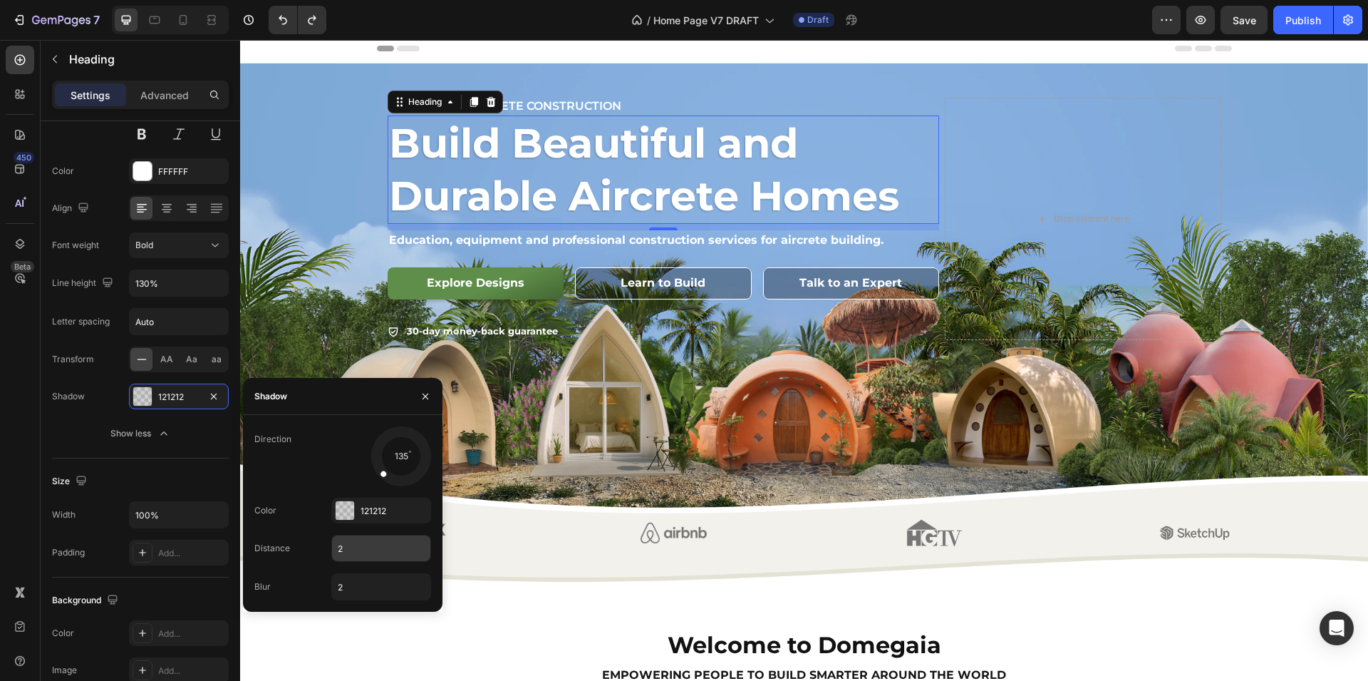
click at [396, 557] on input "2" at bounding box center [381, 548] width 98 height 26
type input "4"
click at [375, 582] on input "2" at bounding box center [381, 587] width 98 height 26
type input "4"
click at [526, 620] on div "Welcome to Domegaia Heading empowering people to build smarter around the world…" at bounding box center [804, 649] width 1128 height 201
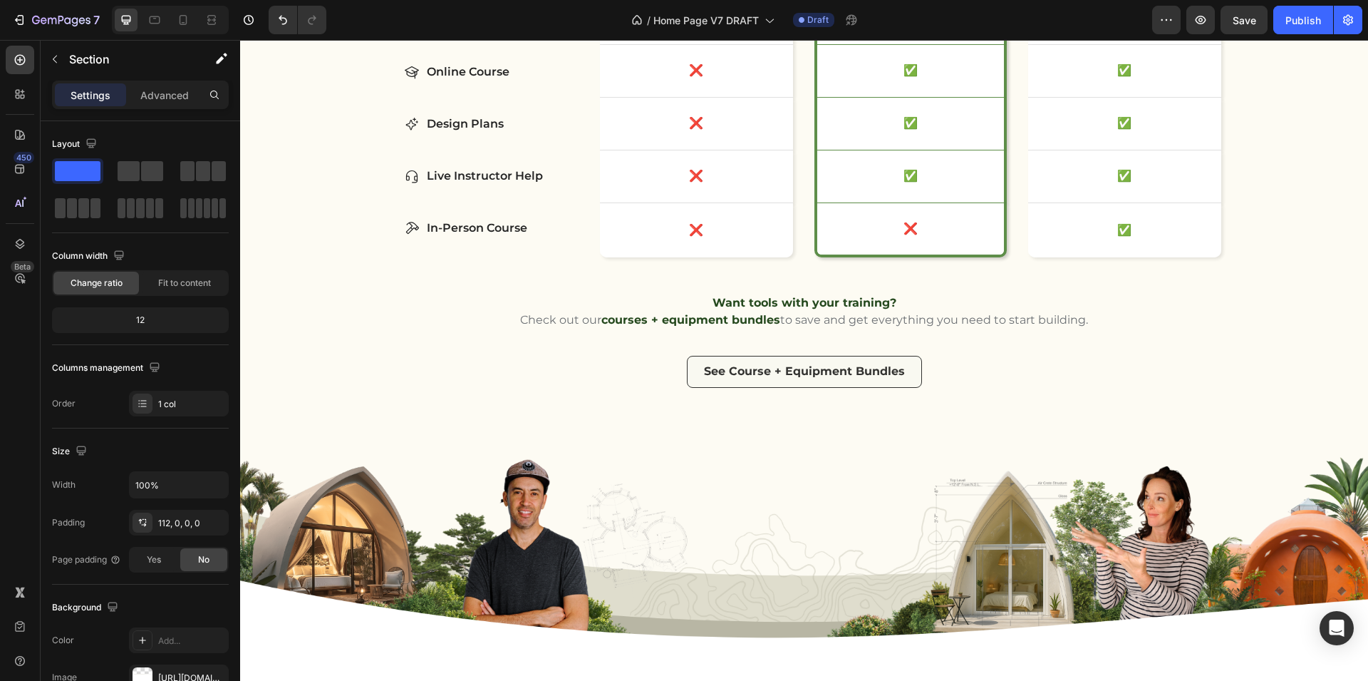
scroll to position [4328, 0]
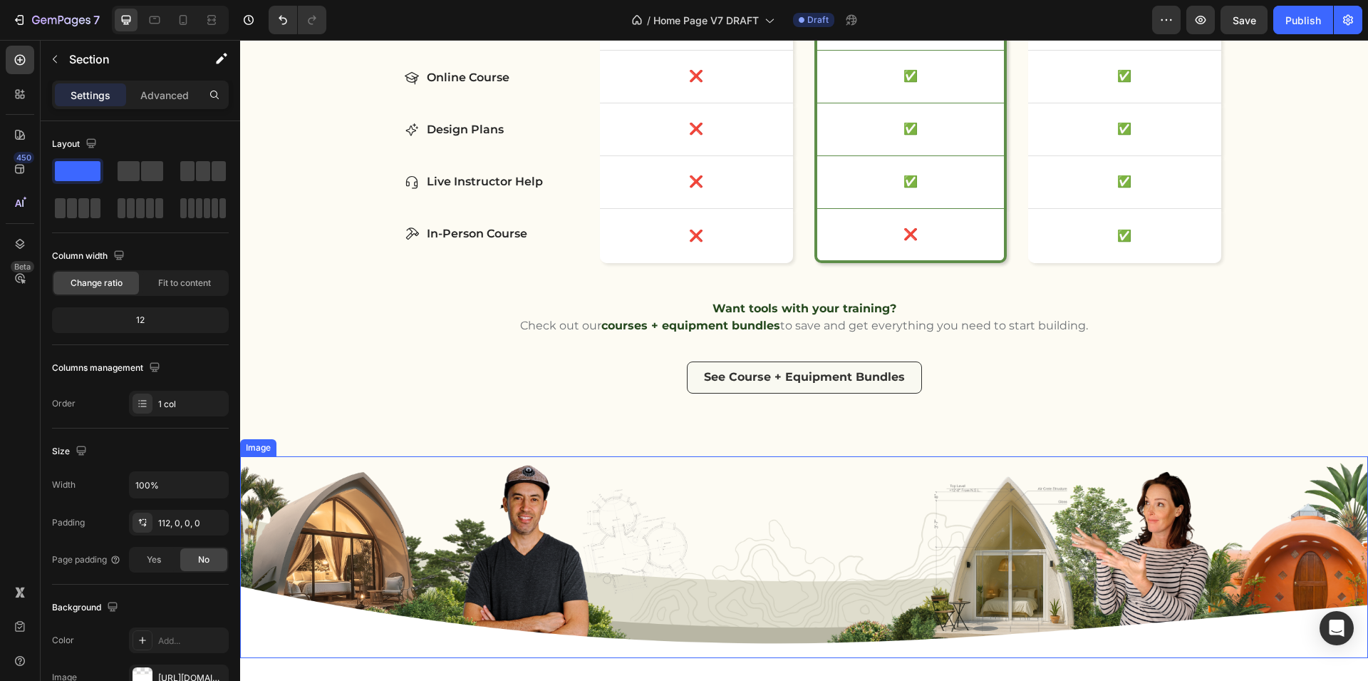
click at [270, 456] on img at bounding box center [804, 557] width 1128 height 202
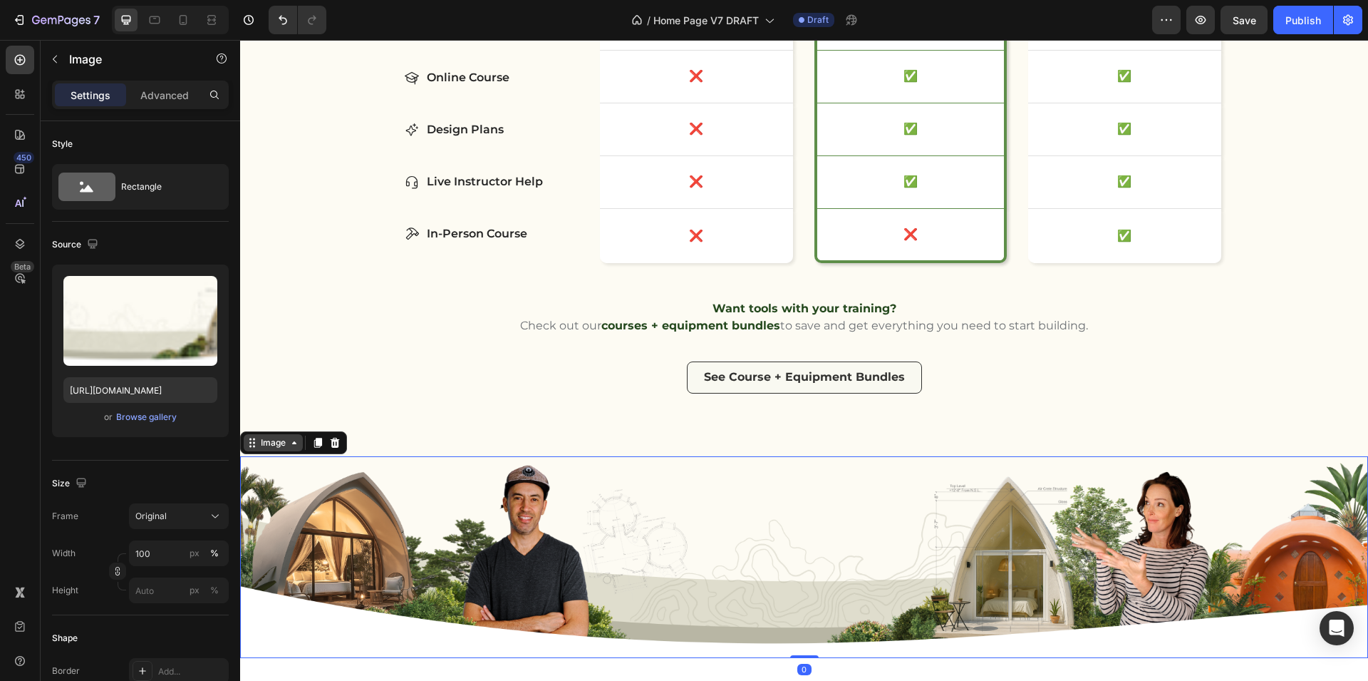
click at [269, 436] on div "Image" at bounding box center [273, 442] width 31 height 13
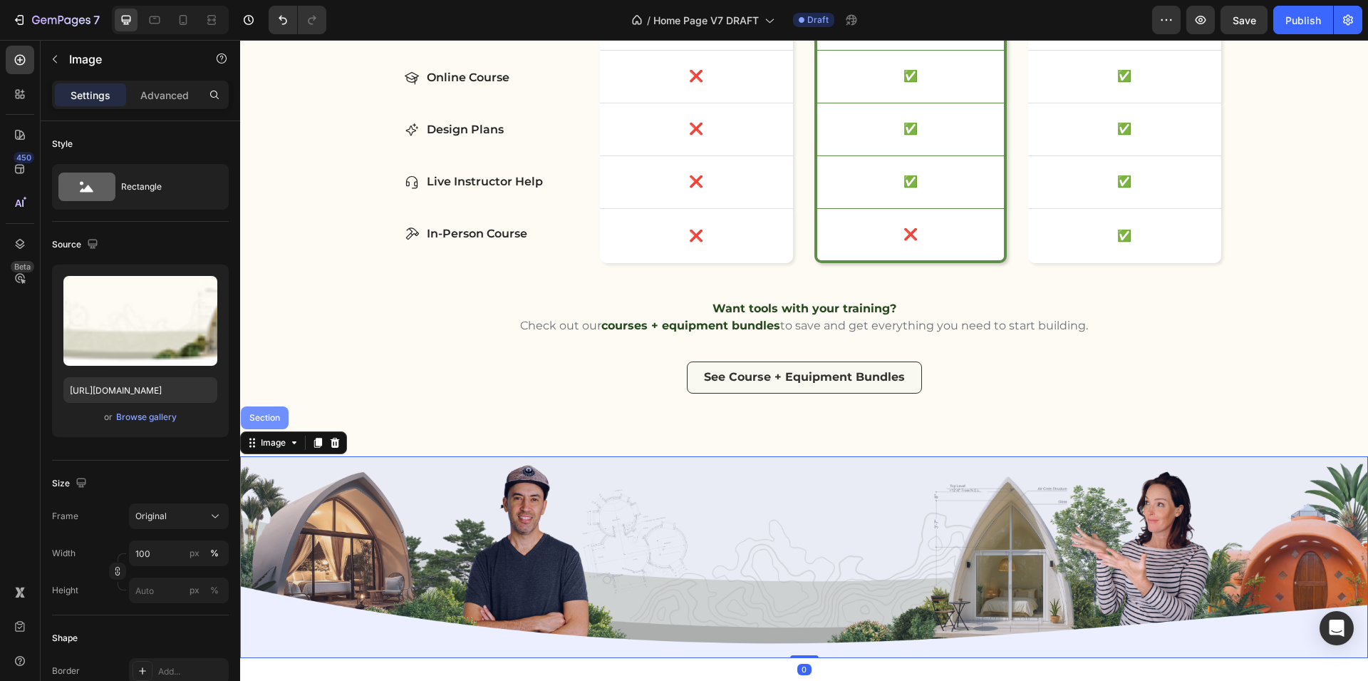
click at [263, 411] on div "Section" at bounding box center [265, 417] width 48 height 23
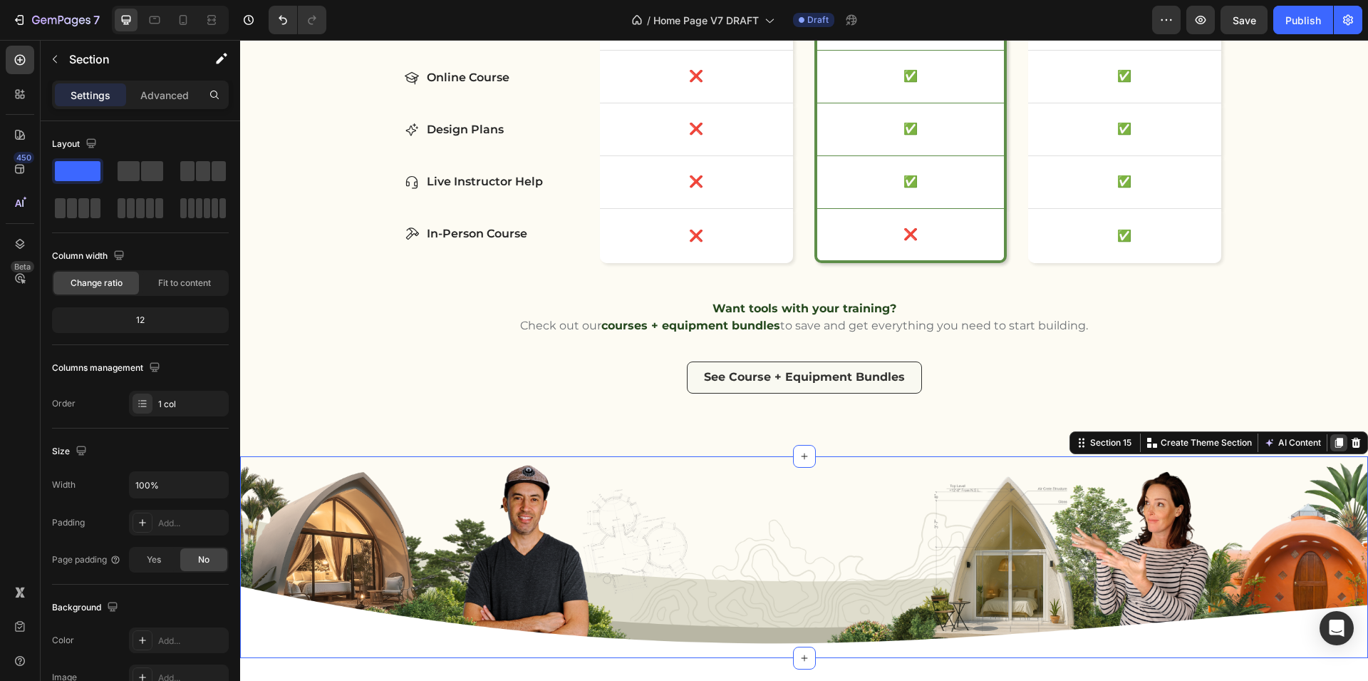
click at [1336, 438] on icon at bounding box center [1340, 443] width 8 height 10
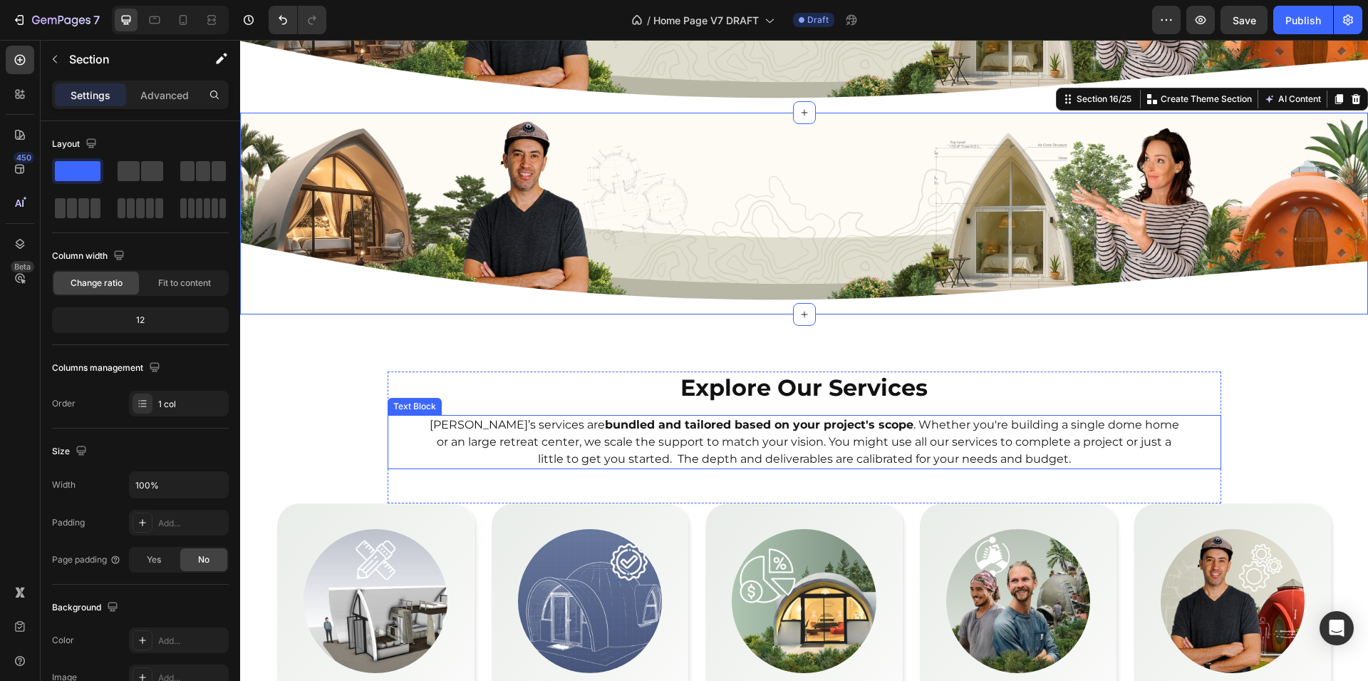
scroll to position [4879, 0]
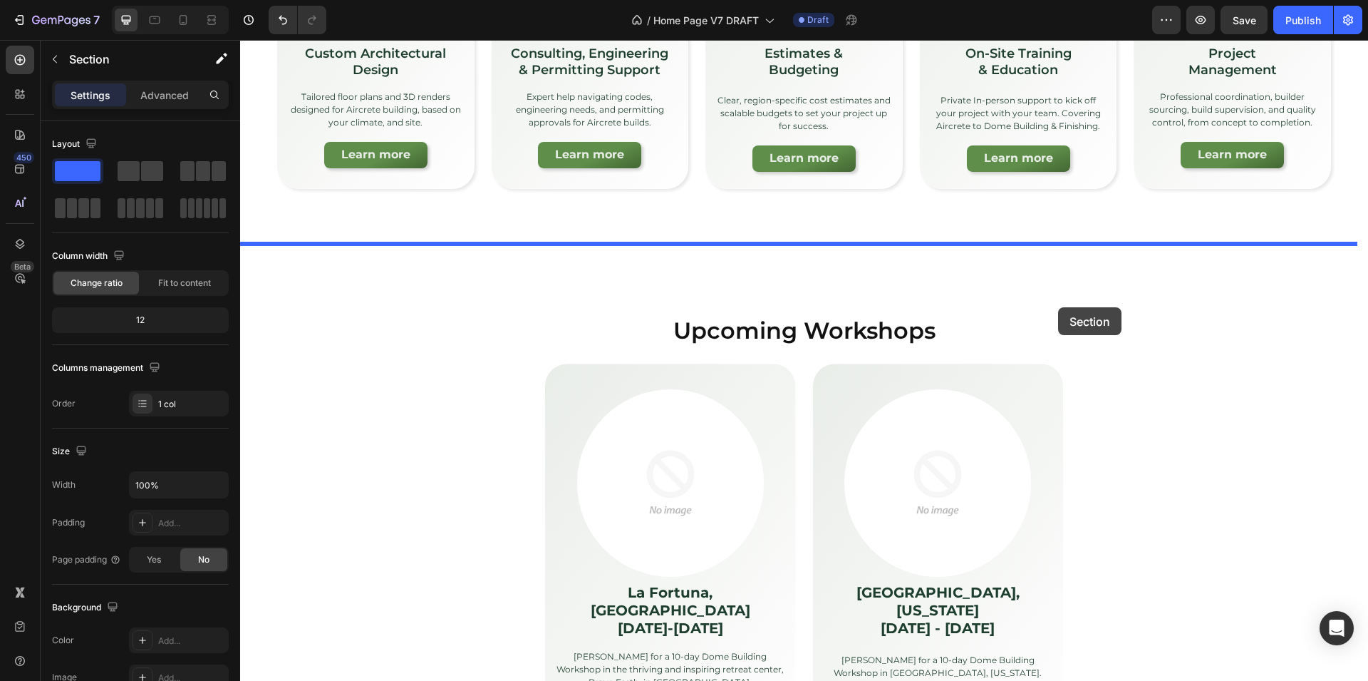
drag, startPoint x: 1066, startPoint y: 77, endPoint x: 1058, endPoint y: 307, distance: 230.3
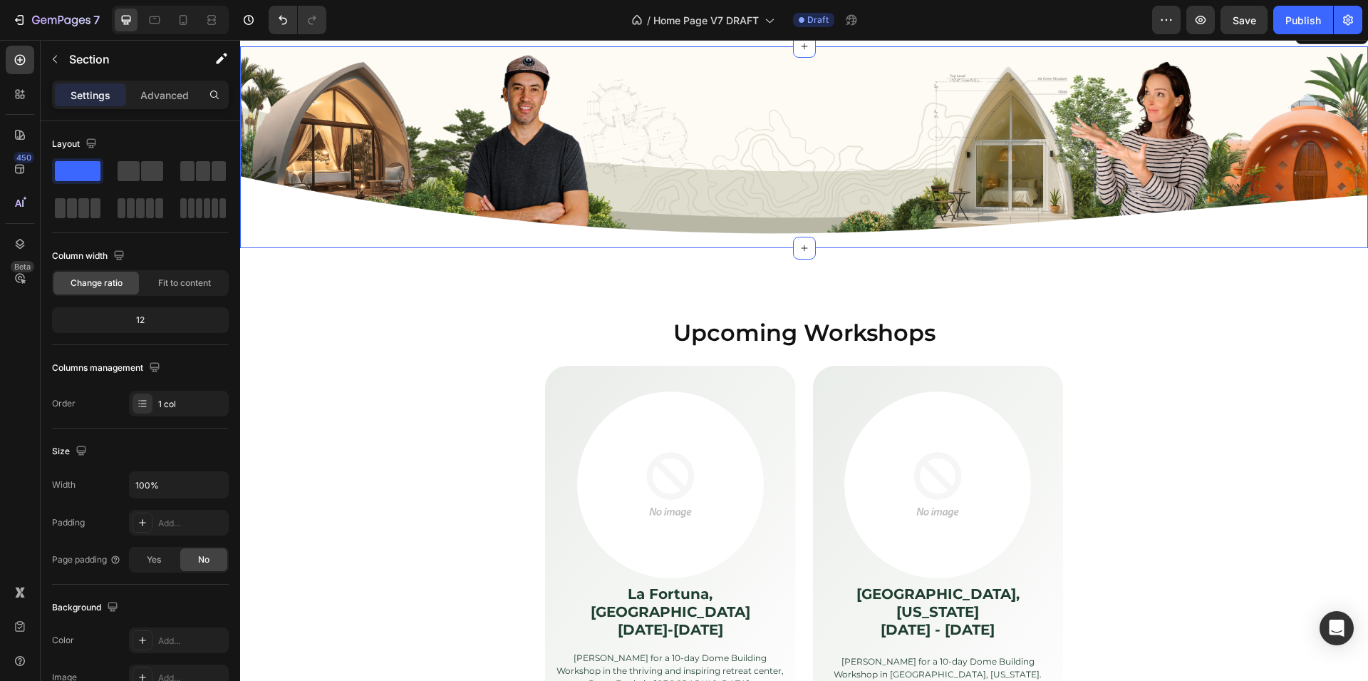
scroll to position [5289, 0]
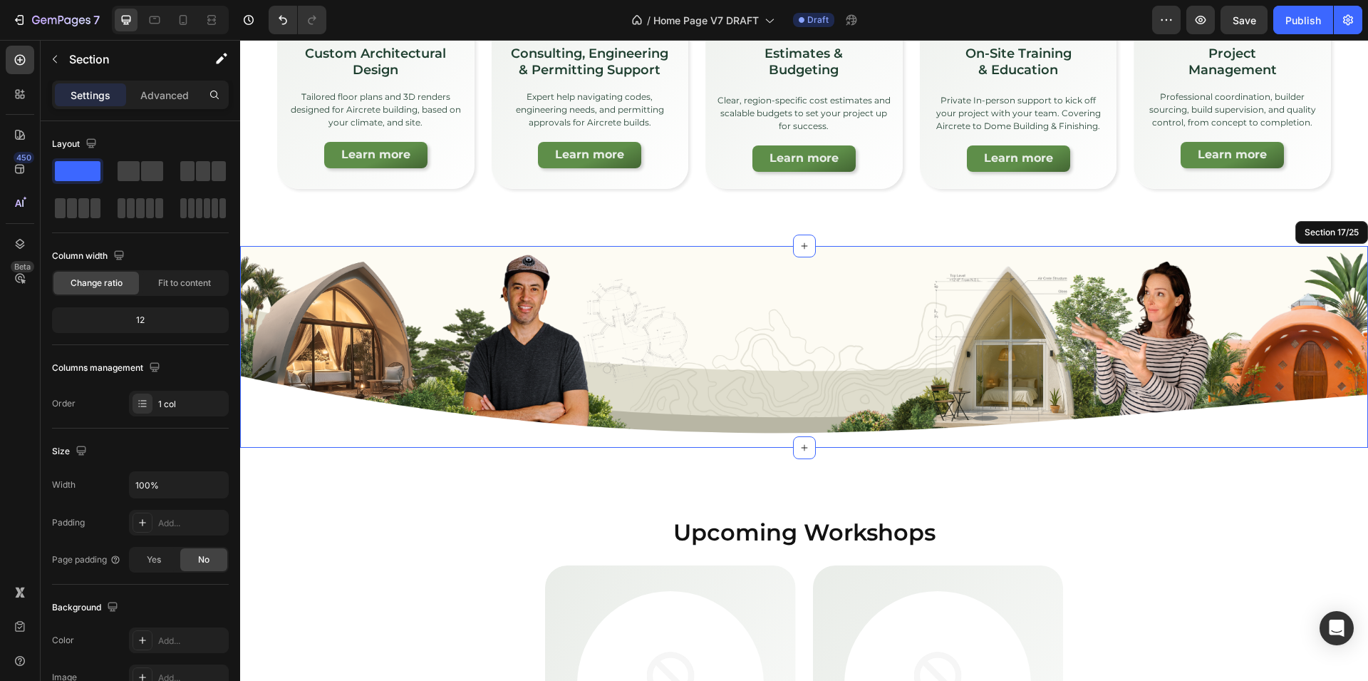
click at [363, 349] on img at bounding box center [804, 347] width 1128 height 202
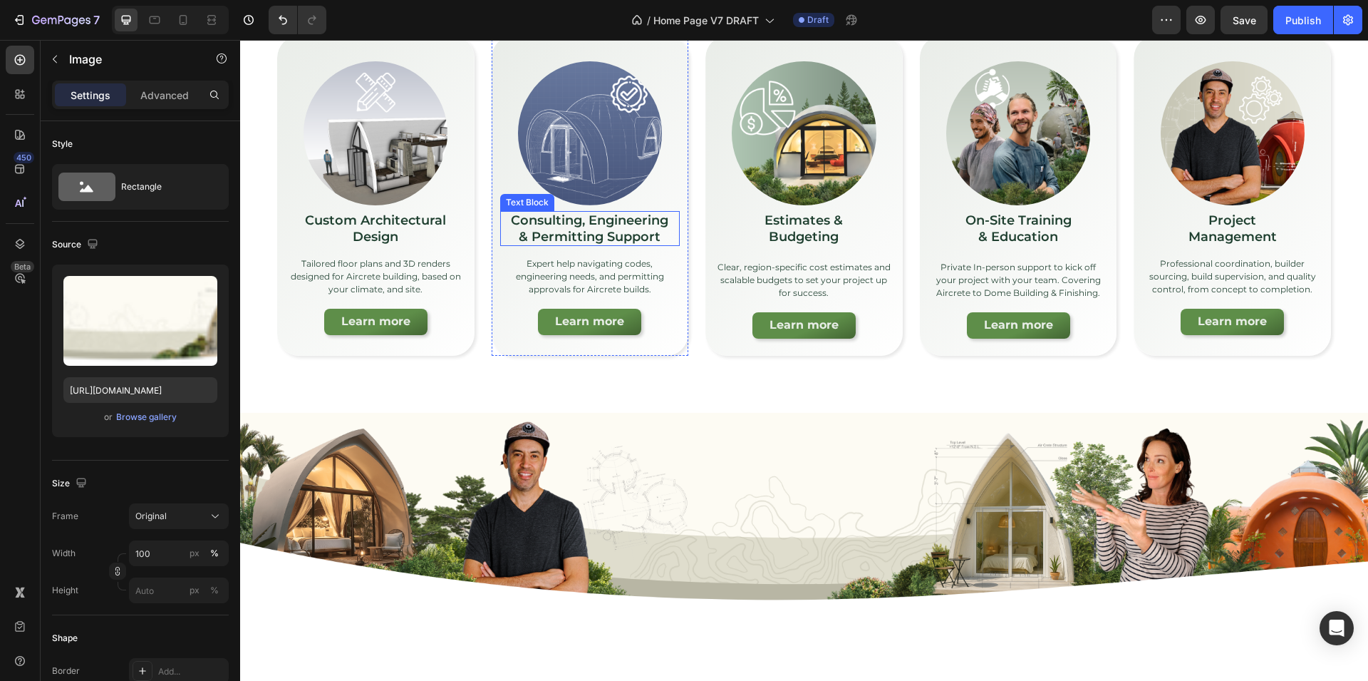
scroll to position [5124, 0]
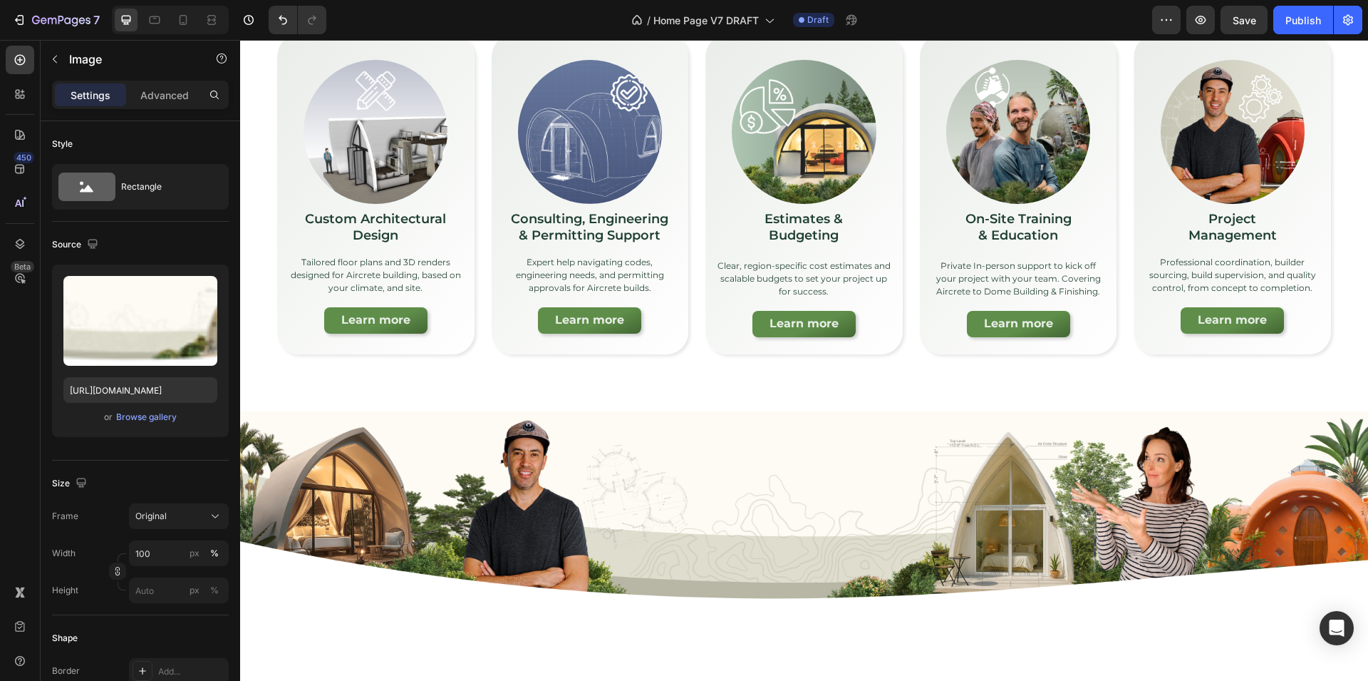
click at [384, 473] on img at bounding box center [804, 512] width 1128 height 202
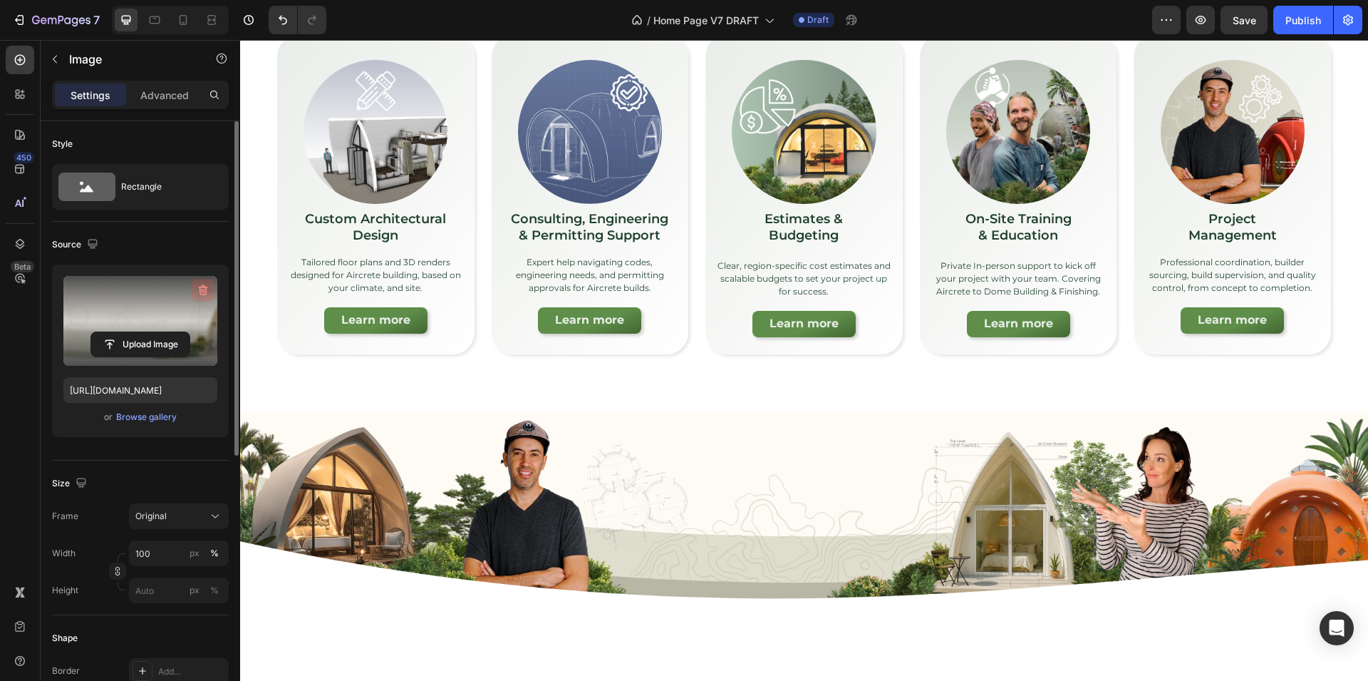
click at [199, 297] on icon "button" at bounding box center [203, 290] width 14 height 14
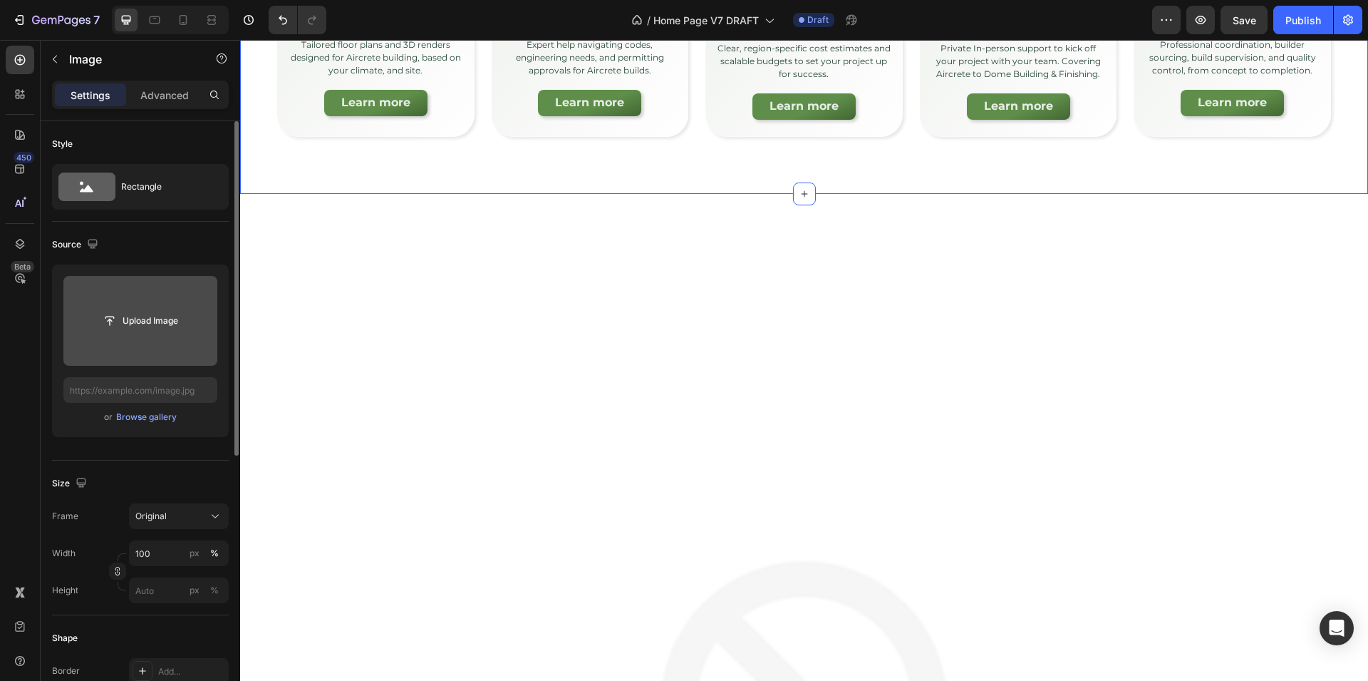
scroll to position [5710, 0]
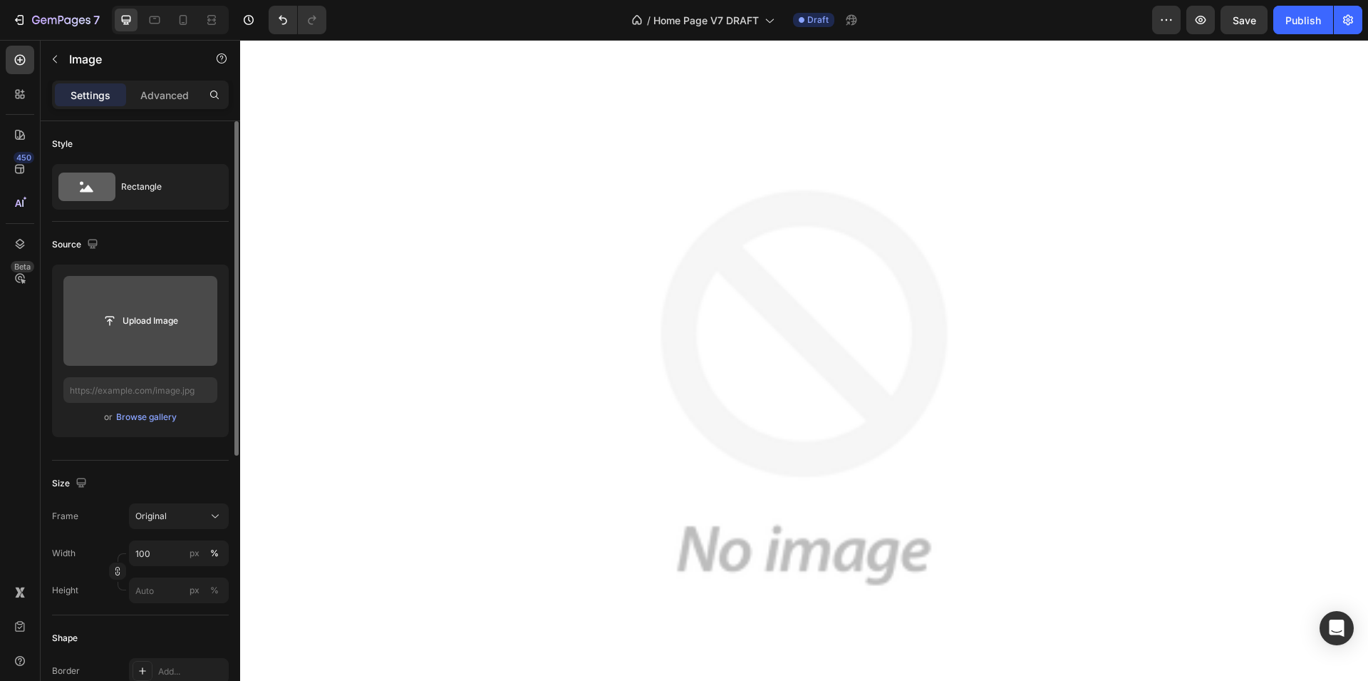
click at [204, 292] on input "file" at bounding box center [140, 321] width 154 height 90
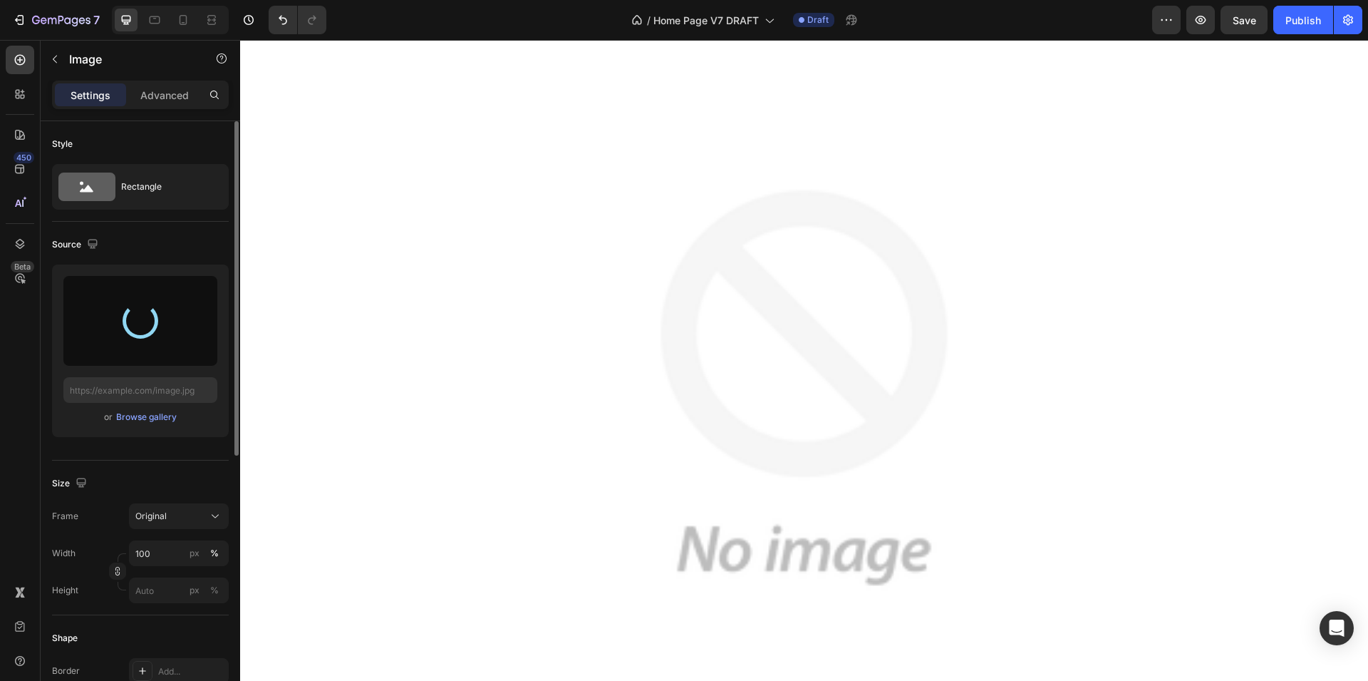
type input "https://cdn.shopify.com/s/files/1/0668/9580/6786/files/gempages_468882319227225…"
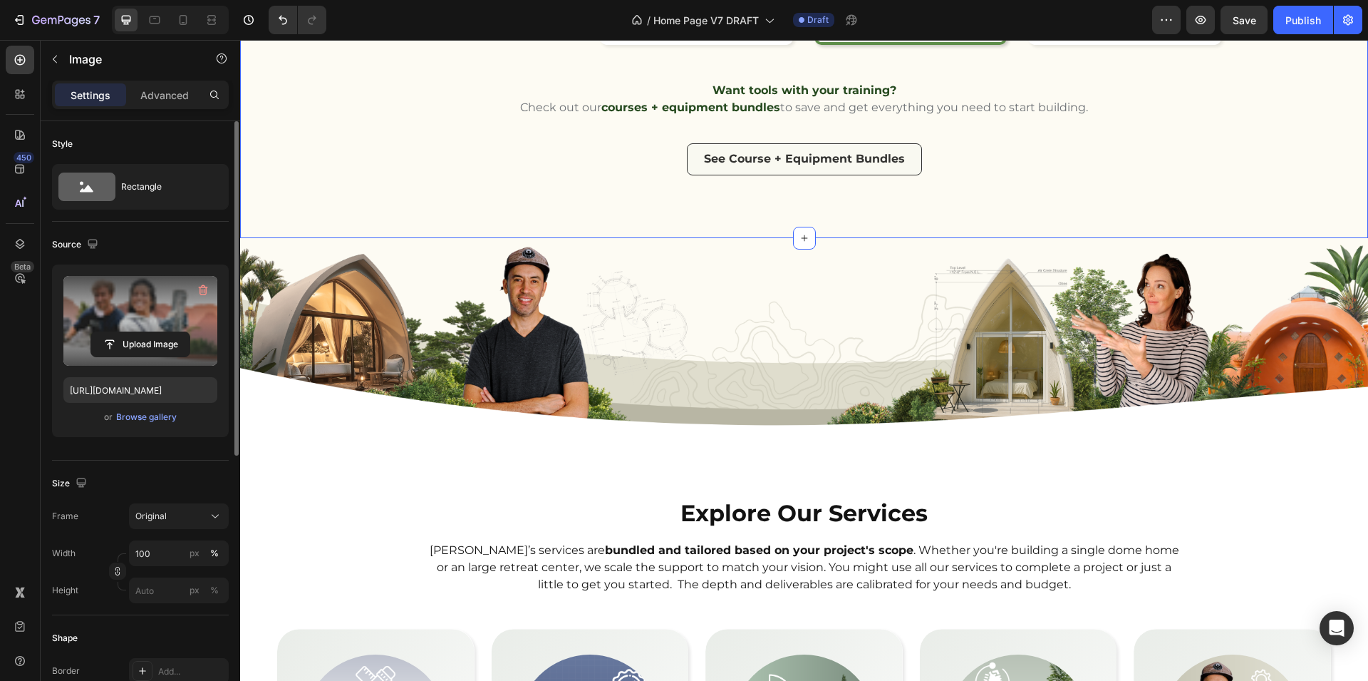
scroll to position [4490, 0]
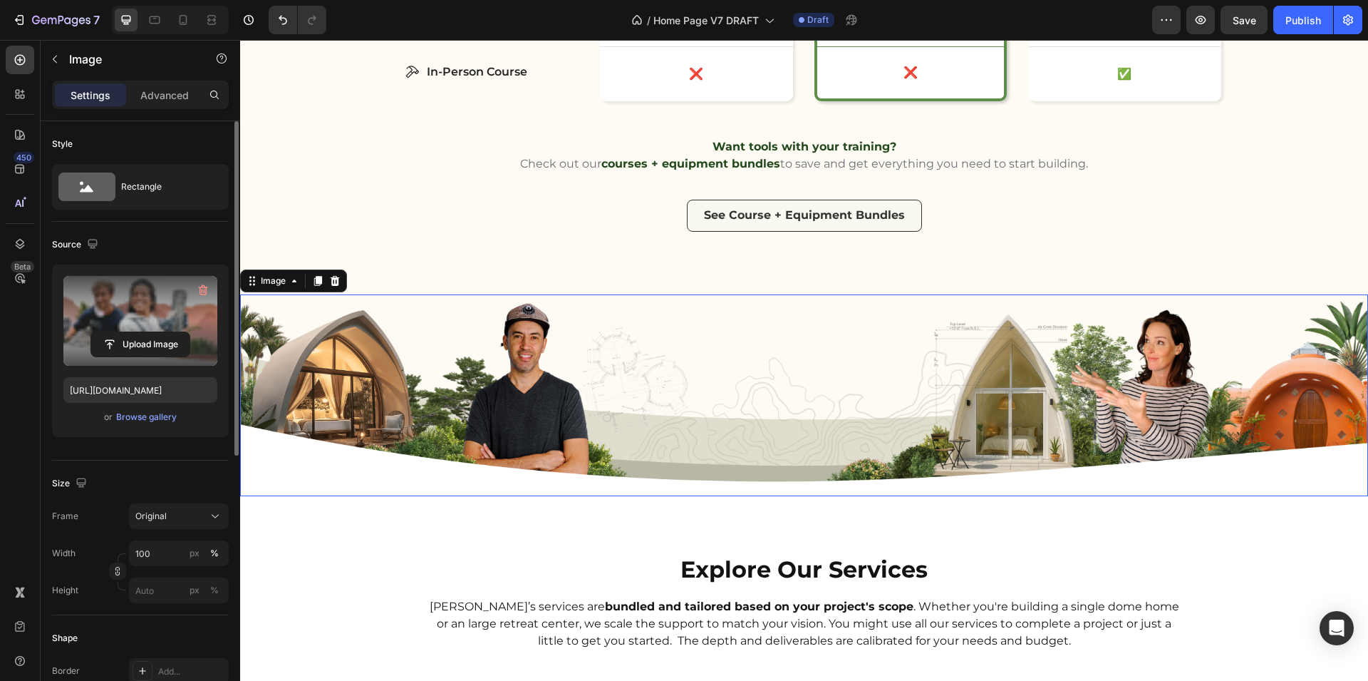
click at [386, 305] on img at bounding box center [804, 395] width 1128 height 202
click at [197, 291] on icon "button" at bounding box center [203, 290] width 14 height 14
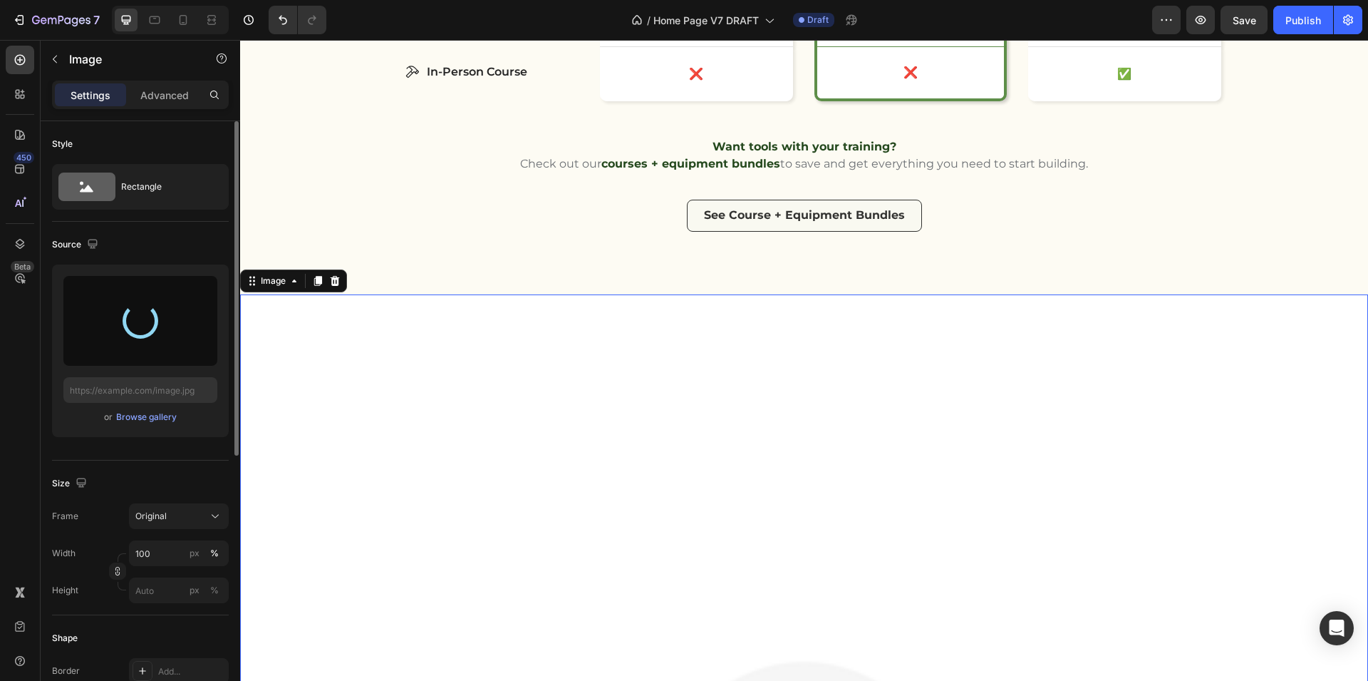
type input "https://cdn.shopify.com/s/files/1/0668/9580/6786/files/gempages_468882319227225…"
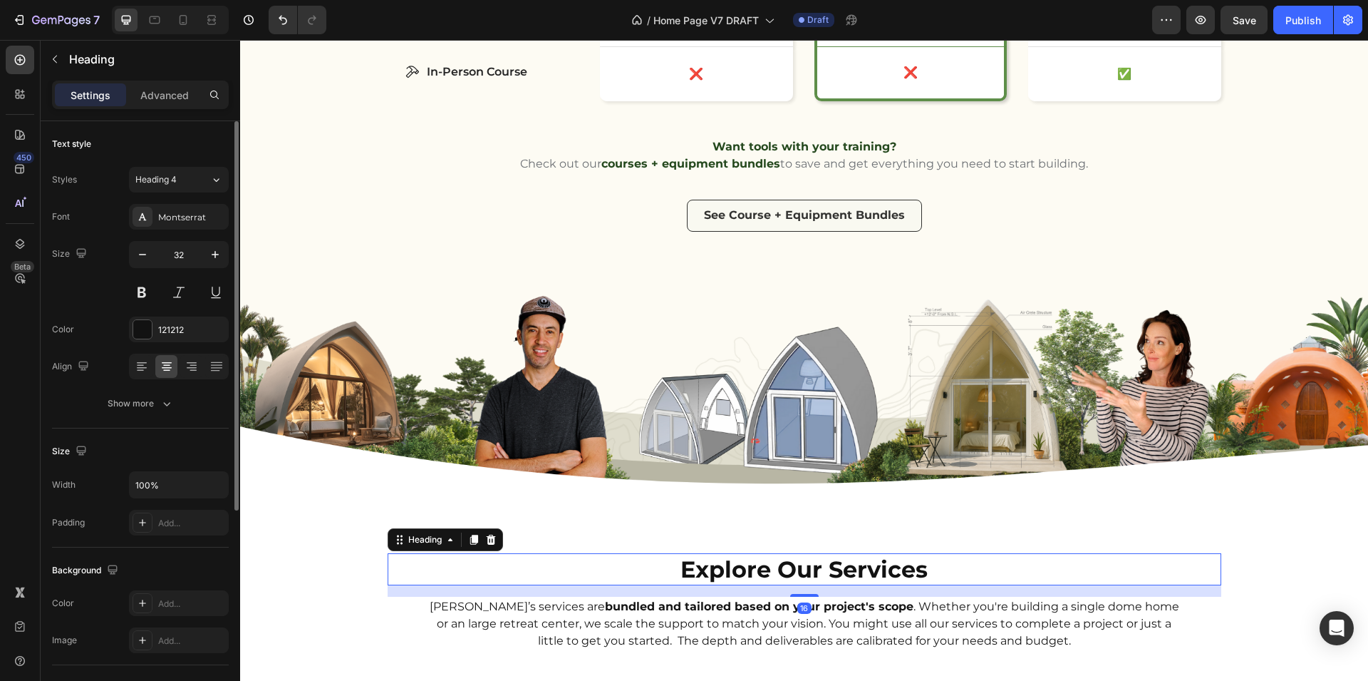
click at [388, 556] on h2 "Explore Our Services" at bounding box center [805, 569] width 834 height 33
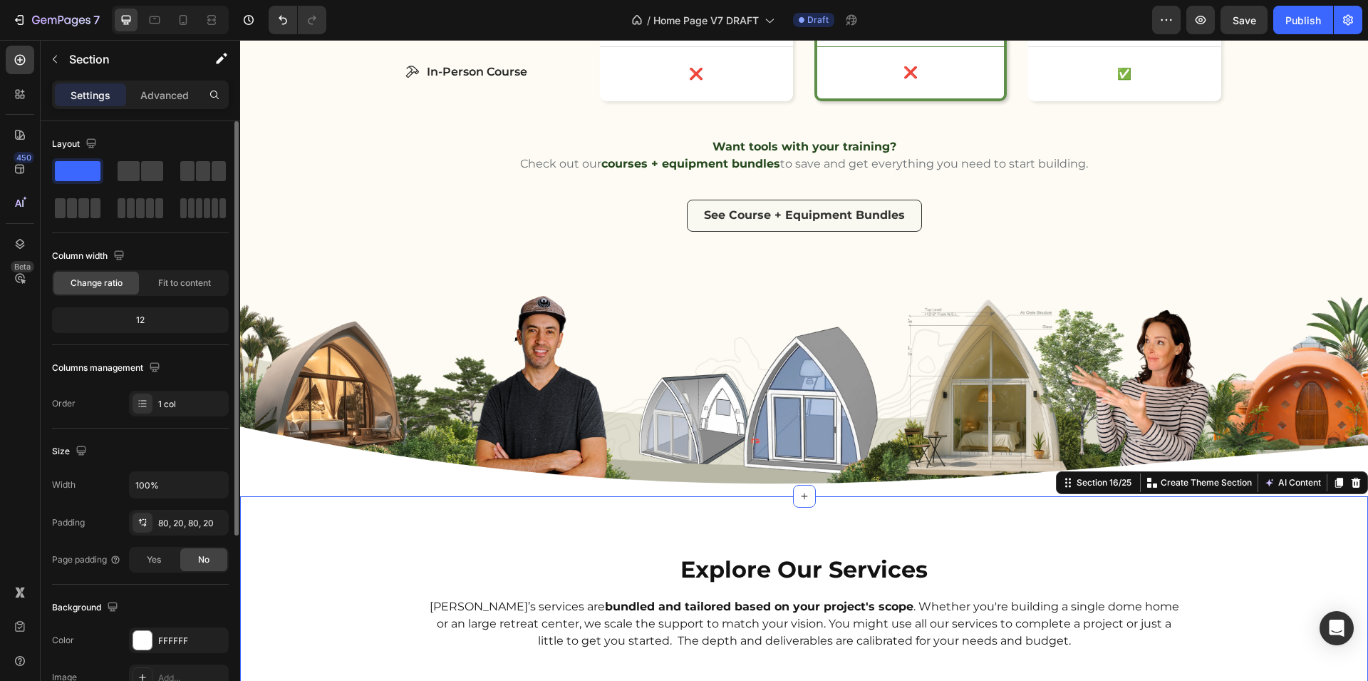
scroll to position [4487, 0]
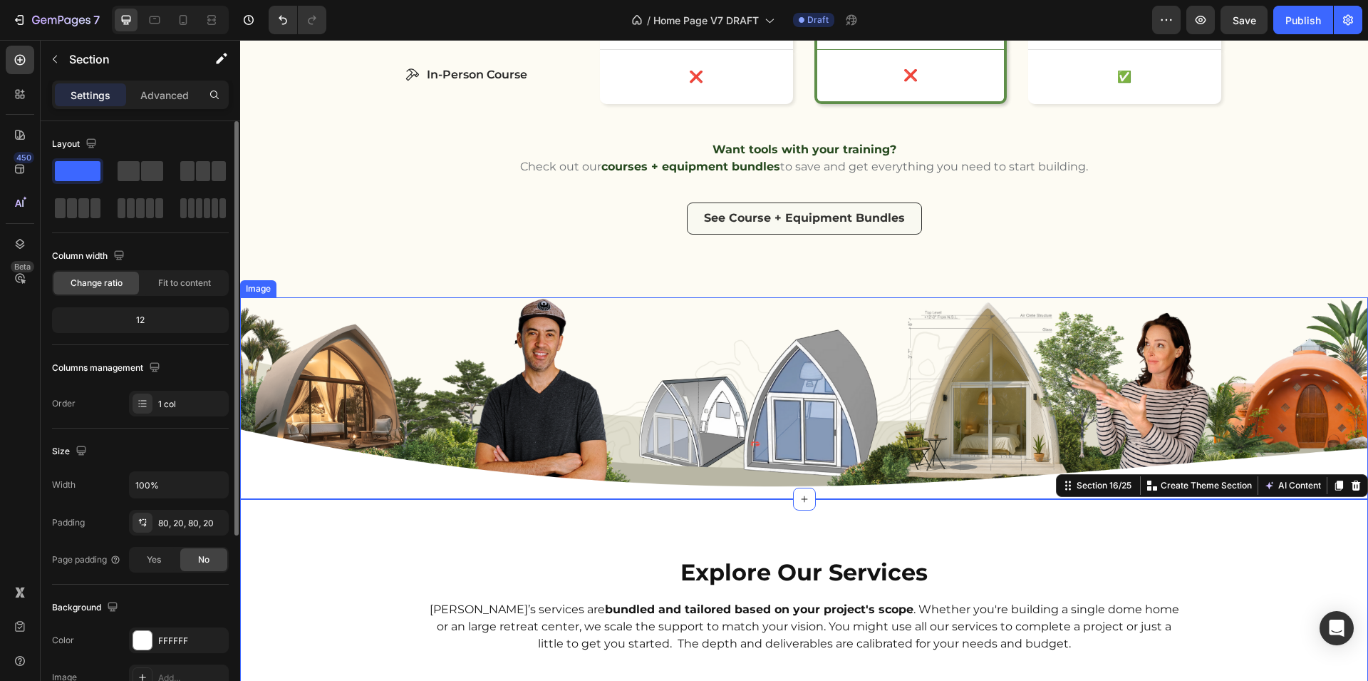
click at [347, 383] on img at bounding box center [804, 398] width 1128 height 202
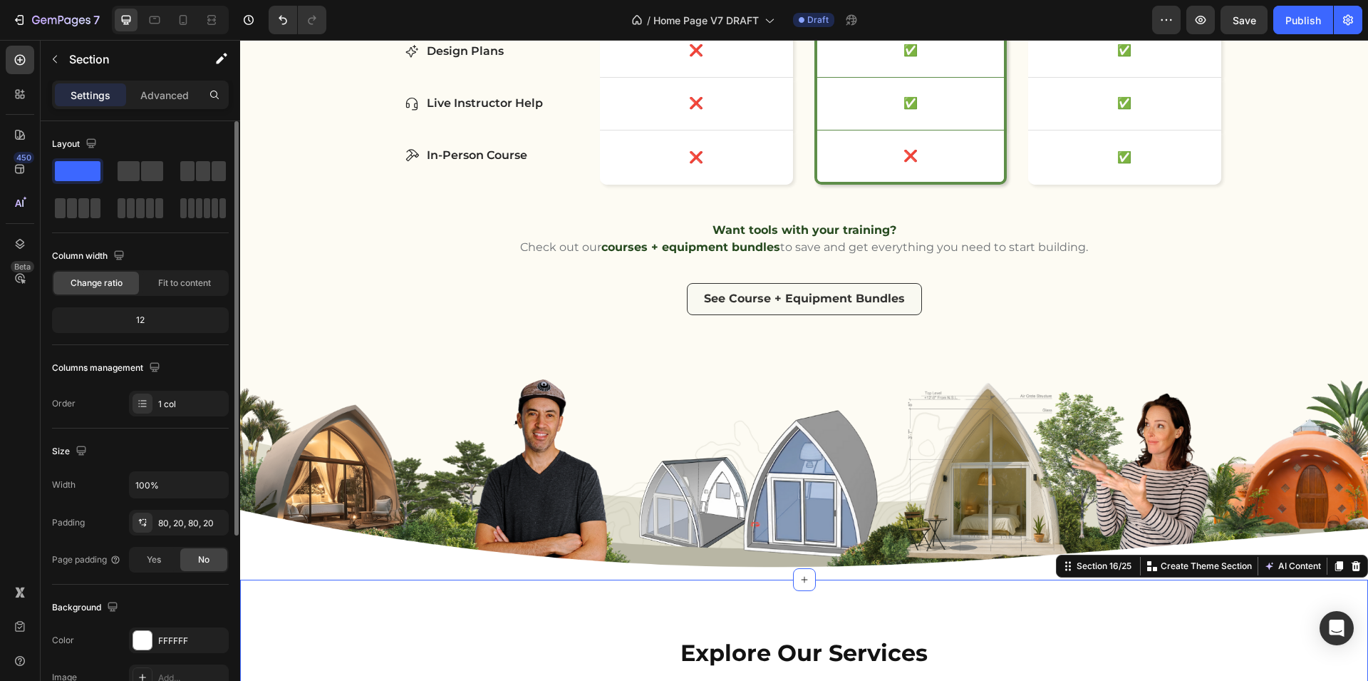
scroll to position [4403, 0]
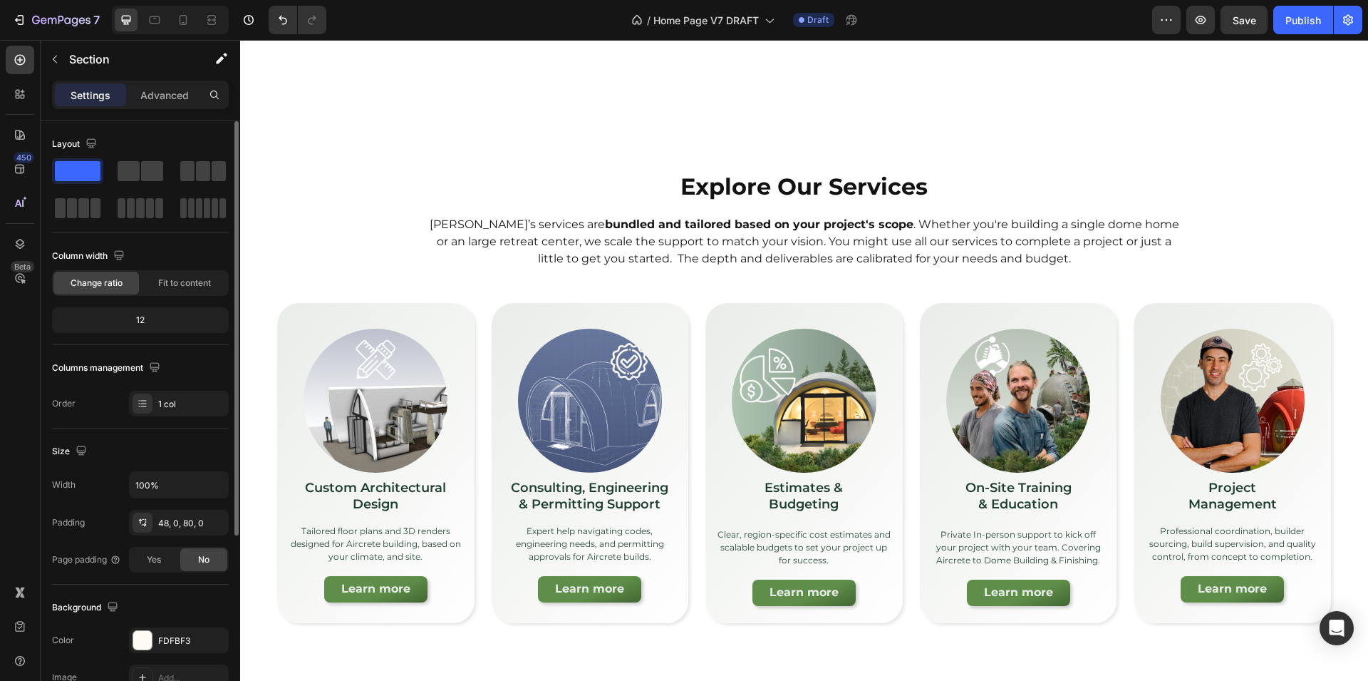
scroll to position [4852, 0]
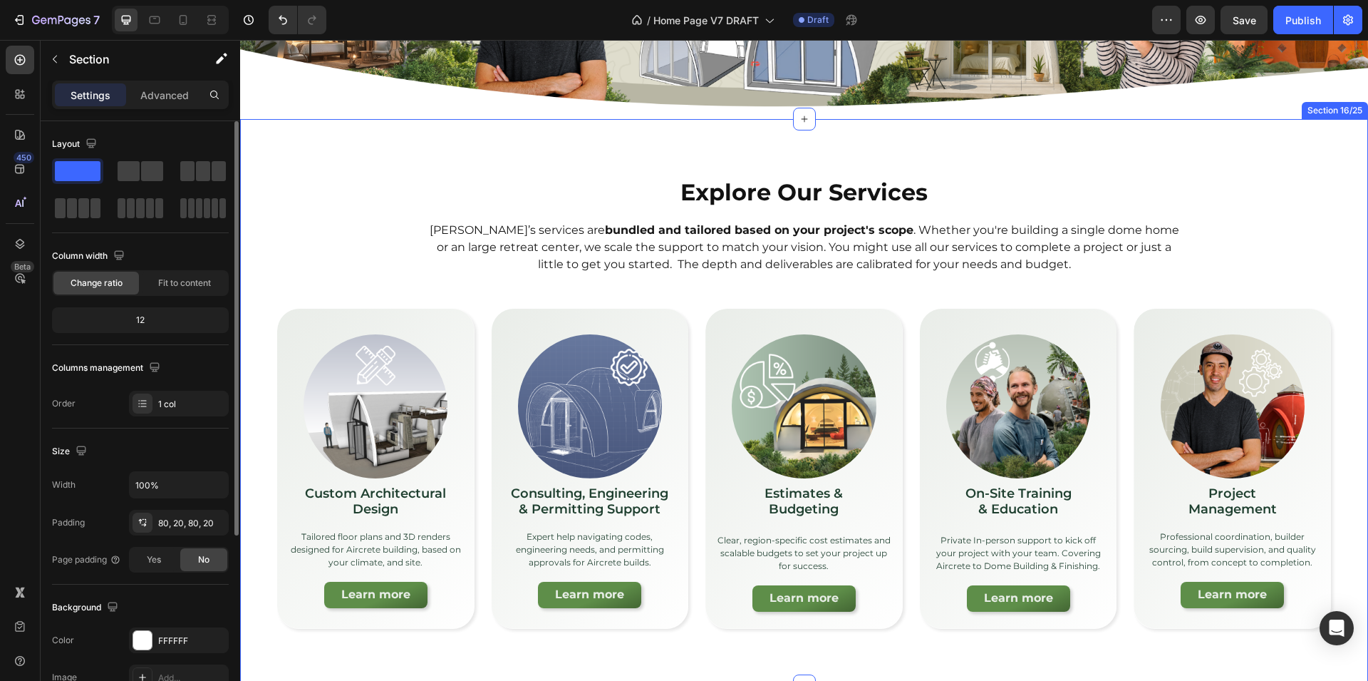
click at [291, 256] on div "Explore Our Services Heading [PERSON_NAME]’s services are bundled and tailored …" at bounding box center [804, 402] width 1100 height 452
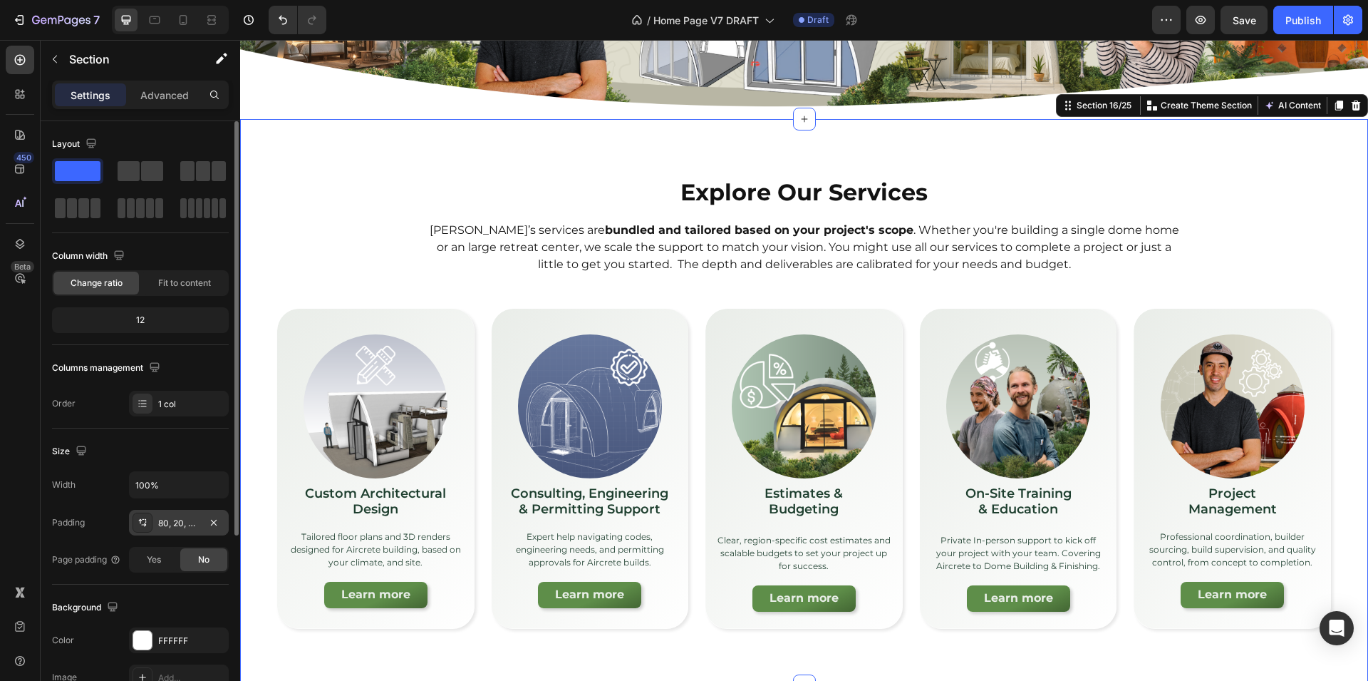
click at [172, 520] on div "80, 20, 80, 20" at bounding box center [178, 523] width 41 height 13
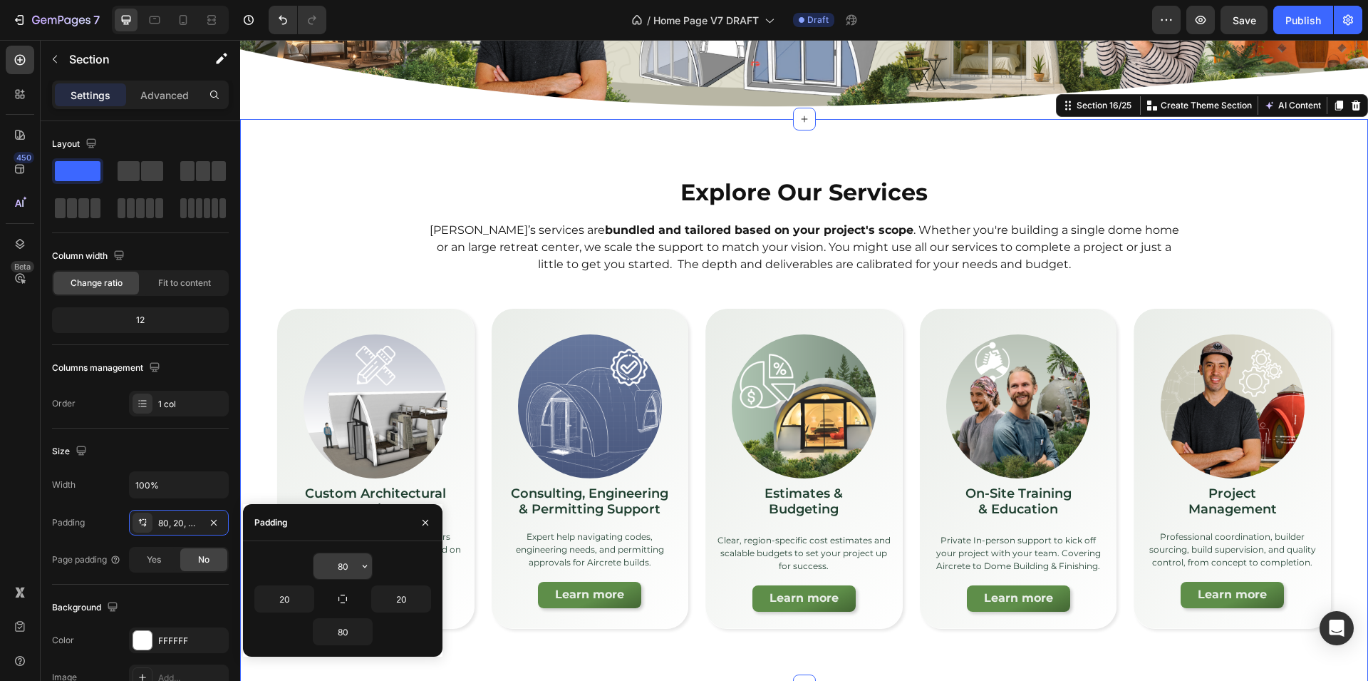
click at [368, 572] on button "button" at bounding box center [365, 566] width 14 height 26
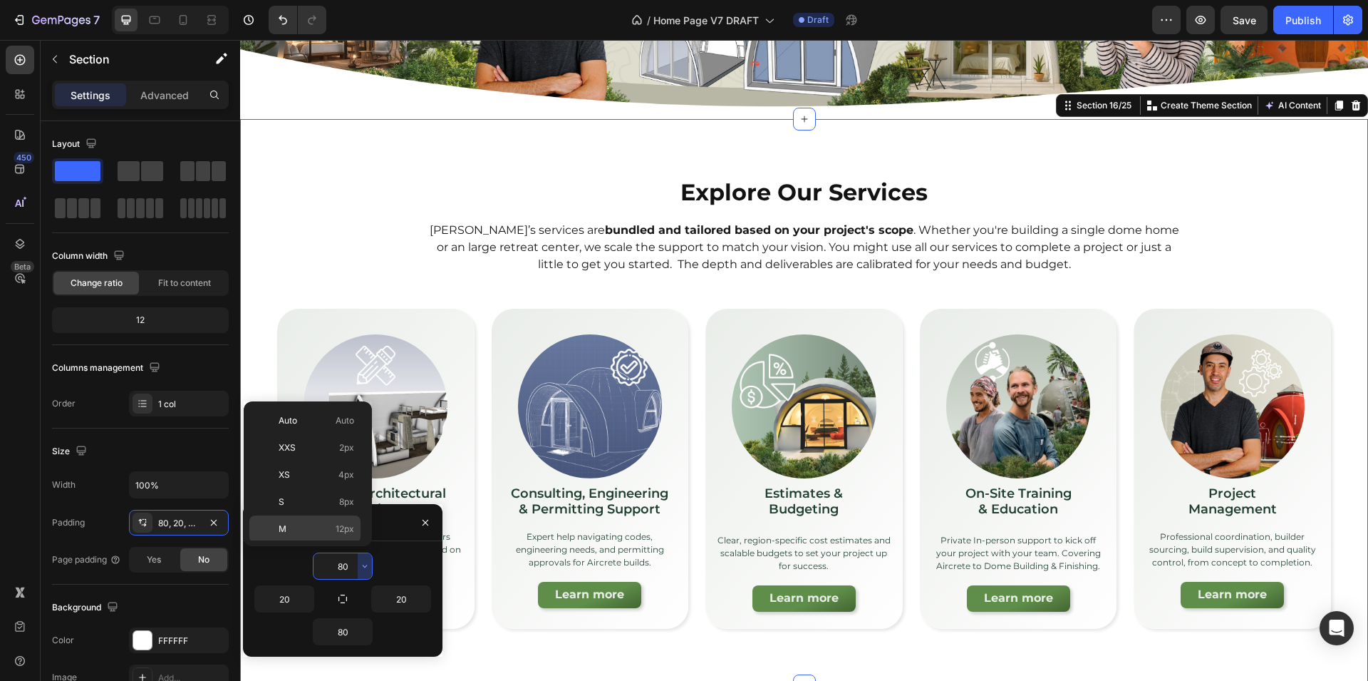
scroll to position [165, 0]
click at [346, 528] on span "112px" at bounding box center [343, 526] width 22 height 13
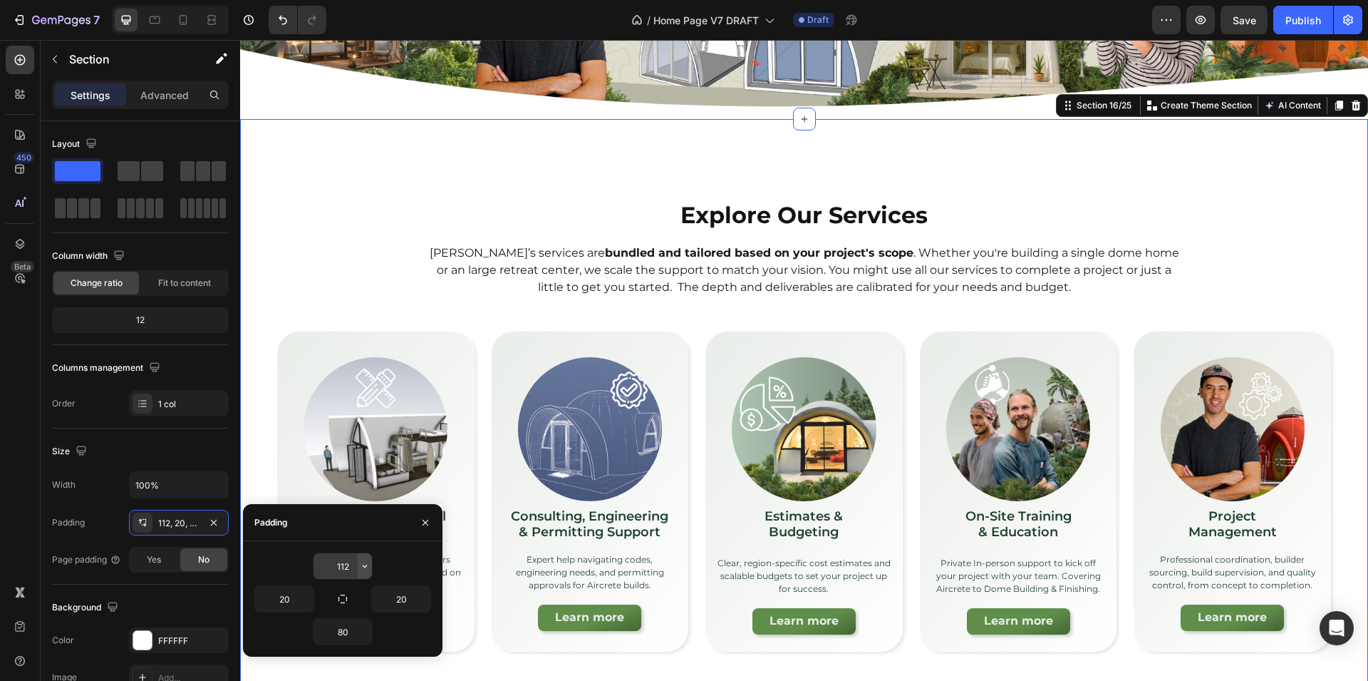
click at [361, 564] on icon "button" at bounding box center [364, 565] width 11 height 11
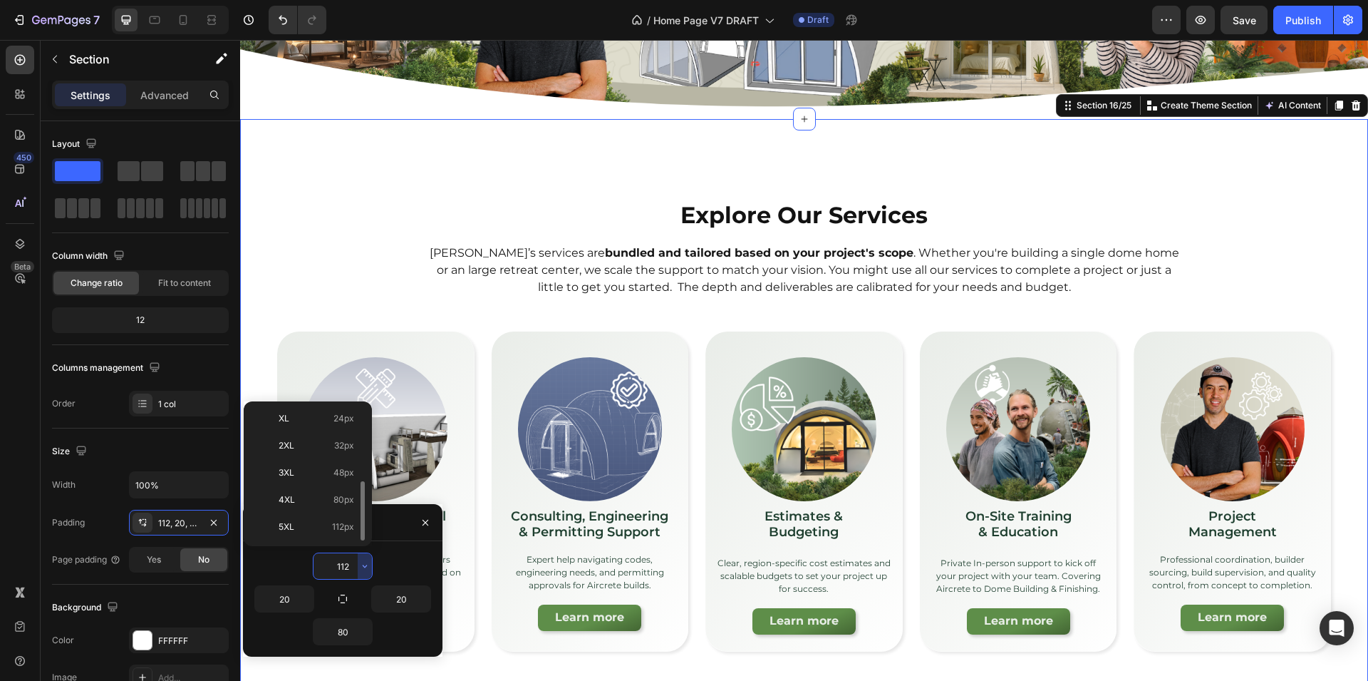
click at [351, 495] on span "80px" at bounding box center [344, 499] width 21 height 13
type input "80"
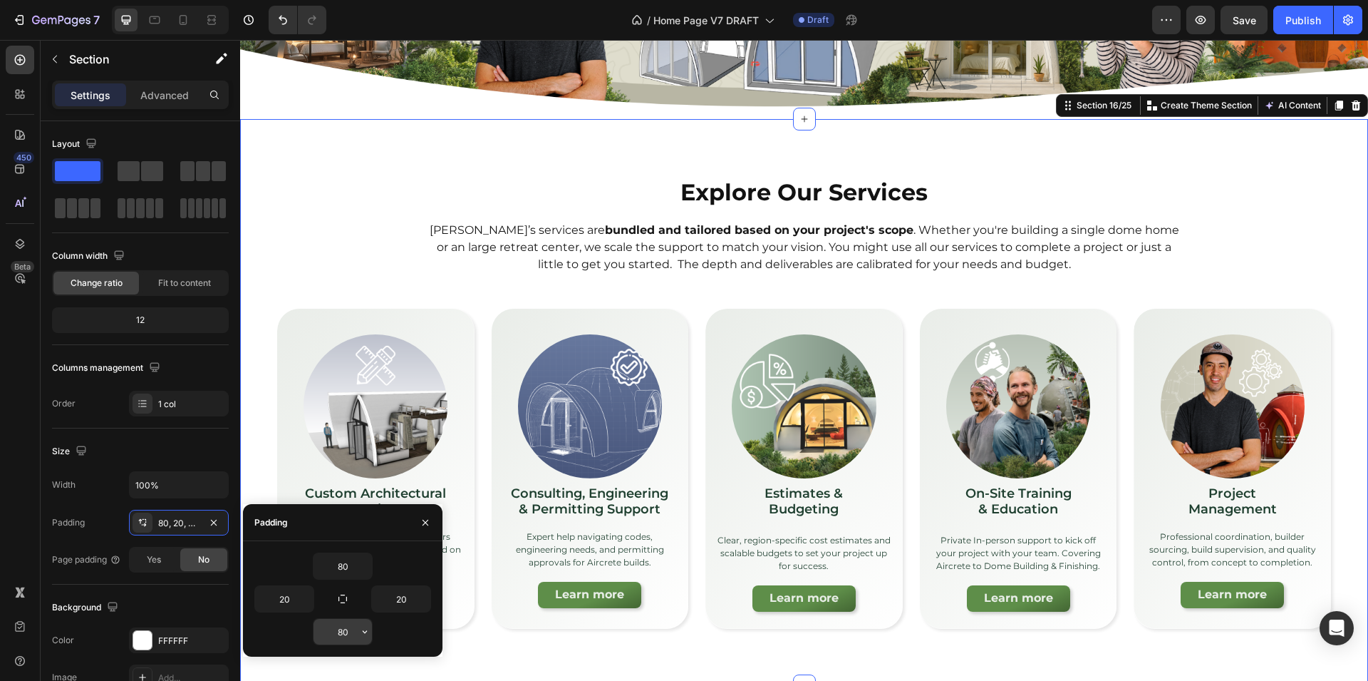
click at [365, 633] on icon "button" at bounding box center [364, 631] width 11 height 11
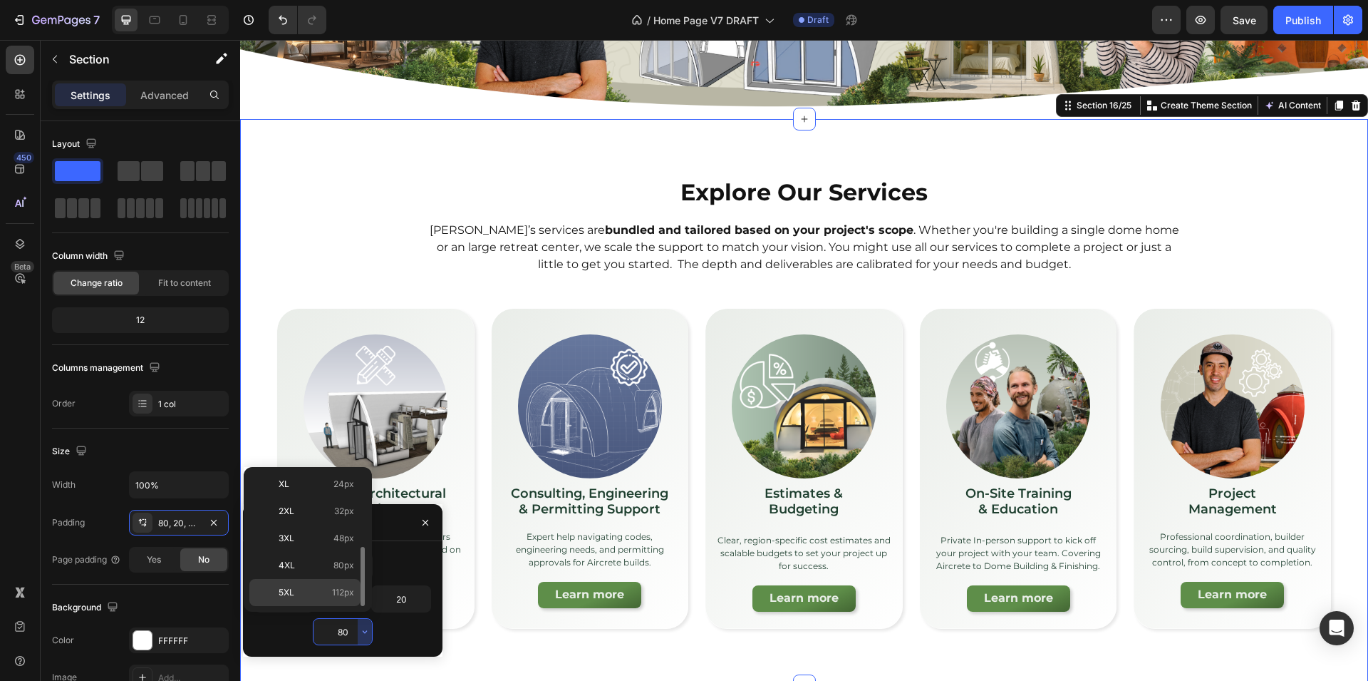
click at [349, 594] on span "112px" at bounding box center [343, 592] width 22 height 13
type input "112"
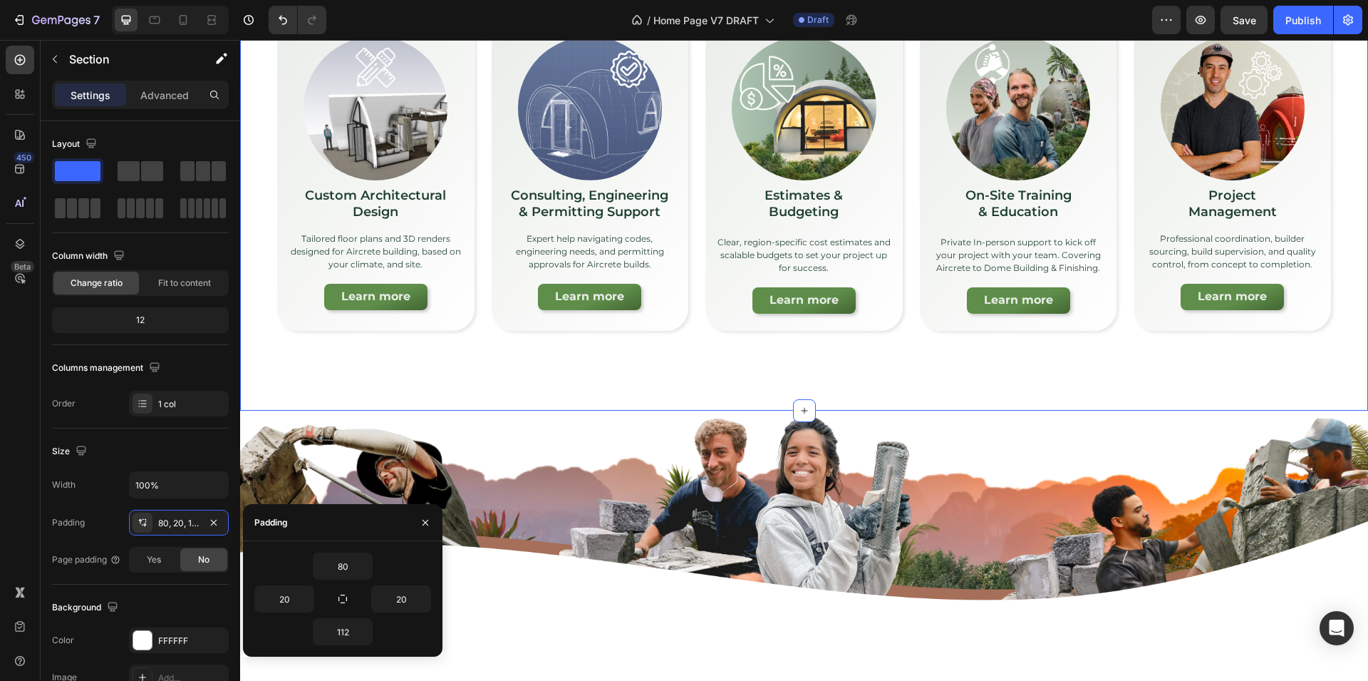
scroll to position [5247, 0]
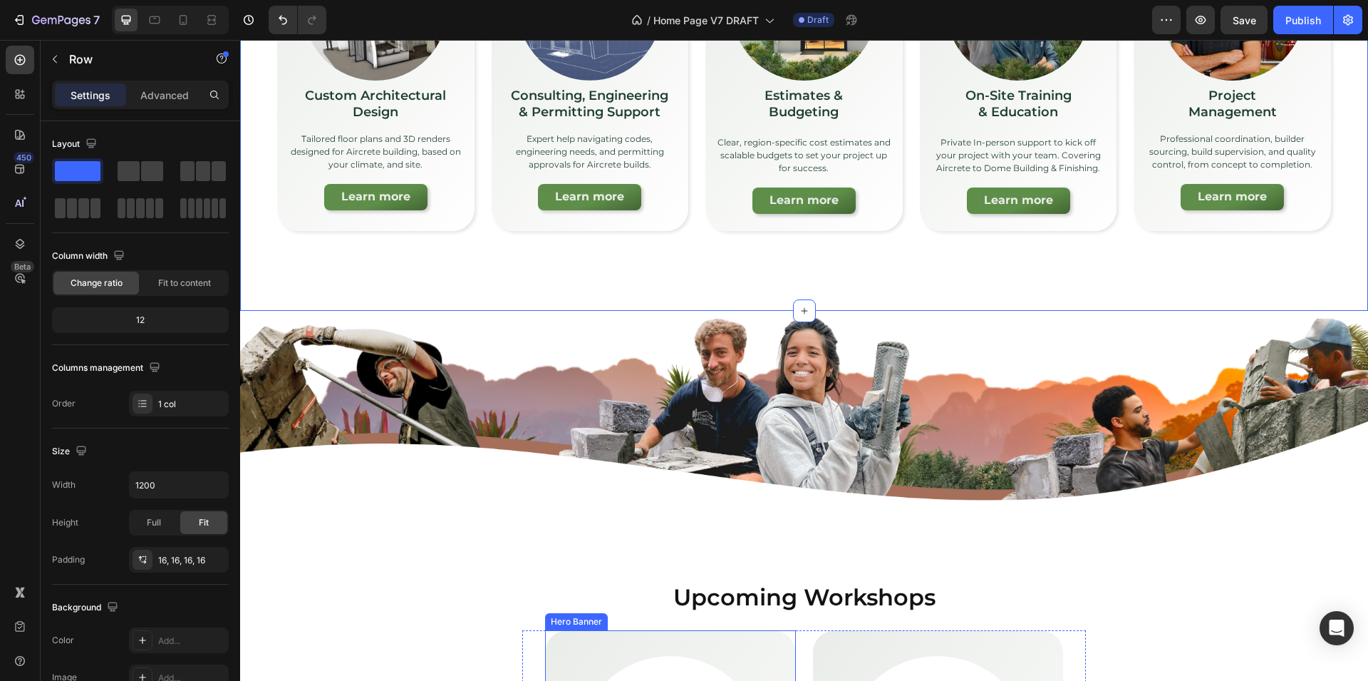
click at [691, 619] on div "Upcoming Workshops Heading Row" at bounding box center [804, 599] width 855 height 61
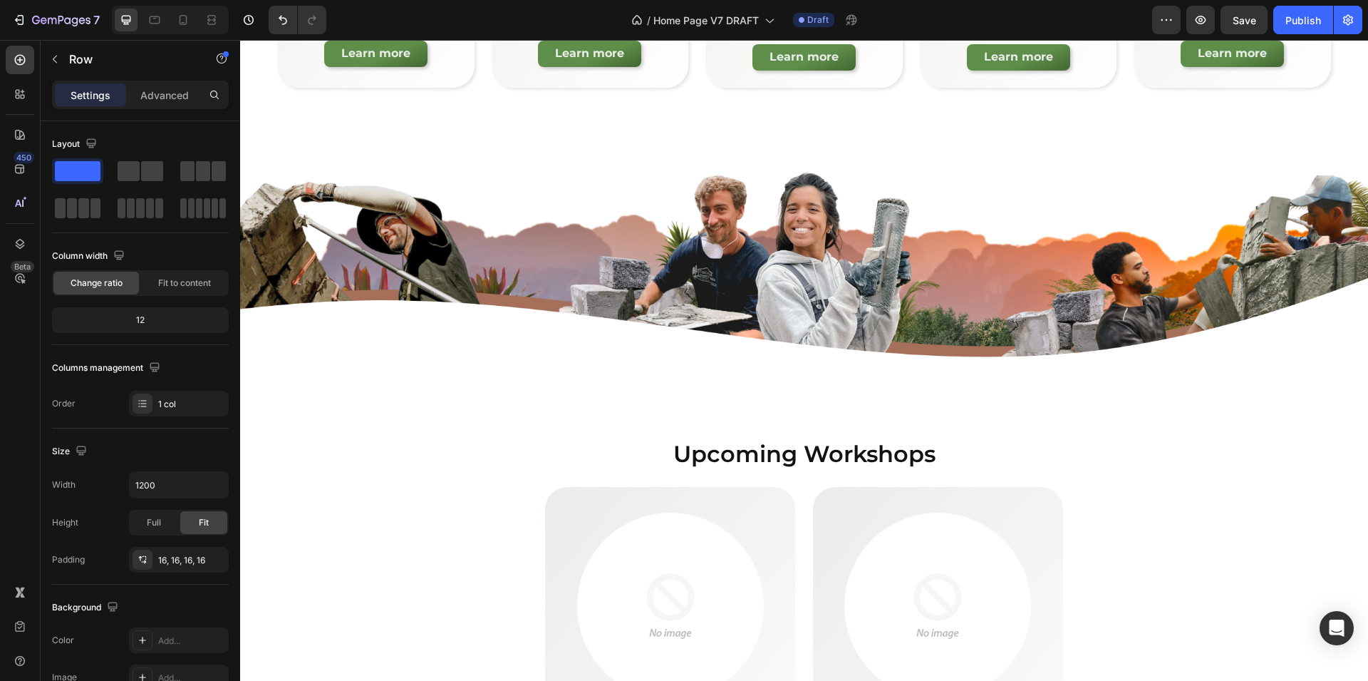
scroll to position [5393, 0]
